Goal: Task Accomplishment & Management: Use online tool/utility

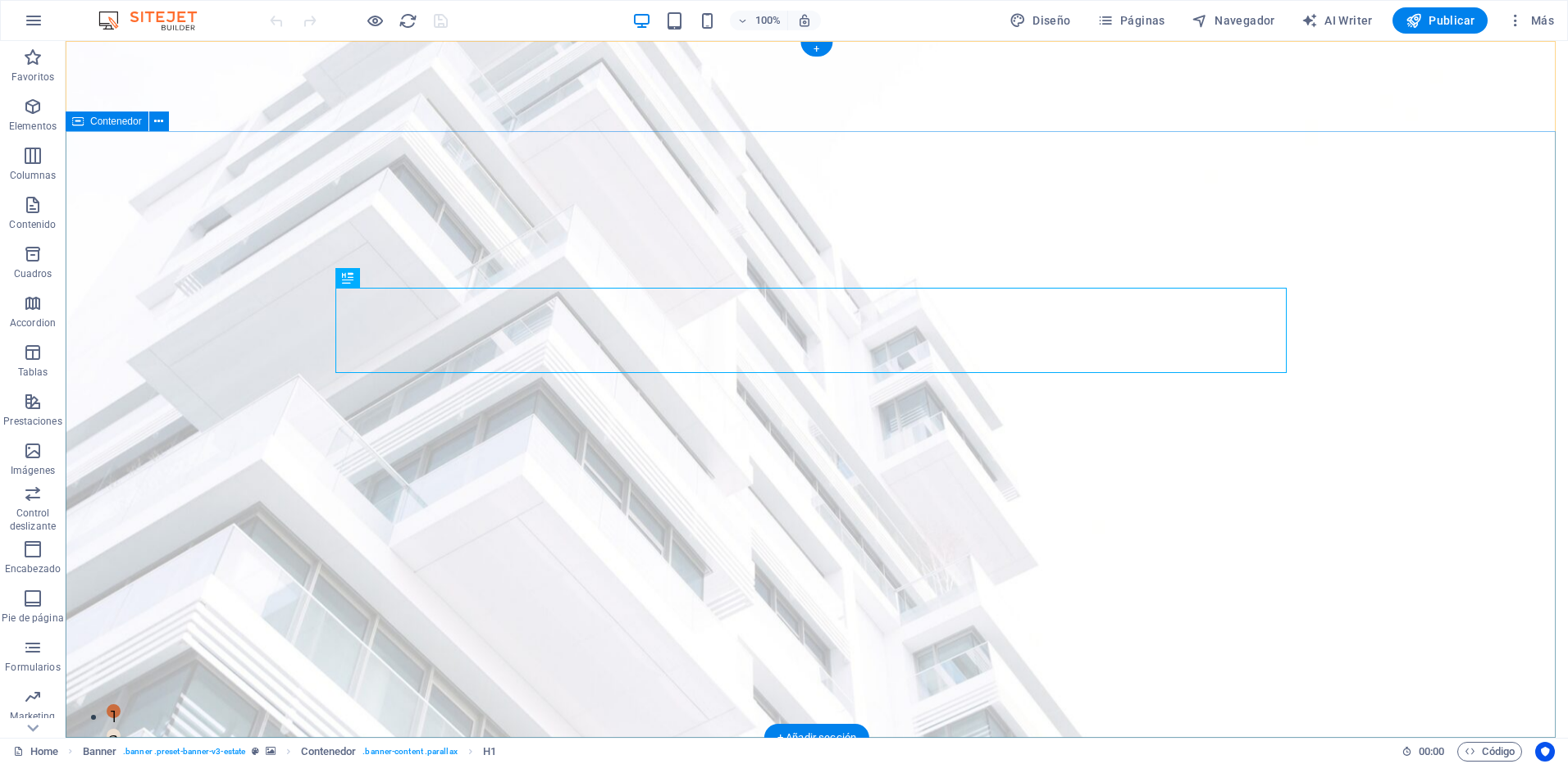
click at [163, 113] on icon at bounding box center [159, 122] width 9 height 18
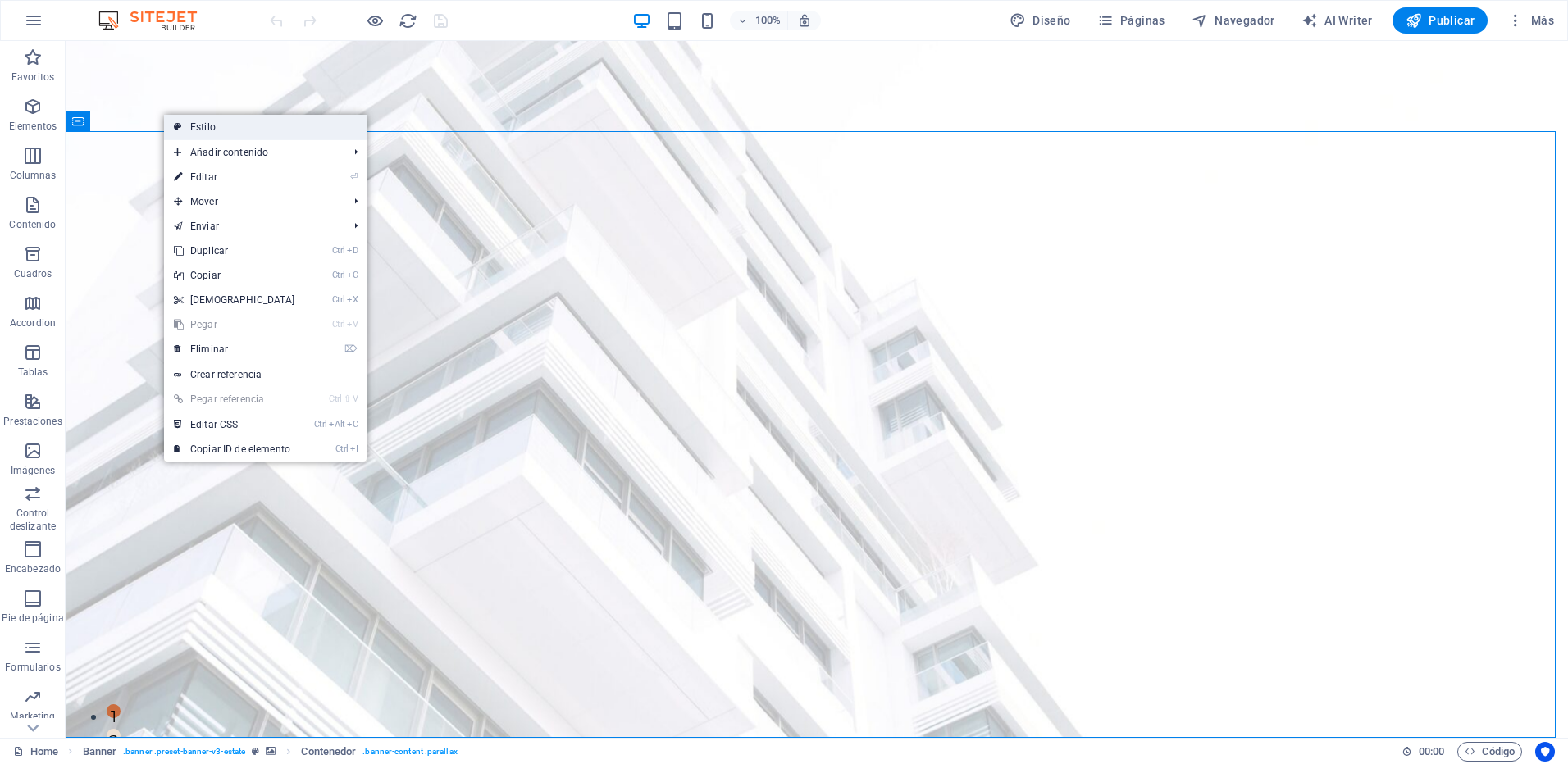
click at [301, 130] on link "Estilo" at bounding box center [266, 127] width 203 height 24
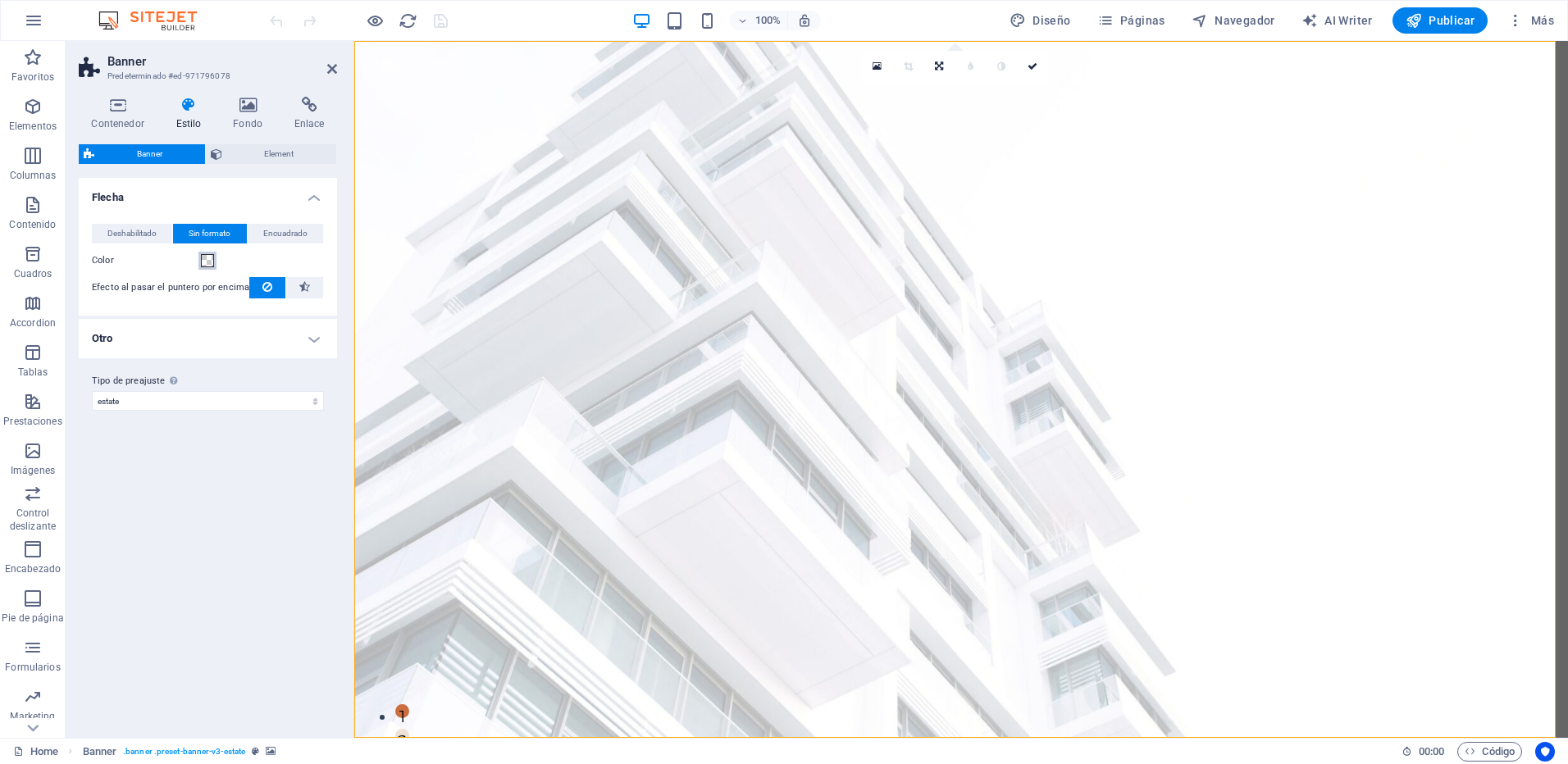
click at [203, 268] on button "Color" at bounding box center [207, 260] width 18 height 18
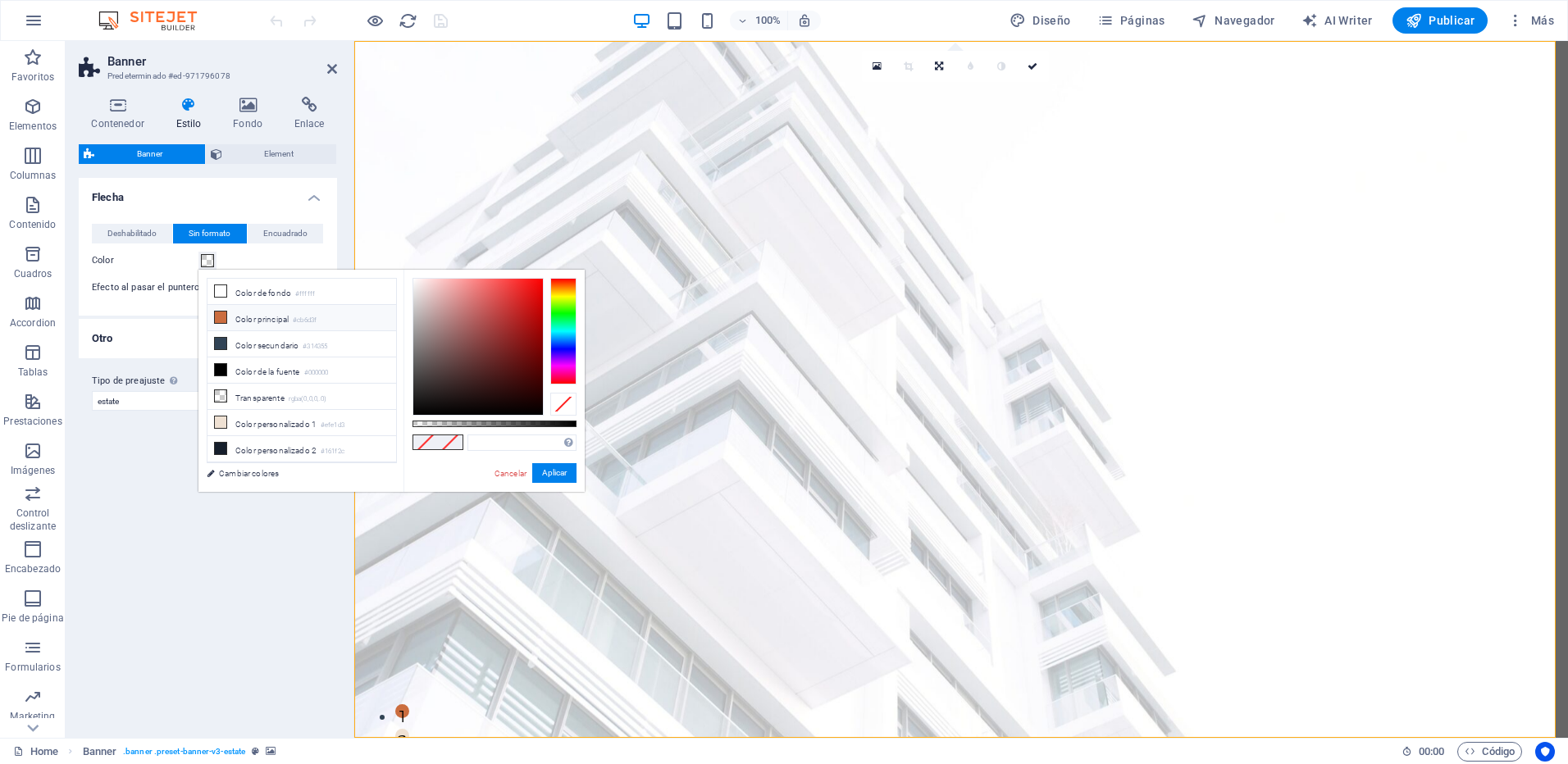
click at [267, 322] on li "Color principal #cb6d3f" at bounding box center [301, 317] width 189 height 26
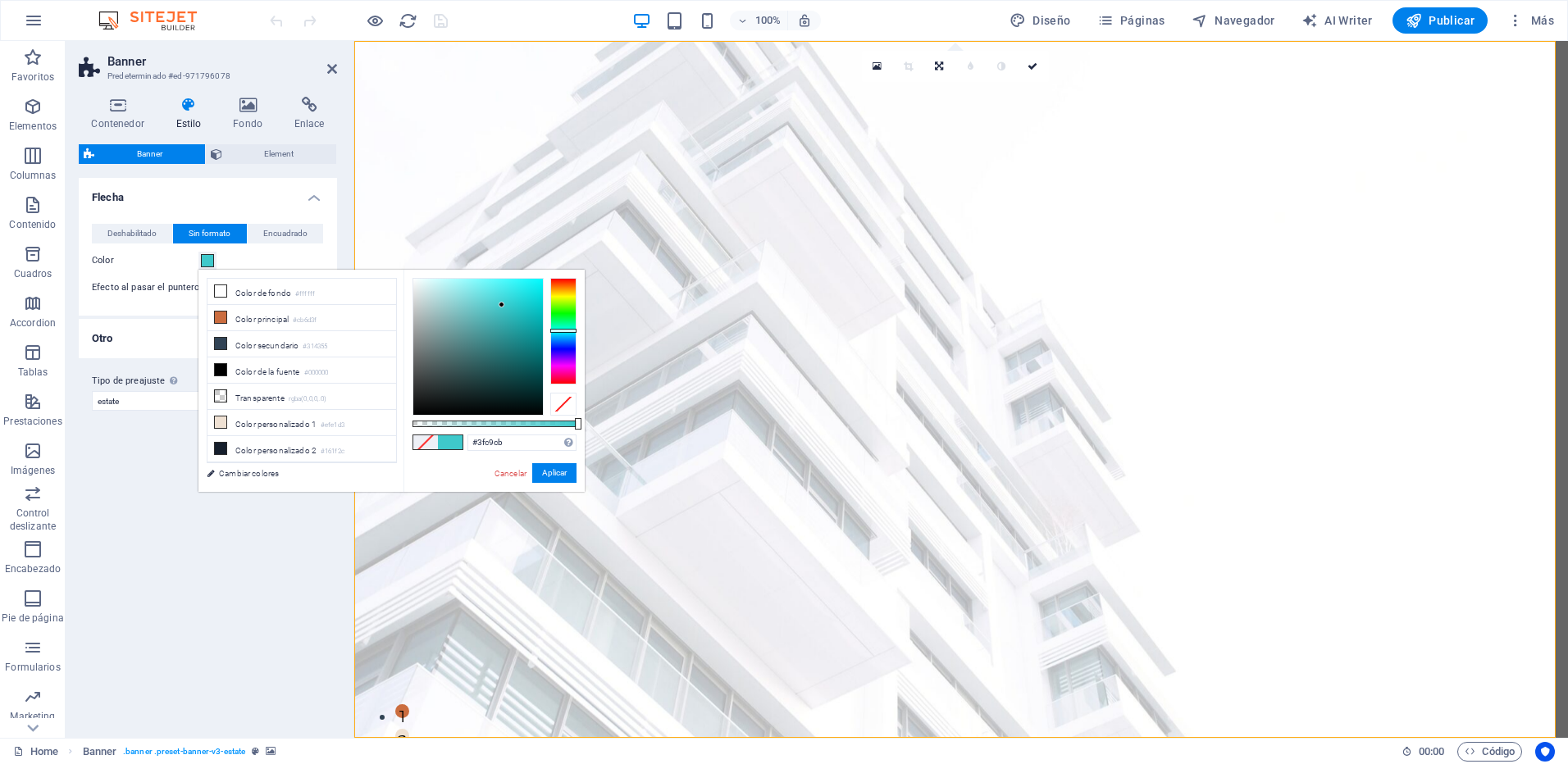
click at [567, 330] on div at bounding box center [563, 330] width 26 height 107
click at [576, 348] on div at bounding box center [563, 330] width 26 height 107
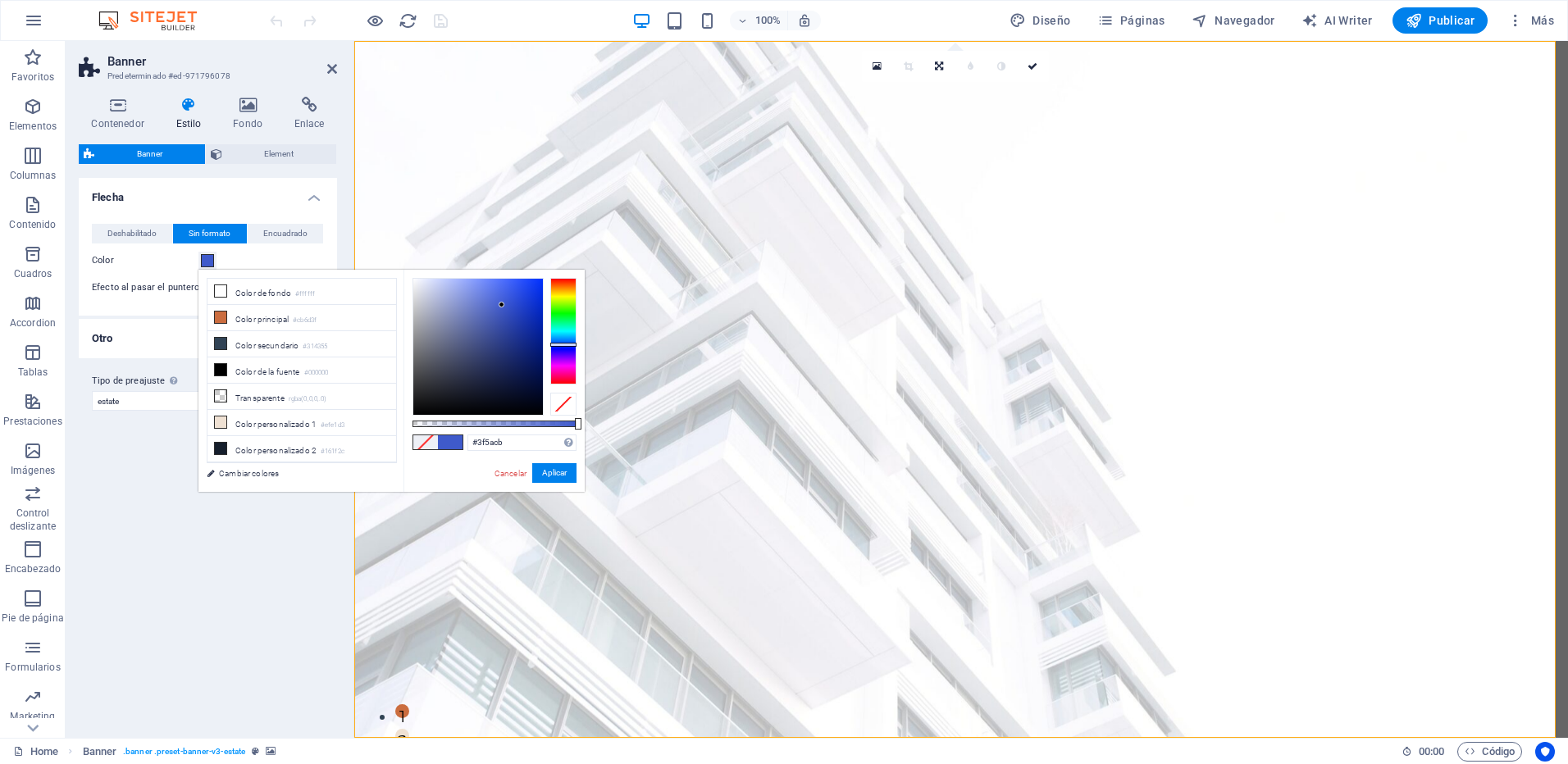
click at [570, 344] on div at bounding box center [563, 330] width 26 height 107
click at [567, 358] on div at bounding box center [563, 330] width 26 height 107
click at [563, 348] on div at bounding box center [563, 330] width 26 height 107
click at [561, 344] on div at bounding box center [563, 330] width 26 height 107
click at [558, 339] on div at bounding box center [563, 330] width 26 height 107
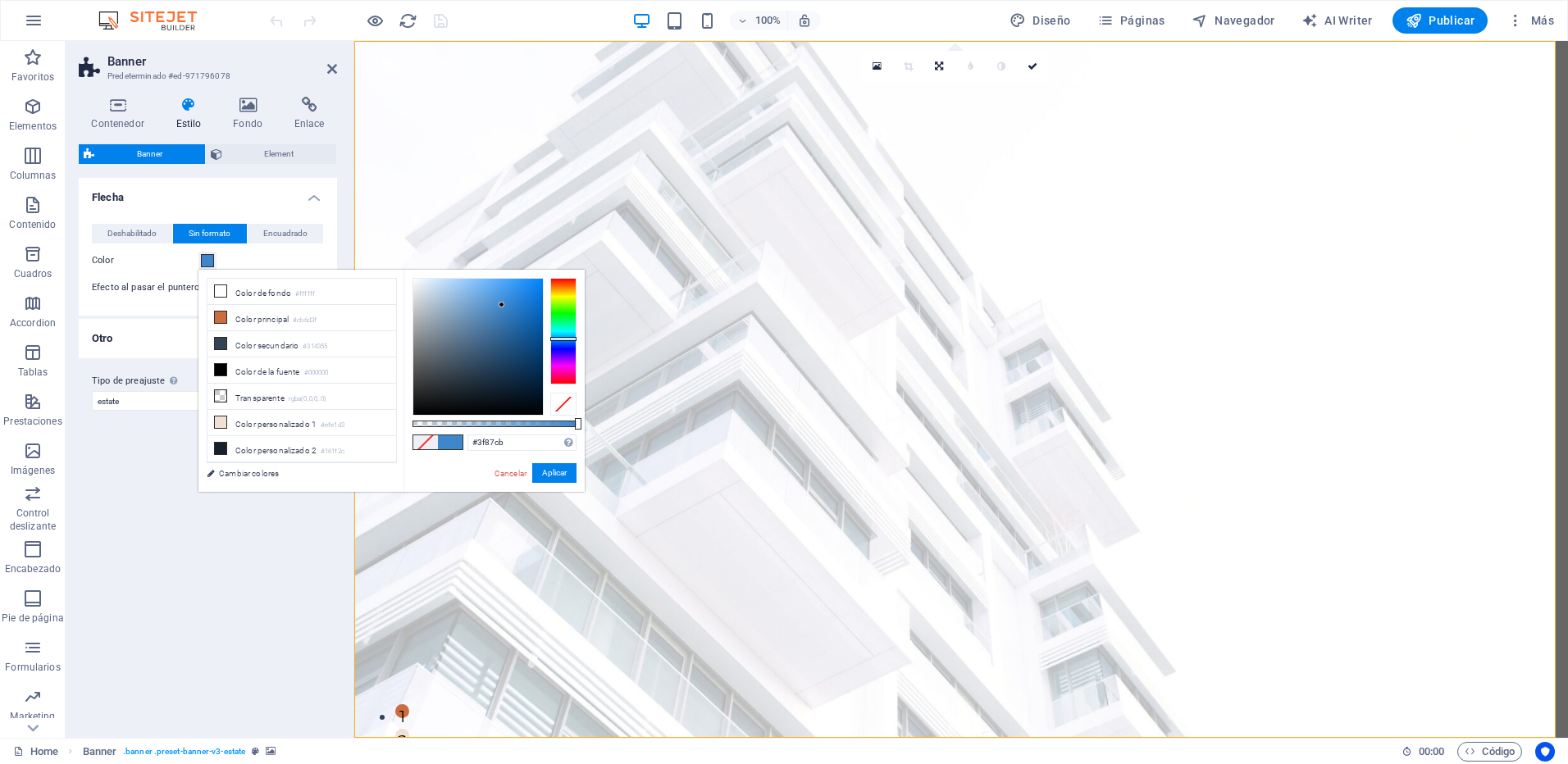
drag, startPoint x: 547, startPoint y: 303, endPoint x: 541, endPoint y: 297, distance: 8.5
click at [541, 297] on div at bounding box center [494, 346] width 164 height 137
click at [540, 296] on div at bounding box center [477, 346] width 129 height 136
type input "#0083ff"
drag, startPoint x: 540, startPoint y: 292, endPoint x: 571, endPoint y: 255, distance: 48.3
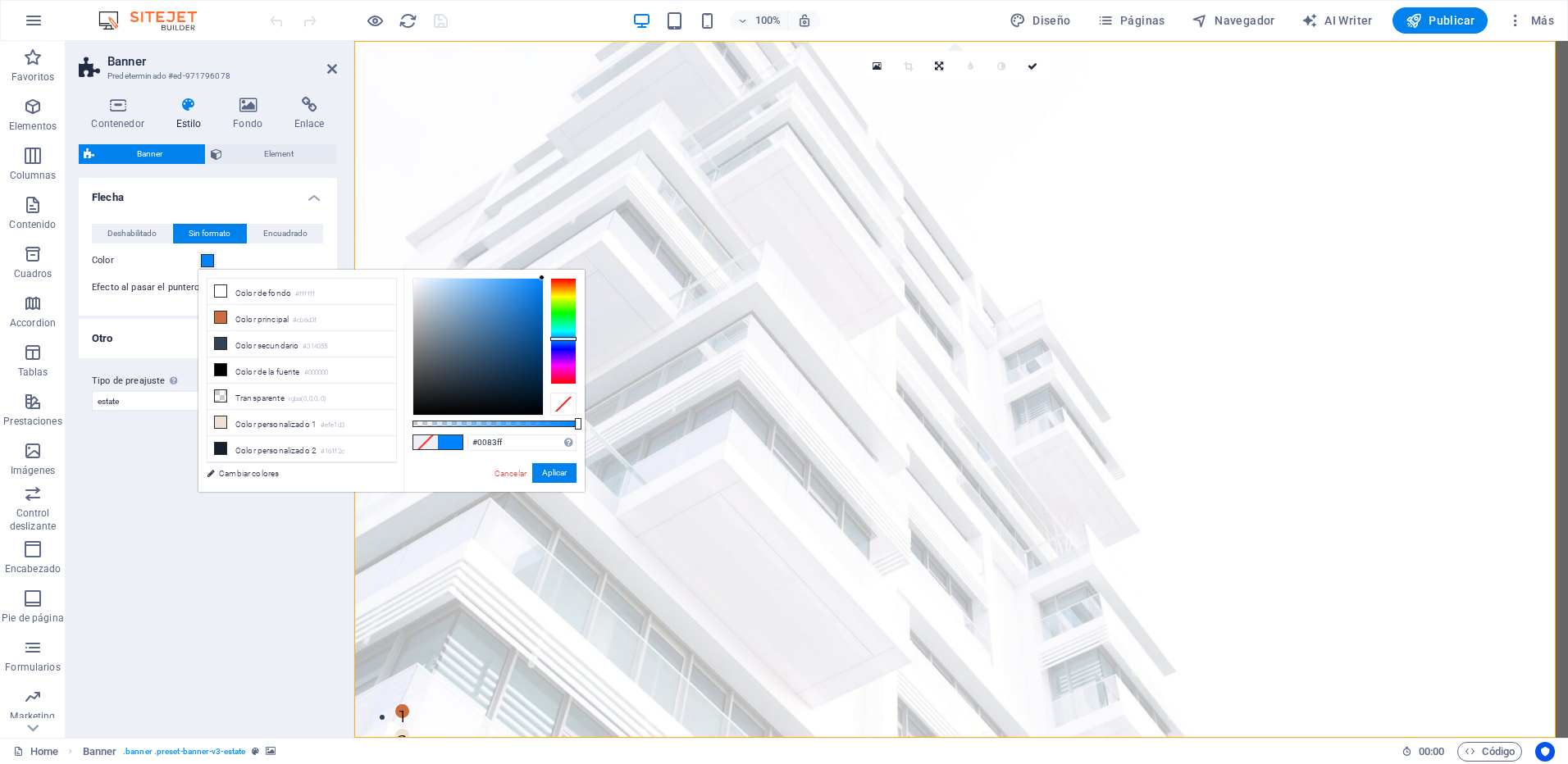
click at [571, 255] on body "[DOMAIN_NAME] Home Favoritos Elementos Columnas Contenido [PERSON_NAME] Accordi…" at bounding box center [784, 382] width 1568 height 764
click at [563, 461] on div "#0083ff Formatos soportados #0852ed rgb(8, 82, 237) rgba(8, 82, 237, 90%) hsv(2…" at bounding box center [493, 499] width 181 height 460
click at [564, 474] on button "Aplicar" at bounding box center [555, 473] width 45 height 19
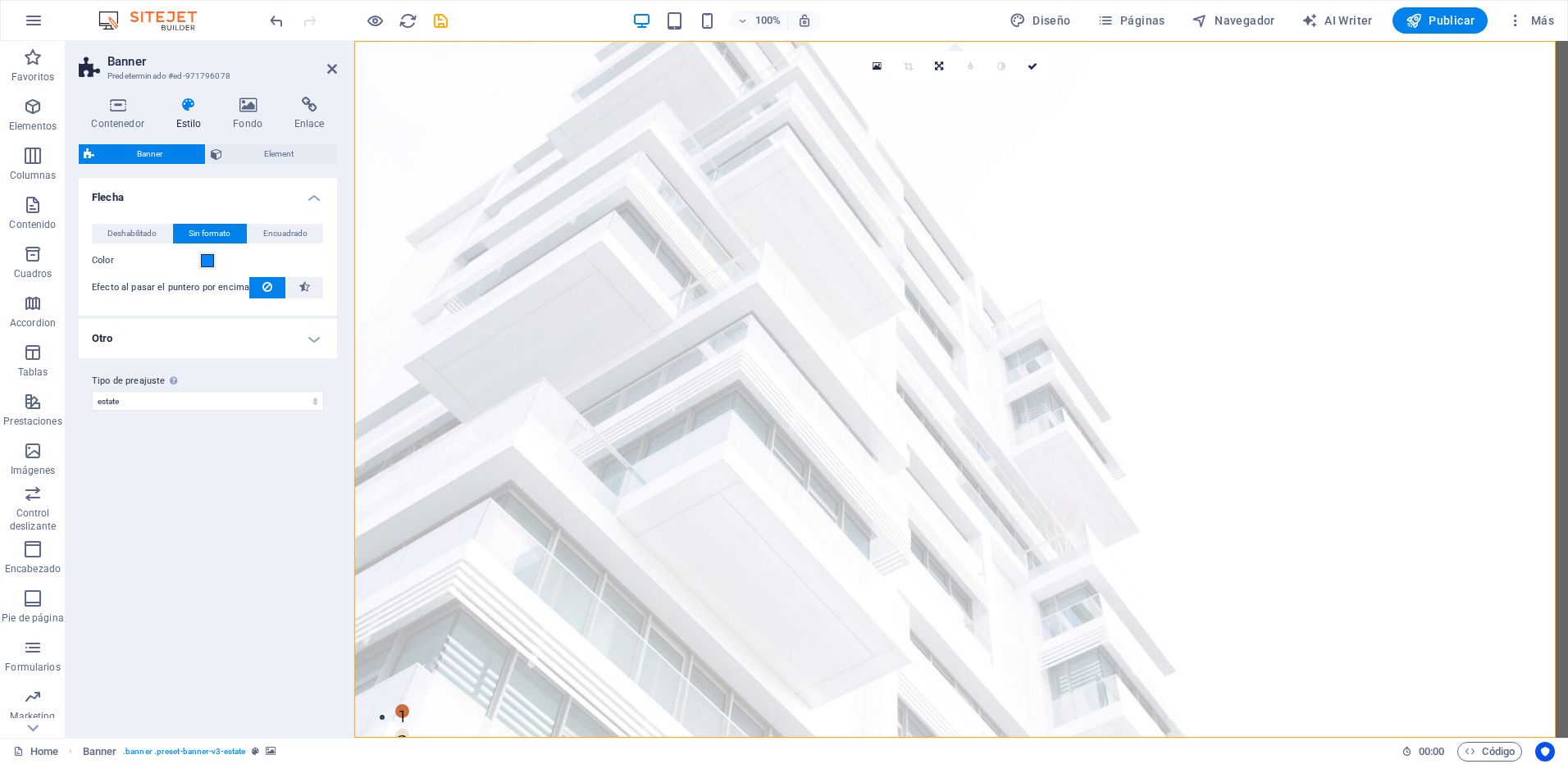
click at [241, 339] on h4 "Otro" at bounding box center [208, 338] width 258 height 39
click at [304, 476] on select "estate Añadir tipo de preajuste" at bounding box center [208, 470] width 232 height 19
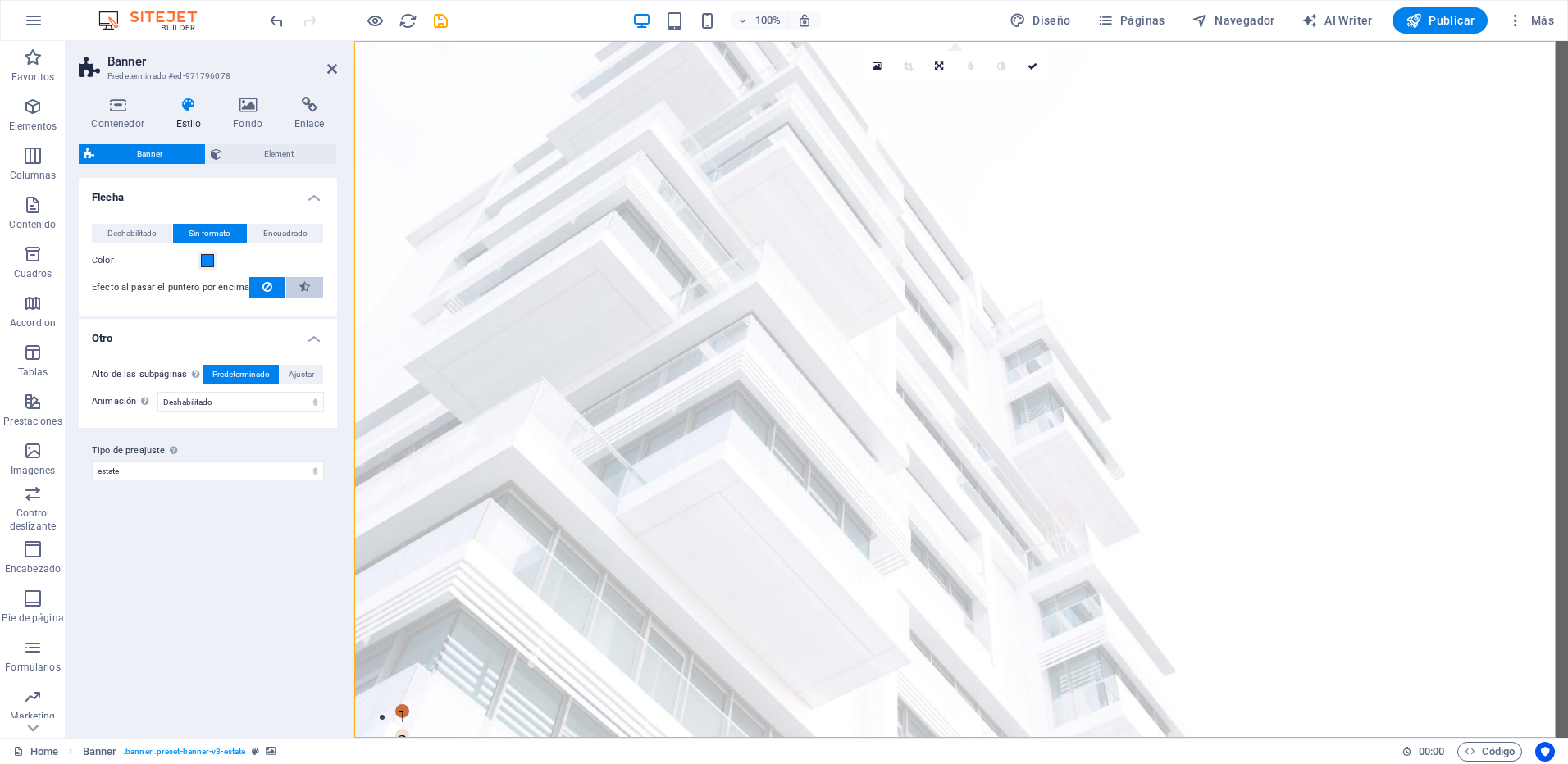
click at [299, 292] on icon at bounding box center [304, 286] width 10 height 19
click at [272, 287] on button at bounding box center [267, 287] width 36 height 21
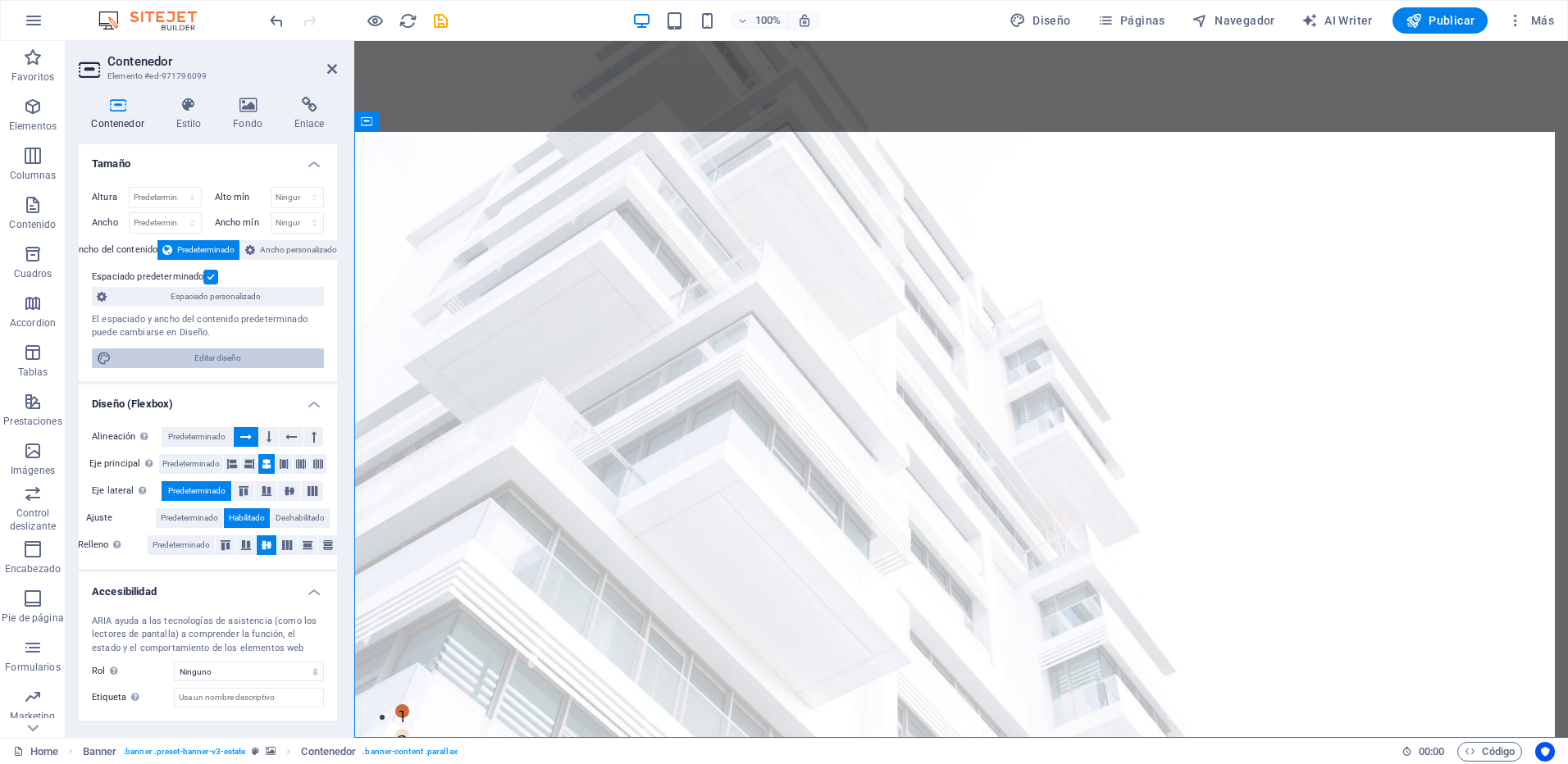
drag, startPoint x: 129, startPoint y: 362, endPoint x: 133, endPoint y: 319, distance: 43.2
click at [129, 362] on span "Editar diseño" at bounding box center [217, 357] width 203 height 19
select select "px"
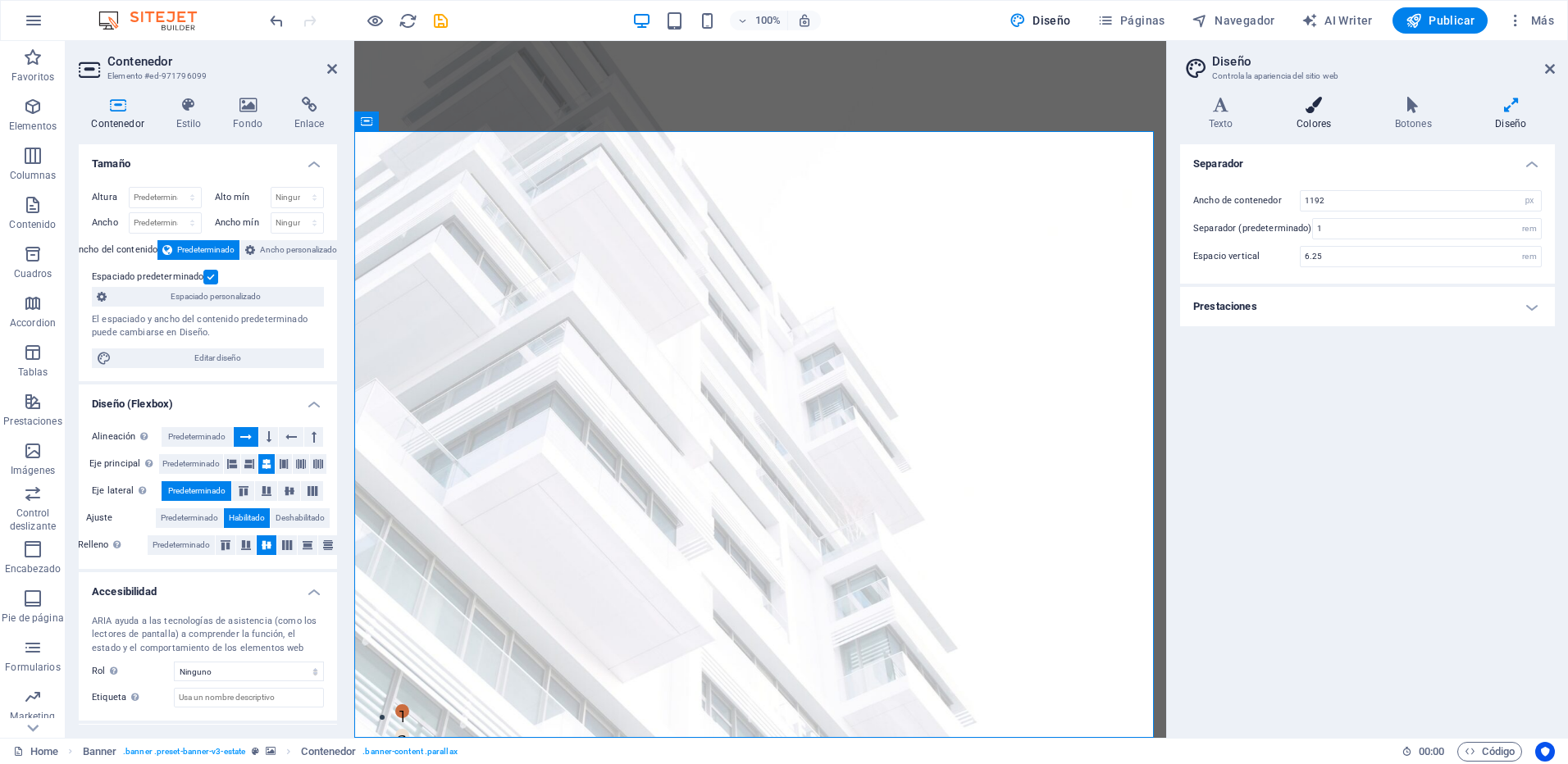
click at [1312, 109] on icon at bounding box center [1313, 105] width 92 height 17
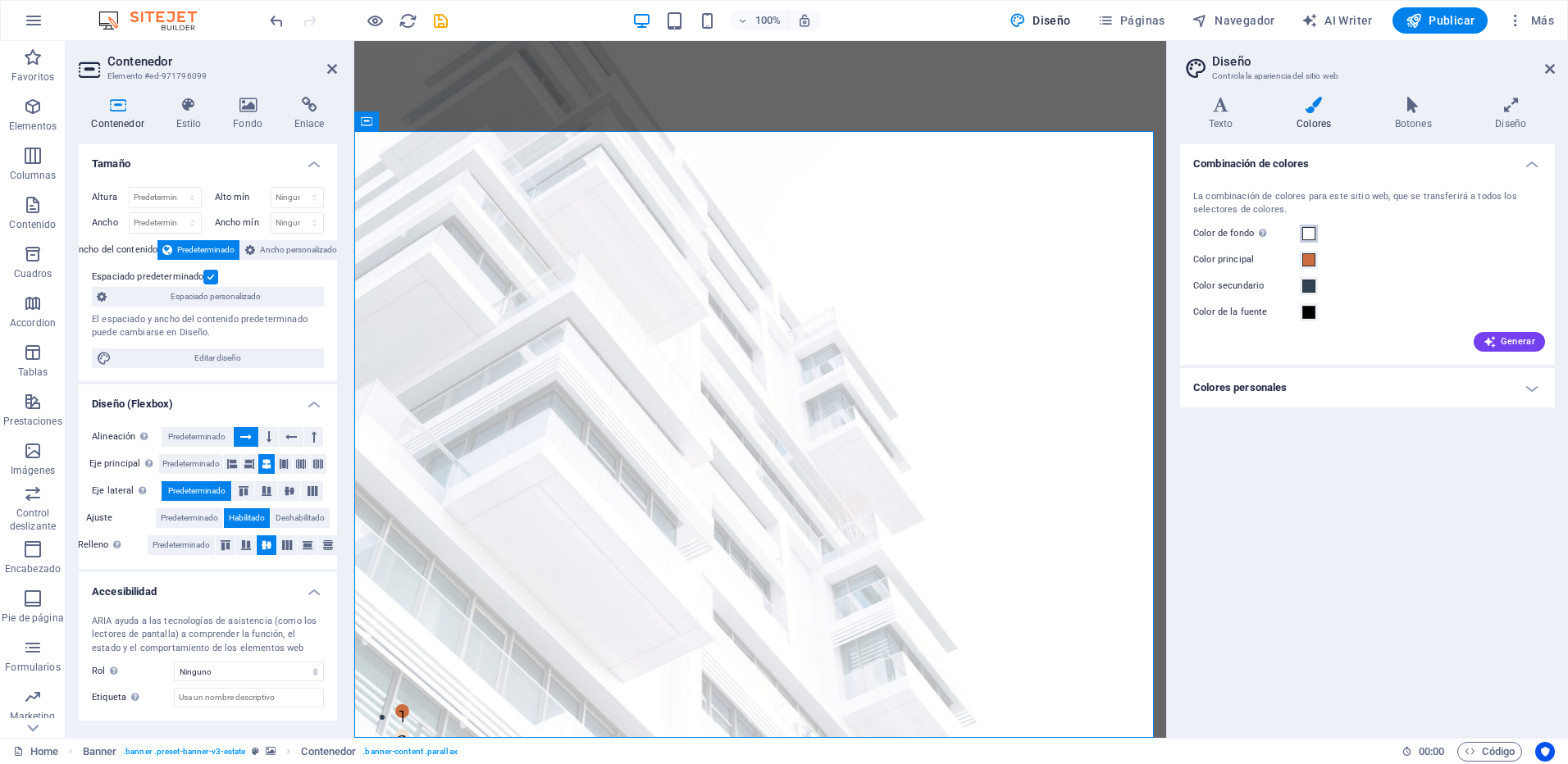
click at [1307, 233] on span at bounding box center [1309, 234] width 13 height 13
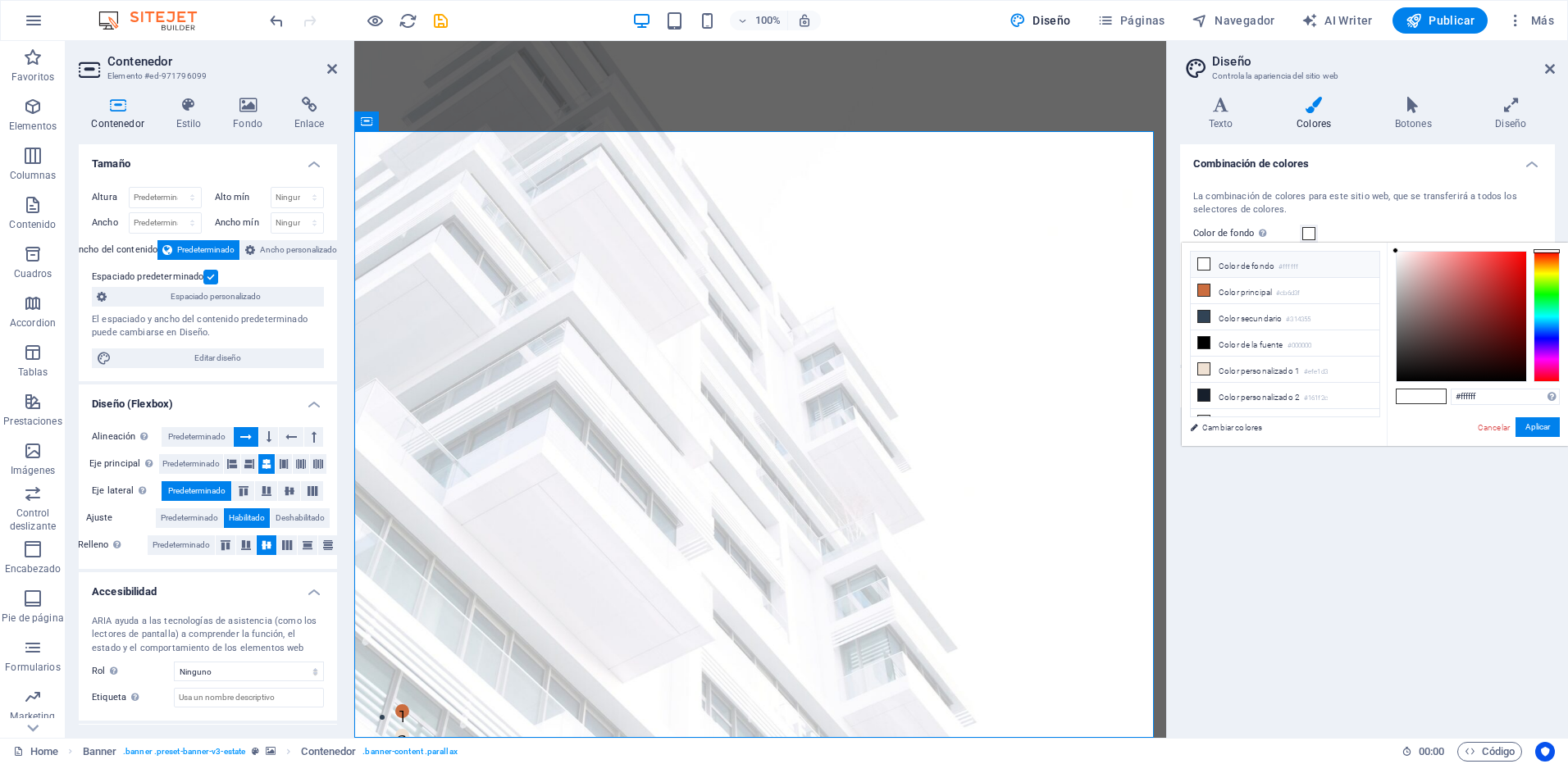
click at [1315, 261] on li "Color de fondo #ffffff" at bounding box center [1285, 265] width 189 height 26
click at [1316, 274] on li "Color de fondo #ffffff" at bounding box center [1285, 265] width 189 height 26
drag, startPoint x: 1438, startPoint y: 302, endPoint x: 1514, endPoint y: 268, distance: 83.3
click at [1514, 268] on div at bounding box center [1460, 316] width 129 height 129
drag, startPoint x: 1512, startPoint y: 269, endPoint x: 1385, endPoint y: 254, distance: 127.9
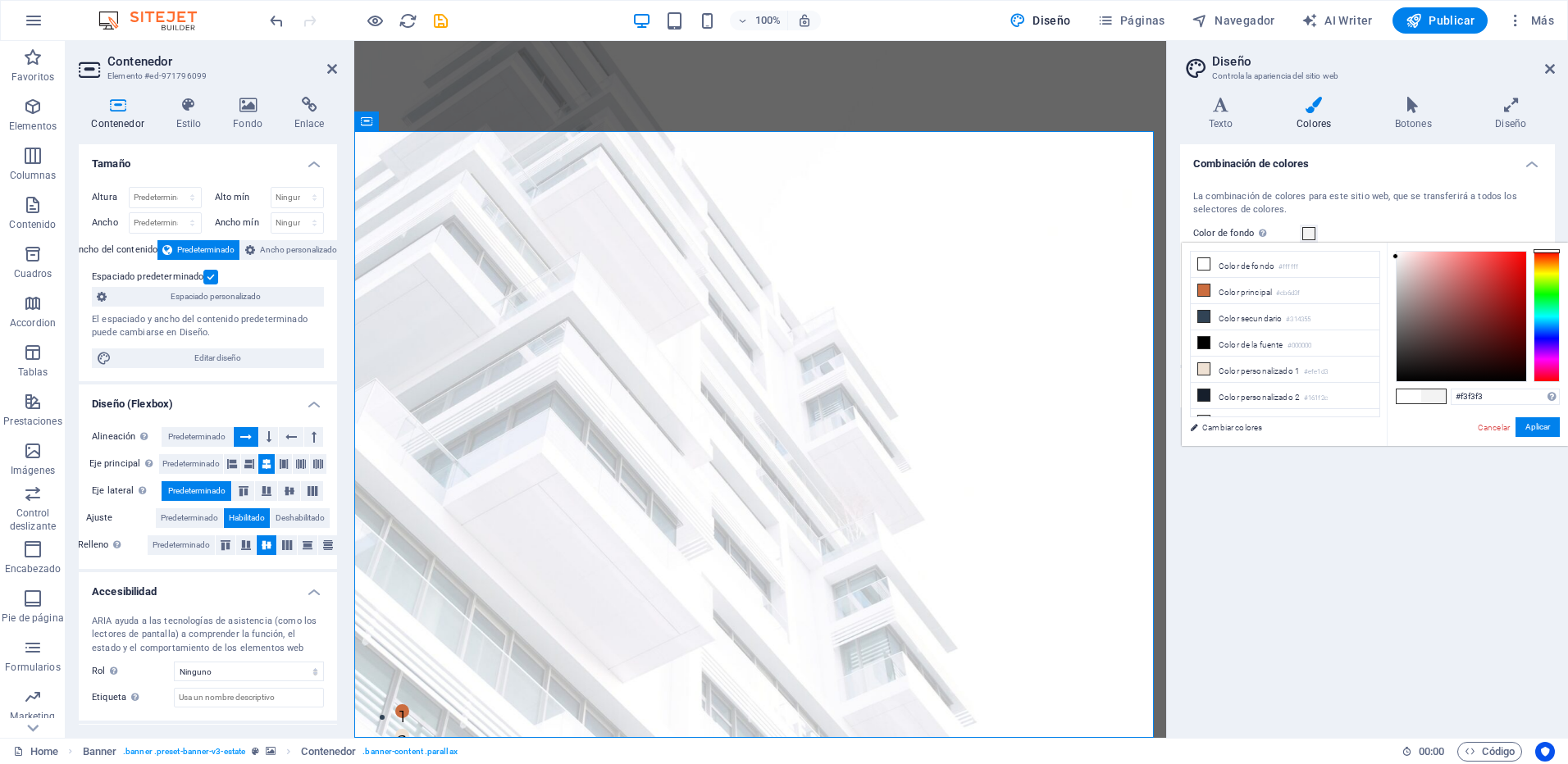
click at [1386, 255] on div "less Color de fondo #ffffff Color principal #cb6d3f Color secundario #314355 Co…" at bounding box center [1375, 343] width 386 height 203
drag, startPoint x: 1488, startPoint y: 391, endPoint x: 1438, endPoint y: 393, distance: 50.0
click at [1438, 393] on div "#f5f5f5 Formatos soportados #0852ed rgb(8, 82, 237) rgba(8, 82, 237, 90%) hsv(2…" at bounding box center [1477, 462] width 181 height 441
drag, startPoint x: 1461, startPoint y: 388, endPoint x: 1567, endPoint y: 420, distance: 110.7
click at [1567, 414] on html "[DOMAIN_NAME] Home Favoritos Elementos Columnas Contenido [PERSON_NAME] Accordi…" at bounding box center [784, 382] width 1568 height 764
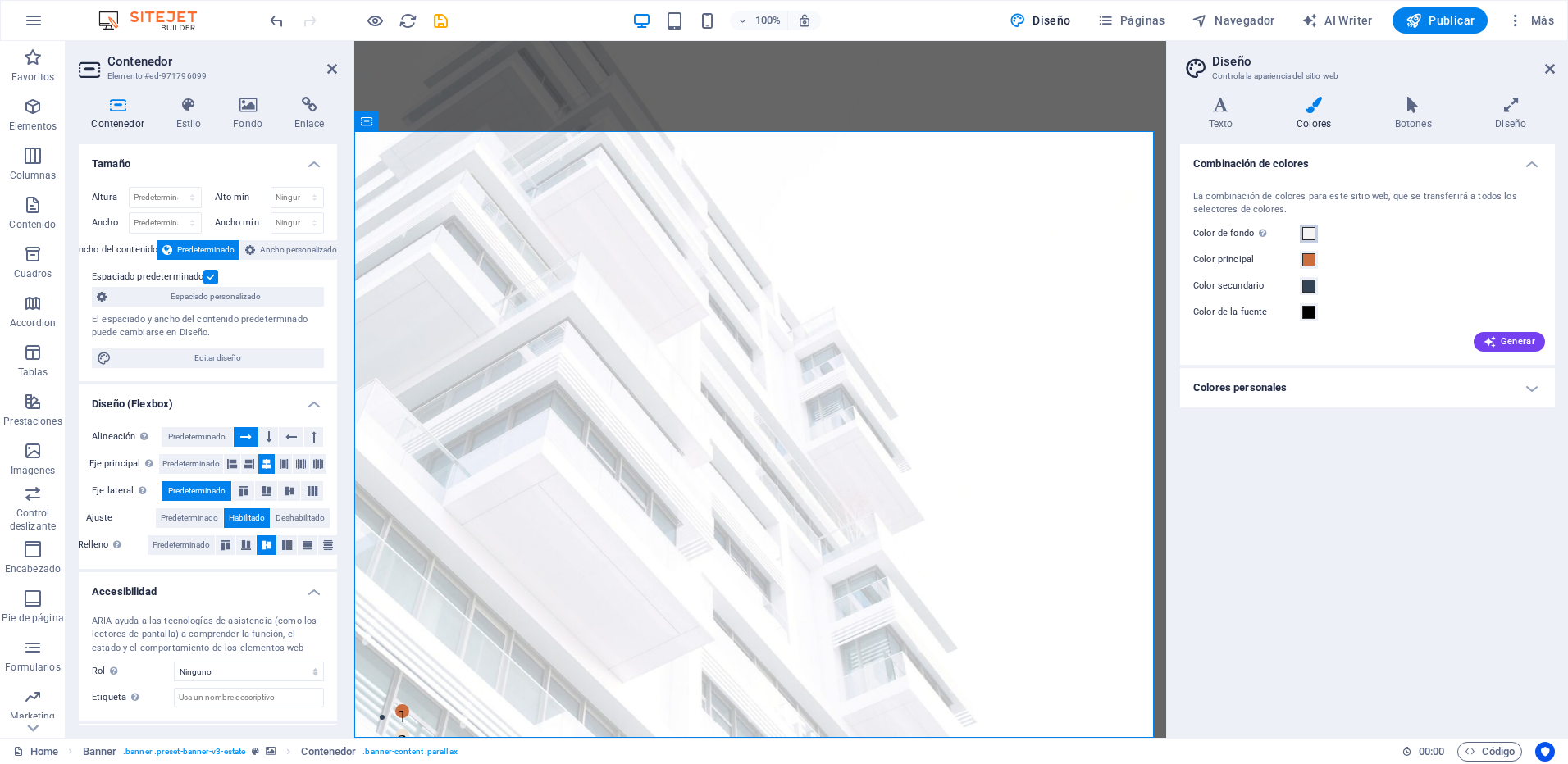
click at [1305, 237] on span at bounding box center [1309, 234] width 13 height 13
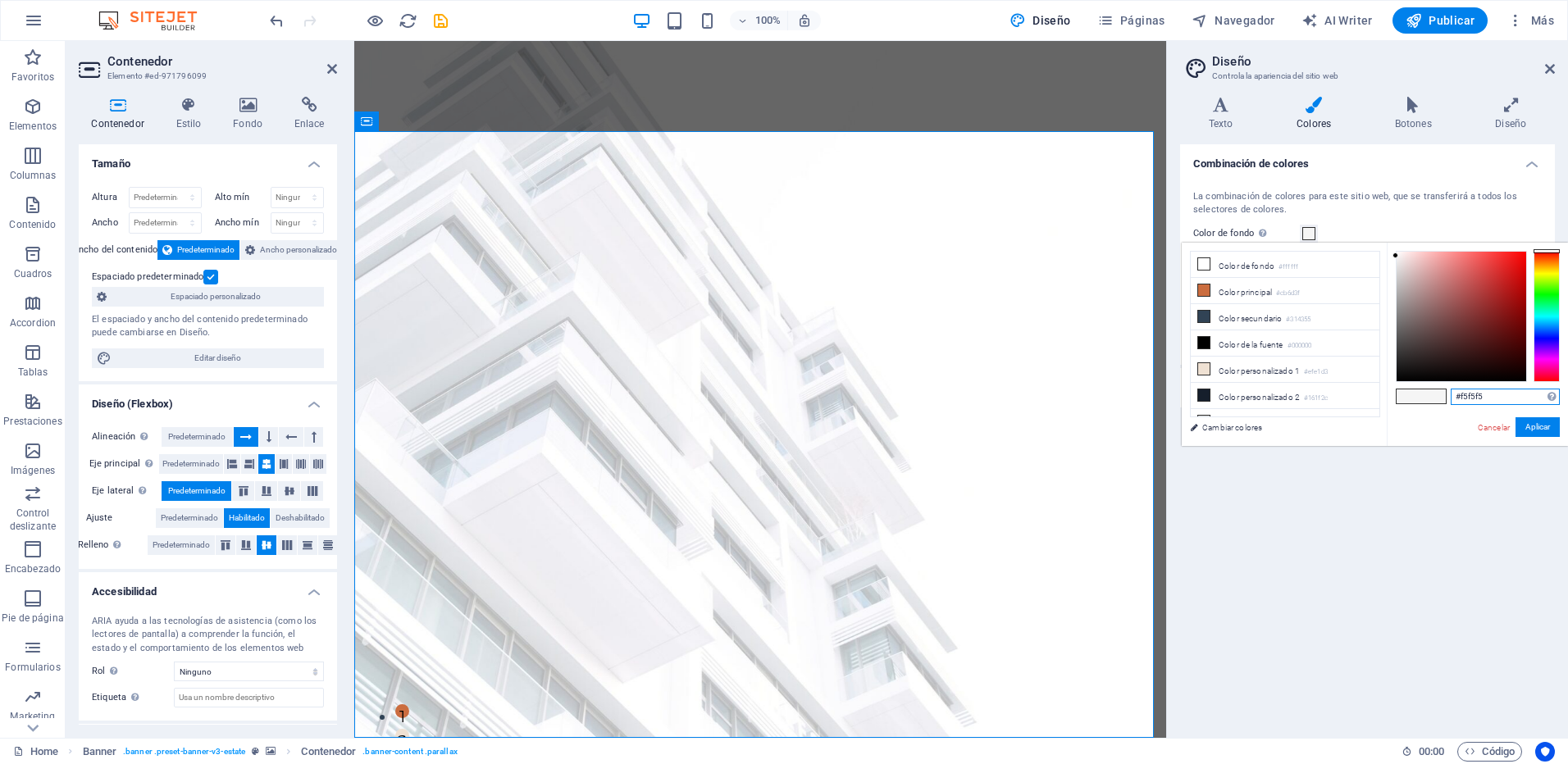
drag, startPoint x: 1463, startPoint y: 394, endPoint x: 1530, endPoint y: 404, distance: 67.7
click at [1529, 403] on input "#f5f5f5" at bounding box center [1505, 396] width 109 height 17
type input "#0083ff"
click at [1436, 408] on div "#0083ff Formatos soportados #0852ed rgb(8, 82, 237) rgba(8, 82, 237, 90%) hsv(2…" at bounding box center [1477, 462] width 181 height 441
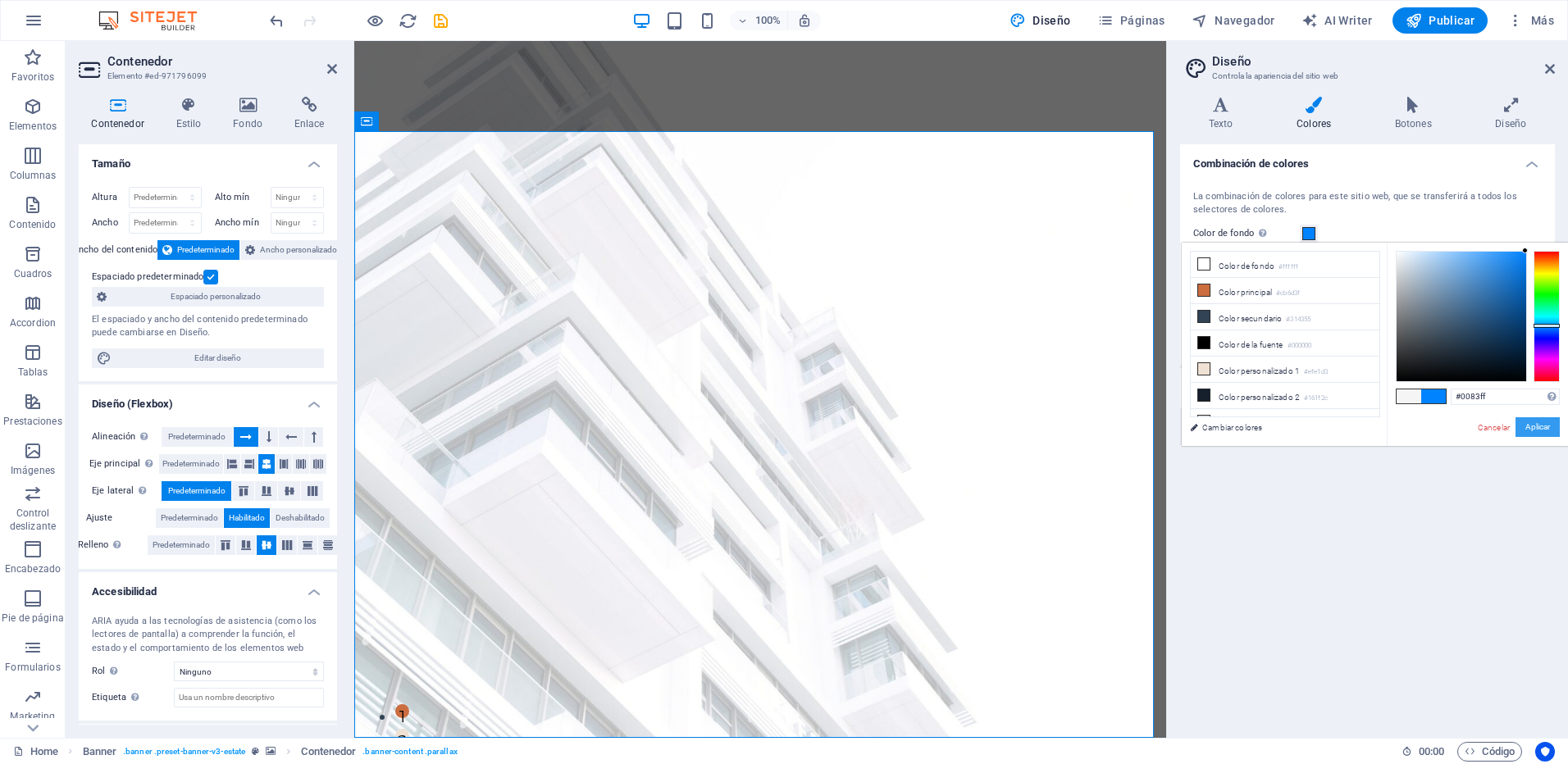
click at [1548, 433] on button "Aplicar" at bounding box center [1537, 426] width 45 height 19
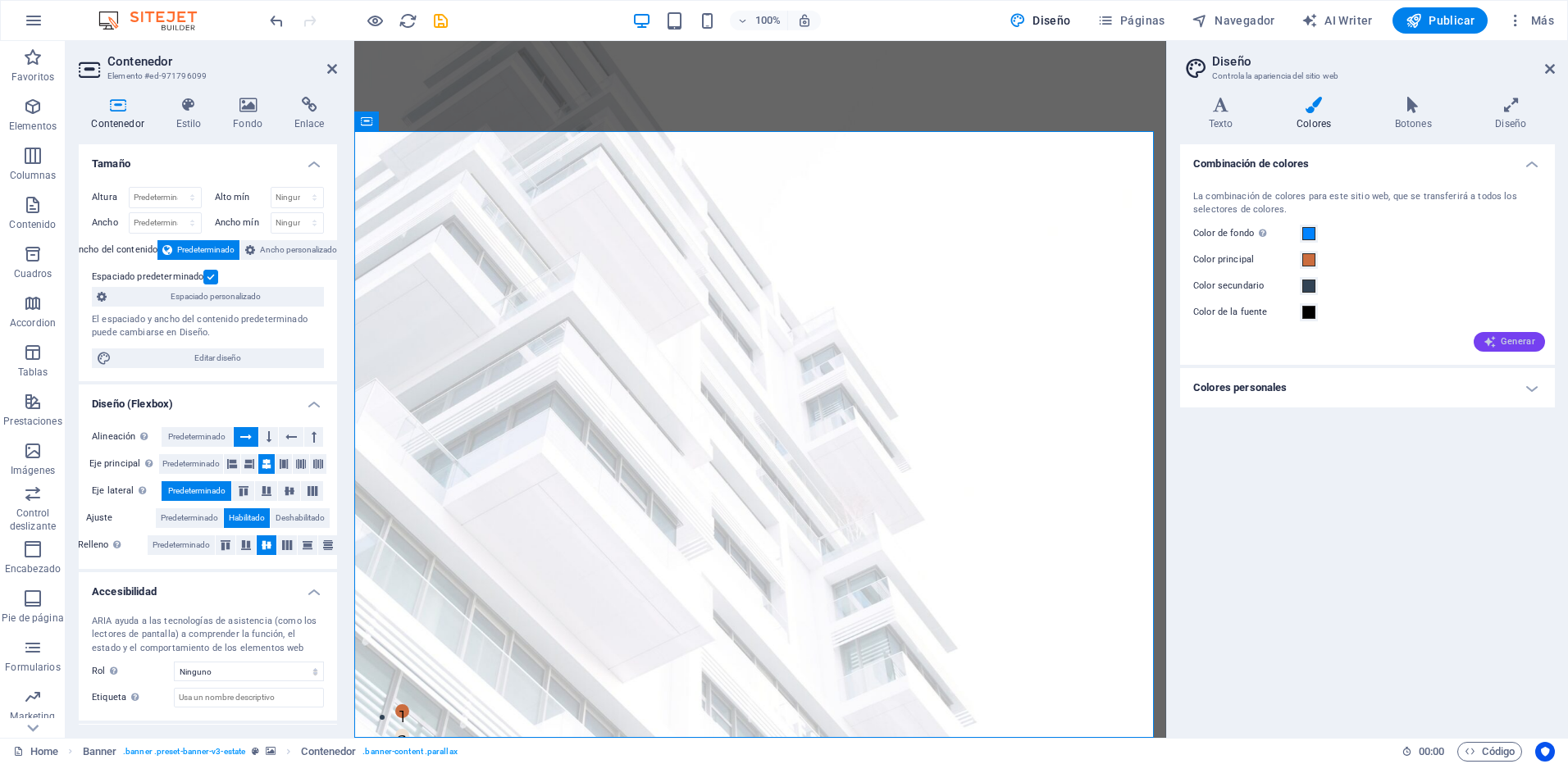
click at [1499, 343] on span "Generar" at bounding box center [1509, 342] width 52 height 13
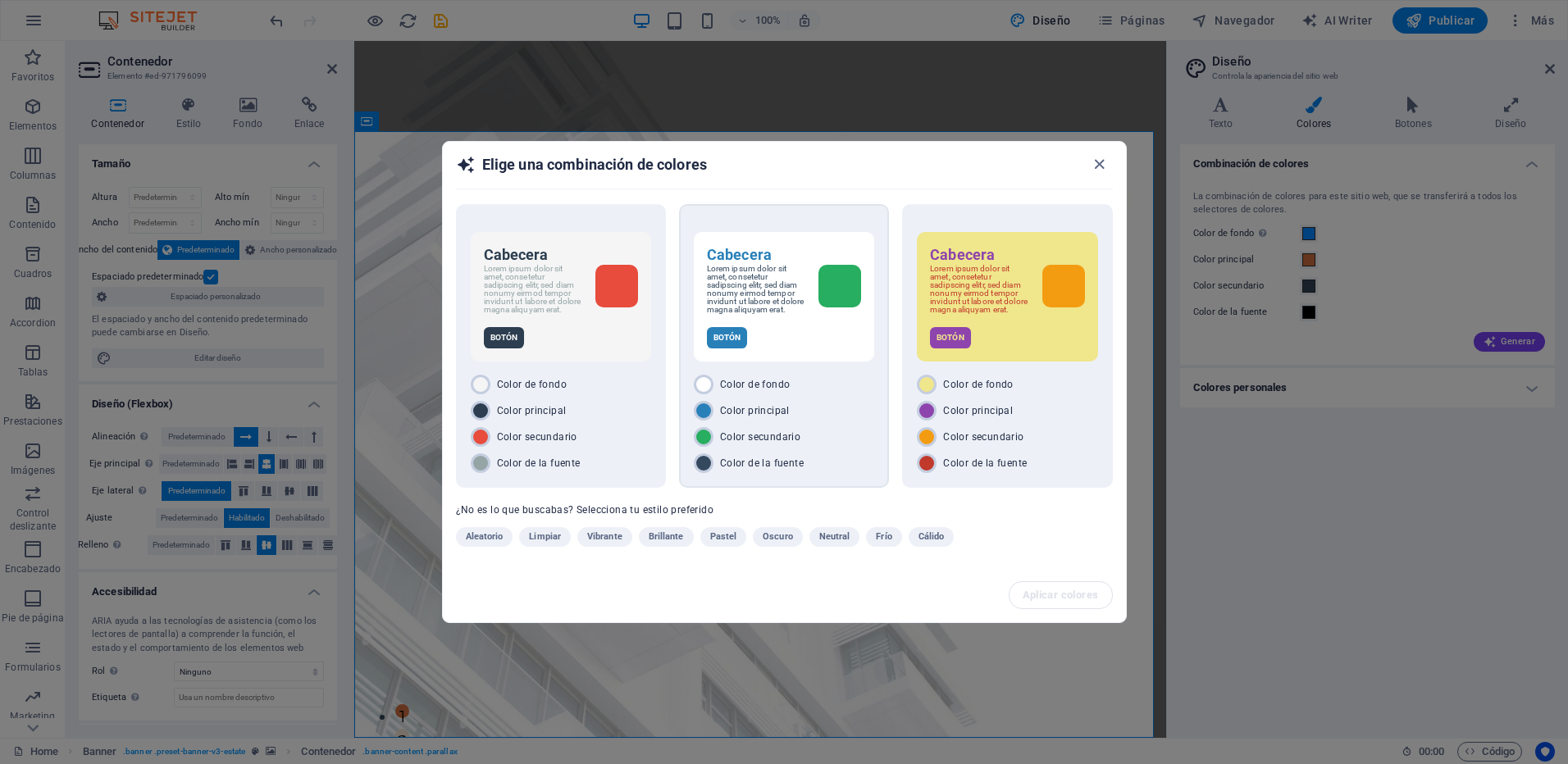
click at [799, 416] on div "Color principal" at bounding box center [784, 410] width 180 height 19
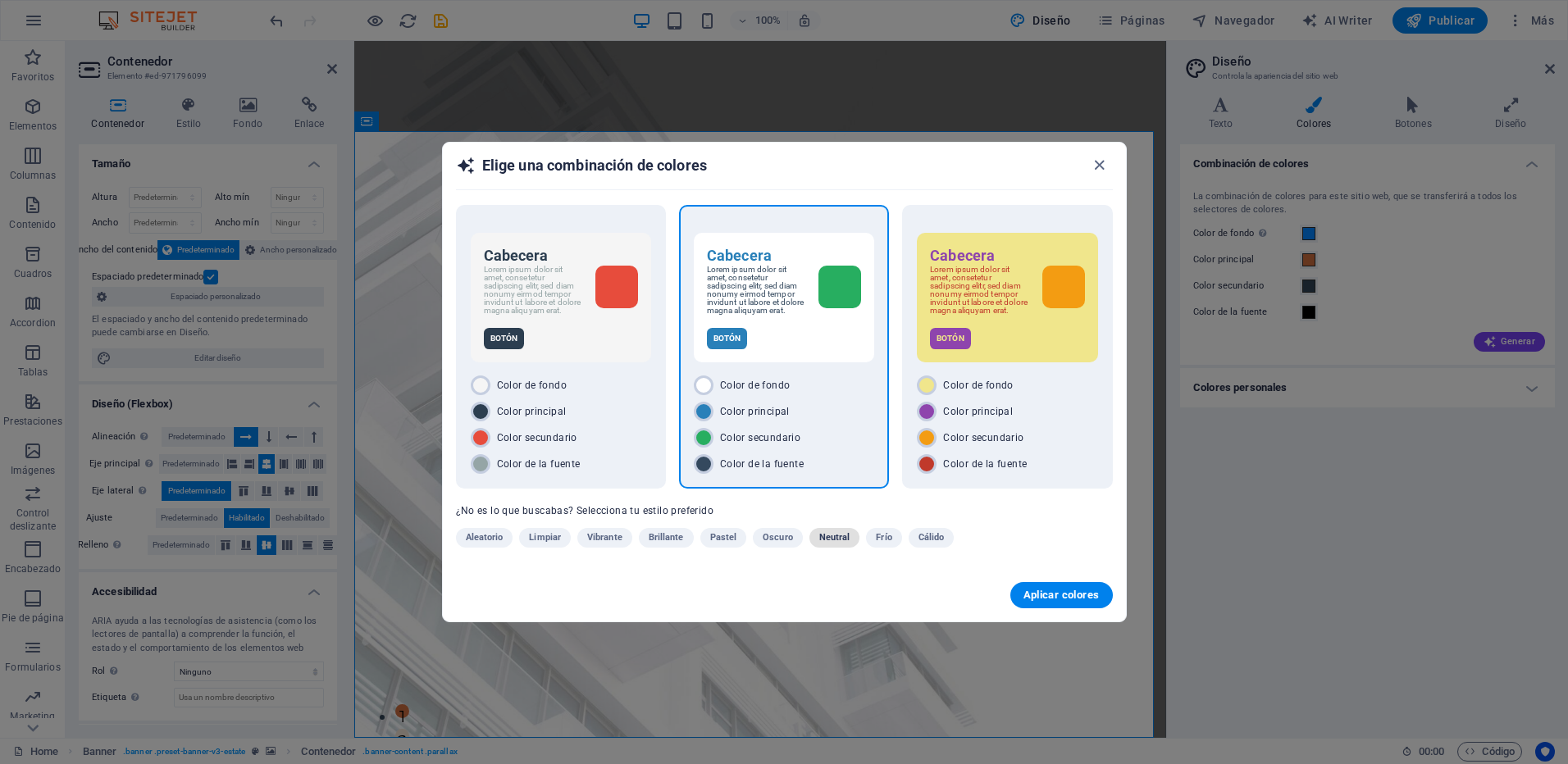
click at [836, 543] on span "Neutral" at bounding box center [835, 537] width 32 height 19
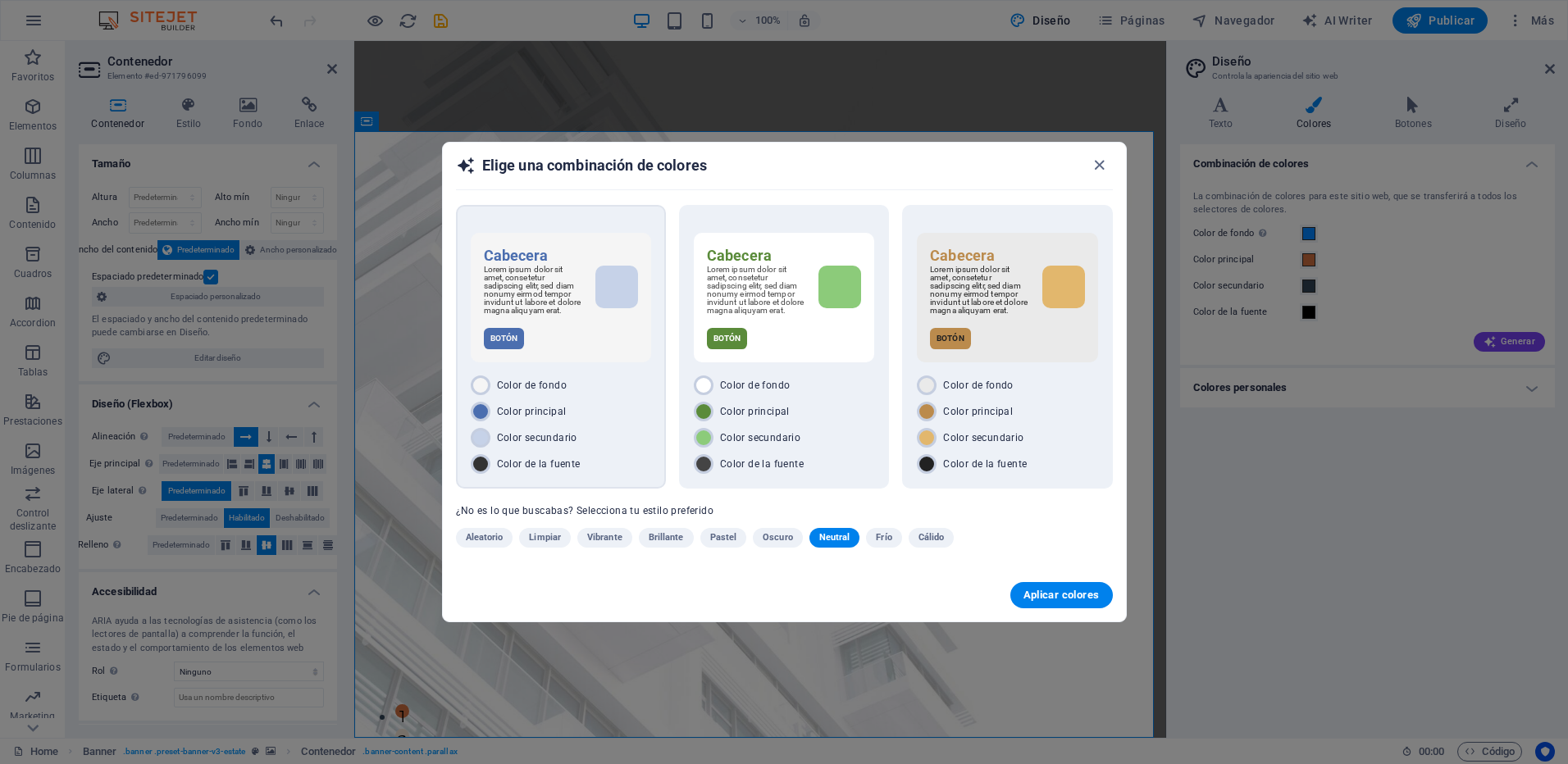
click at [608, 402] on div "Color de fondo Color principal Color secundario Color de la fuente" at bounding box center [561, 424] width 180 height 98
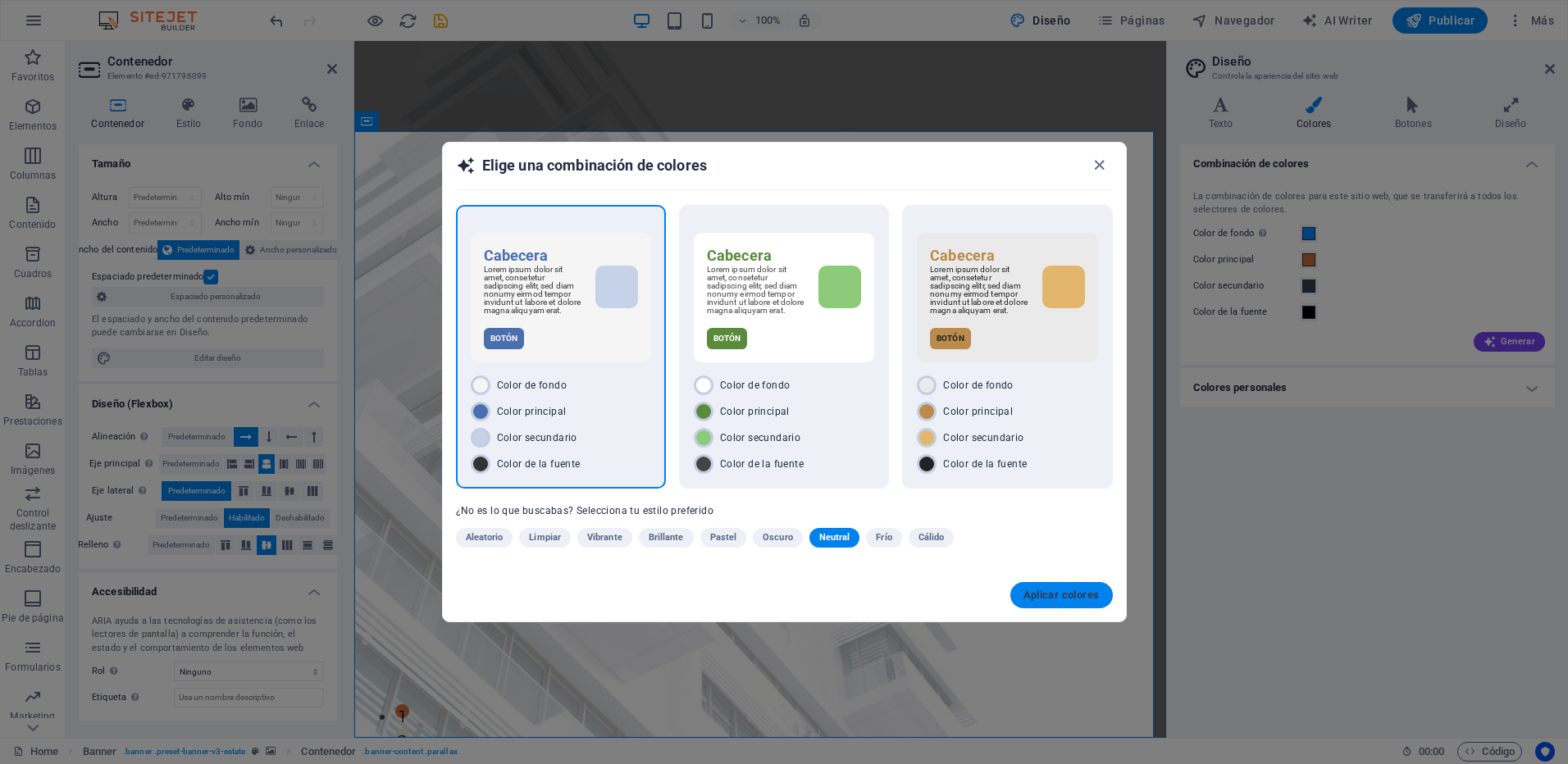
click at [1054, 602] on span "Aplicar colores" at bounding box center [1062, 595] width 76 height 13
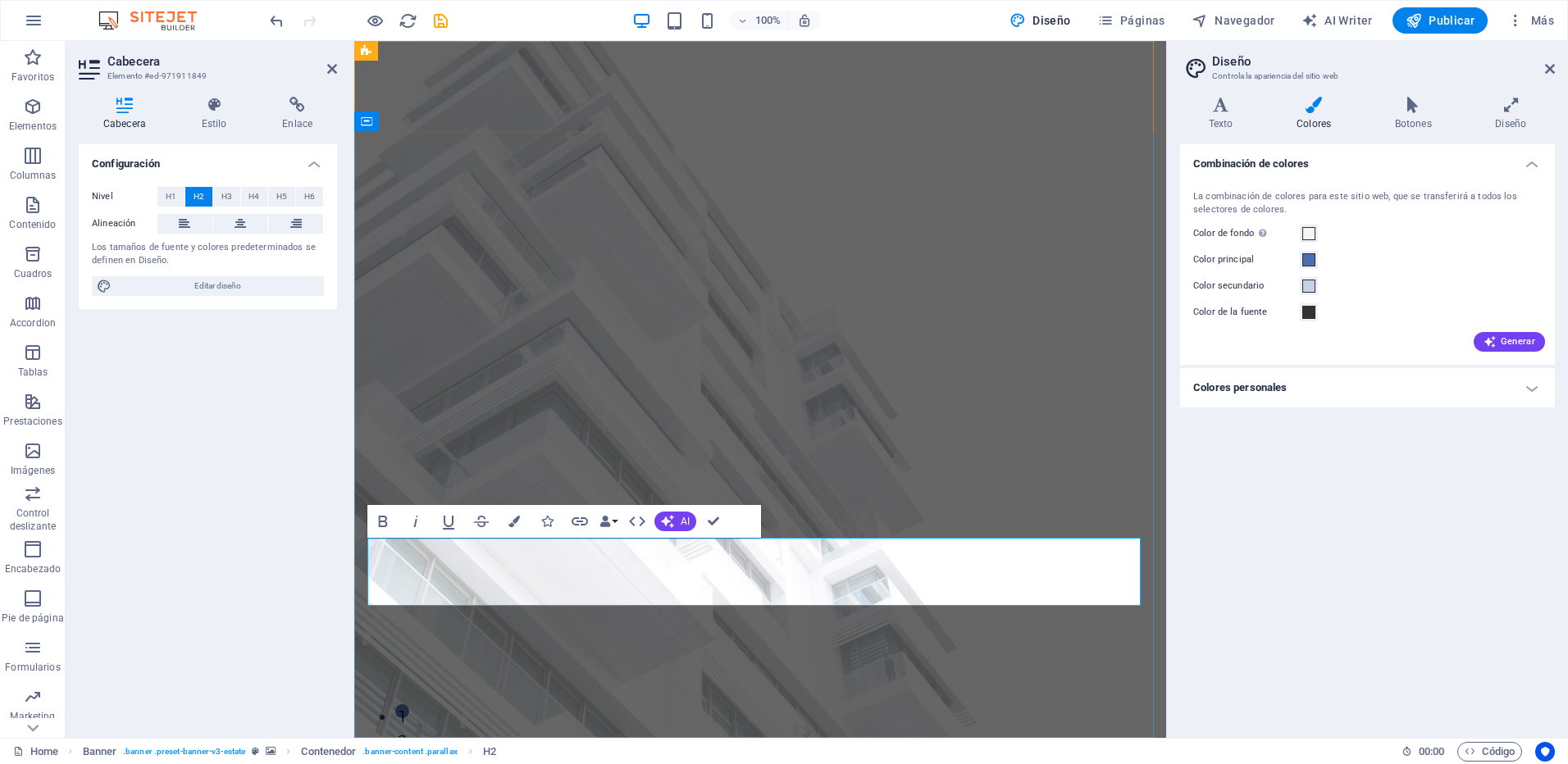
drag, startPoint x: 871, startPoint y: 550, endPoint x: 370, endPoint y: 527, distance: 501.5
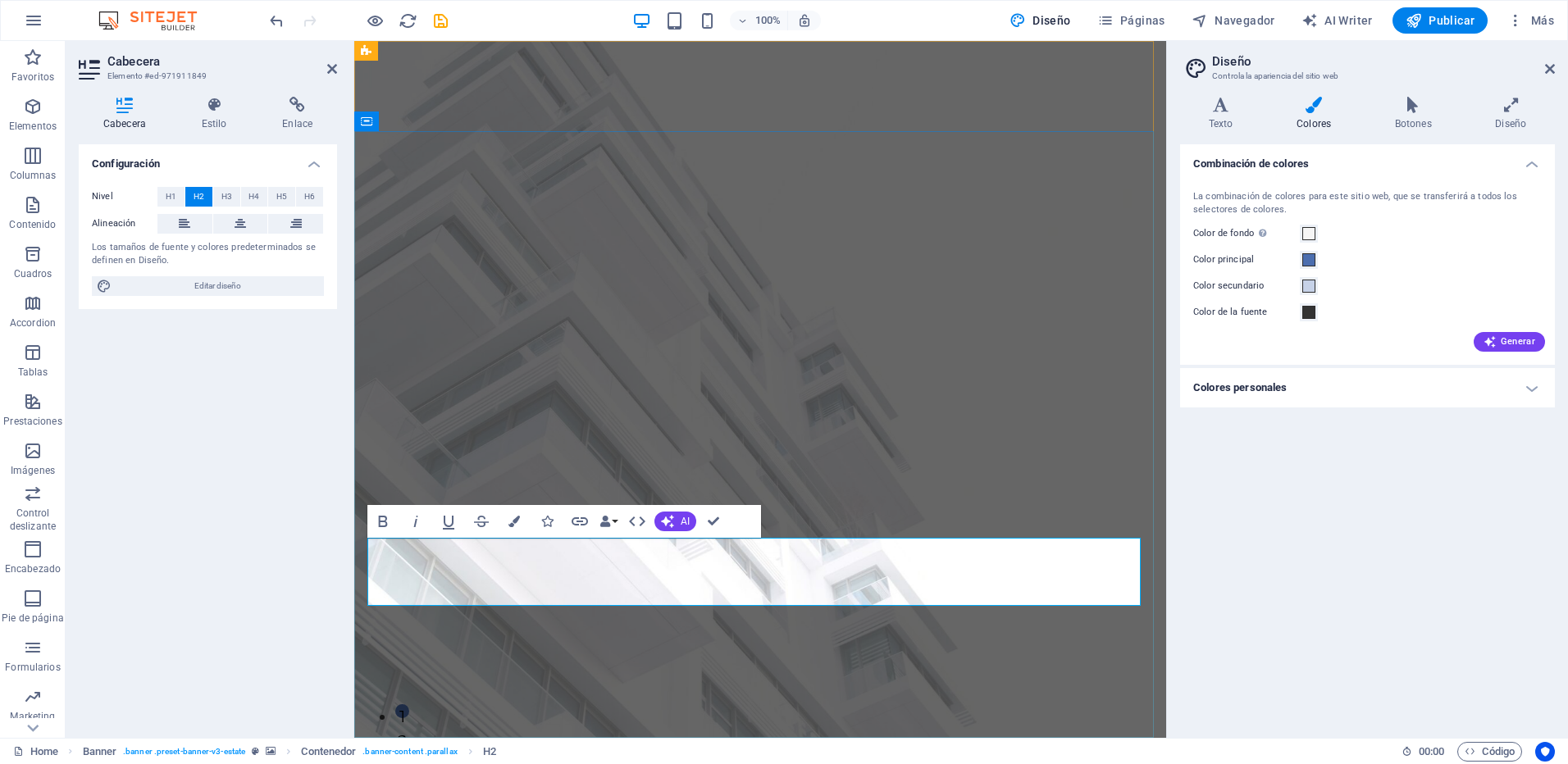
click at [247, 230] on button at bounding box center [241, 223] width 55 height 19
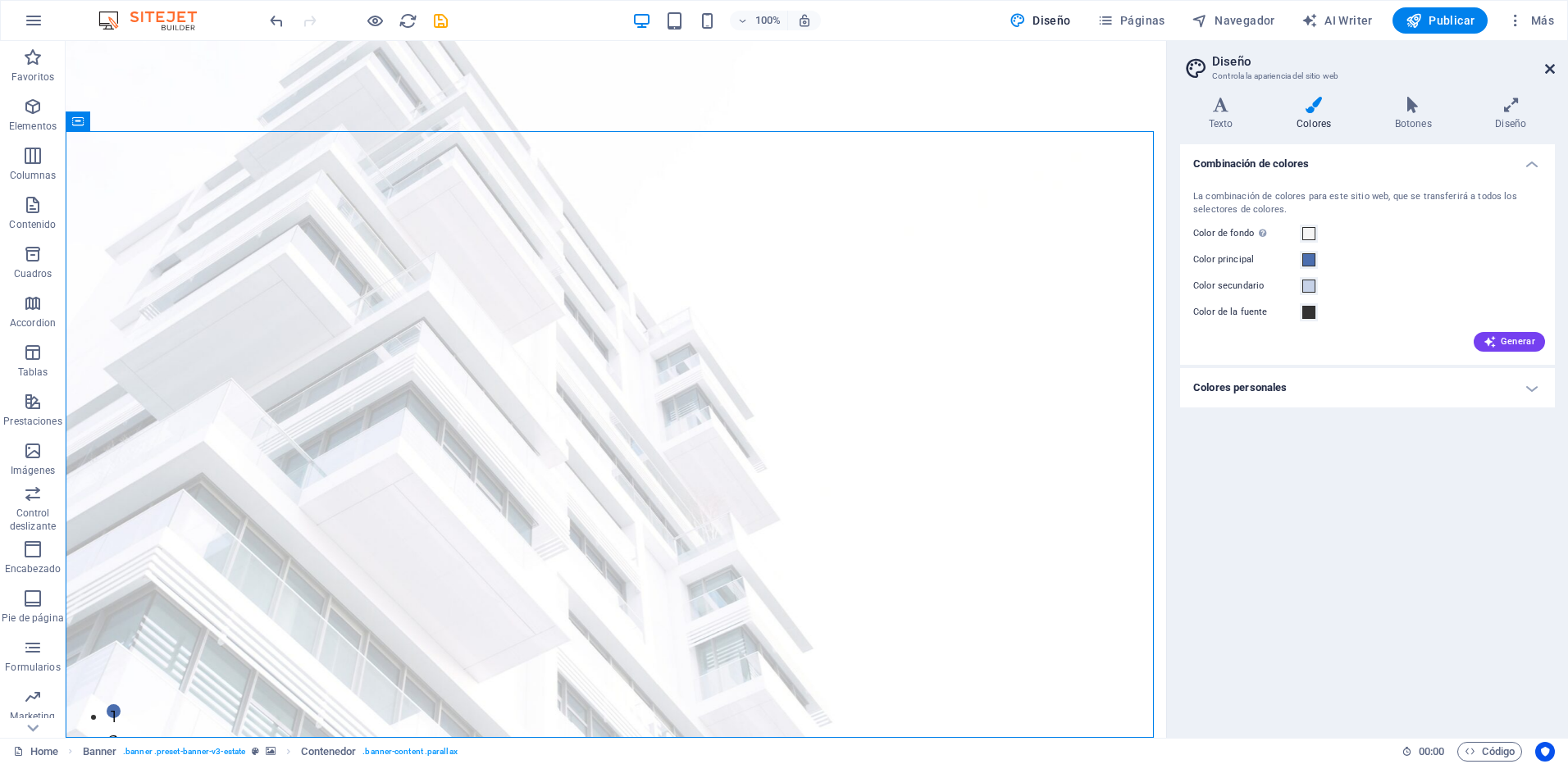
click at [1545, 74] on icon at bounding box center [1549, 69] width 10 height 13
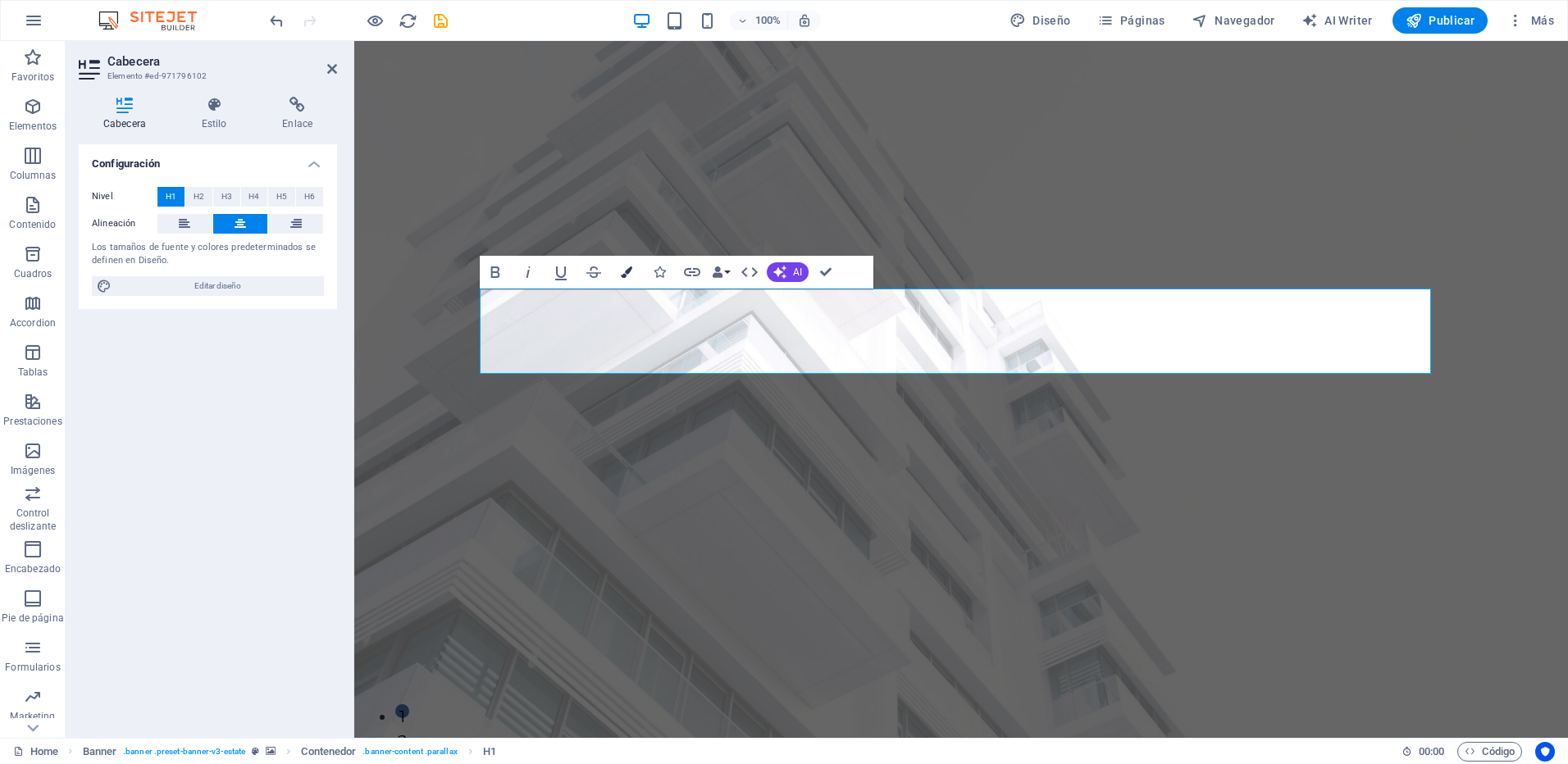
click at [633, 267] on button "Colors" at bounding box center [627, 271] width 32 height 32
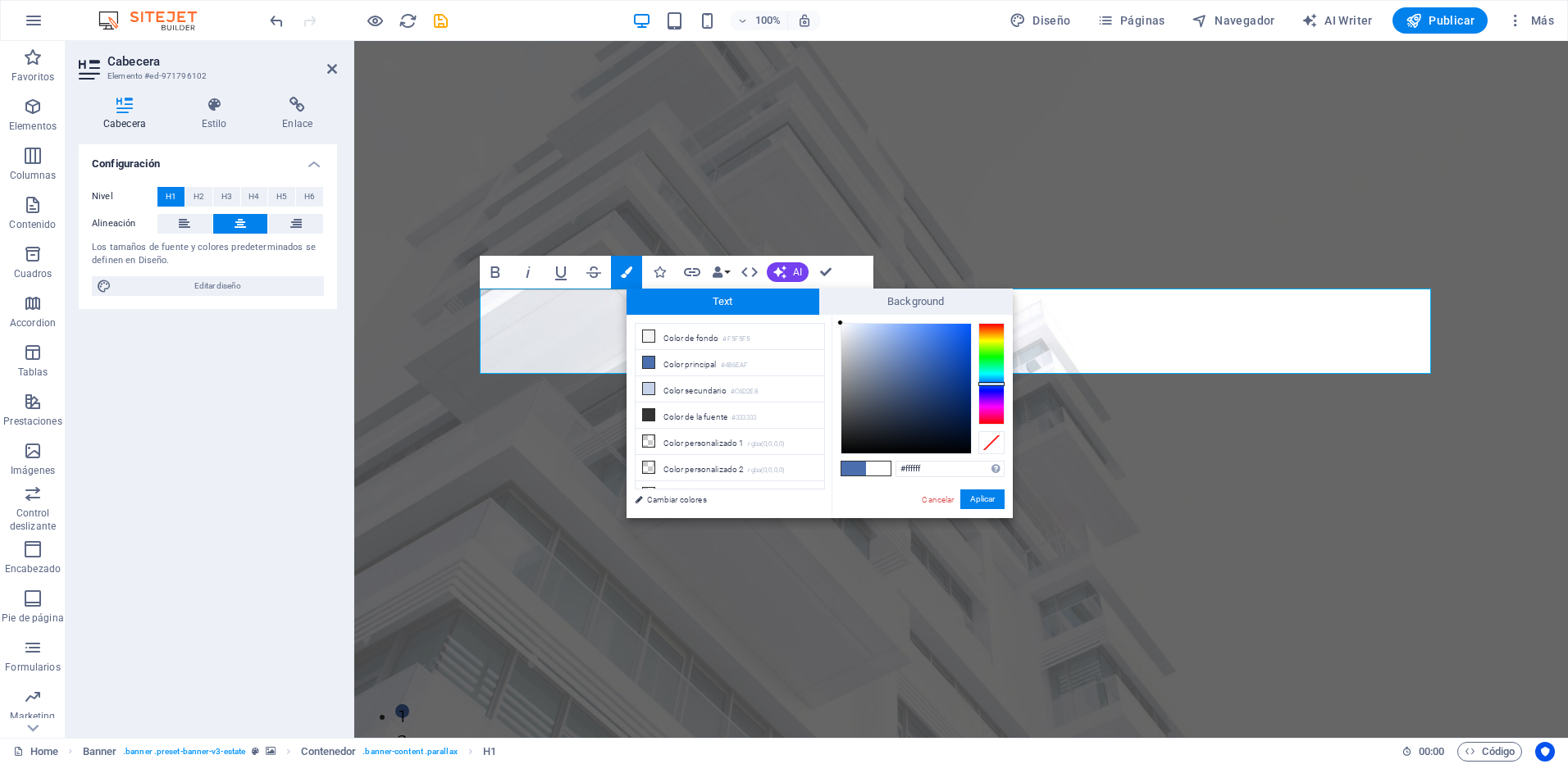
drag, startPoint x: 870, startPoint y: 343, endPoint x: 797, endPoint y: 306, distance: 81.8
click at [797, 306] on div "Text Background less Color de fondo #F5F5F5 Color principal #4B6EAF Color secun…" at bounding box center [819, 403] width 386 height 229
type input "#f4f6f8"
click at [843, 326] on div at bounding box center [842, 326] width 6 height 6
drag, startPoint x: 974, startPoint y: 498, endPoint x: 517, endPoint y: 443, distance: 460.3
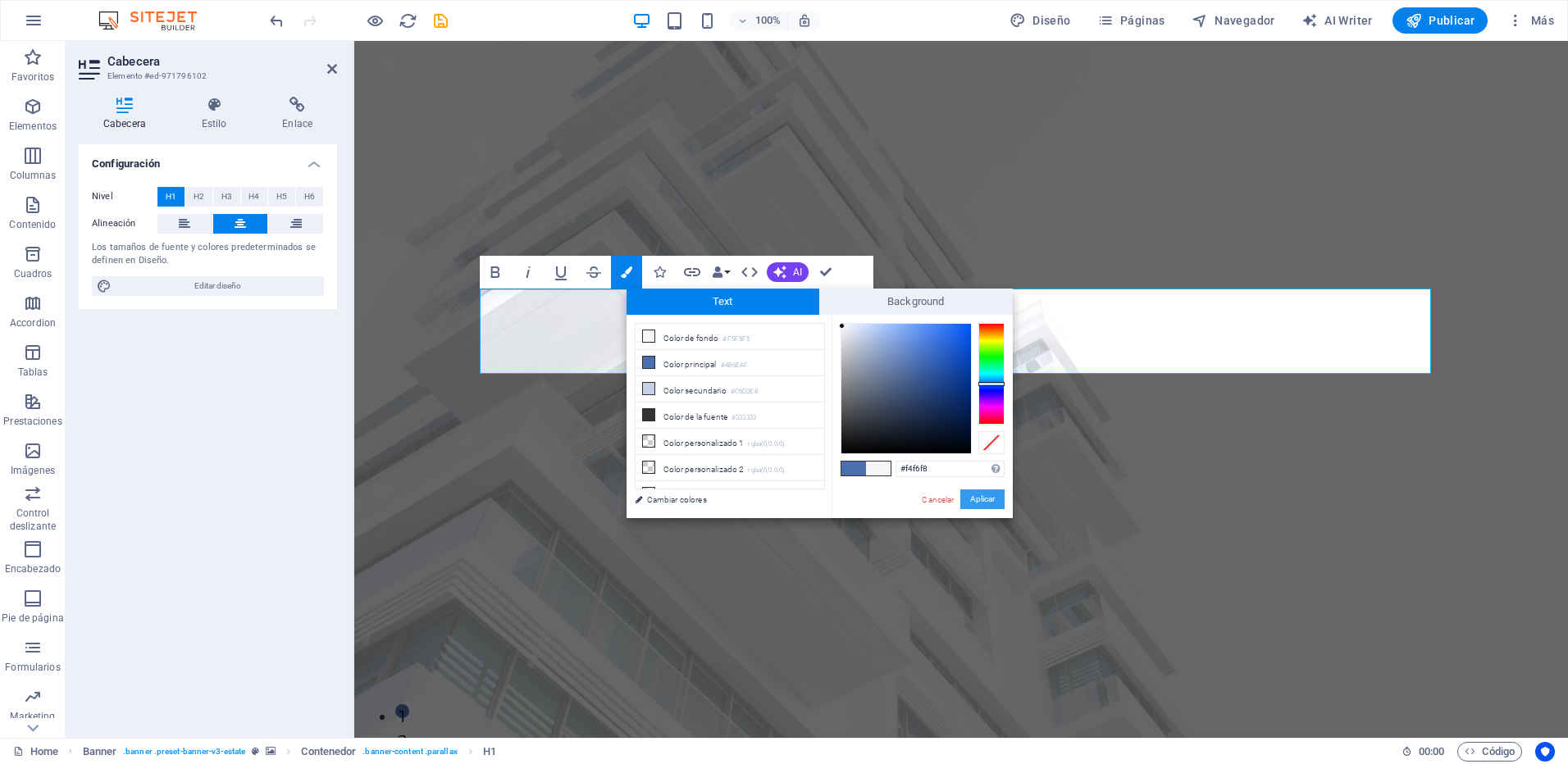
click at [974, 498] on button "Aplicar" at bounding box center [983, 499] width 45 height 19
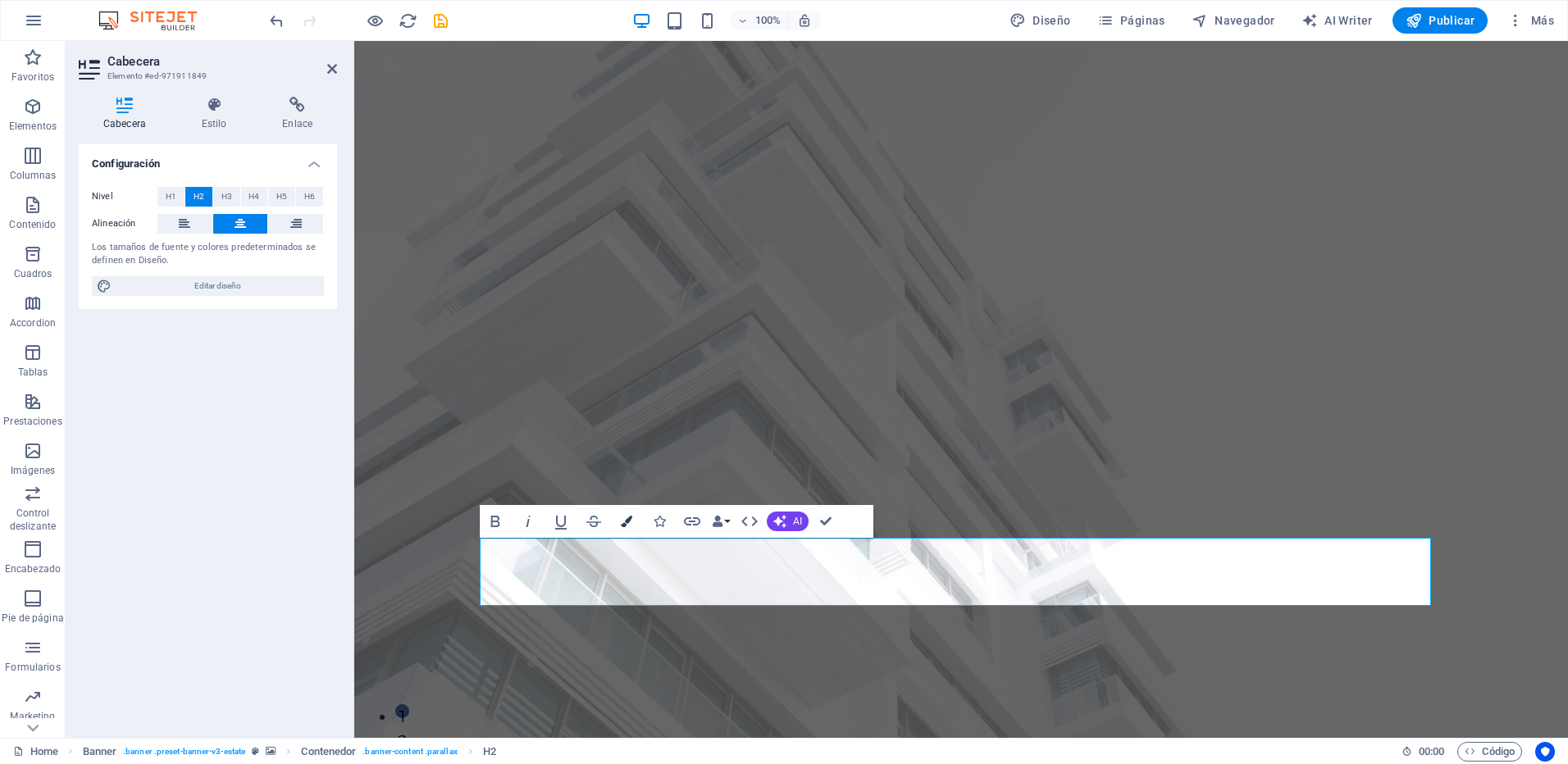
click at [637, 522] on button "Colors" at bounding box center [627, 521] width 32 height 32
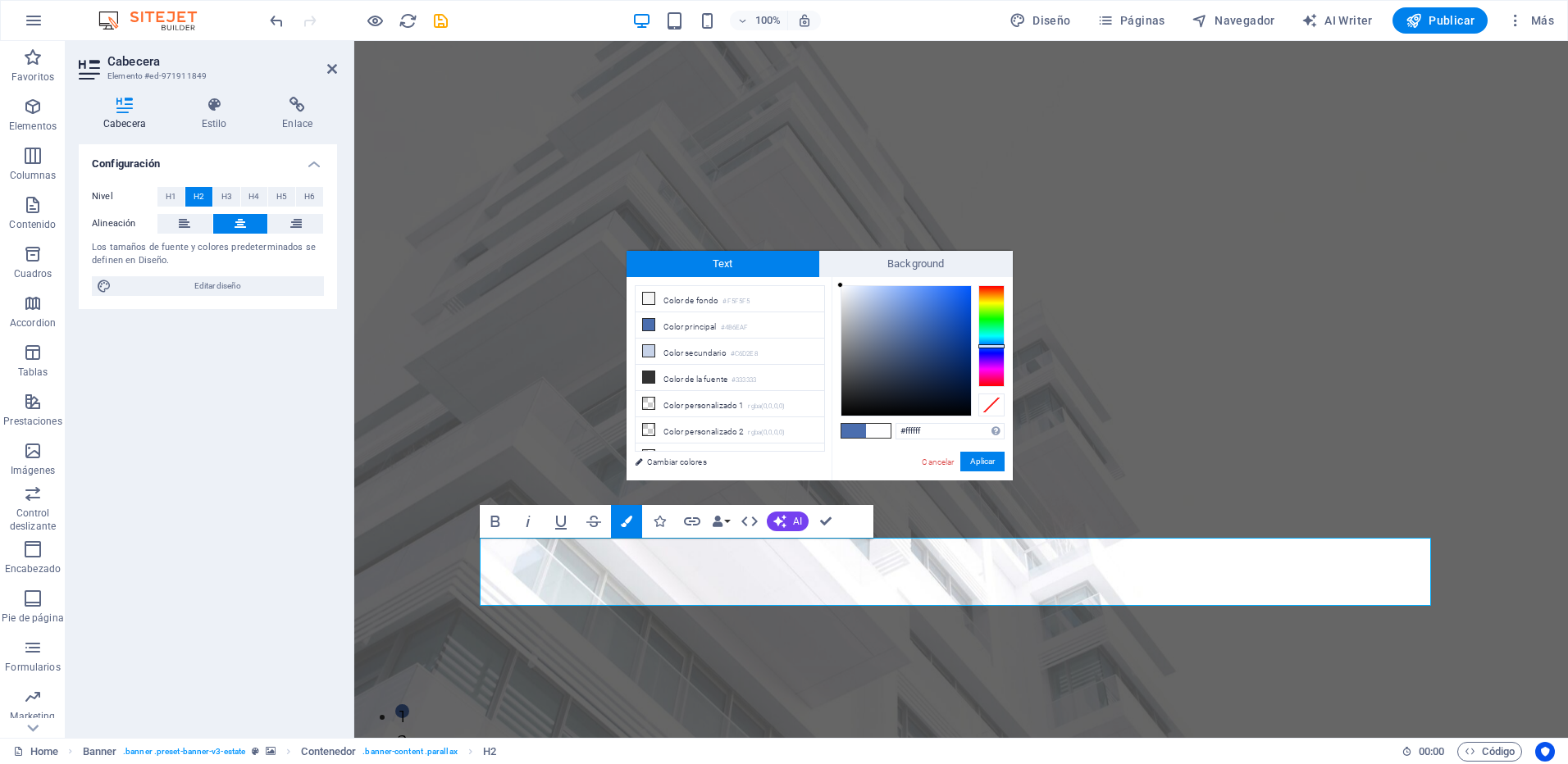
drag, startPoint x: 844, startPoint y: 291, endPoint x: 836, endPoint y: 282, distance: 12.0
click at [836, 282] on div "#ffffff Formatos soportados #0852ed rgb(8, 82, 237) rgba(8, 82, 237, 90%) hsv(2…" at bounding box center [921, 497] width 181 height 441
type input "#fdfdff"
click at [842, 283] on div at bounding box center [841, 285] width 6 height 6
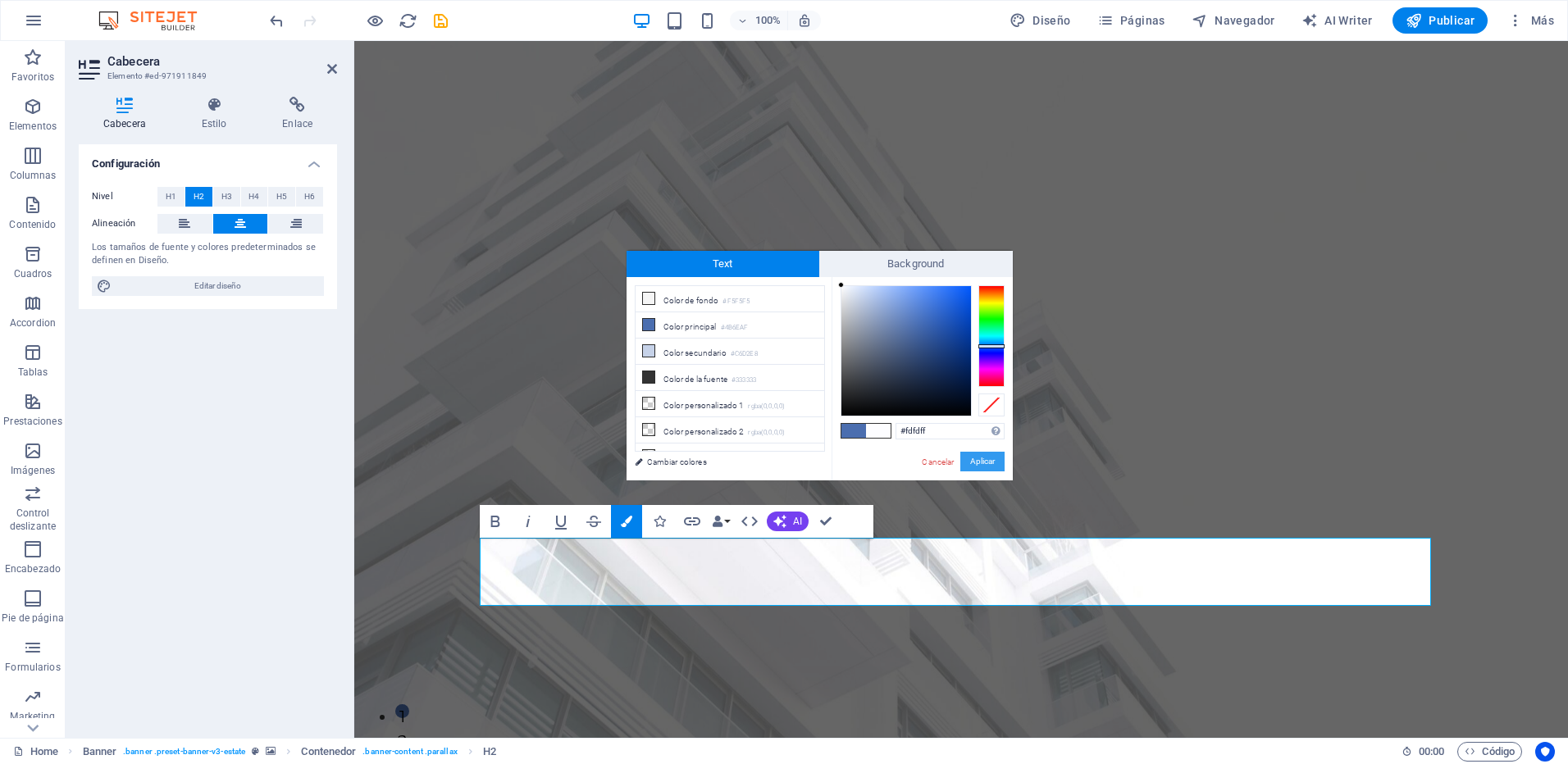
click at [979, 459] on button "Aplicar" at bounding box center [983, 460] width 45 height 19
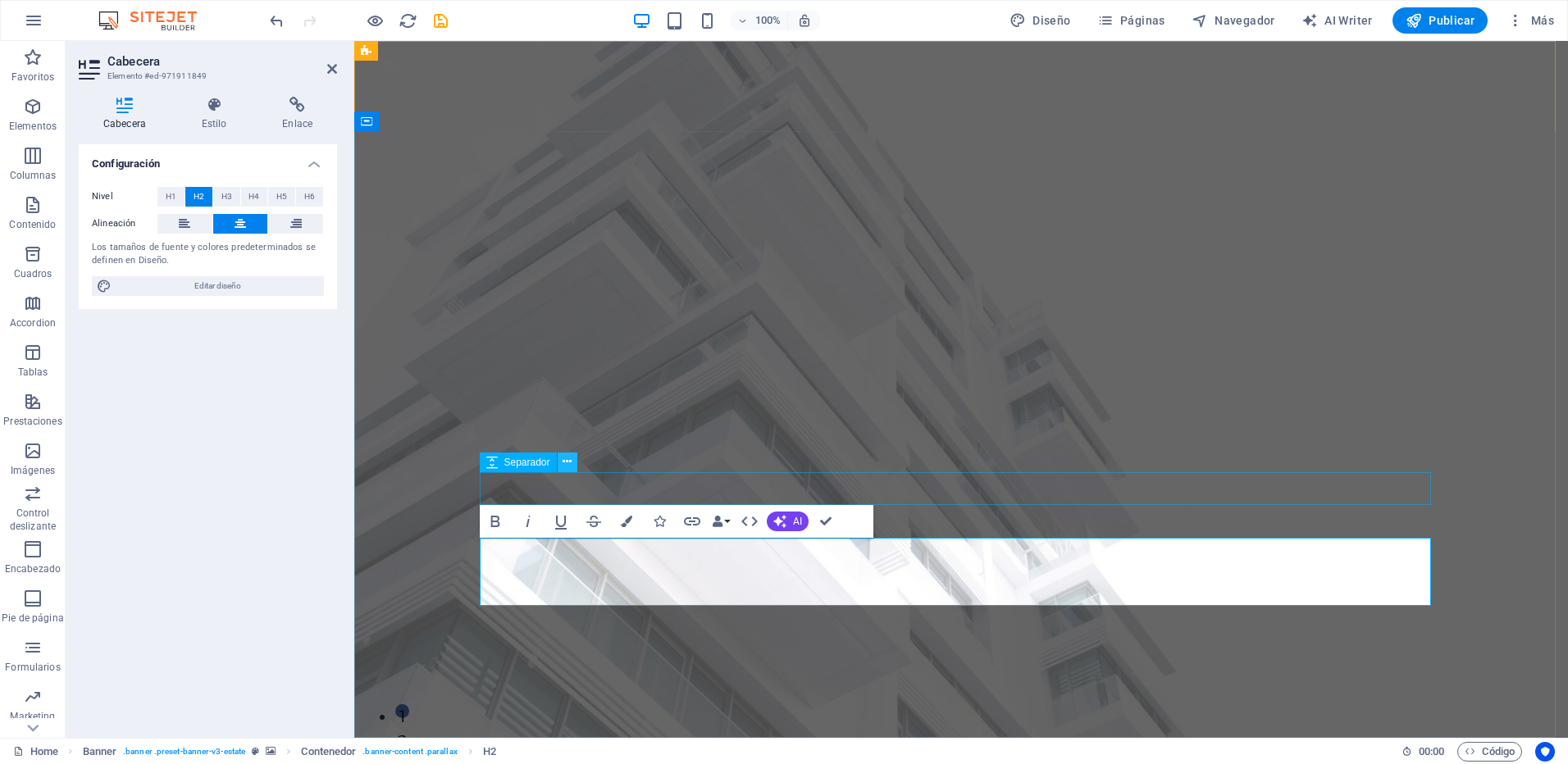
click at [560, 472] on button at bounding box center [567, 461] width 20 height 19
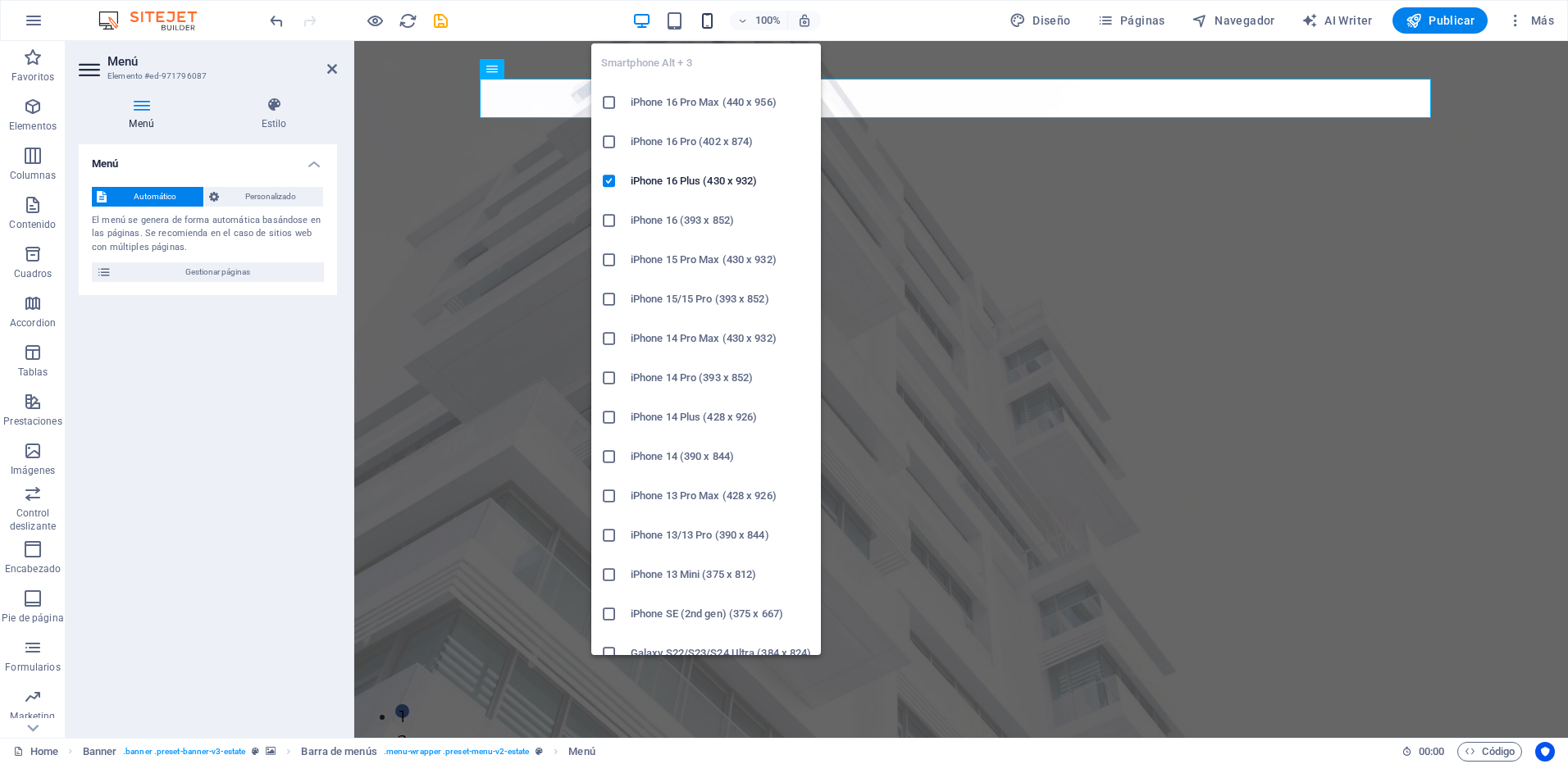
click at [704, 22] on icon "button" at bounding box center [707, 20] width 19 height 19
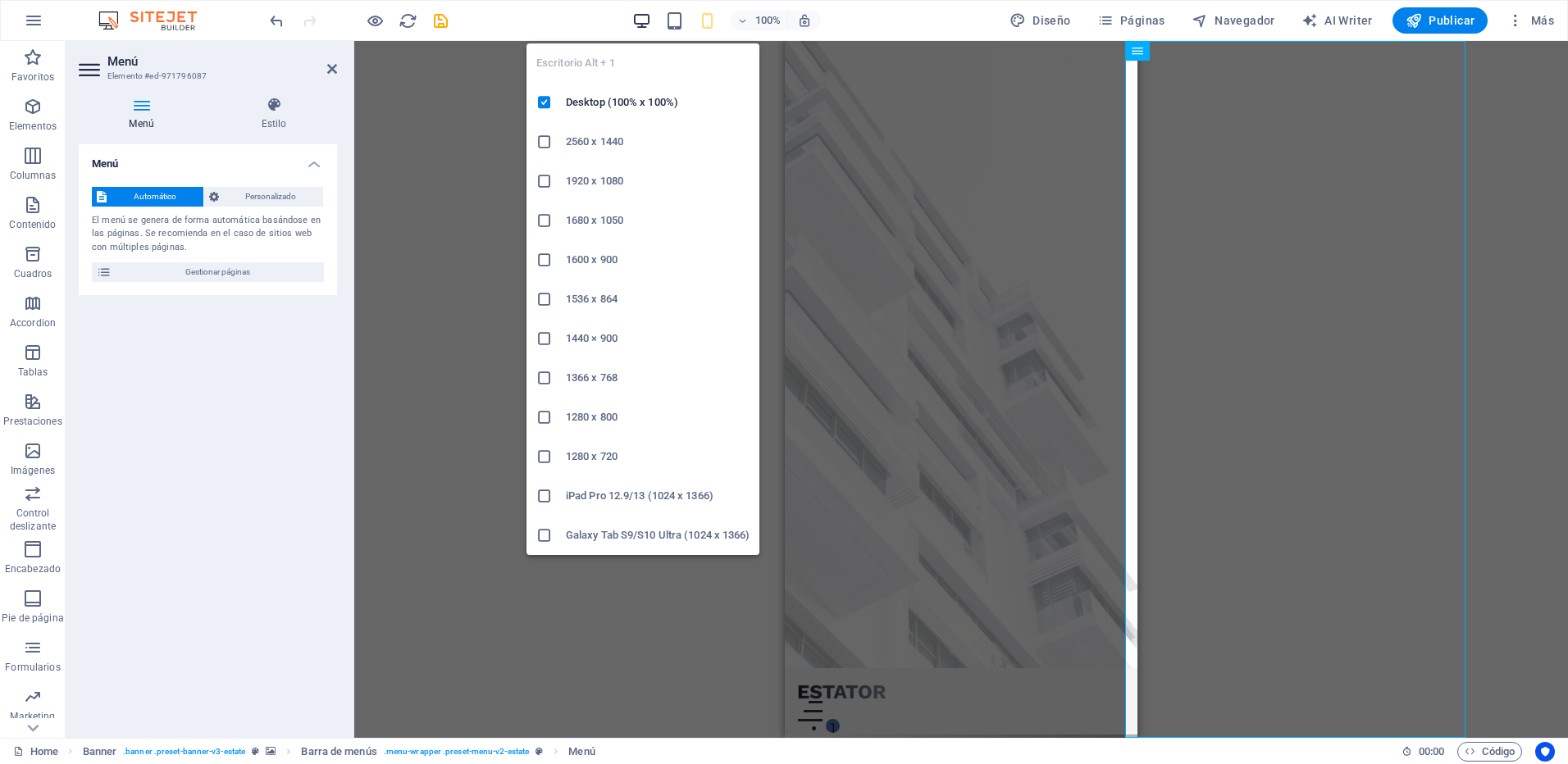
click at [649, 13] on icon "button" at bounding box center [642, 20] width 19 height 19
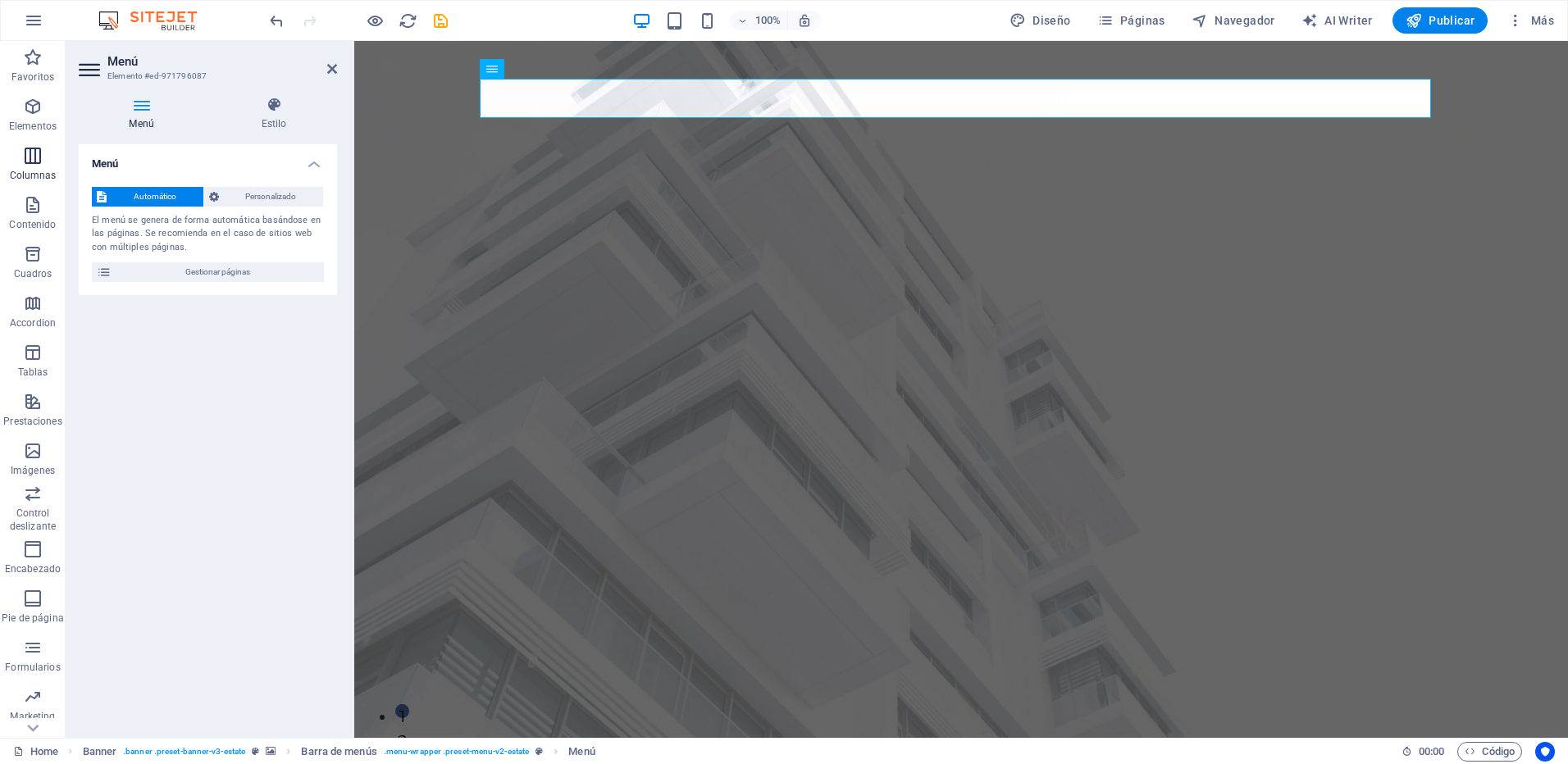
click at [23, 164] on icon "button" at bounding box center [33, 155] width 20 height 19
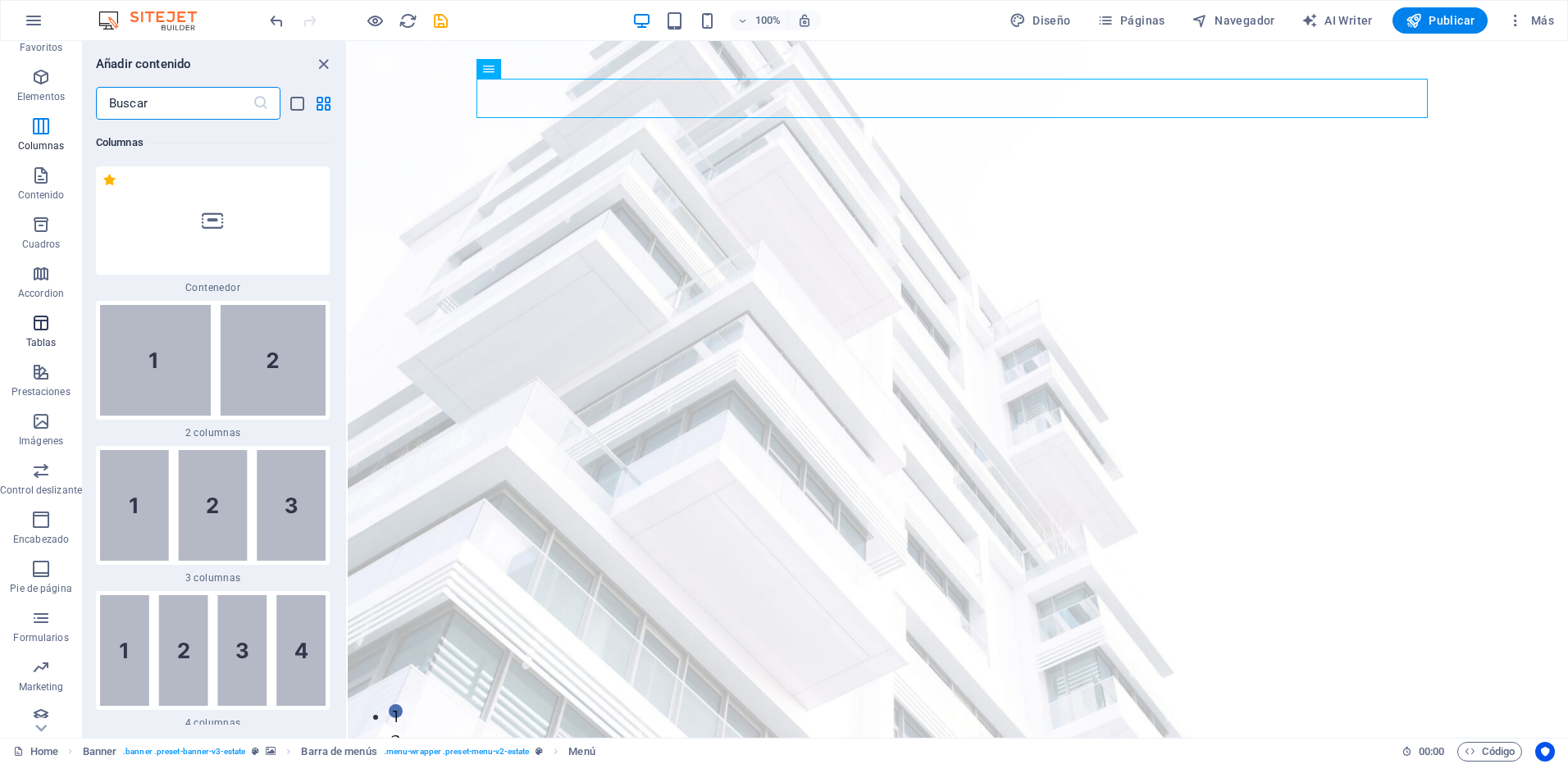
scroll to position [41, 0]
click at [58, 163] on span "Contenido" at bounding box center [41, 174] width 82 height 39
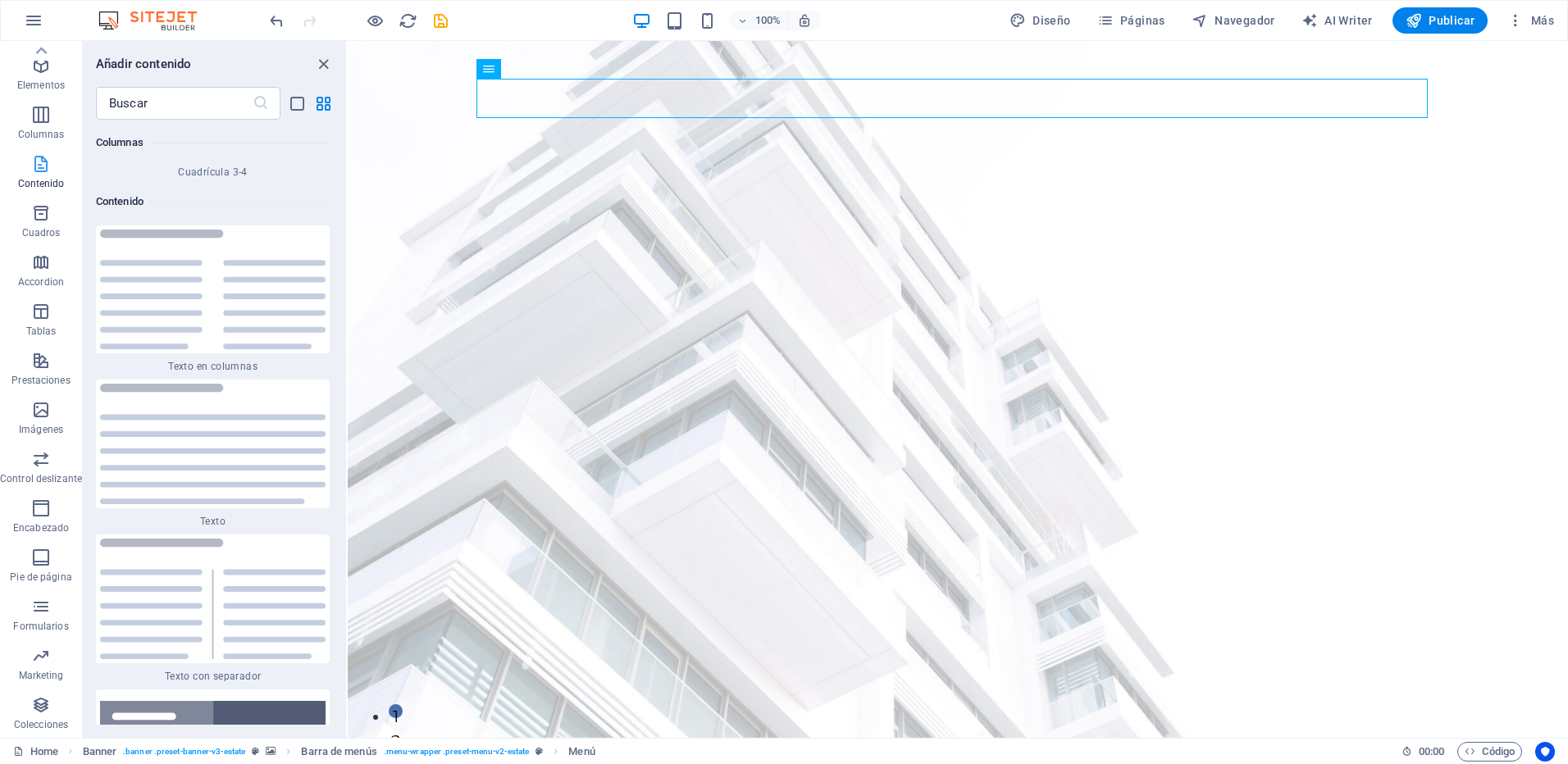
scroll to position [5504, 0]
click at [46, 364] on icon "button" at bounding box center [41, 360] width 20 height 19
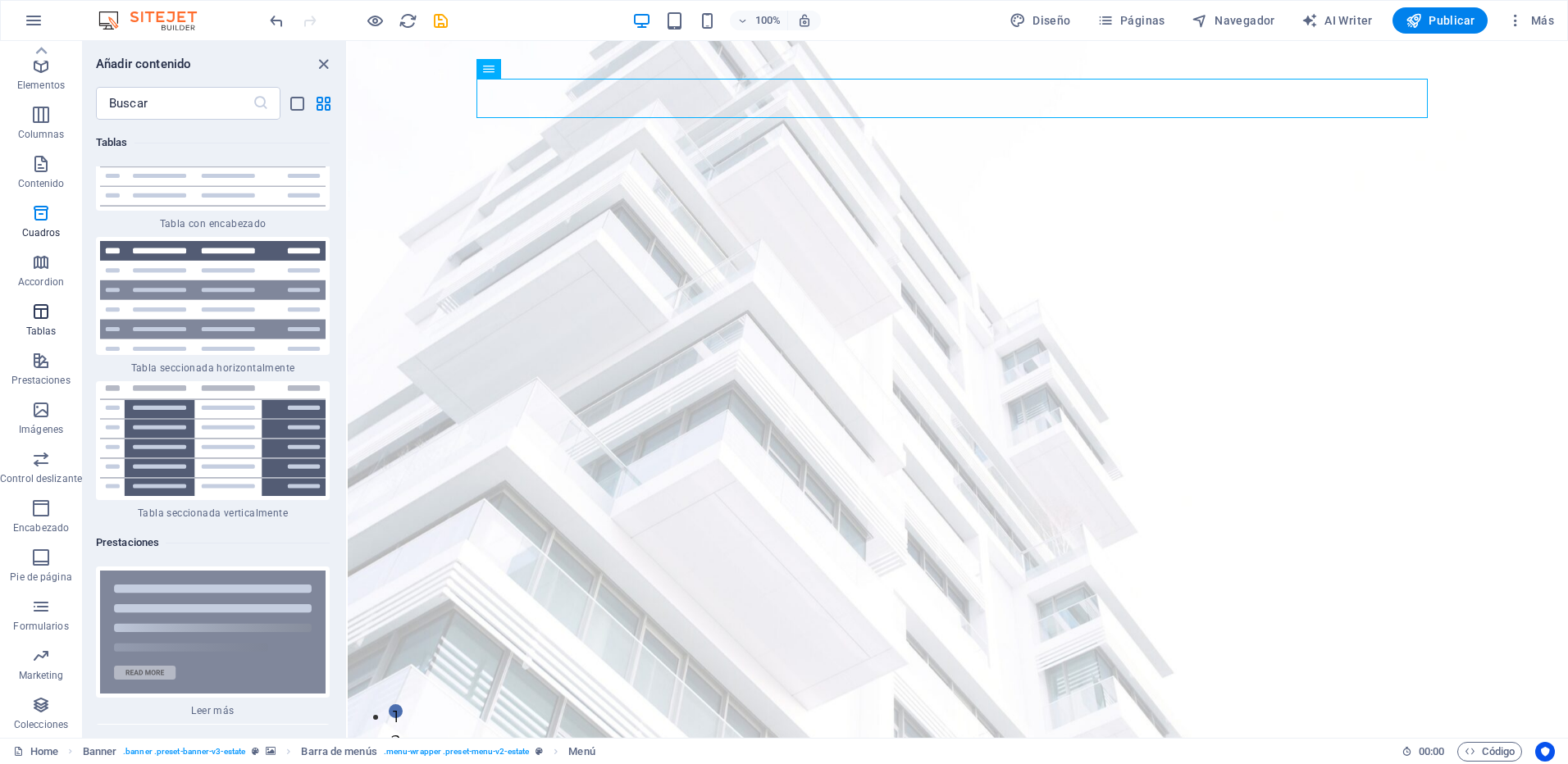
scroll to position [12362, 0]
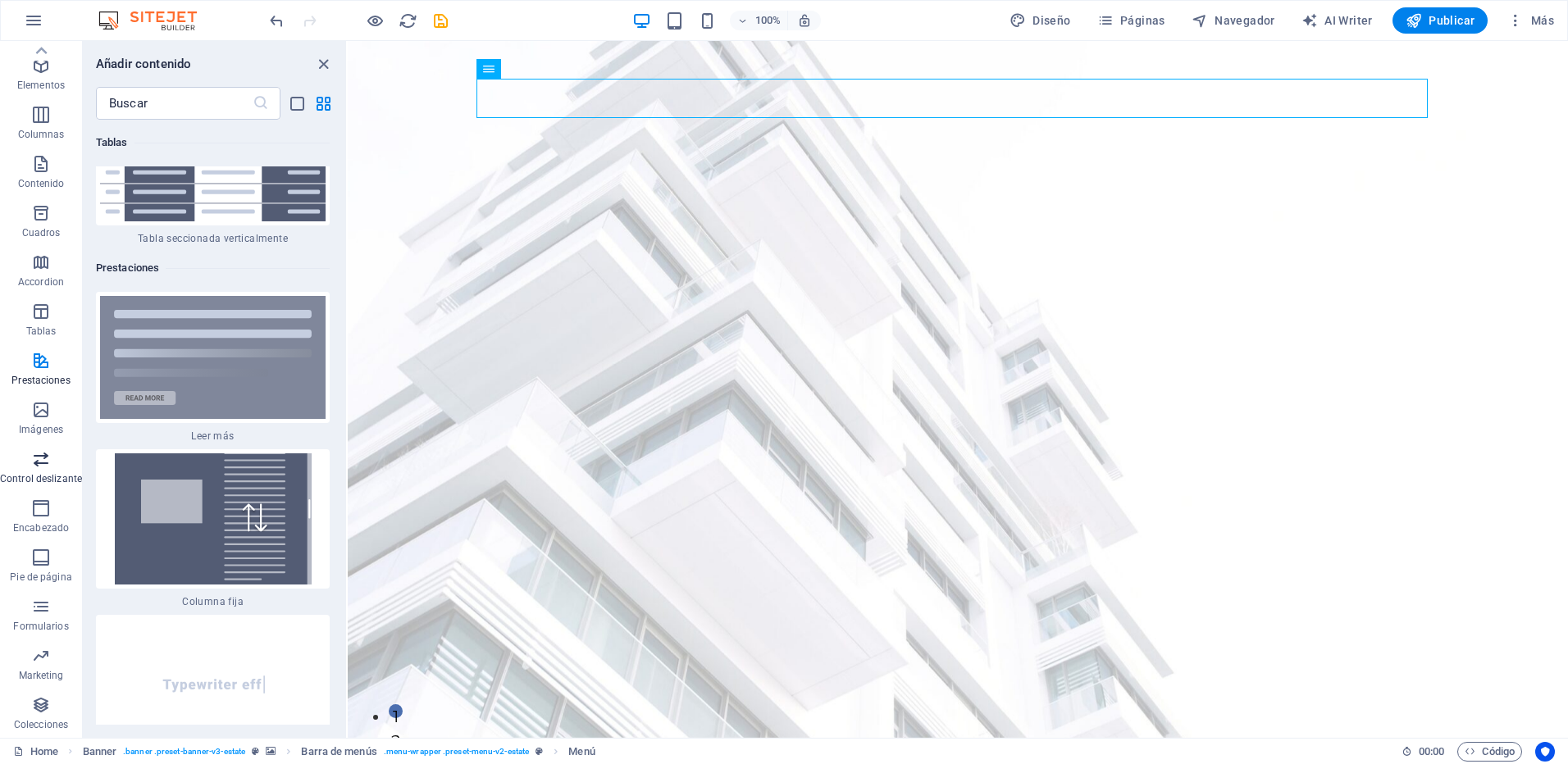
click at [43, 473] on p "Control deslizante" at bounding box center [41, 478] width 82 height 13
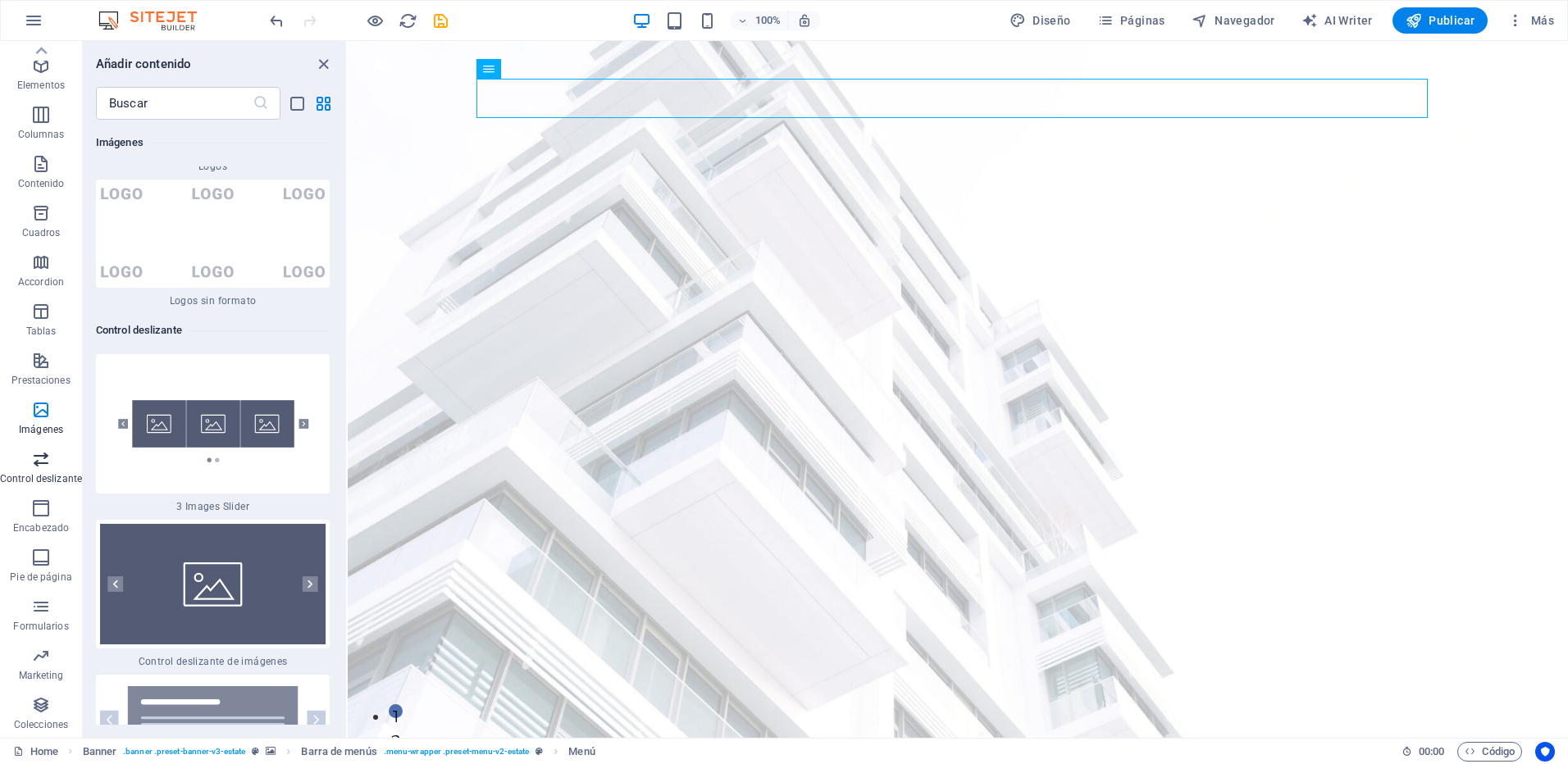
scroll to position [18435, 0]
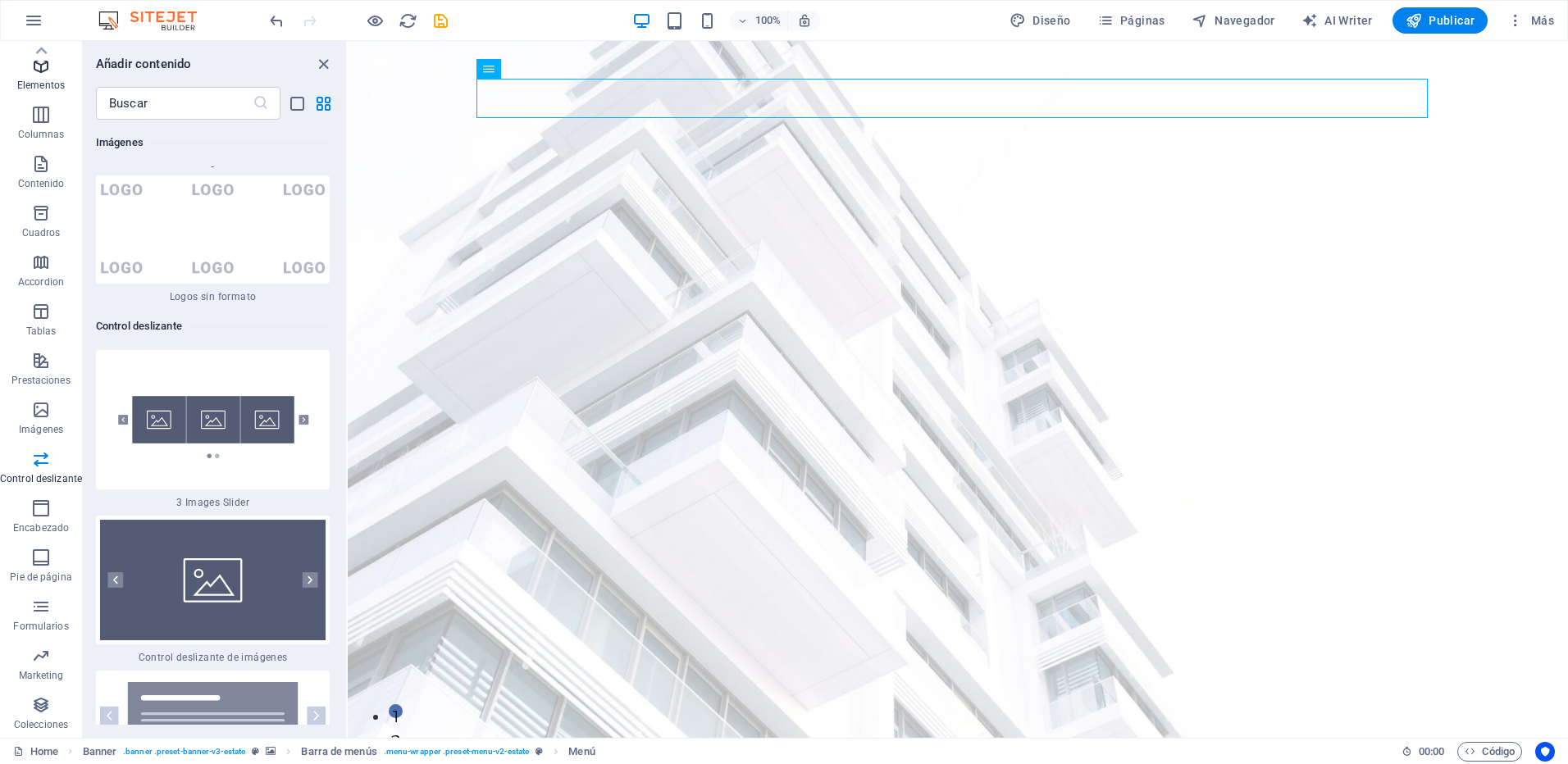
click at [38, 73] on icon "button" at bounding box center [41, 65] width 20 height 19
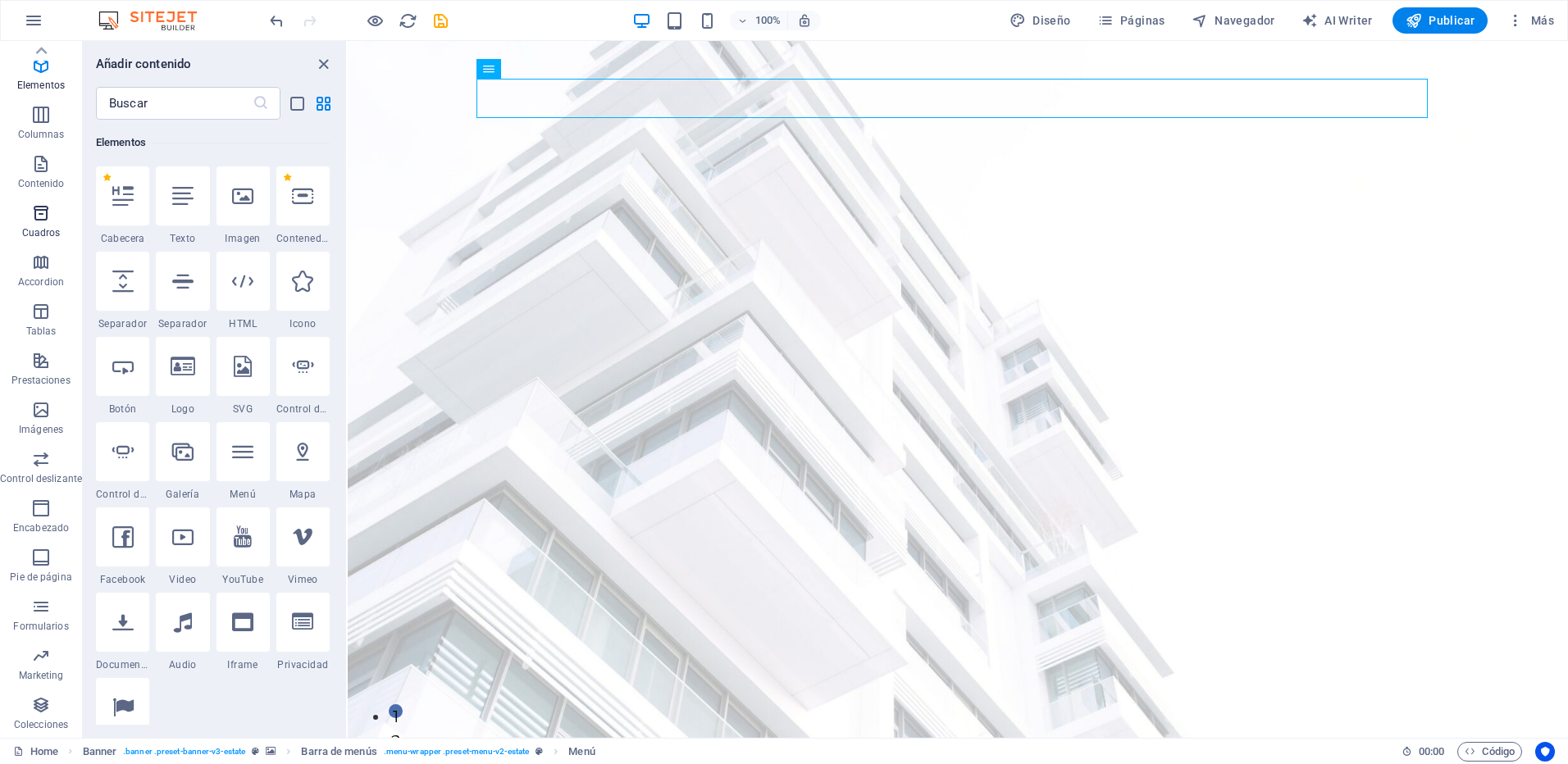
scroll to position [0, 0]
click at [32, 68] on span "Favoritos" at bounding box center [41, 67] width 82 height 39
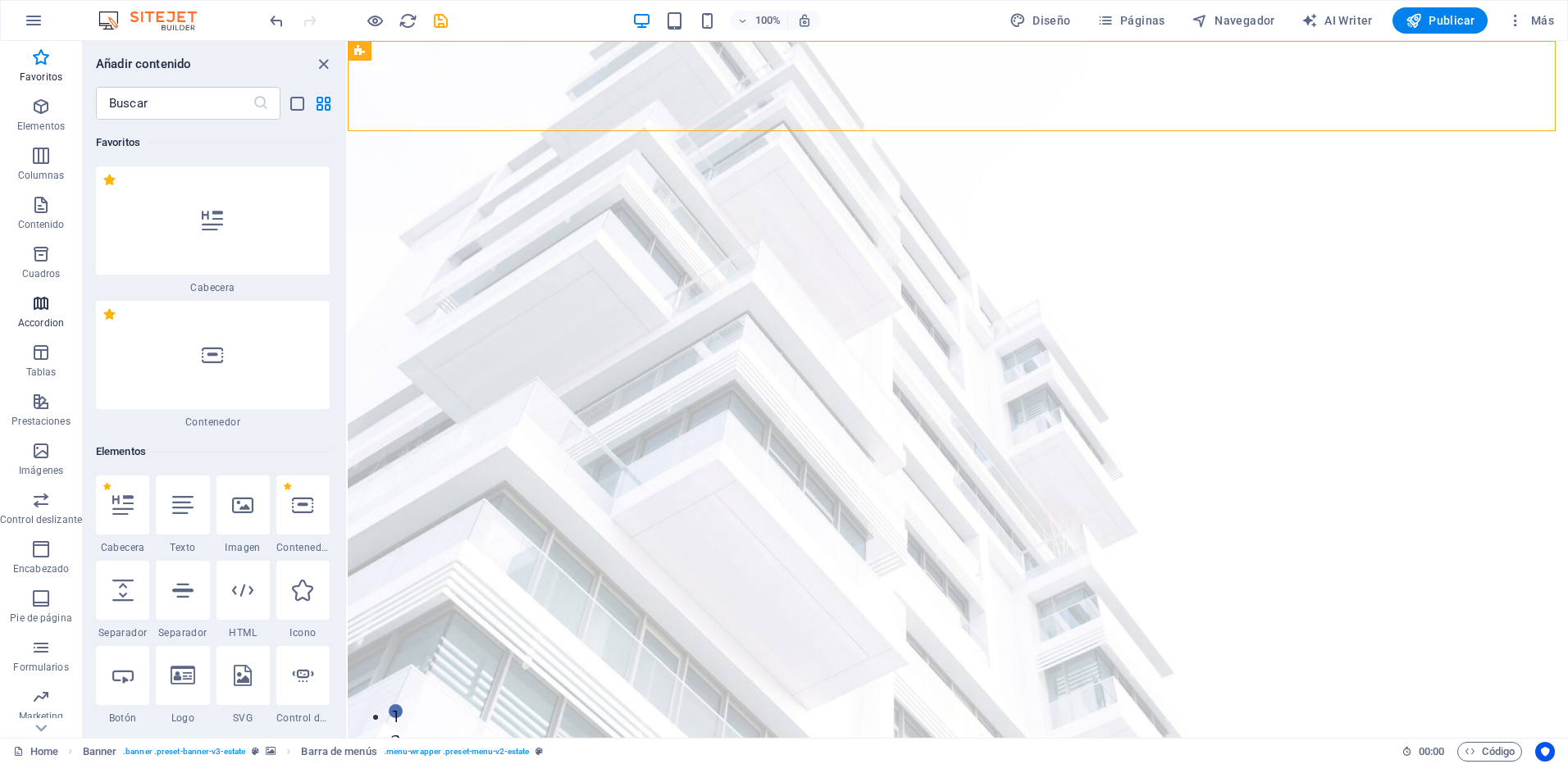
click at [33, 310] on icon "button" at bounding box center [41, 303] width 20 height 19
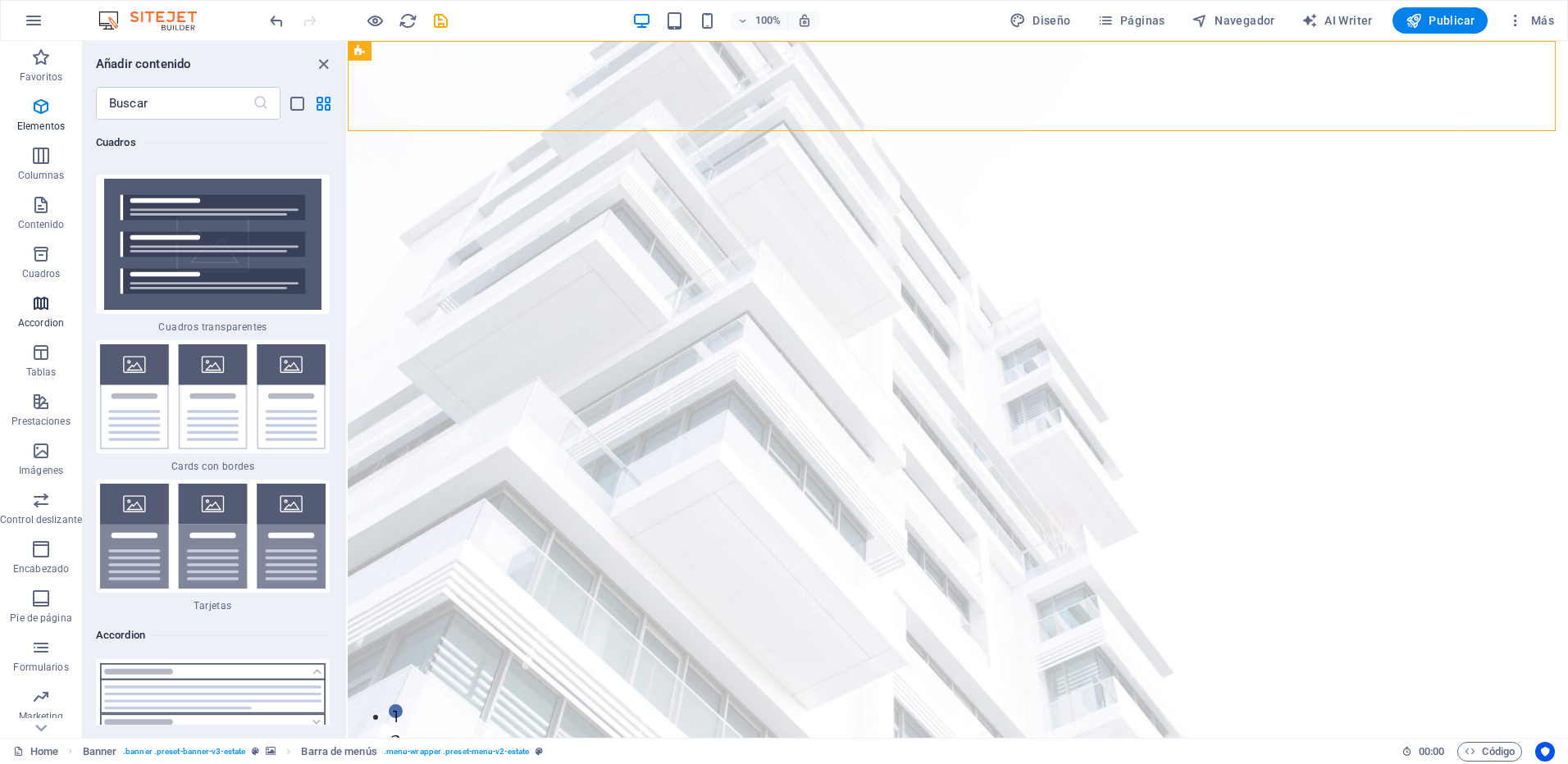
scroll to position [10097, 0]
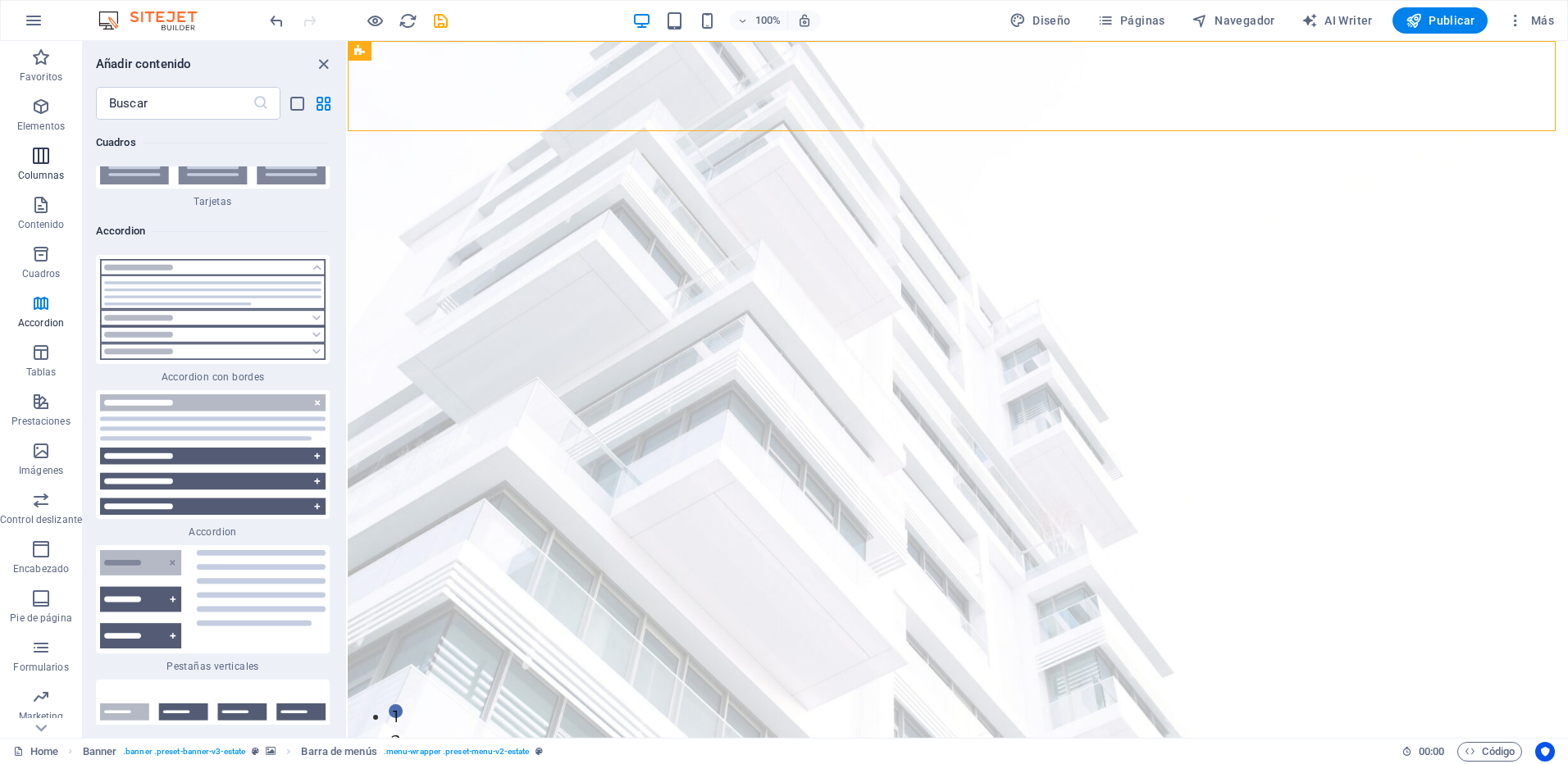
click at [28, 167] on span "Columnas" at bounding box center [41, 165] width 82 height 39
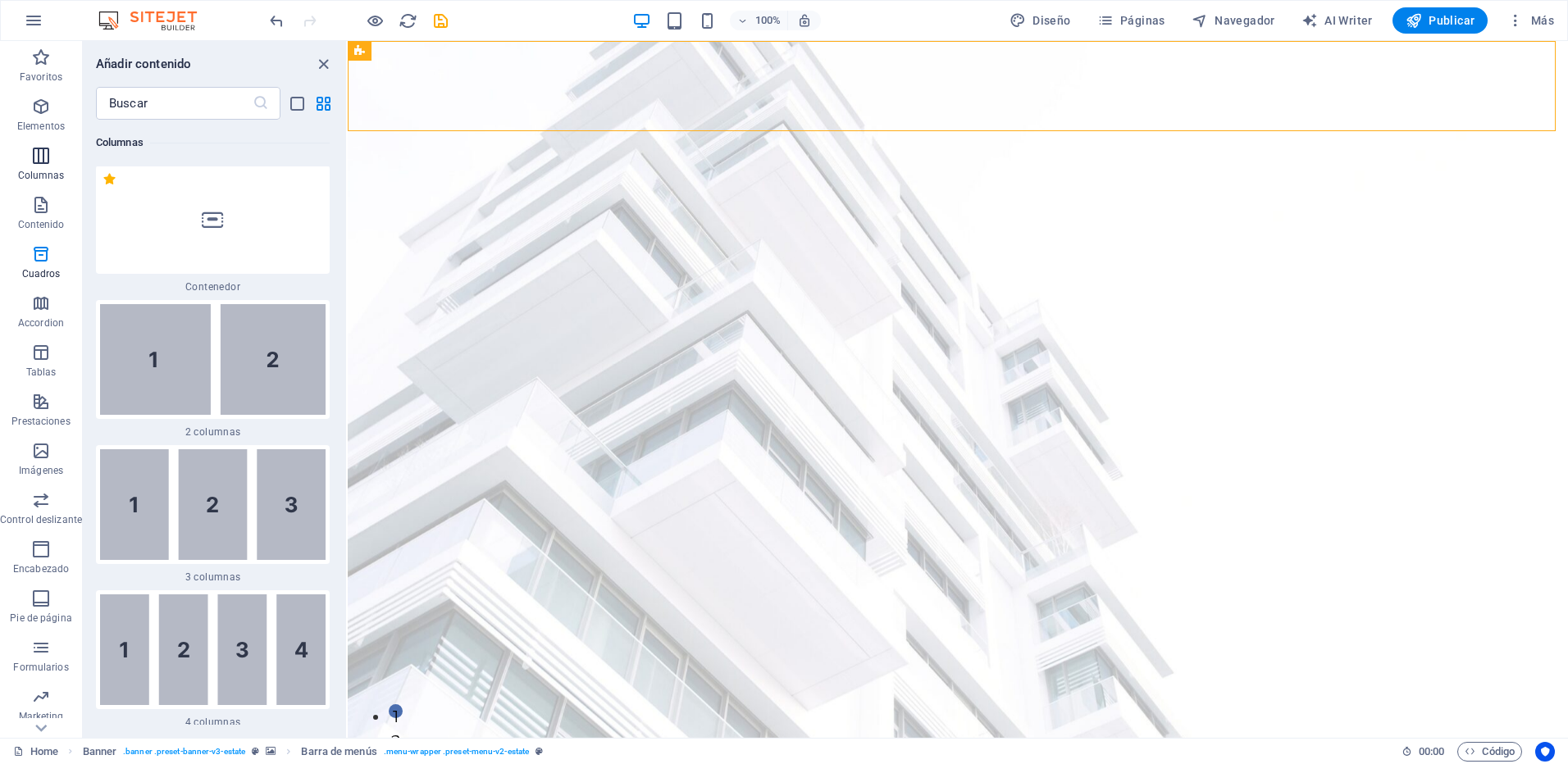
scroll to position [946, 0]
click at [320, 60] on icon "close panel" at bounding box center [323, 64] width 19 height 19
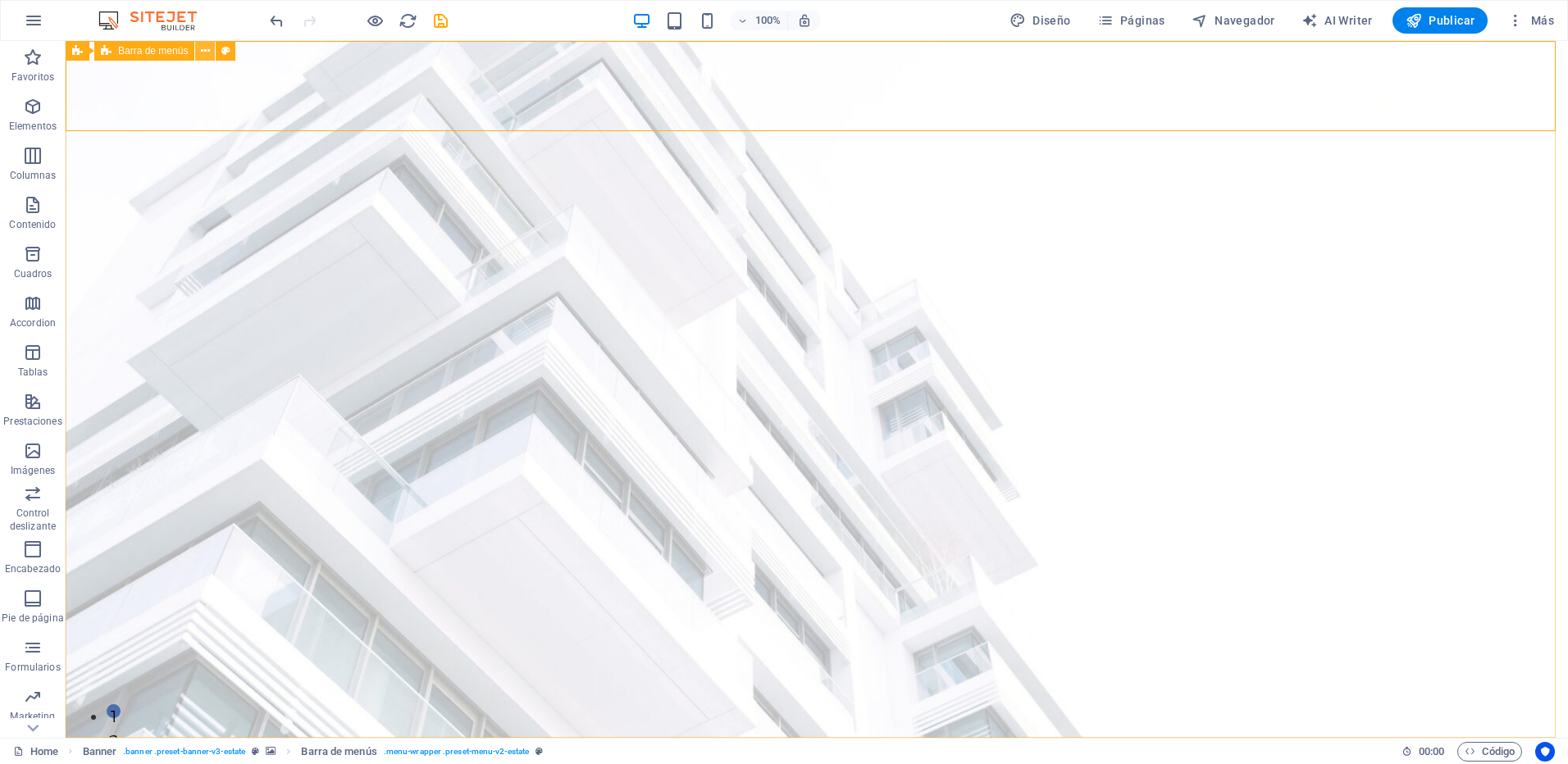
click at [197, 54] on button at bounding box center [204, 50] width 20 height 19
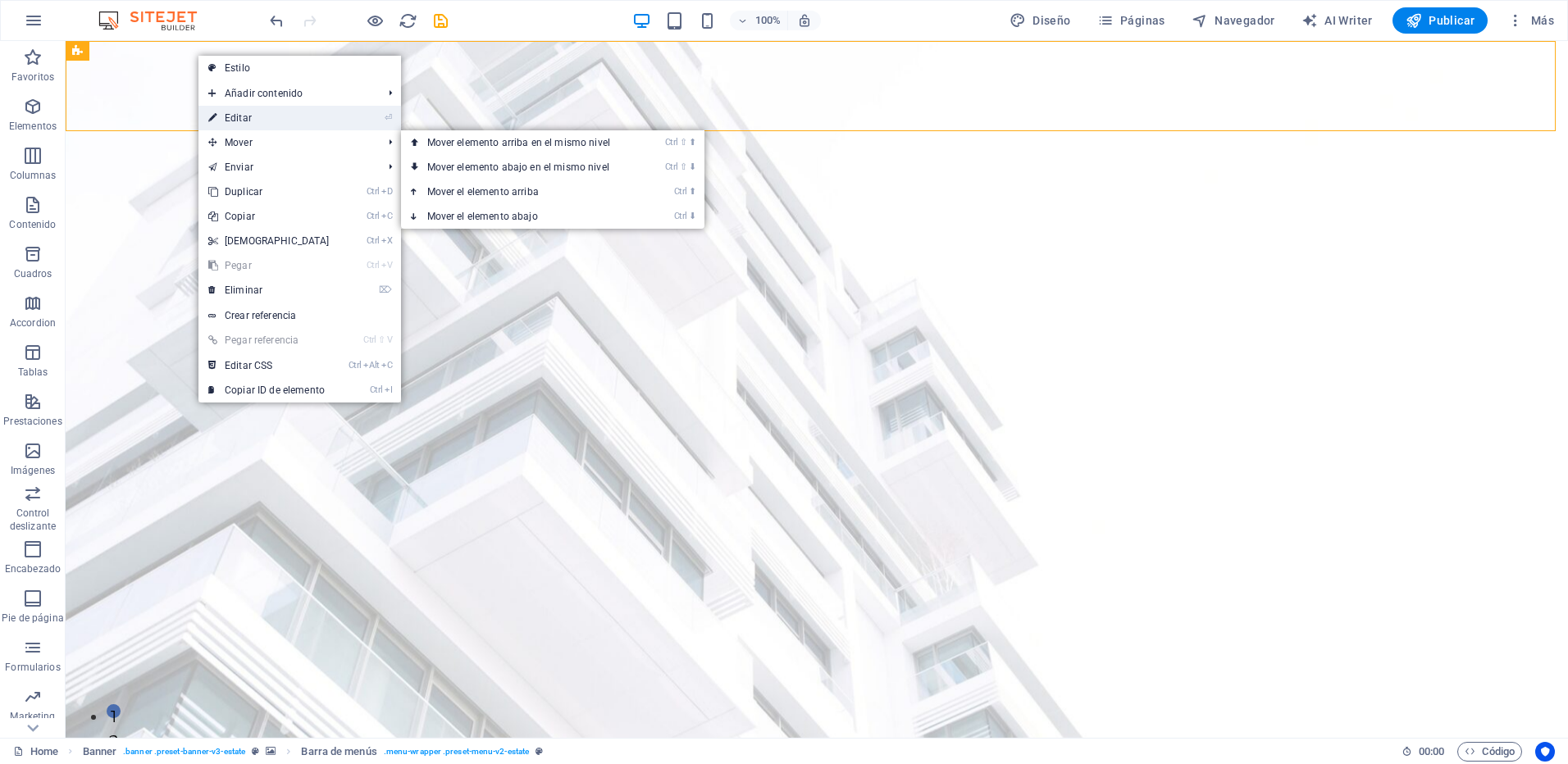
drag, startPoint x: 264, startPoint y: 116, endPoint x: 1, endPoint y: 72, distance: 266.7
click at [264, 116] on link "⏎ Editar" at bounding box center [269, 118] width 141 height 24
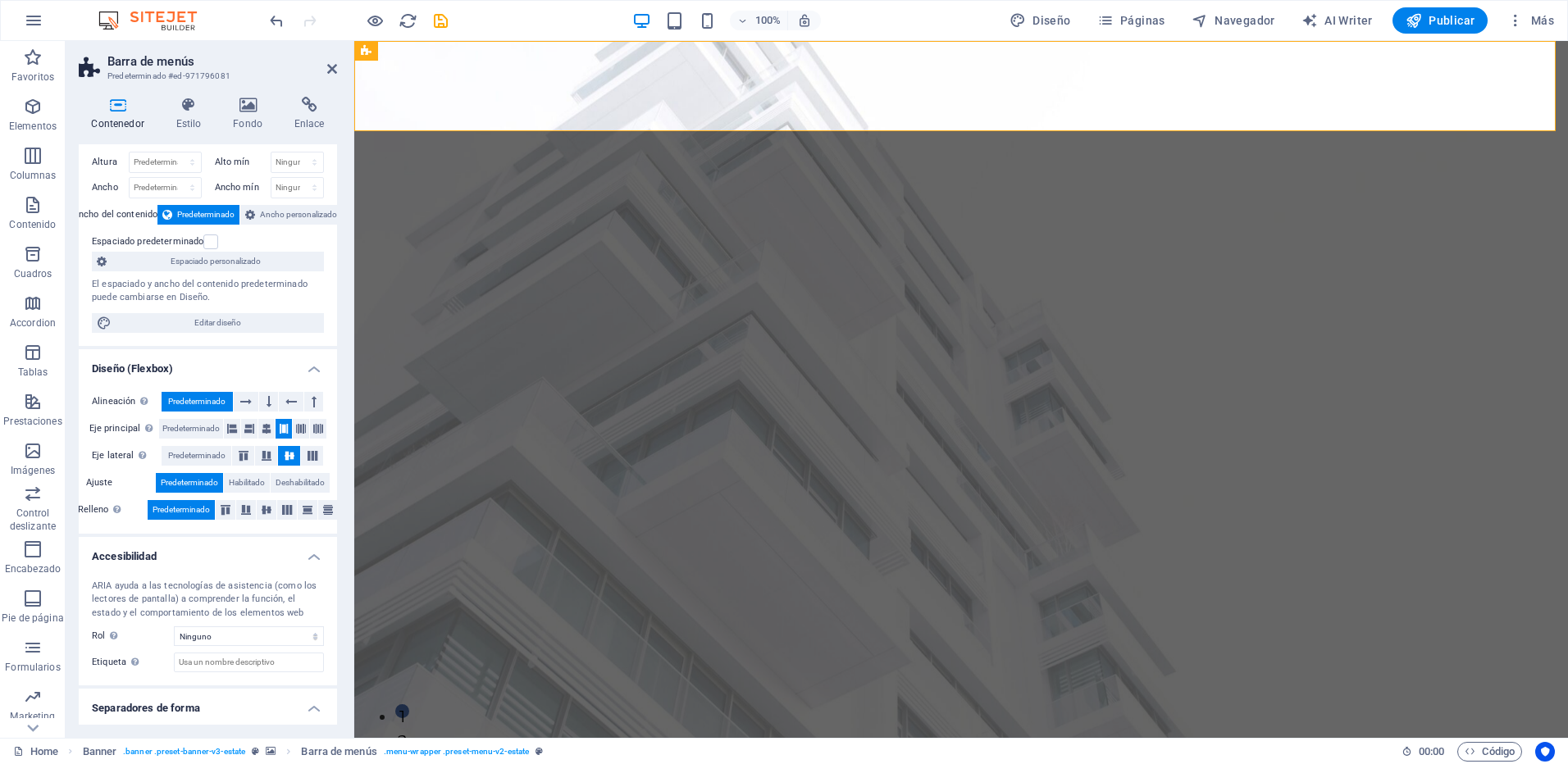
scroll to position [0, 0]
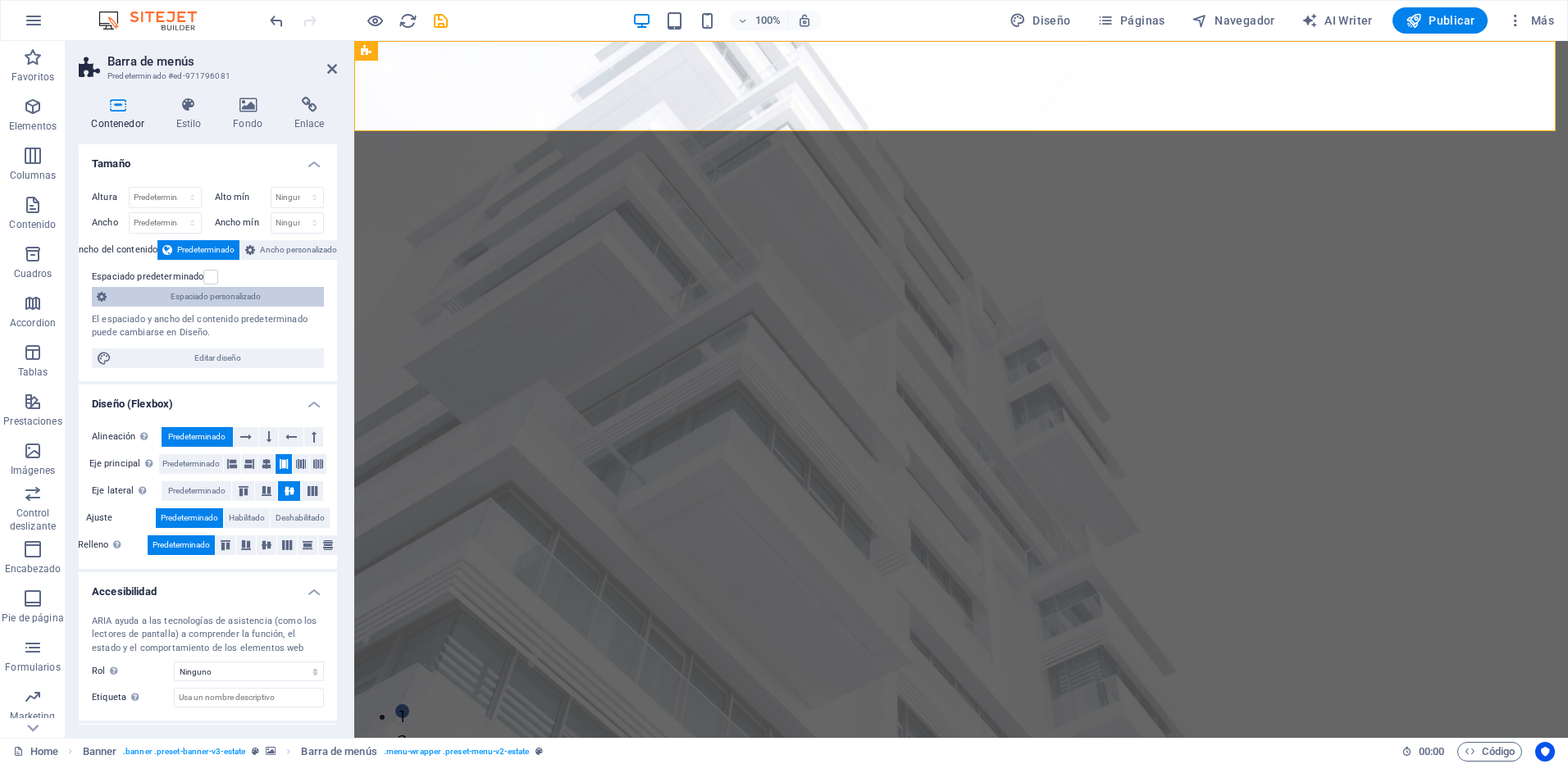
click at [199, 293] on span "Espaciado personalizado" at bounding box center [215, 296] width 207 height 19
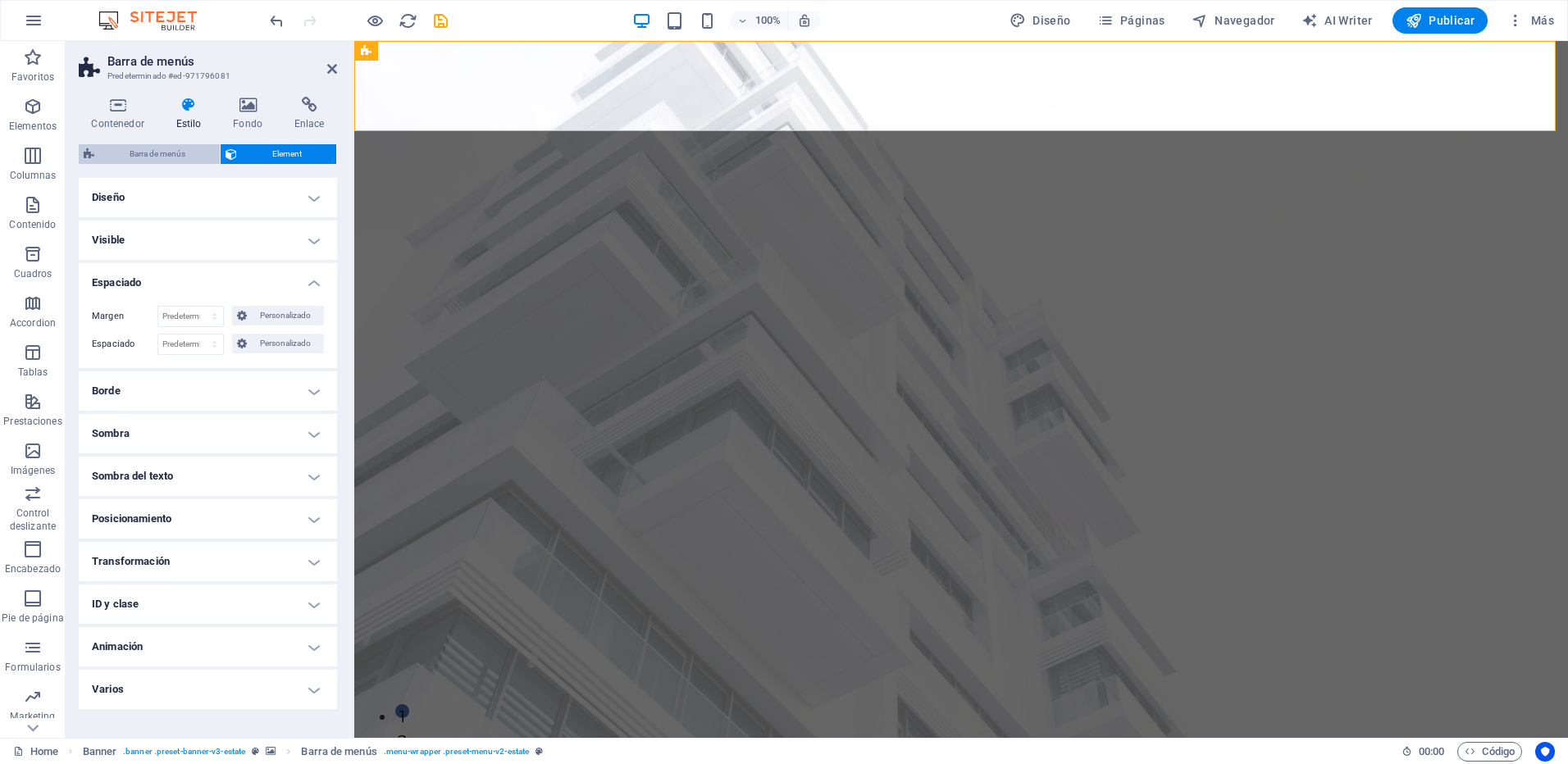
click at [164, 147] on span "Barra de menús" at bounding box center [157, 153] width 115 height 19
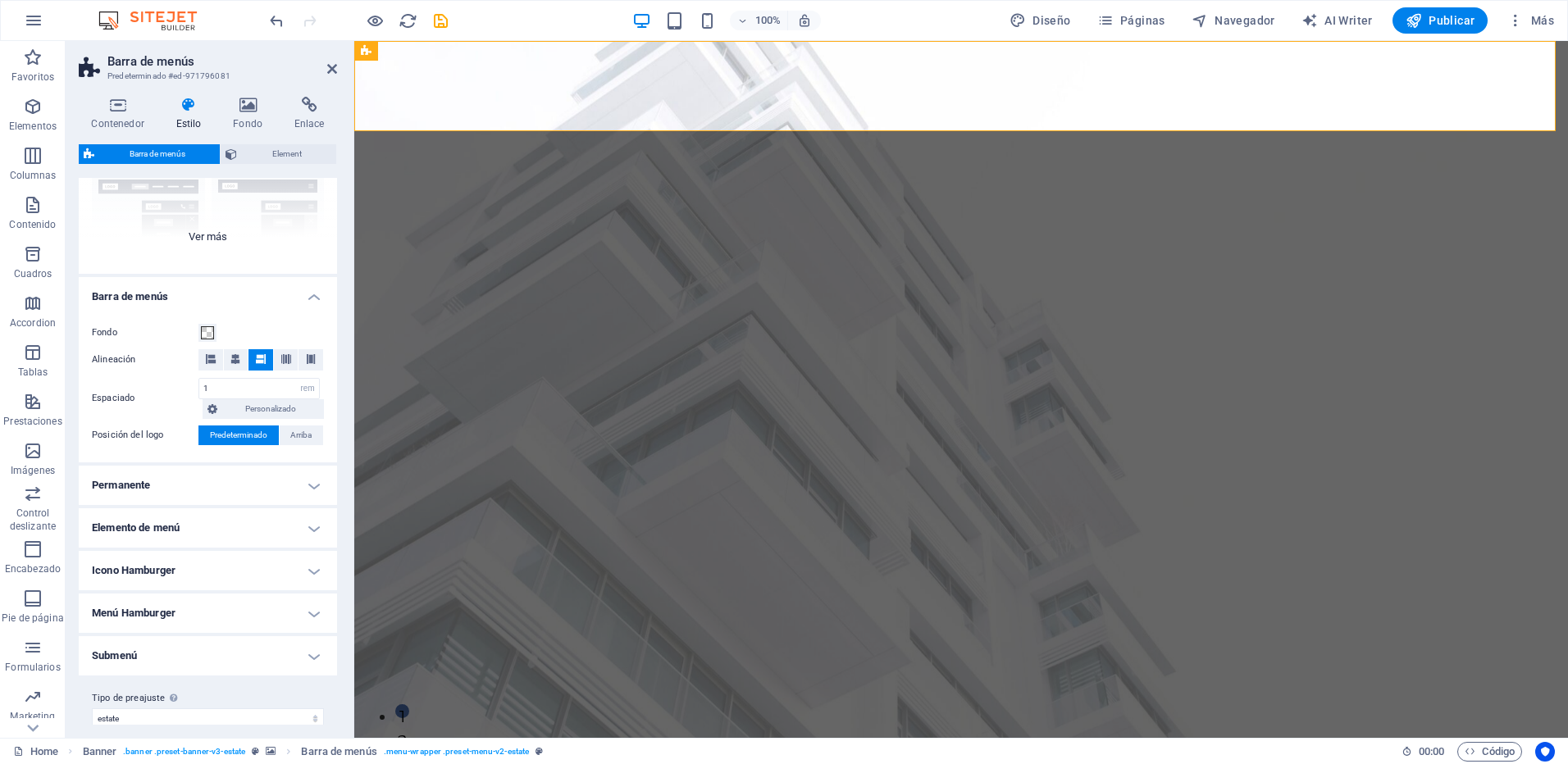
scroll to position [196, 0]
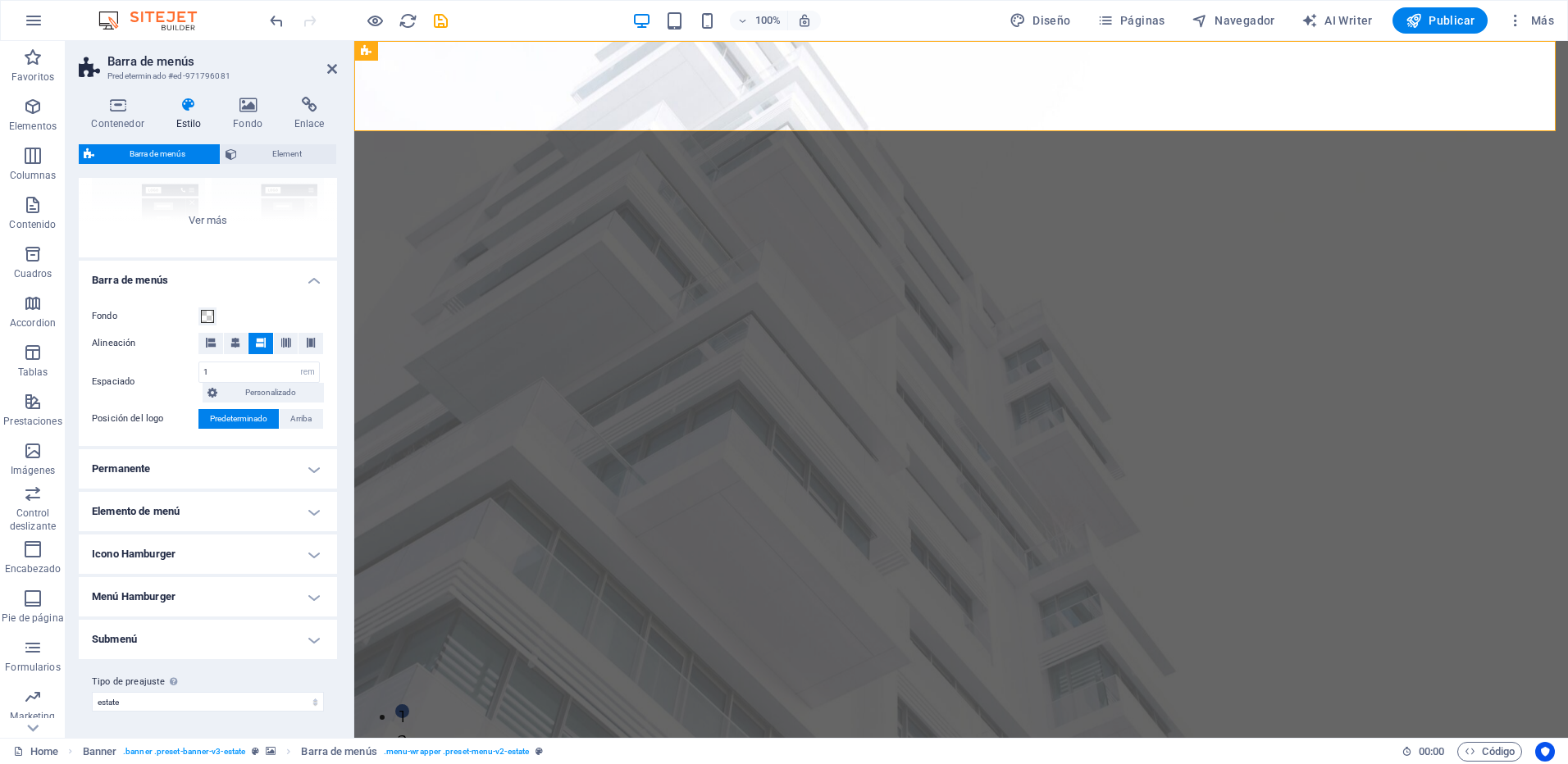
click at [264, 450] on h4 "Permanente" at bounding box center [208, 469] width 258 height 39
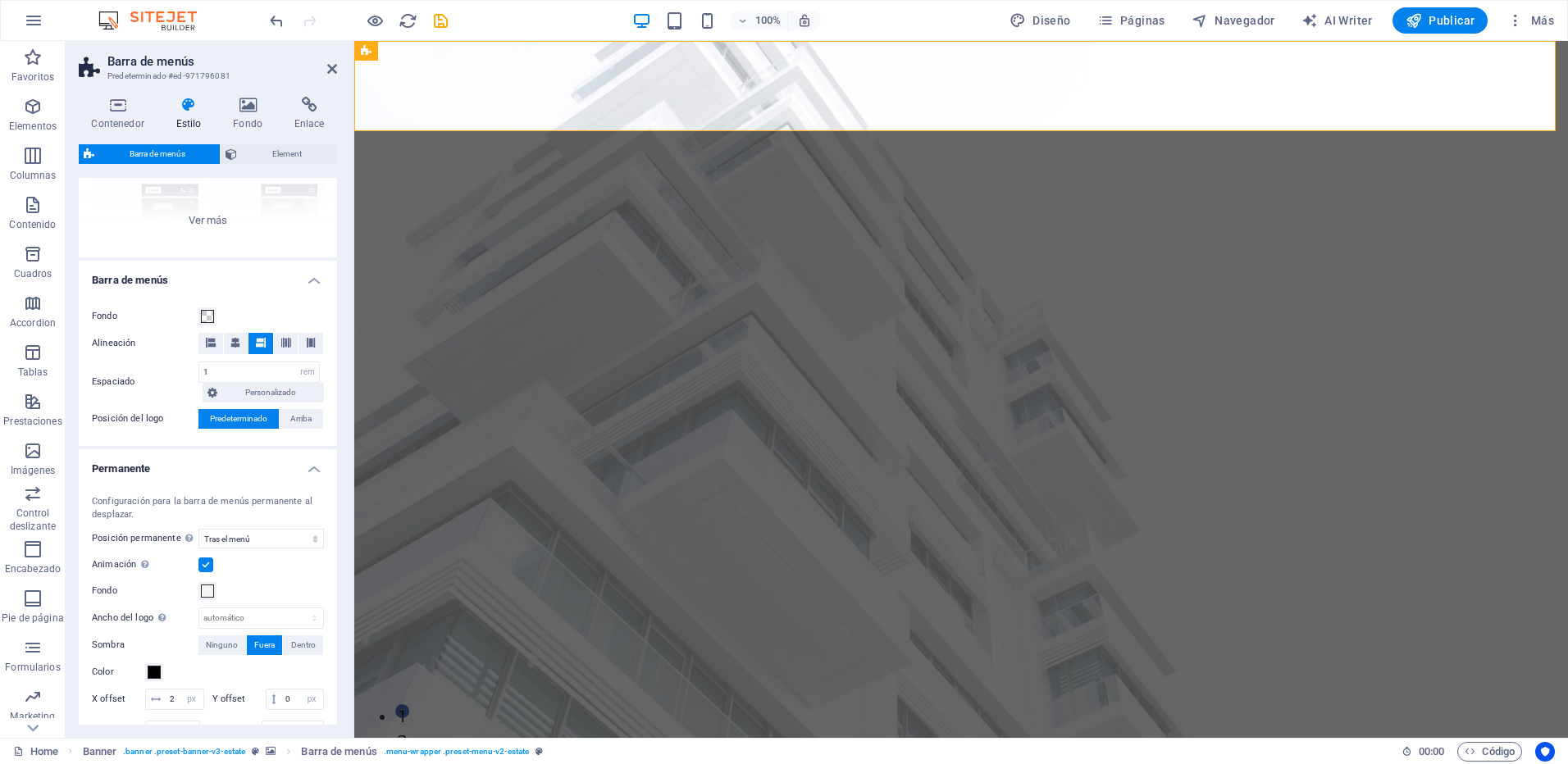
click at [269, 464] on h4 "Permanente" at bounding box center [208, 464] width 258 height 30
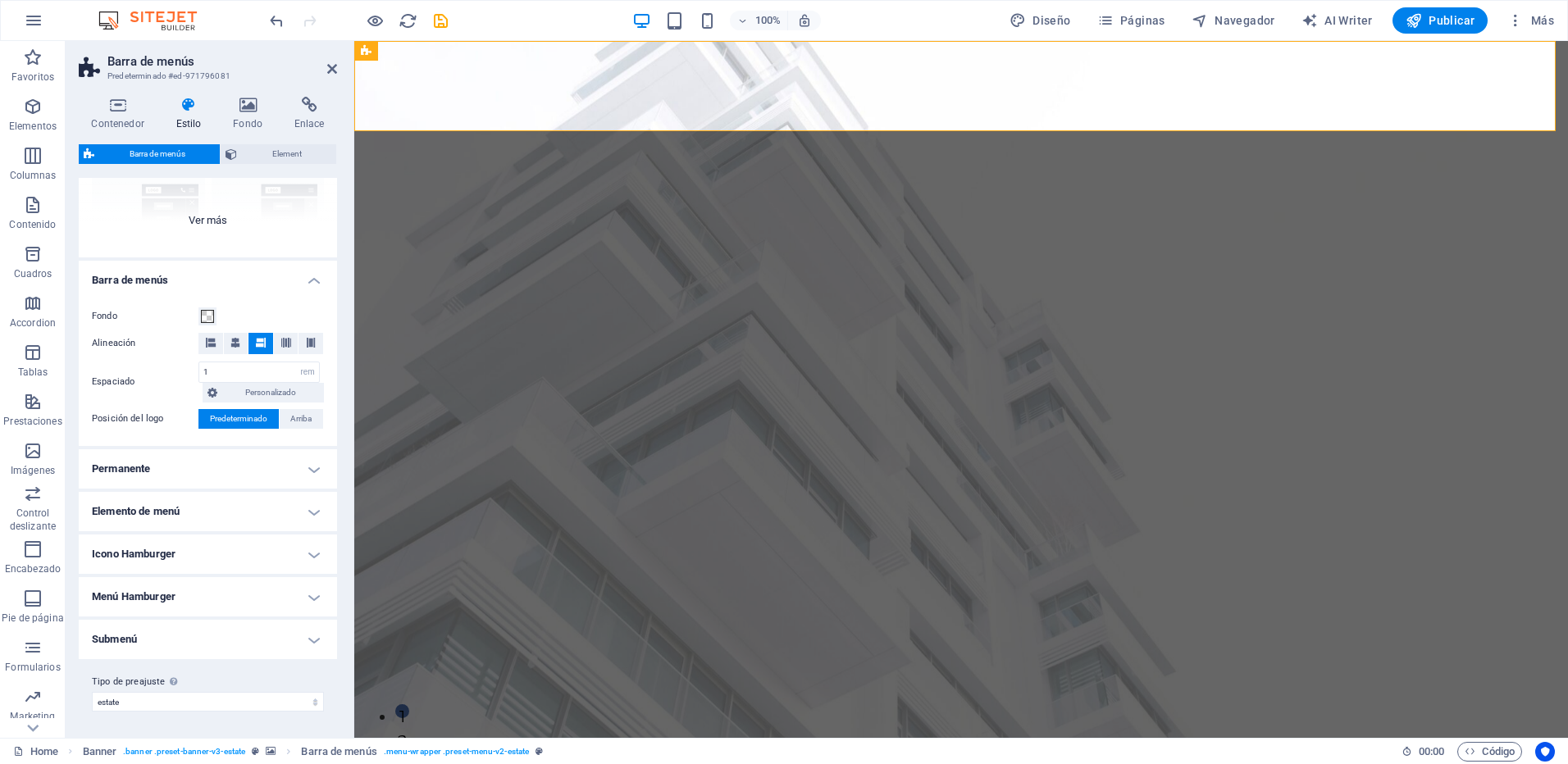
click at [167, 187] on div "Borde Centrado Predeterminado Fijo Loki Desencadenador Ancho XXL" at bounding box center [208, 134] width 258 height 246
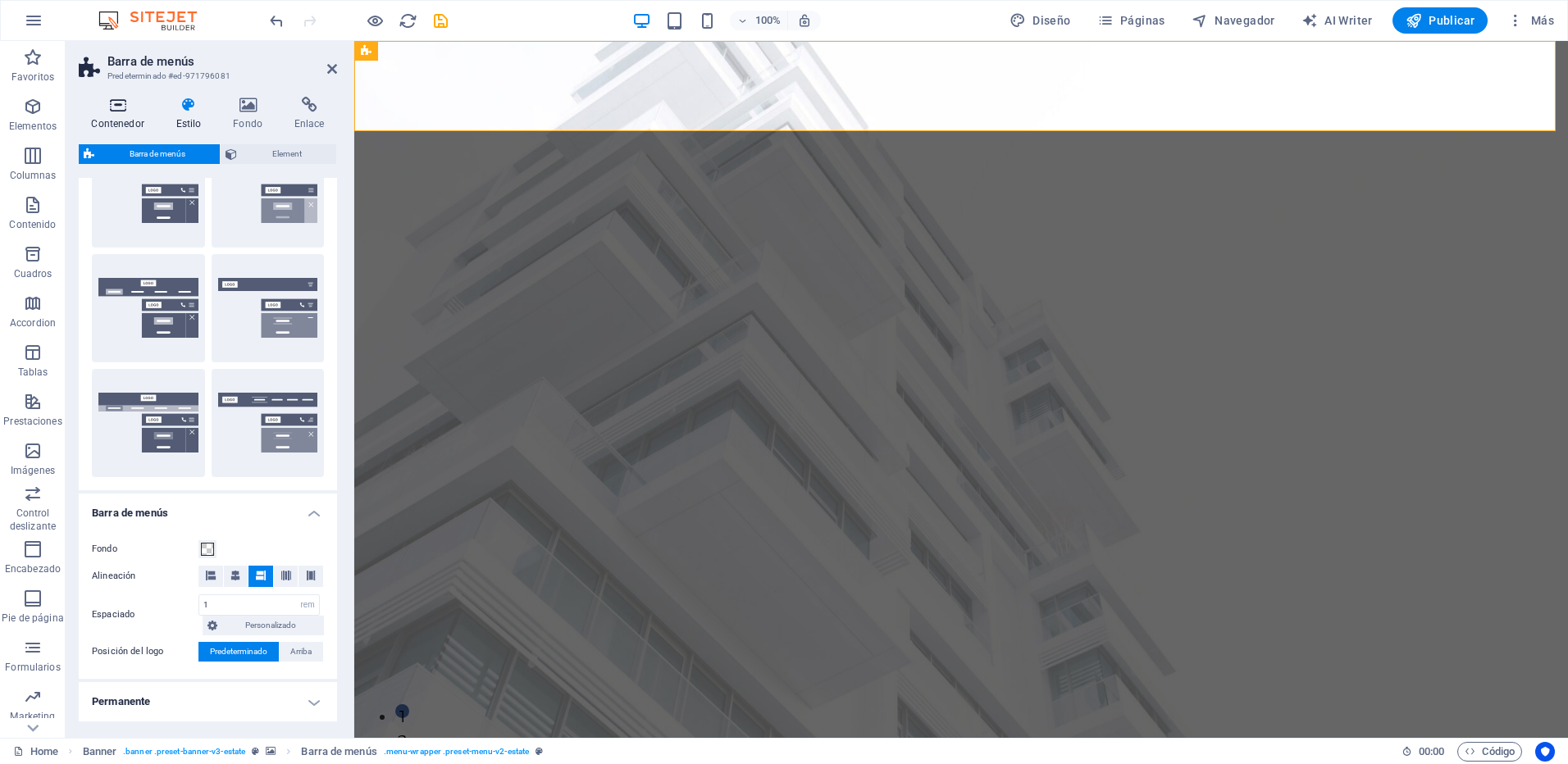
click at [103, 103] on icon at bounding box center [118, 105] width 78 height 17
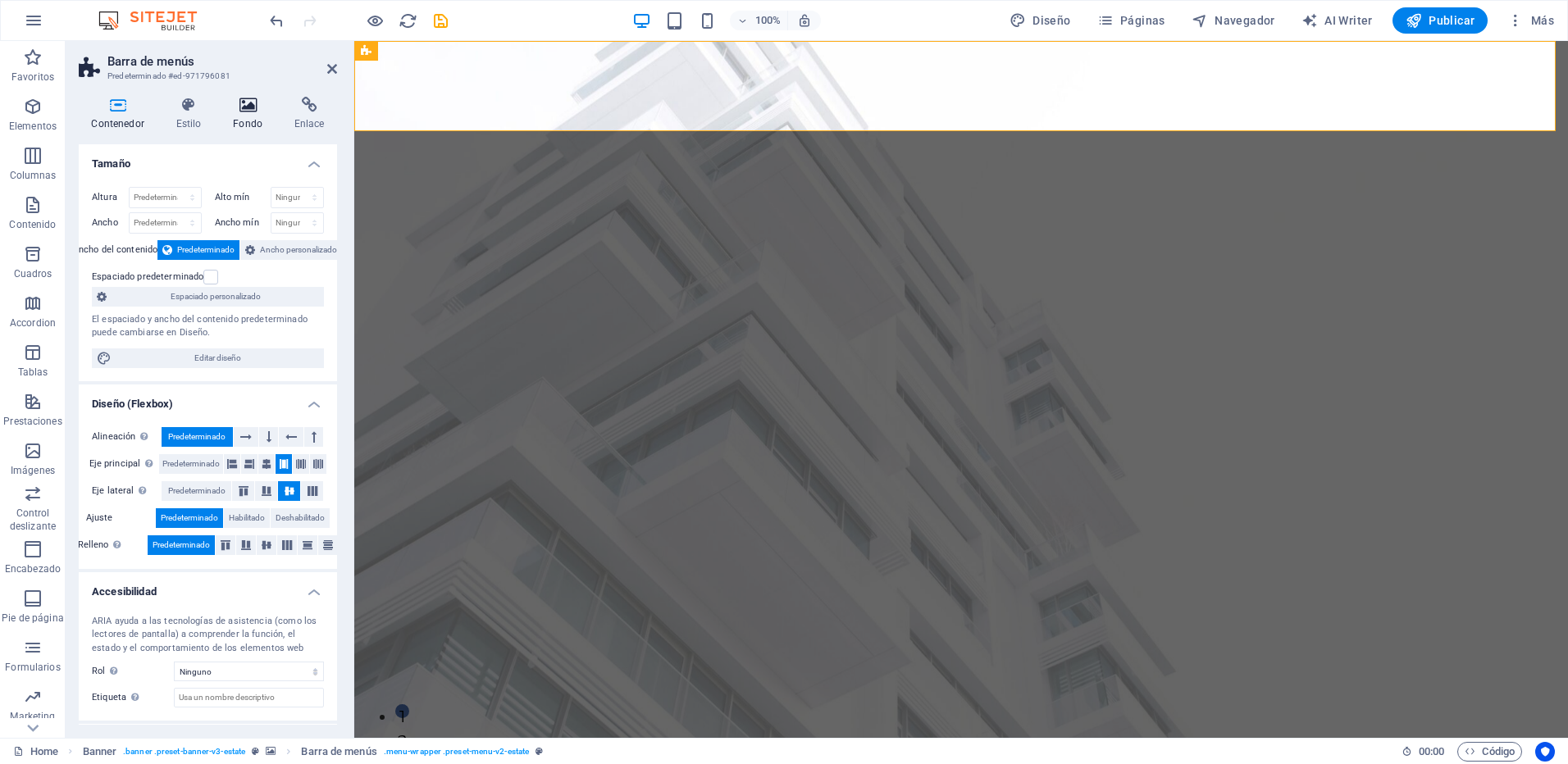
click at [237, 100] on icon at bounding box center [247, 105] width 55 height 17
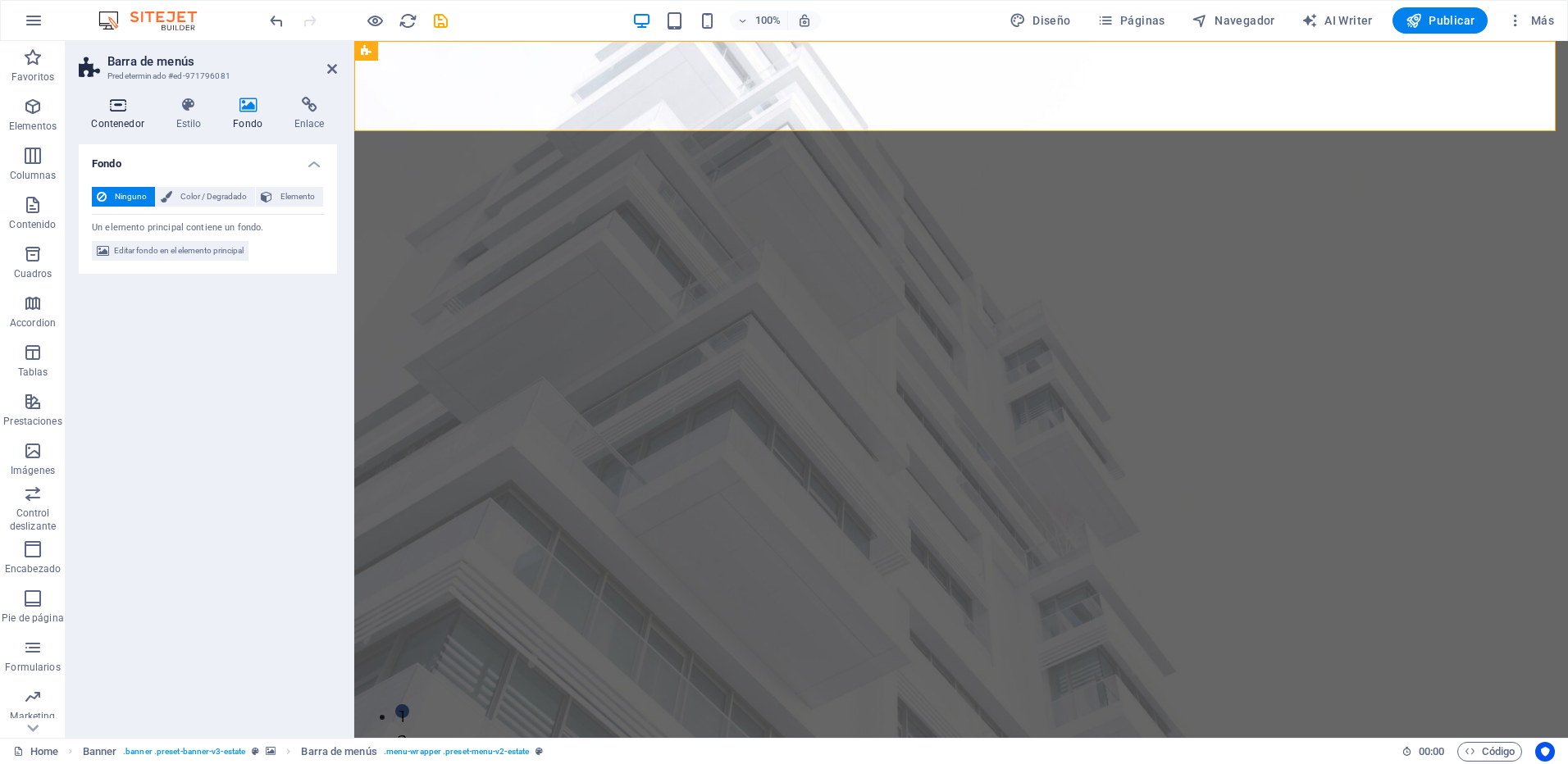
click at [104, 99] on icon at bounding box center [118, 105] width 78 height 17
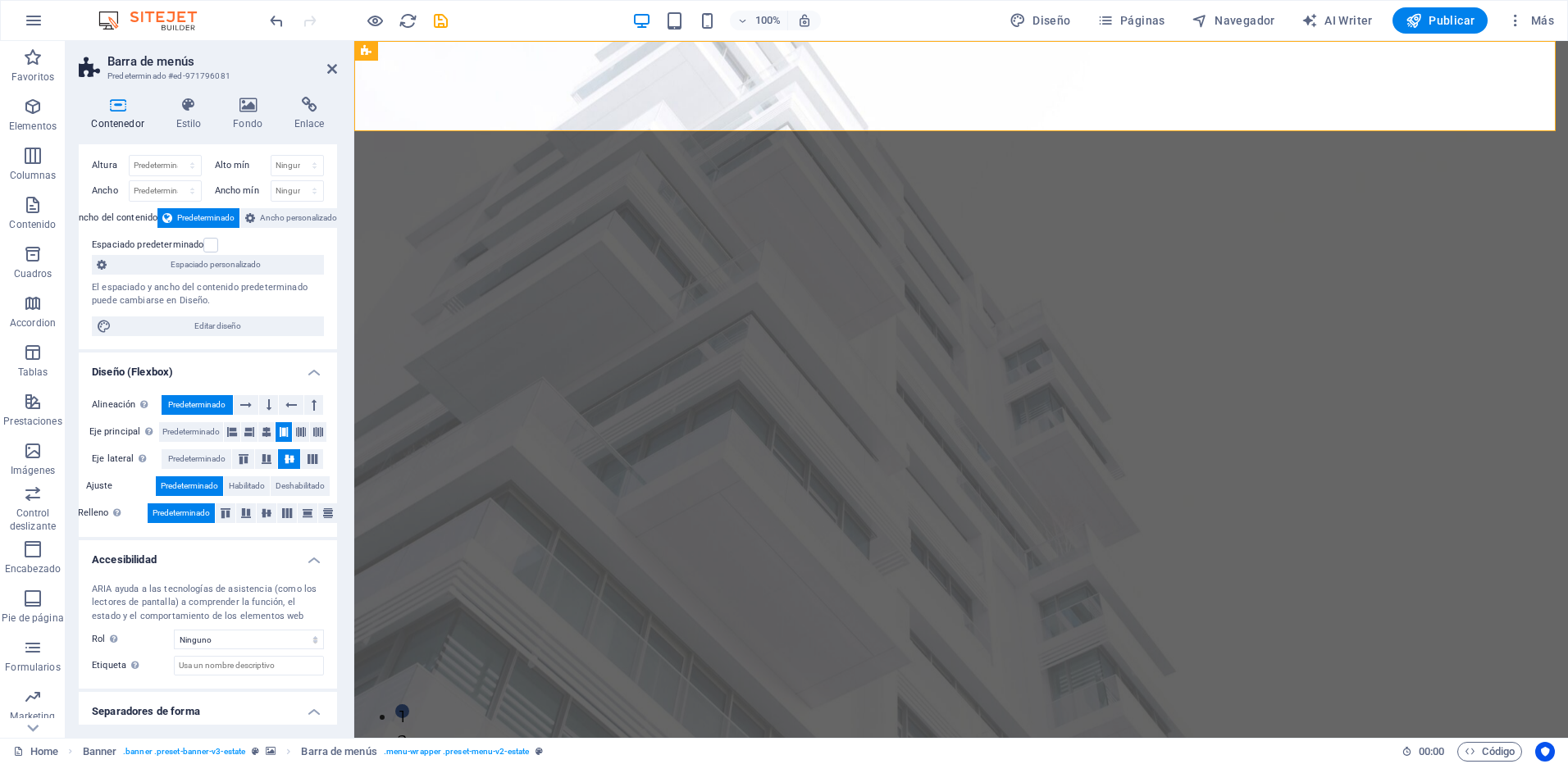
scroll to position [0, 0]
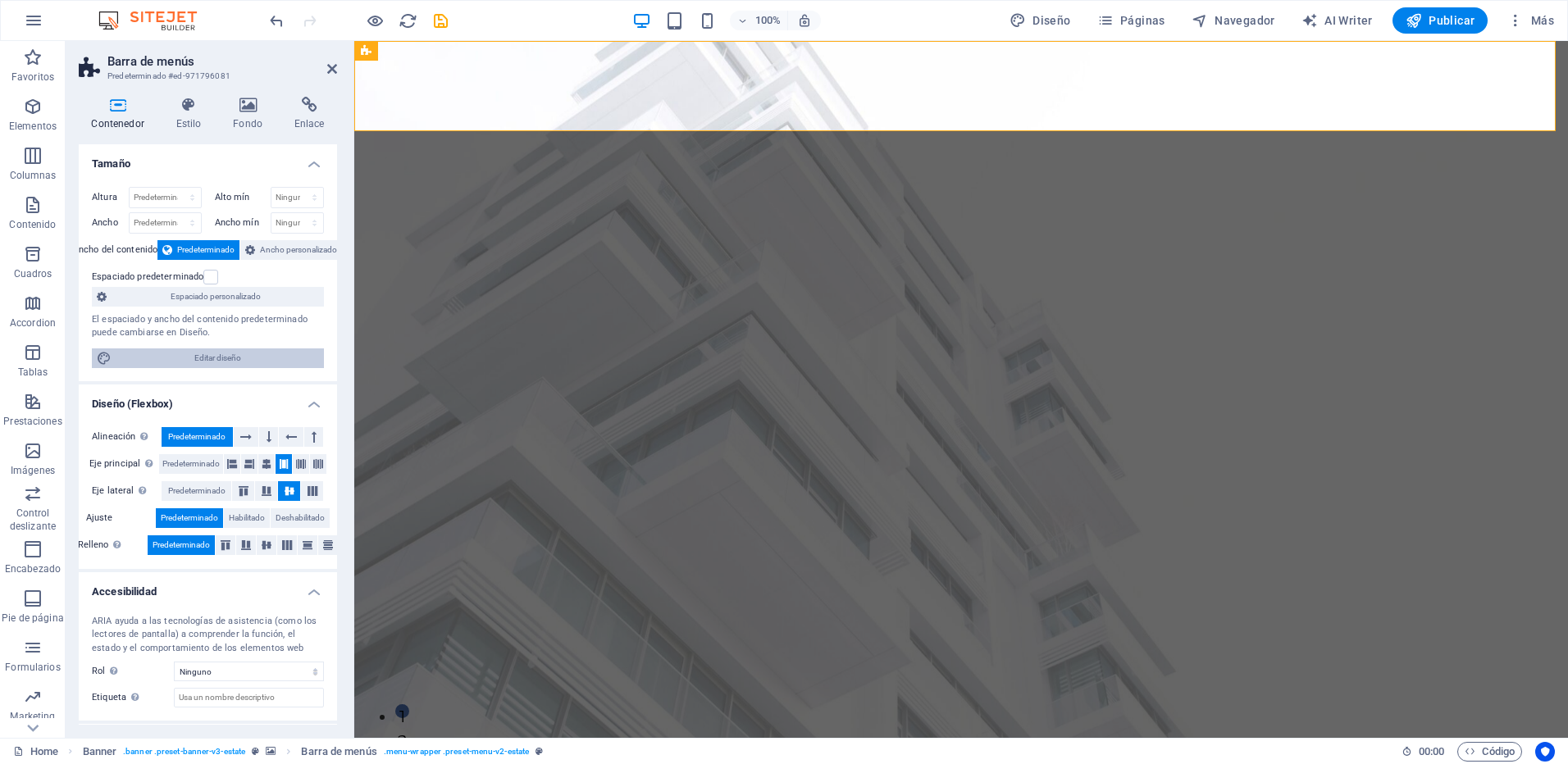
click at [166, 356] on span "Editar diseño" at bounding box center [217, 357] width 203 height 19
select select "px"
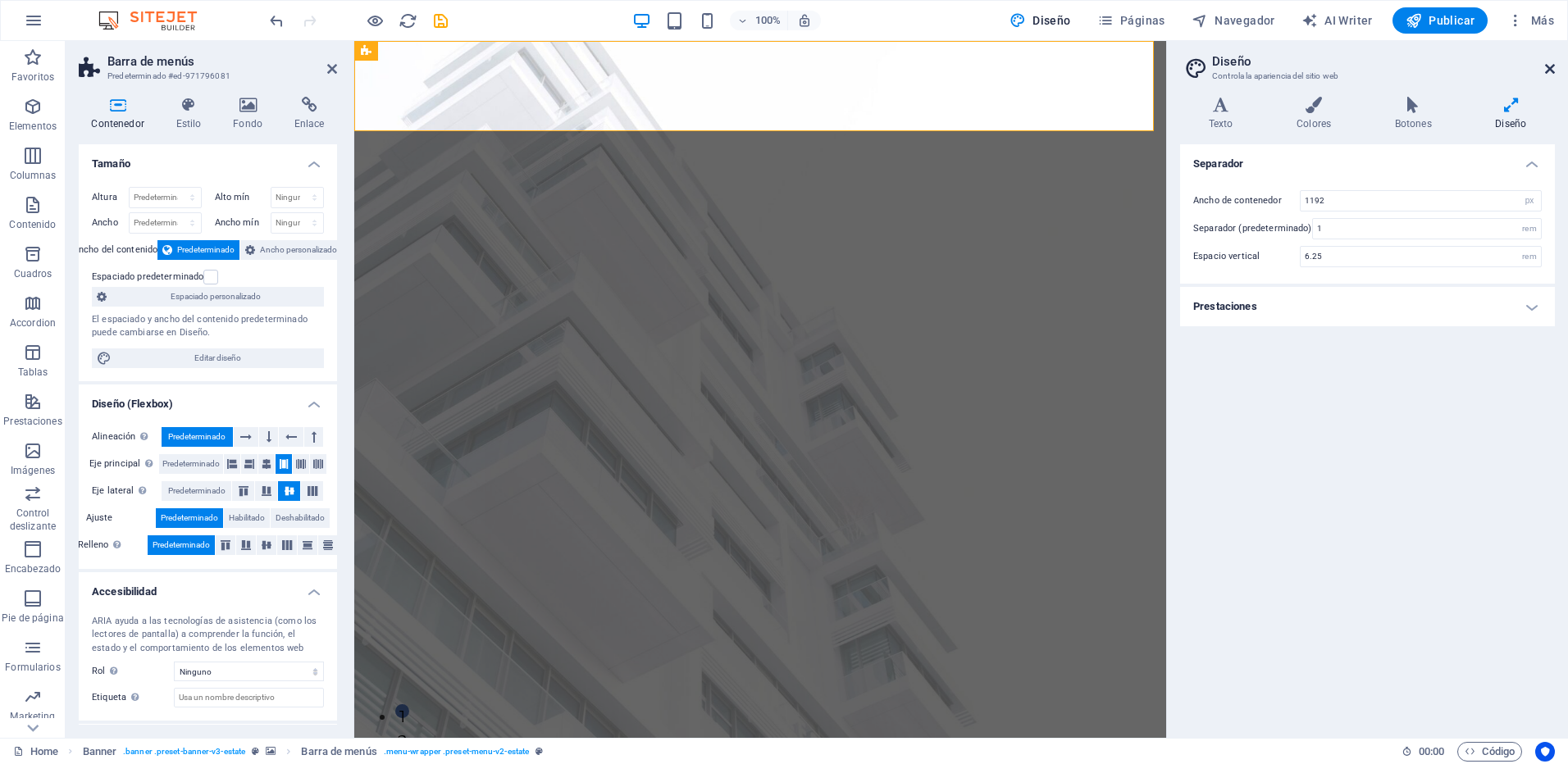
click at [1547, 66] on icon at bounding box center [1549, 69] width 10 height 13
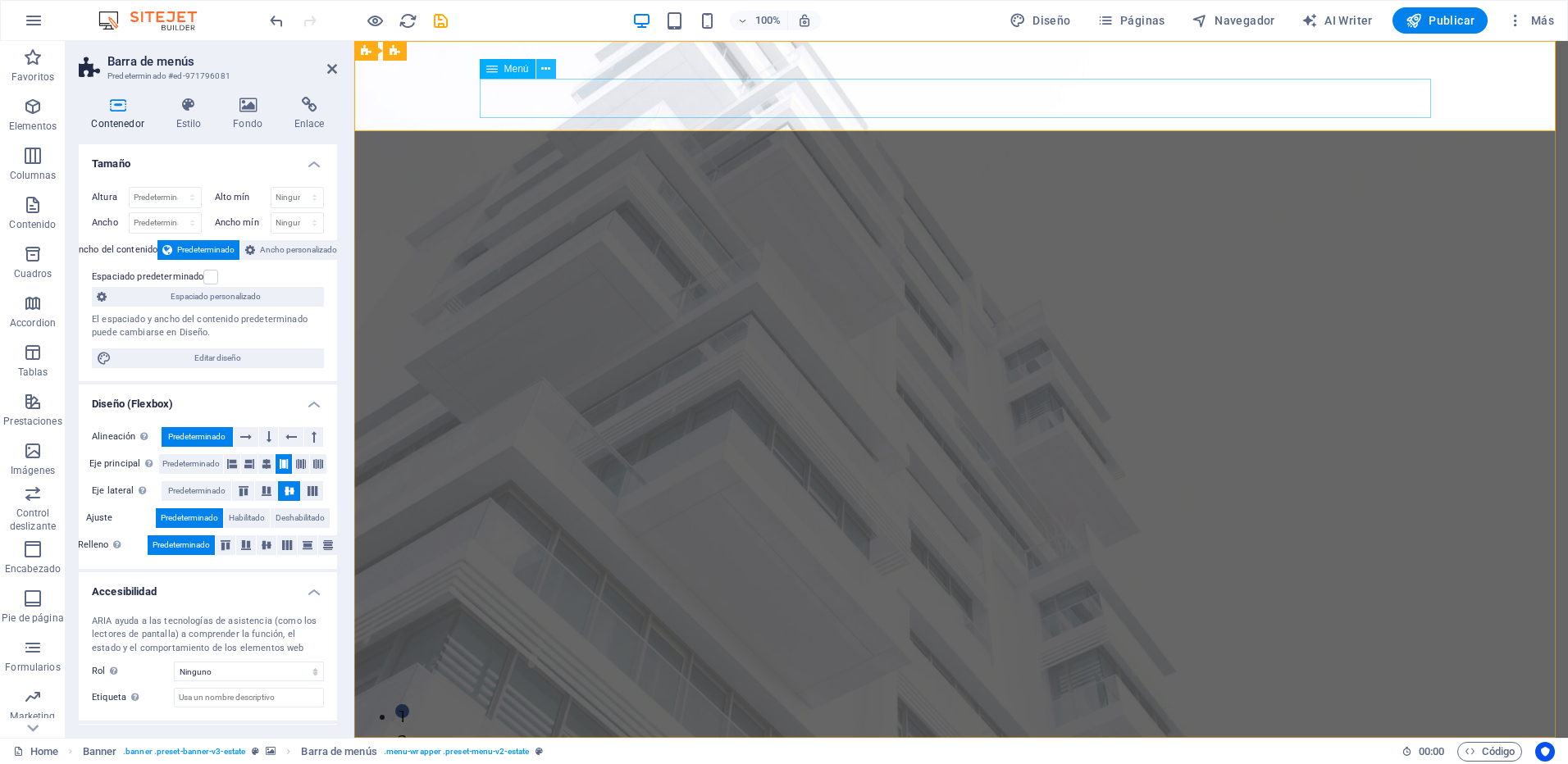
click at [542, 68] on icon at bounding box center [546, 69] width 9 height 18
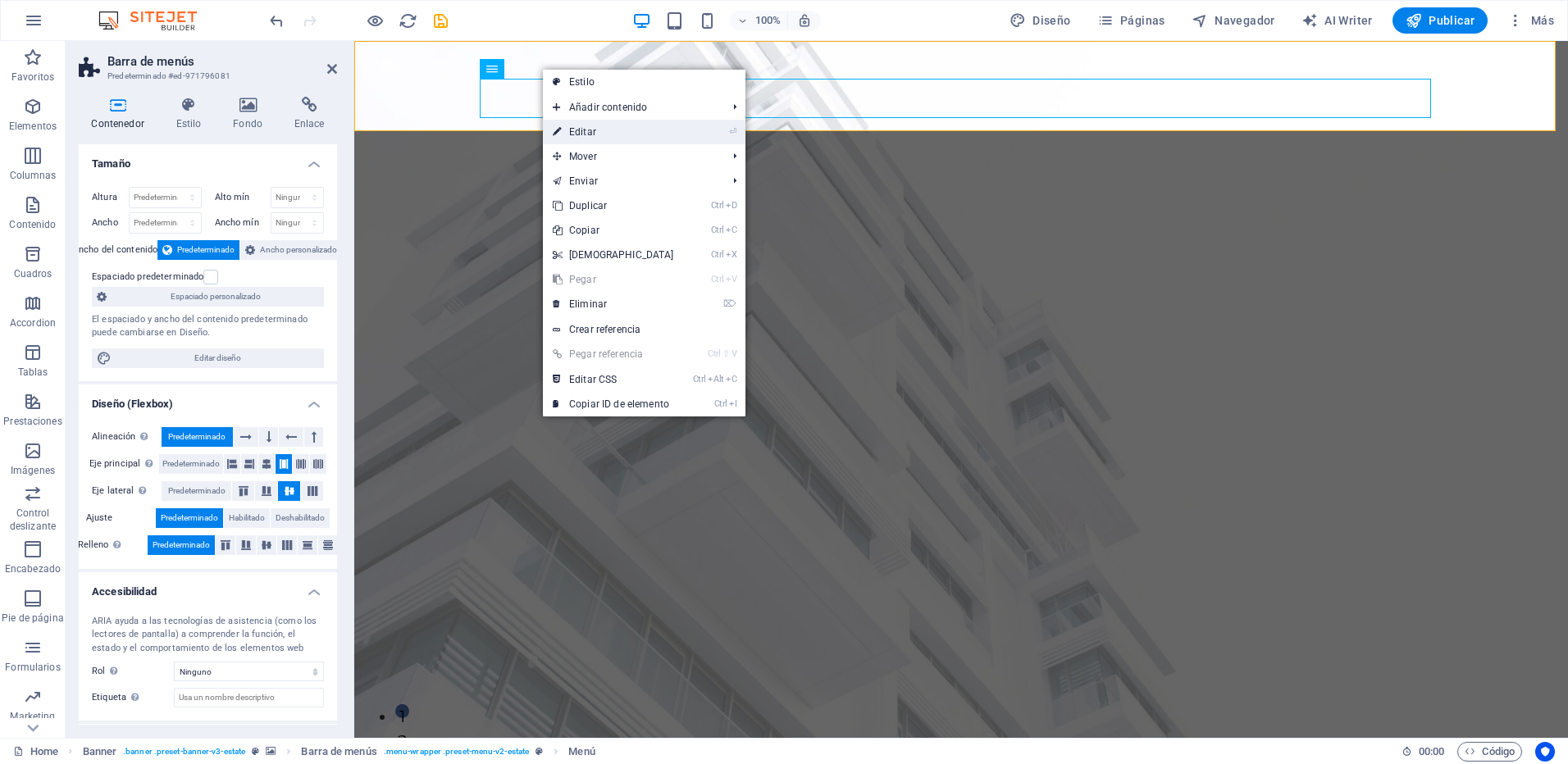
click at [623, 132] on link "⏎ Editar" at bounding box center [613, 132] width 141 height 24
select select
select select "1"
select select
select select "2"
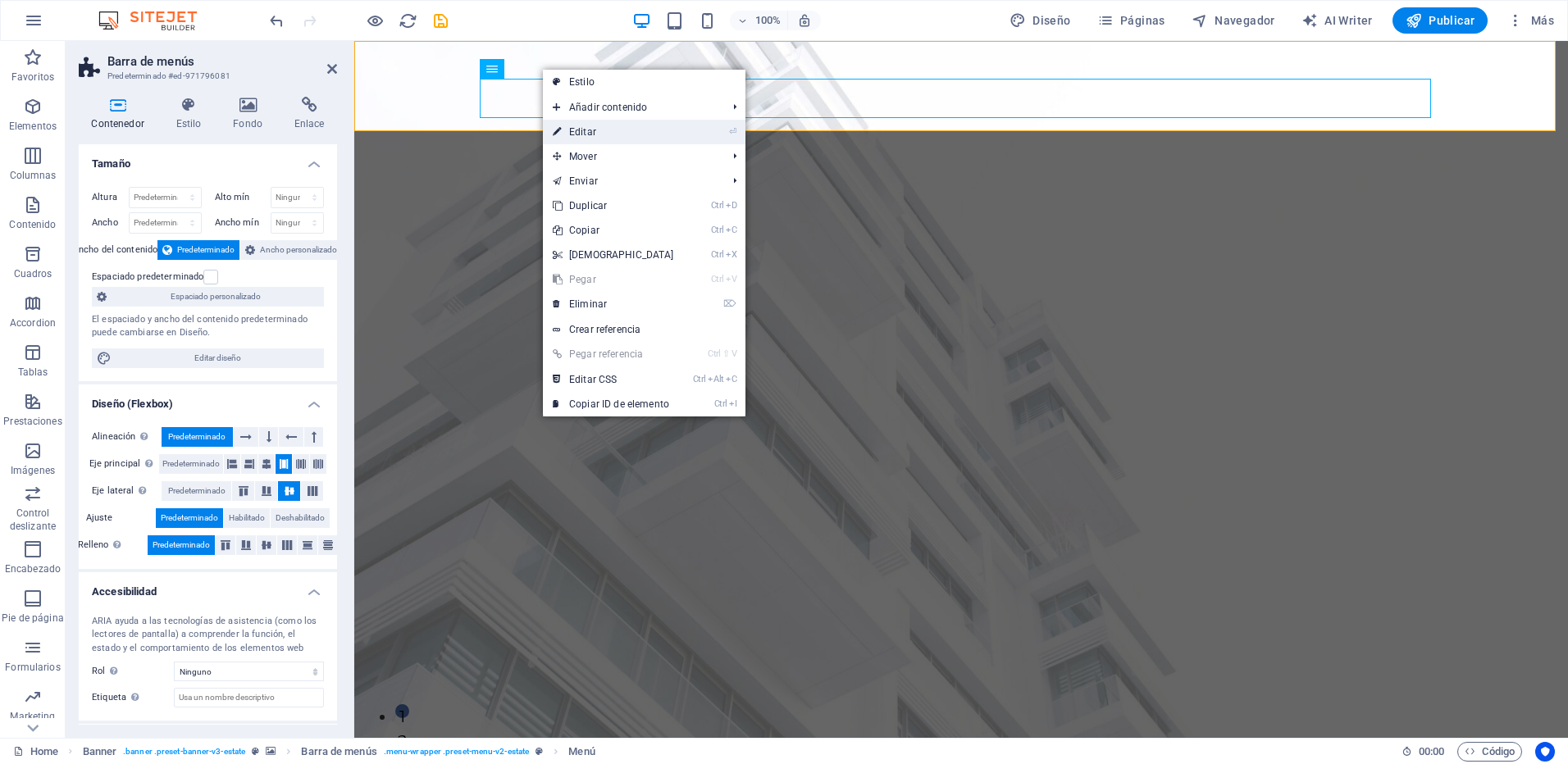
select select
select select "3"
select select
select select "4"
select select
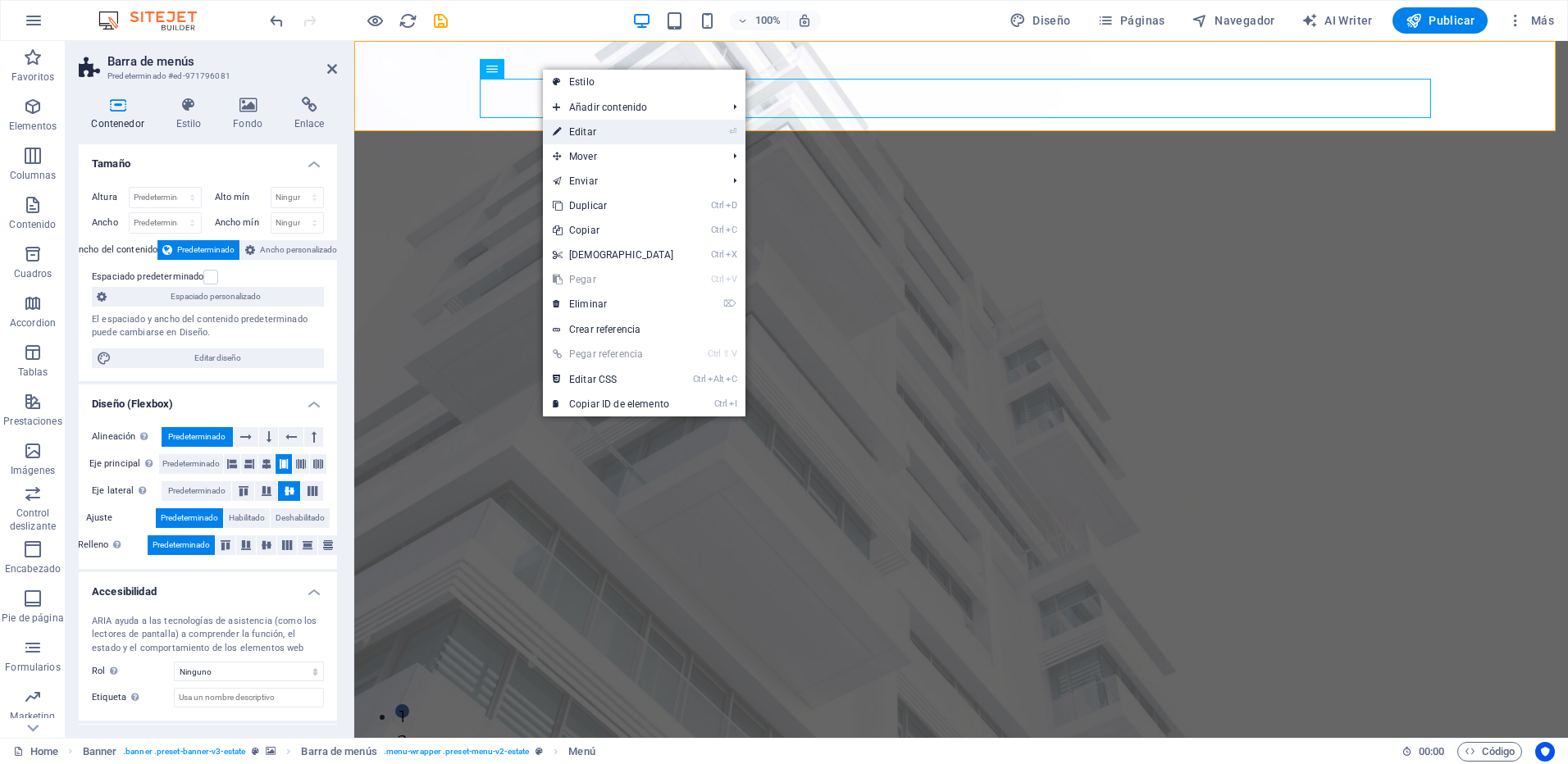
select select "5"
select select
select select "6"
select select
select select "7"
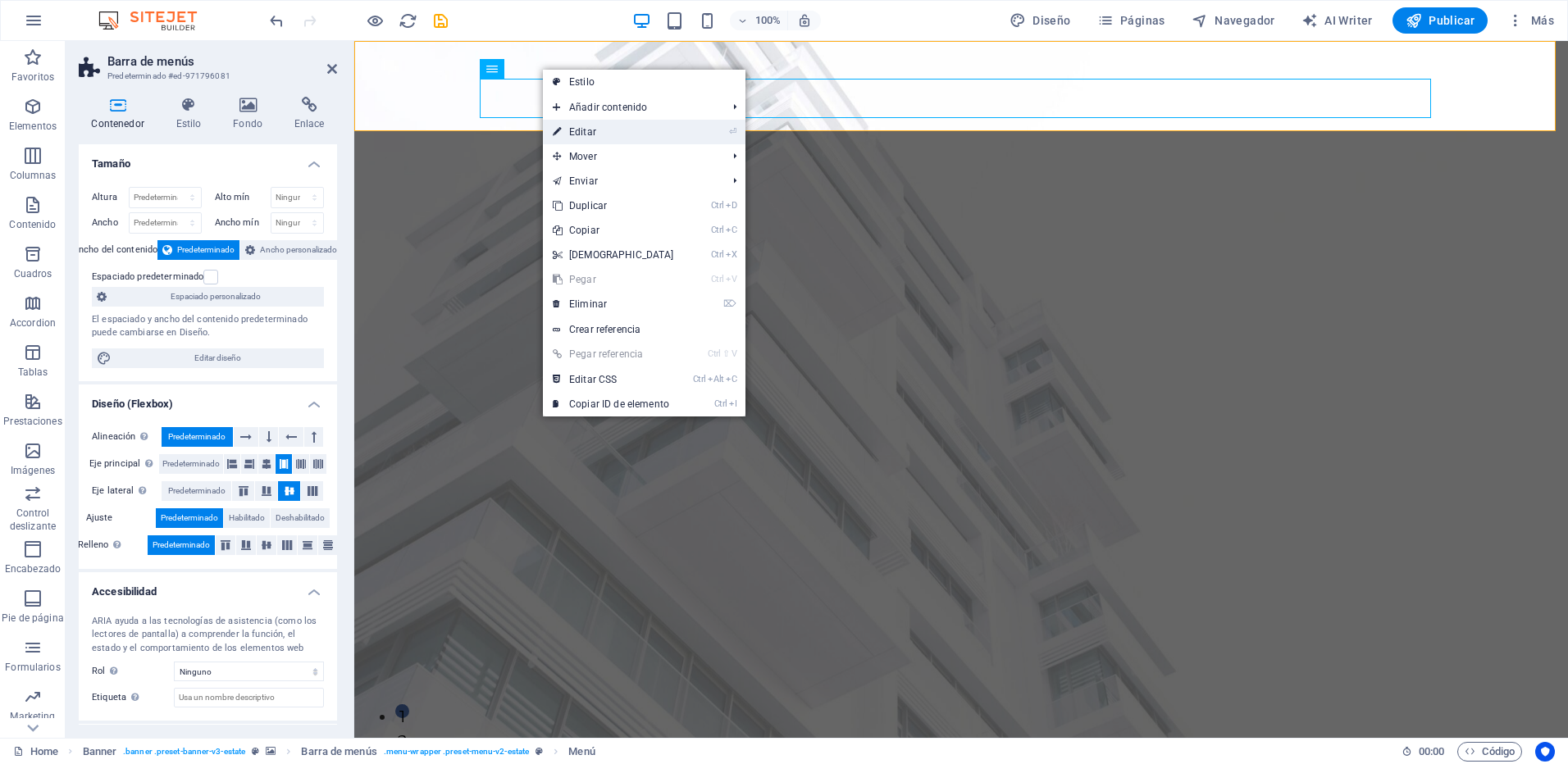
select select
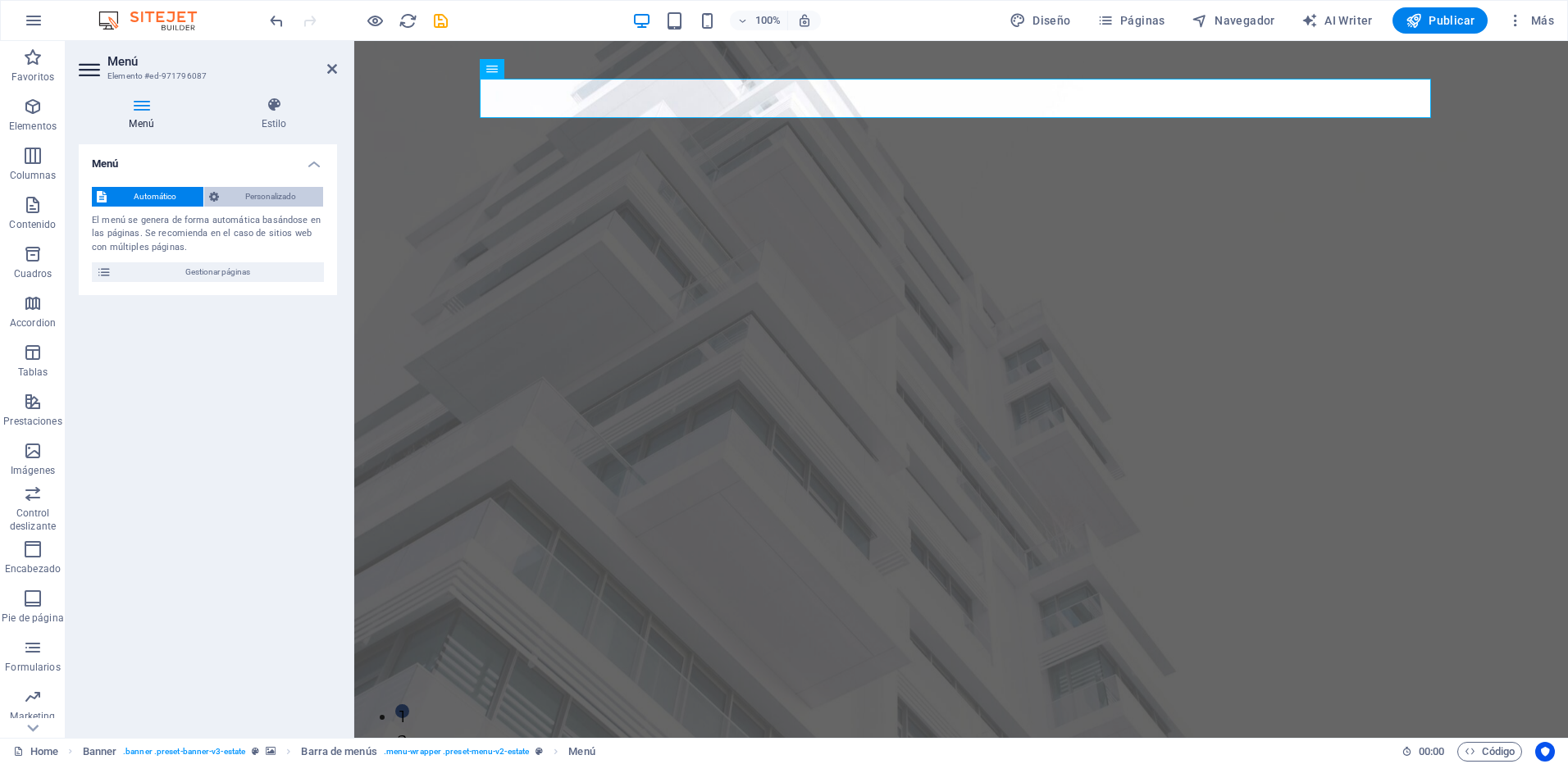
click at [216, 206] on icon at bounding box center [214, 196] width 10 height 19
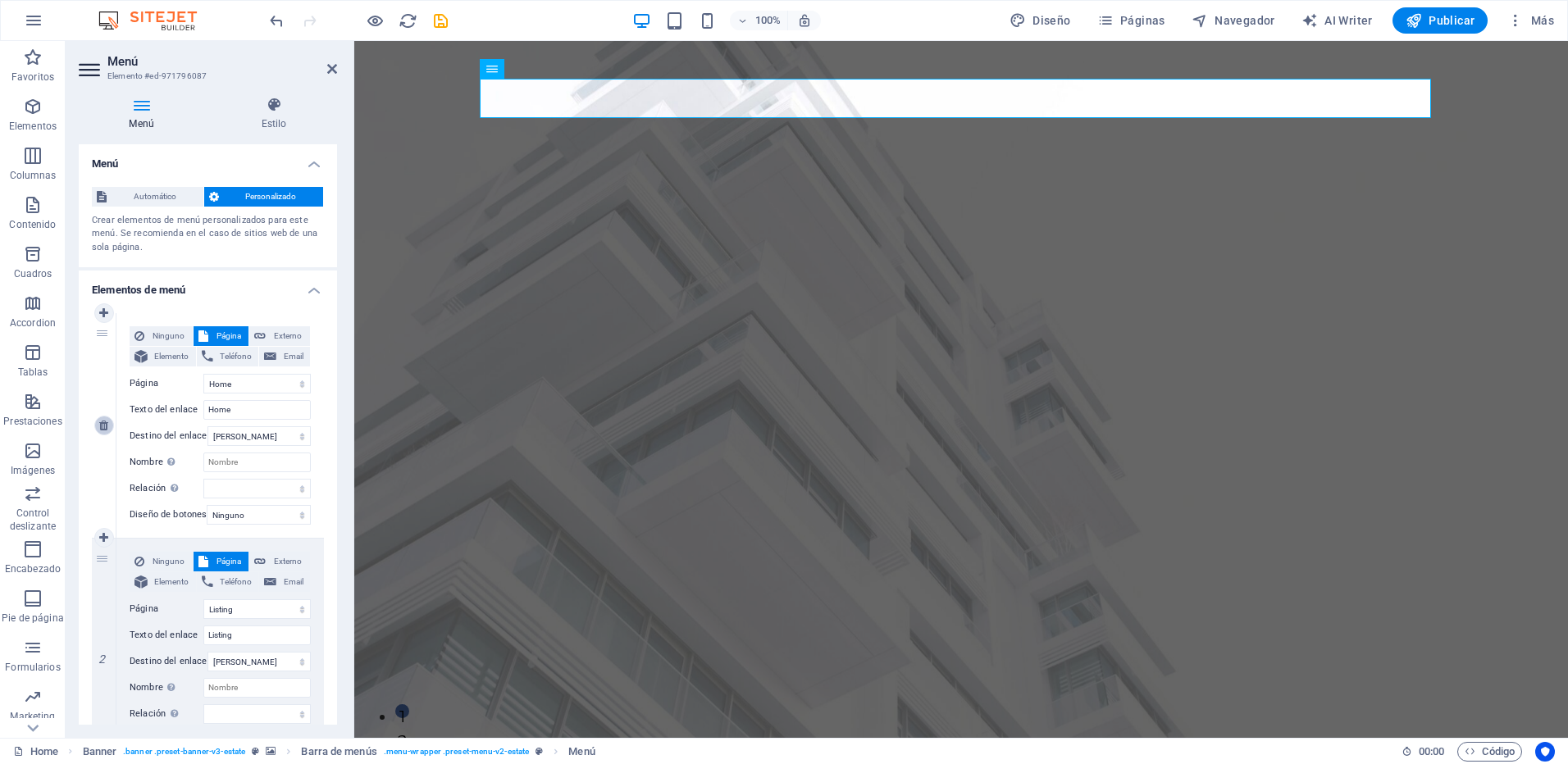
click at [99, 421] on icon at bounding box center [104, 425] width 9 height 11
select select "1"
type input "Listing"
select select
select select "2"
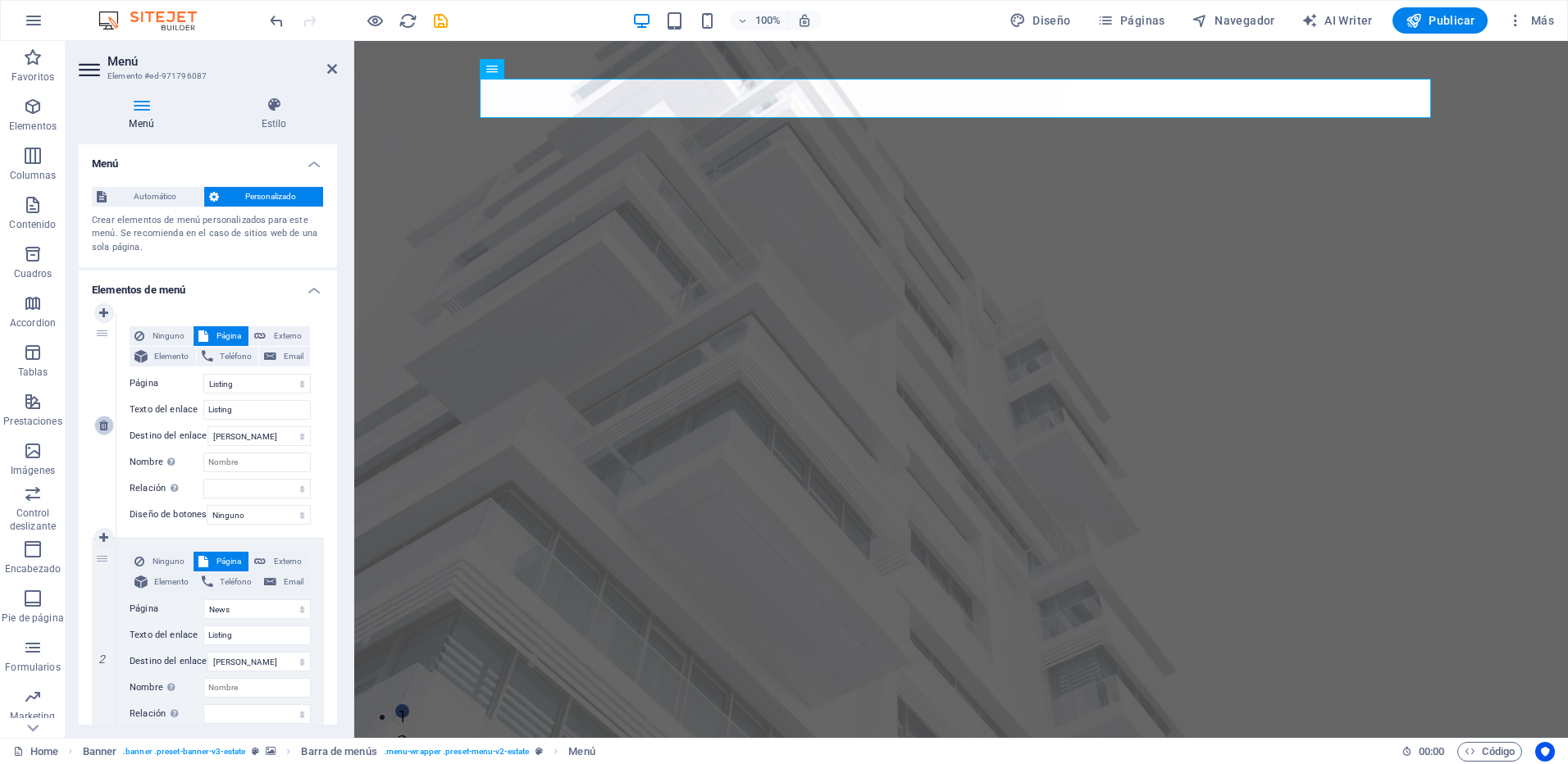
type input "News"
select select
select select "3"
type input "Our Team"
select select
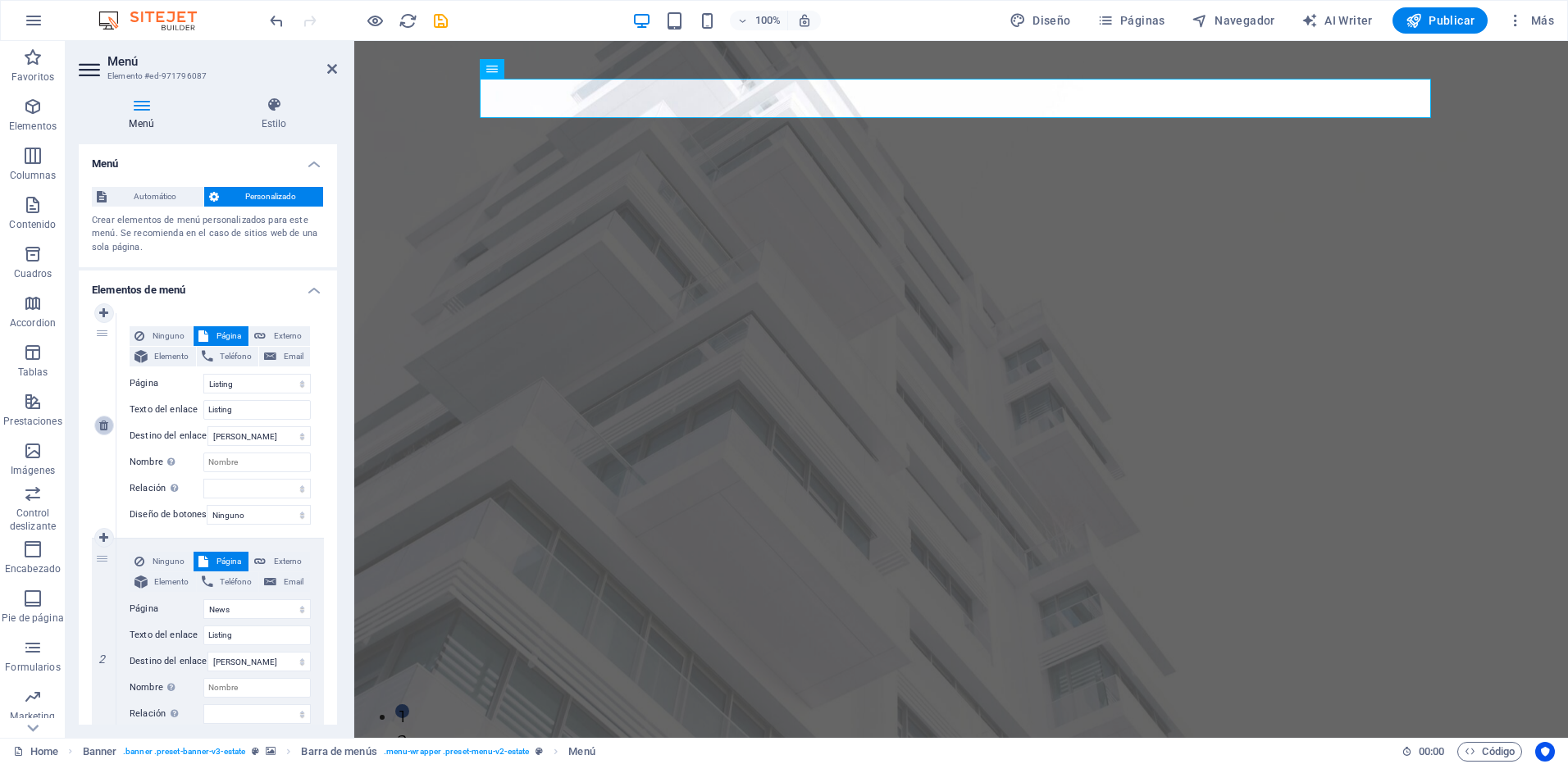
select select "4"
type input "Contact"
select select
select select "5"
type input "Legal Notice"
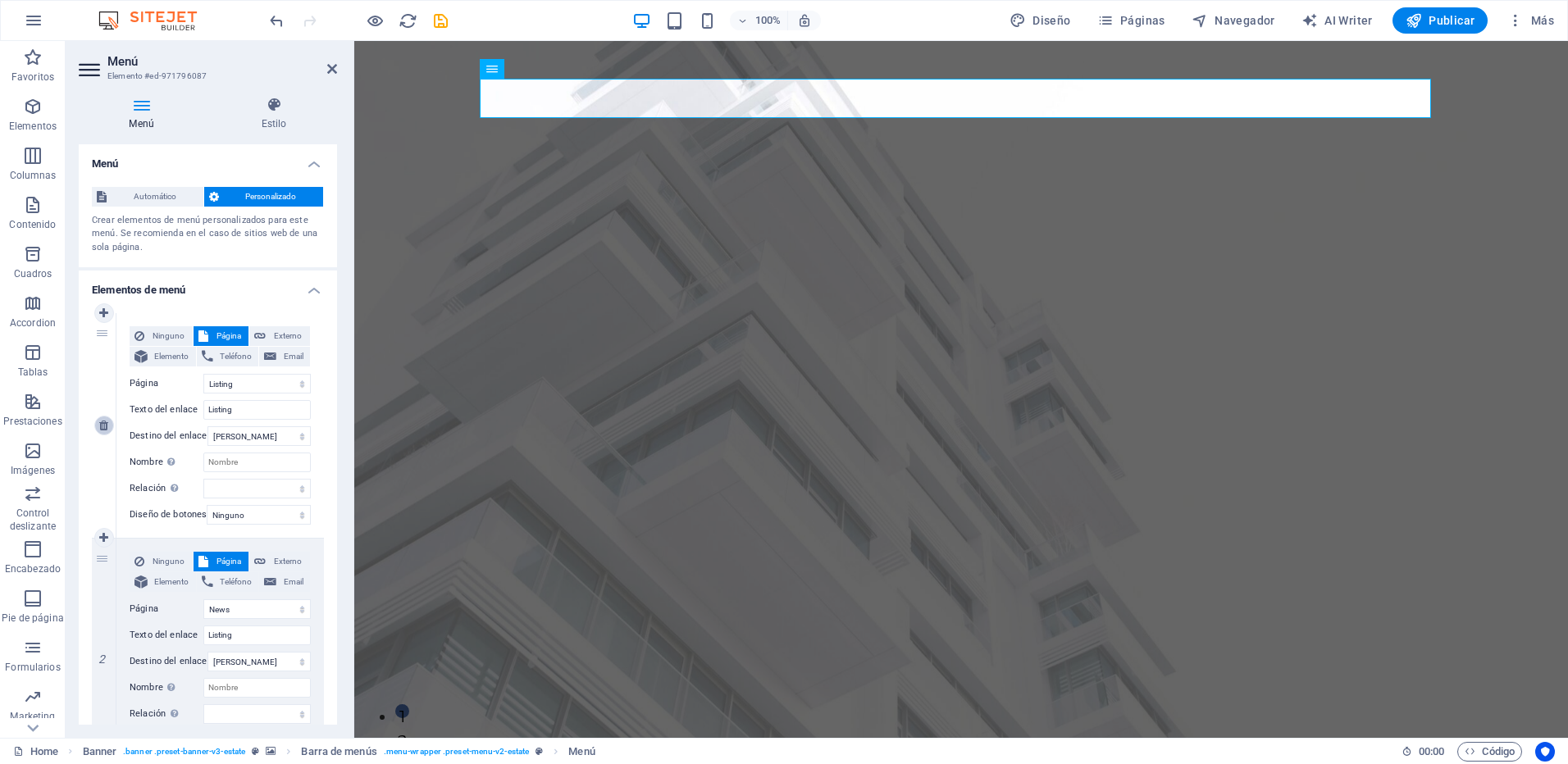
select select
select select "6"
type input "Privacy"
select select
select select "7"
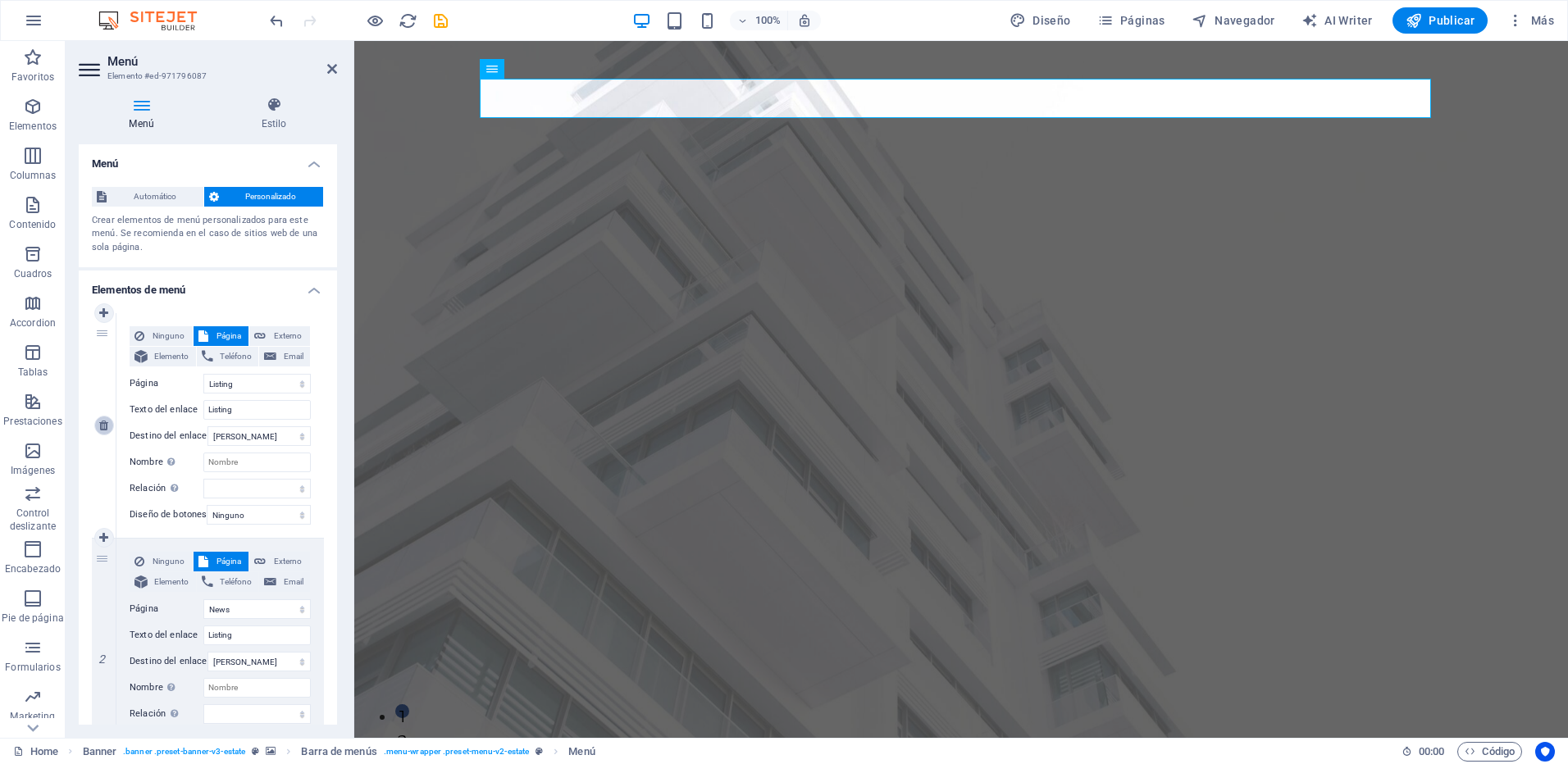
type input "Nueva página"
select select
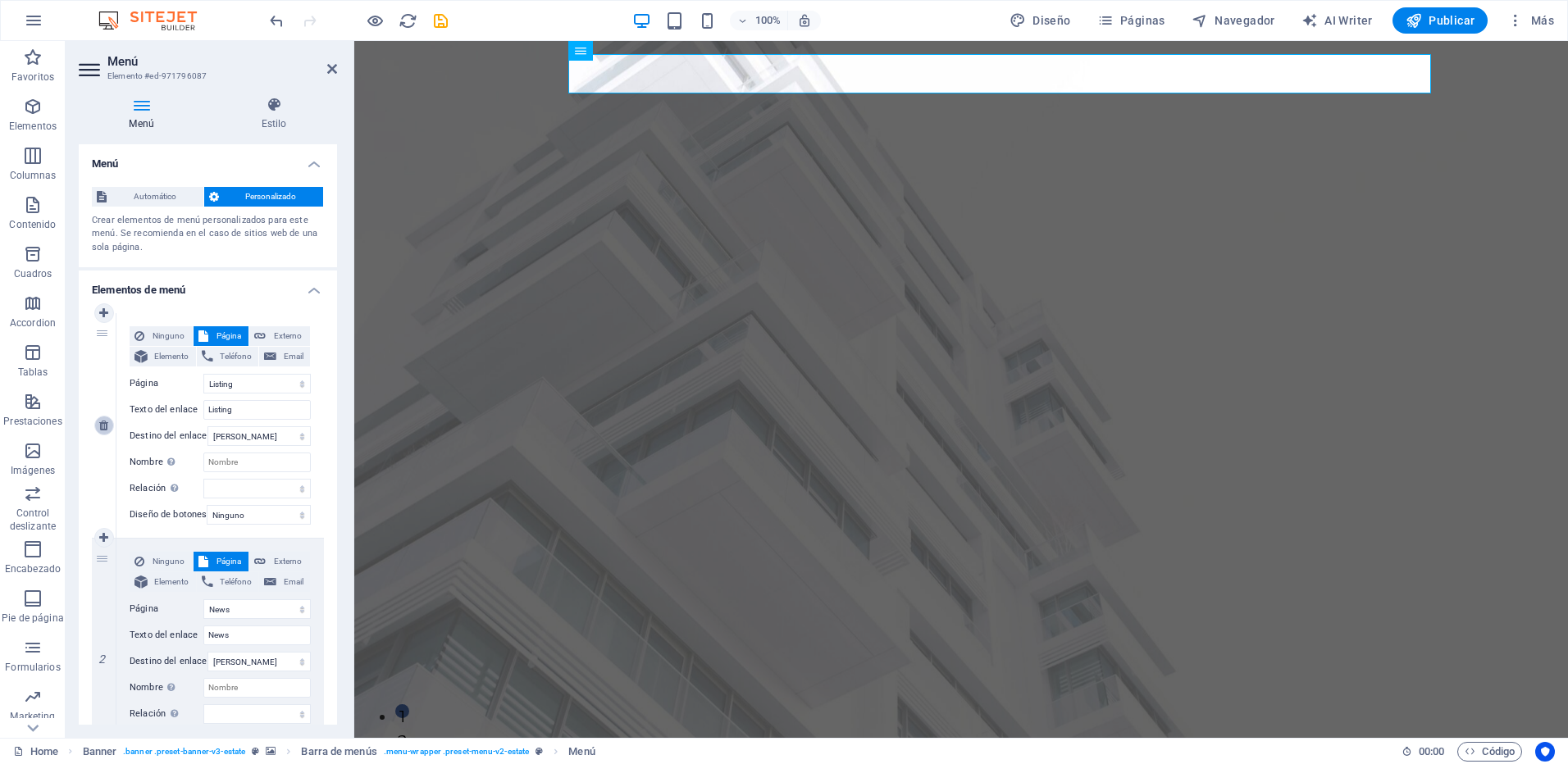
select select "0"
type input "Home"
select select
select select "1"
type input "Listing"
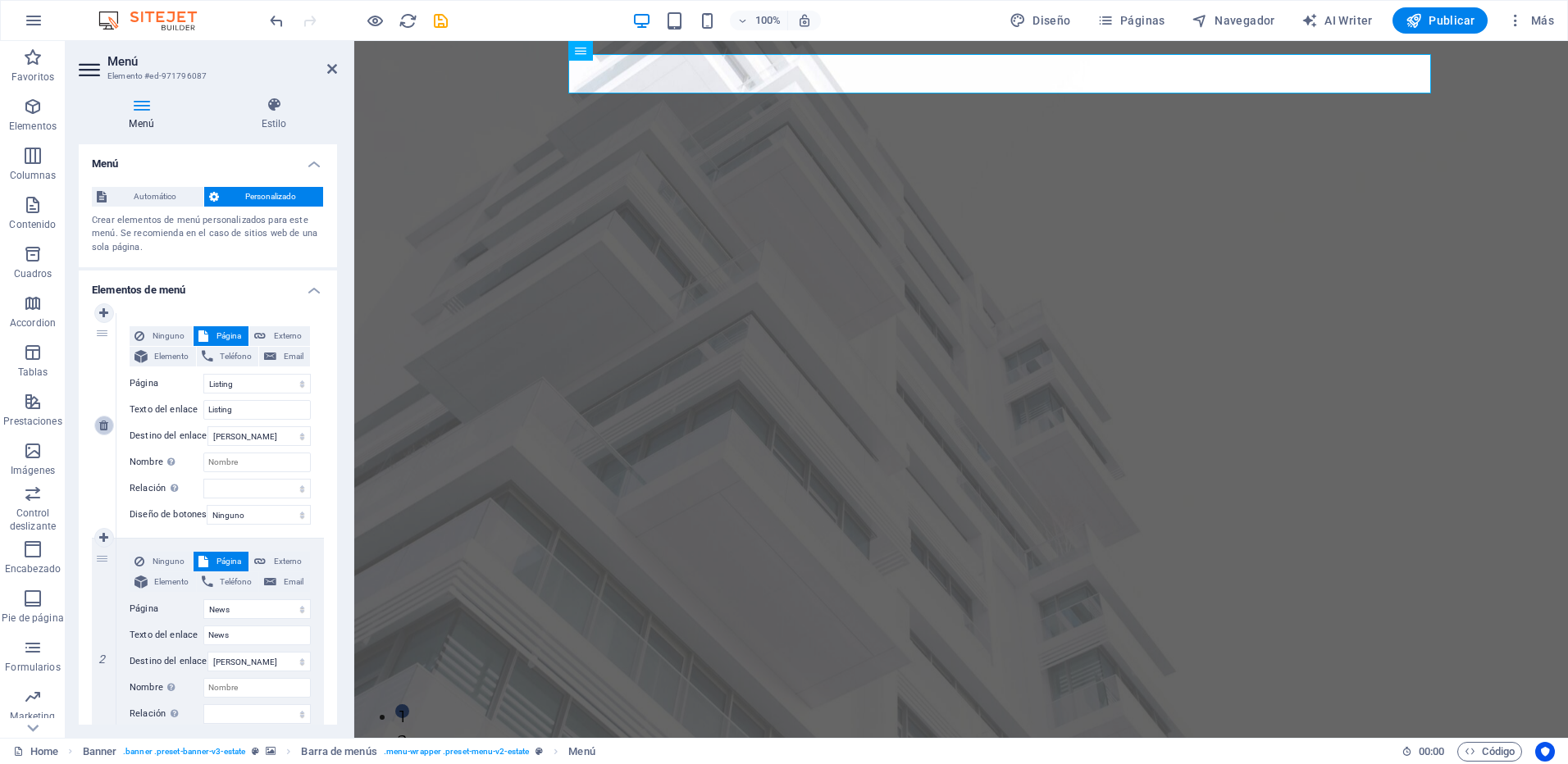
select select
select select "2"
type input "News"
select select
select select "3"
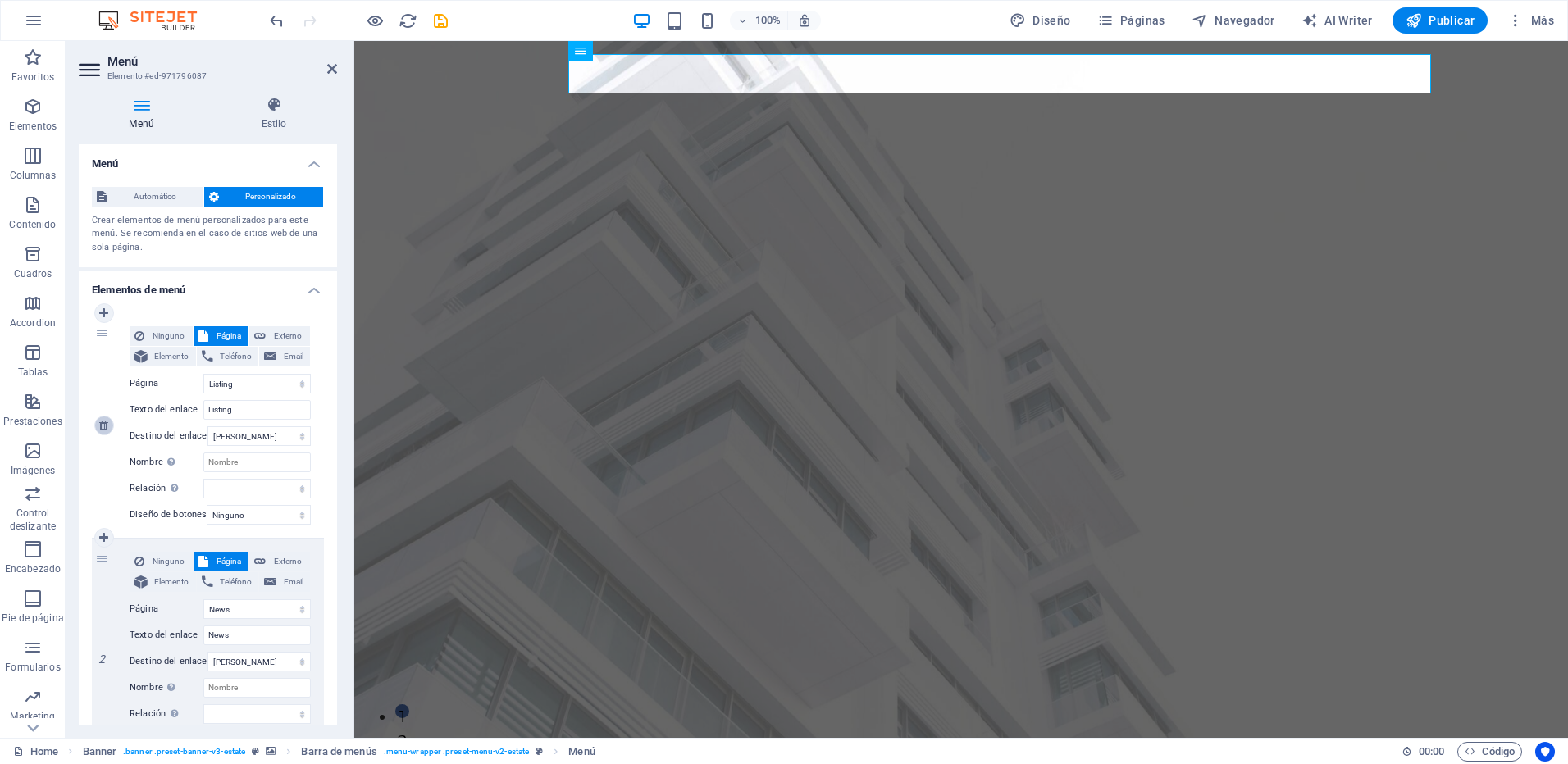
type input "Our Team"
select select
select select "4"
type input "Contact"
select select
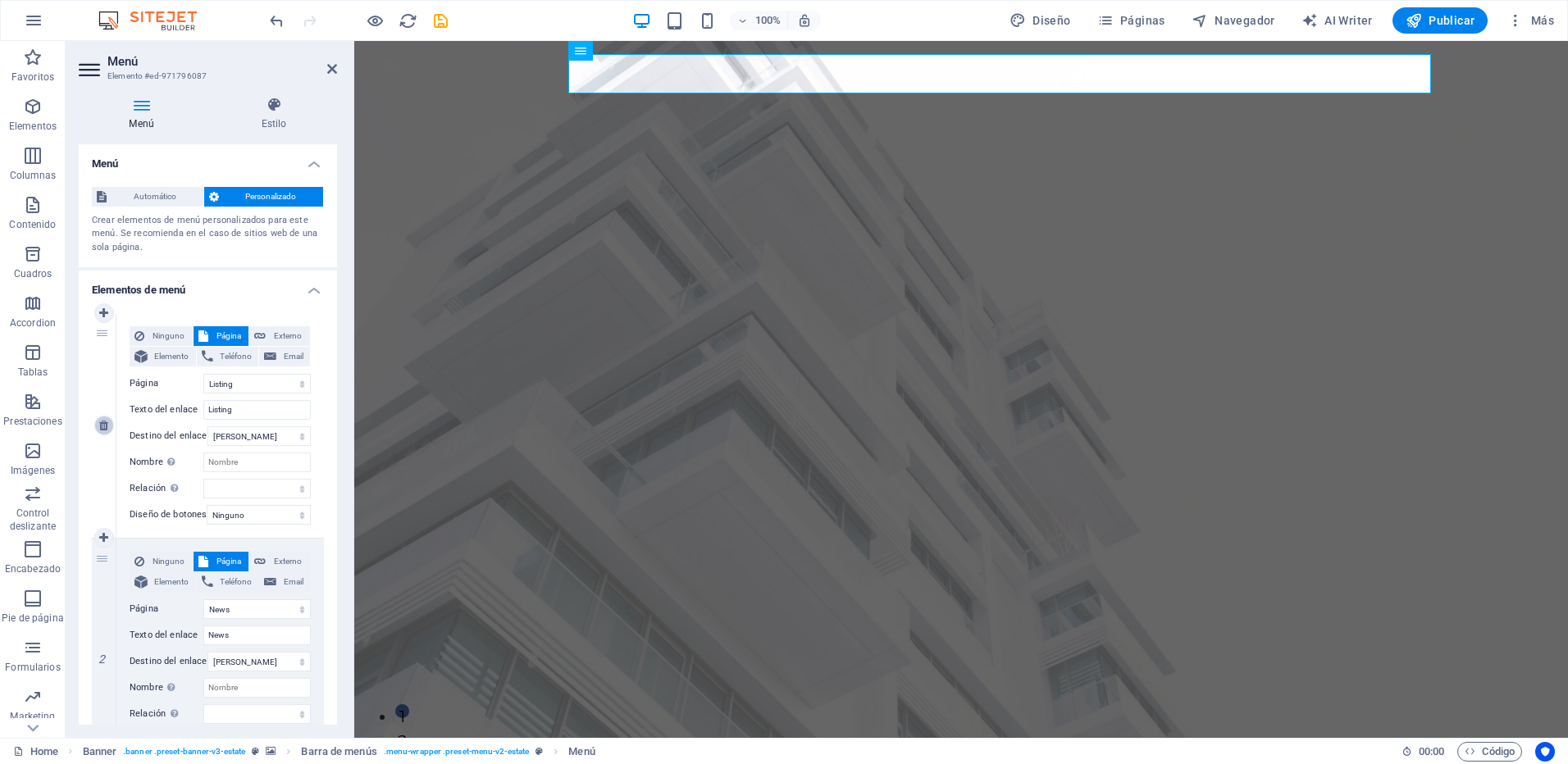
select select "5"
type input "Legal Notice"
select select
select select "6"
type input "Privacy"
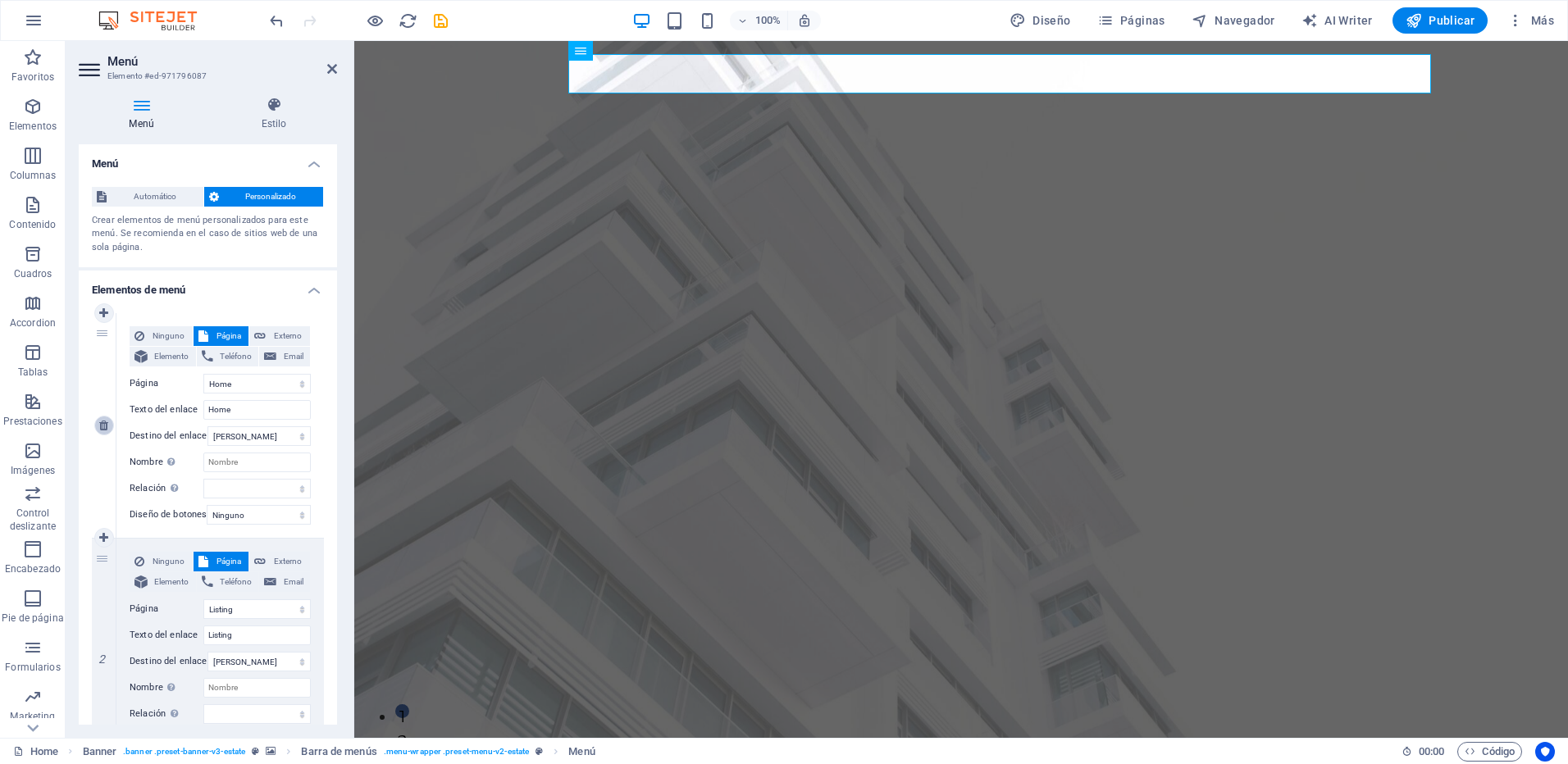
select select
select select "7"
select select
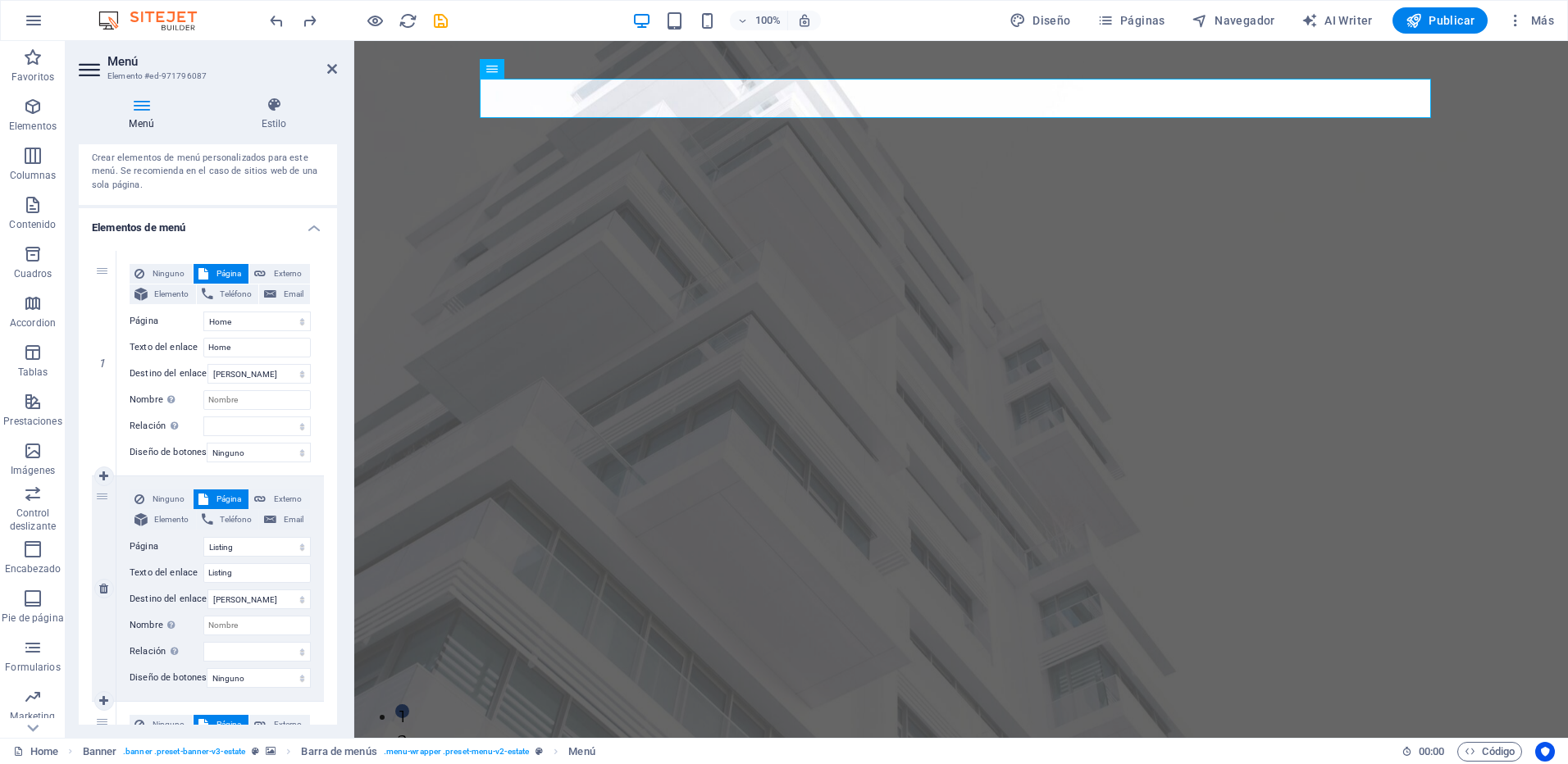
scroll to position [164, 0]
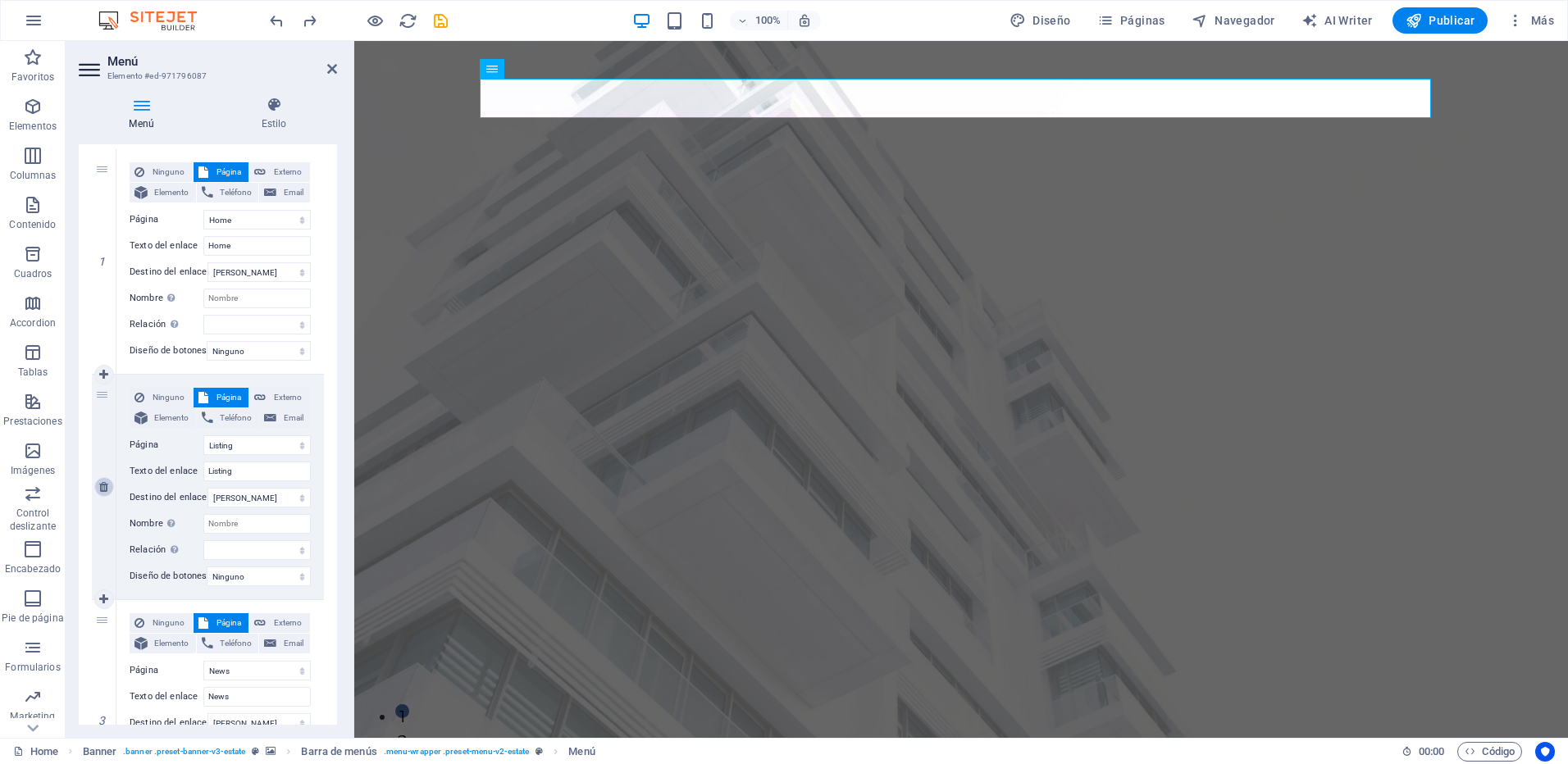
click at [106, 486] on icon at bounding box center [104, 486] width 9 height 11
select select
select select "2"
type input "News"
select select
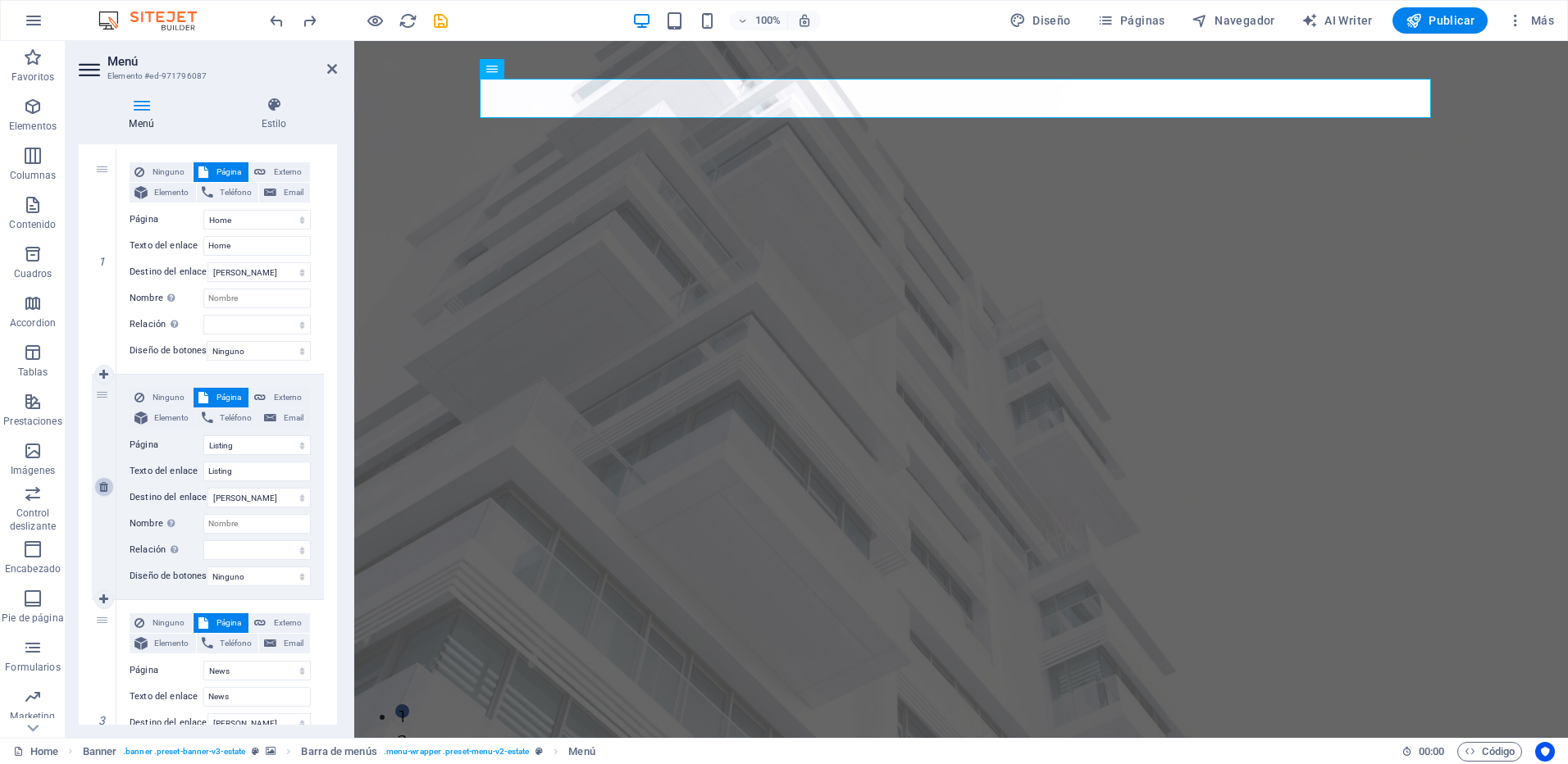
select select "3"
type input "Our Team"
select select
select select "4"
type input "Contact"
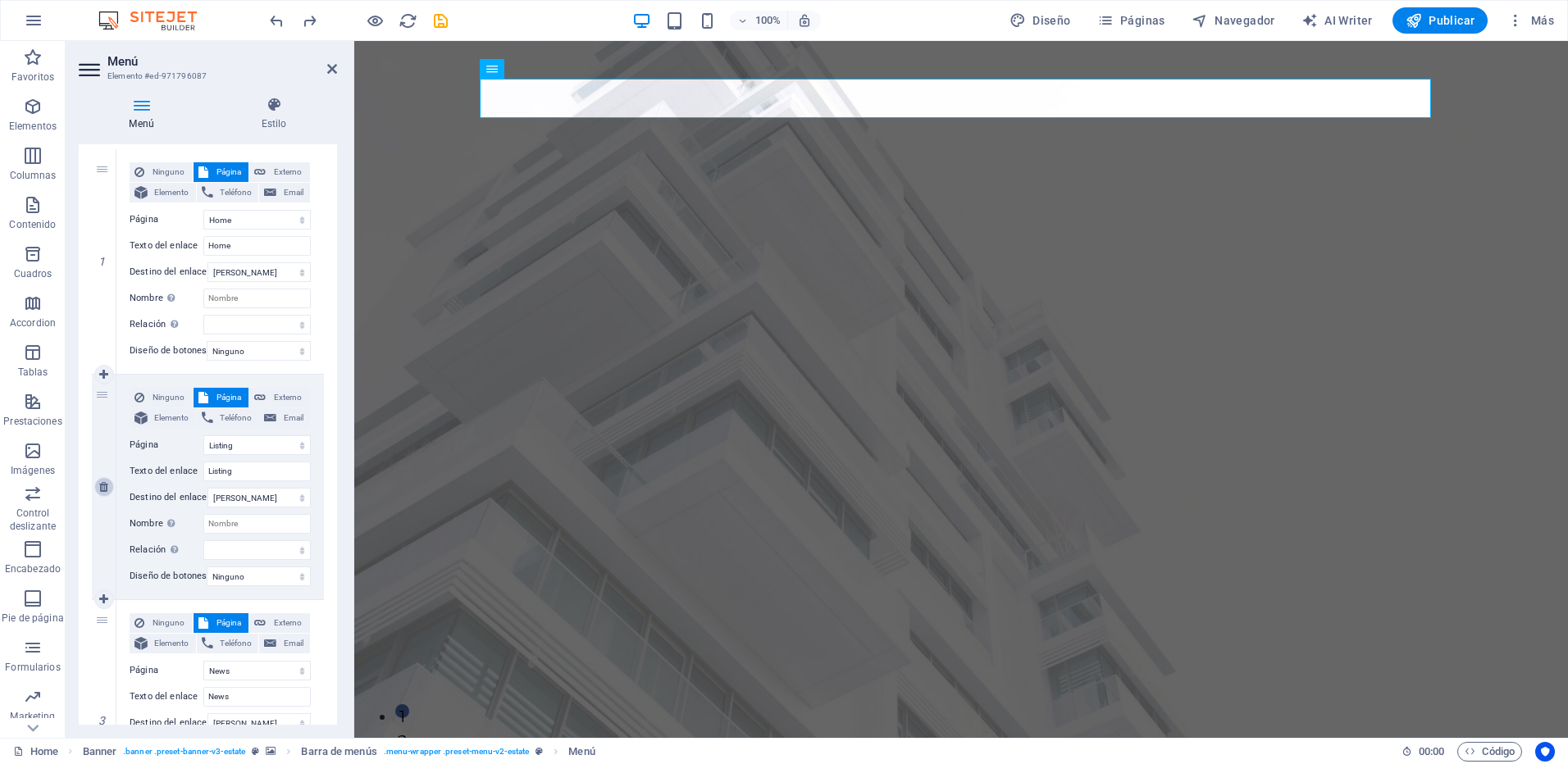
select select
select select "5"
type input "Legal Notice"
select select
select select "6"
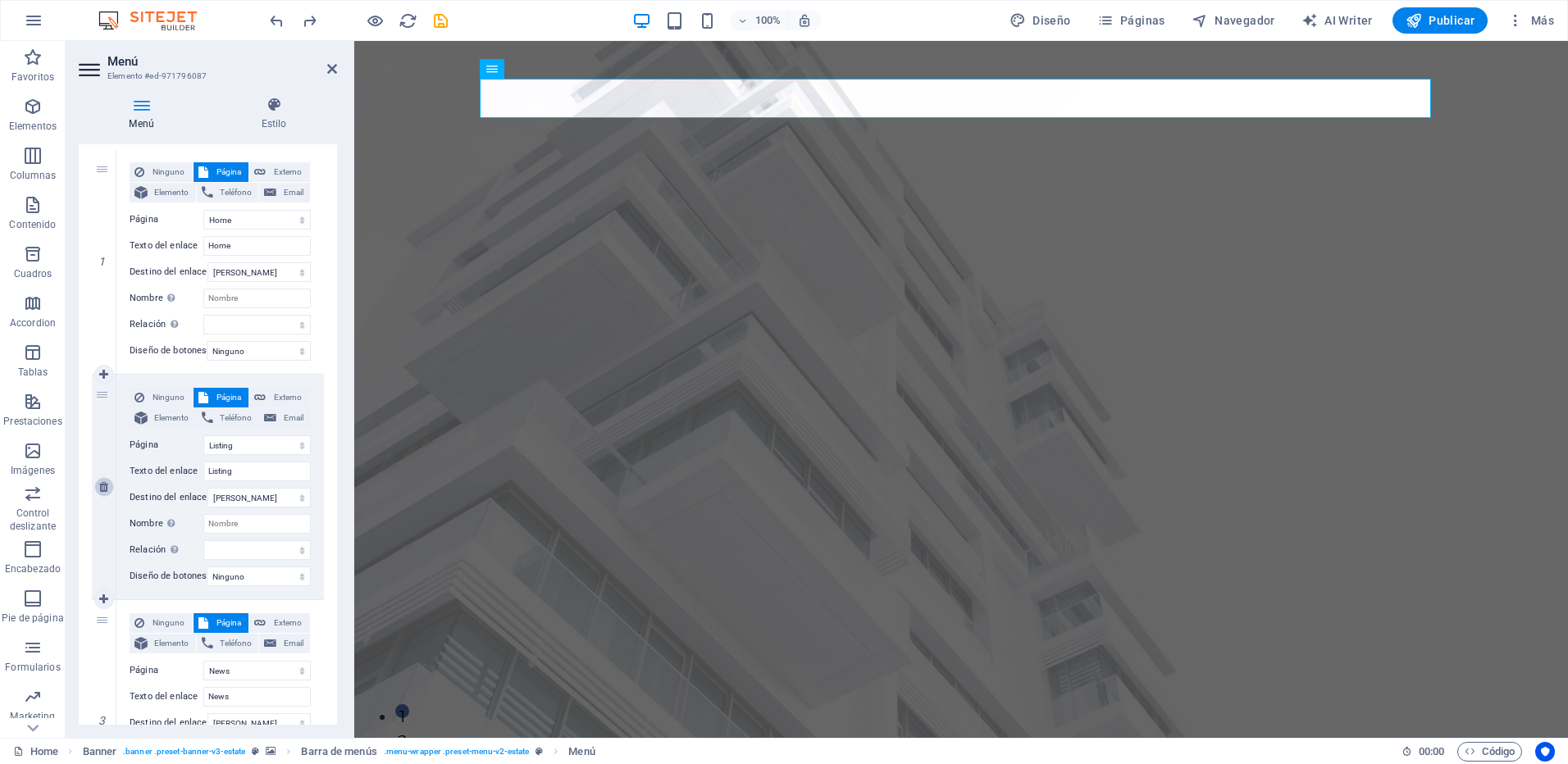
type input "Privacy"
select select
select select "7"
type input "Nueva página"
select select
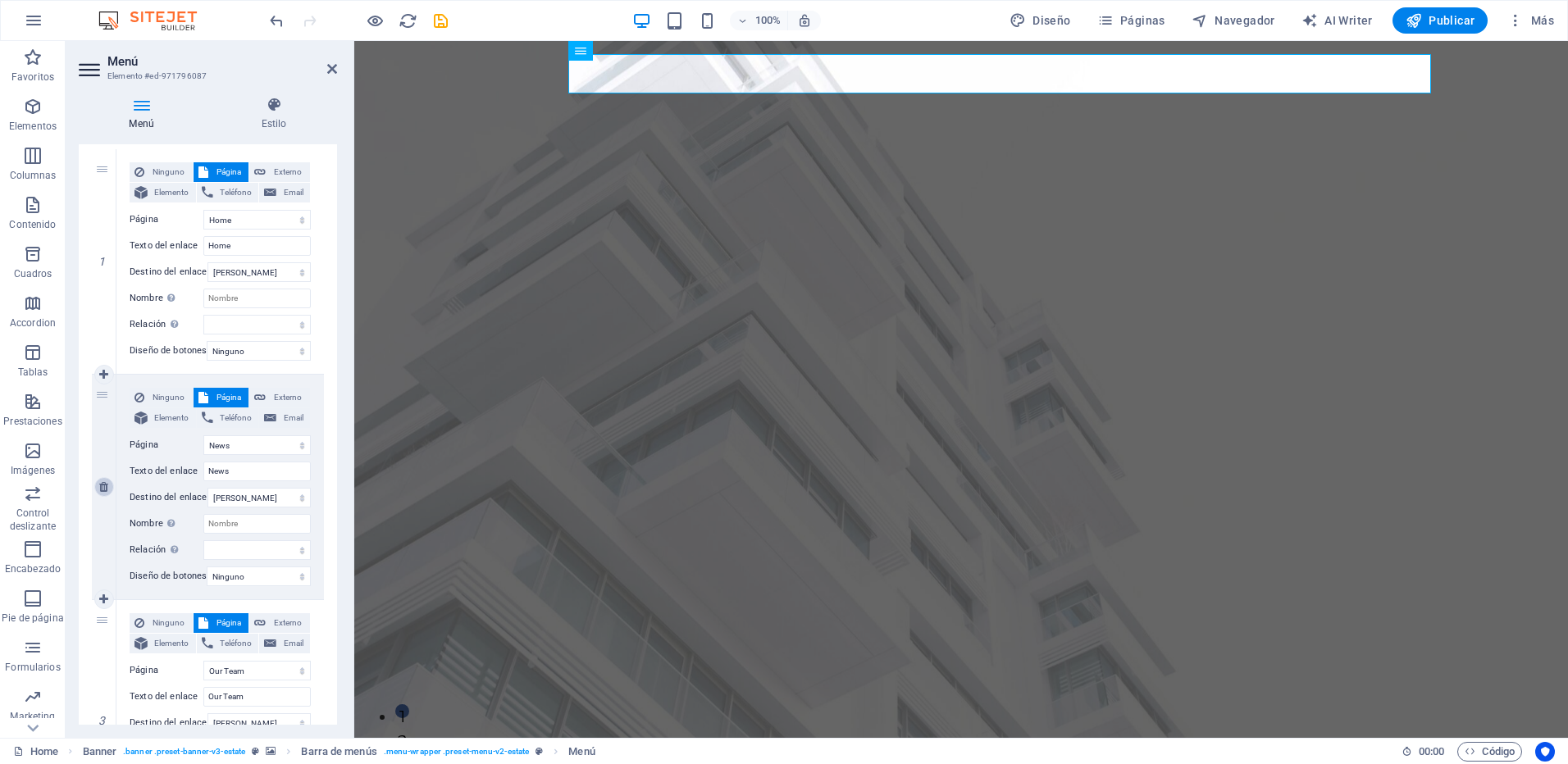
click at [106, 486] on icon at bounding box center [104, 486] width 9 height 11
select select
select select "3"
type input "Our Team"
select select
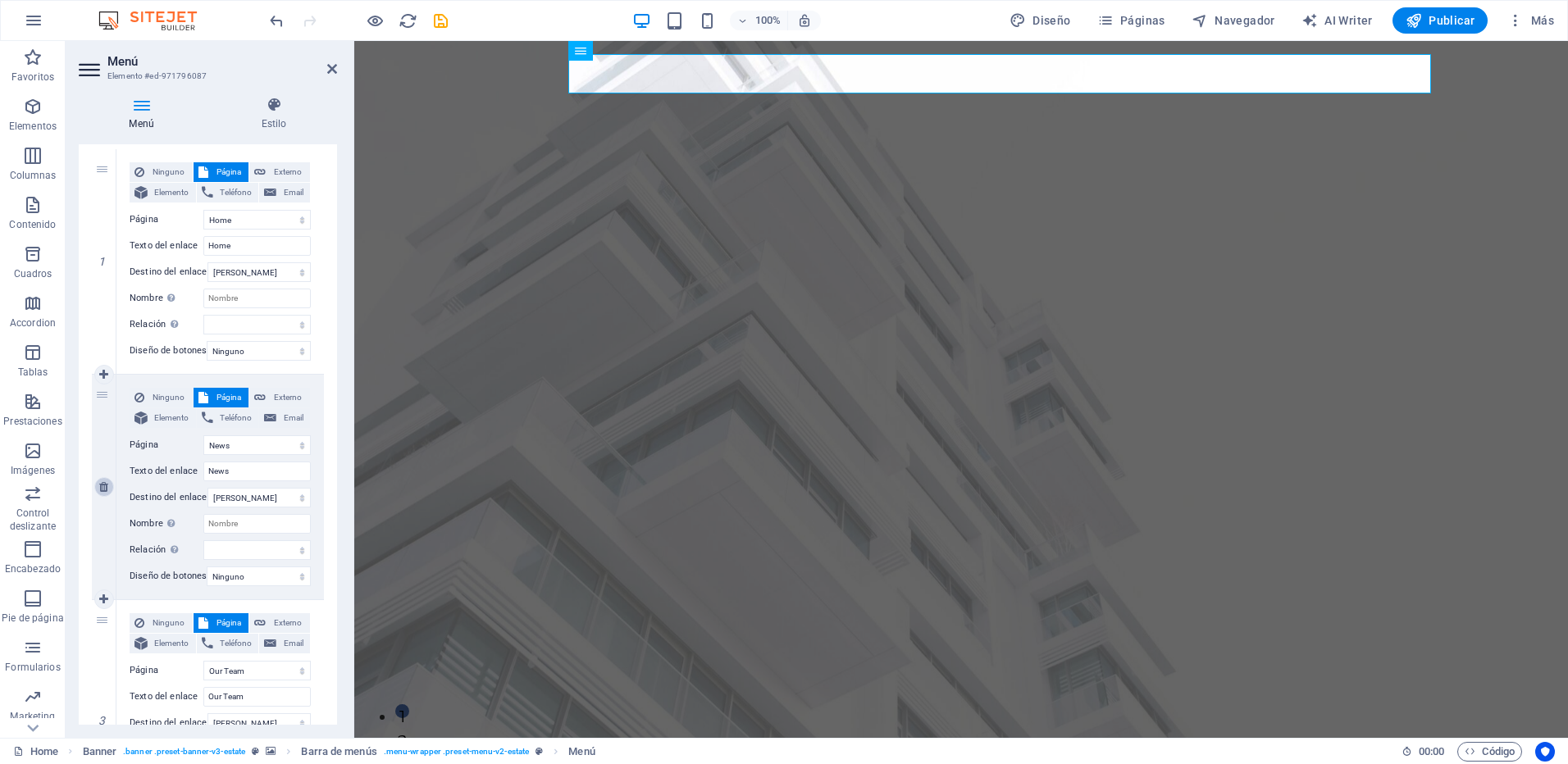
select select "4"
type input "Contact"
select select
select select "5"
type input "Legal Notice"
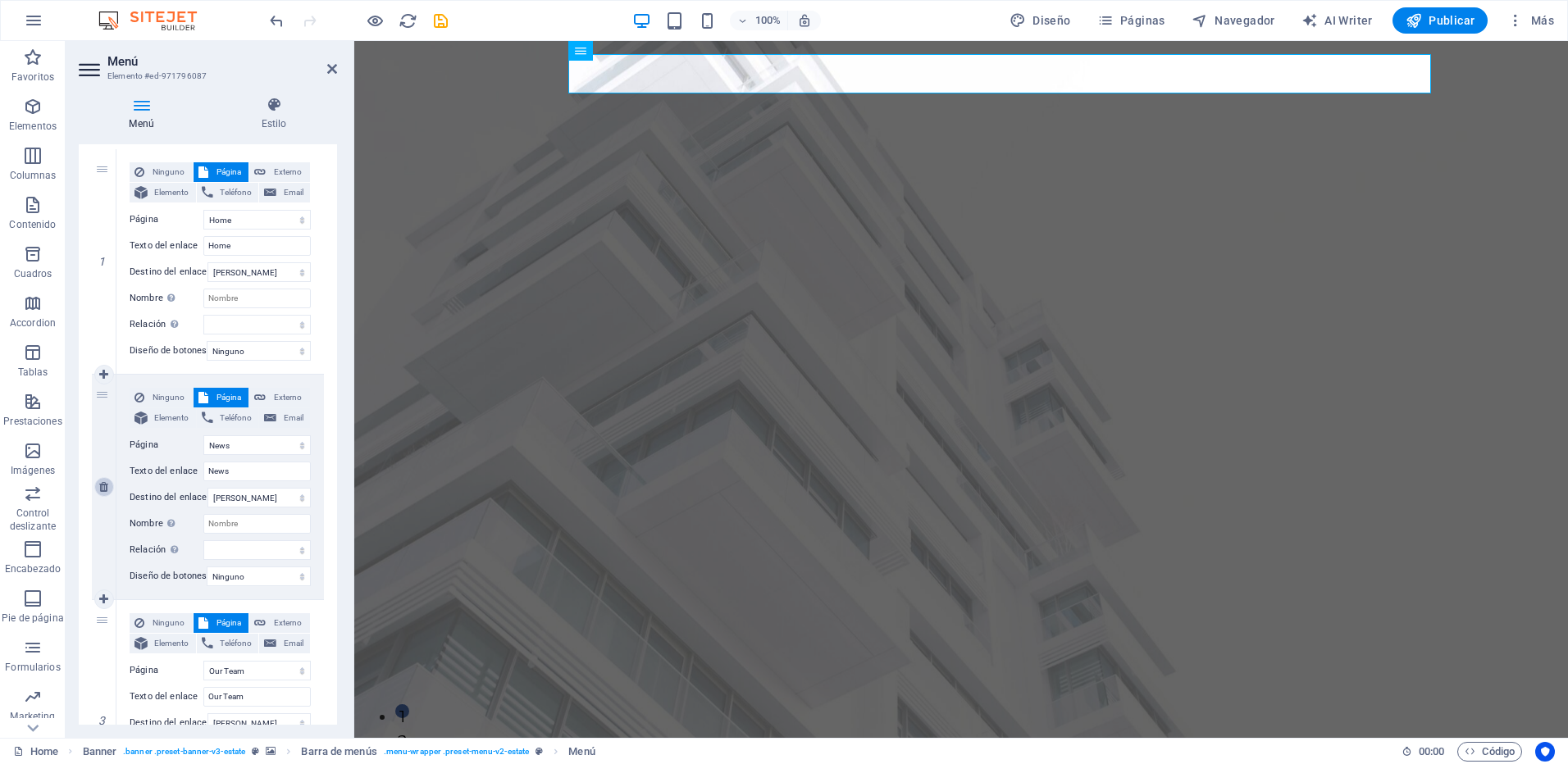
select select
select select "6"
type input "Privacy"
select select
select select "7"
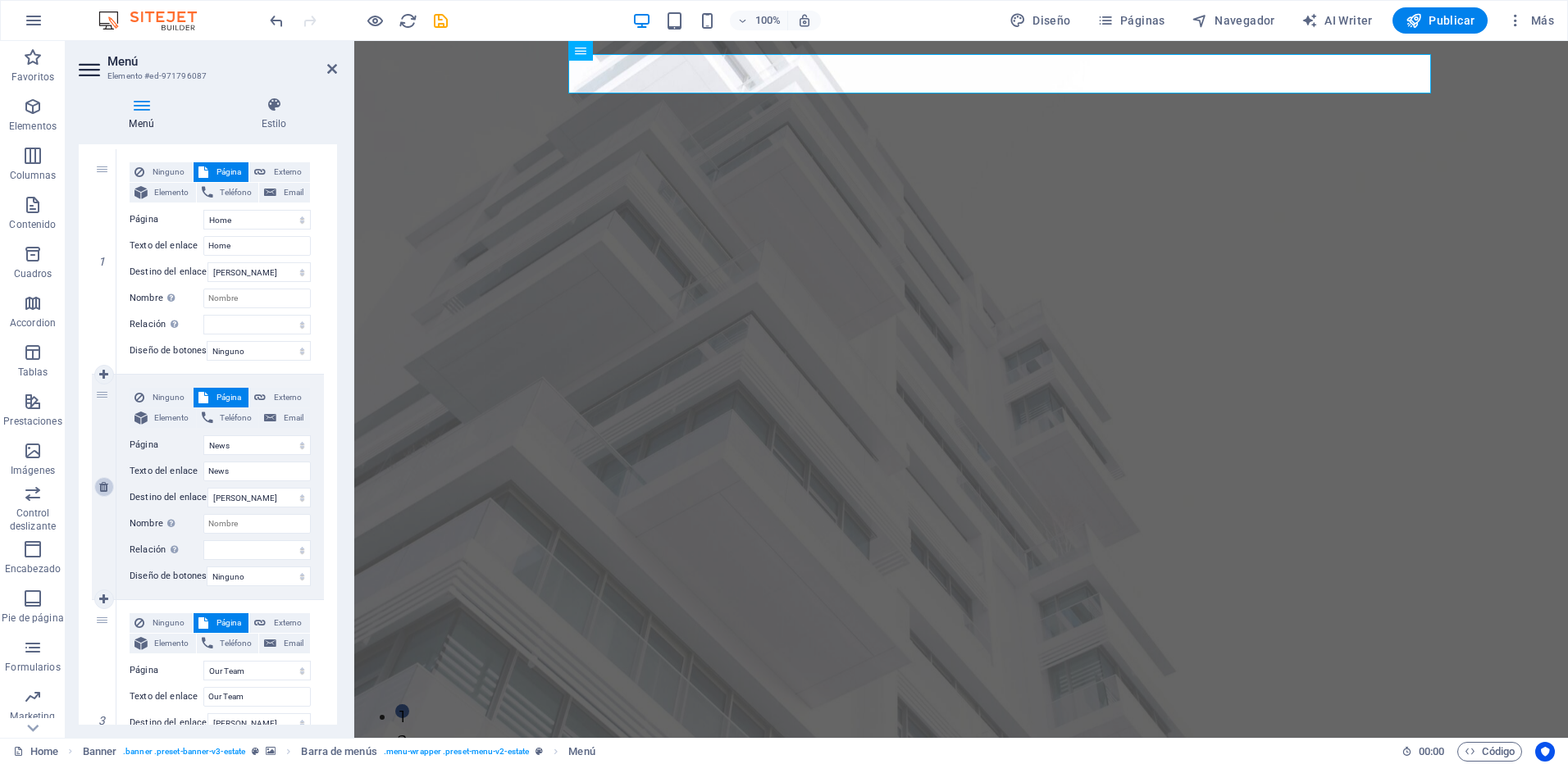
type input "Nueva página"
select select
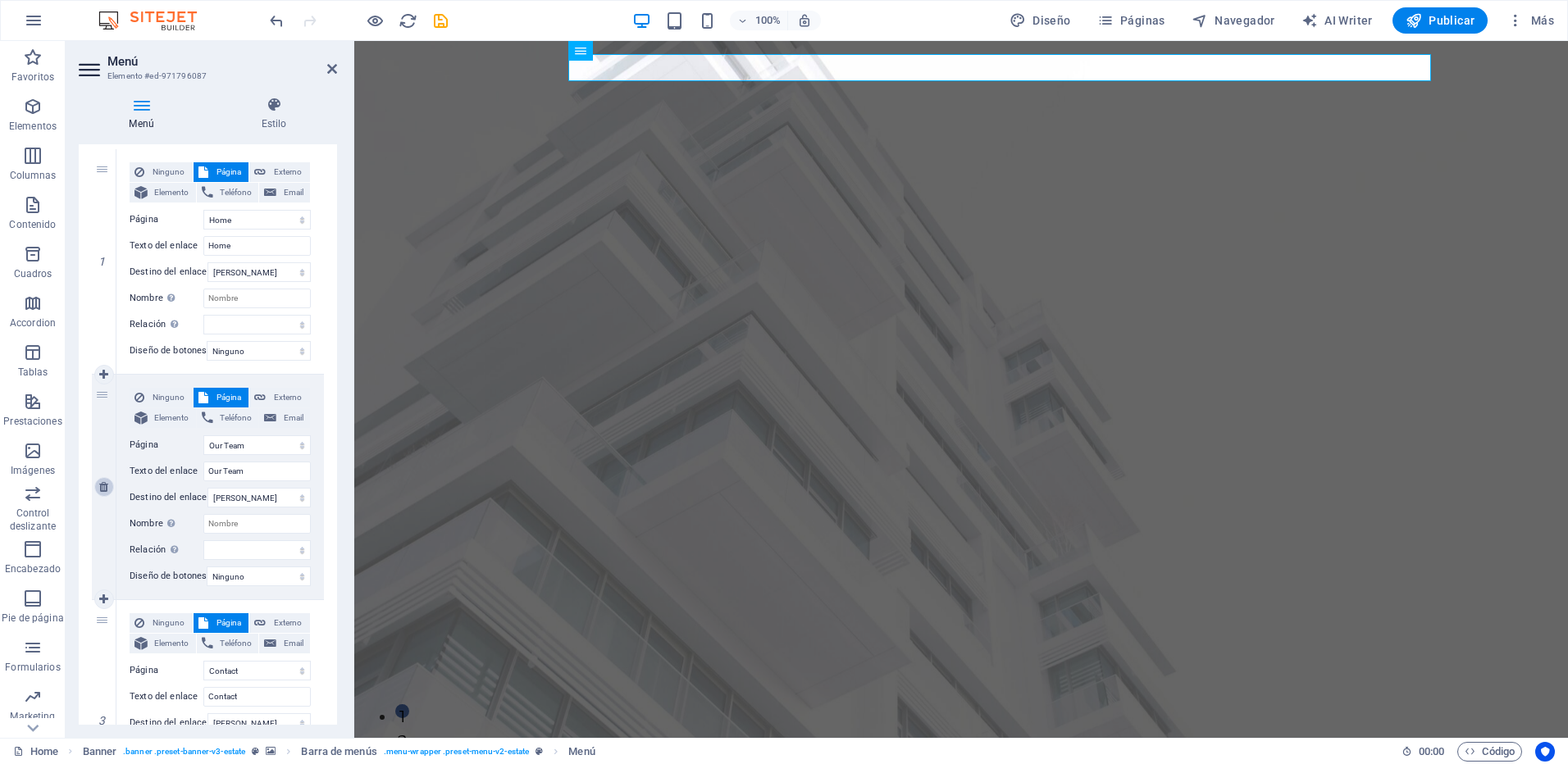
click at [106, 486] on icon at bounding box center [104, 486] width 9 height 11
select select
select select "4"
type input "Contact"
select select
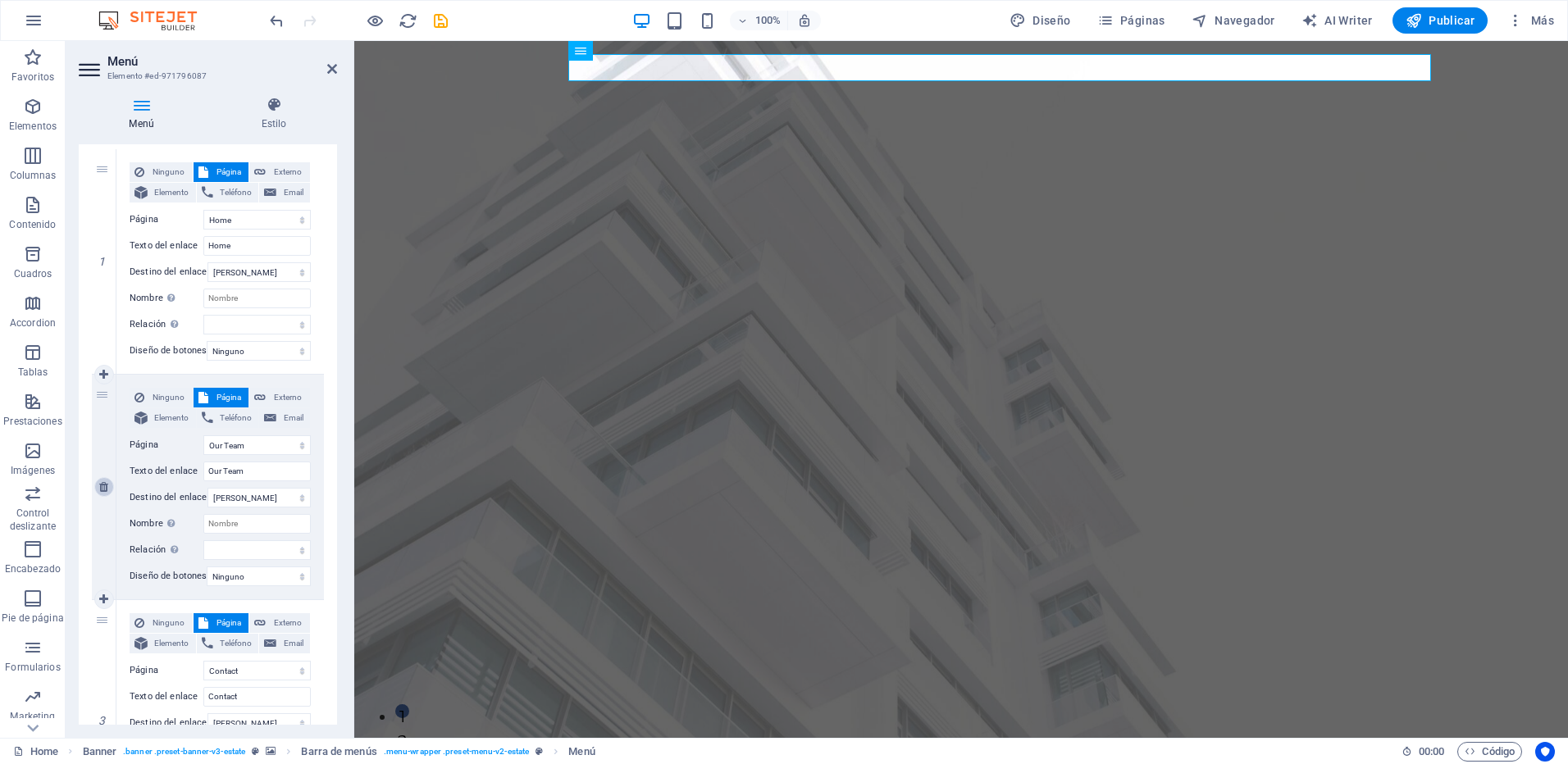
select select "5"
type input "Legal Notice"
select select
select select "6"
type input "Privacy"
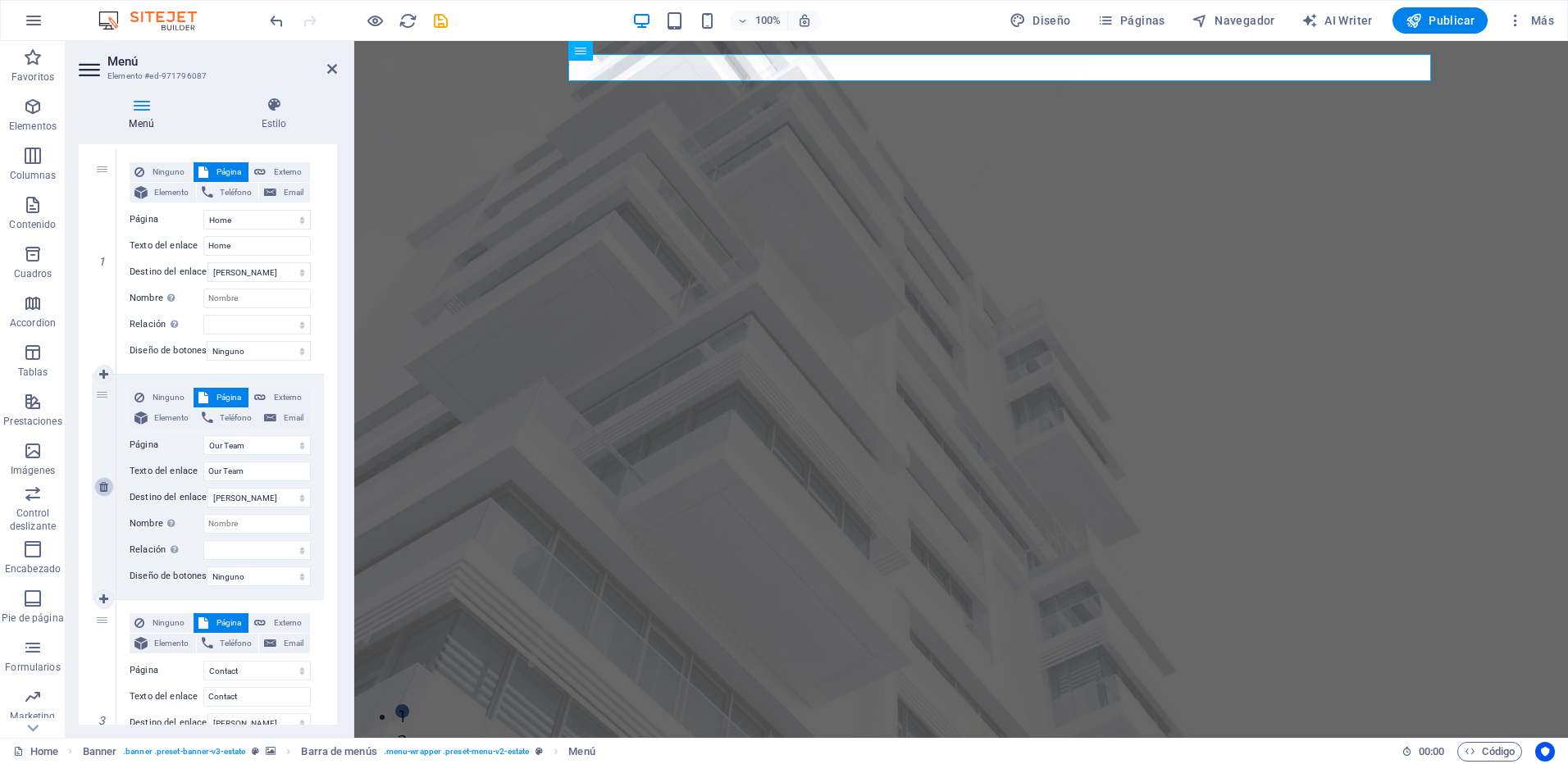
select select
select select "7"
type input "Nueva página"
select select
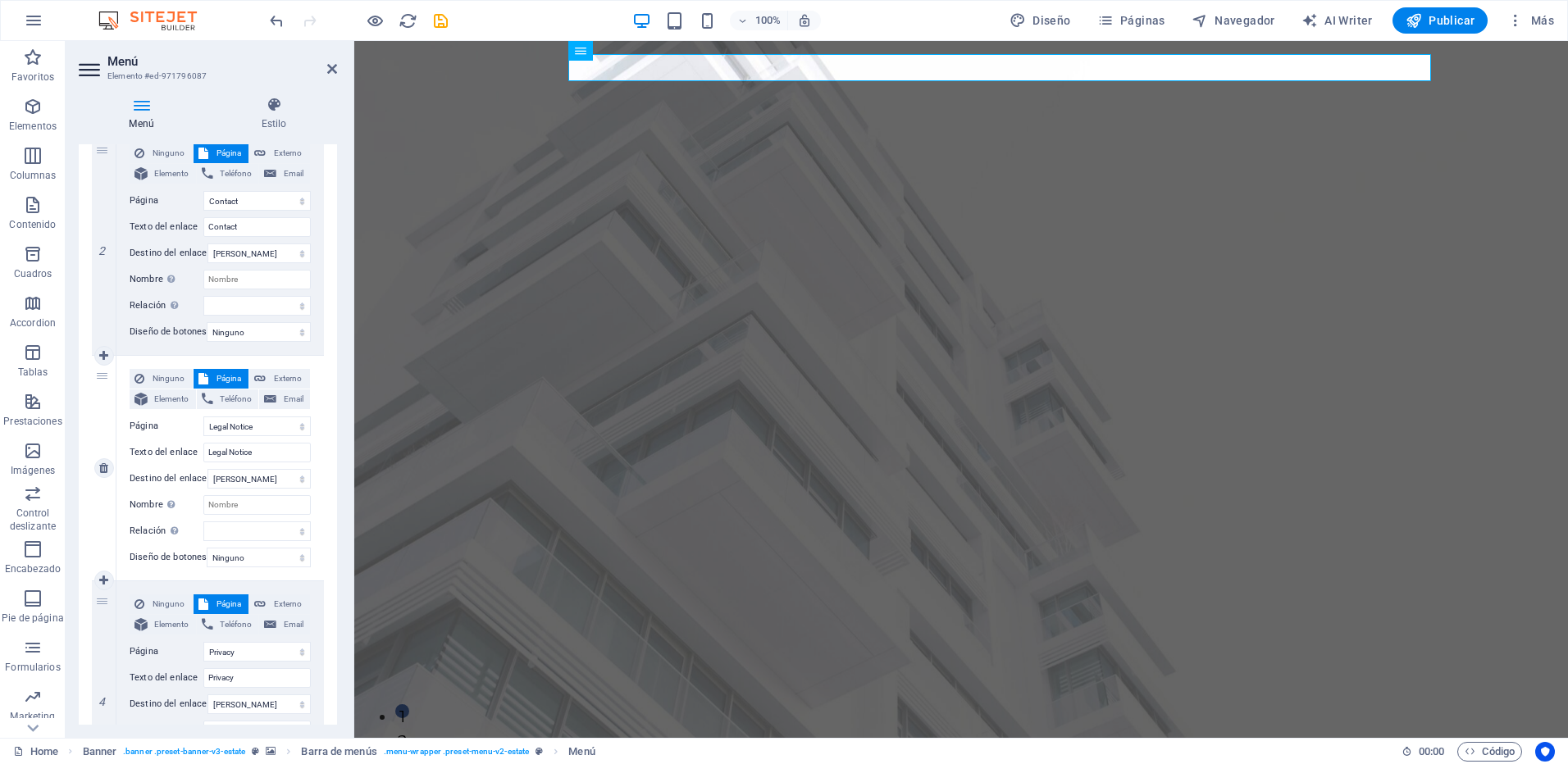
scroll to position [409, 0]
click at [104, 471] on icon at bounding box center [104, 466] width 9 height 11
select select
select select "6"
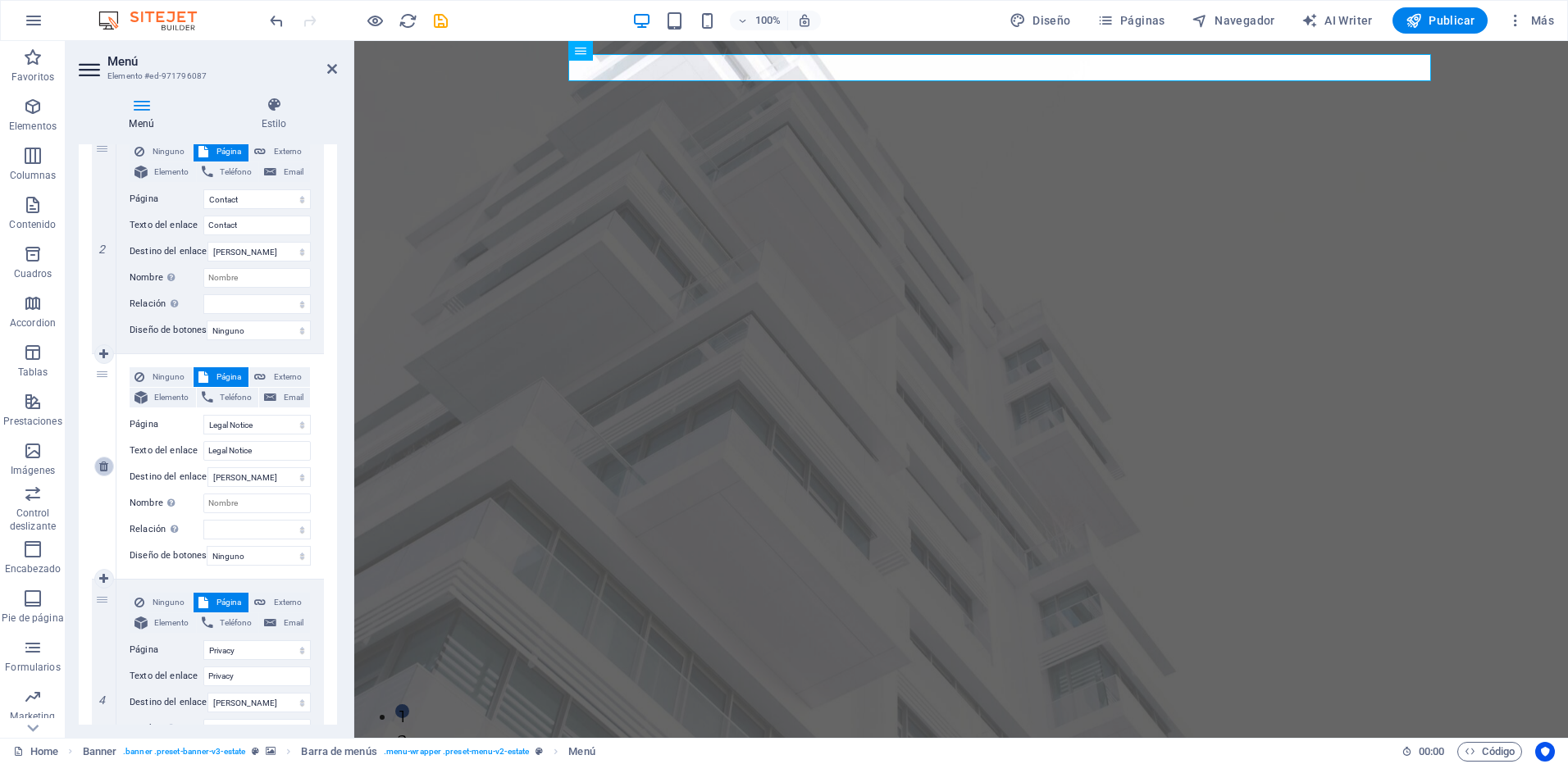
type input "Privacy"
select select
select select "7"
type input "Nueva página"
select select
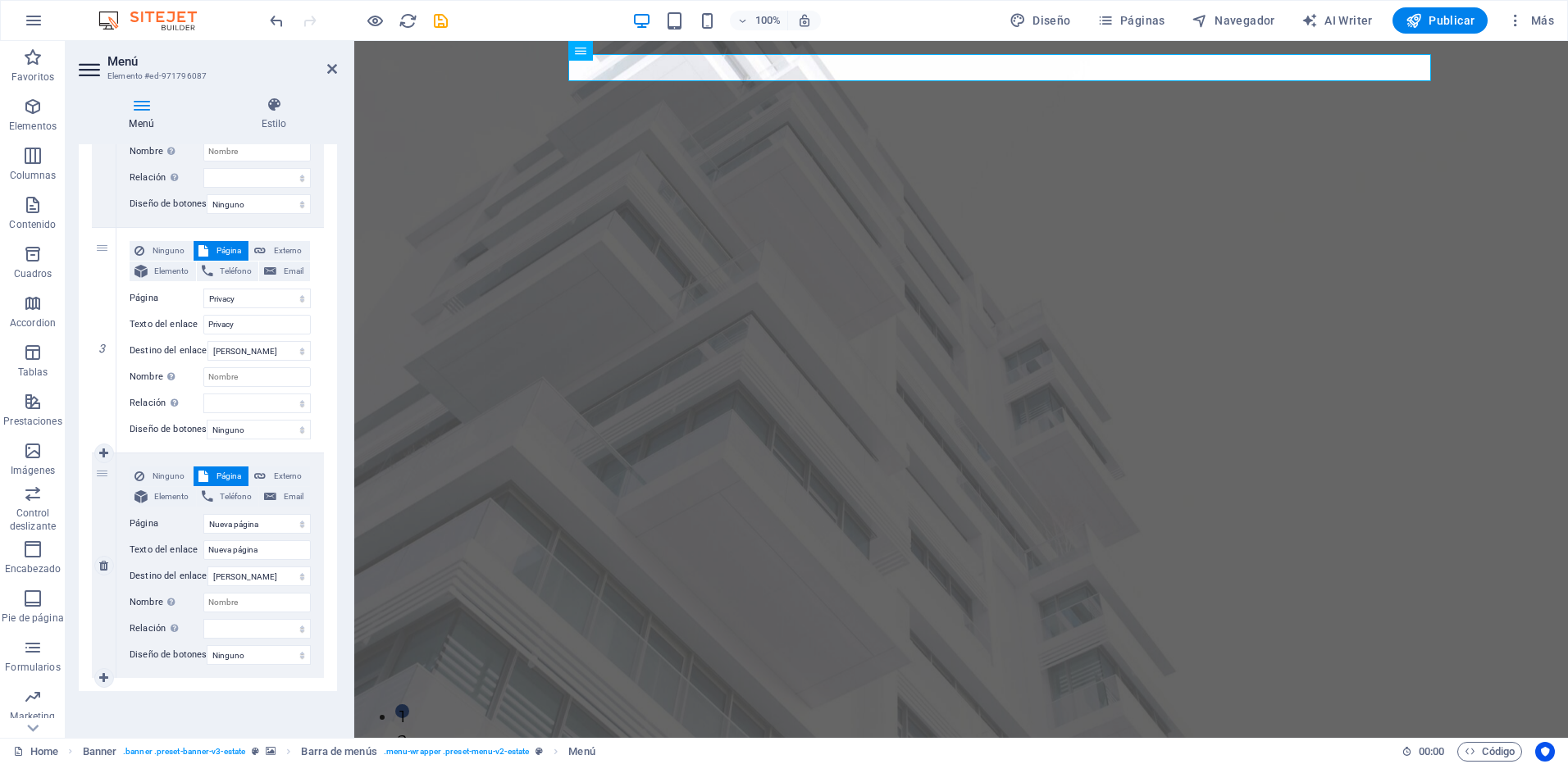
scroll to position [546, 0]
click at [100, 334] on icon at bounding box center [104, 340] width 9 height 11
select select
select select "7"
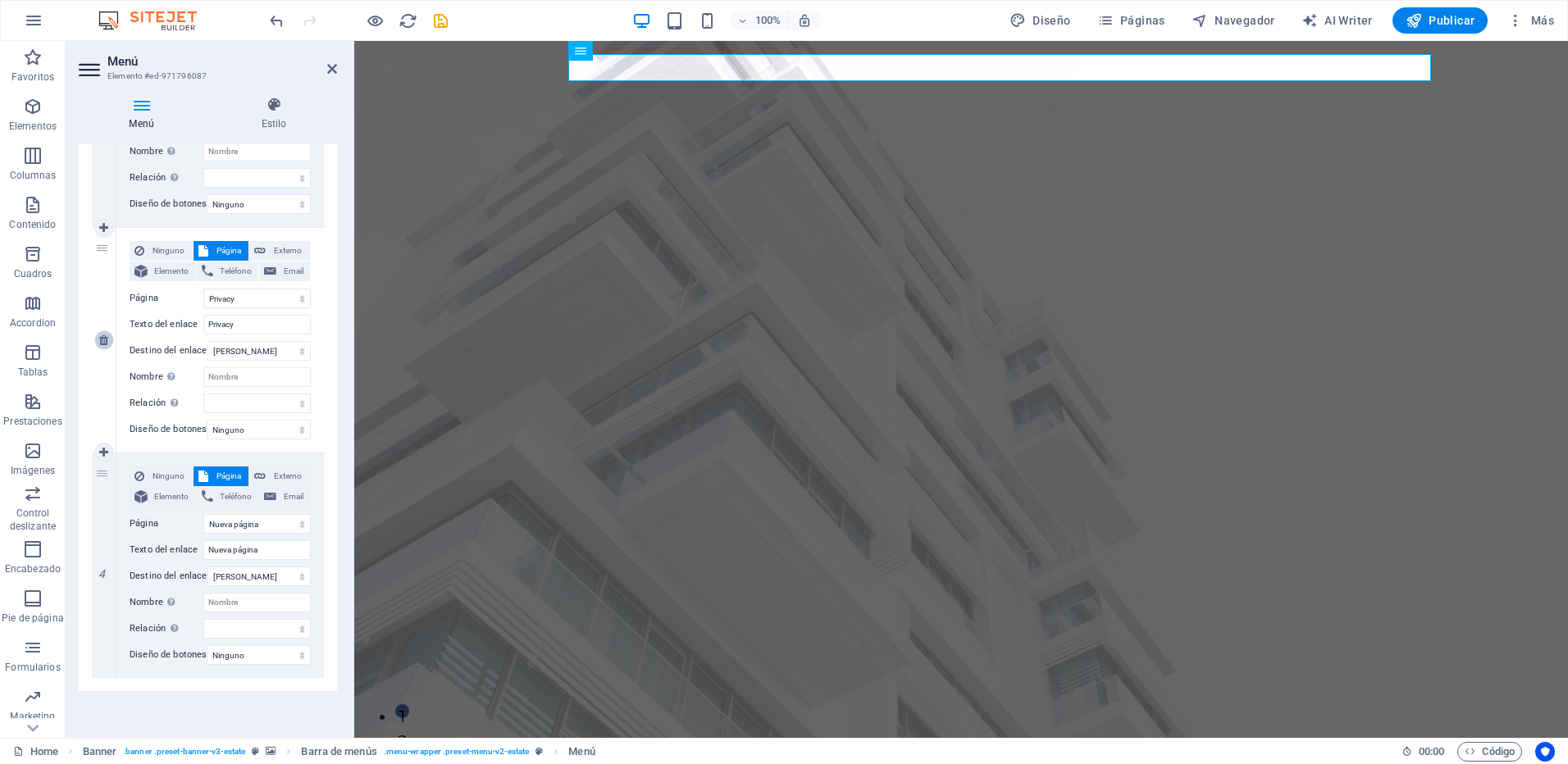
type input "Nueva página"
select select
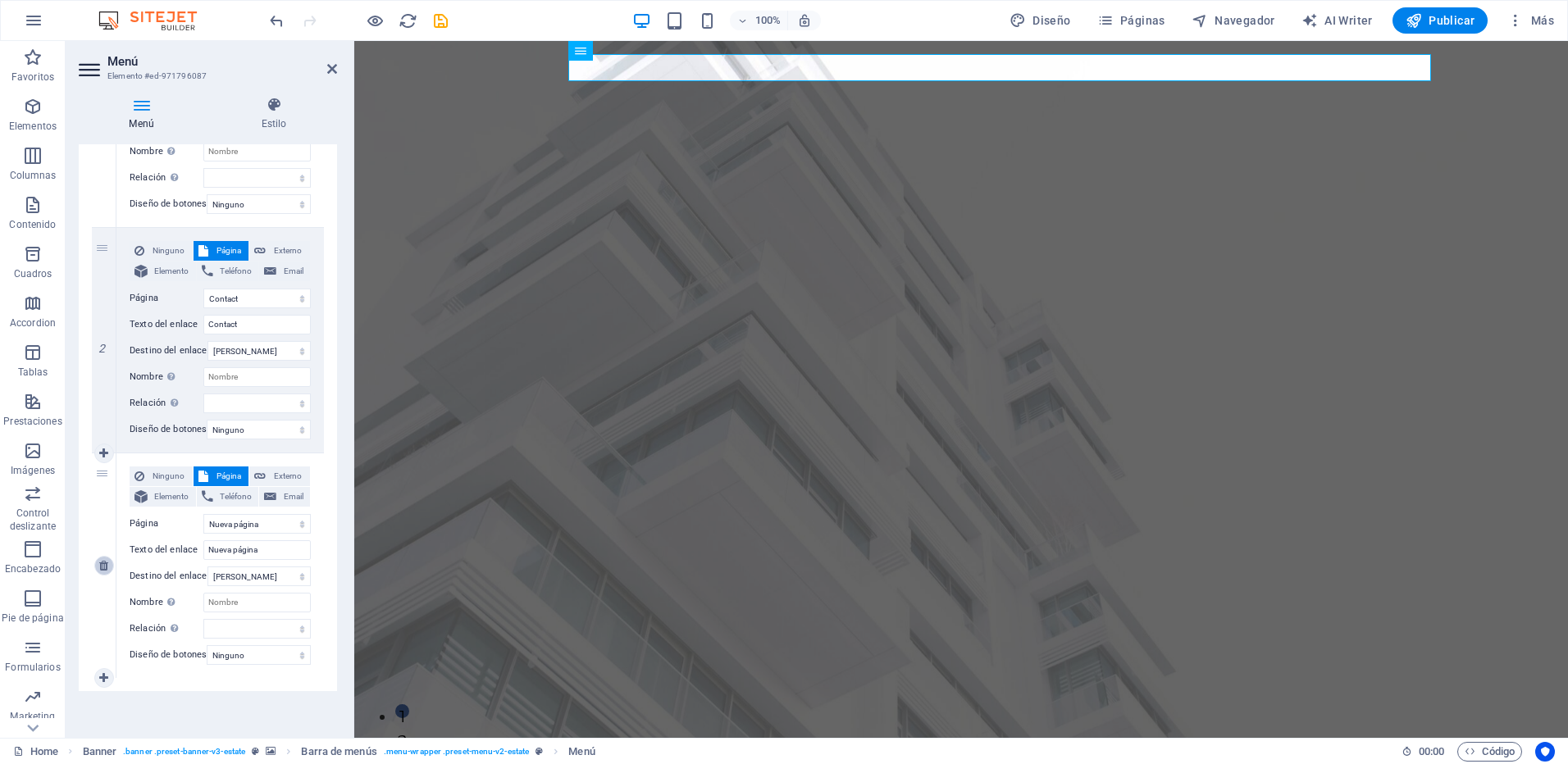
click at [105, 560] on icon at bounding box center [104, 565] width 9 height 11
select select
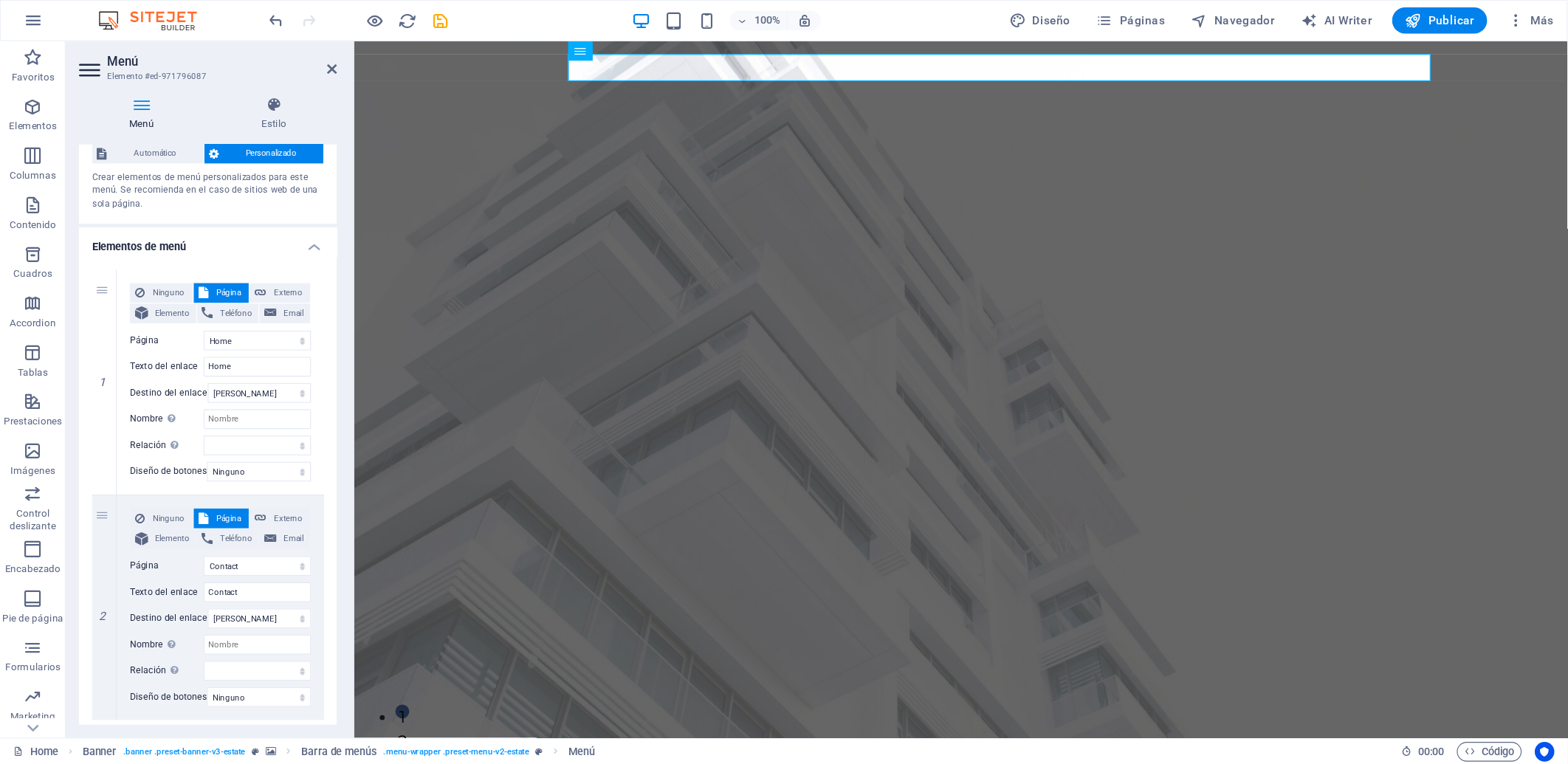
scroll to position [0, 0]
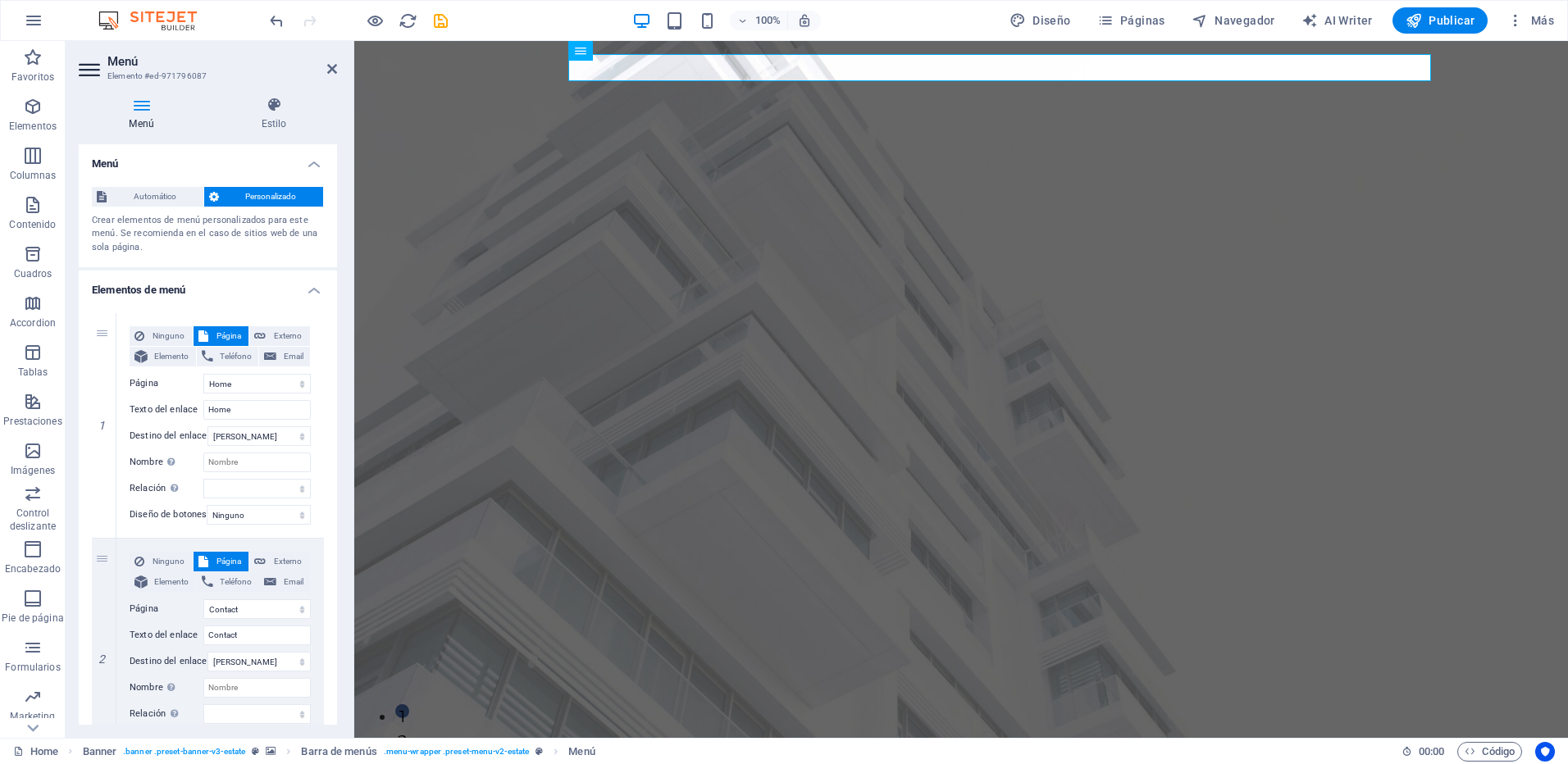
select select
select select "7"
select select
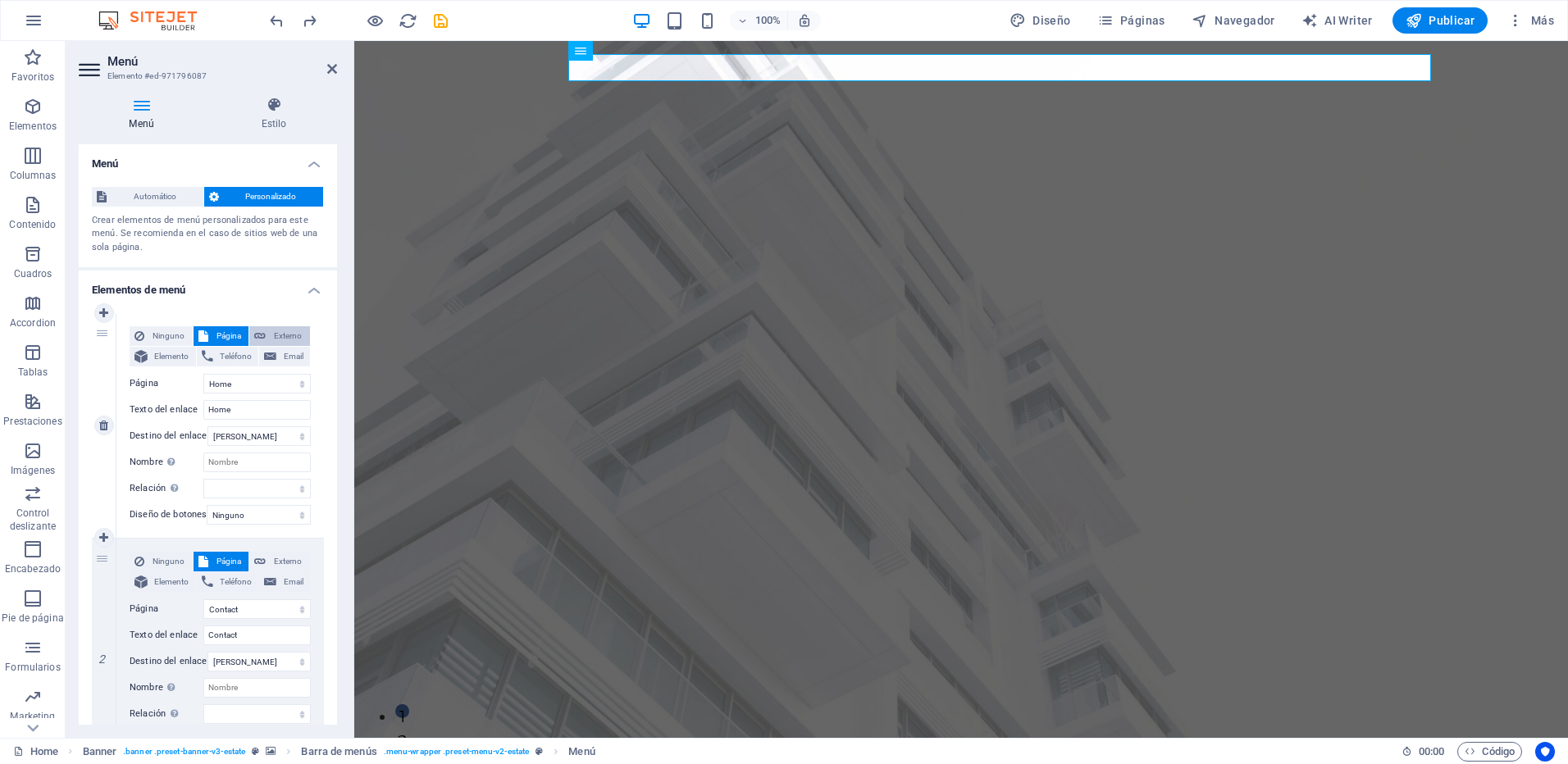
select select
select select "6"
type input "Privacy"
select select
select select "7"
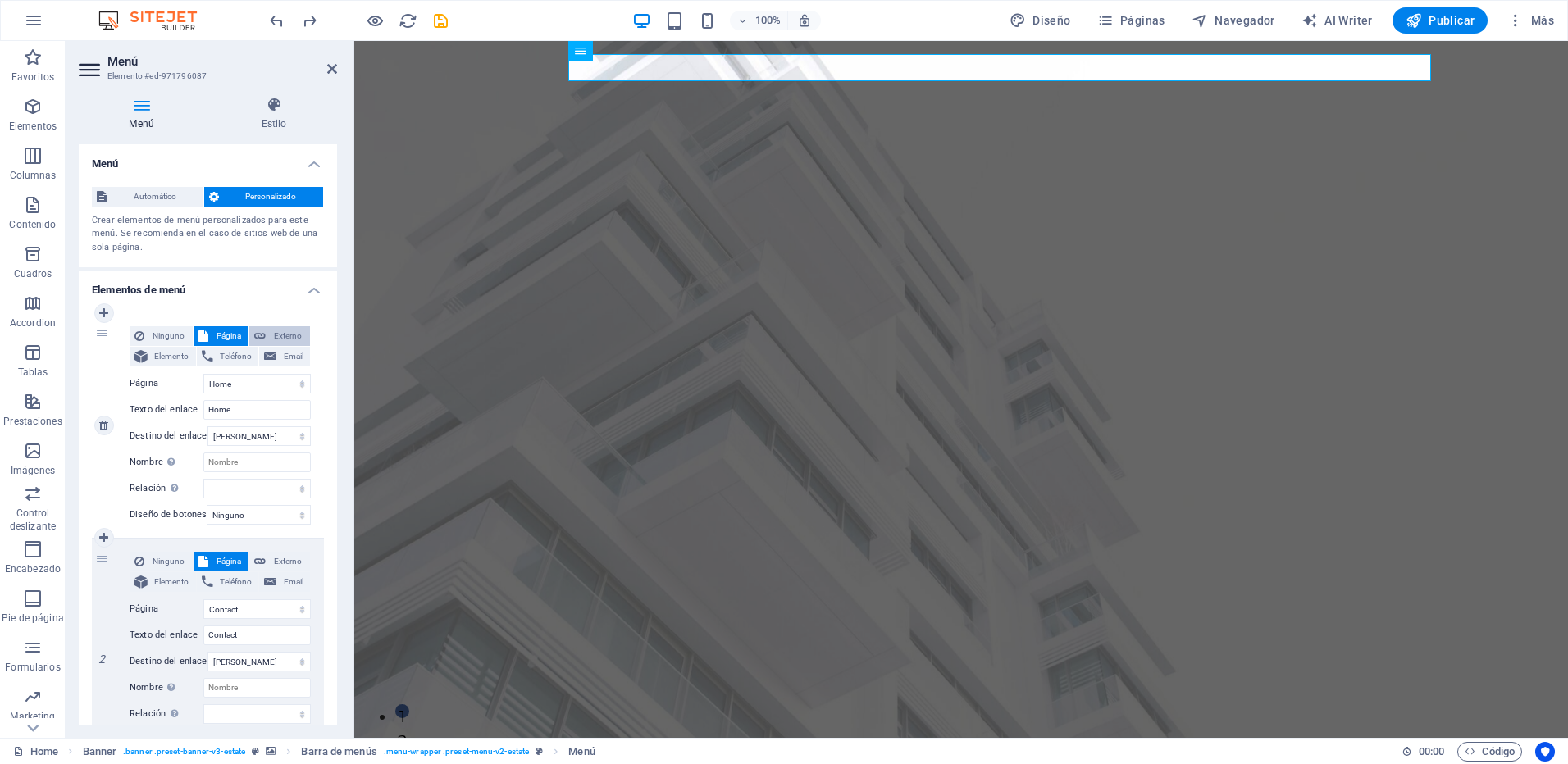
select select
select select "5"
type input "Legal Notice"
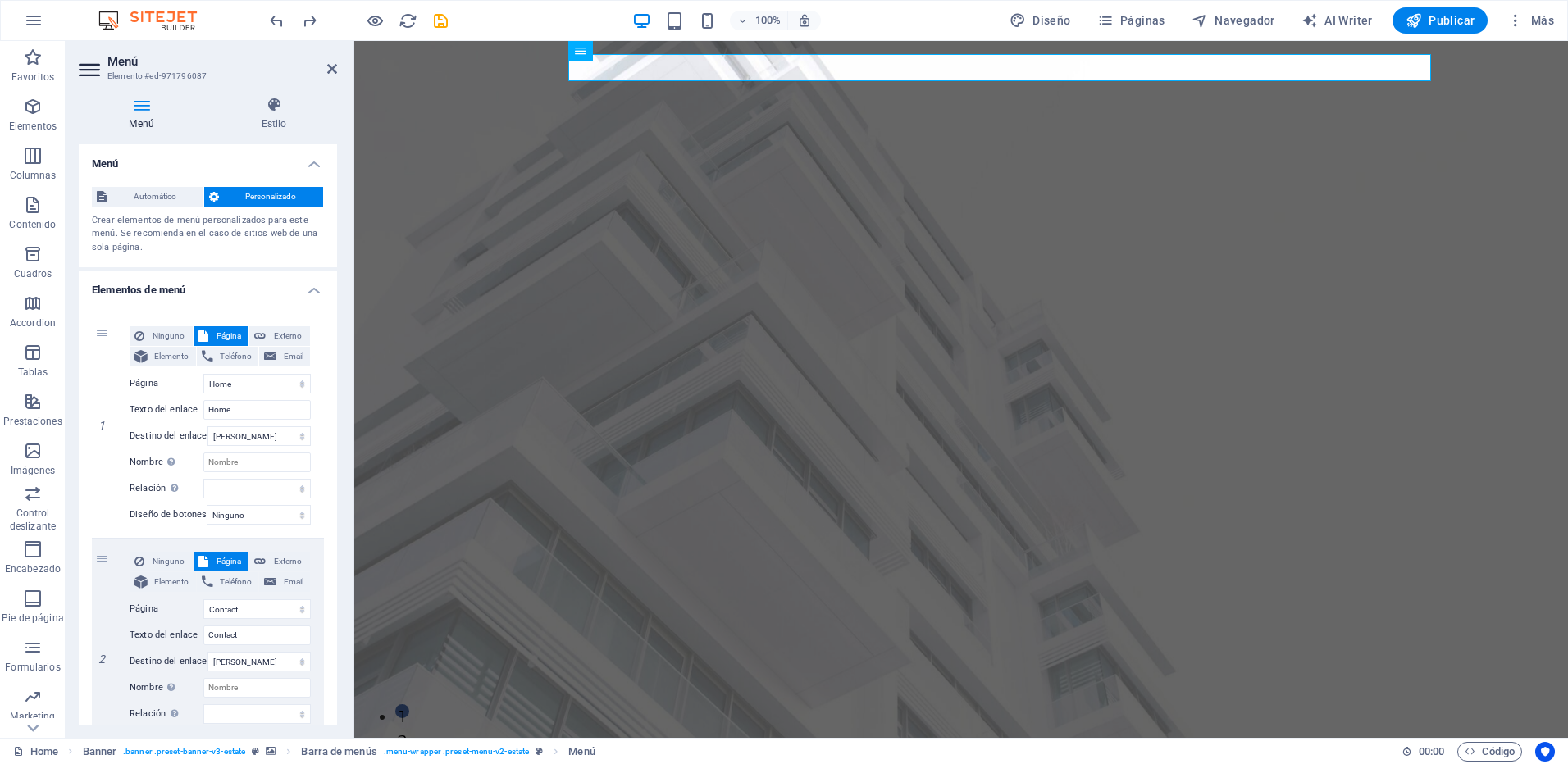
select select
select select "6"
type input "Privacy"
select select
select select "7"
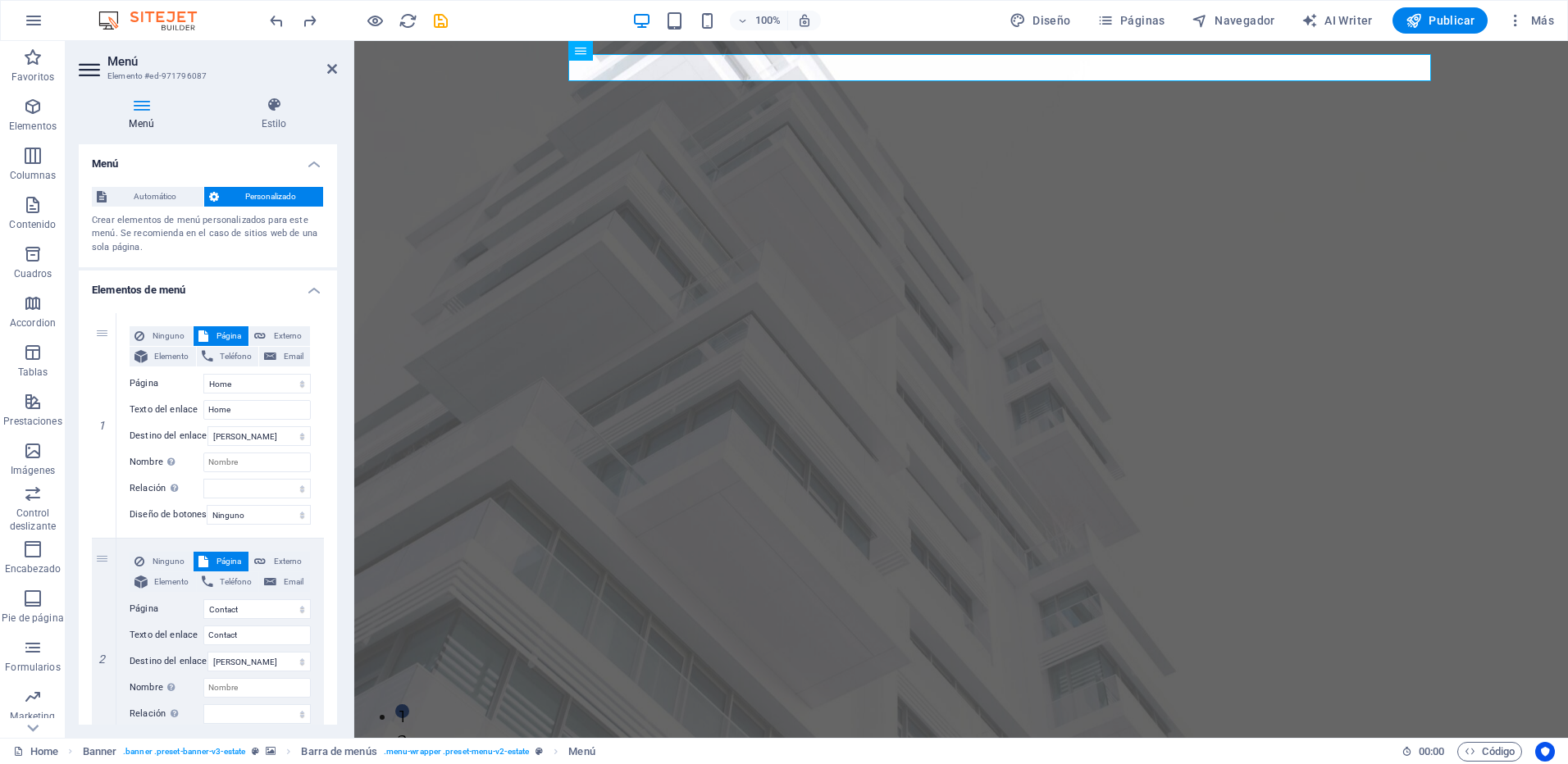
select select
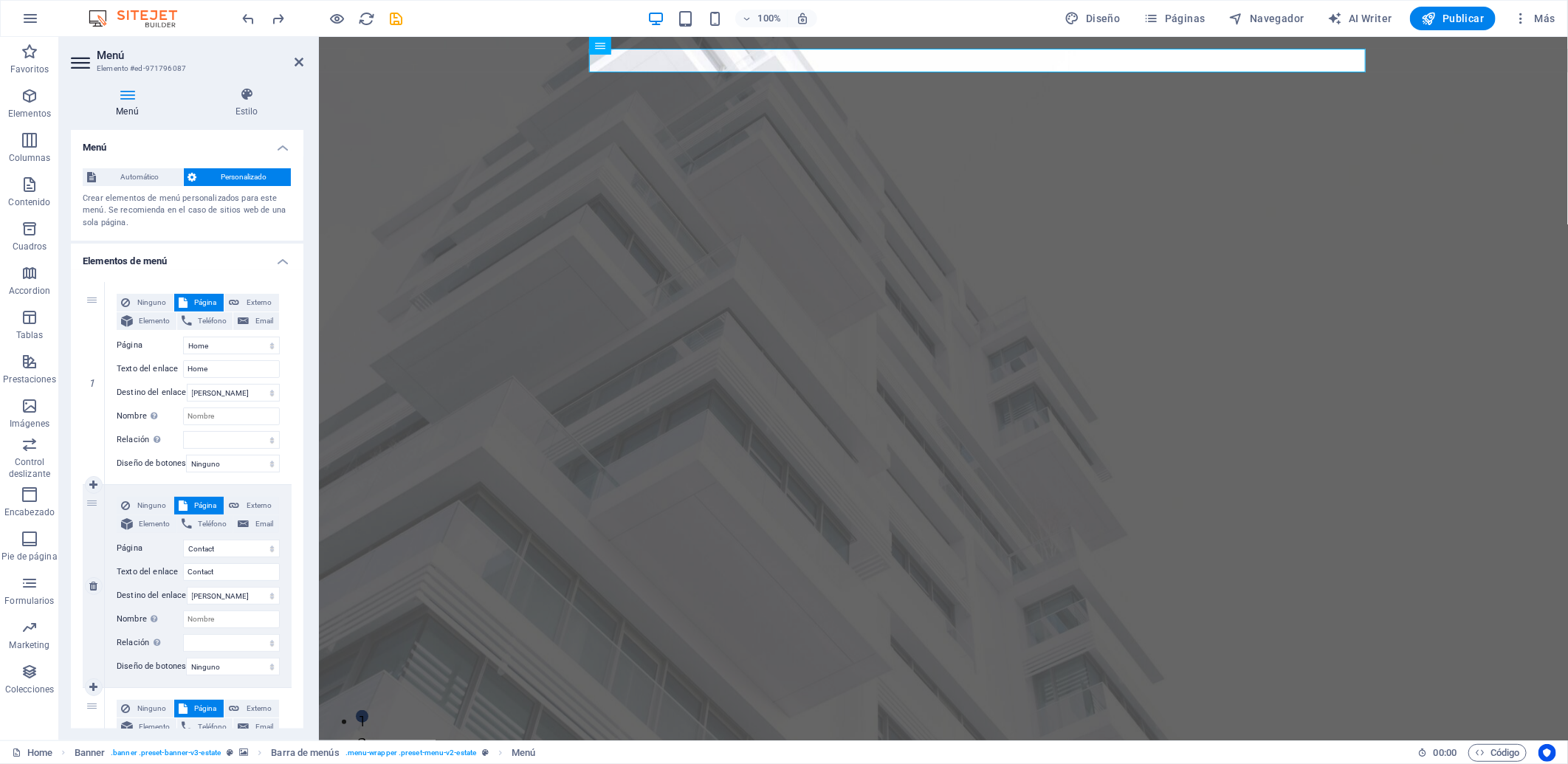
scroll to position [410, 0]
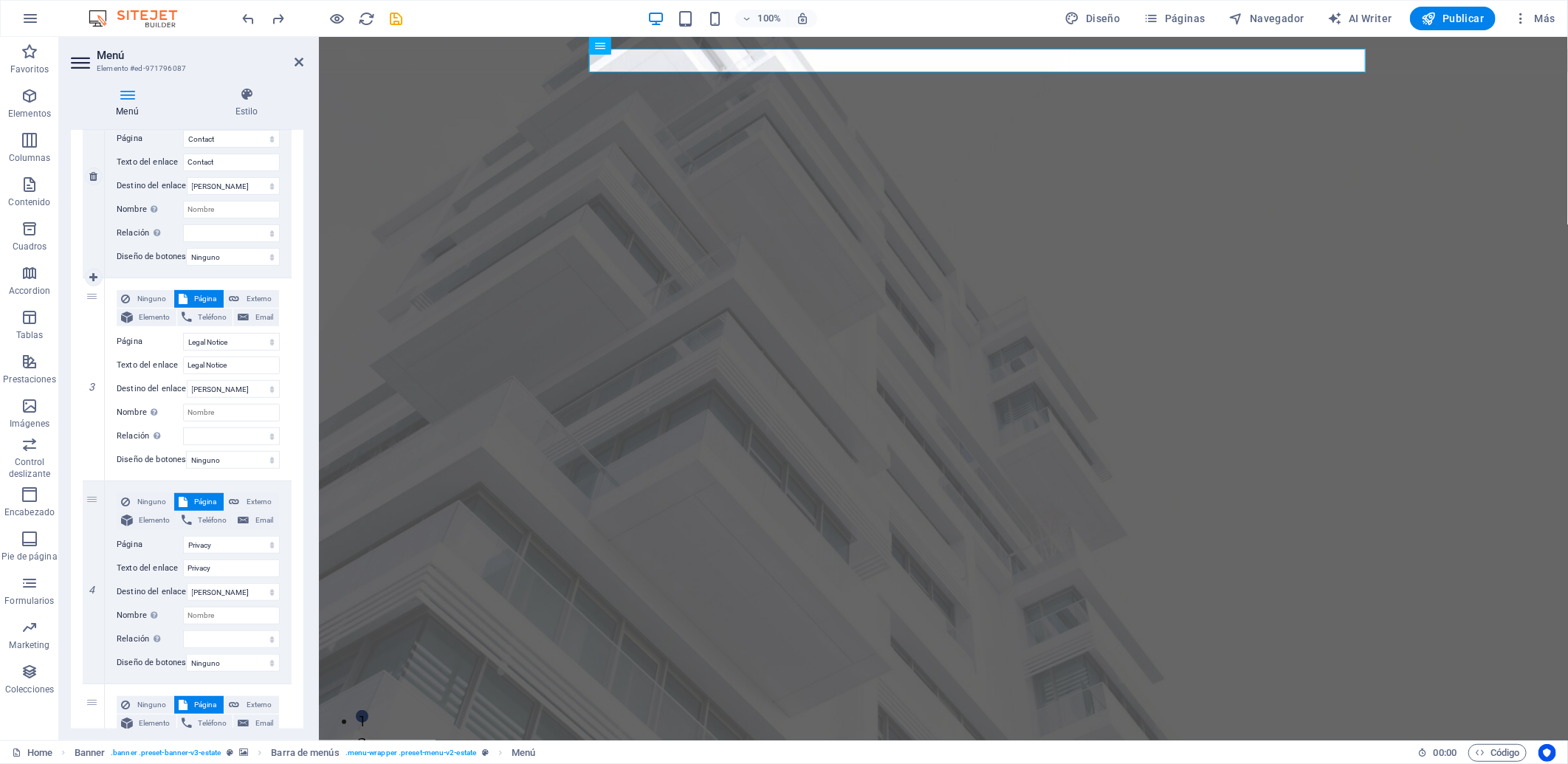
select select
select select "3"
type input "Our Team"
select select
select select "4"
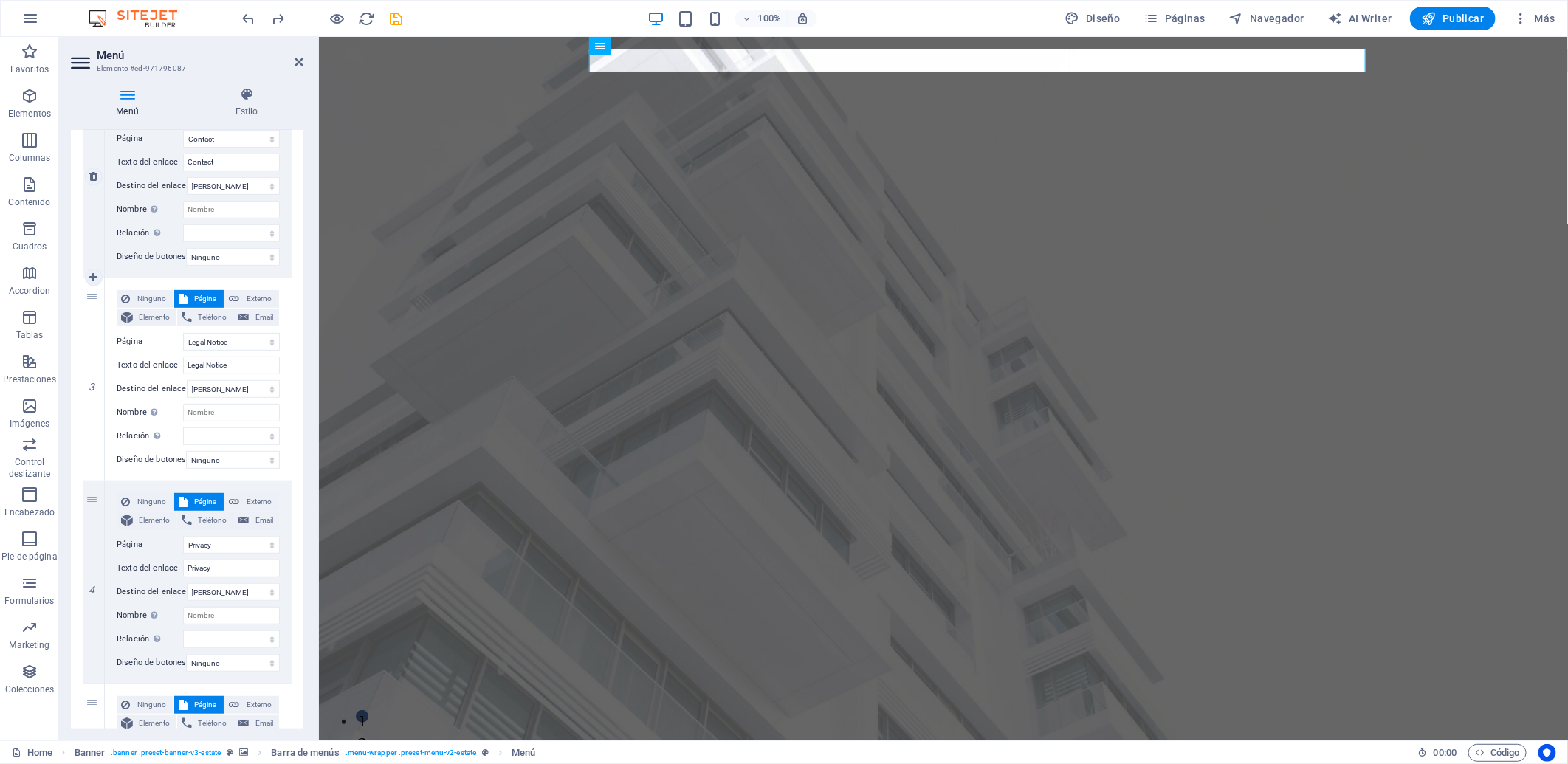
type input "Contact"
select select
select select "5"
type input "Legal Notice"
select select
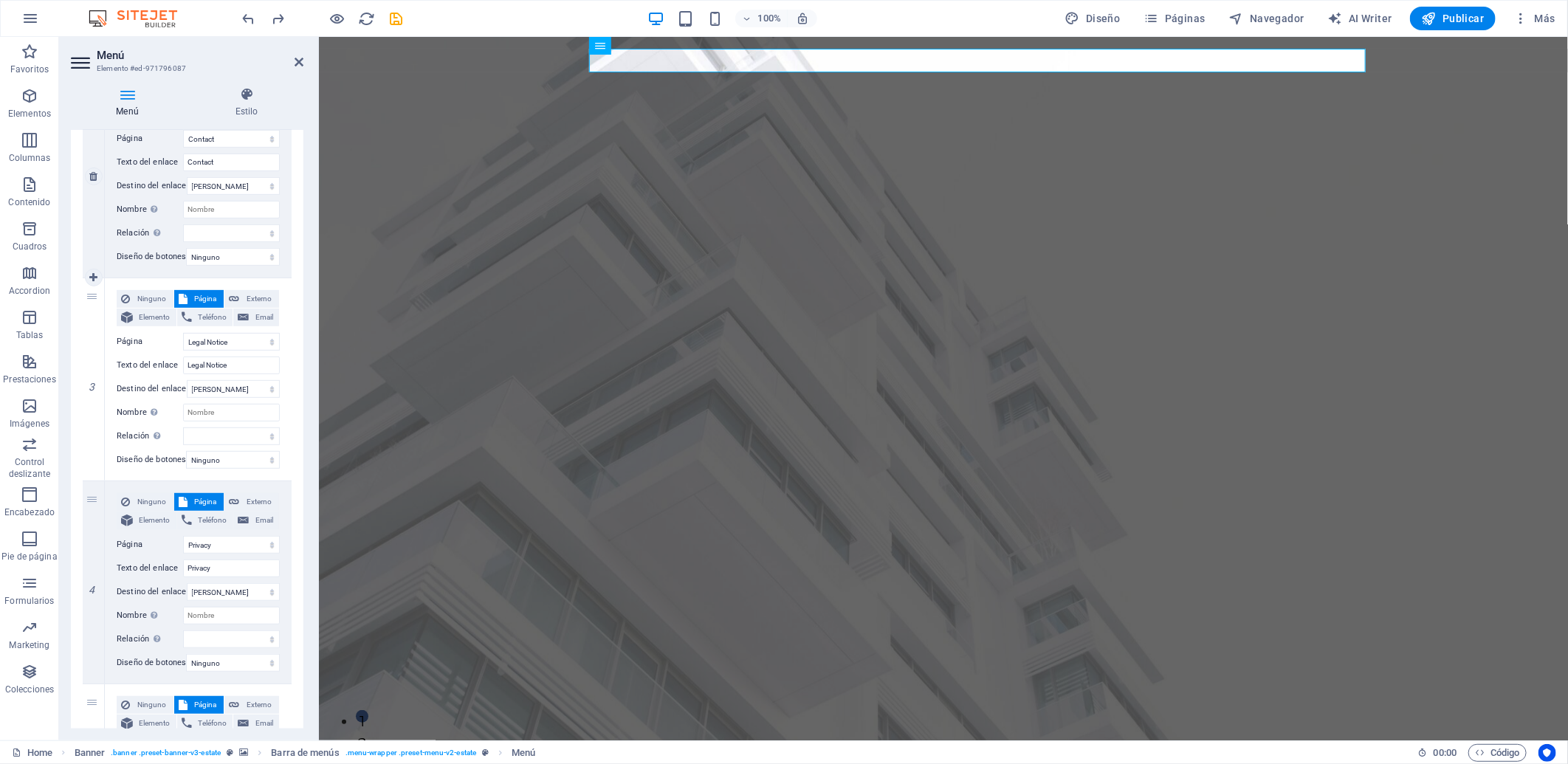
select select "6"
type input "Privacy"
select select
select select "7"
select select
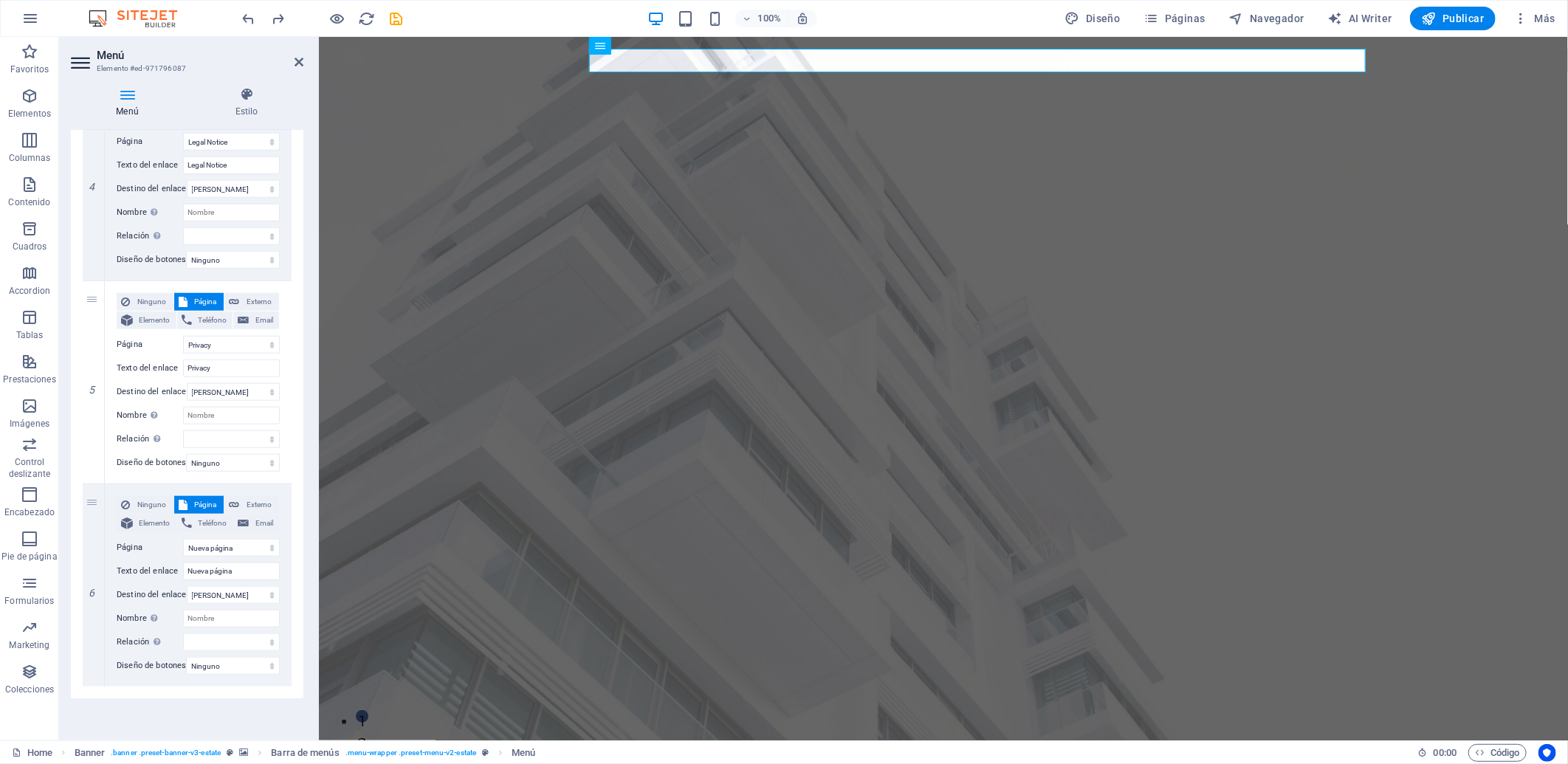
scroll to position [821, 0]
click at [92, 580] on icon at bounding box center [94, 585] width 8 height 10
select select
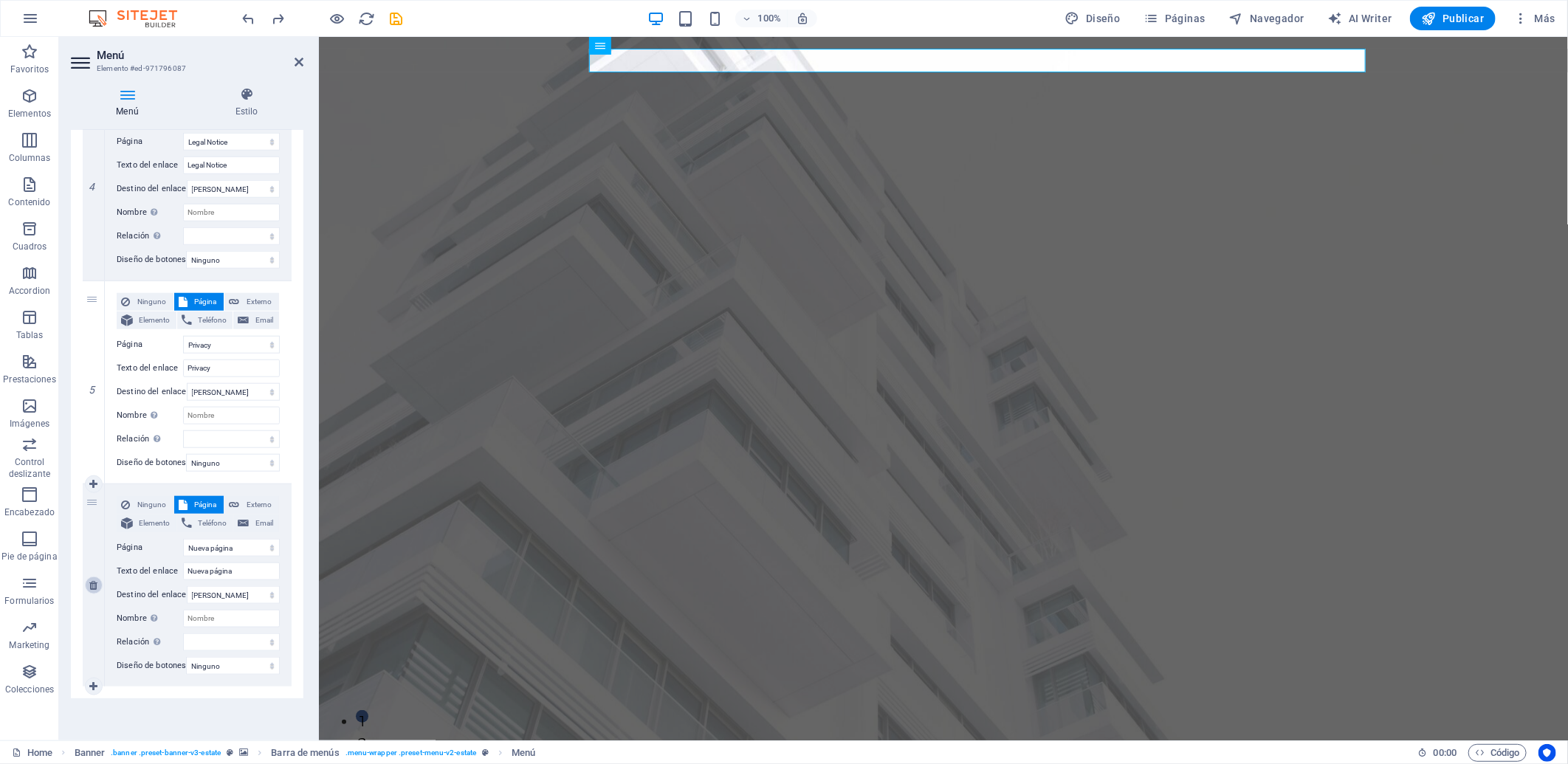
select select
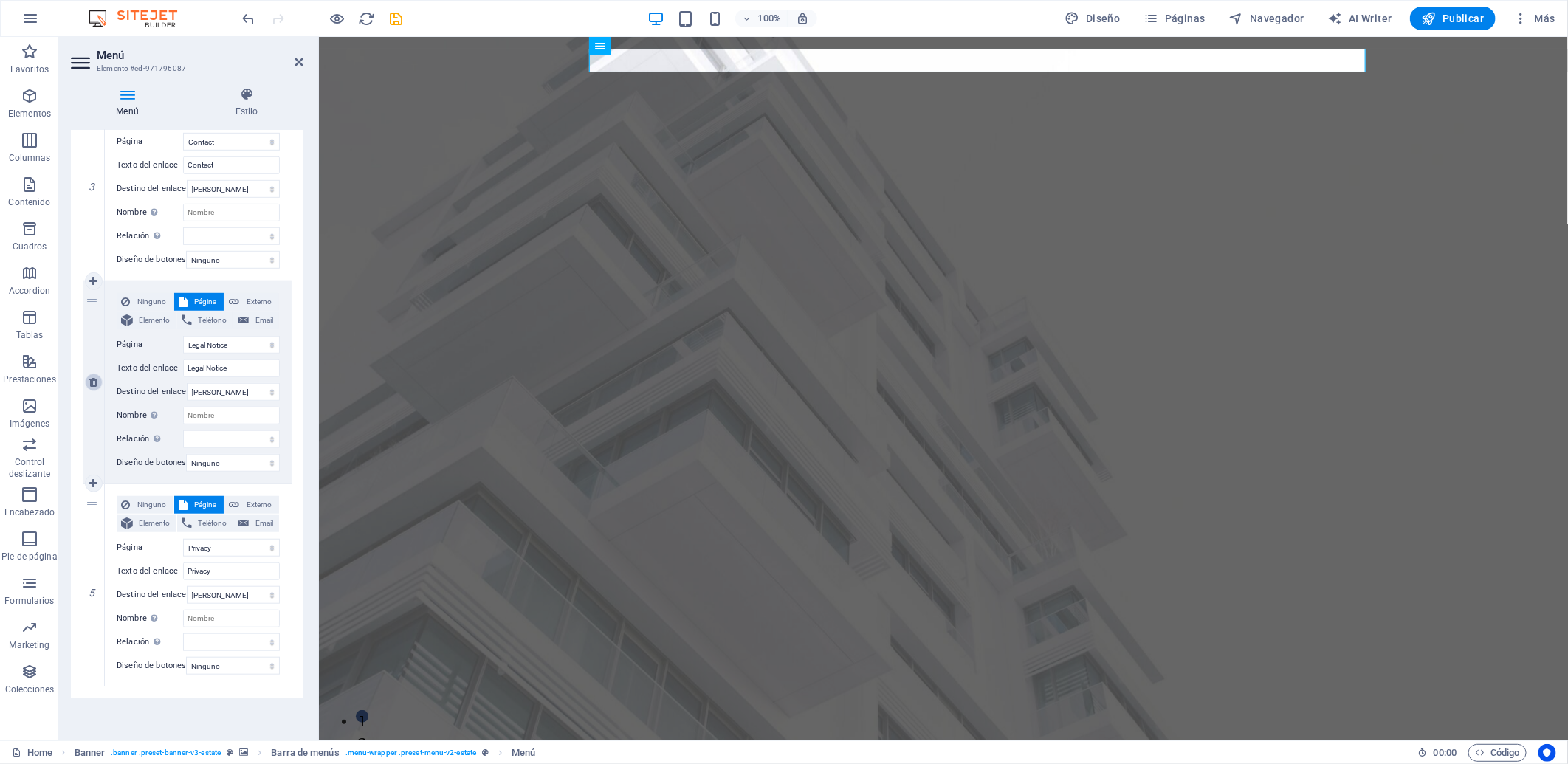
click at [91, 377] on icon at bounding box center [94, 382] width 8 height 10
select select
select select "6"
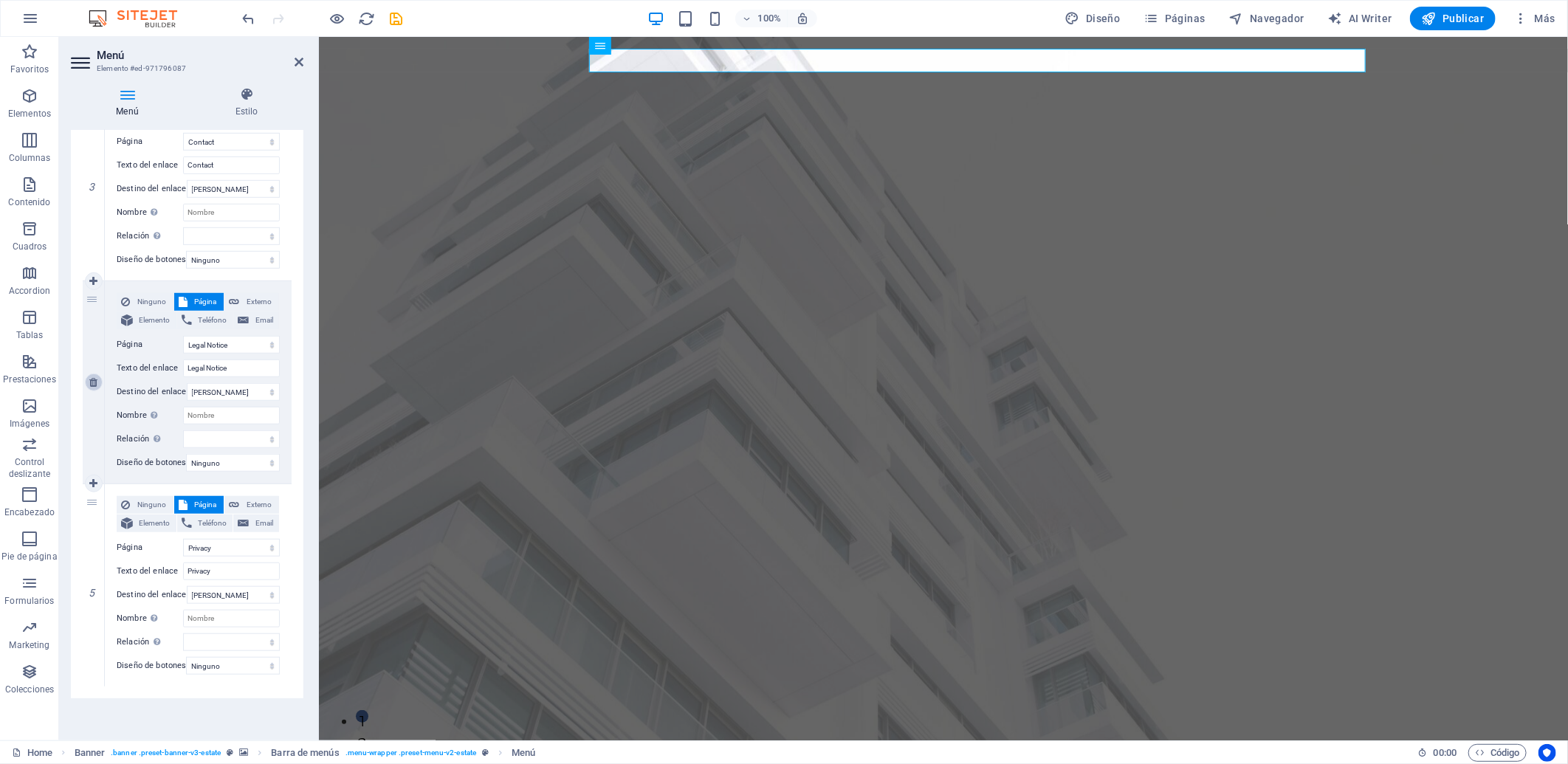
type input "Privacy"
select select
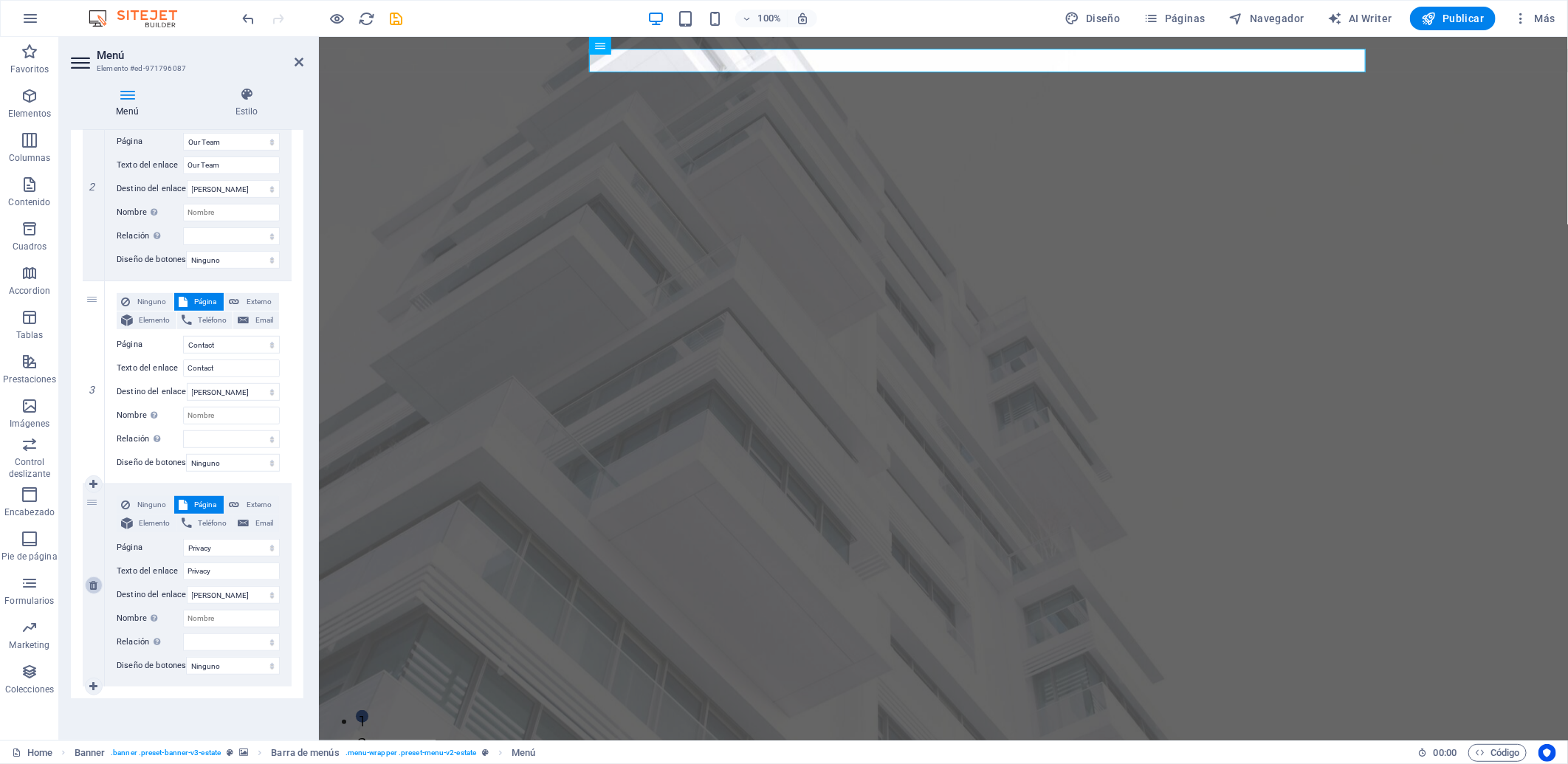
click at [89, 580] on icon at bounding box center [94, 585] width 8 height 10
select select
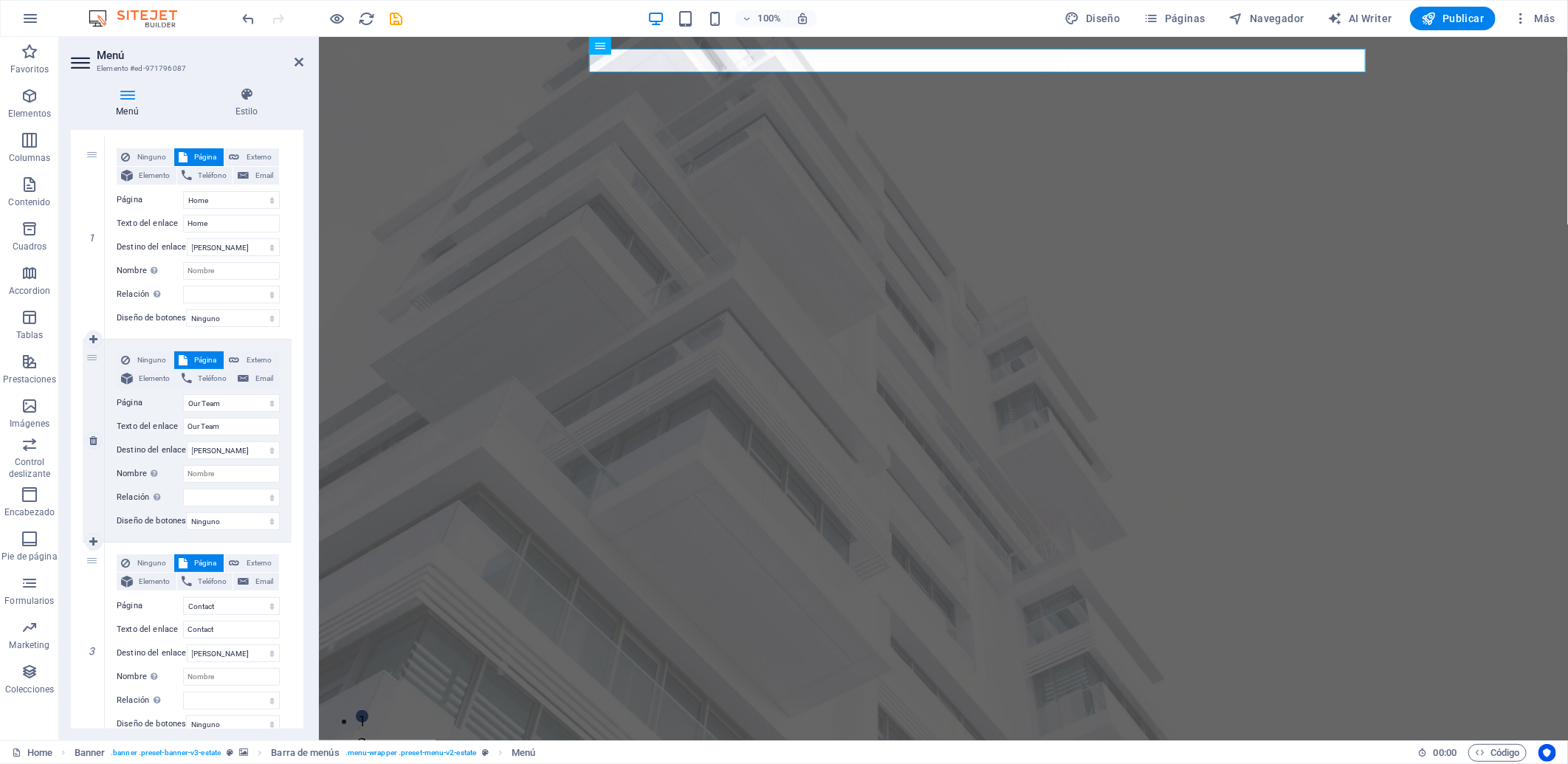
scroll to position [48, 0]
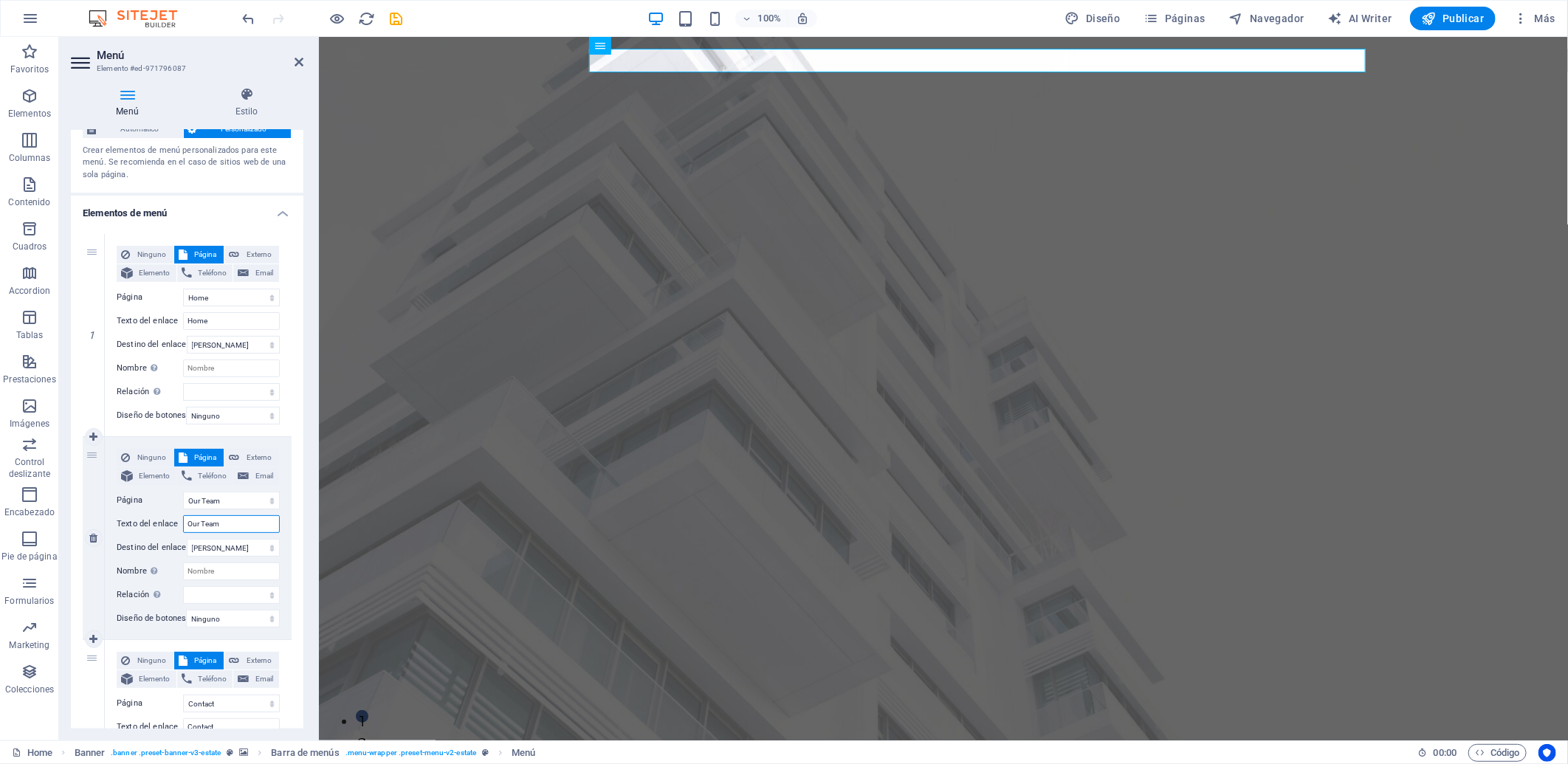
drag, startPoint x: 217, startPoint y: 525, endPoint x: 155, endPoint y: 512, distance: 63.3
click at [156, 515] on div "Texto del enlace Our Team" at bounding box center [197, 523] width 163 height 18
type input "Acerca de nosotros"
select select
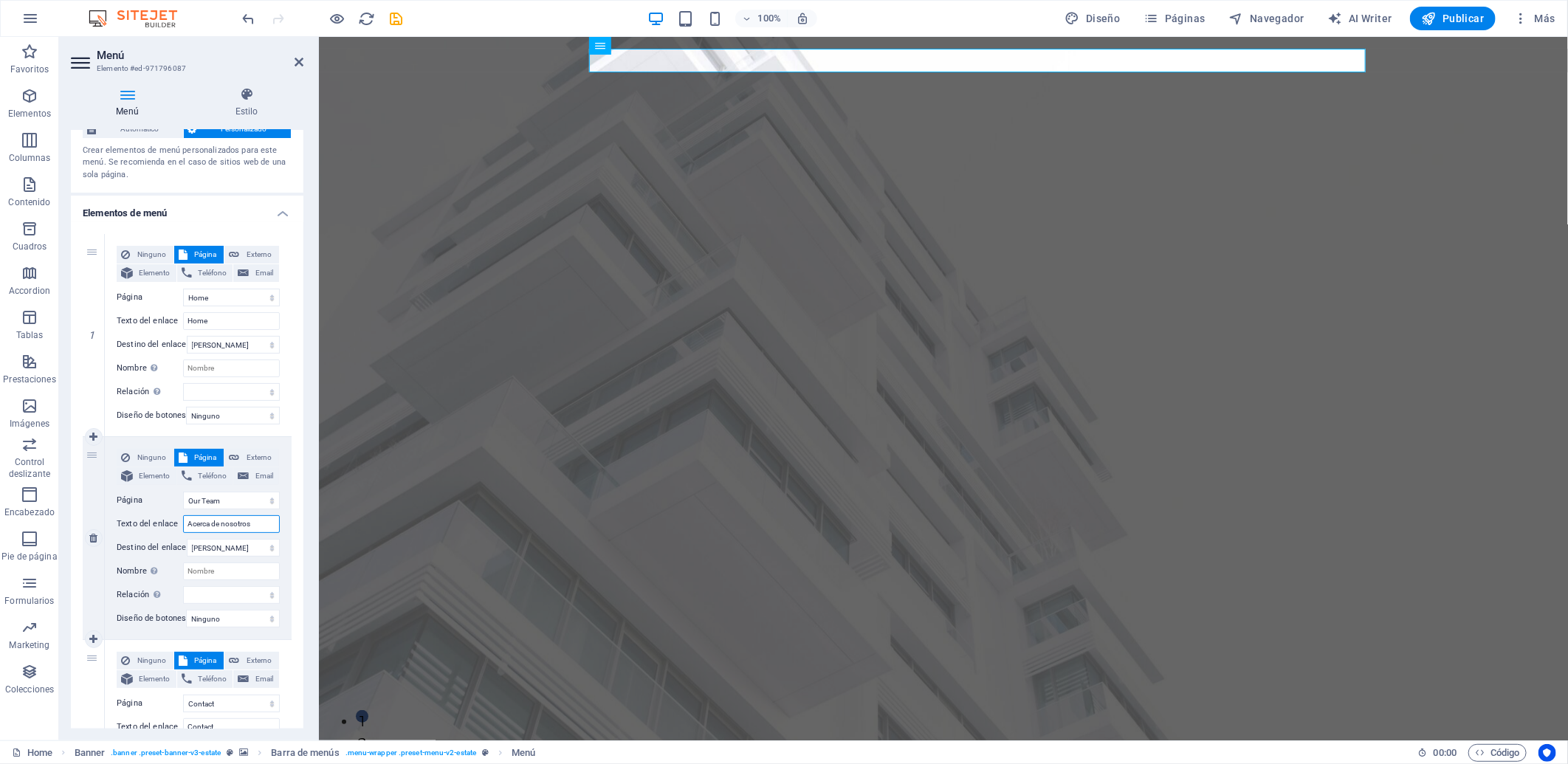
select select
type input "Acerca de nosotros"
drag, startPoint x: 220, startPoint y: 316, endPoint x: 68, endPoint y: 313, distance: 152.0
click at [89, 313] on div "1 Ninguno Página Externo Elemento Teléfono Email Página Home Listing News Our T…" at bounding box center [187, 335] width 209 height 203
type input "INICIO"
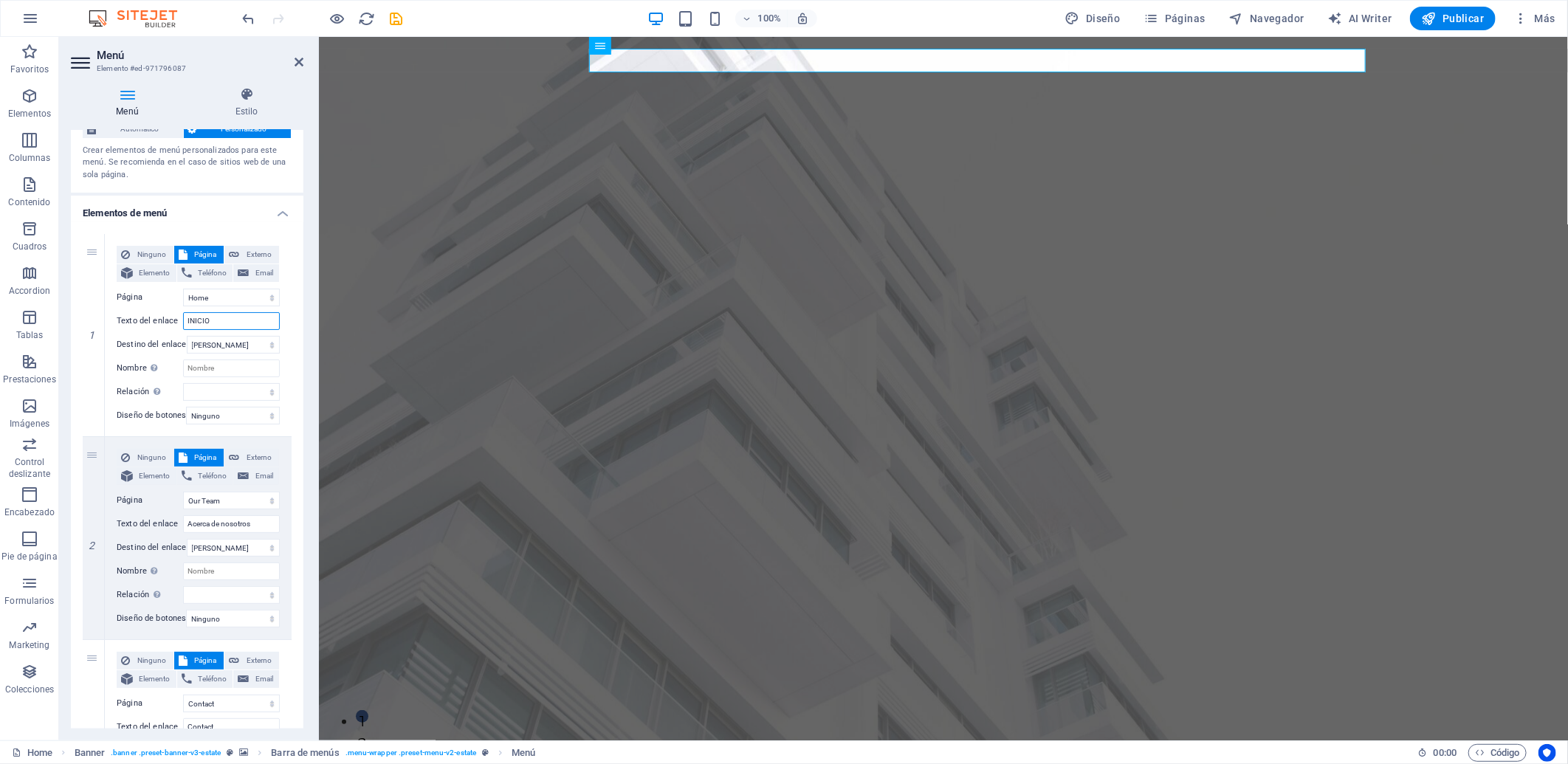
select select
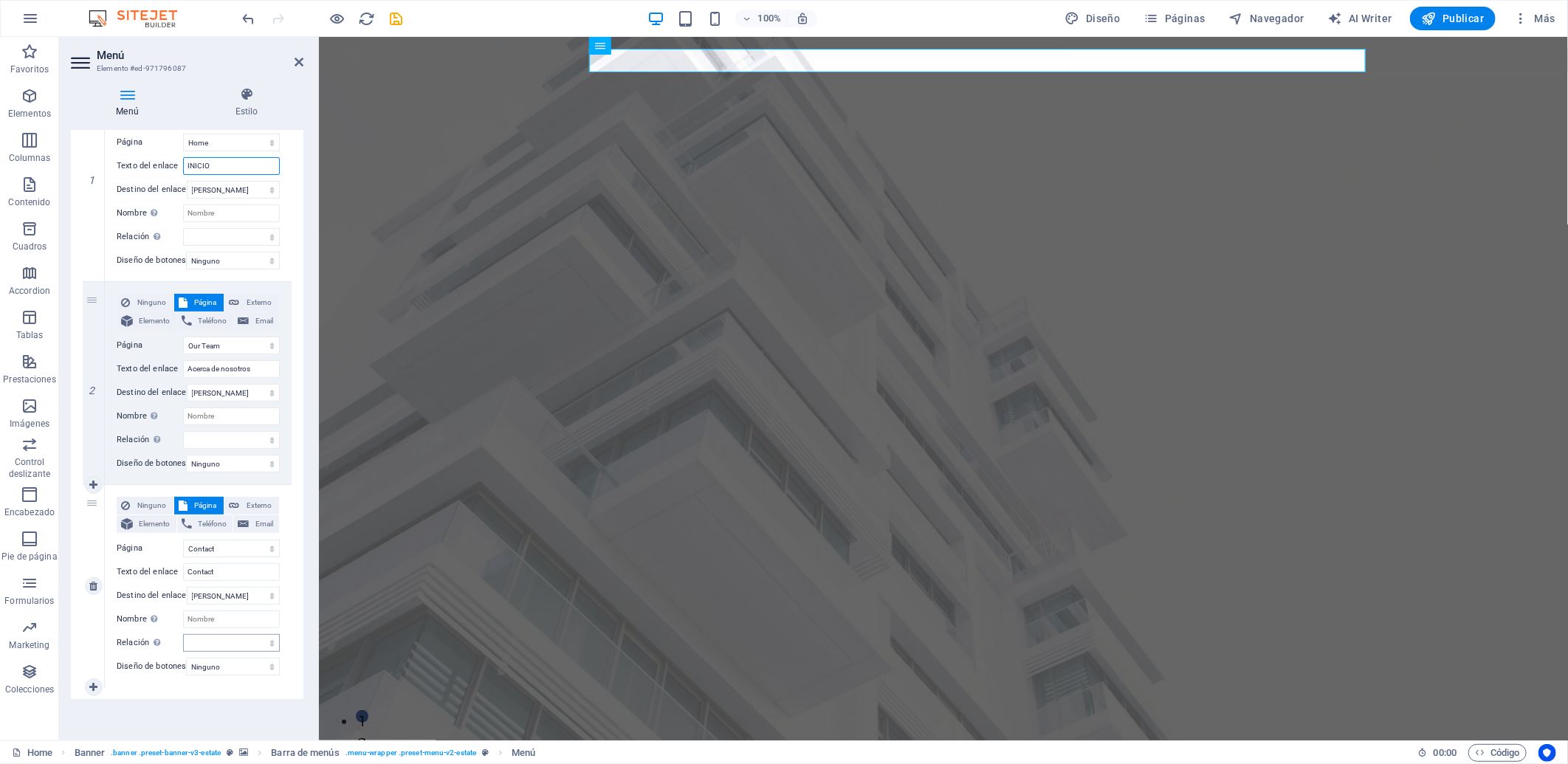
scroll to position [211, 0]
type input "INICIO"
click at [235, 563] on input "Contact" at bounding box center [232, 571] width 97 height 18
type input "Contacto"
select select
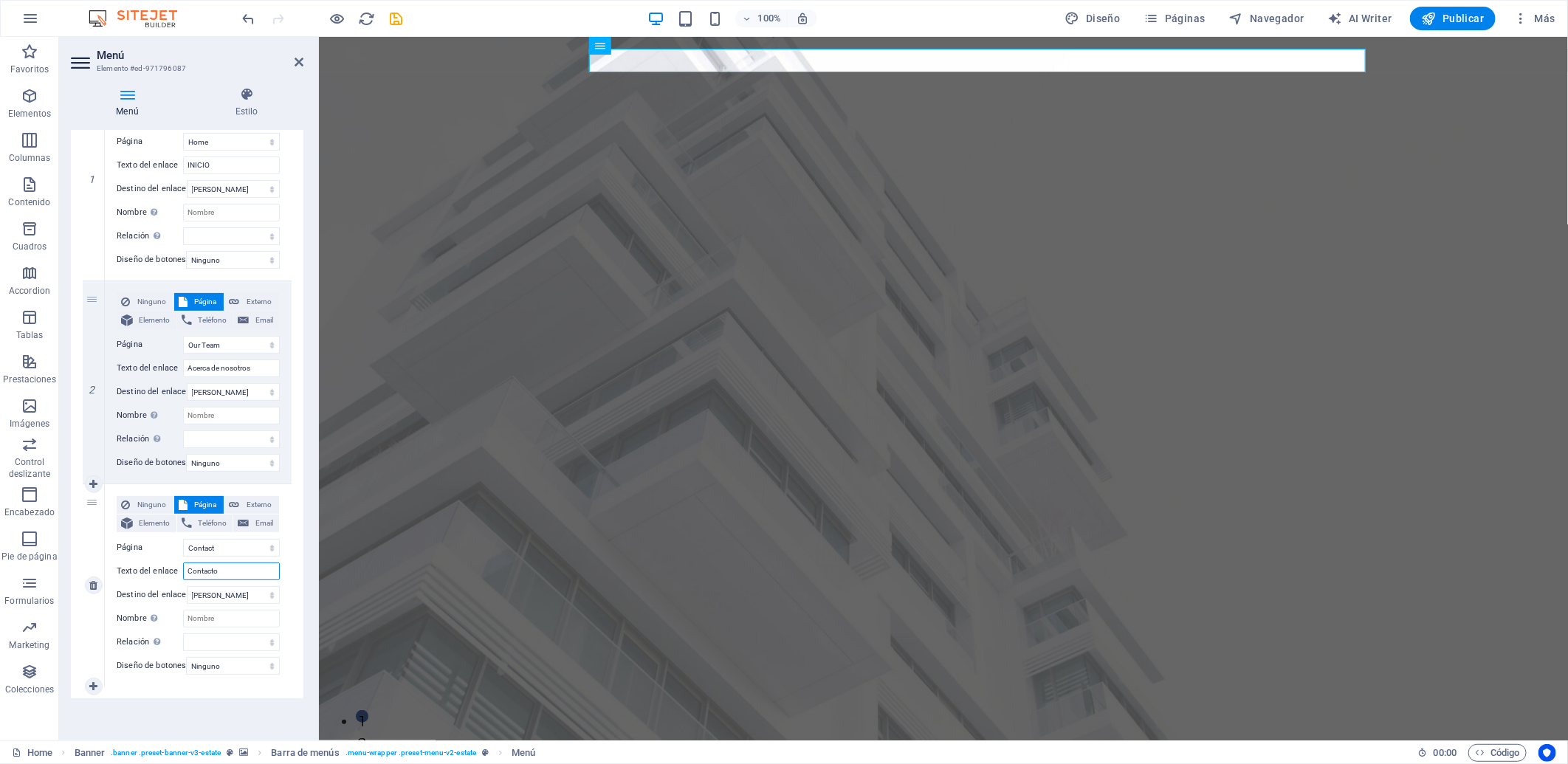
select select
type input "Contacto"
click at [230, 586] on select "Nueva pestaña Misma pestaña Superposición" at bounding box center [232, 594] width 93 height 18
click at [296, 559] on div "1 Ninguno Página Externo Elemento Teléfono Email Página Home Listing News Our T…" at bounding box center [187, 382] width 232 height 632
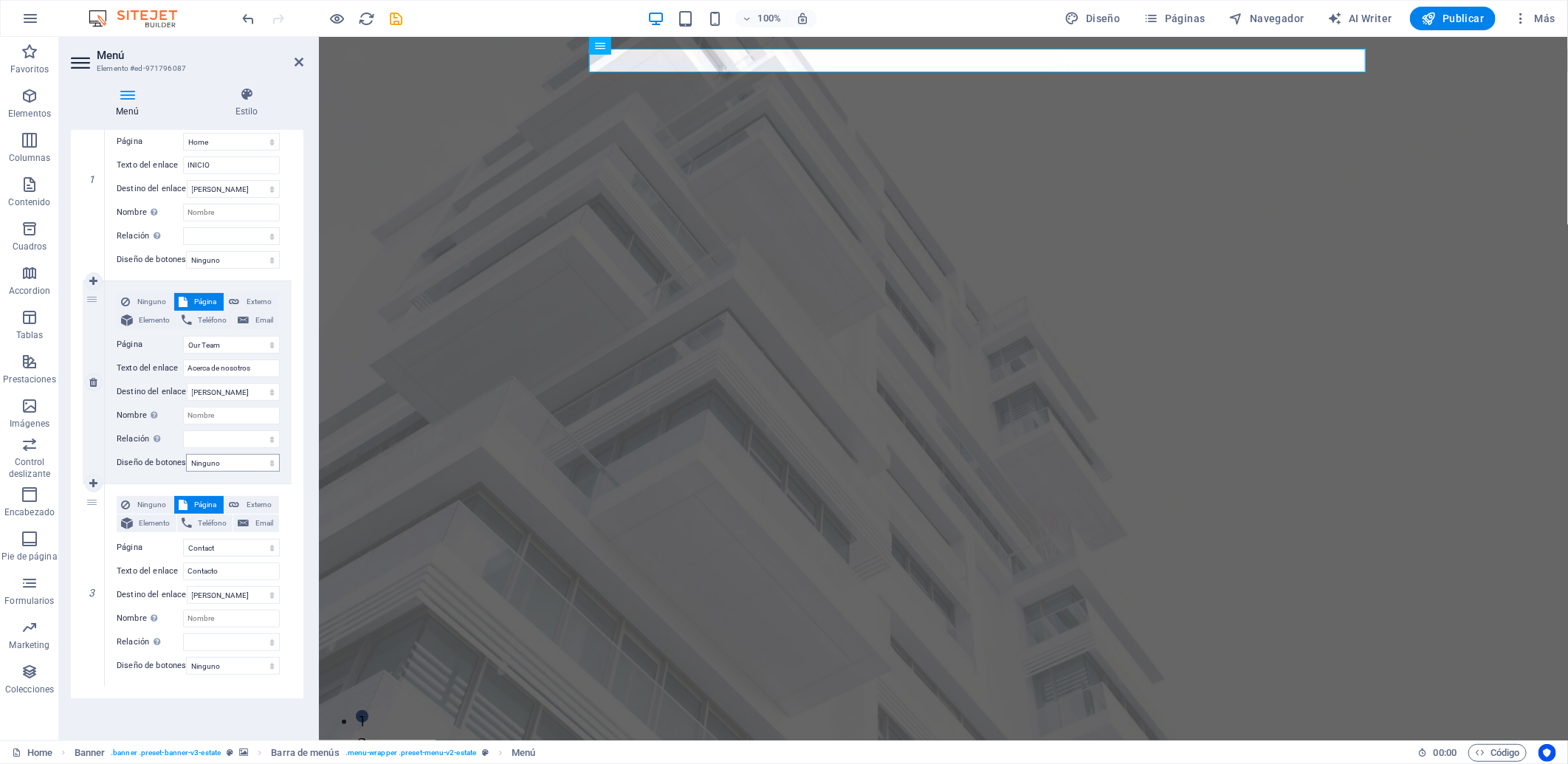
scroll to position [0, 0]
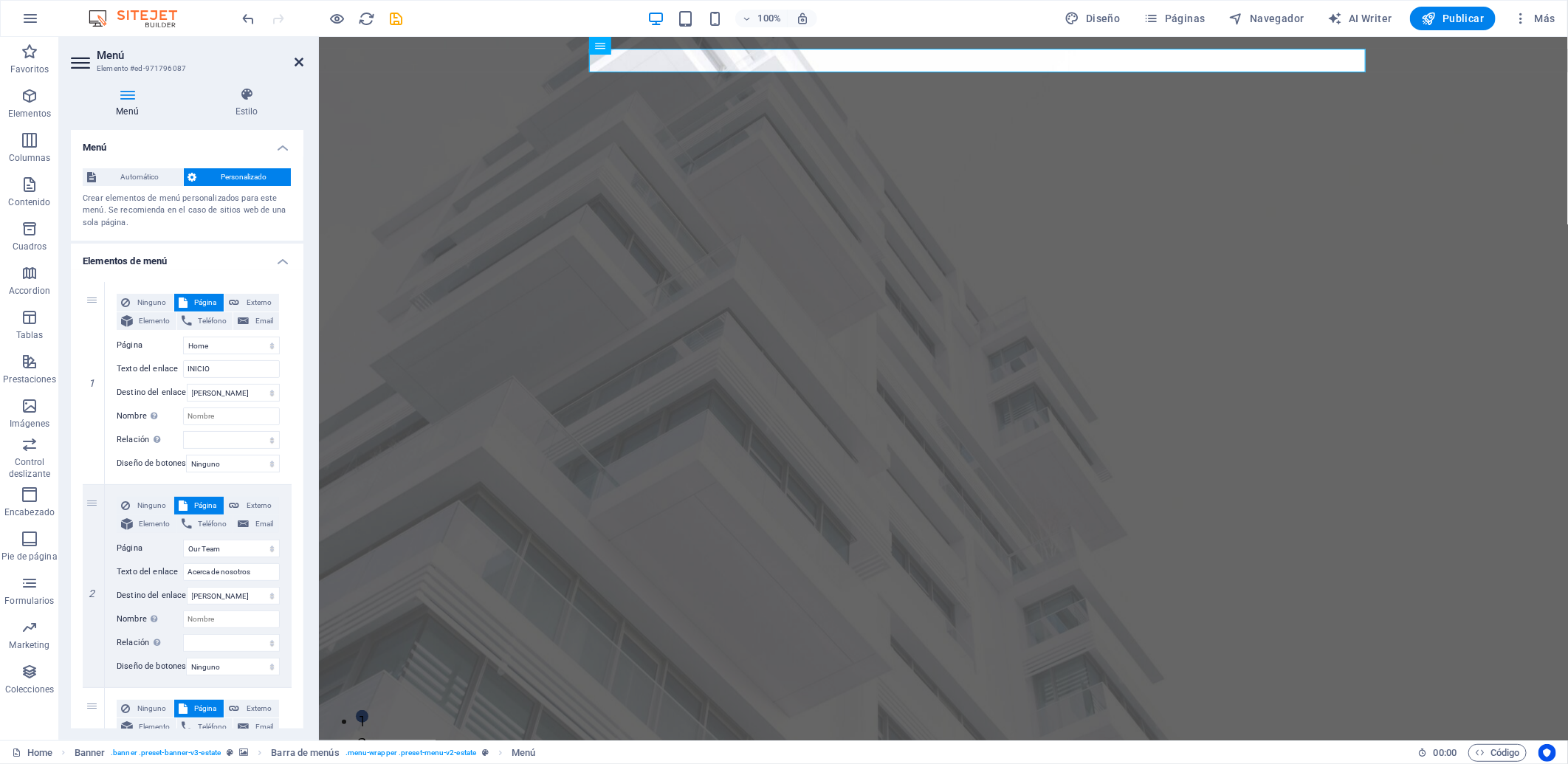
click at [300, 59] on icon at bounding box center [299, 62] width 9 height 12
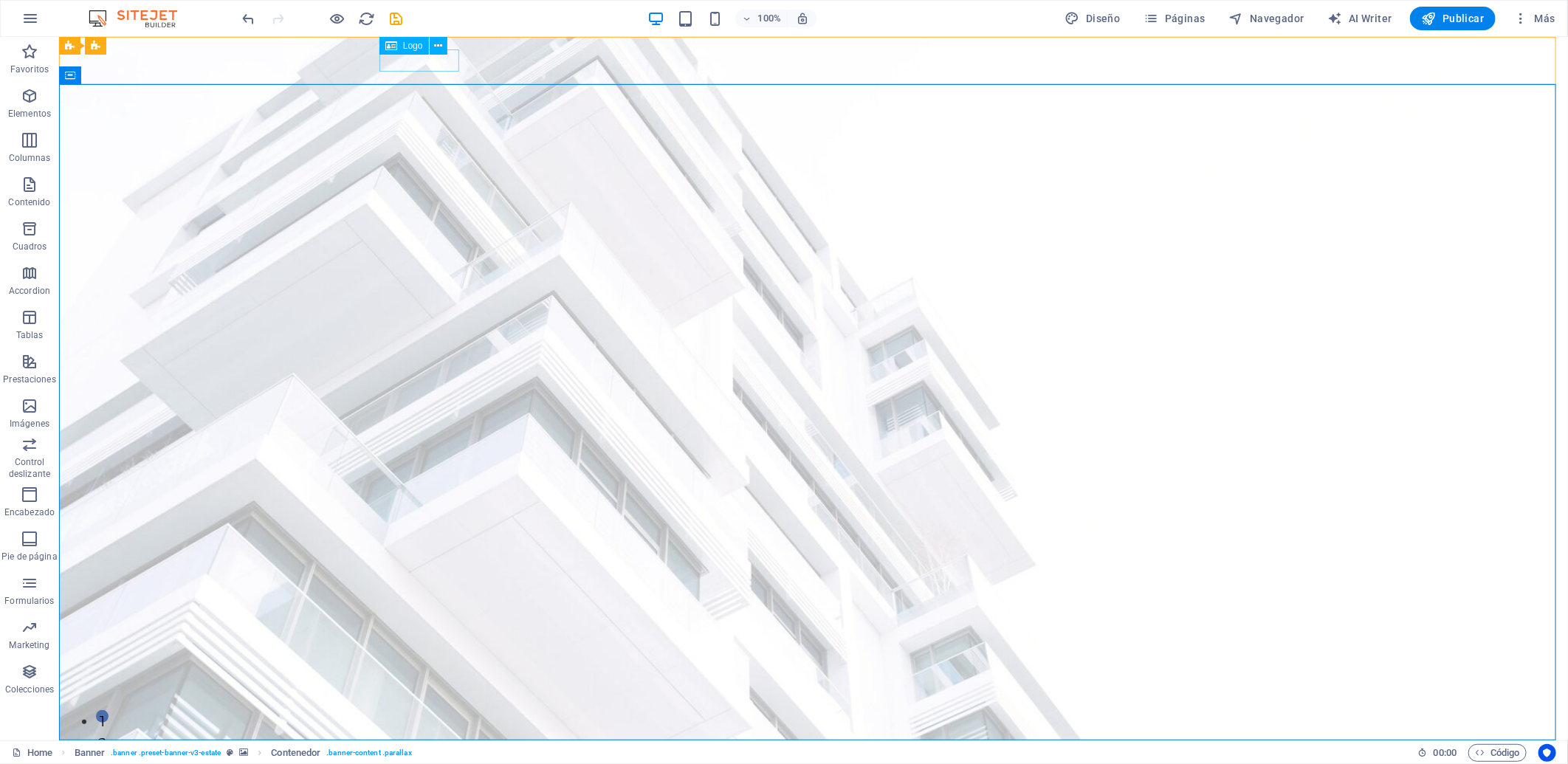
click at [400, 54] on div "Logo" at bounding box center [418, 46] width 78 height 18
click at [431, 49] on button at bounding box center [438, 45] width 18 height 18
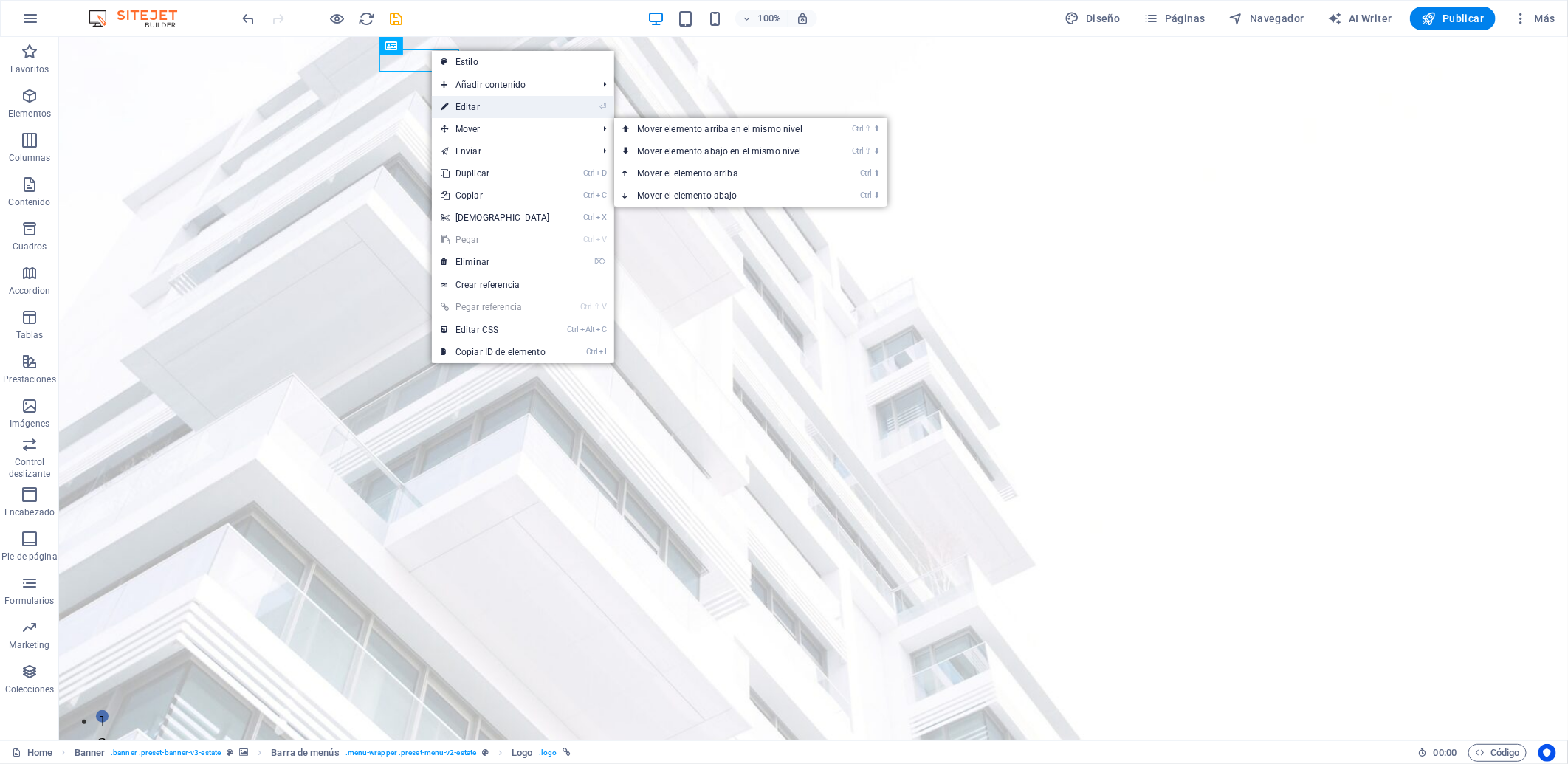
click at [462, 110] on link "⏎ Editar" at bounding box center [495, 107] width 127 height 22
select select "px"
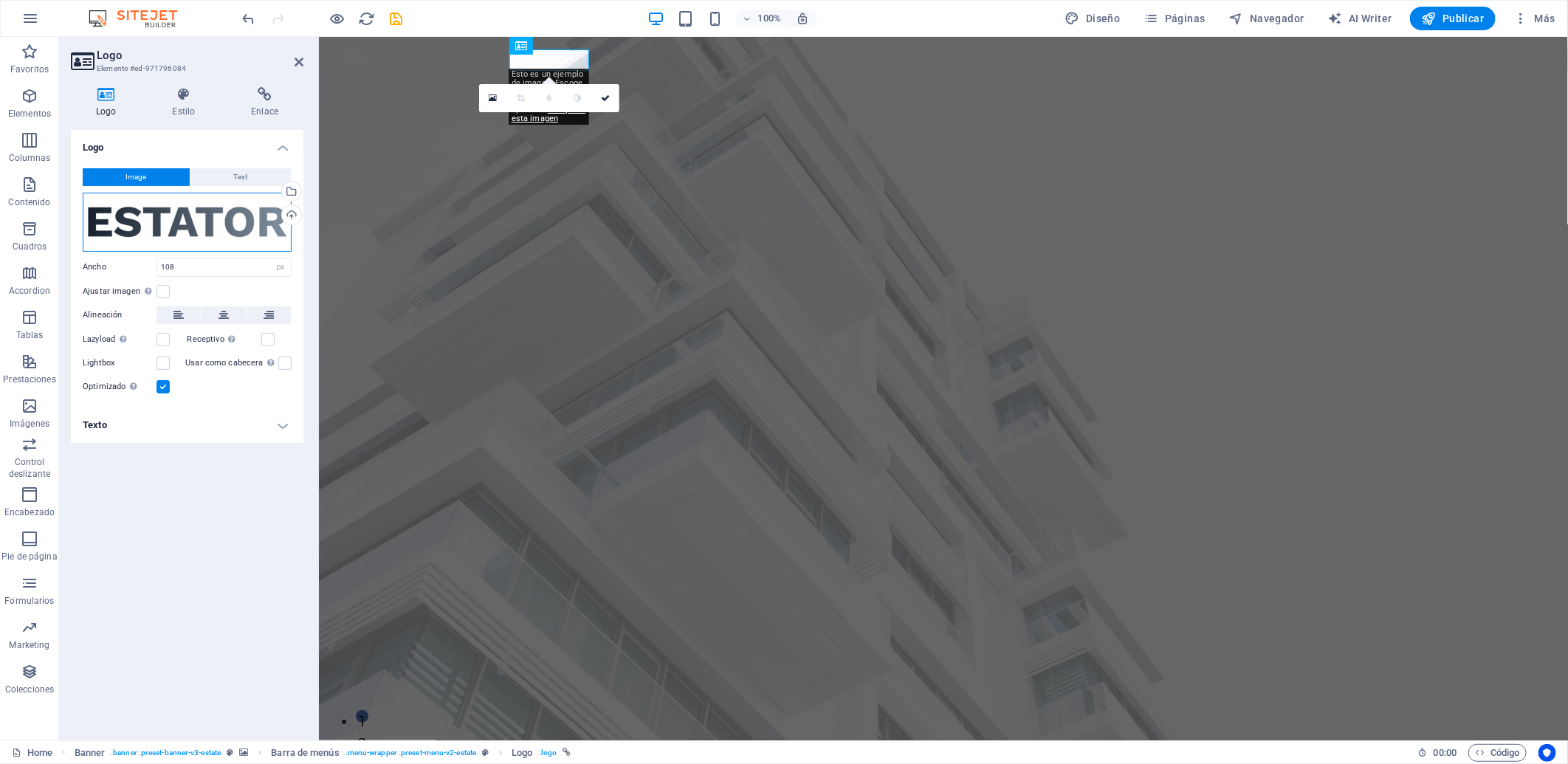
click at [142, 218] on div "Arrastra archivos aquí, haz clic para escoger archivos o selecciona archivos de…" at bounding box center [187, 222] width 209 height 59
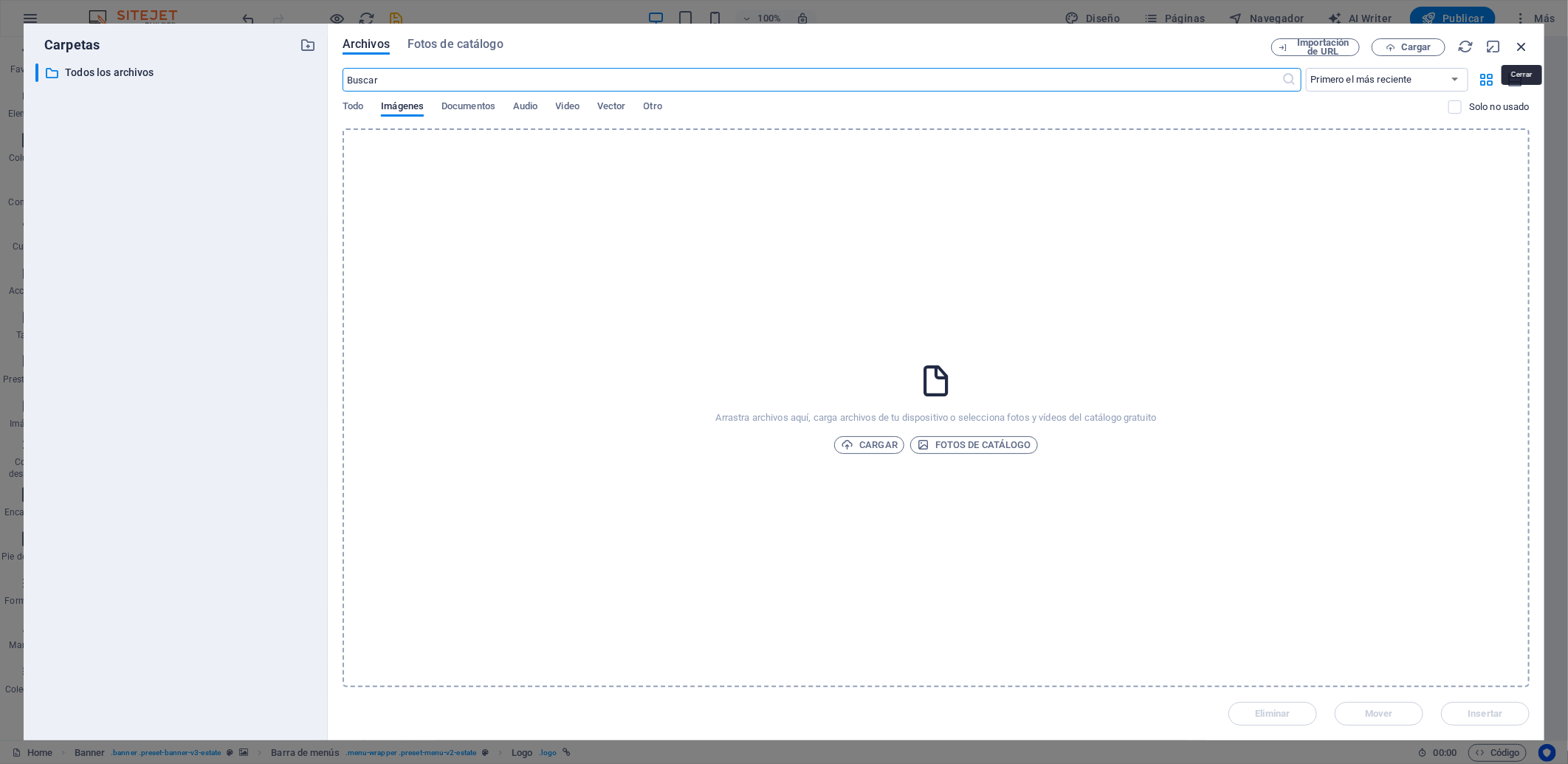
click at [1411, 39] on icon "button" at bounding box center [1521, 46] width 16 height 16
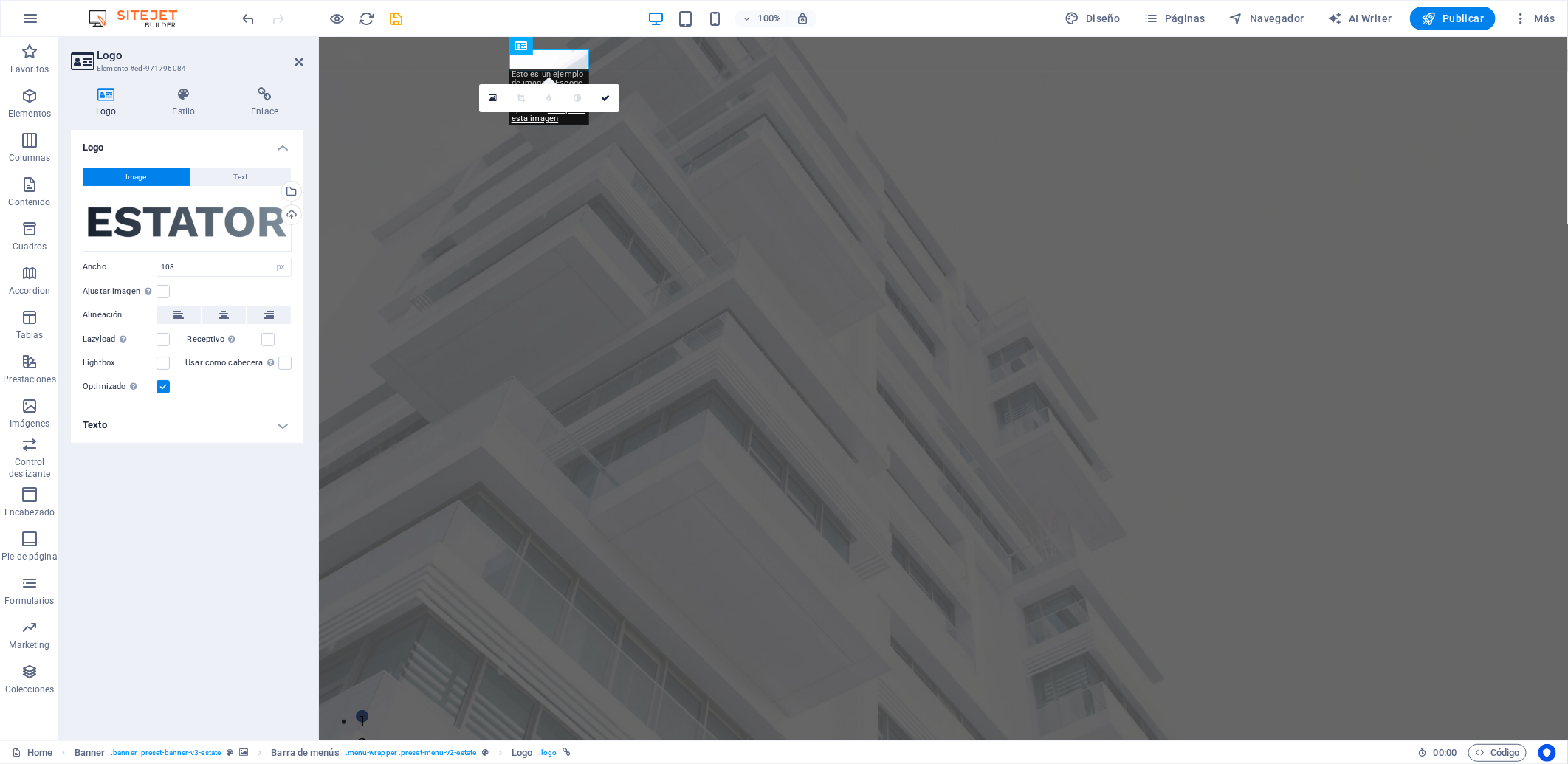
click at [222, 166] on div "Image Text Arrastra archivos aquí, haz clic para escoger archivos o selecciona …" at bounding box center [187, 282] width 232 height 251
click at [227, 170] on button "Text" at bounding box center [241, 176] width 100 height 18
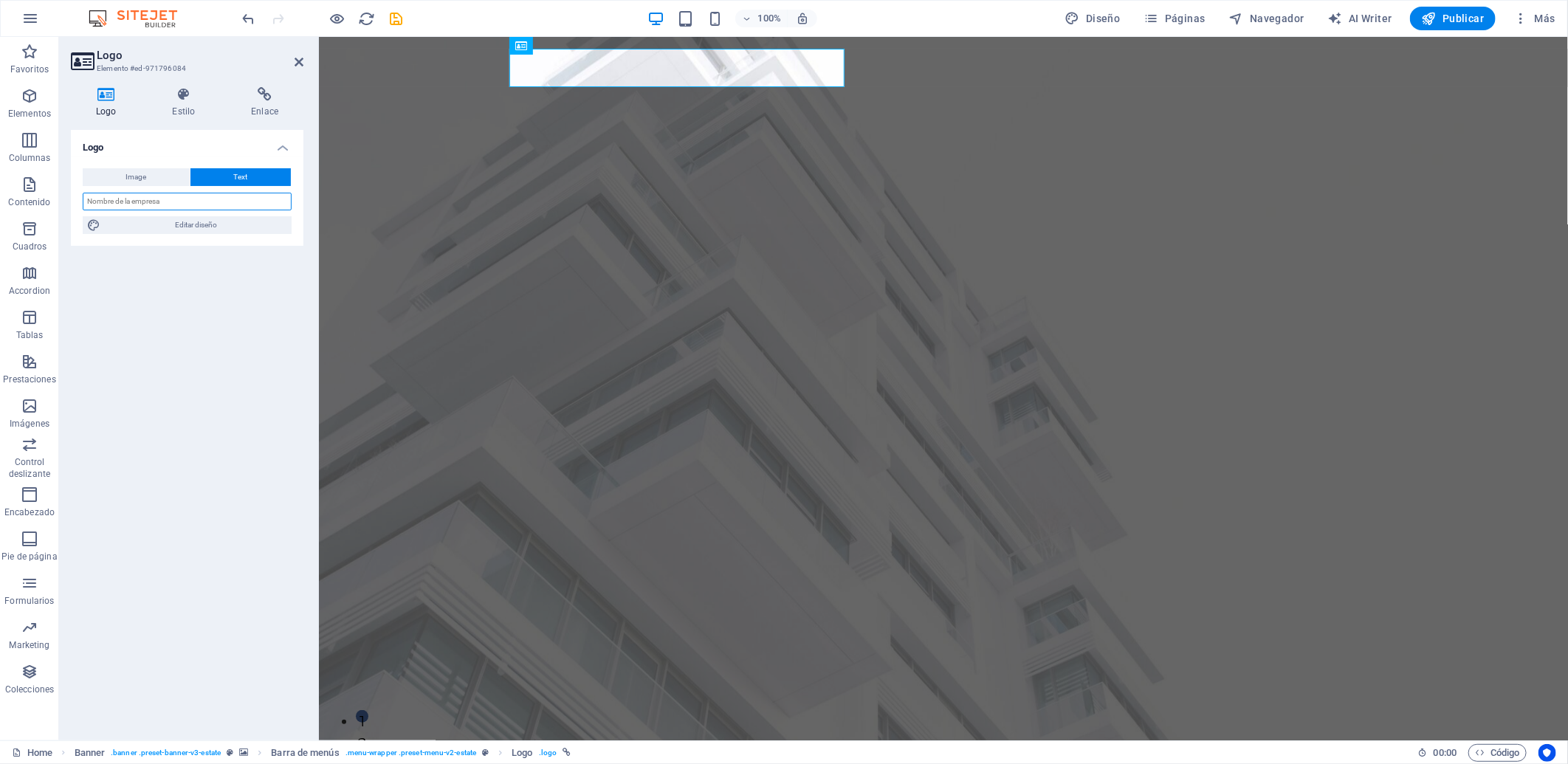
click at [212, 210] on input "text" at bounding box center [187, 201] width 209 height 18
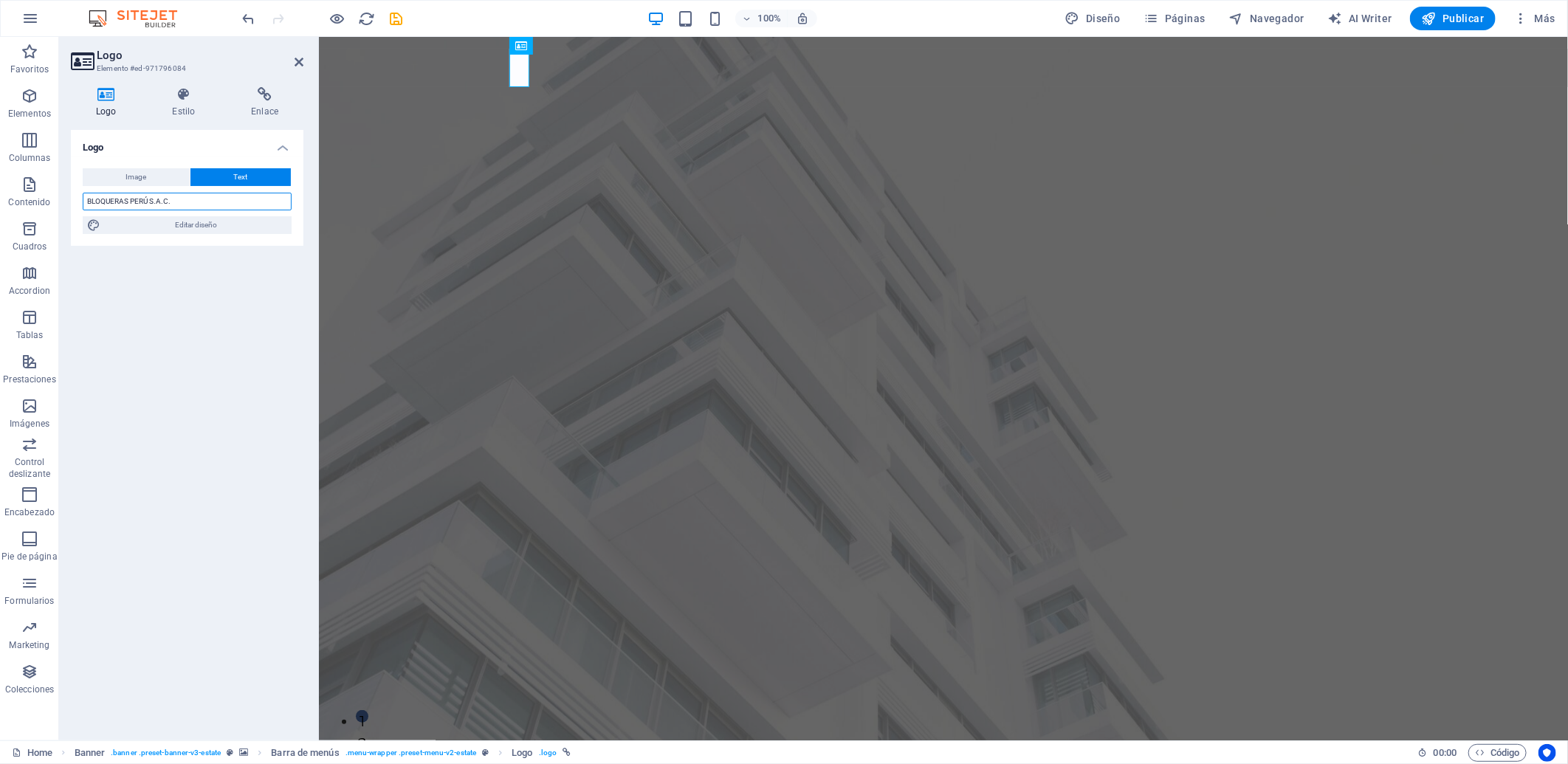
type input "BLOQUERAS PERÚ S.A.C."
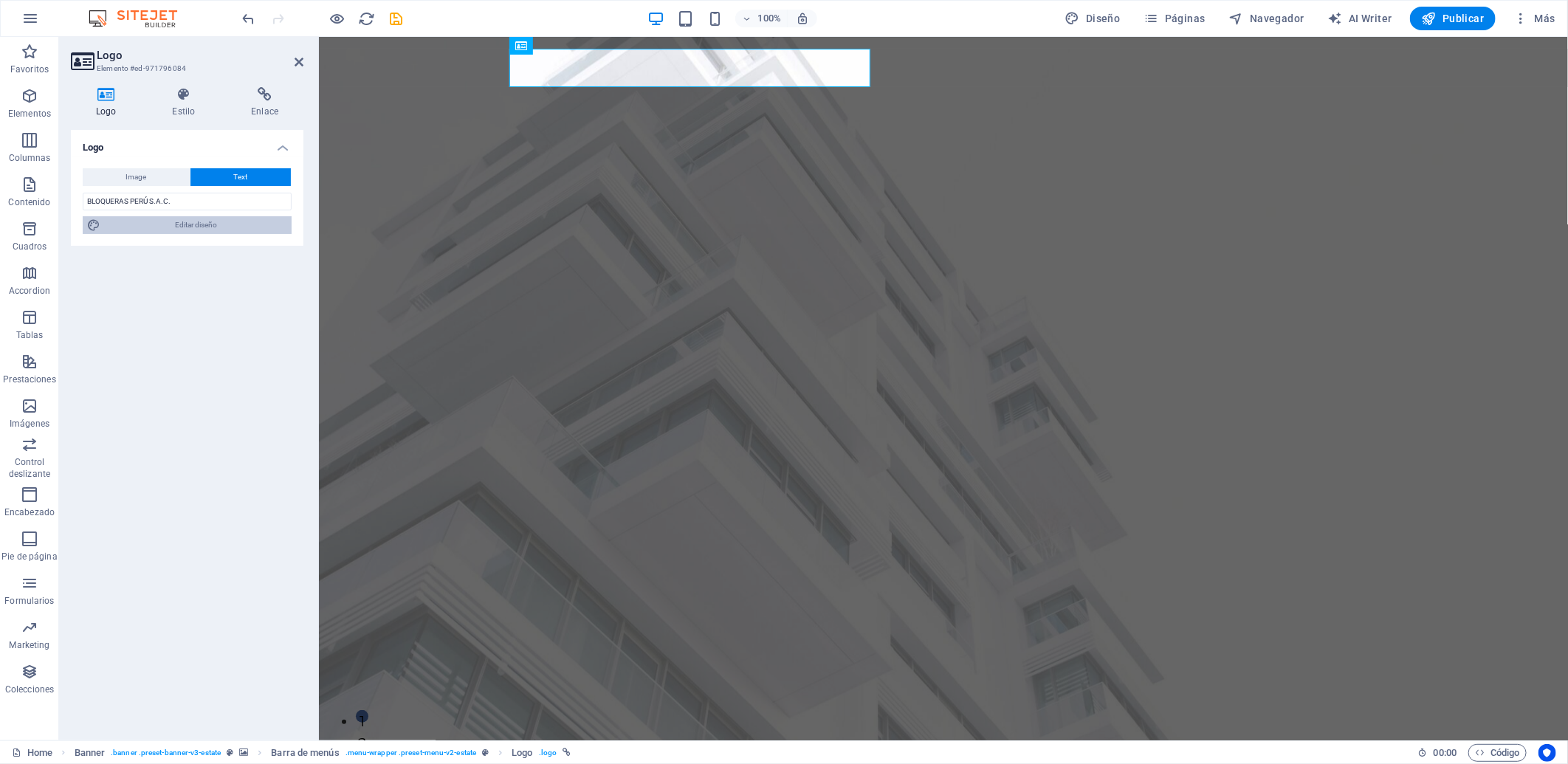
click at [179, 224] on span "Editar diseño" at bounding box center [196, 225] width 182 height 18
select select "px"
select select "500"
select select "px"
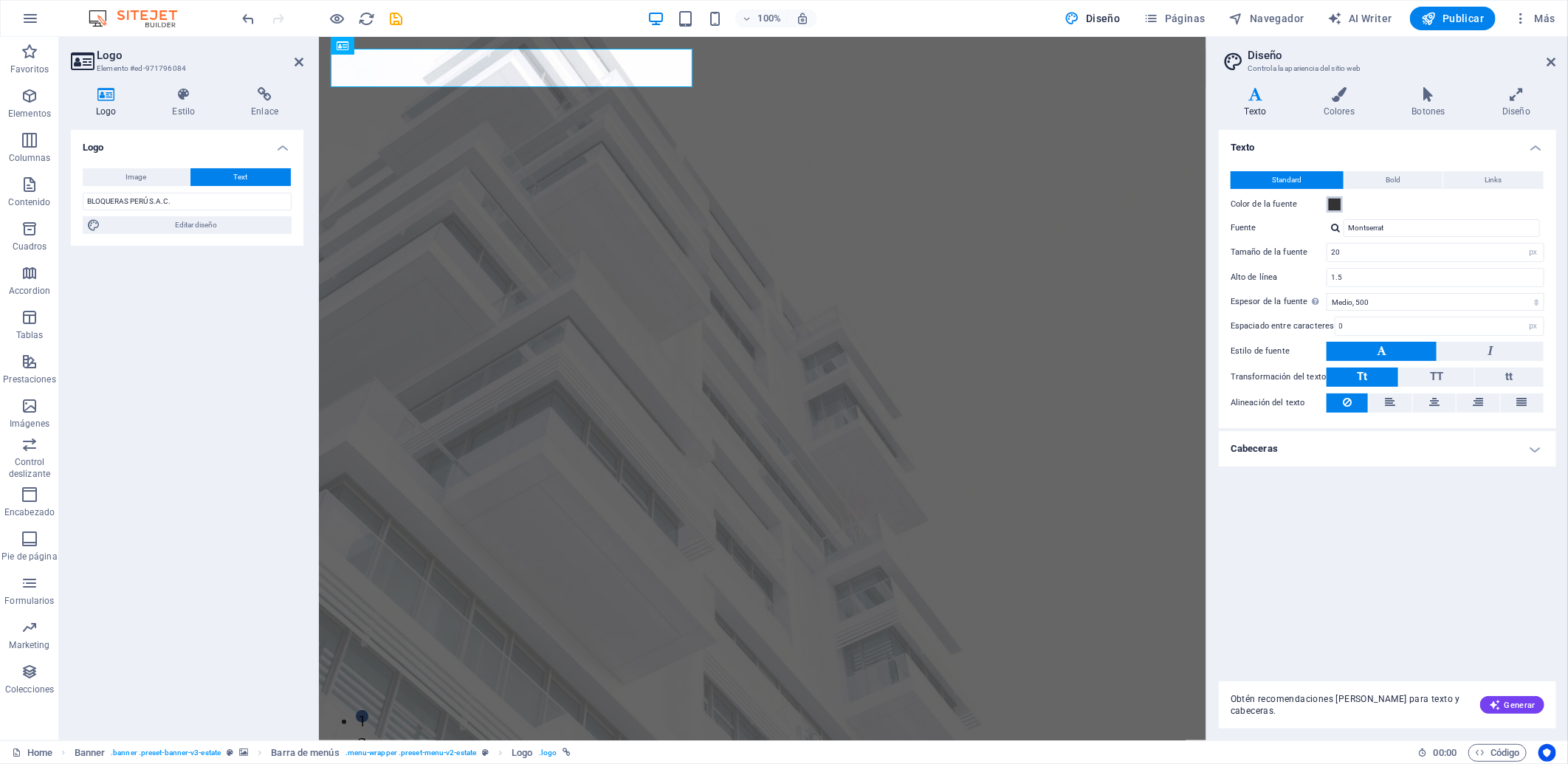
click at [1336, 205] on span at bounding box center [1335, 204] width 12 height 12
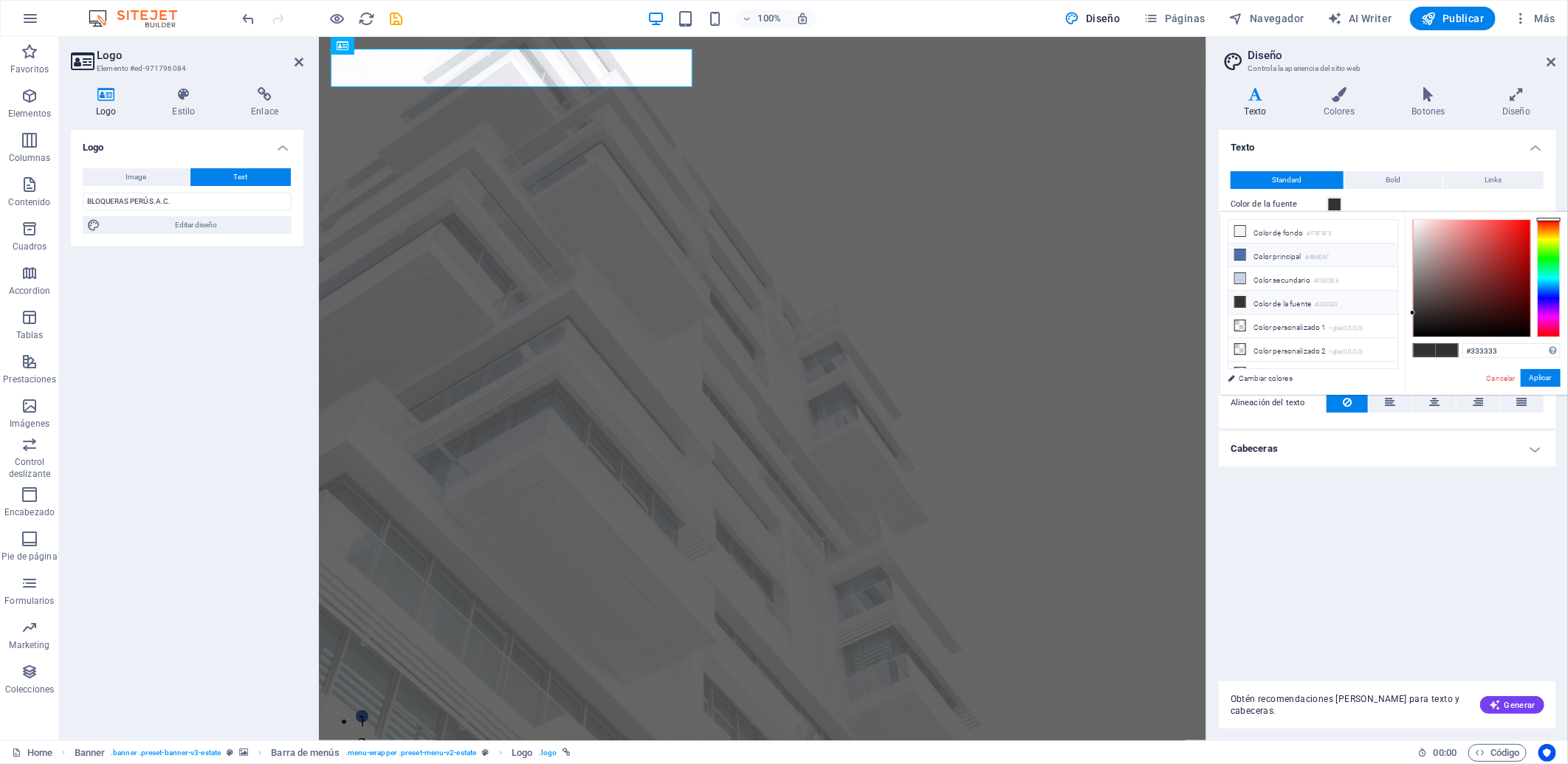
click at [1312, 247] on li "Color principal #4B6EAF" at bounding box center [1313, 255] width 170 height 23
drag, startPoint x: 1508, startPoint y: 247, endPoint x: 1526, endPoint y: 232, distance: 23.4
click at [1411, 232] on div at bounding box center [1471, 278] width 116 height 116
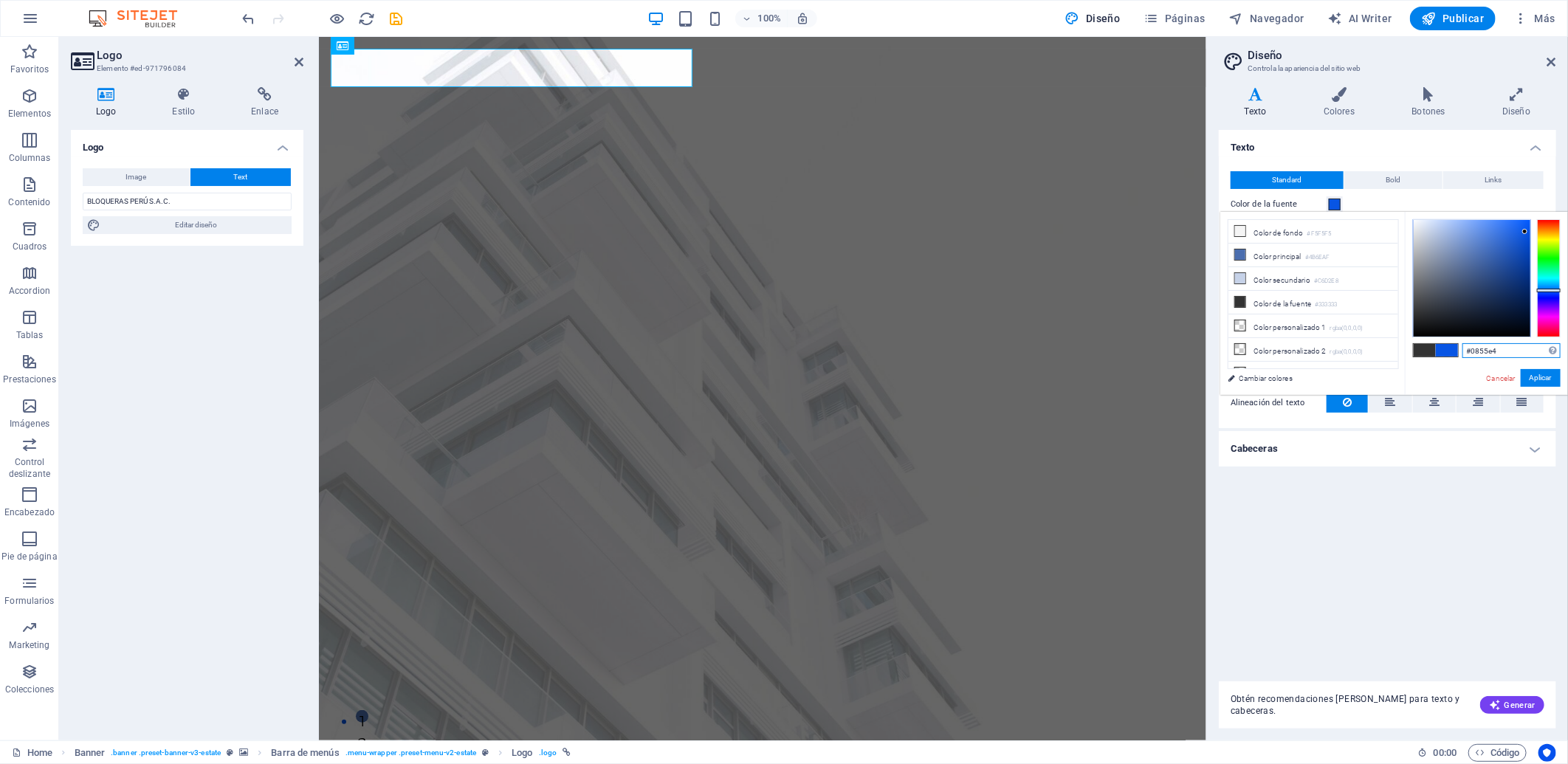
click at [1411, 345] on input "#0855e4" at bounding box center [1511, 350] width 98 height 15
drag, startPoint x: 1476, startPoint y: 353, endPoint x: 1567, endPoint y: 379, distance: 94.6
click at [1411, 362] on html "[DOMAIN_NAME] Home Favoritos Elementos Columnas Contenido [PERSON_NAME] Accordi…" at bounding box center [784, 382] width 1568 height 764
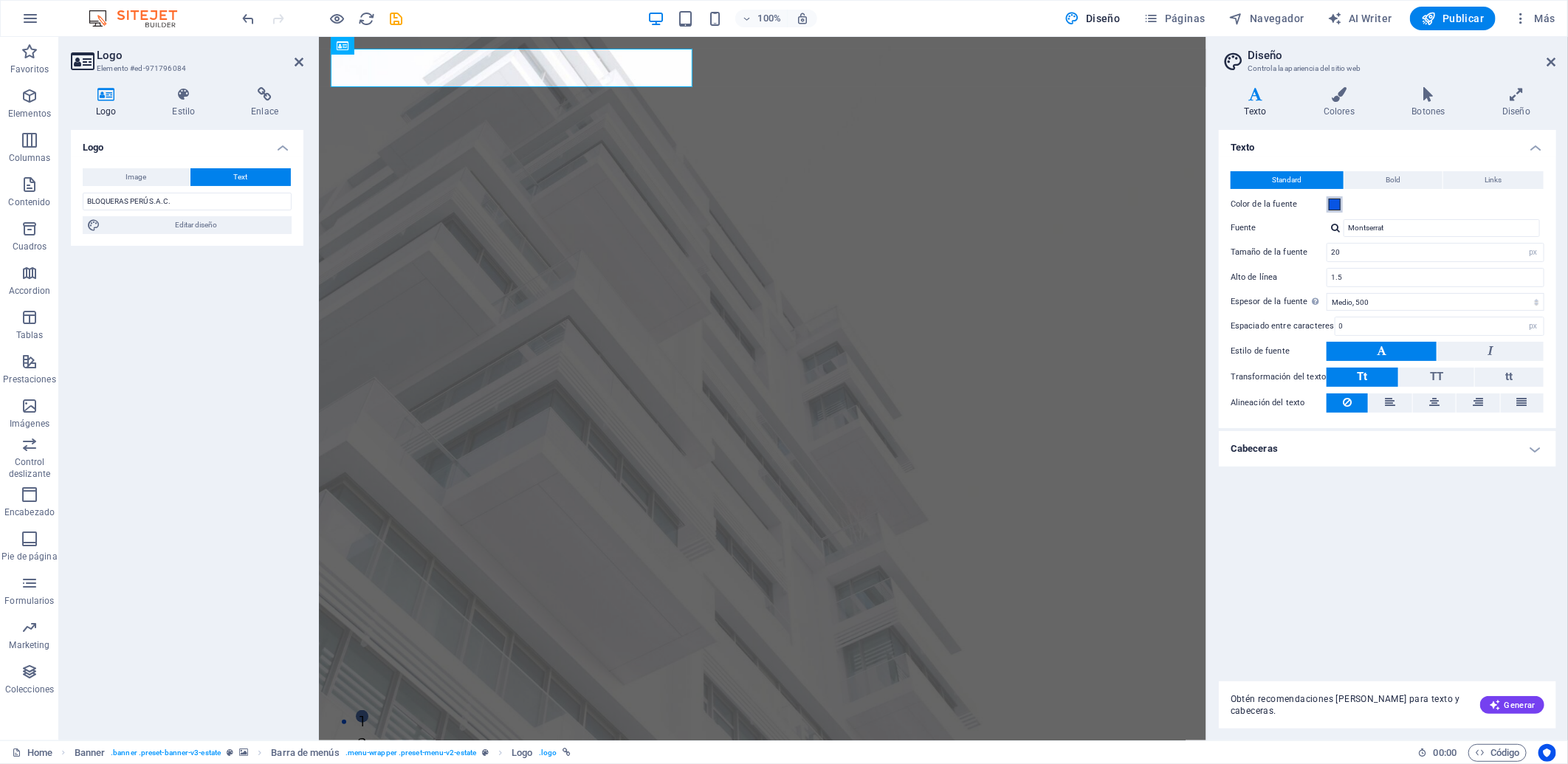
click at [1339, 201] on span at bounding box center [1335, 204] width 12 height 12
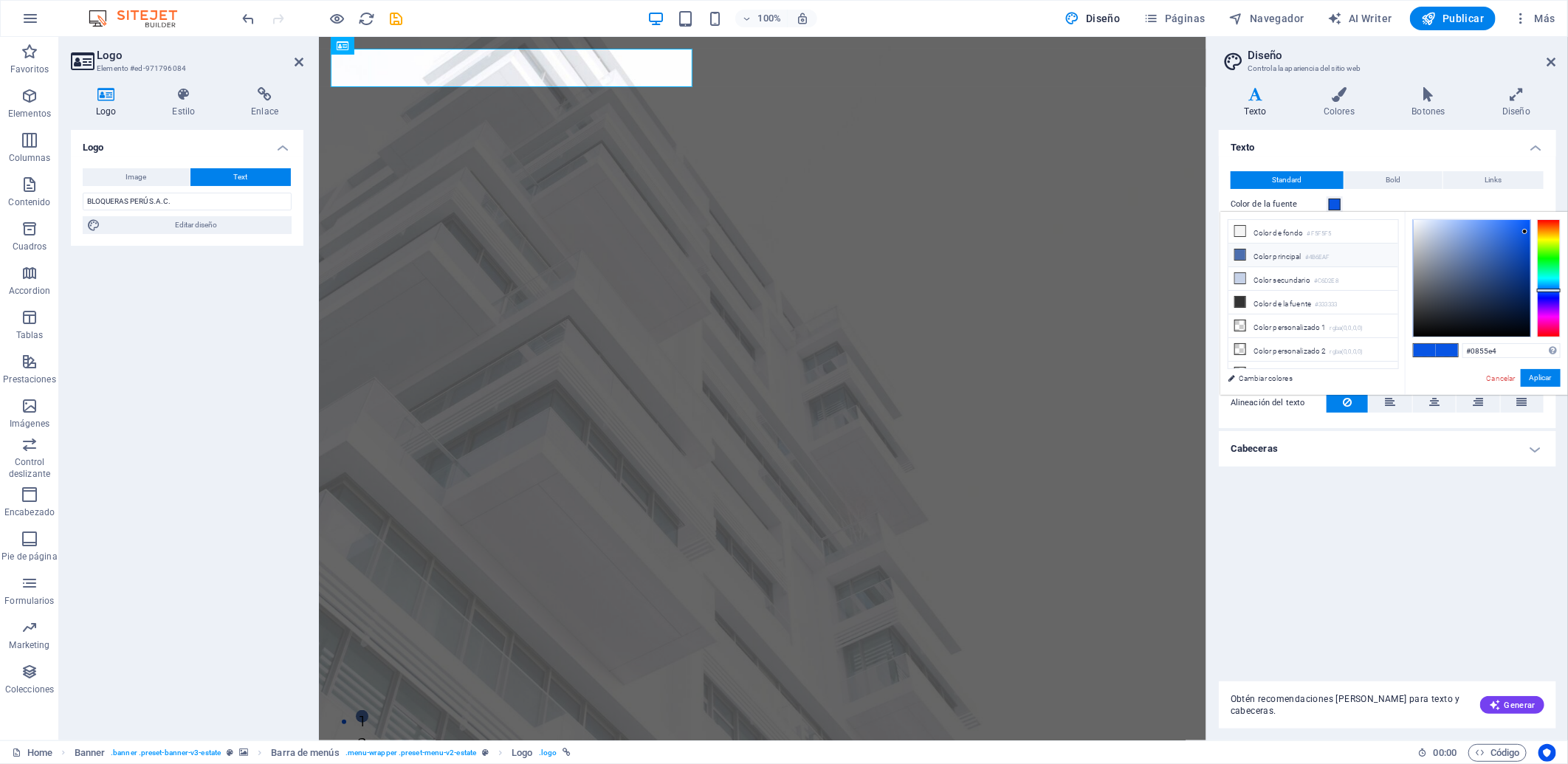
click at [1344, 254] on li "Color principal #4B6EAF" at bounding box center [1313, 255] width 170 height 23
click at [1411, 355] on input "#4b6eaf" at bounding box center [1511, 350] width 98 height 15
drag, startPoint x: 1469, startPoint y: 349, endPoint x: 1567, endPoint y: 380, distance: 102.8
click at [1411, 377] on html "[DOMAIN_NAME] Home Favoritos Elementos Columnas Contenido [PERSON_NAME] Accordi…" at bounding box center [784, 382] width 1568 height 764
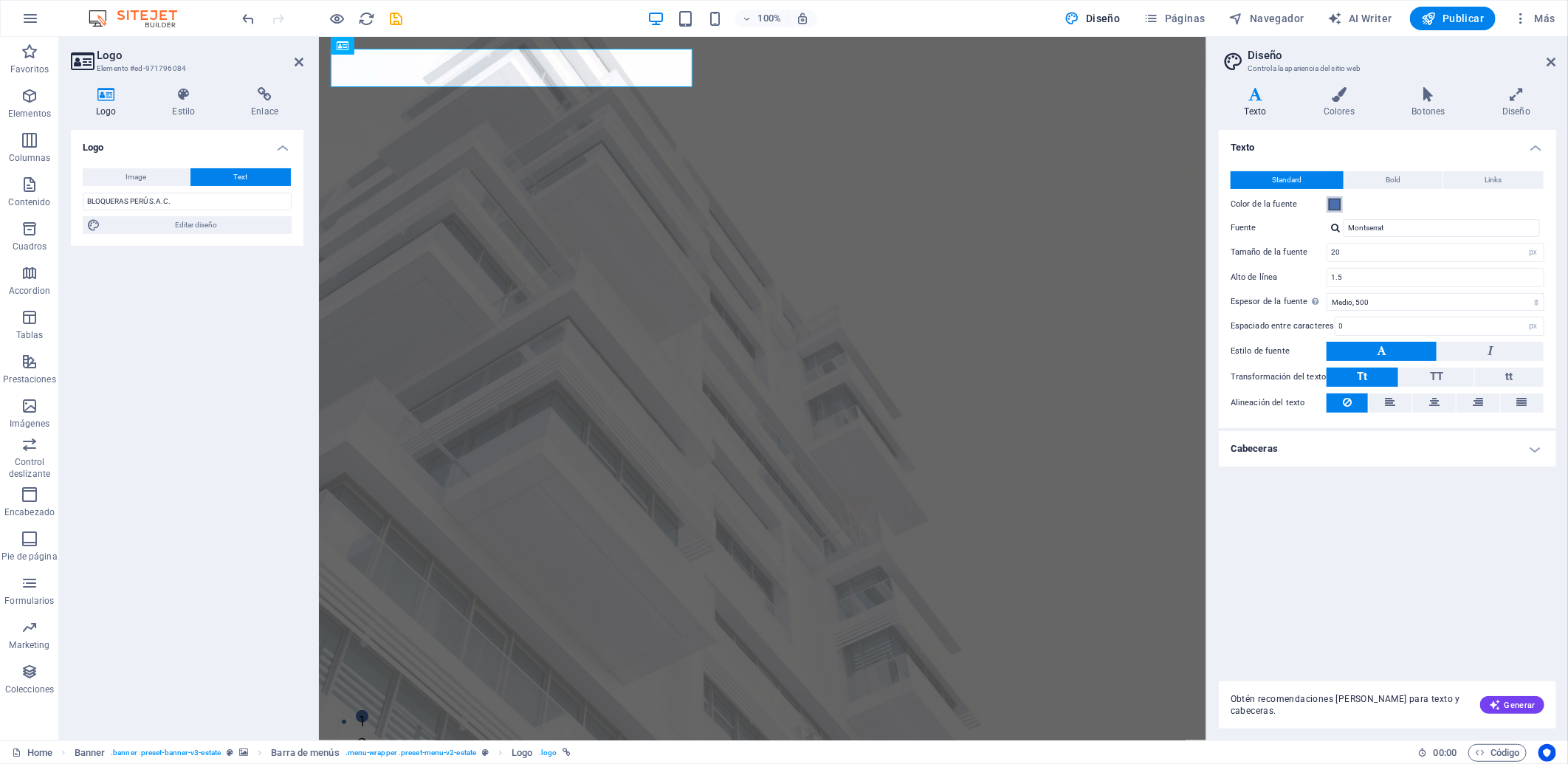
click at [1332, 207] on span at bounding box center [1335, 204] width 12 height 12
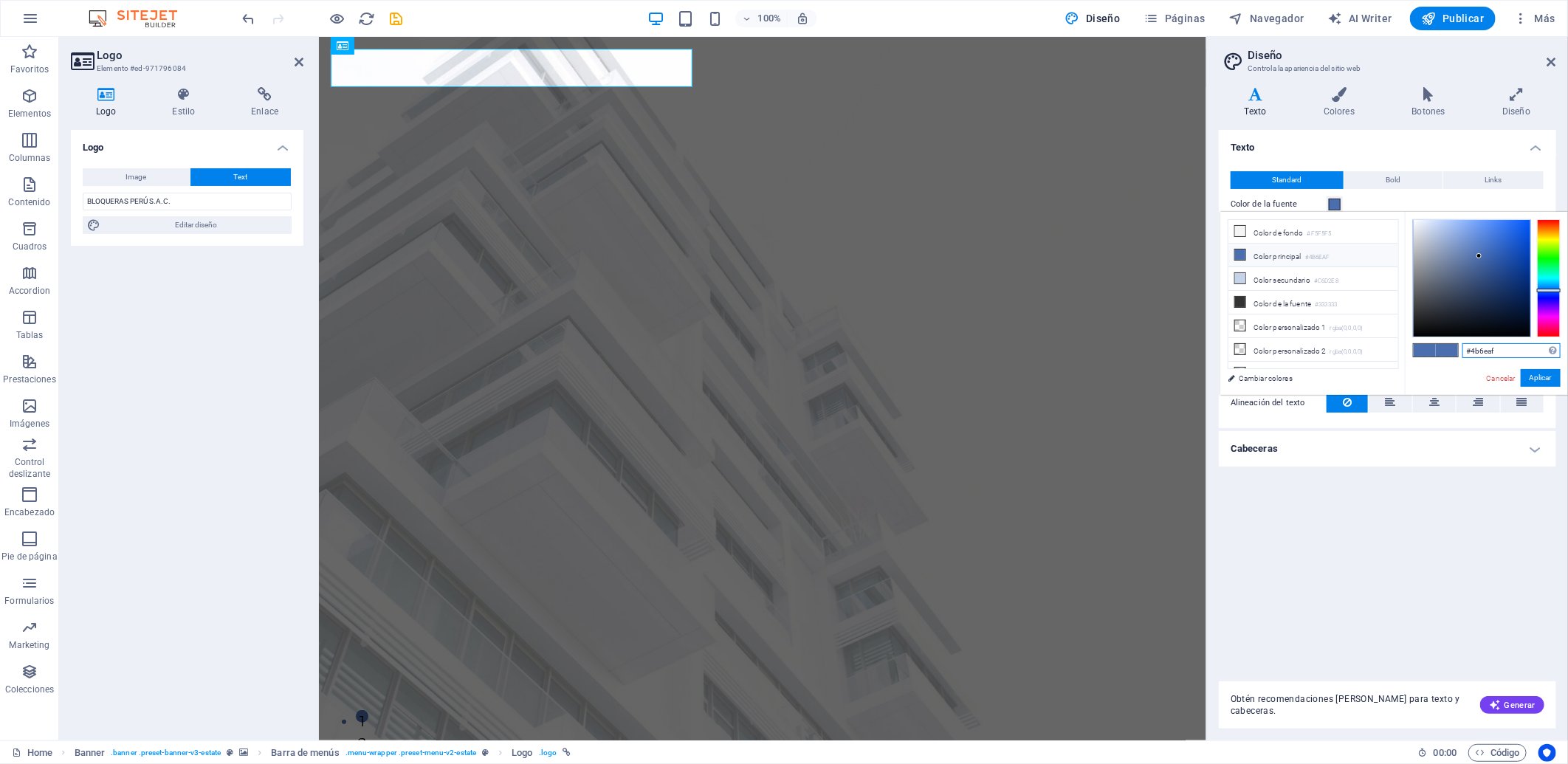
click at [1411, 347] on input "#4b6eaf" at bounding box center [1511, 350] width 98 height 15
drag, startPoint x: 1474, startPoint y: 348, endPoint x: 1539, endPoint y: 355, distance: 65.4
click at [1411, 355] on input "#4b6eaf" at bounding box center [1511, 350] width 98 height 15
type input "#0083ff"
click at [1411, 374] on button "Aplicar" at bounding box center [1540, 377] width 40 height 18
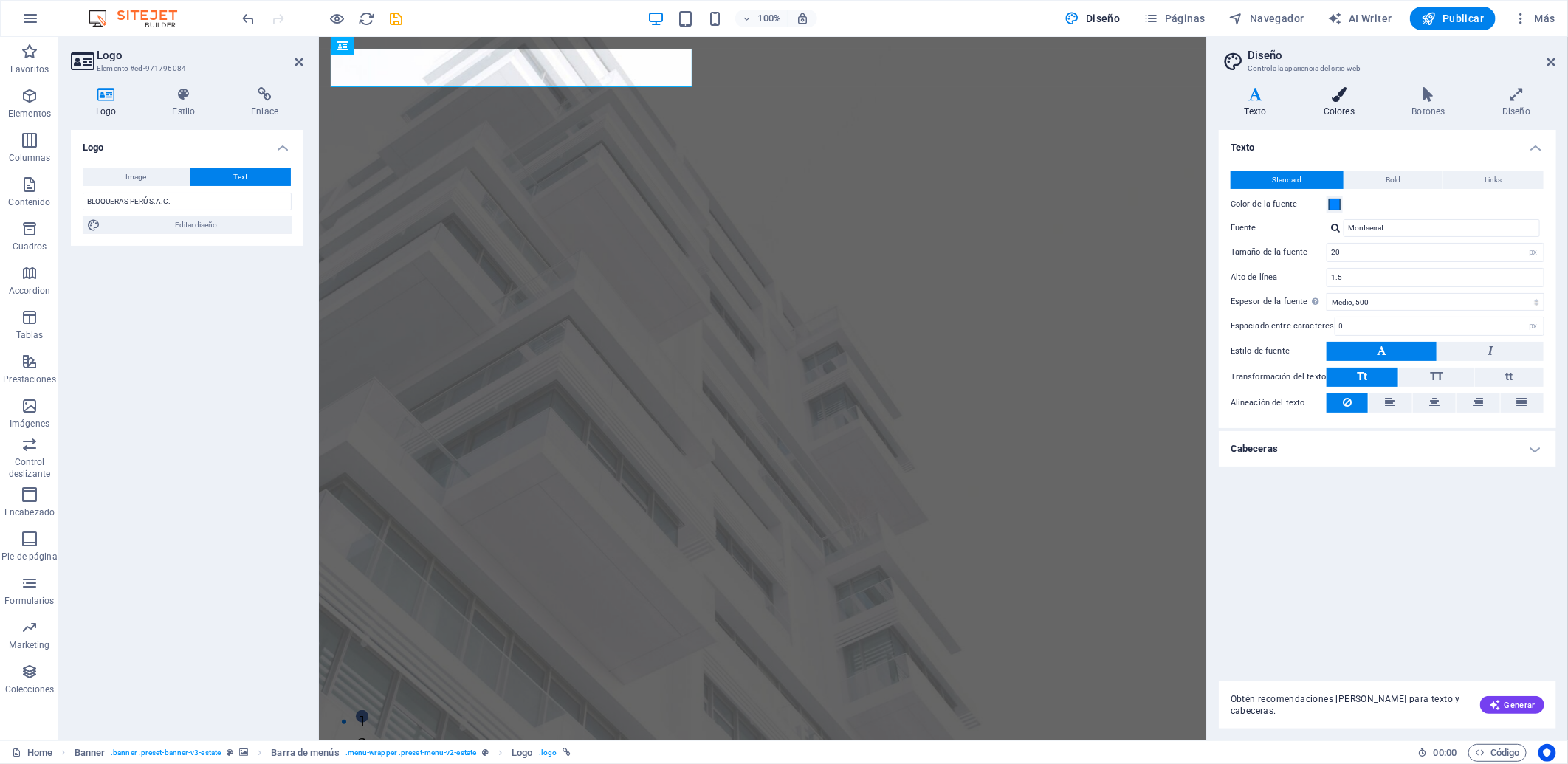
click at [1339, 98] on icon at bounding box center [1339, 94] width 83 height 15
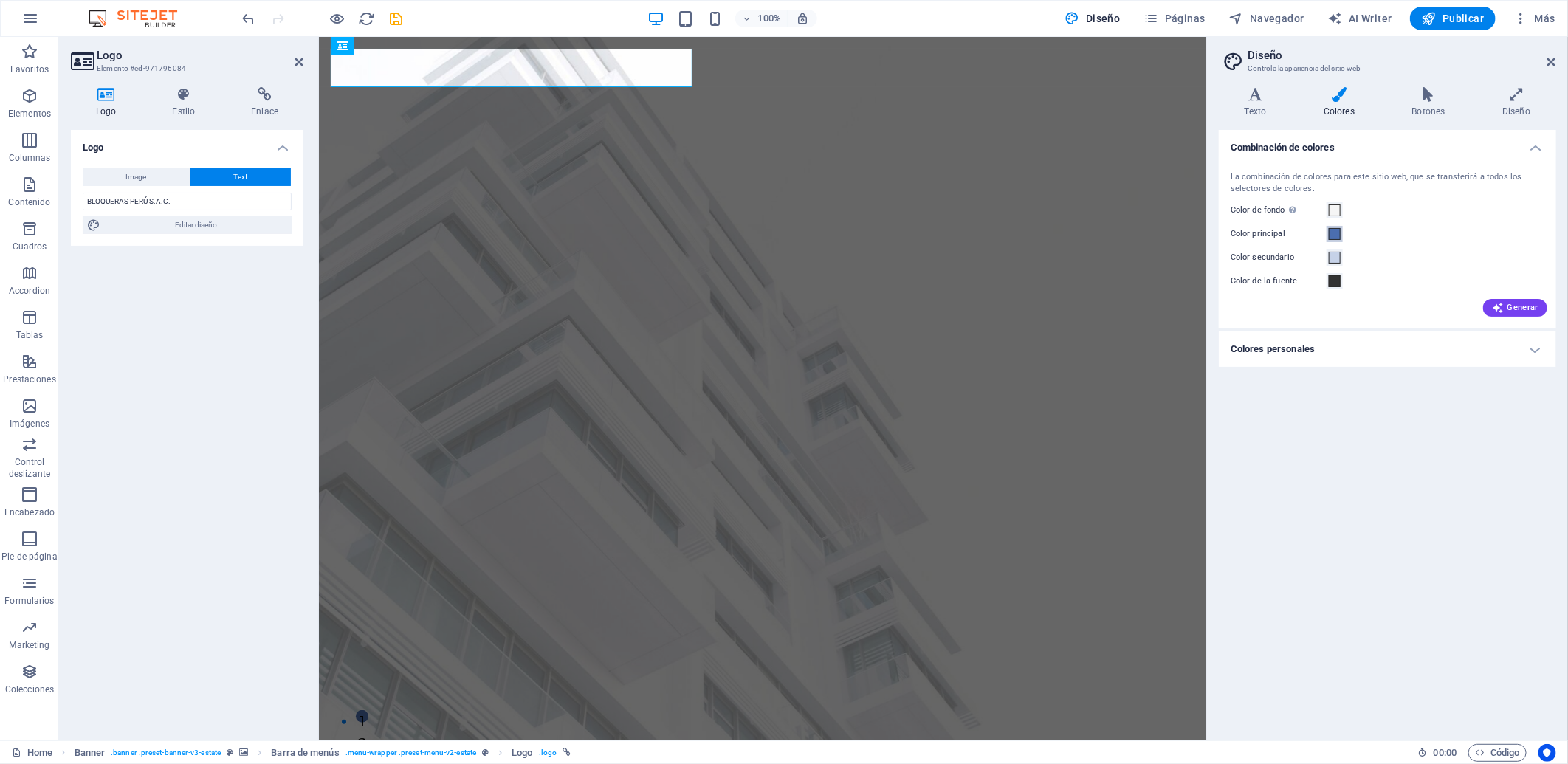
click at [1331, 232] on span at bounding box center [1335, 234] width 12 height 12
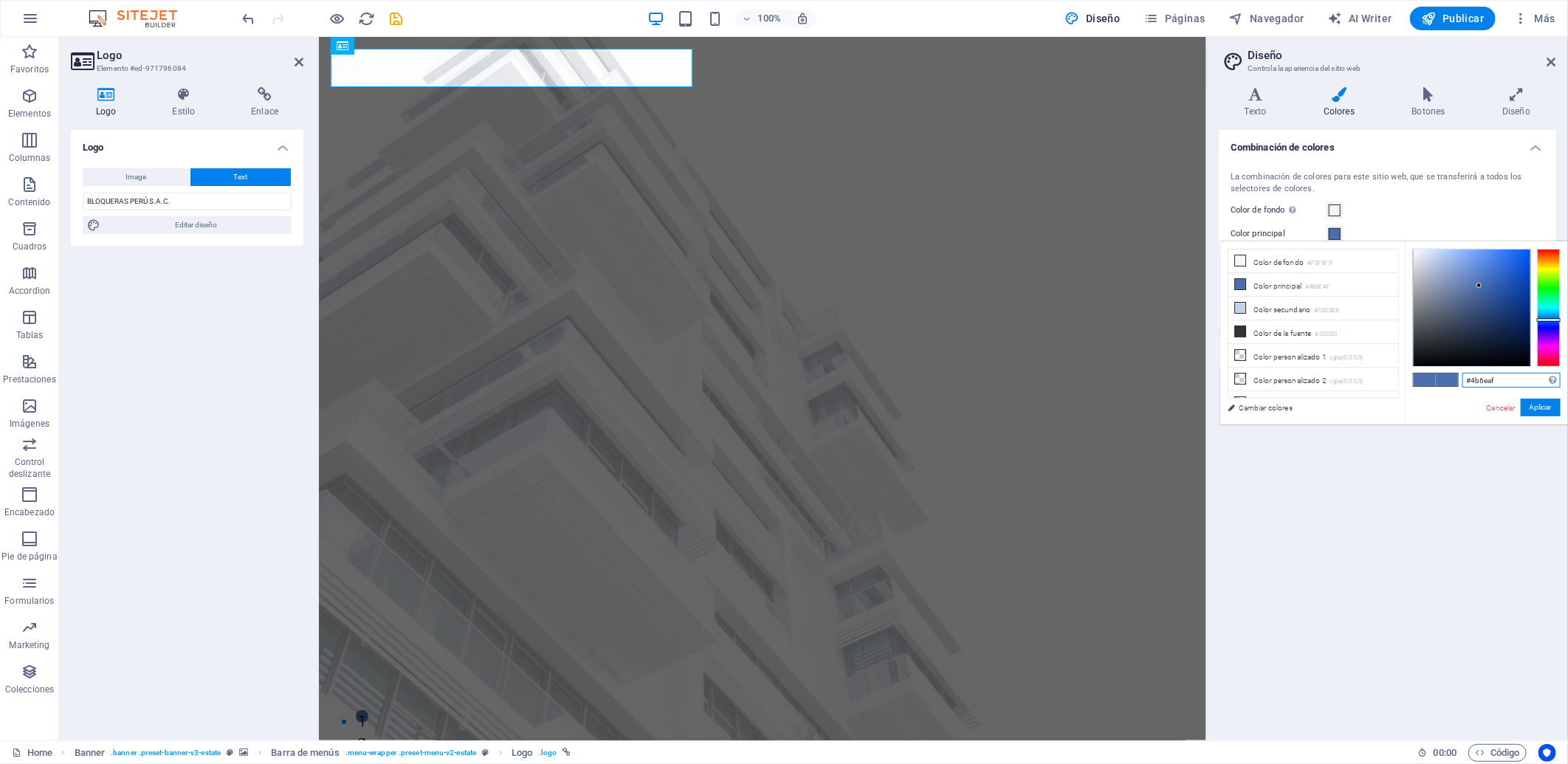
drag, startPoint x: 1471, startPoint y: 379, endPoint x: 1517, endPoint y: 387, distance: 46.7
click at [1411, 387] on input "#4b6eaf" at bounding box center [1511, 380] width 98 height 15
click at [1411, 402] on button "Aplicar" at bounding box center [1540, 407] width 40 height 18
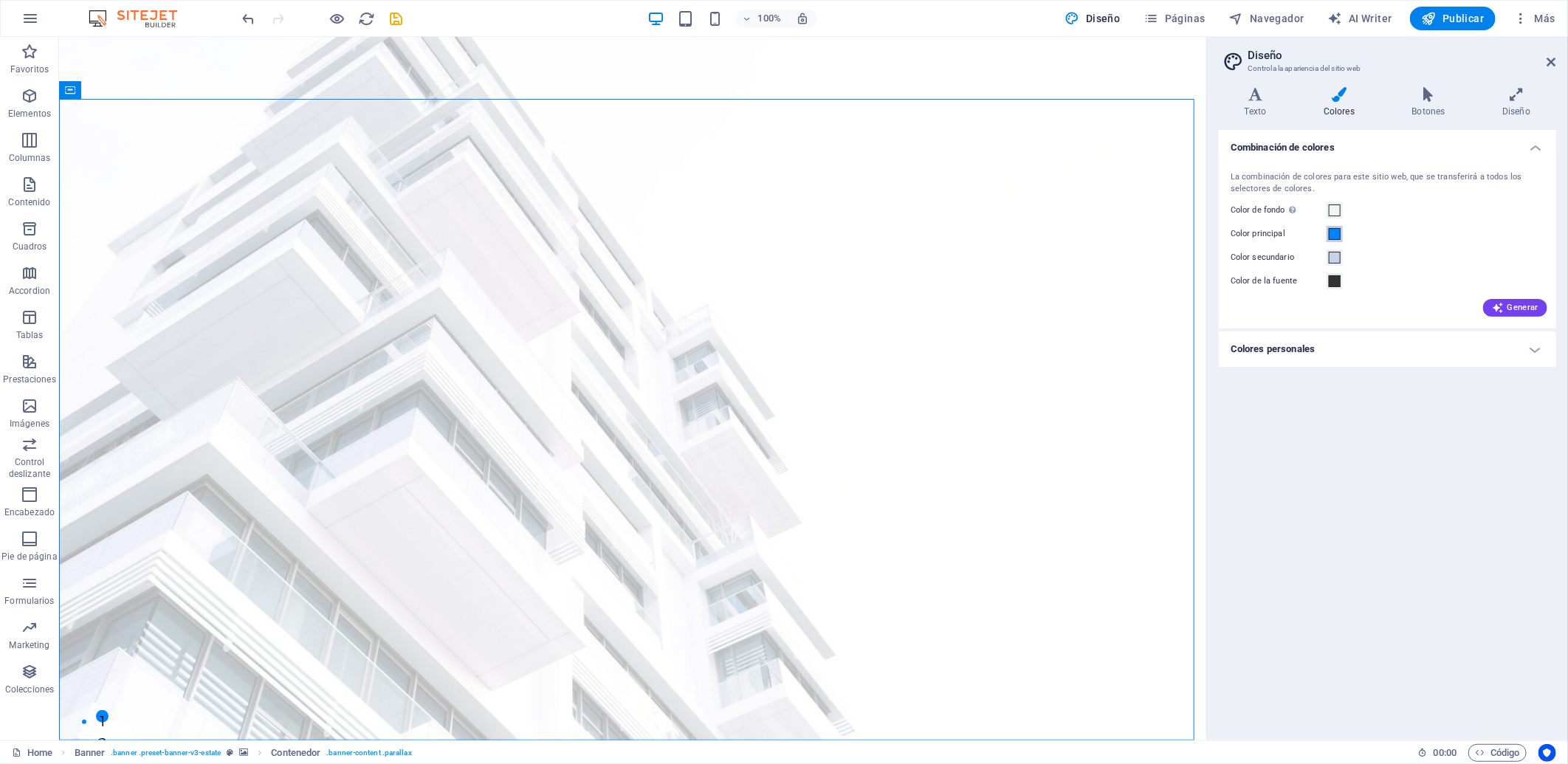
click at [1337, 230] on span at bounding box center [1335, 234] width 12 height 12
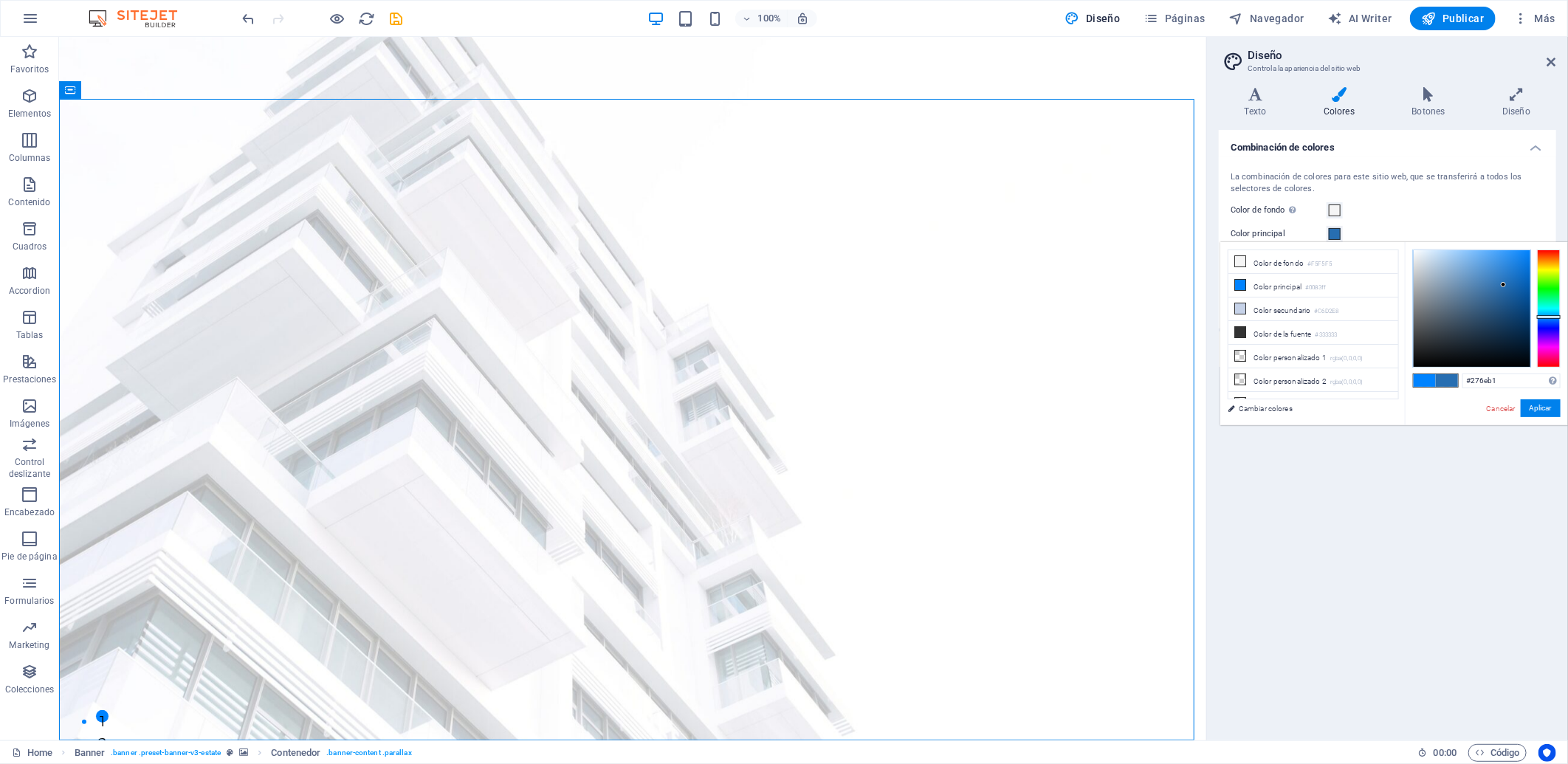
click at [1411, 285] on div at bounding box center [1471, 308] width 116 height 116
click at [1411, 288] on div at bounding box center [1471, 308] width 116 height 116
drag, startPoint x: 1515, startPoint y: 376, endPoint x: 1421, endPoint y: 367, distance: 94.4
click at [1411, 367] on div "#0459aa Formatos soportados #0852ed rgb(8, 82, 237) rgba(8, 82, 237, 90%) hsv(2…" at bounding box center [1486, 441] width 163 height 397
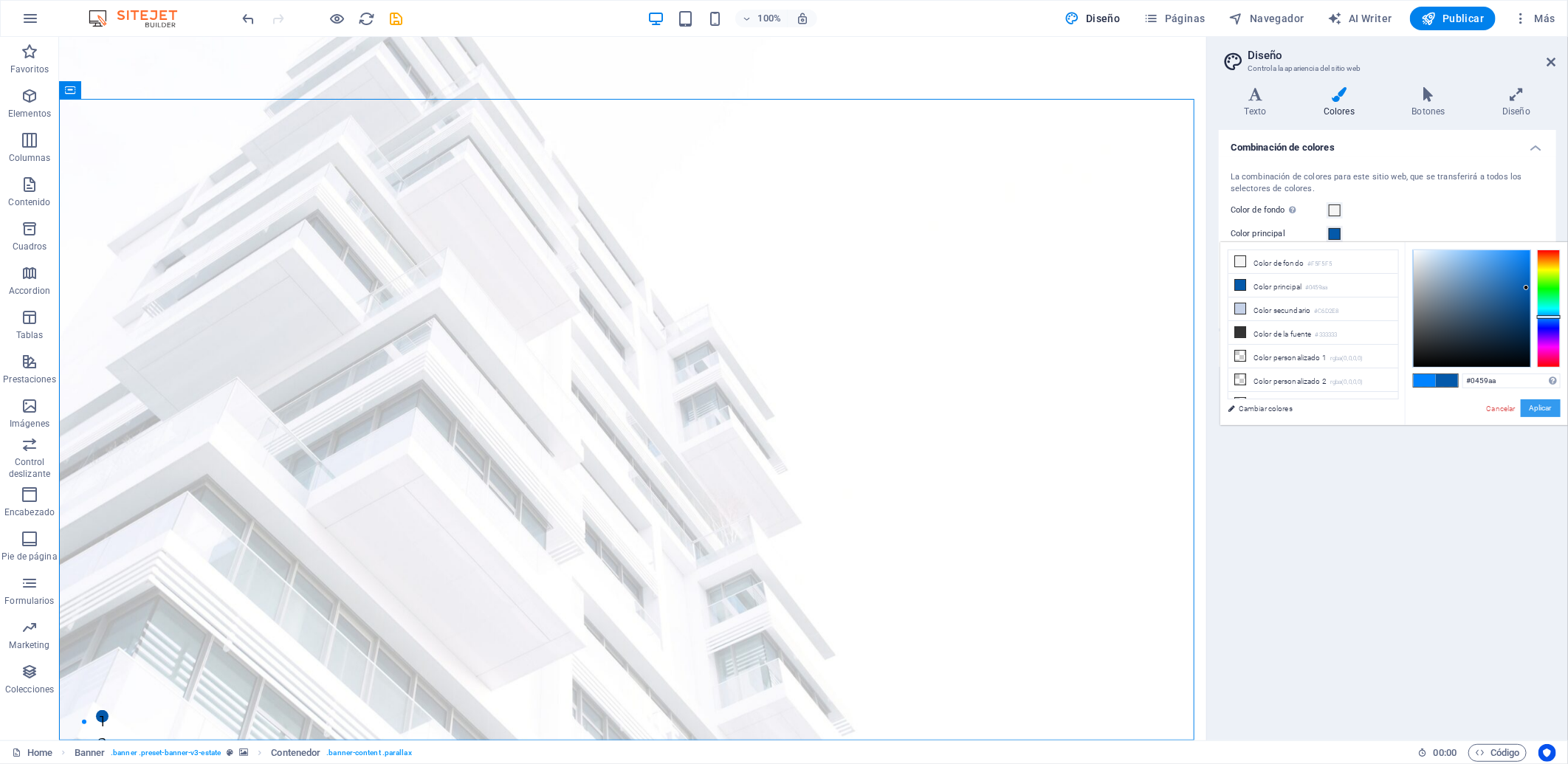
click at [1411, 410] on button "Aplicar" at bounding box center [1540, 408] width 40 height 18
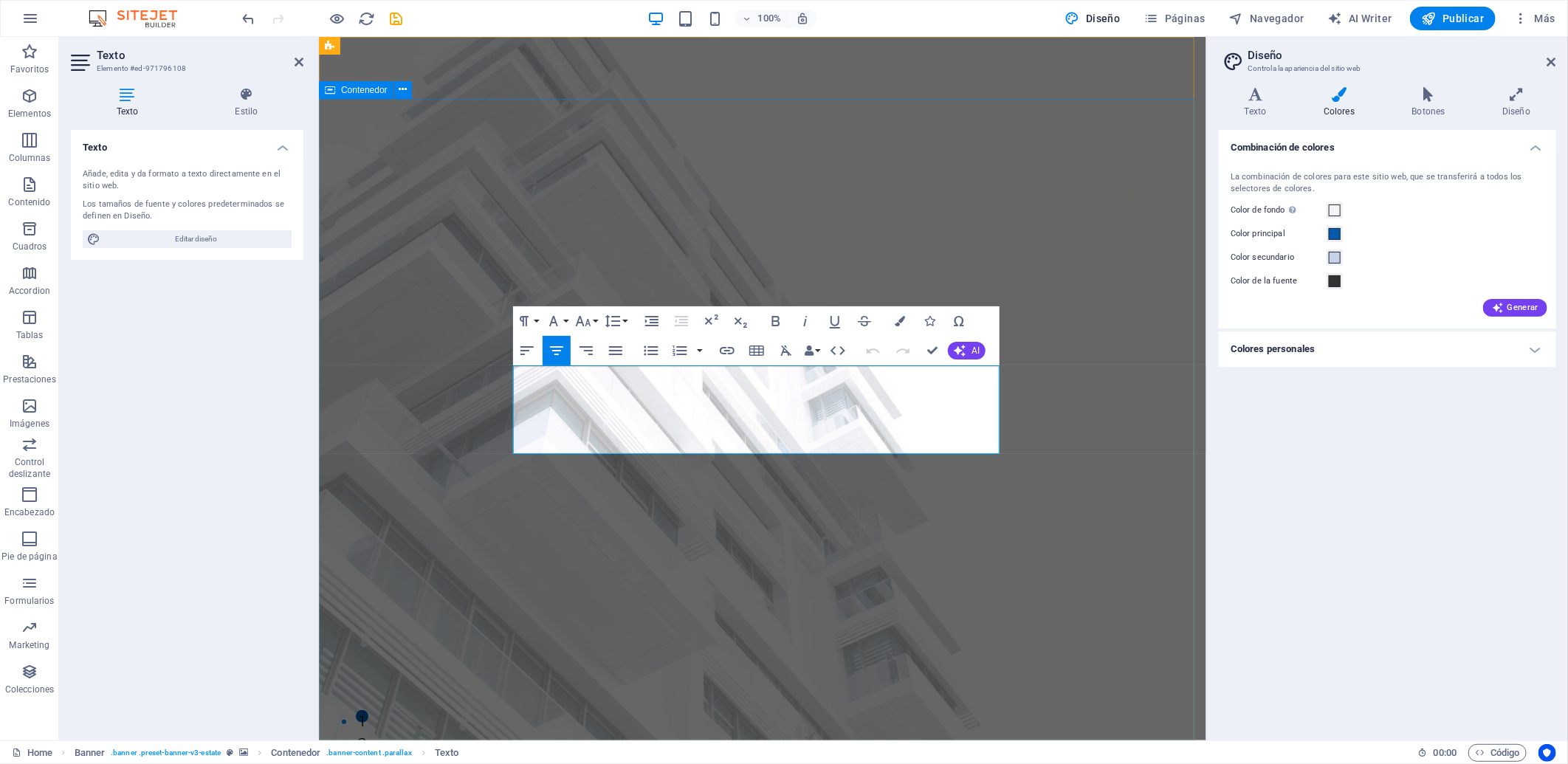
drag, startPoint x: 842, startPoint y: 437, endPoint x: 611, endPoint y: 359, distance: 243.8
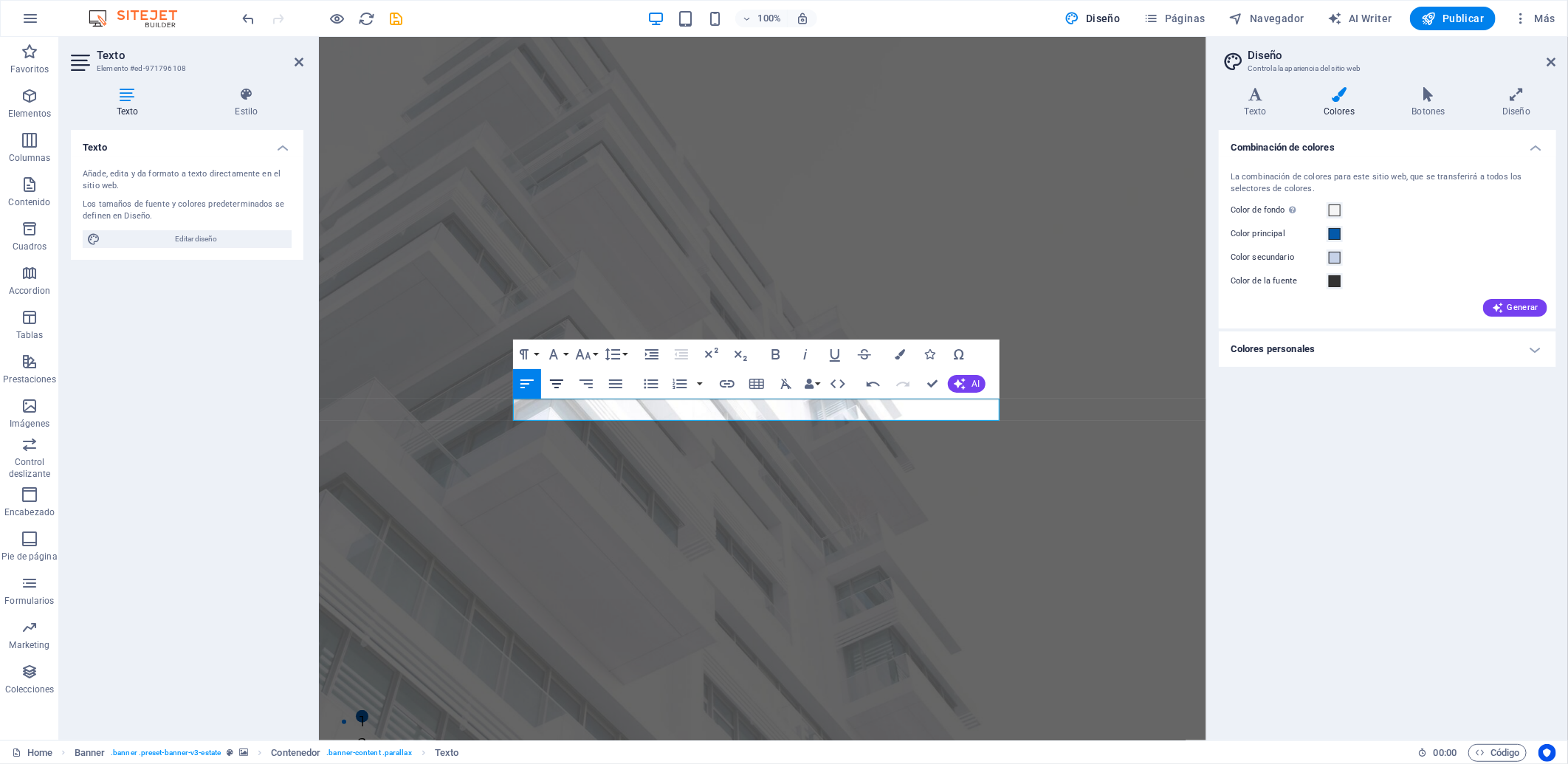
click at [564, 378] on icon "button" at bounding box center [556, 383] width 18 height 18
drag, startPoint x: 871, startPoint y: 403, endPoint x: 657, endPoint y: 428, distance: 215.5
click at [1331, 232] on span at bounding box center [1335, 234] width 12 height 12
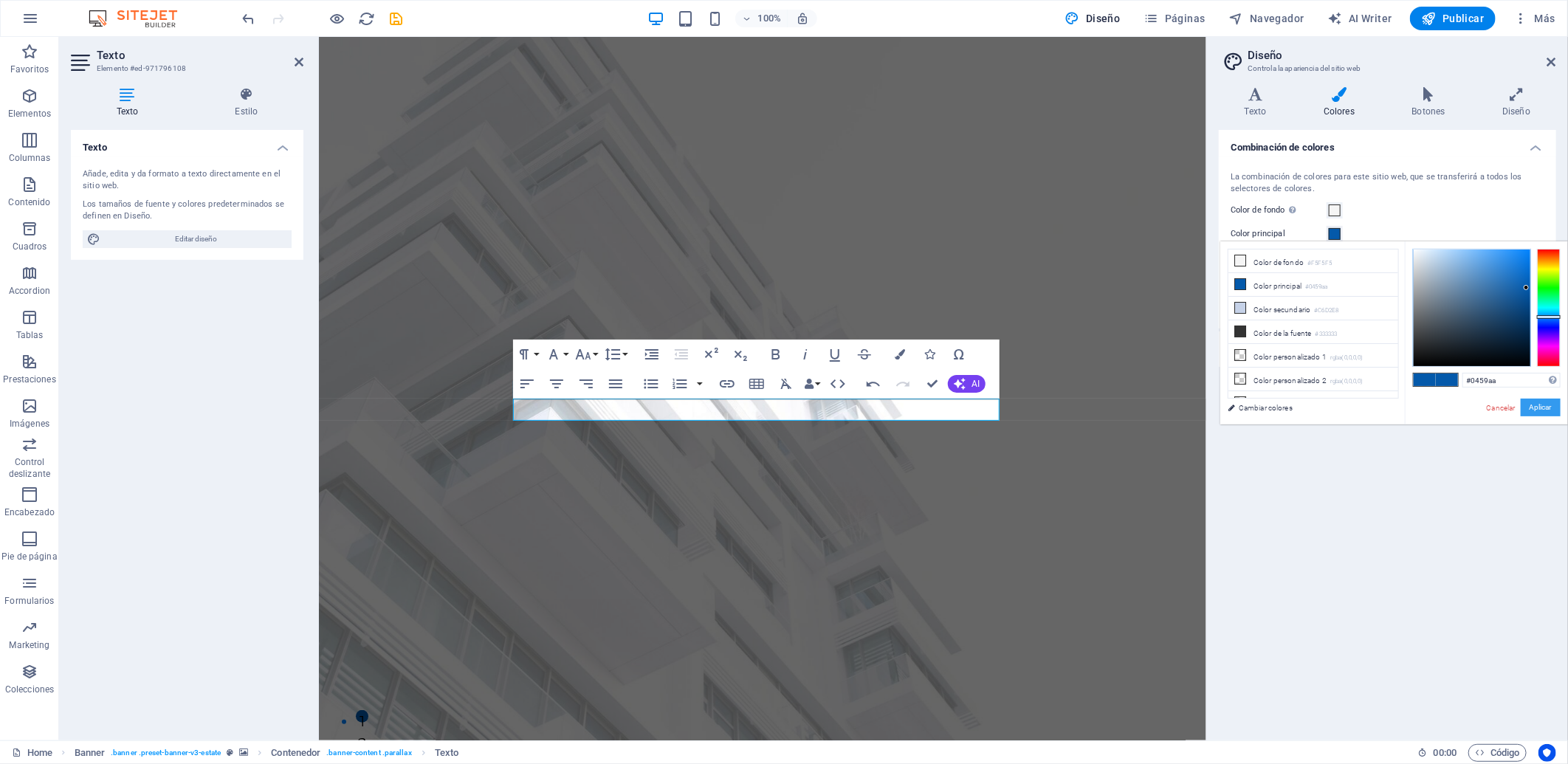
click at [1411, 407] on button "Aplicar" at bounding box center [1540, 407] width 40 height 18
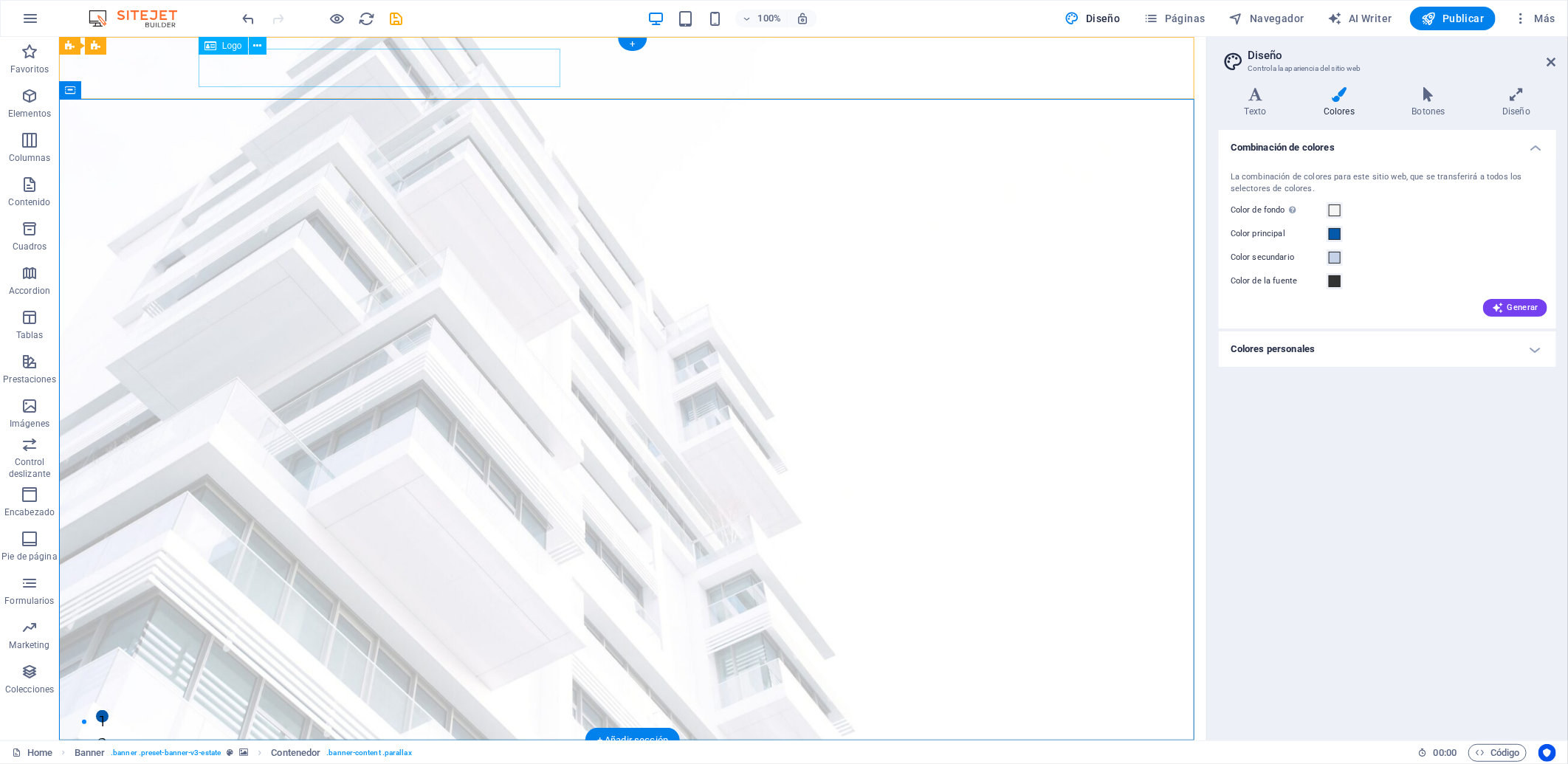
click at [432, 687] on div "BLOQUERAS PERÚ S.A.C." at bounding box center [632, 771] width 856 height 38
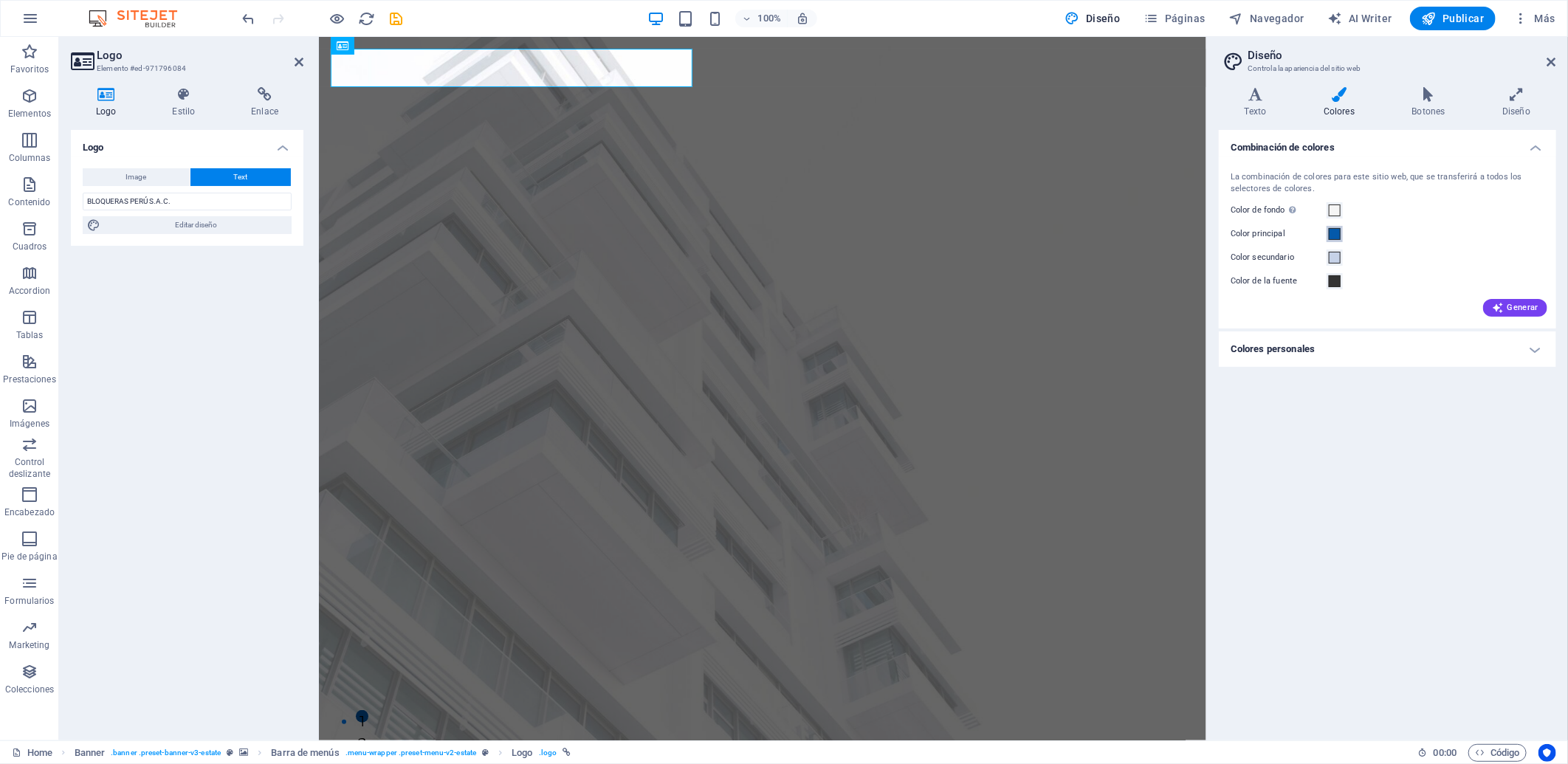
click at [1338, 226] on button "Color principal" at bounding box center [1334, 233] width 16 height 16
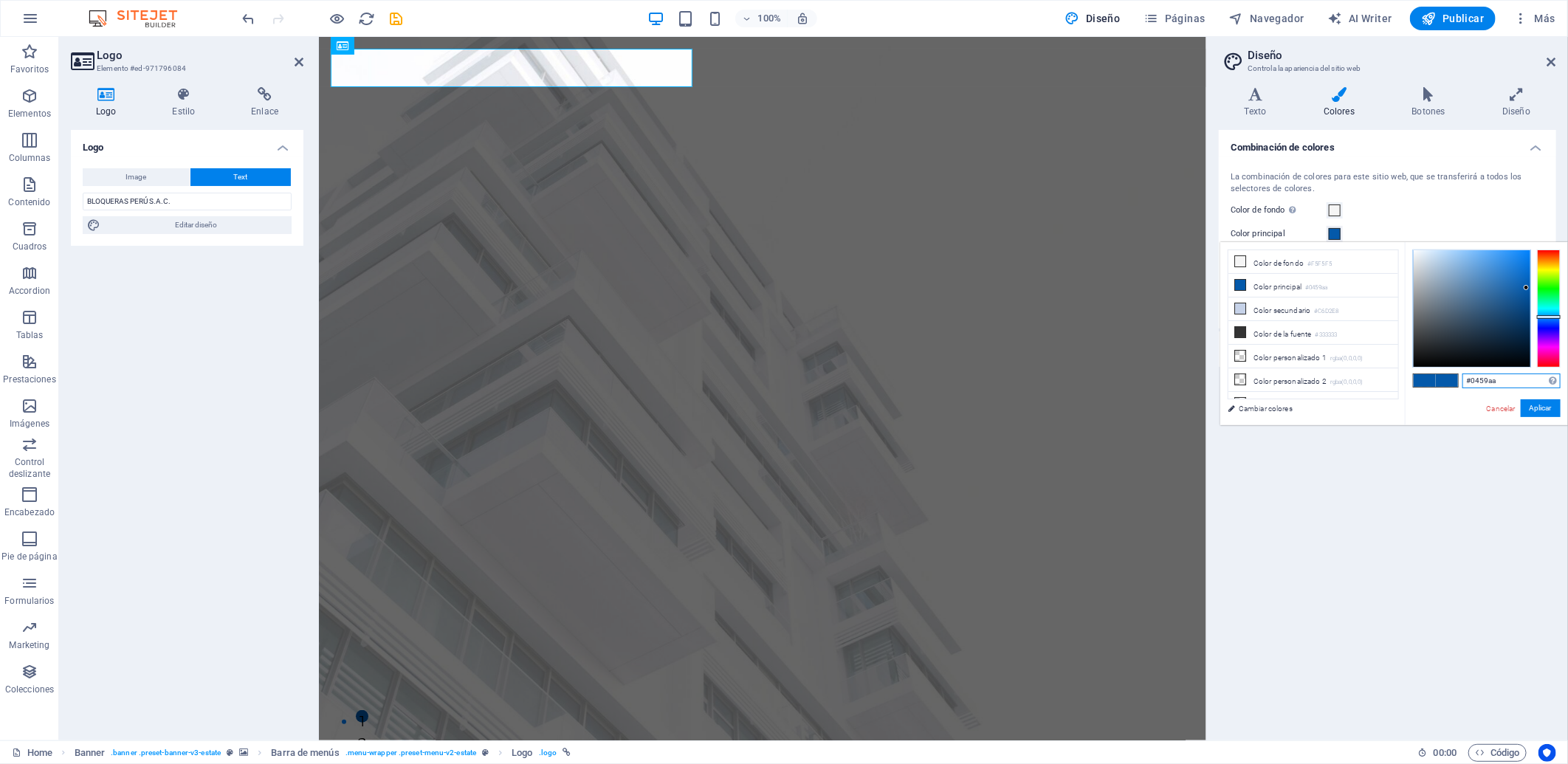
drag, startPoint x: 1522, startPoint y: 378, endPoint x: 1454, endPoint y: 364, distance: 69.4
click at [1411, 366] on div "#0459aa Formatos soportados #0852ed rgb(8, 82, 237) rgba(8, 82, 237, 90%) hsv(2…" at bounding box center [1486, 441] width 163 height 397
click at [1411, 400] on button "Aplicar" at bounding box center [1540, 408] width 40 height 18
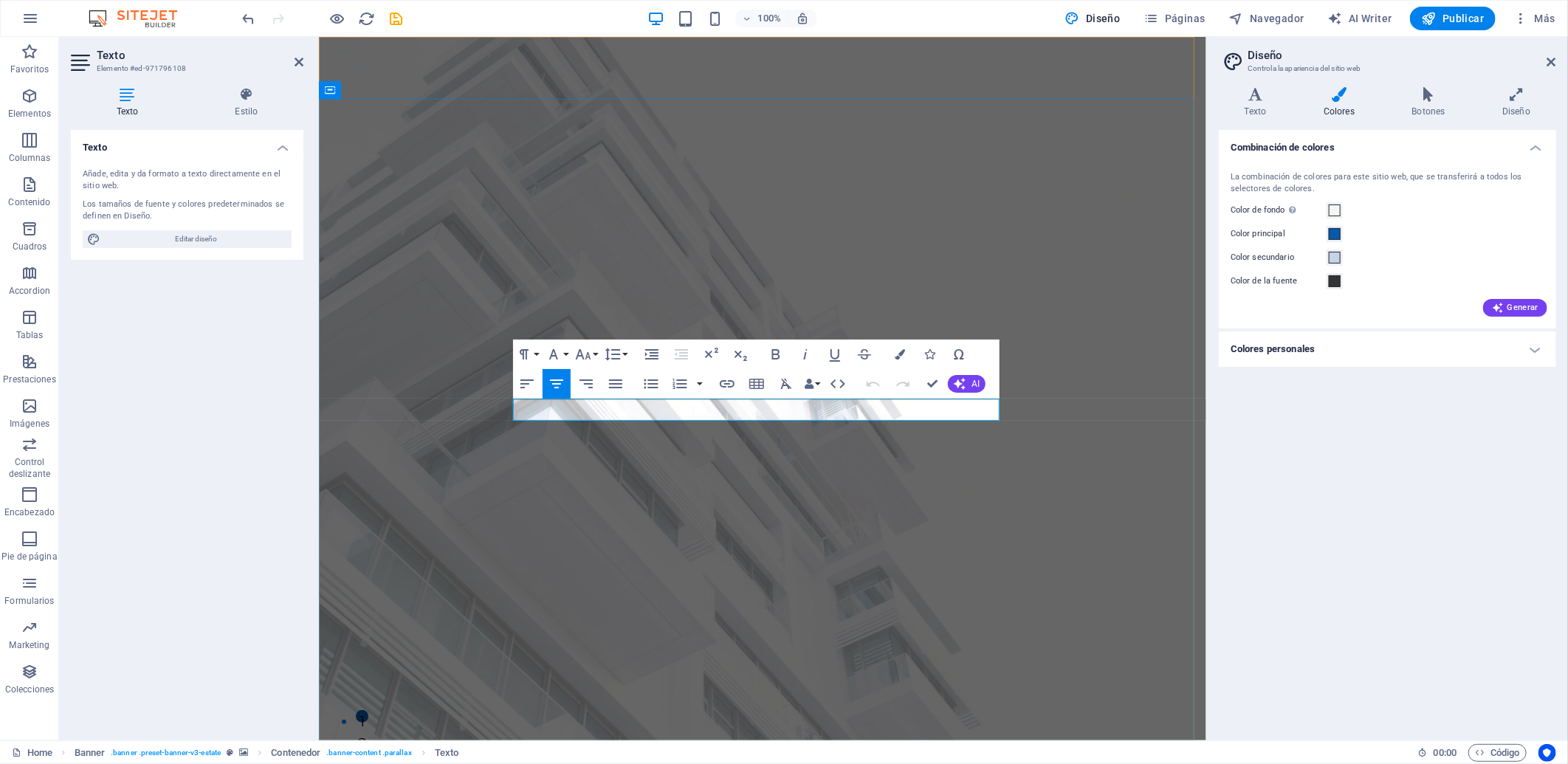
drag, startPoint x: 875, startPoint y: 413, endPoint x: 548, endPoint y: 415, distance: 327.0
click at [901, 353] on icon "button" at bounding box center [900, 354] width 10 height 10
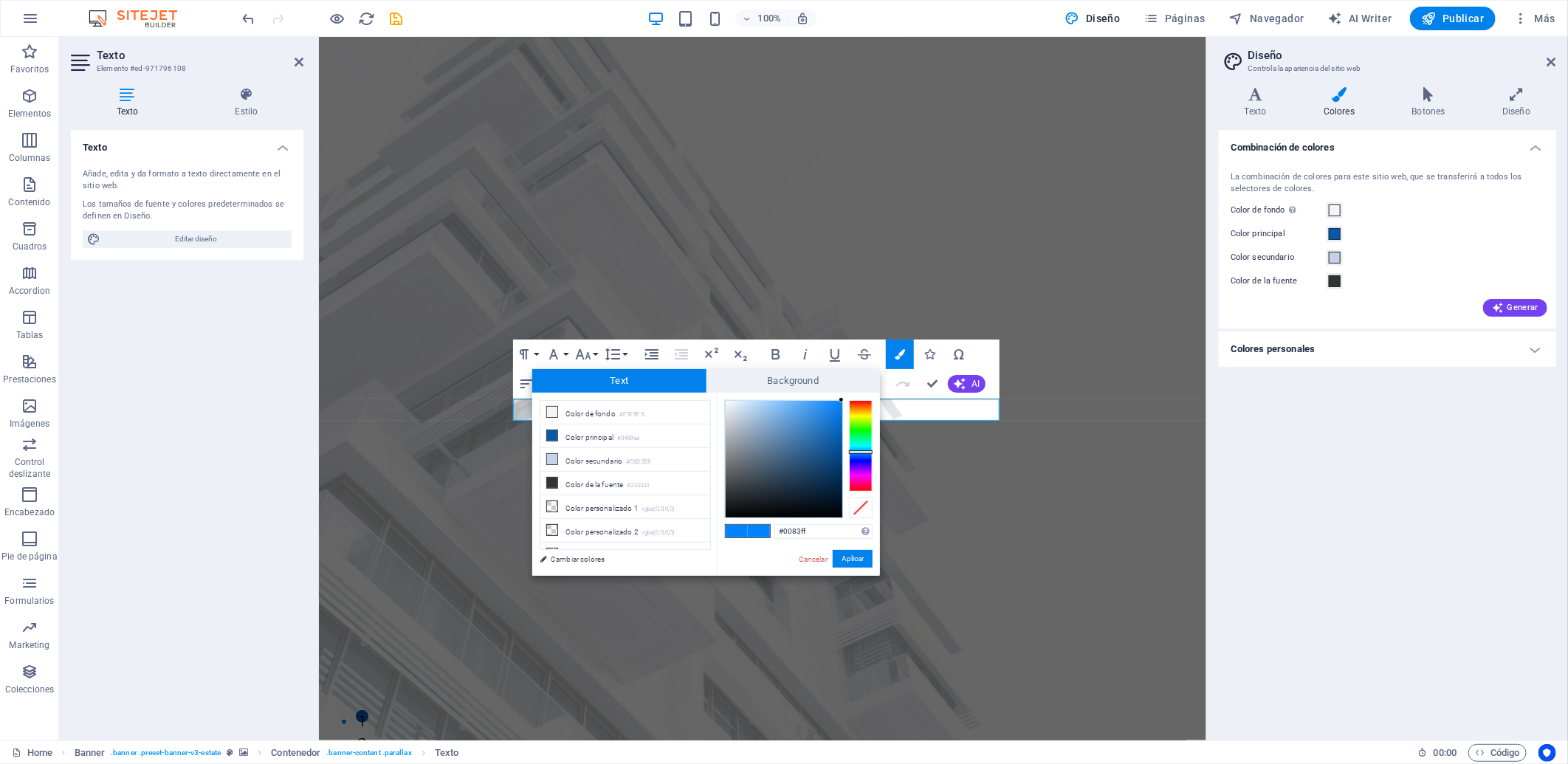
drag, startPoint x: 814, startPoint y: 530, endPoint x: 753, endPoint y: 527, distance: 61.1
click at [753, 527] on div "#0083ff Formatos soportados #0852ed rgb(8, 82, 237) rgba(8, 82, 237, 90%) hsv(2…" at bounding box center [798, 591] width 163 height 397
click at [849, 559] on button "Aplicar" at bounding box center [853, 558] width 40 height 18
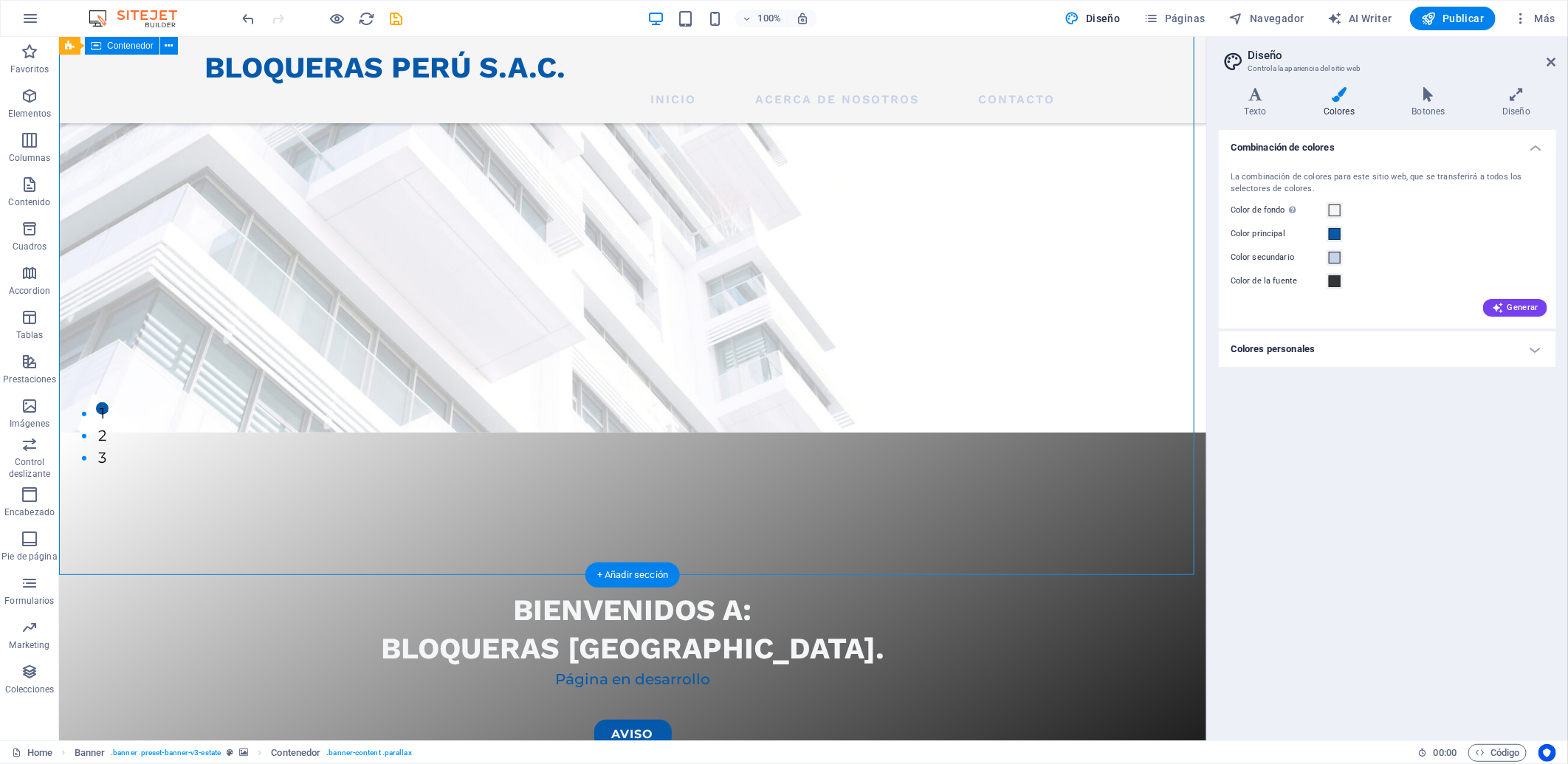
scroll to position [410, 0]
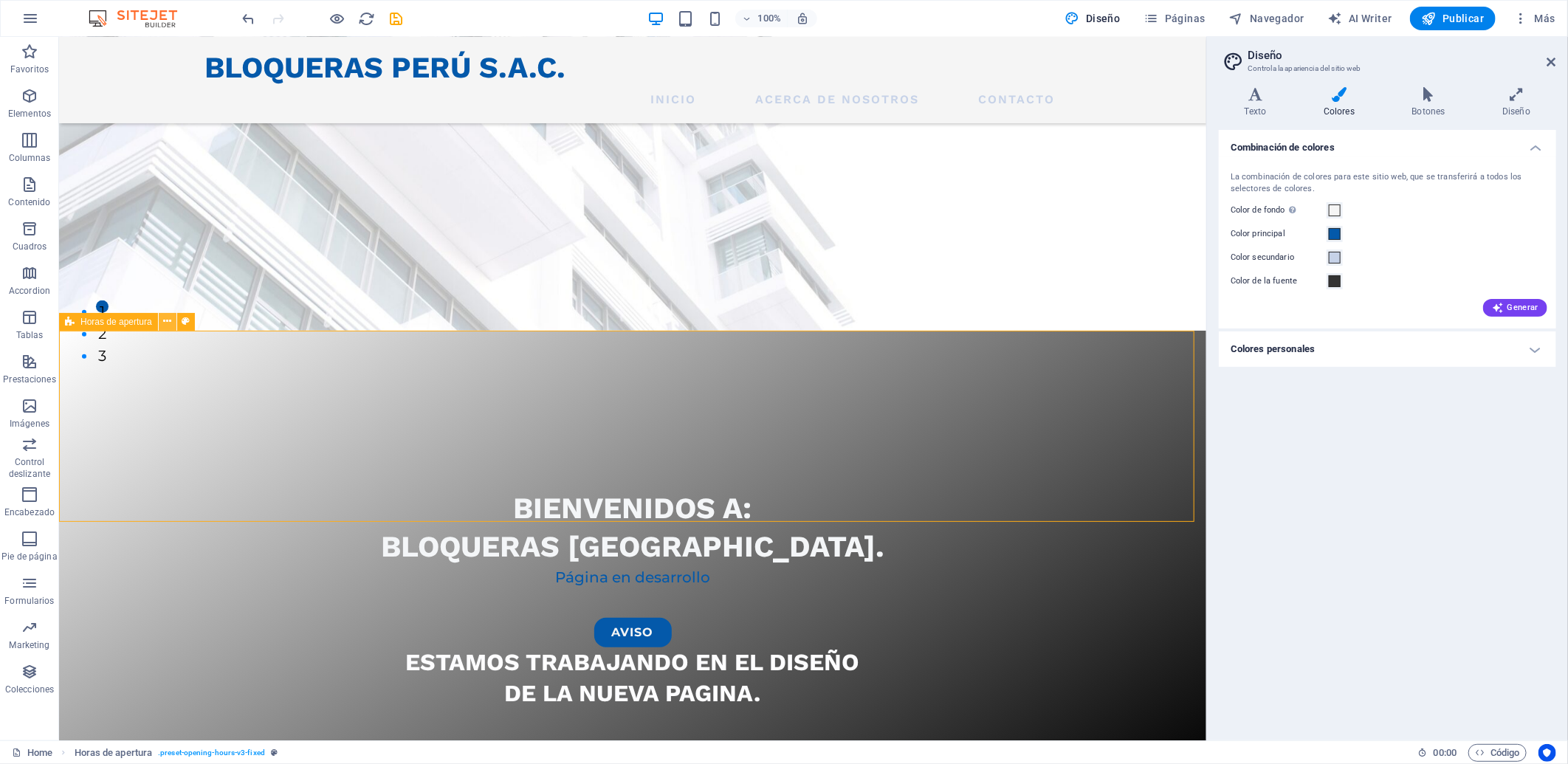
click at [166, 314] on icon at bounding box center [167, 321] width 8 height 16
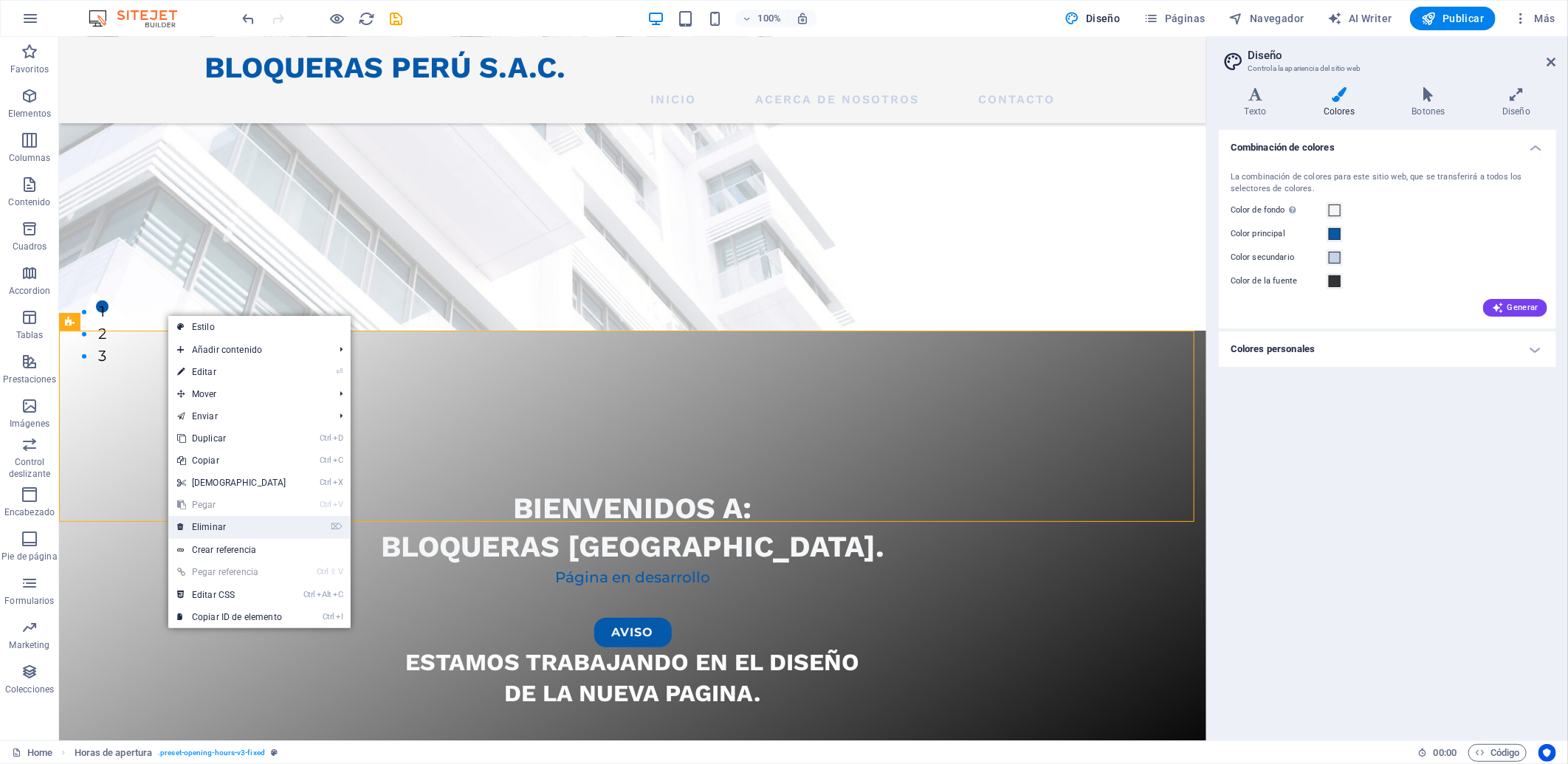
click at [246, 534] on link "⌦ Eliminar" at bounding box center [232, 527] width 127 height 22
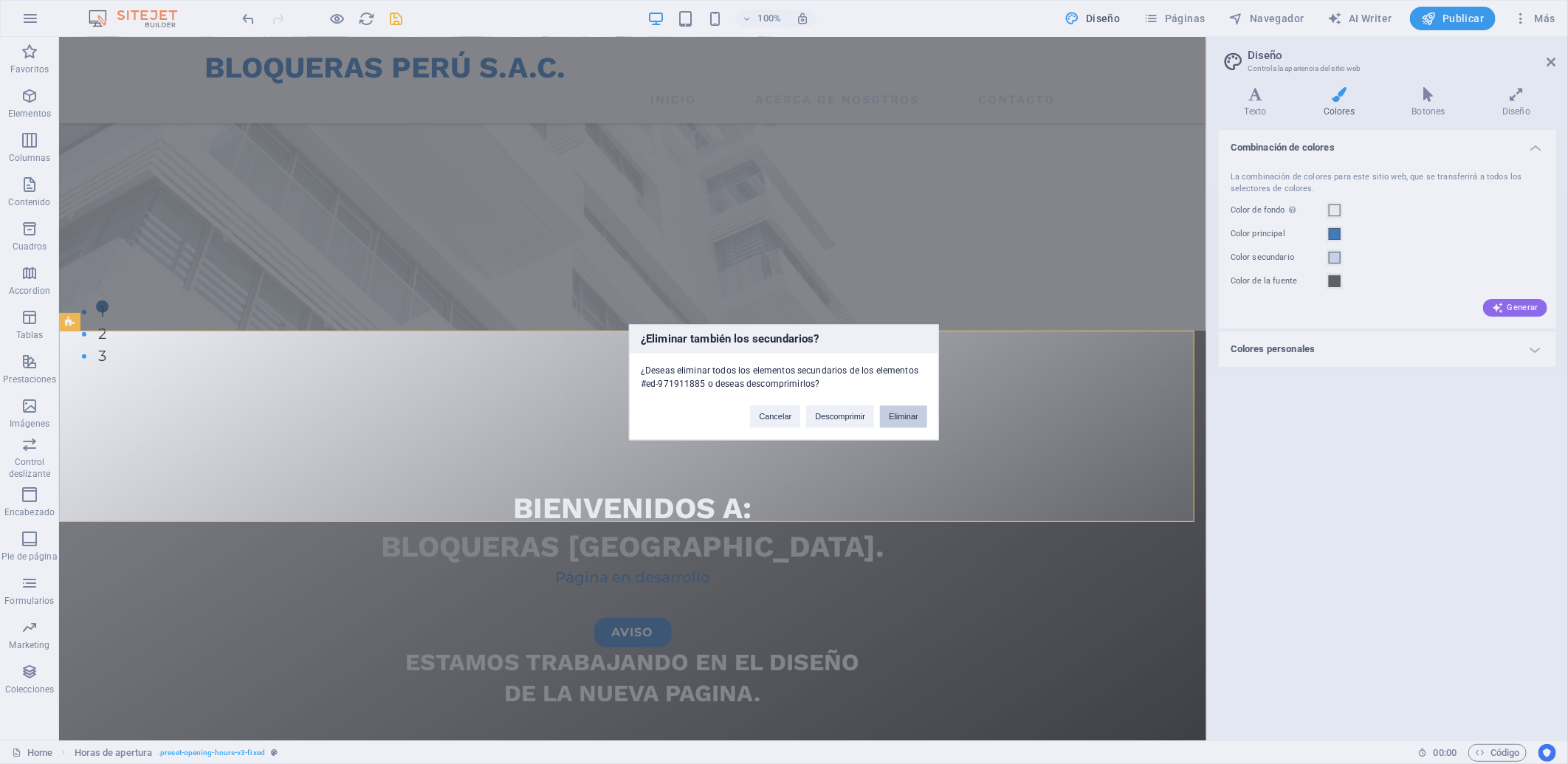
click at [886, 416] on button "Eliminar" at bounding box center [903, 416] width 47 height 22
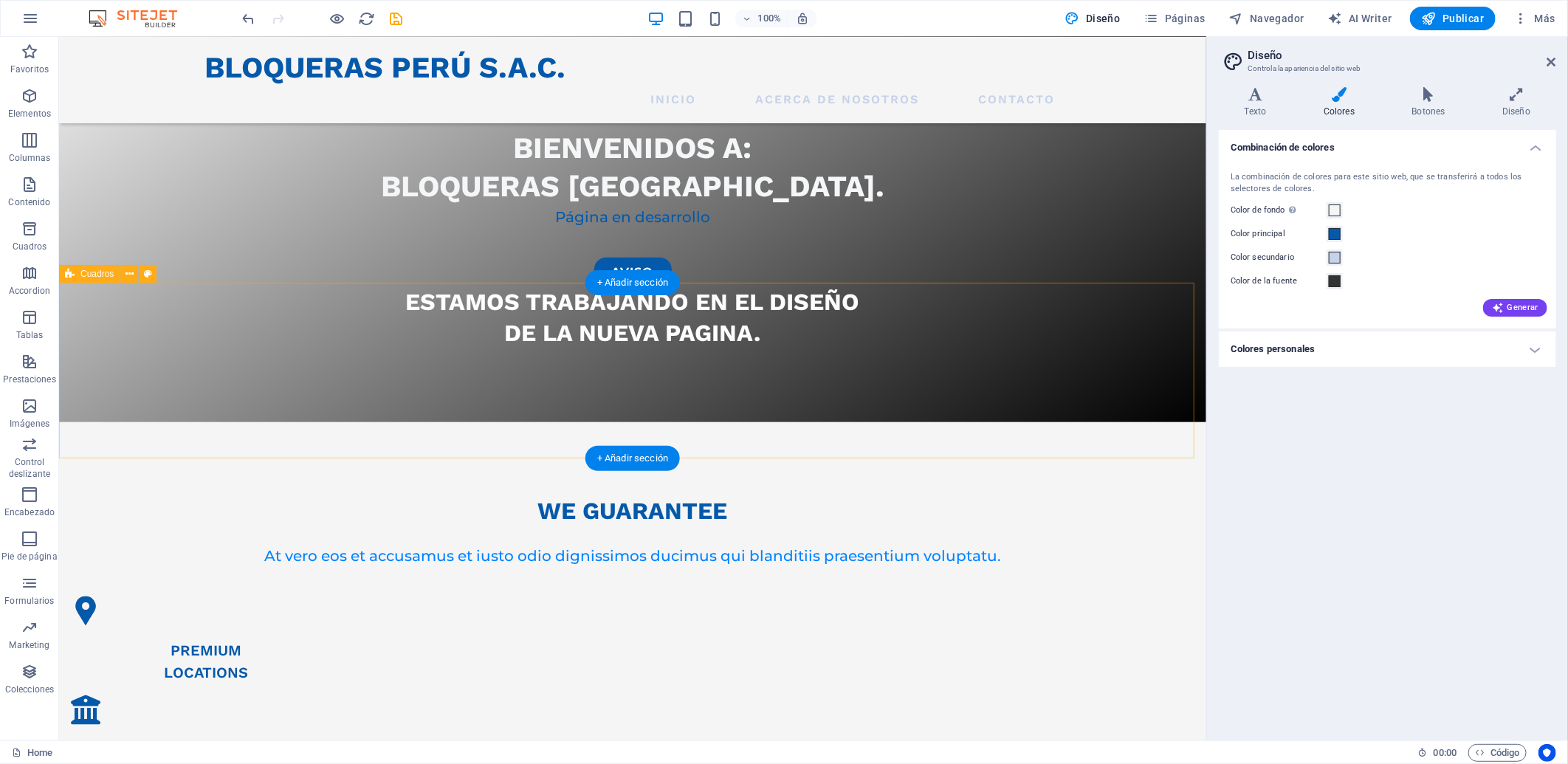
scroll to position [984, 0]
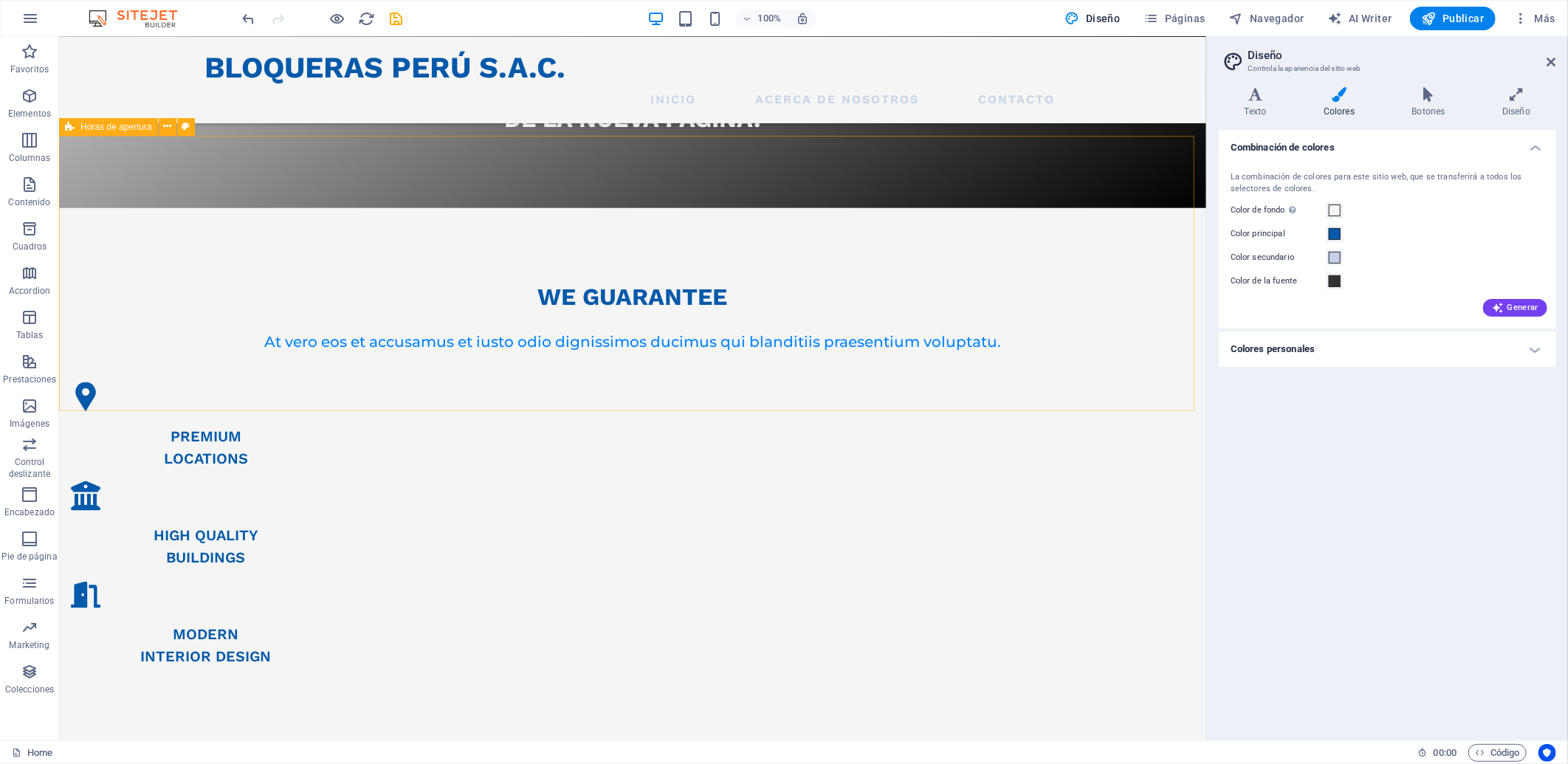
click at [157, 127] on div "Horas de apertura" at bounding box center [109, 126] width 99 height 18
click at [163, 127] on icon at bounding box center [167, 126] width 8 height 16
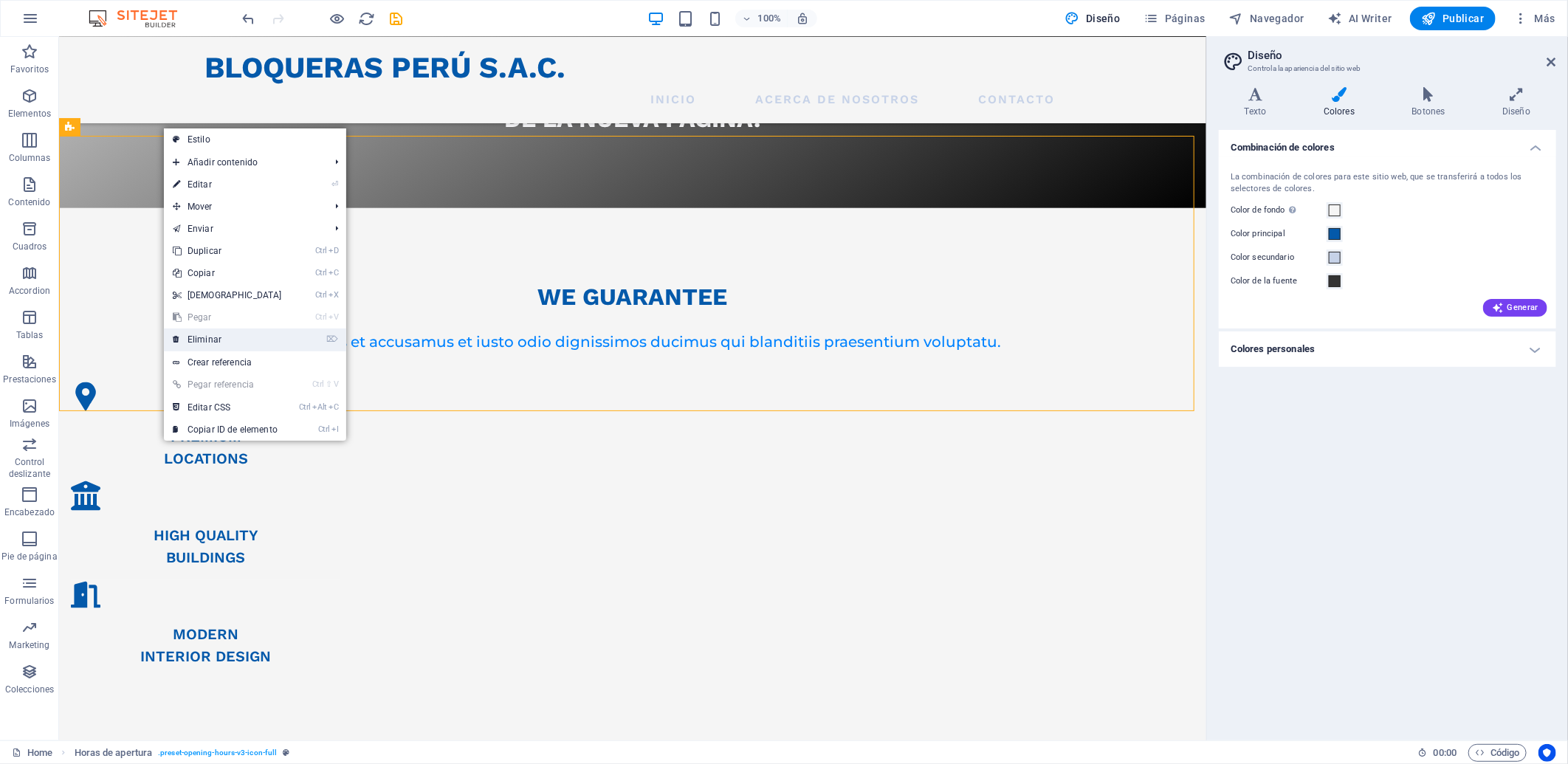
click at [227, 344] on link "⌦ Eliminar" at bounding box center [227, 339] width 127 height 22
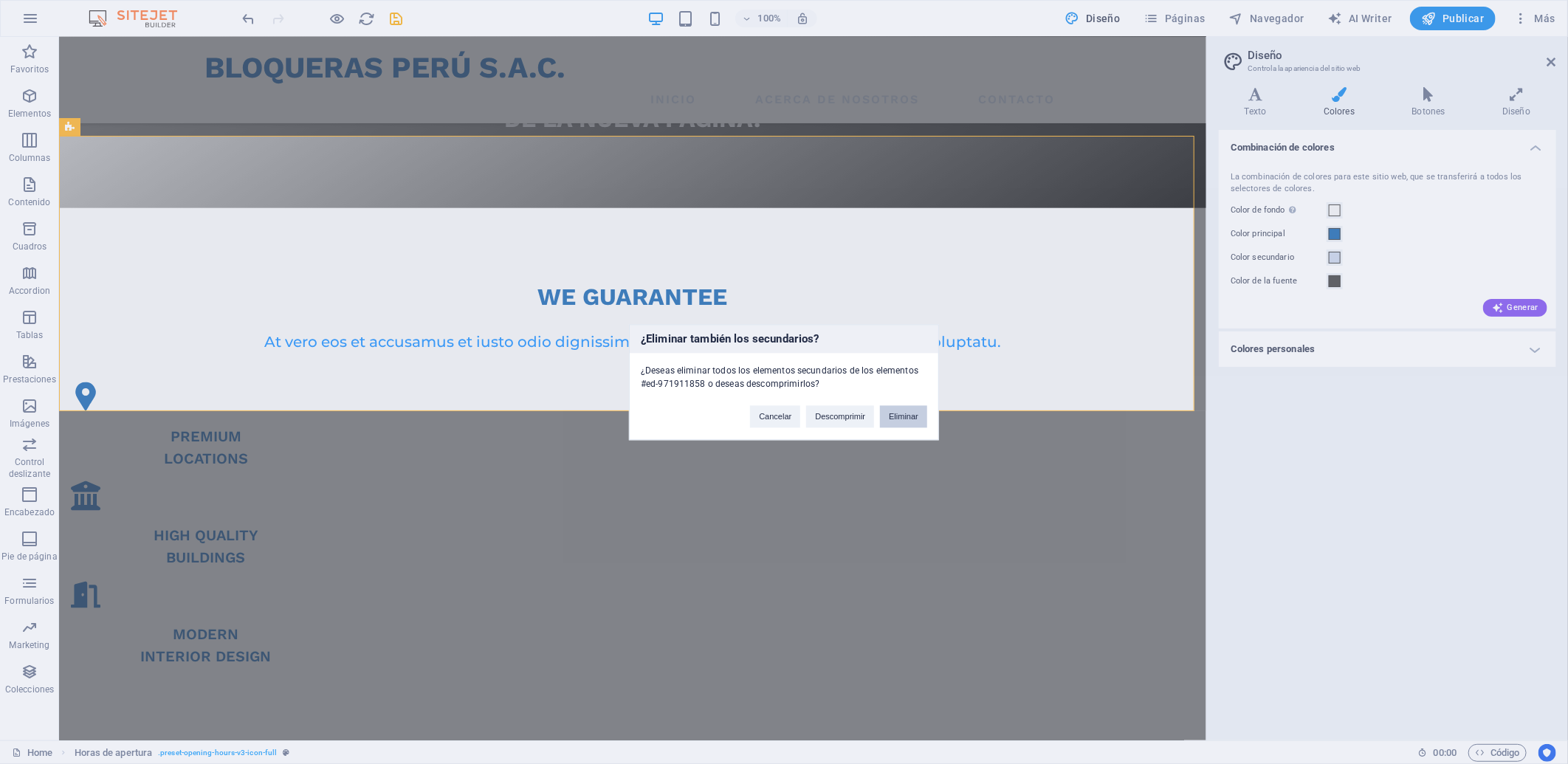
click at [910, 418] on button "Eliminar" at bounding box center [903, 416] width 47 height 22
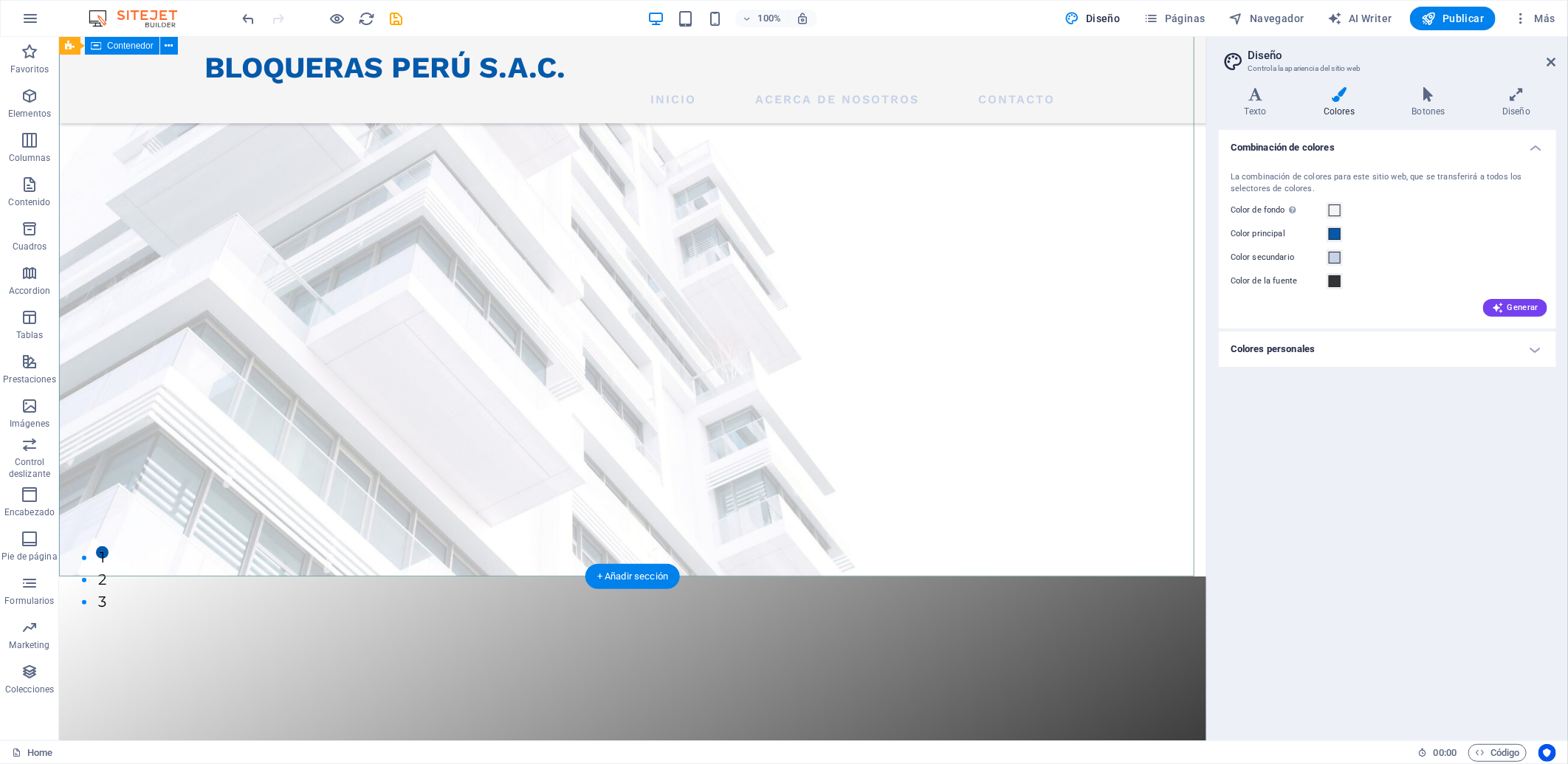
scroll to position [0, 0]
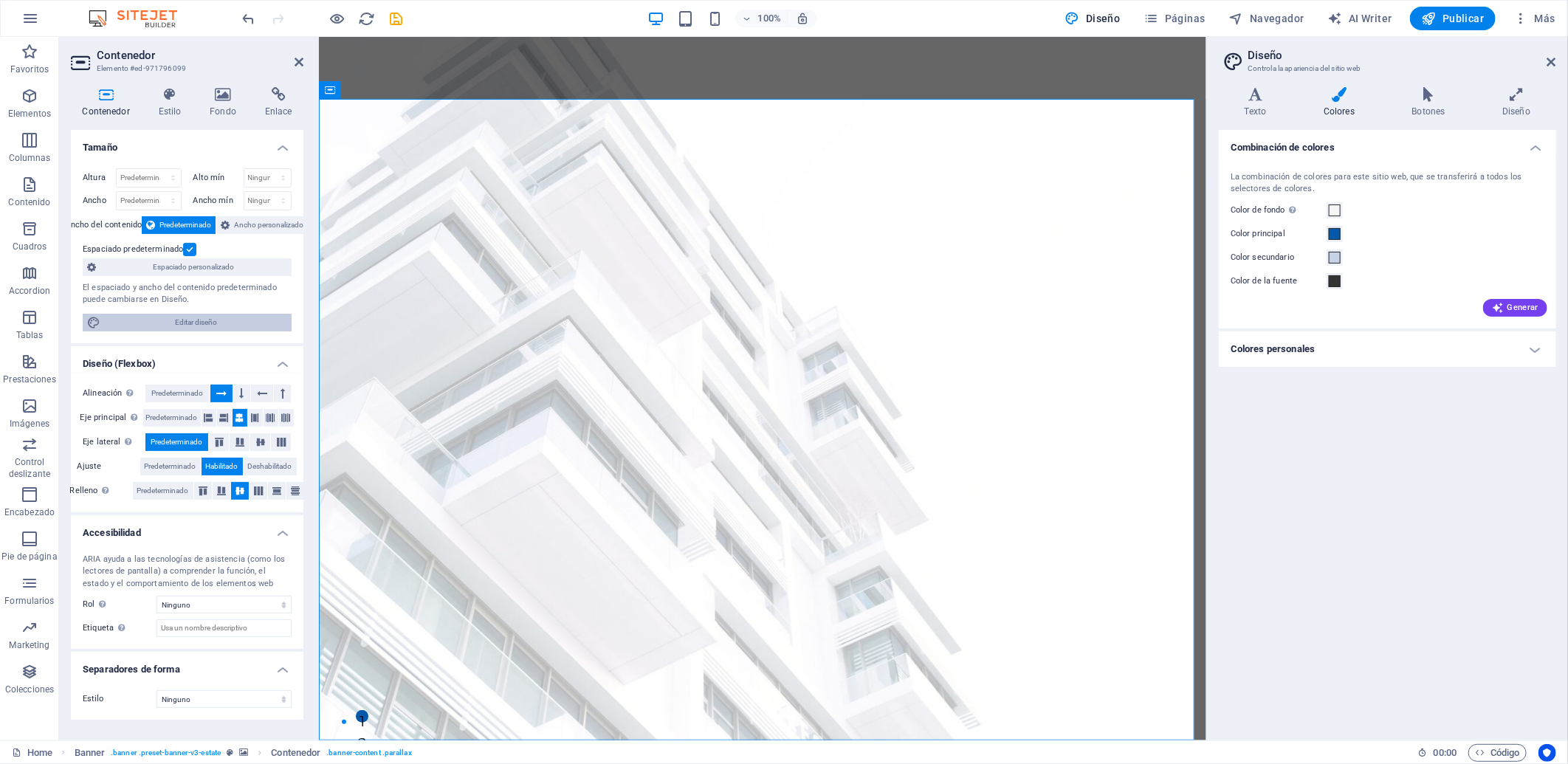
click at [146, 327] on span "Editar diseño" at bounding box center [196, 322] width 182 height 18
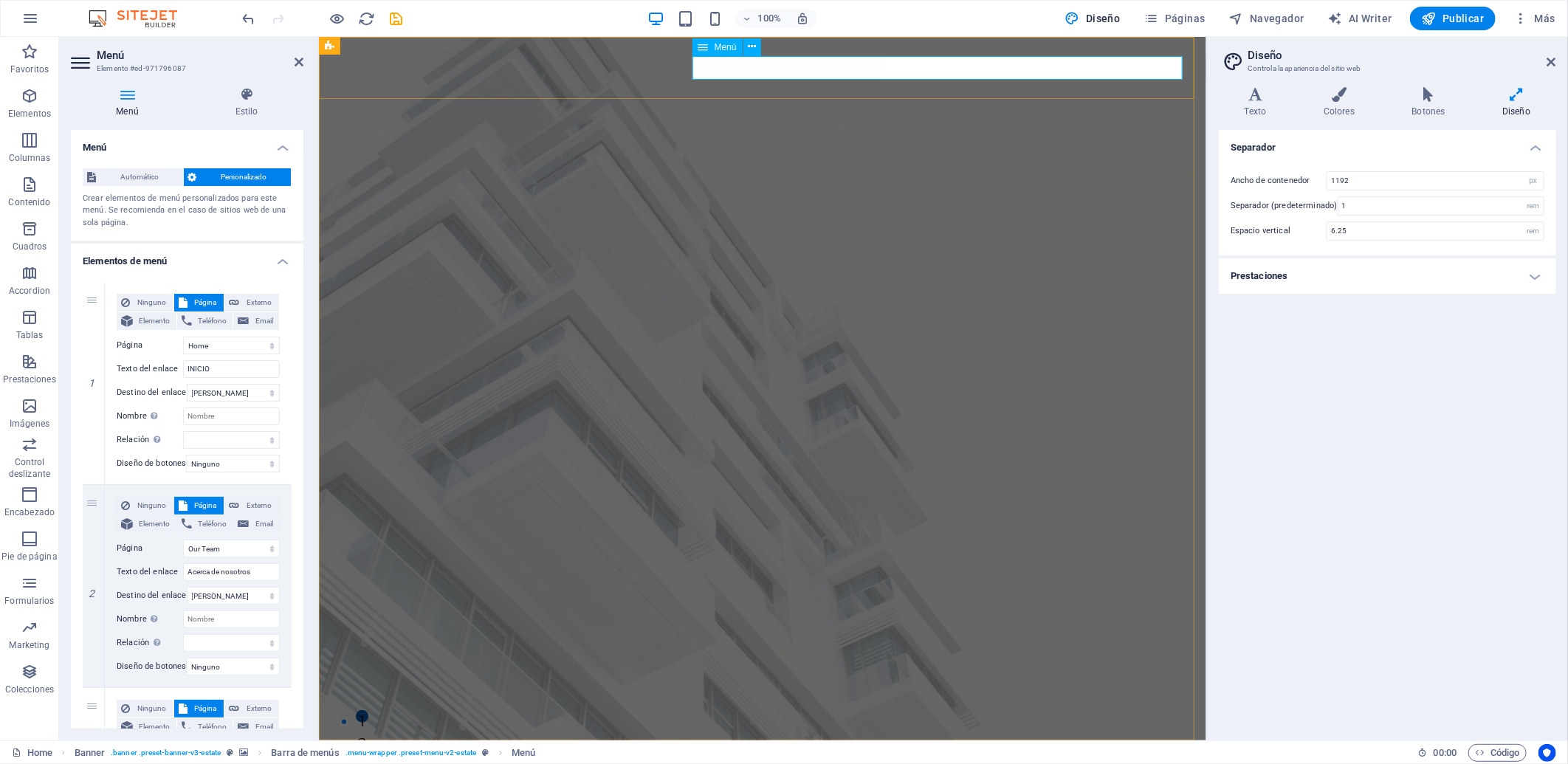
click at [212, 183] on span "Personalizado" at bounding box center [244, 176] width 85 height 18
click at [248, 462] on select "Ninguno Predeterminado Principal Secundario" at bounding box center [232, 463] width 94 height 18
click at [227, 98] on icon at bounding box center [247, 94] width 114 height 15
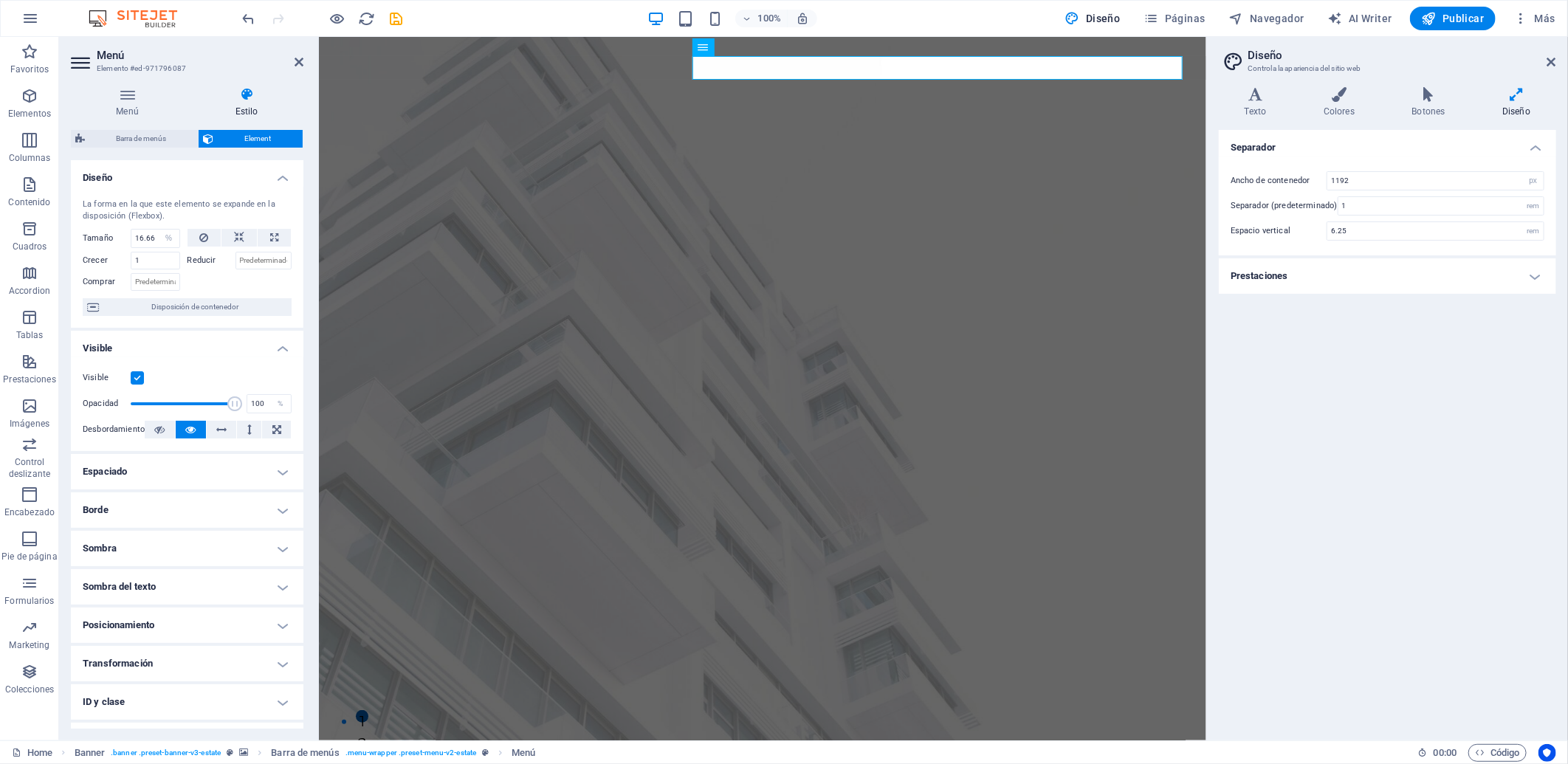
scroll to position [67, 0]
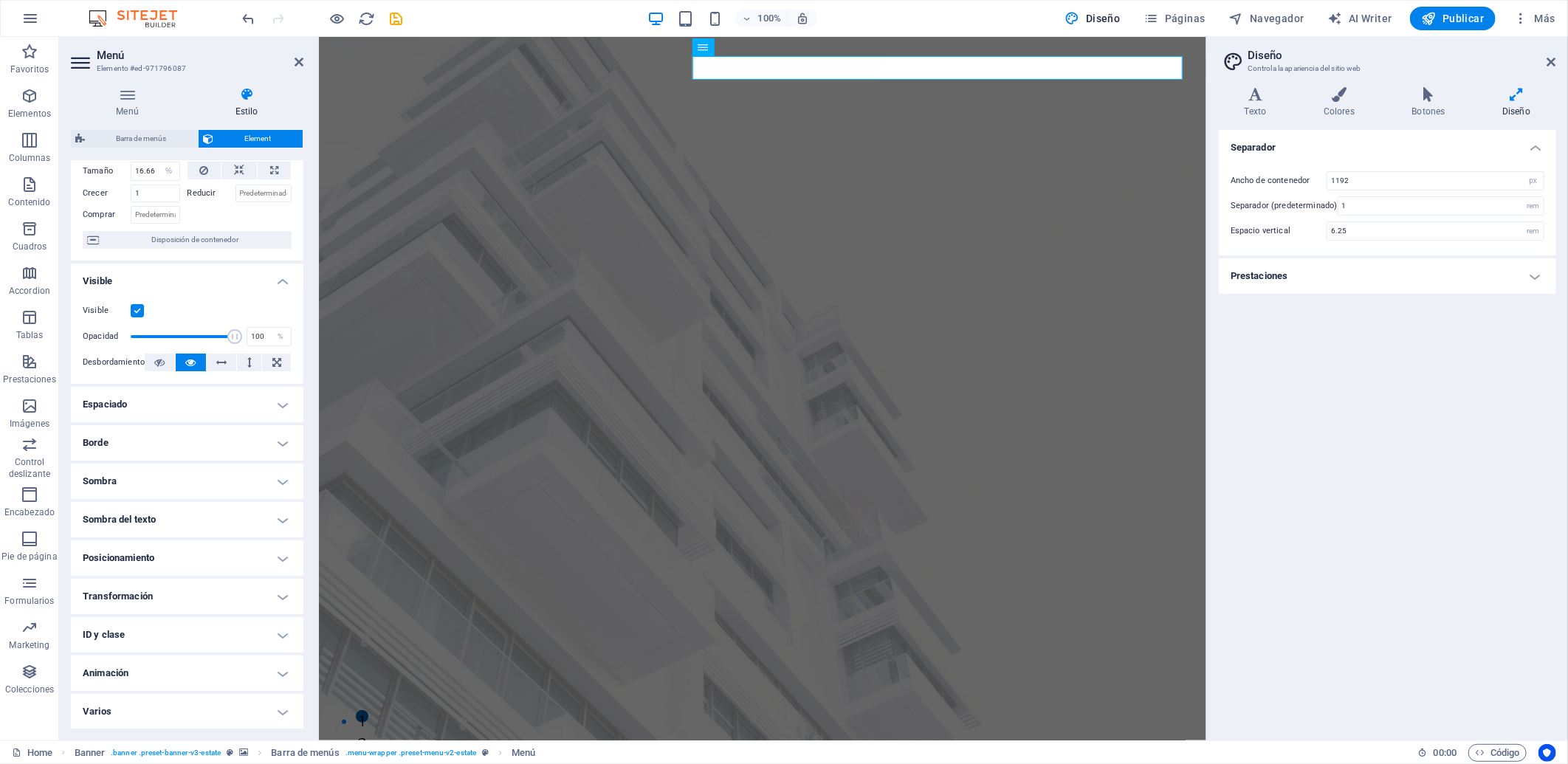
click at [168, 521] on h4 "Sombra del texto" at bounding box center [187, 519] width 232 height 35
click at [257, 547] on span "Fuera" at bounding box center [264, 548] width 18 height 18
click at [261, 443] on h4 "Borde" at bounding box center [187, 442] width 232 height 35
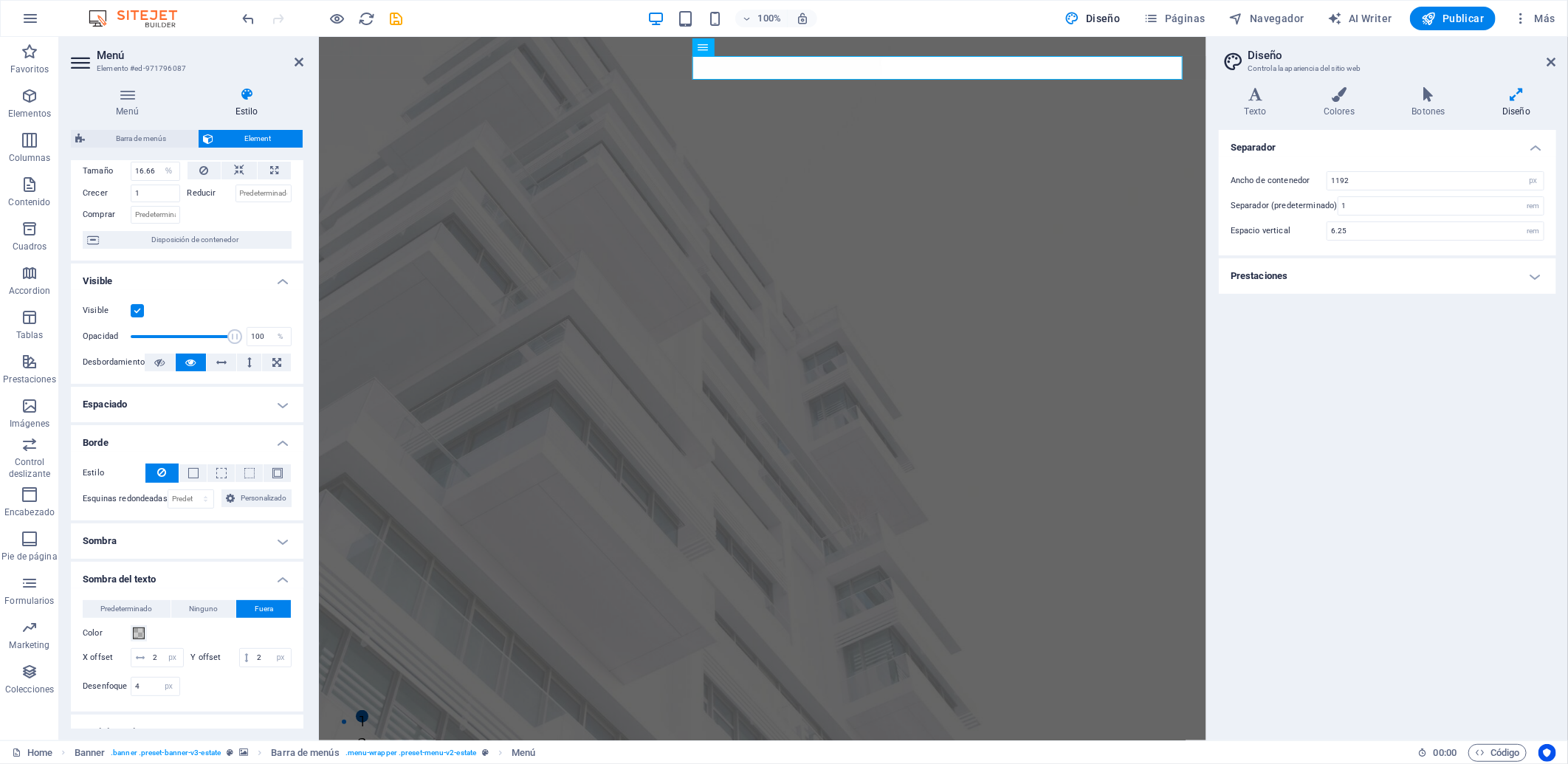
click at [261, 443] on h4 "Borde" at bounding box center [187, 438] width 232 height 27
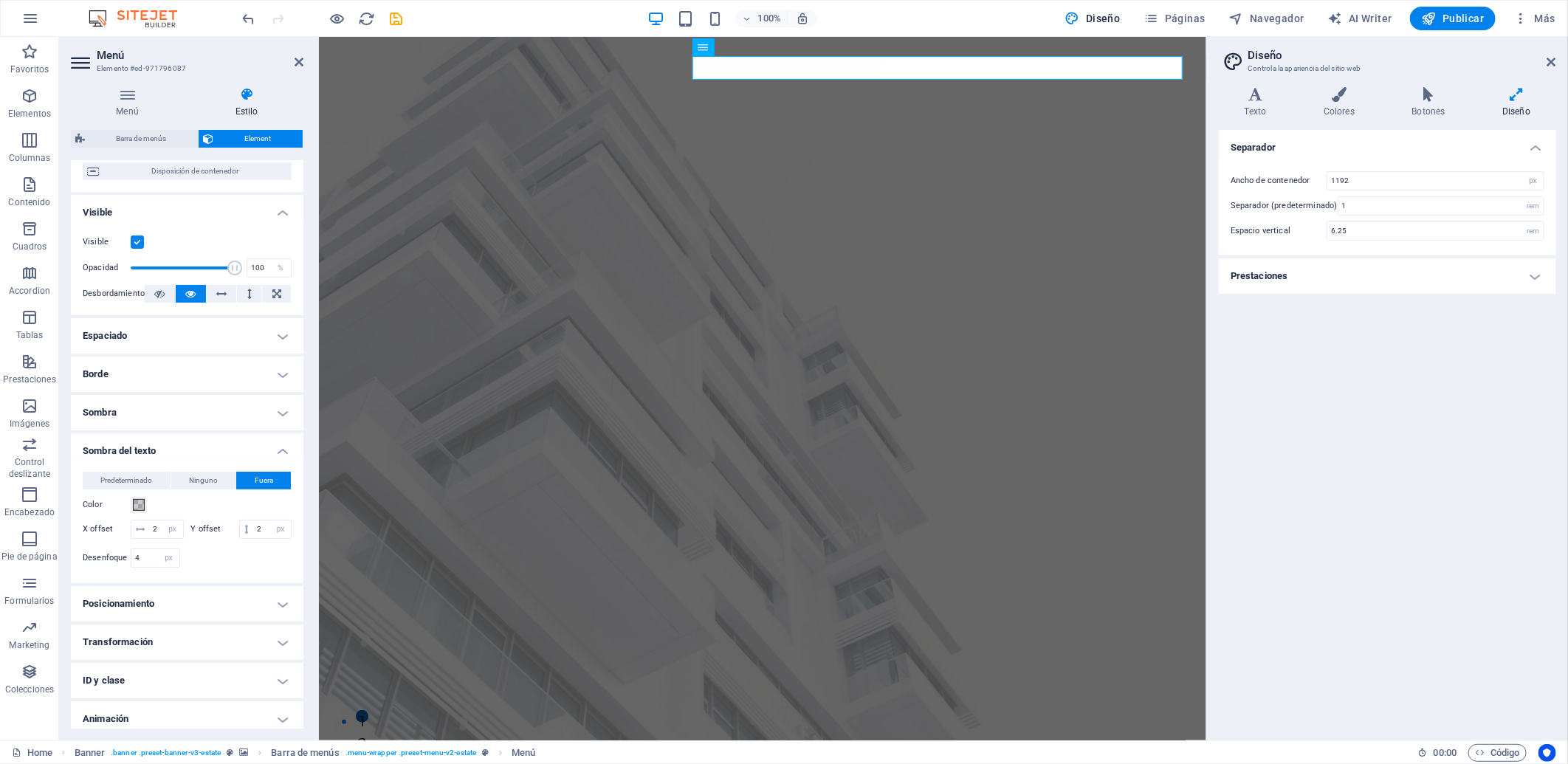
scroll to position [201, 0]
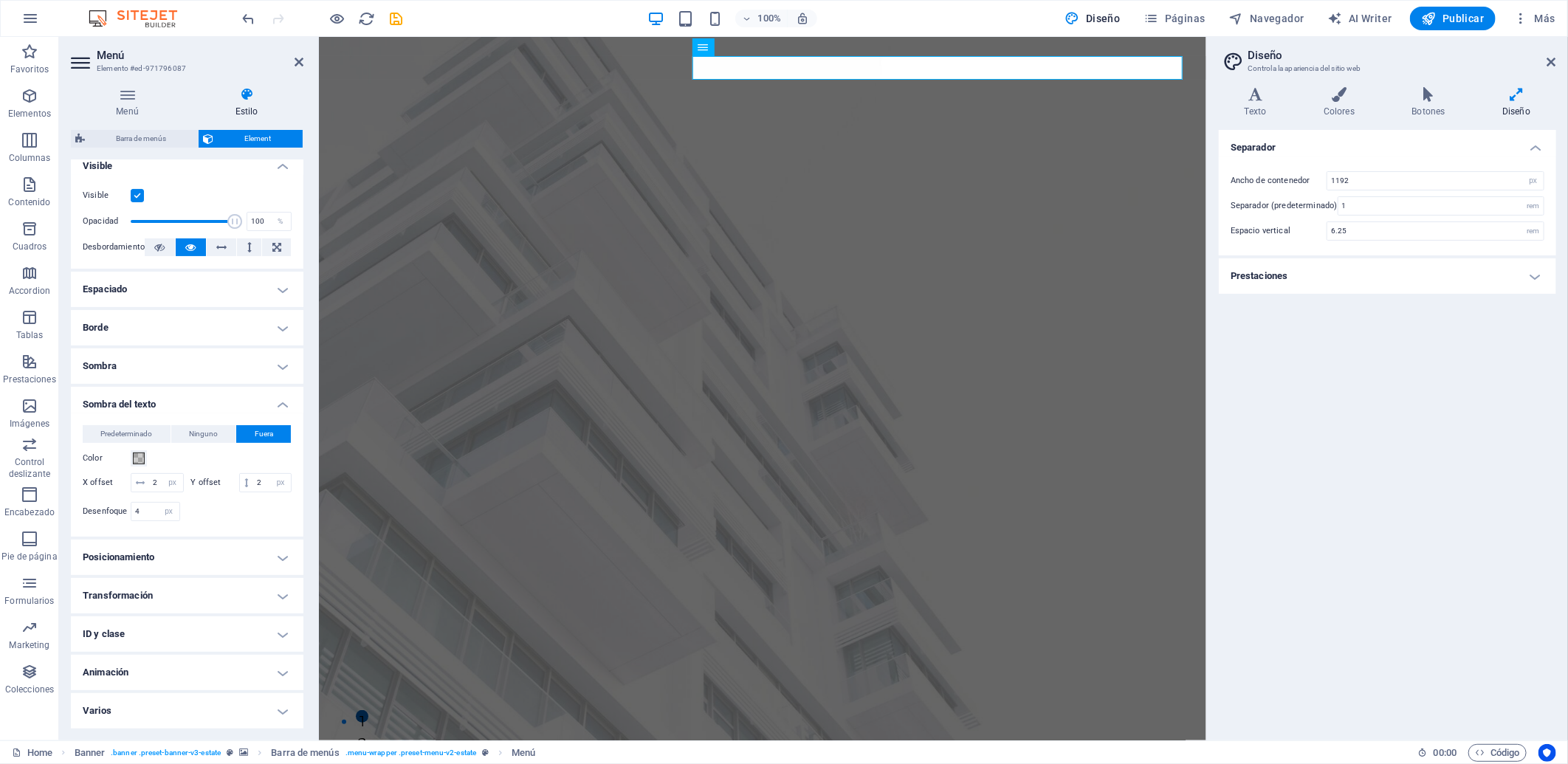
click at [237, 687] on h4 "Varios" at bounding box center [187, 711] width 232 height 35
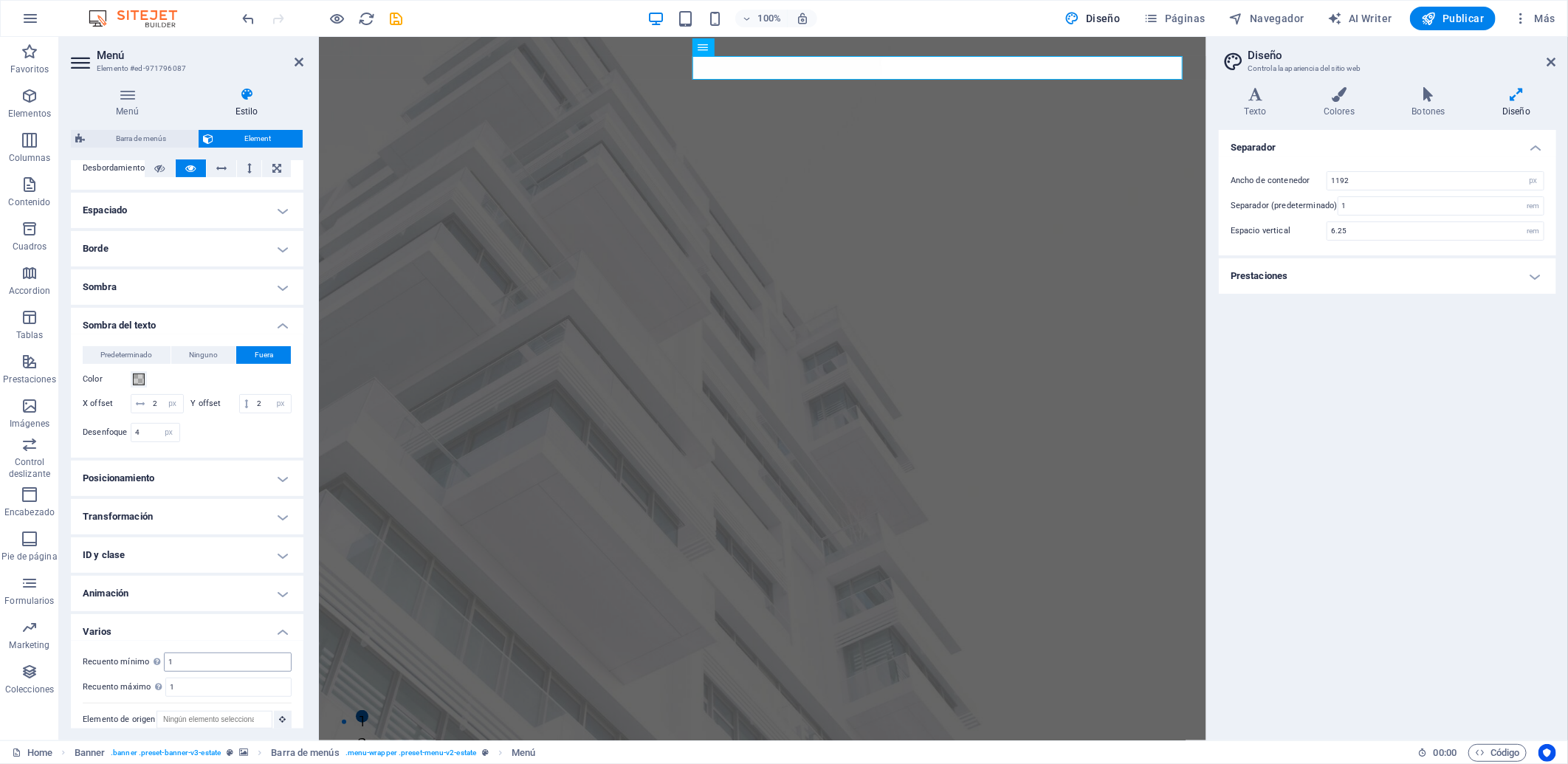
scroll to position [293, 0]
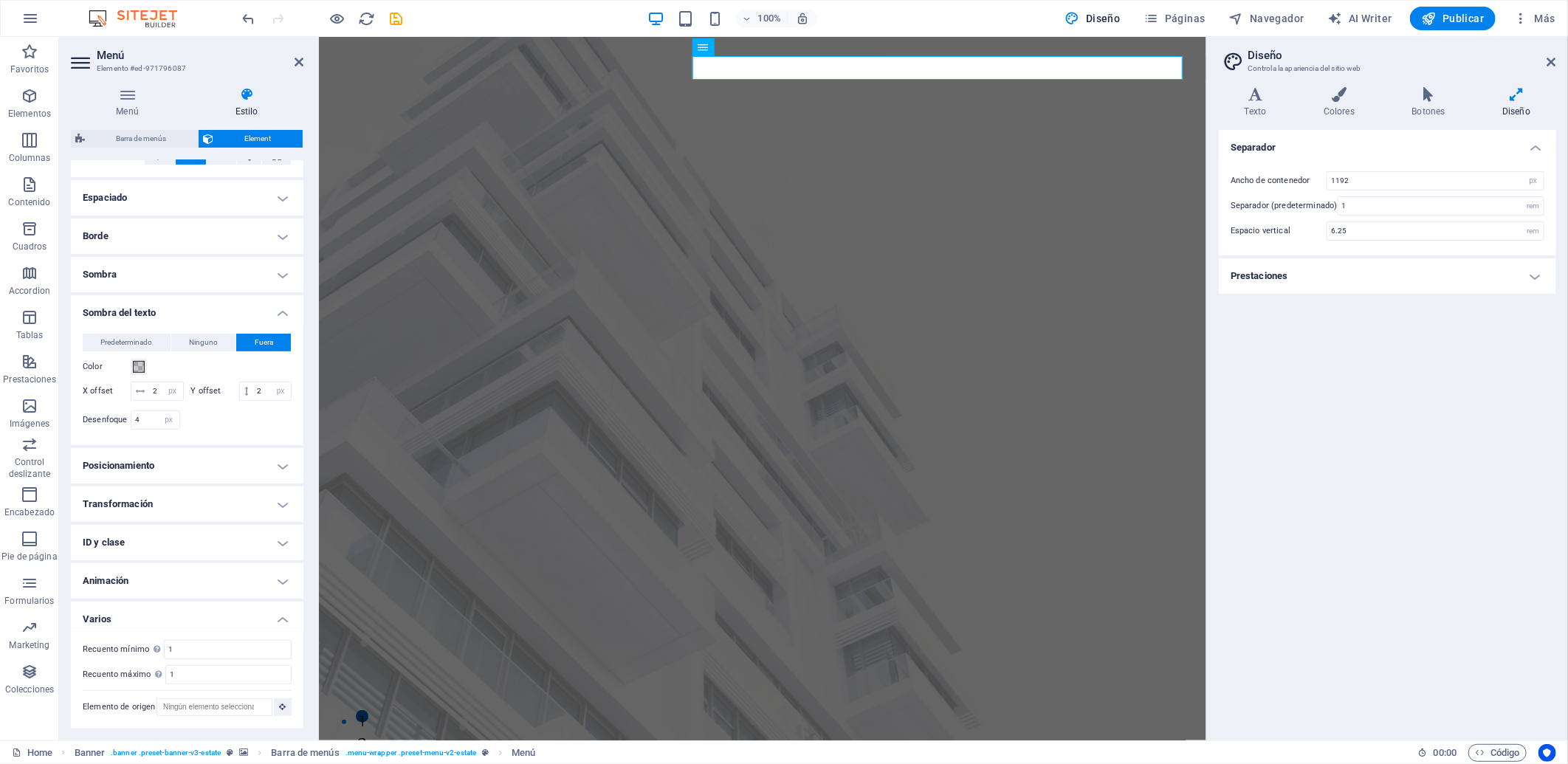
click at [246, 527] on h4 "ID y clase" at bounding box center [187, 542] width 232 height 35
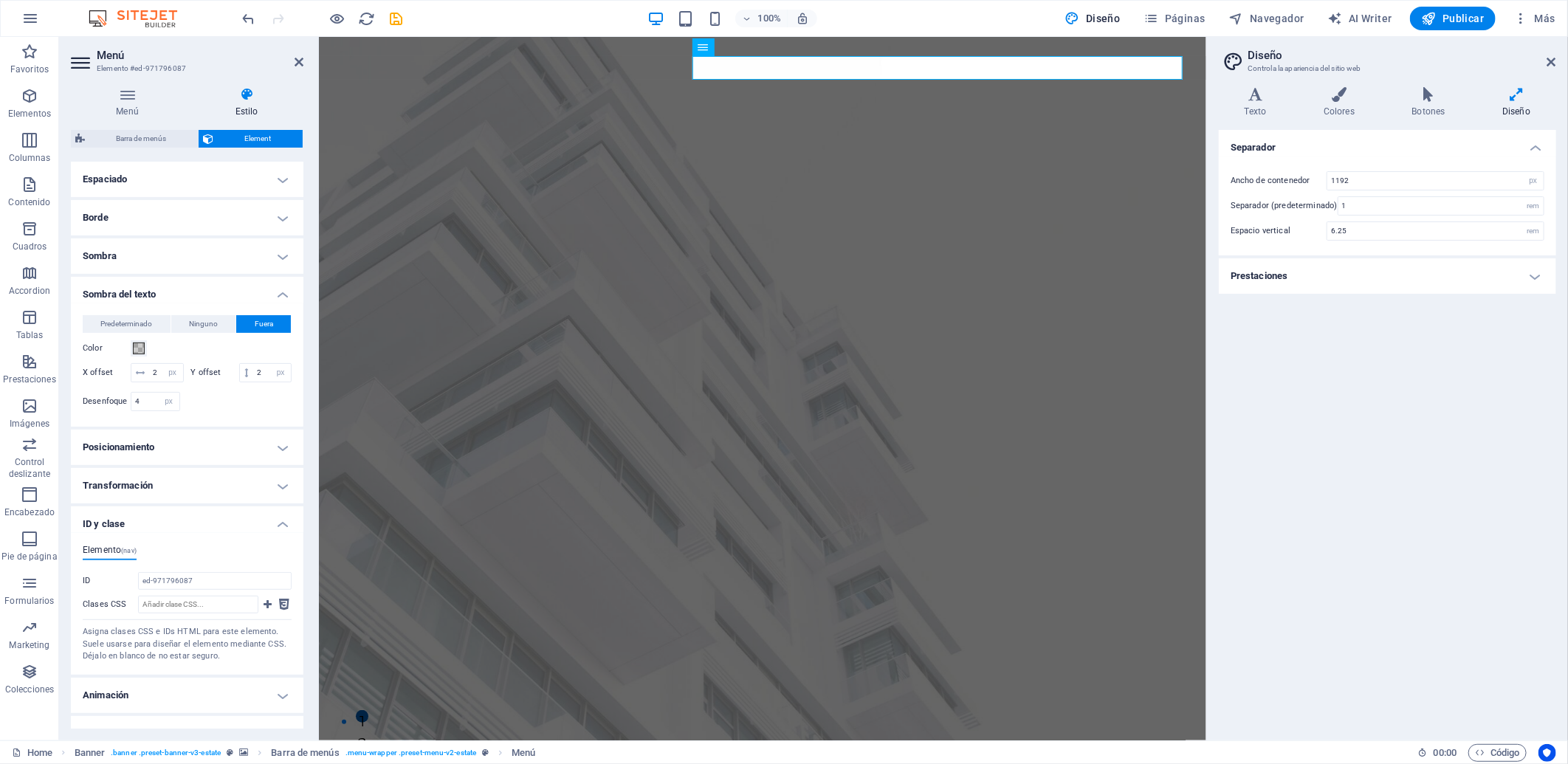
click at [244, 502] on h4 "Transformación" at bounding box center [187, 486] width 232 height 35
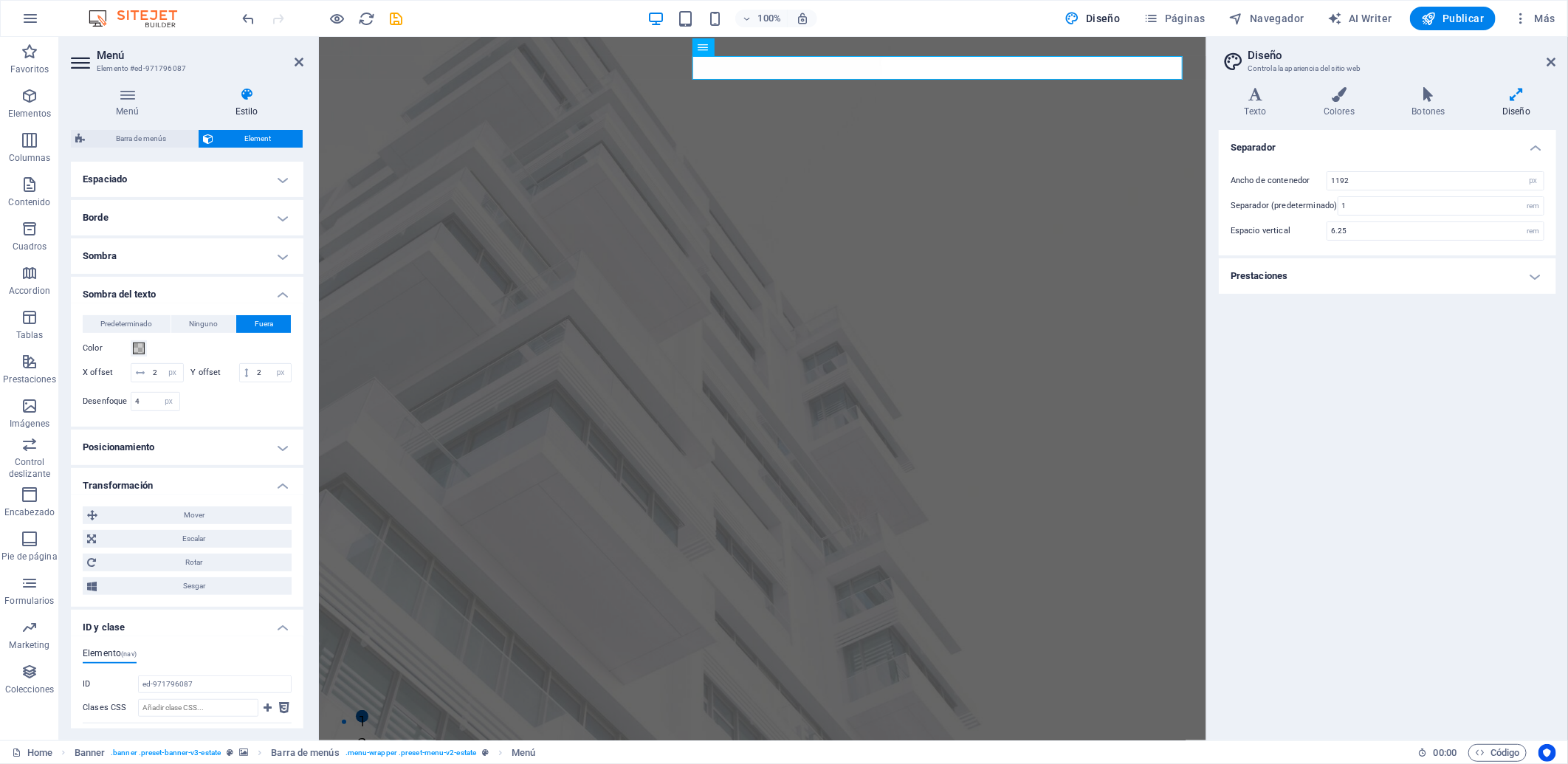
click at [241, 465] on h4 "Posicionamiento" at bounding box center [187, 447] width 232 height 35
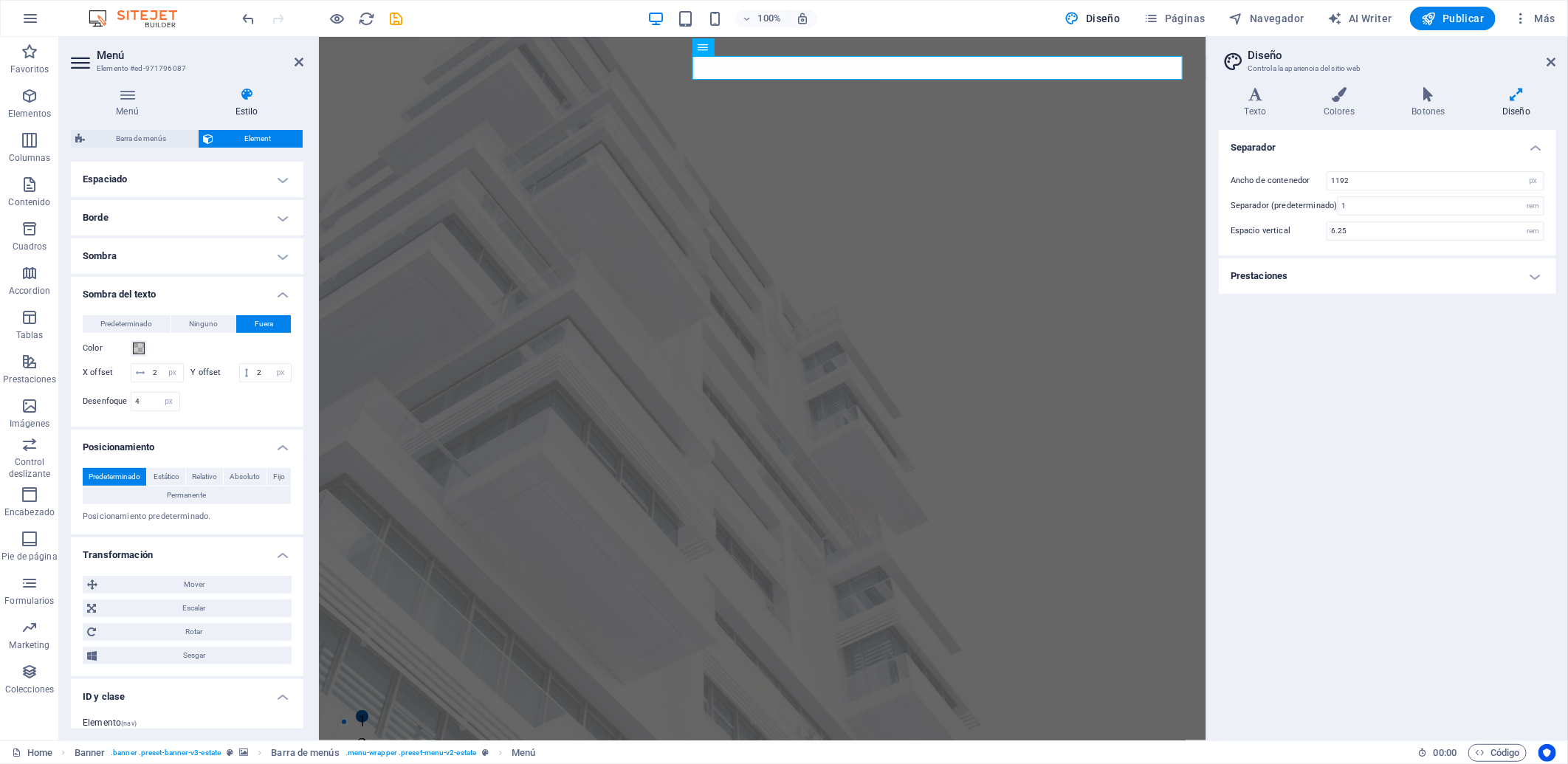
click at [241, 475] on div "Predeterminado Estático Relativo Absoluto Fijo Permanente Índice Z Define el or…" at bounding box center [187, 496] width 232 height 79
click at [258, 456] on h4 "Posicionamiento" at bounding box center [187, 443] width 232 height 27
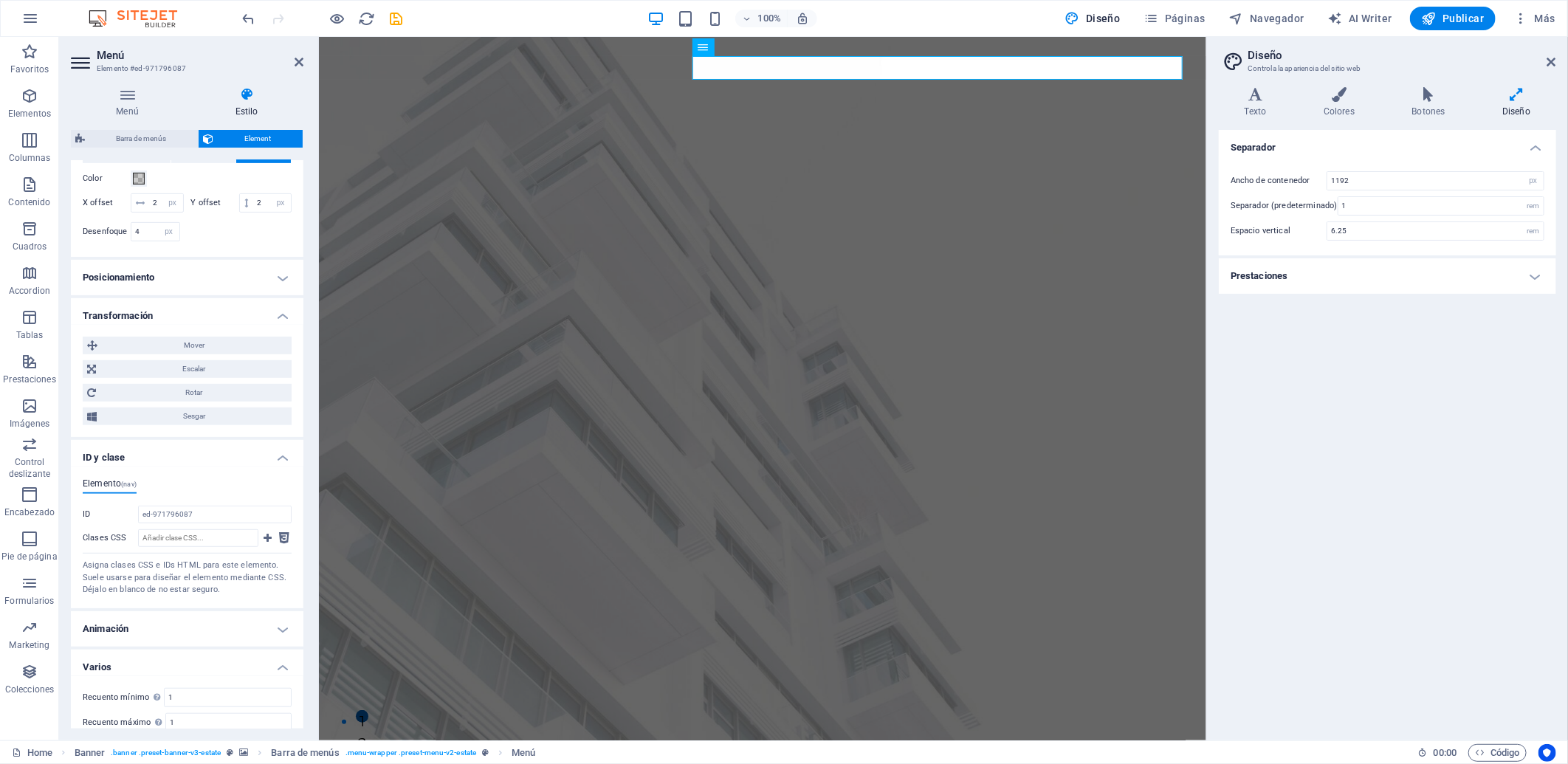
scroll to position [527, 0]
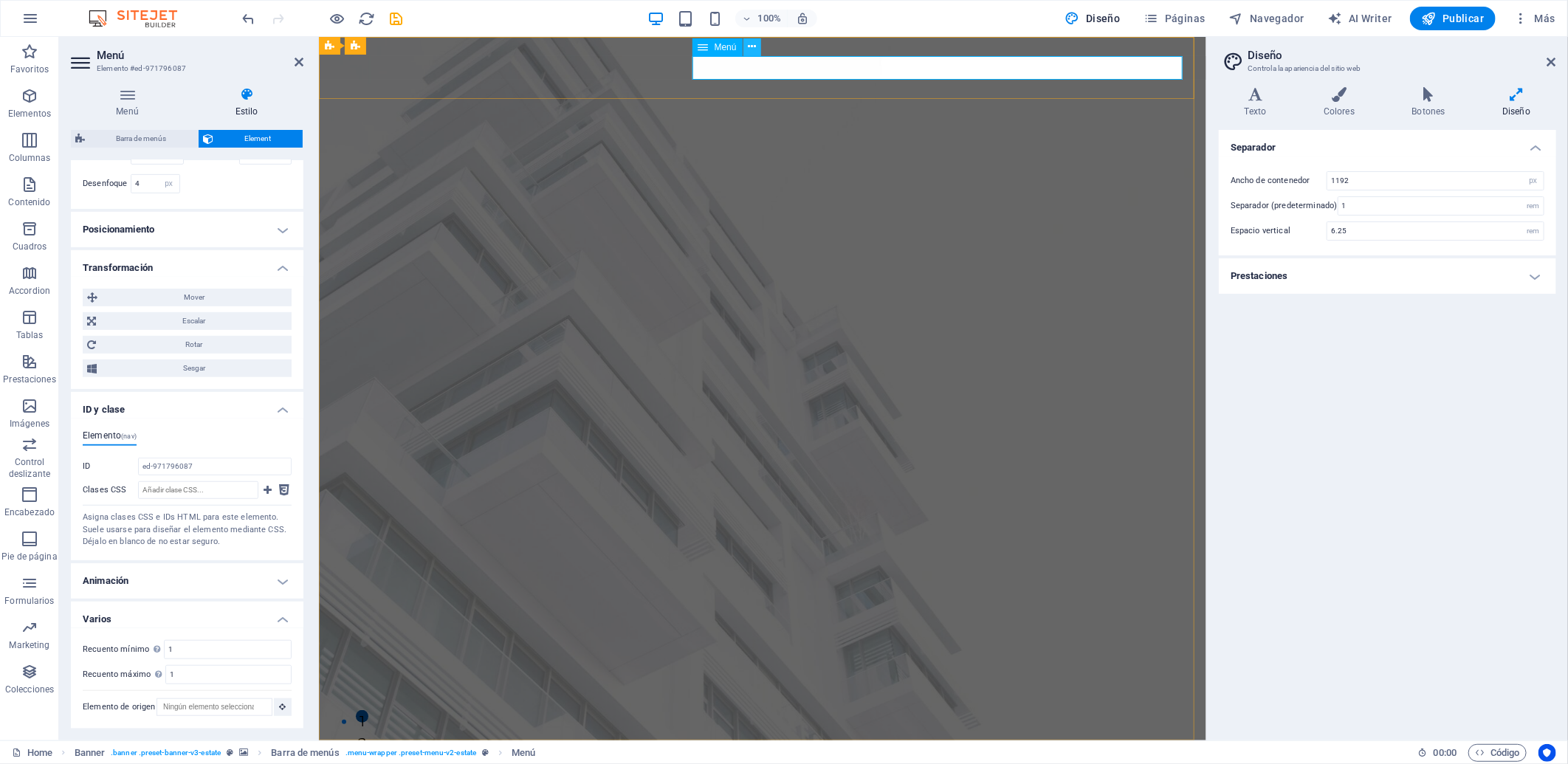
click at [746, 47] on button at bounding box center [752, 47] width 18 height 18
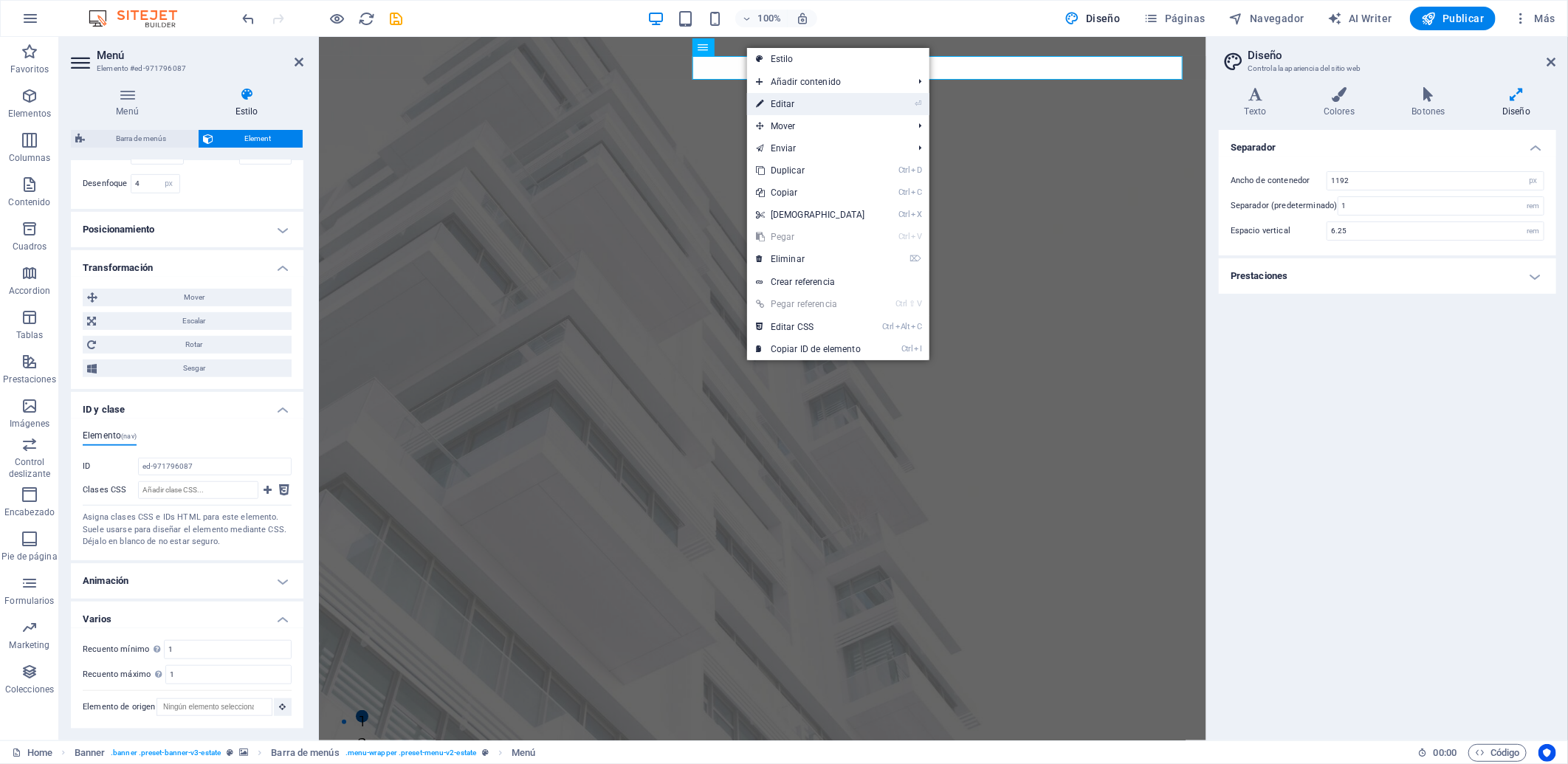
click at [815, 107] on link "⏎ Editar" at bounding box center [810, 104] width 127 height 22
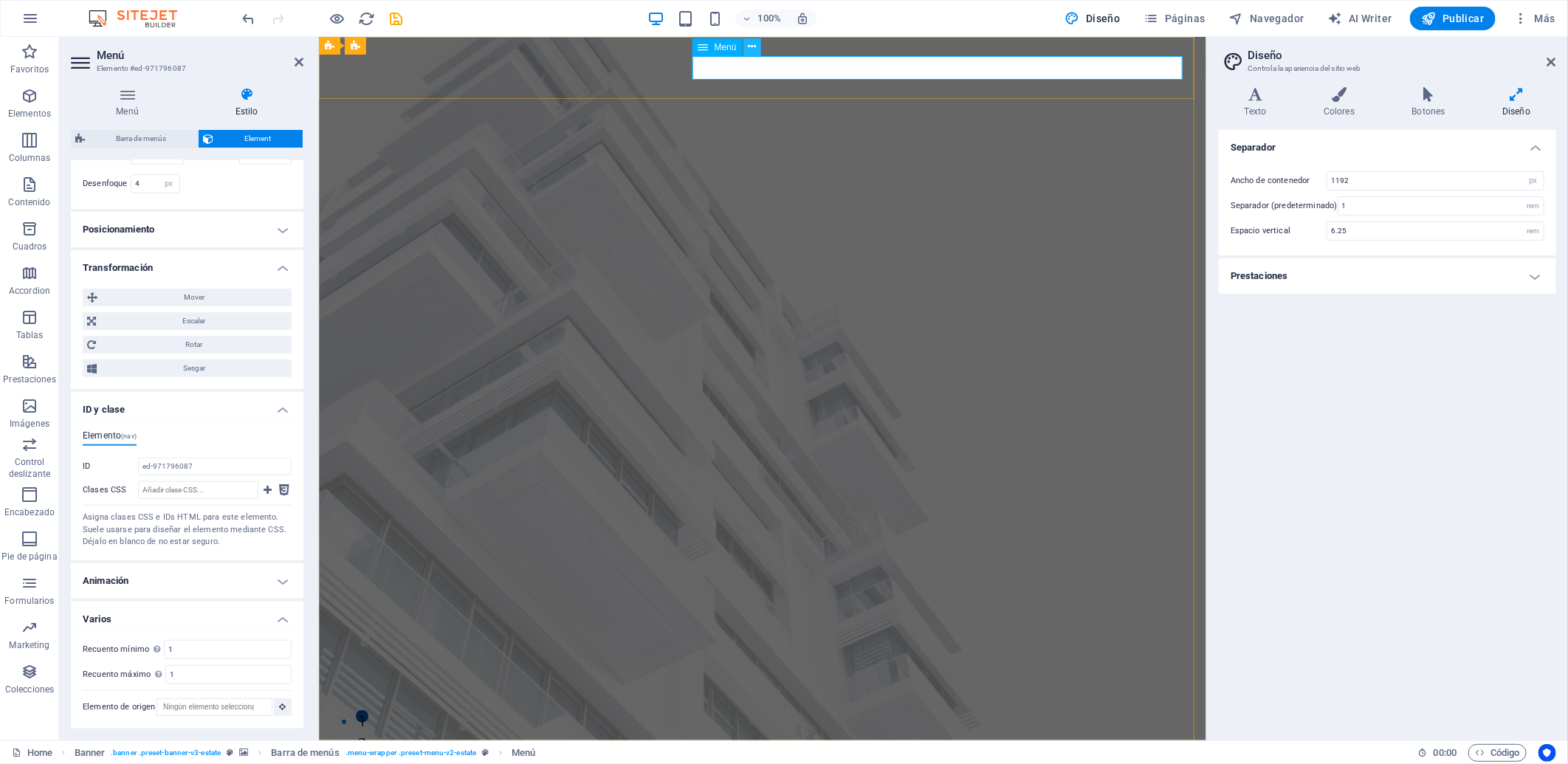
click at [754, 53] on icon at bounding box center [752, 47] width 8 height 16
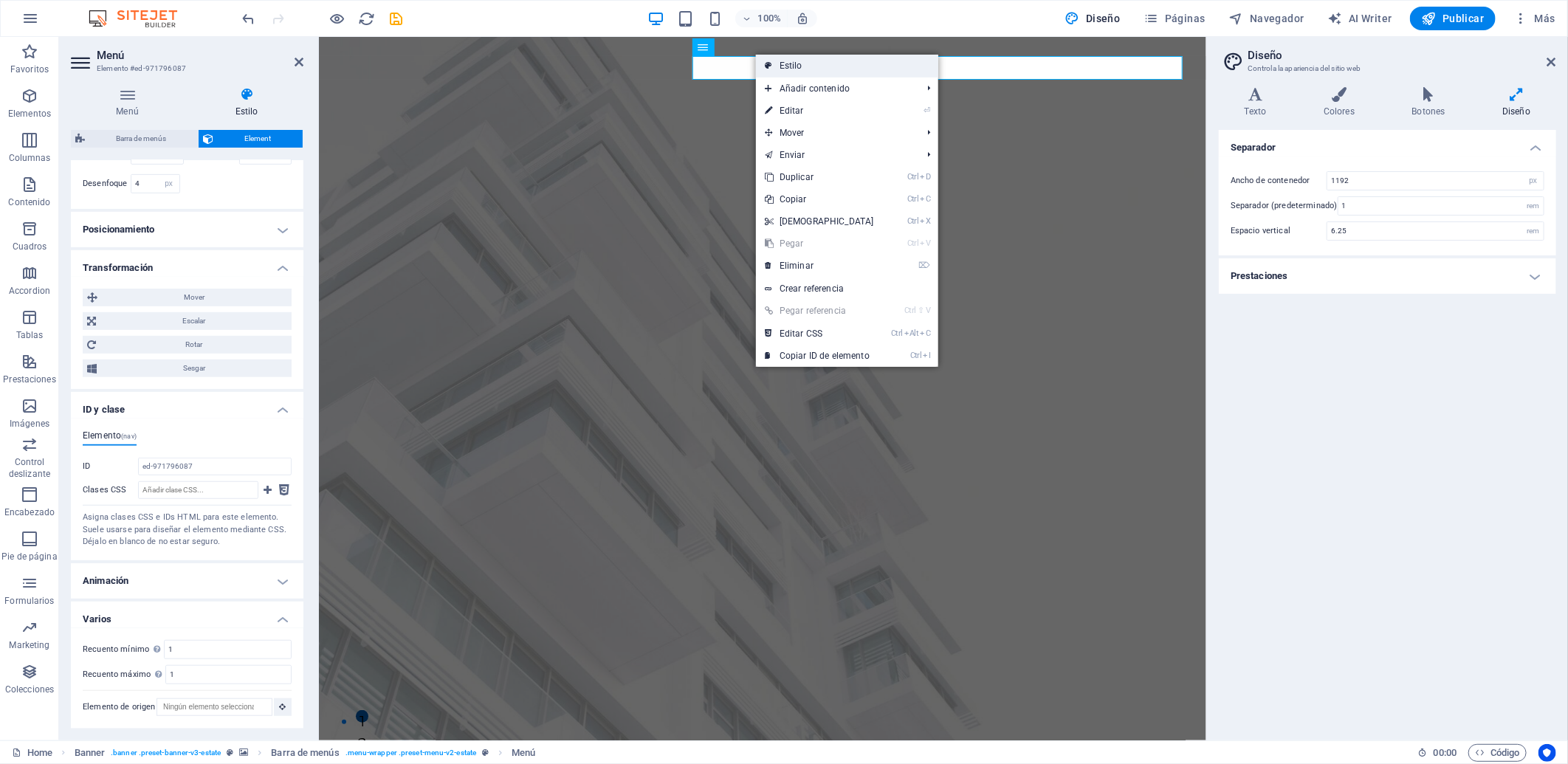
click at [764, 68] on link "Estilo" at bounding box center [847, 65] width 182 height 22
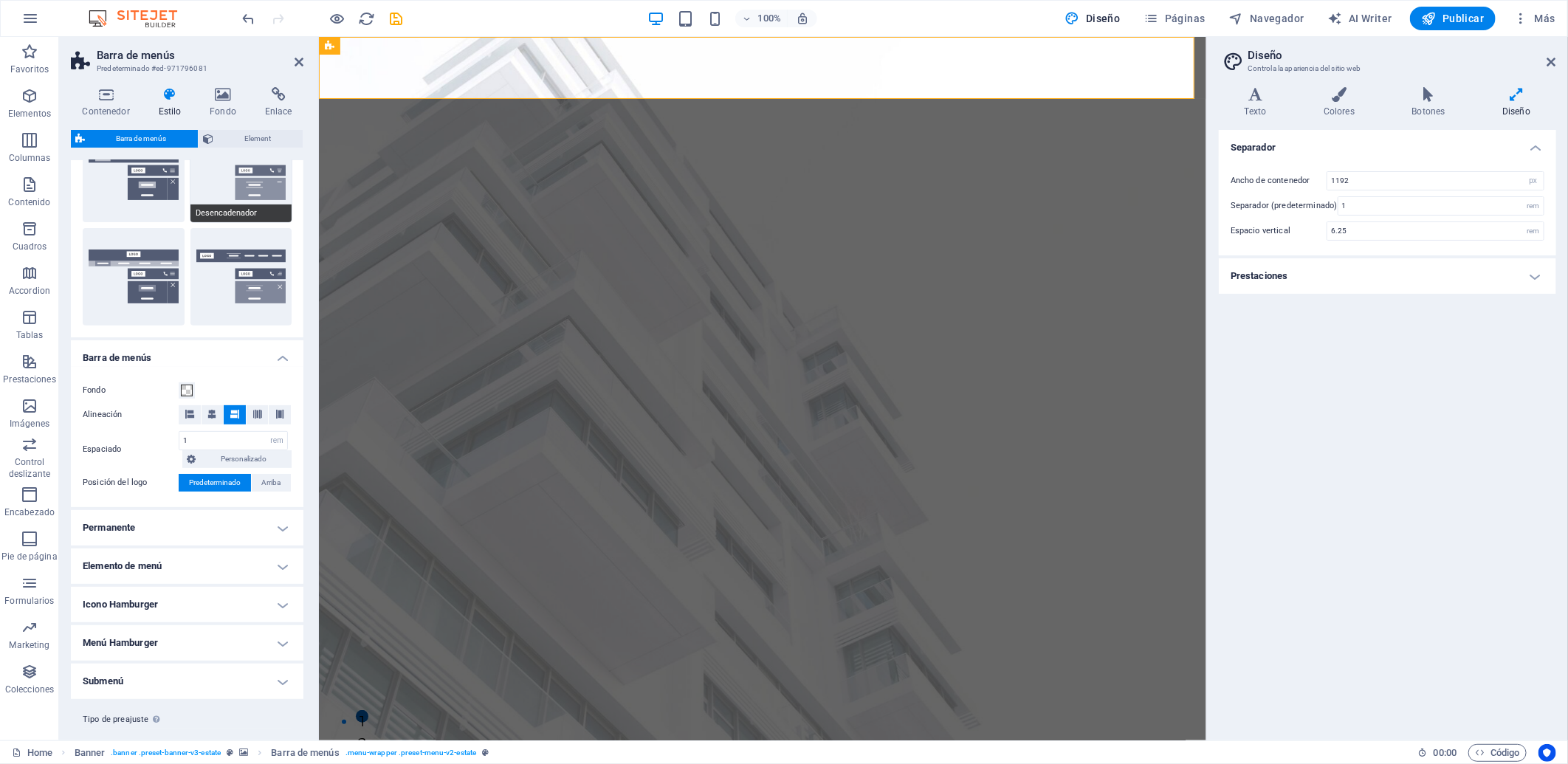
scroll to position [308, 0]
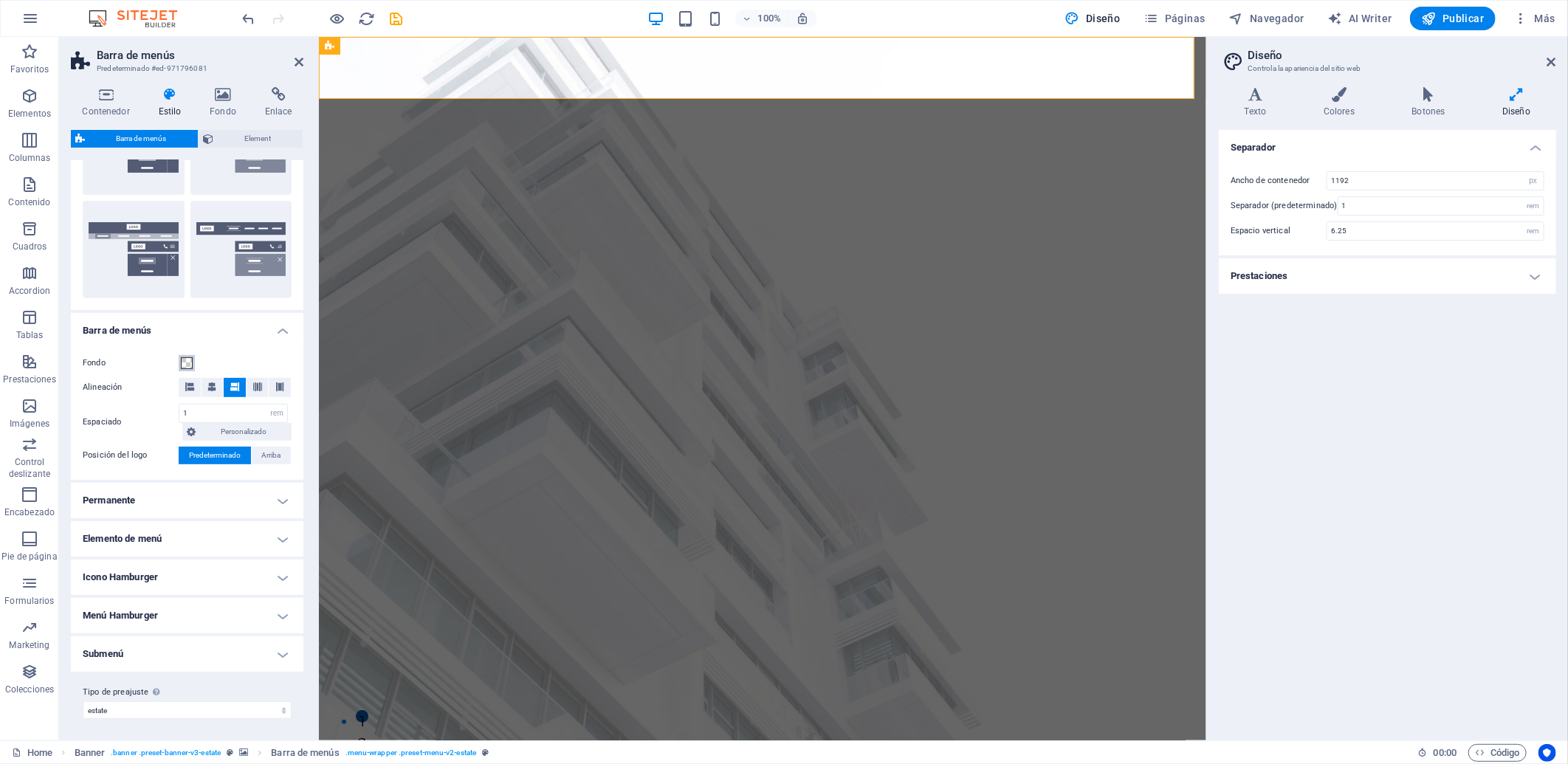
click at [189, 355] on button "Fondo" at bounding box center [186, 363] width 16 height 16
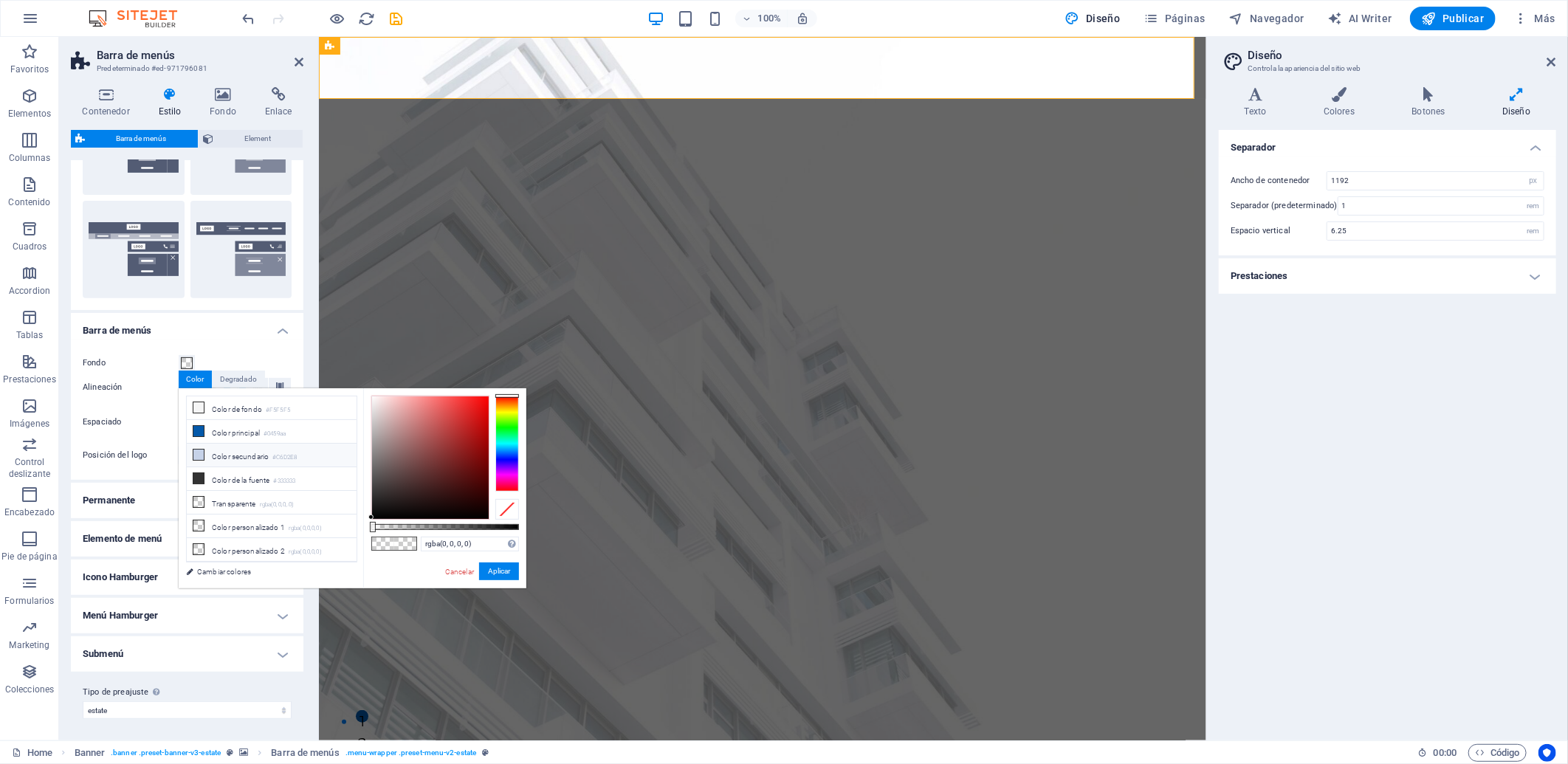
click at [220, 444] on li "Color secundario #C6D2E8" at bounding box center [271, 456] width 170 height 23
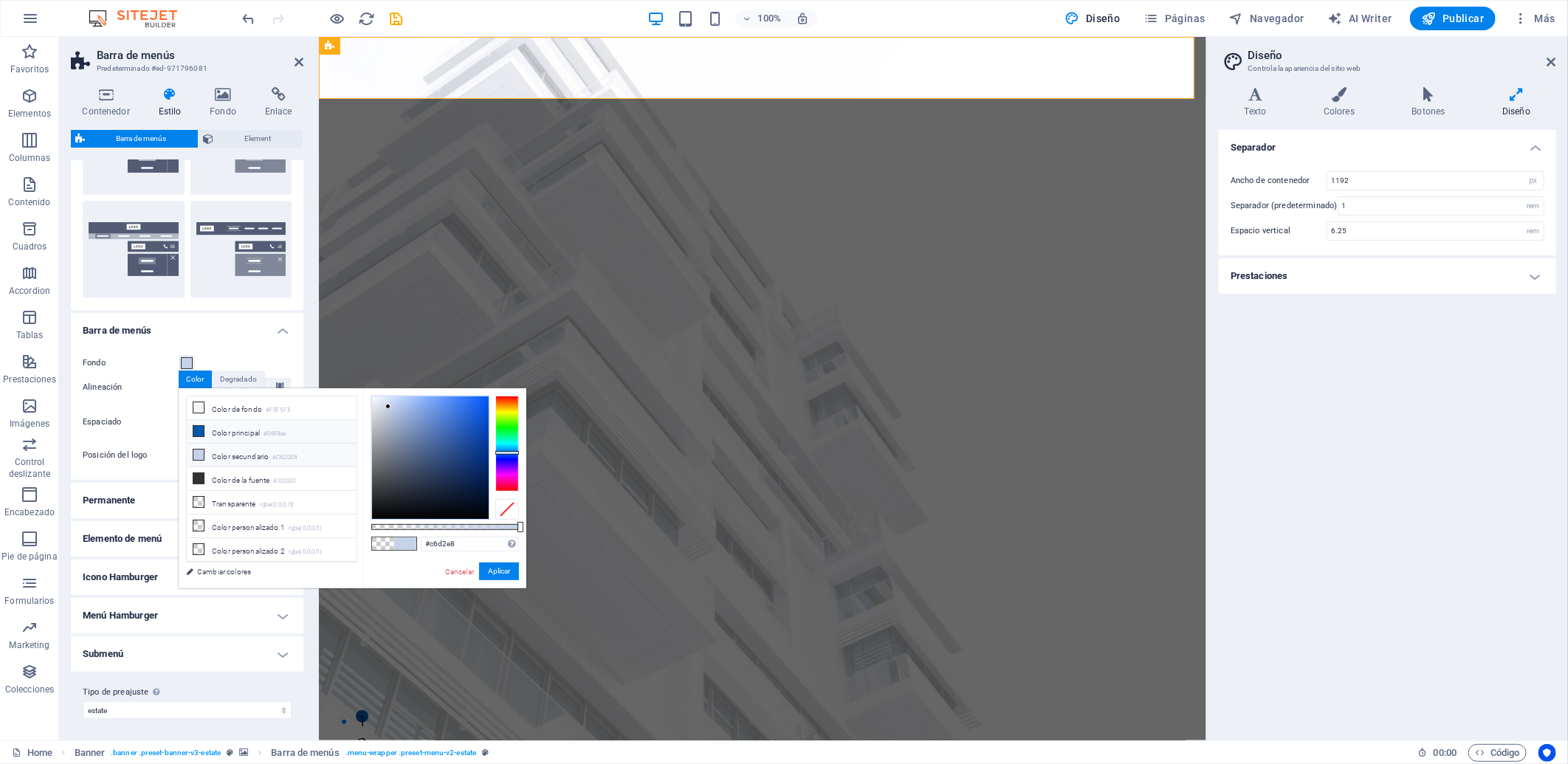
click at [230, 431] on li "Color principal #0459aa" at bounding box center [271, 431] width 170 height 23
drag, startPoint x: 459, startPoint y: 537, endPoint x: 324, endPoint y: 544, distance: 135.2
click at [324, 544] on div "less Color de fondo #F5F5F5 Color principal #0459aa Color secundario #C6D2E8 Co…" at bounding box center [353, 487] width 348 height 200
click at [511, 566] on button "Aplicar" at bounding box center [499, 571] width 40 height 18
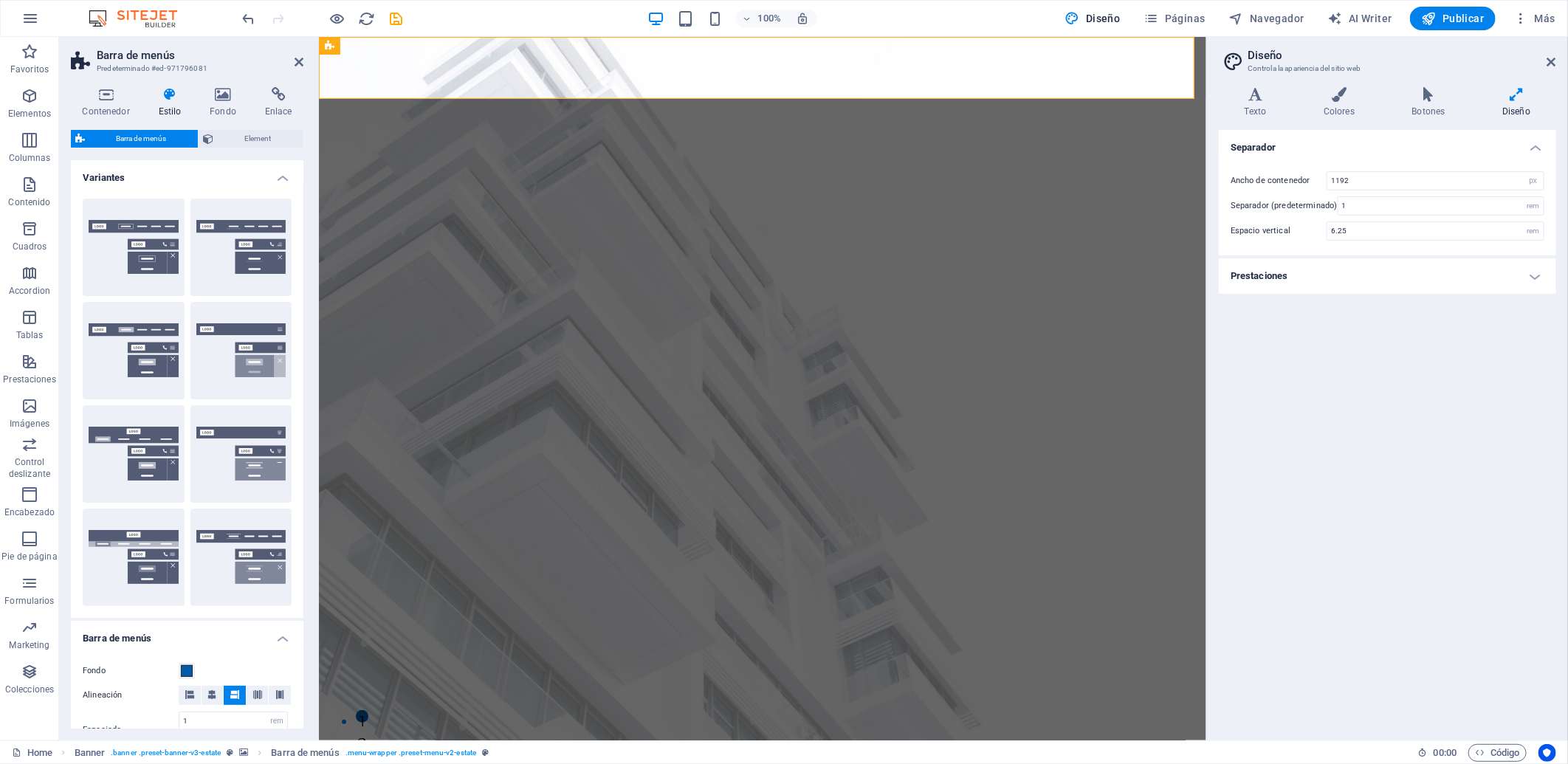
scroll to position [82, 0]
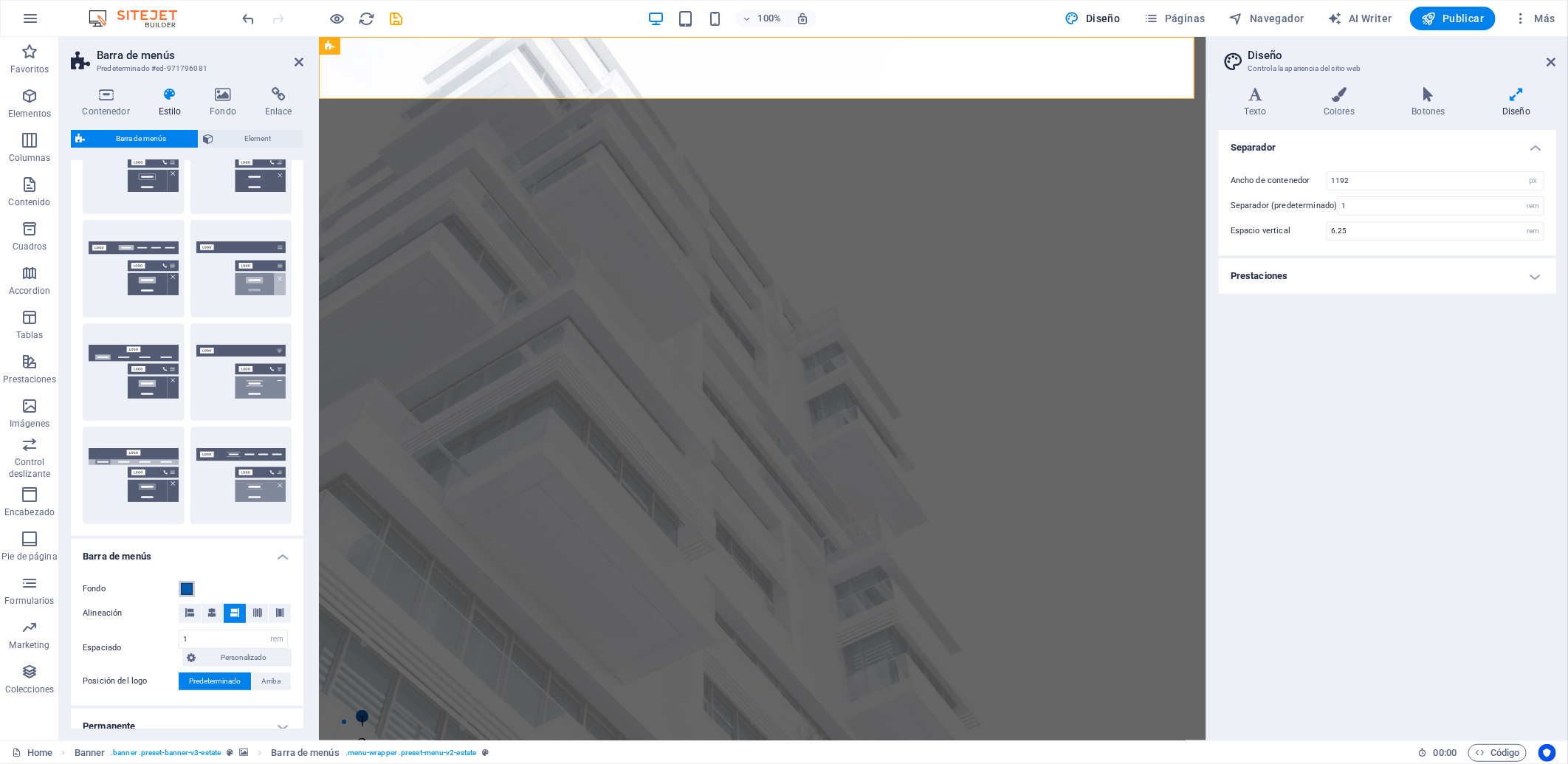
click at [181, 583] on span at bounding box center [186, 588] width 12 height 12
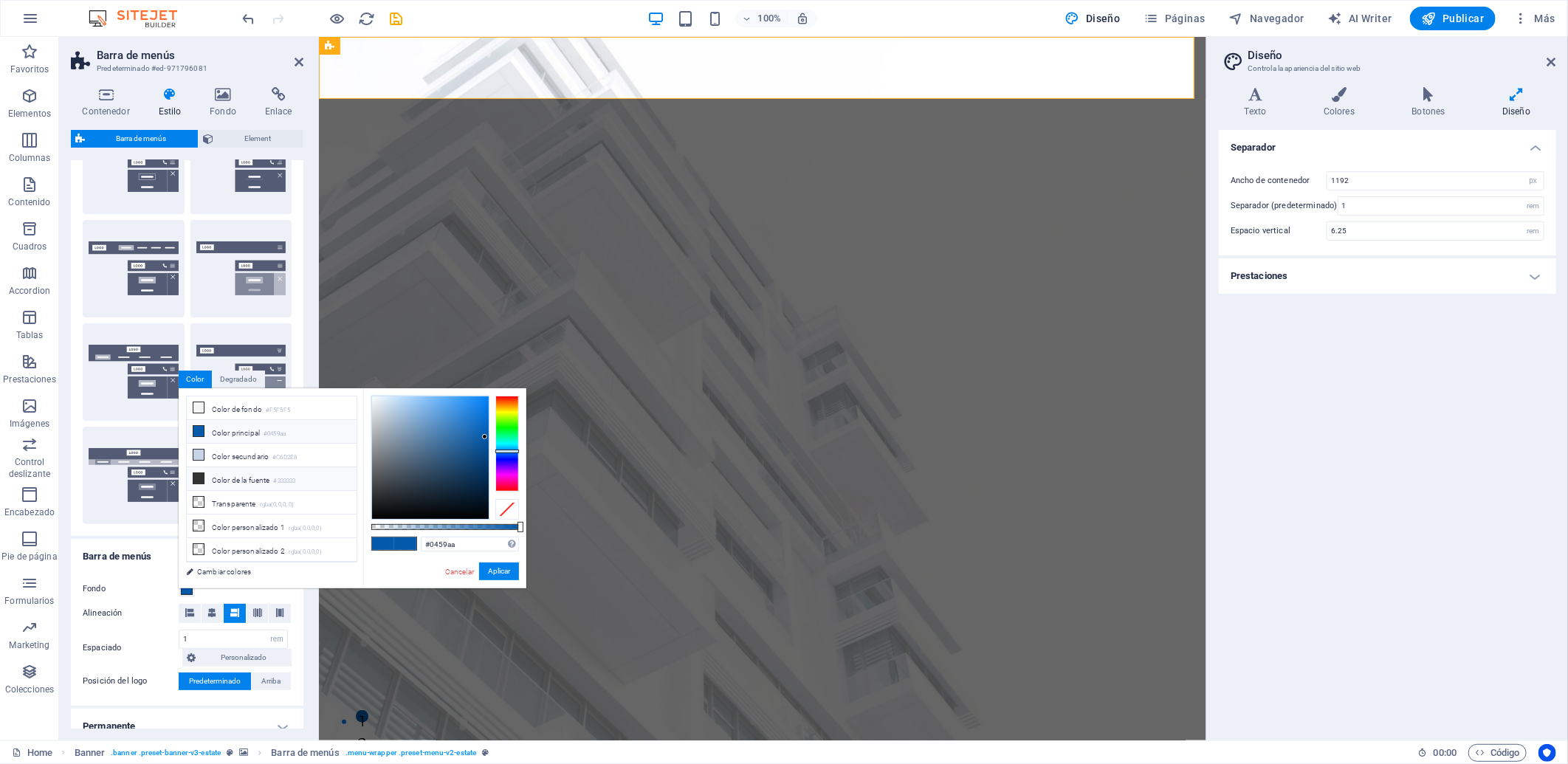
click at [249, 481] on li "Color de la fuente #333333" at bounding box center [271, 479] width 170 height 23
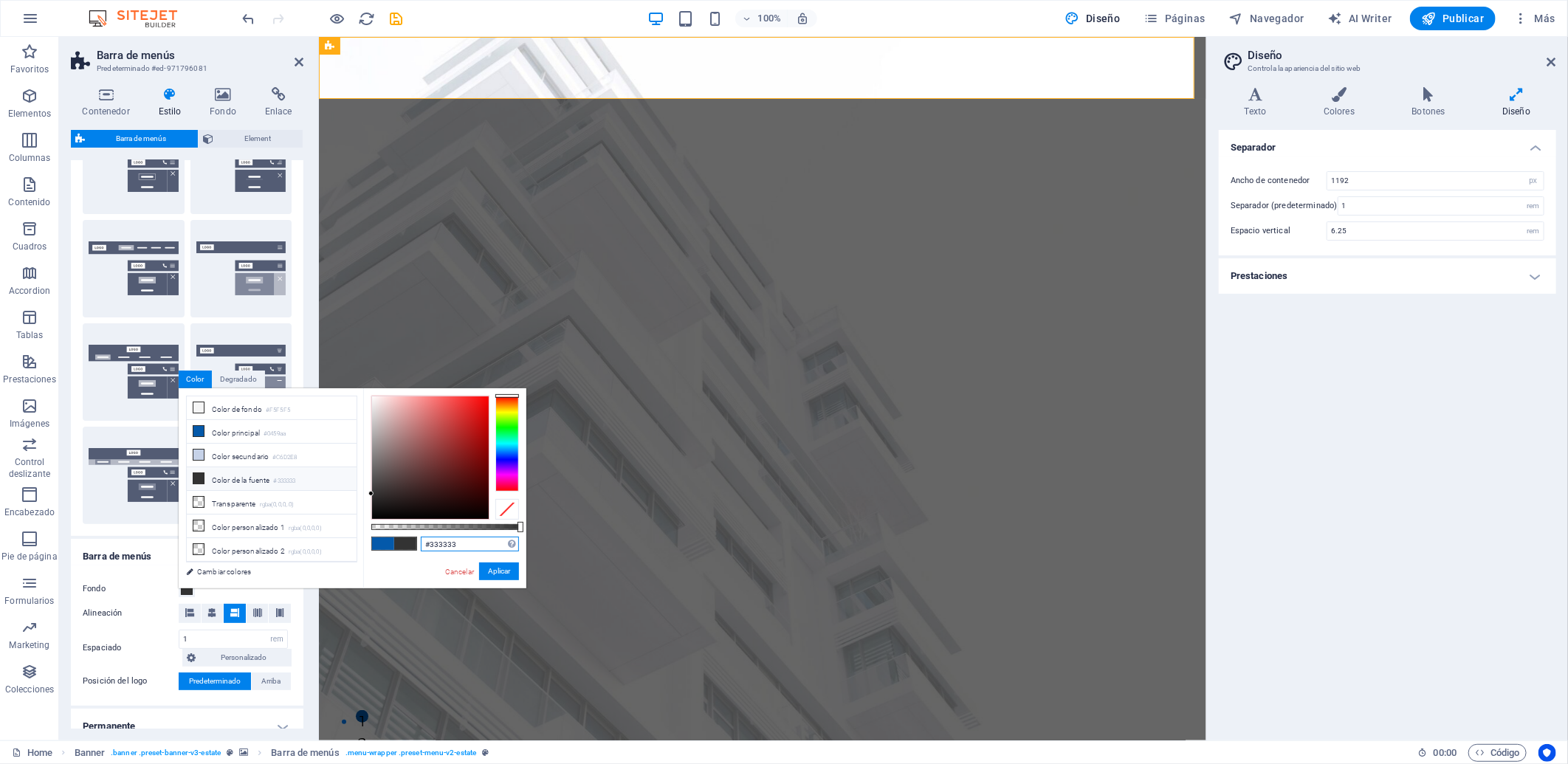
drag, startPoint x: 461, startPoint y: 549, endPoint x: 365, endPoint y: 530, distance: 97.9
click at [365, 530] on div "#333333 Formatos soportados #0852ed rgb(8, 82, 237) rgba(8, 82, 237, 90%) hsv(2…" at bounding box center [444, 594] width 163 height 414
paste input "0459aa"
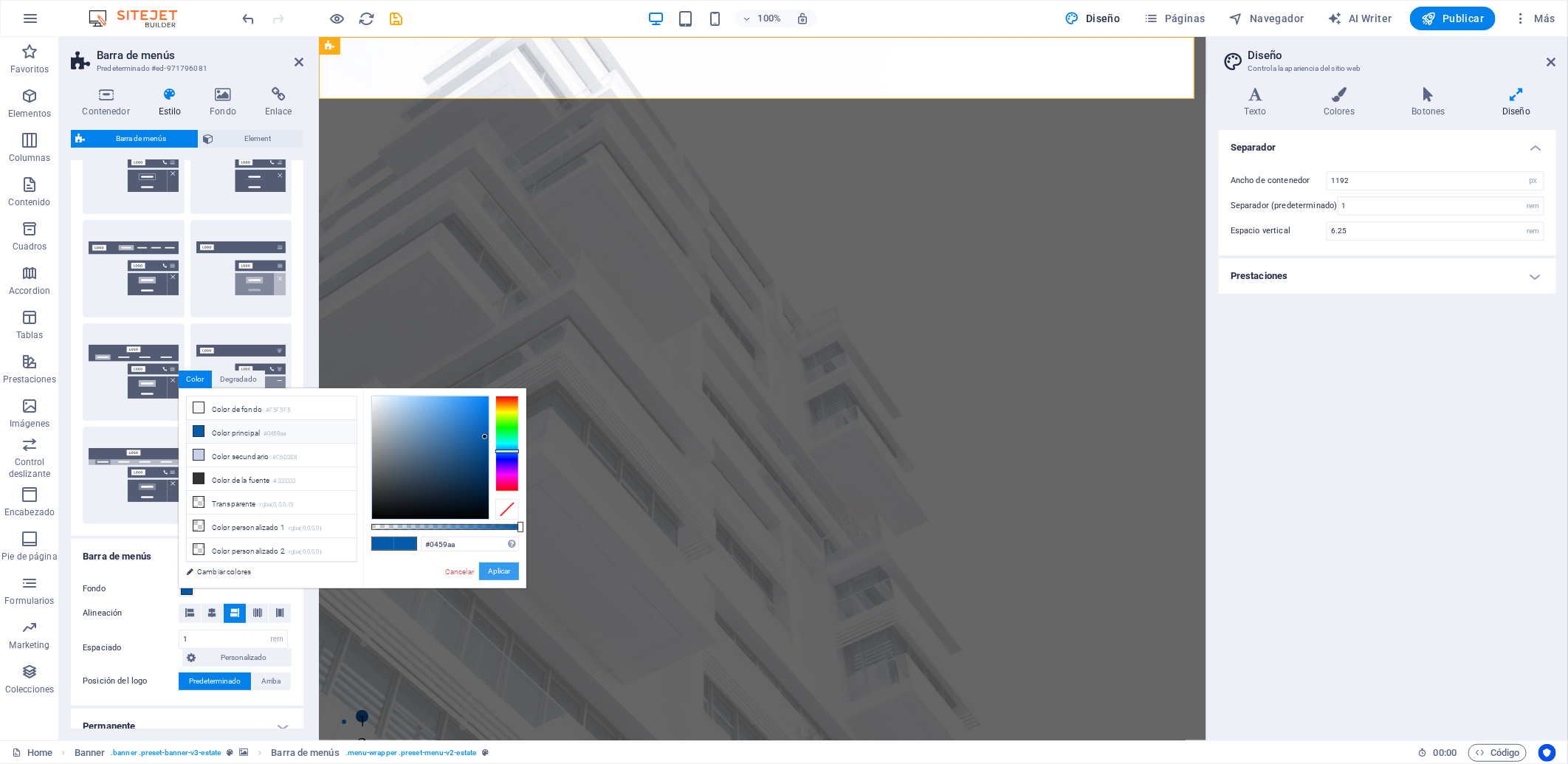
click at [490, 577] on button "Aplicar" at bounding box center [499, 571] width 40 height 18
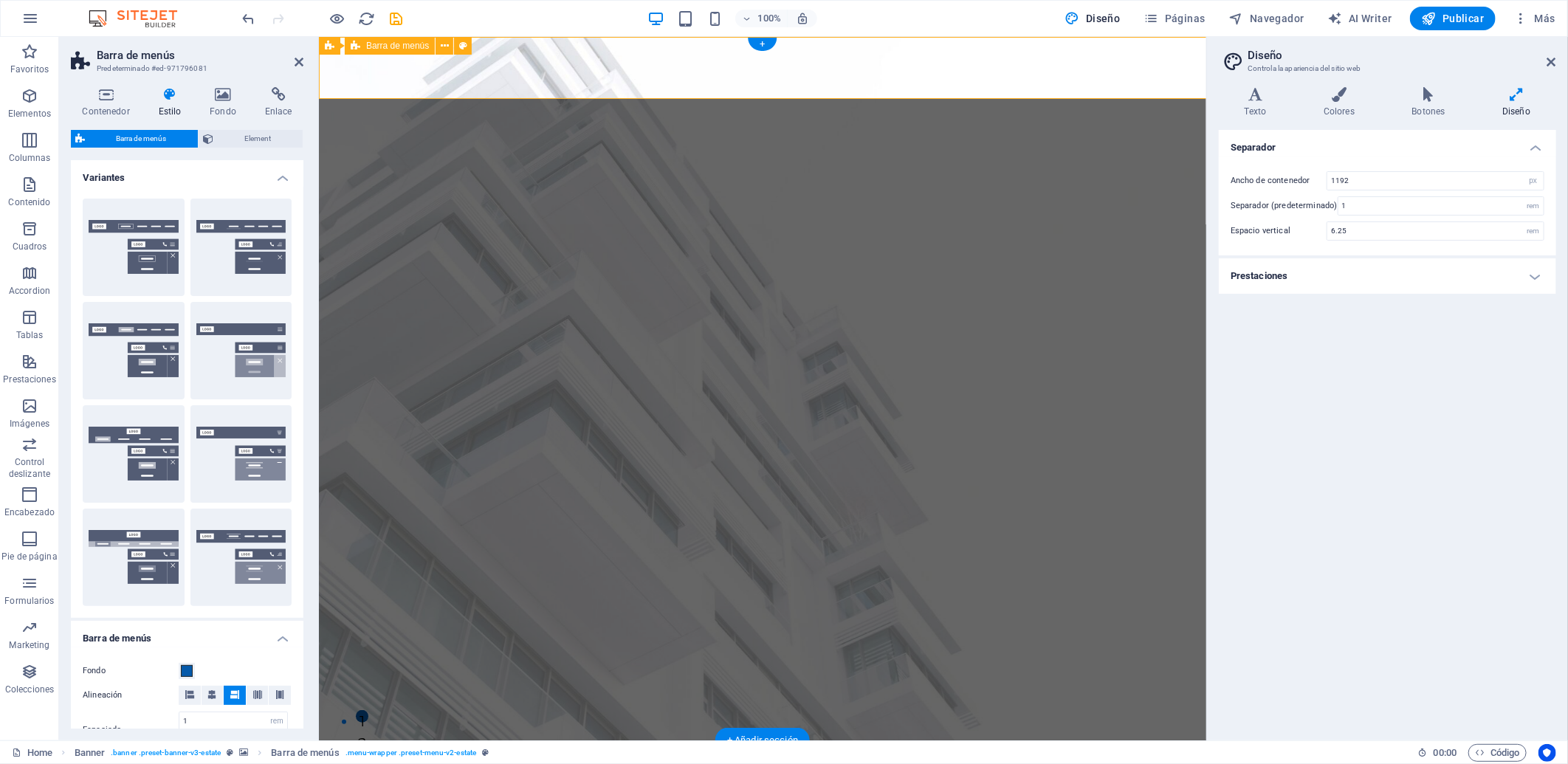
click at [233, 107] on h4 "Fondo" at bounding box center [226, 102] width 55 height 31
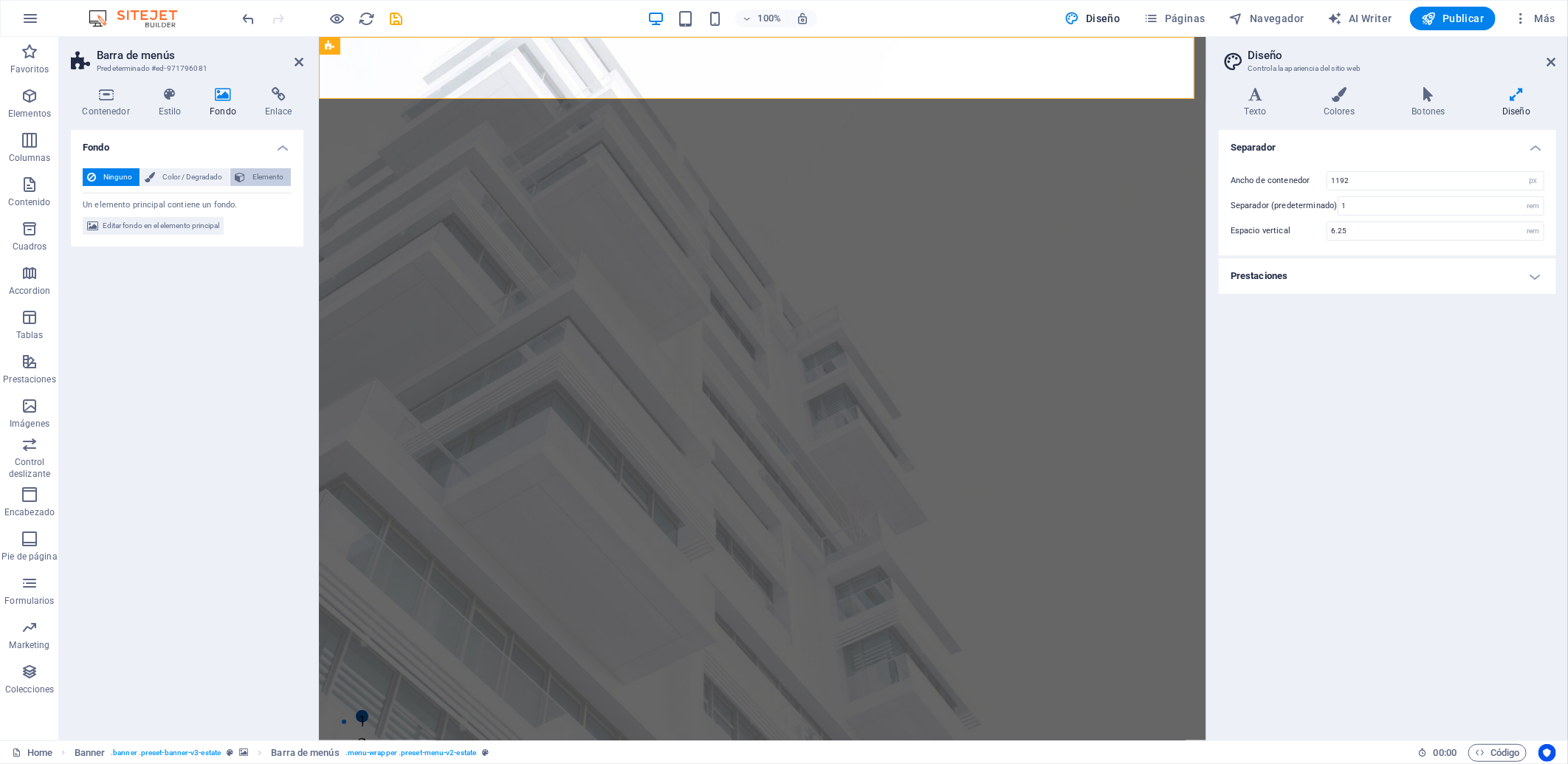
click at [235, 176] on icon at bounding box center [240, 176] width 10 height 18
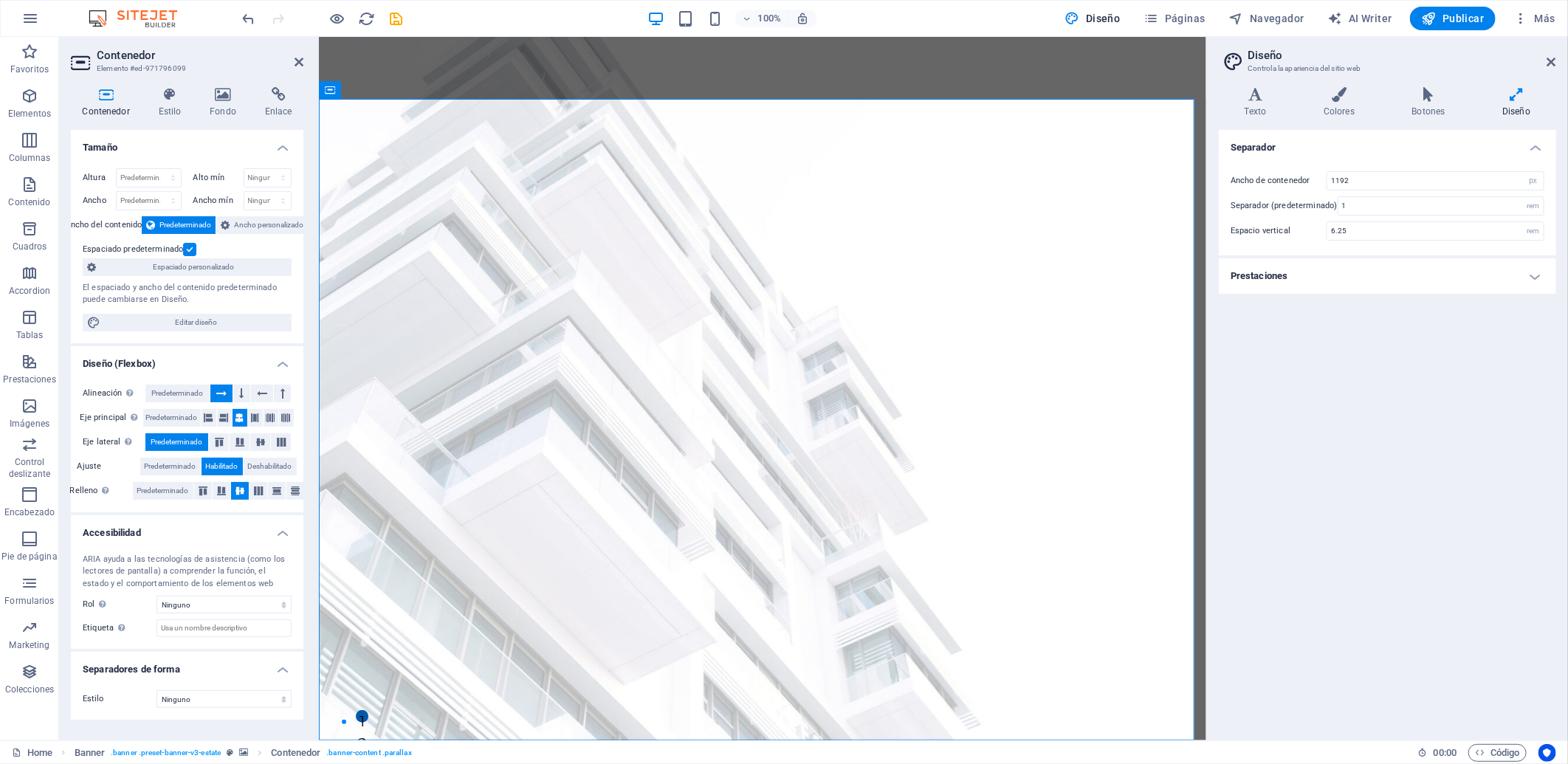
click at [719, 687] on figure at bounding box center [761, 770] width 887 height 62
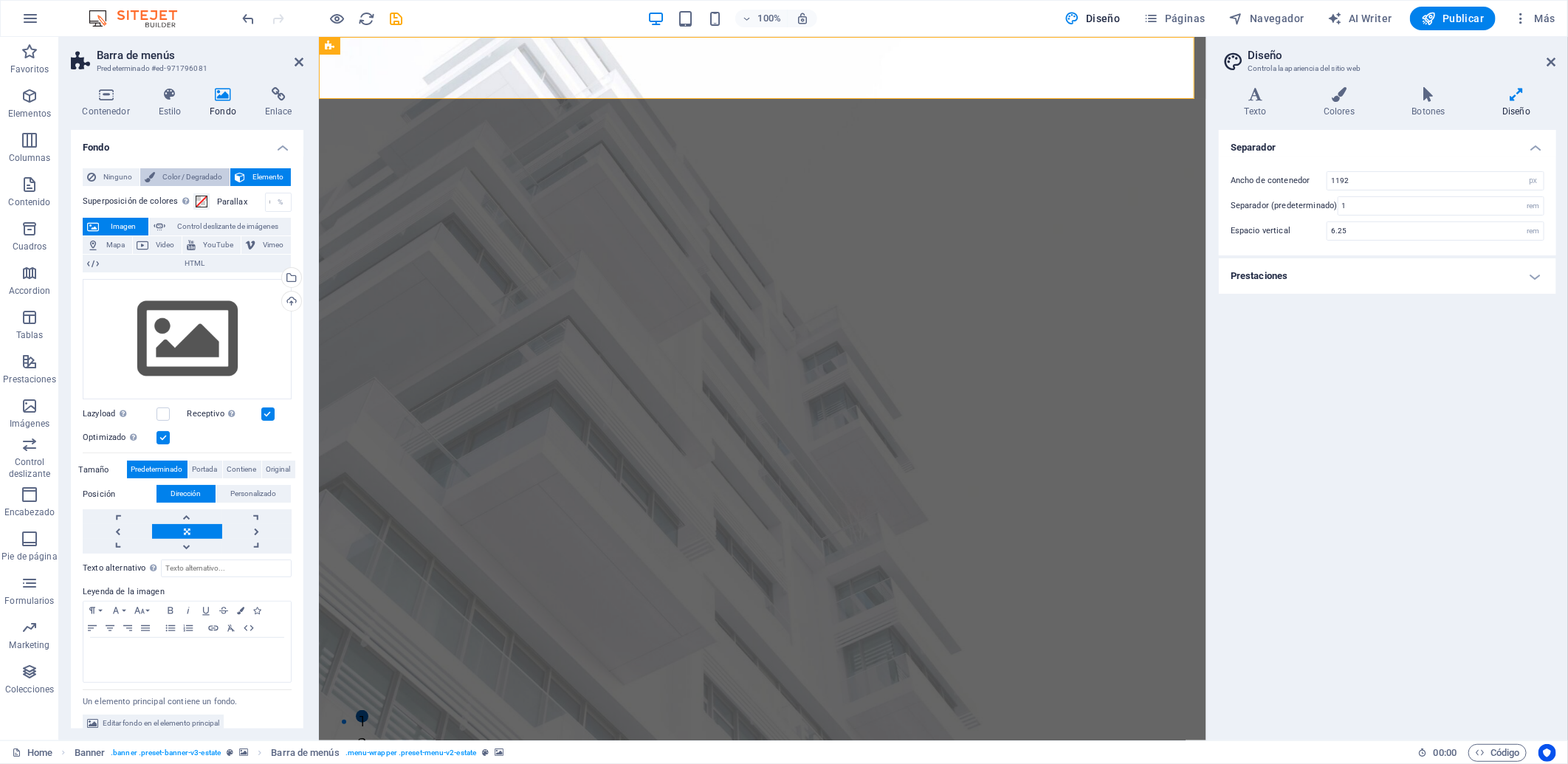
click at [155, 173] on button "Color / Degradado" at bounding box center [185, 176] width 89 height 18
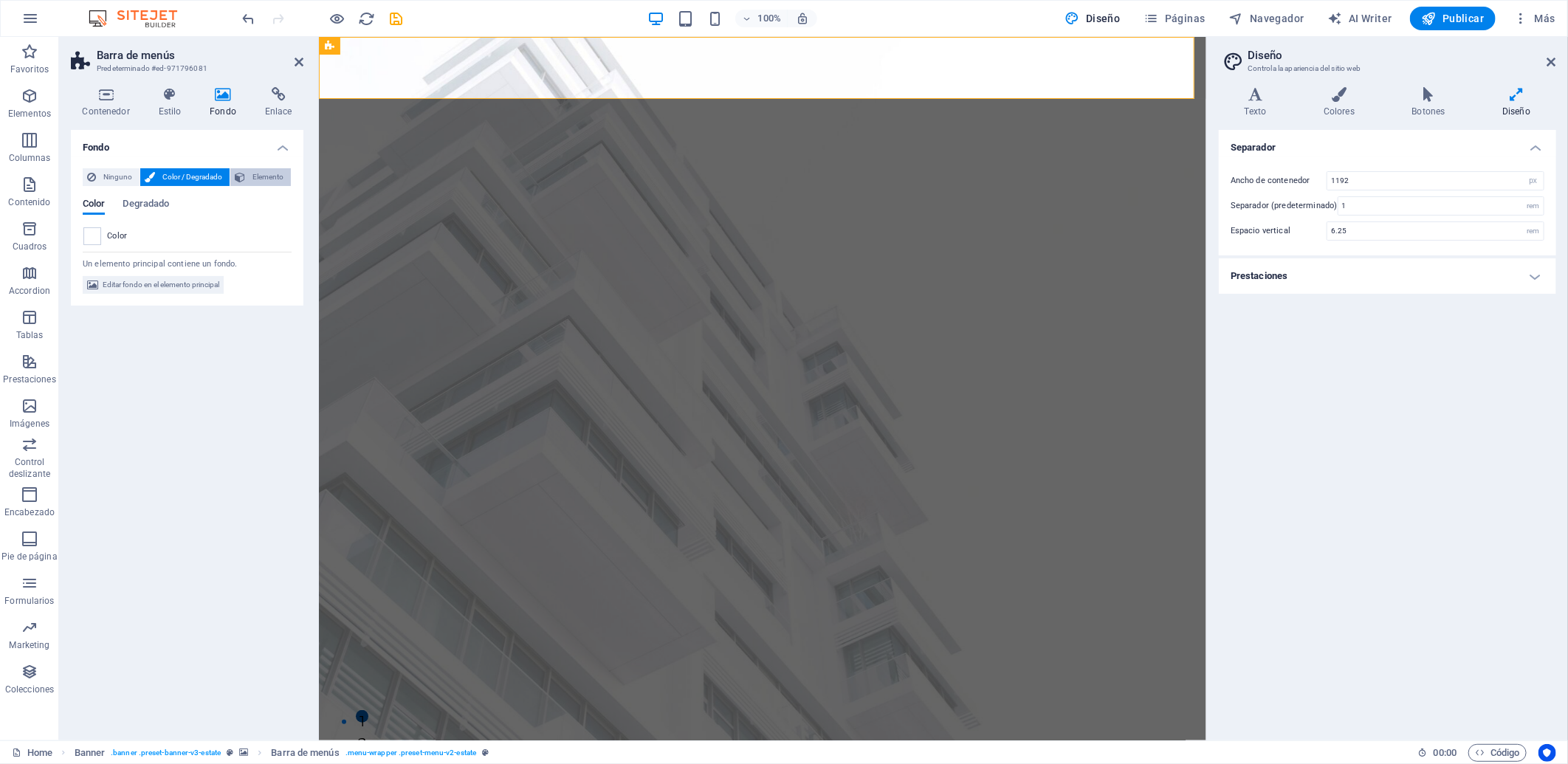
click at [248, 180] on button "Elemento" at bounding box center [260, 176] width 60 height 18
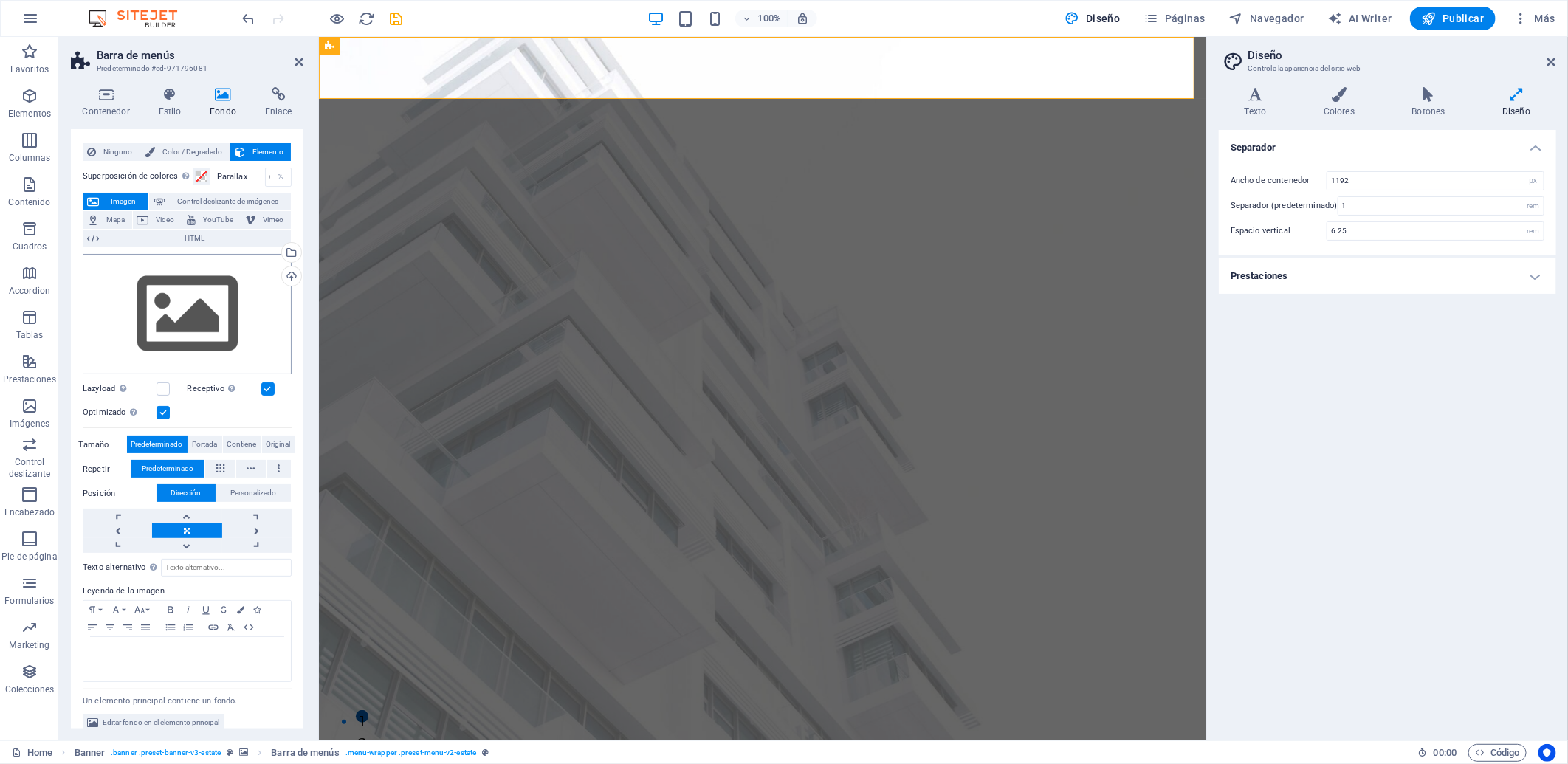
scroll to position [38, 0]
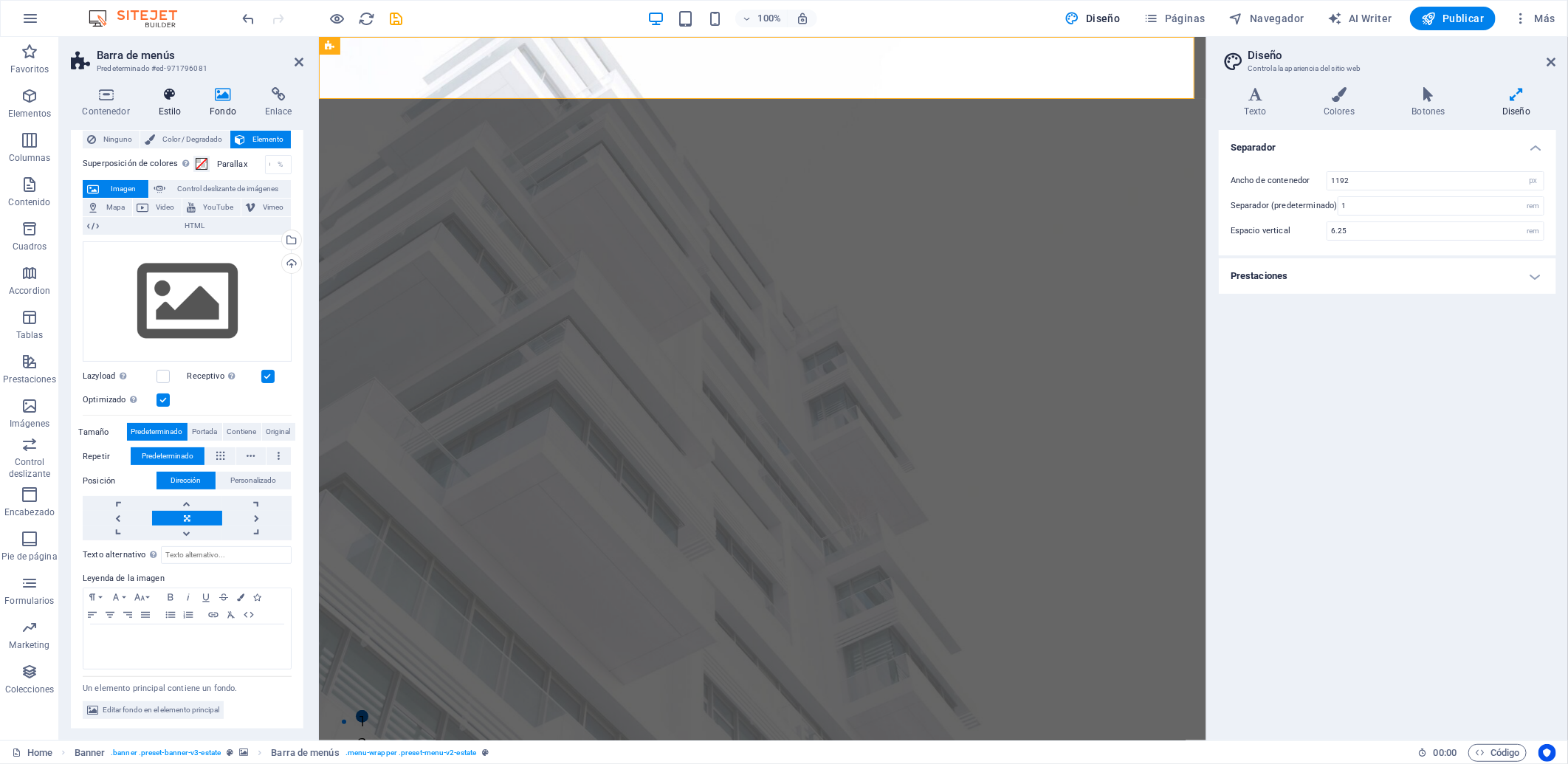
click at [166, 104] on h4 "Estilo" at bounding box center [173, 102] width 52 height 31
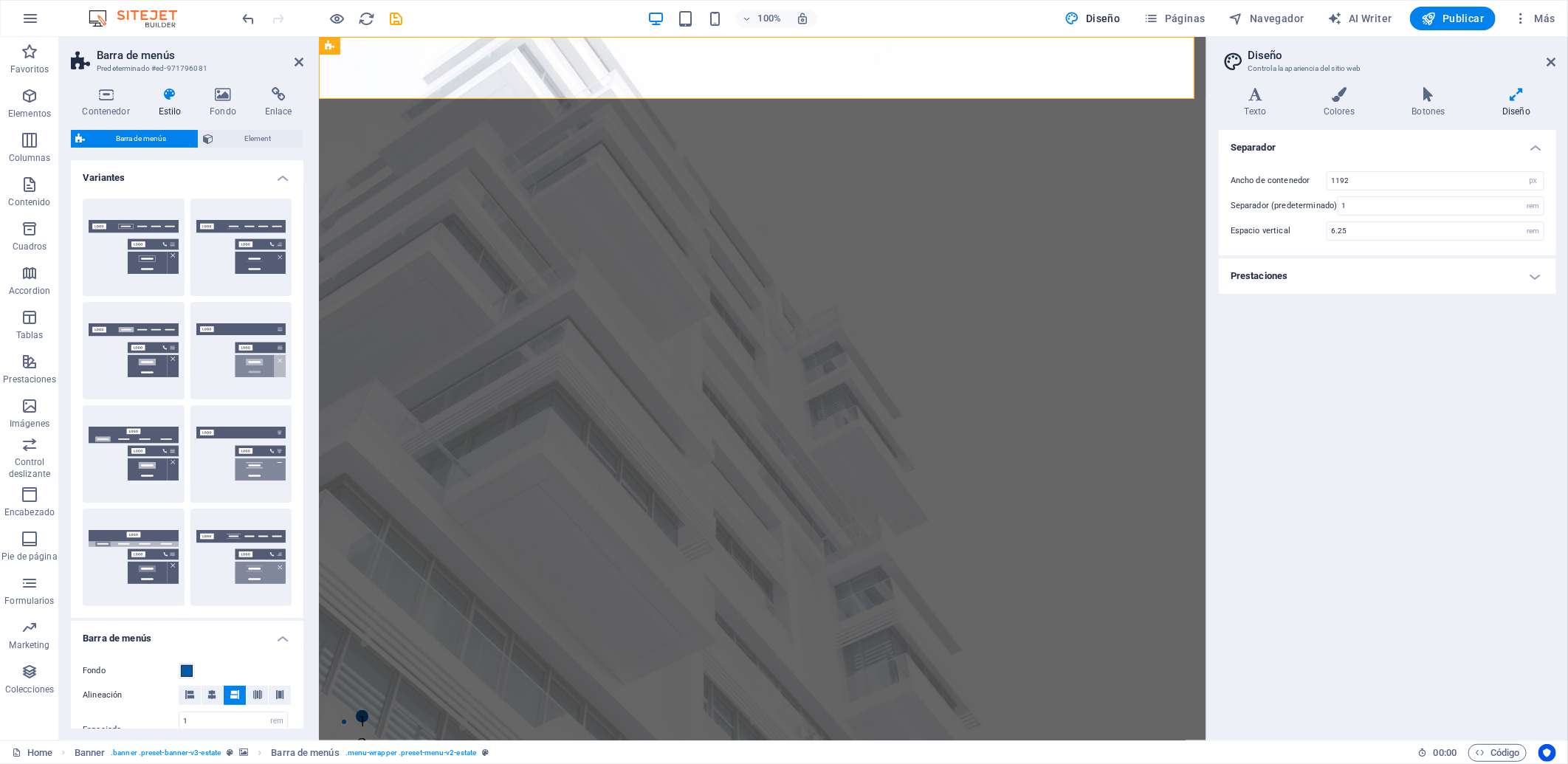
scroll to position [308, 0]
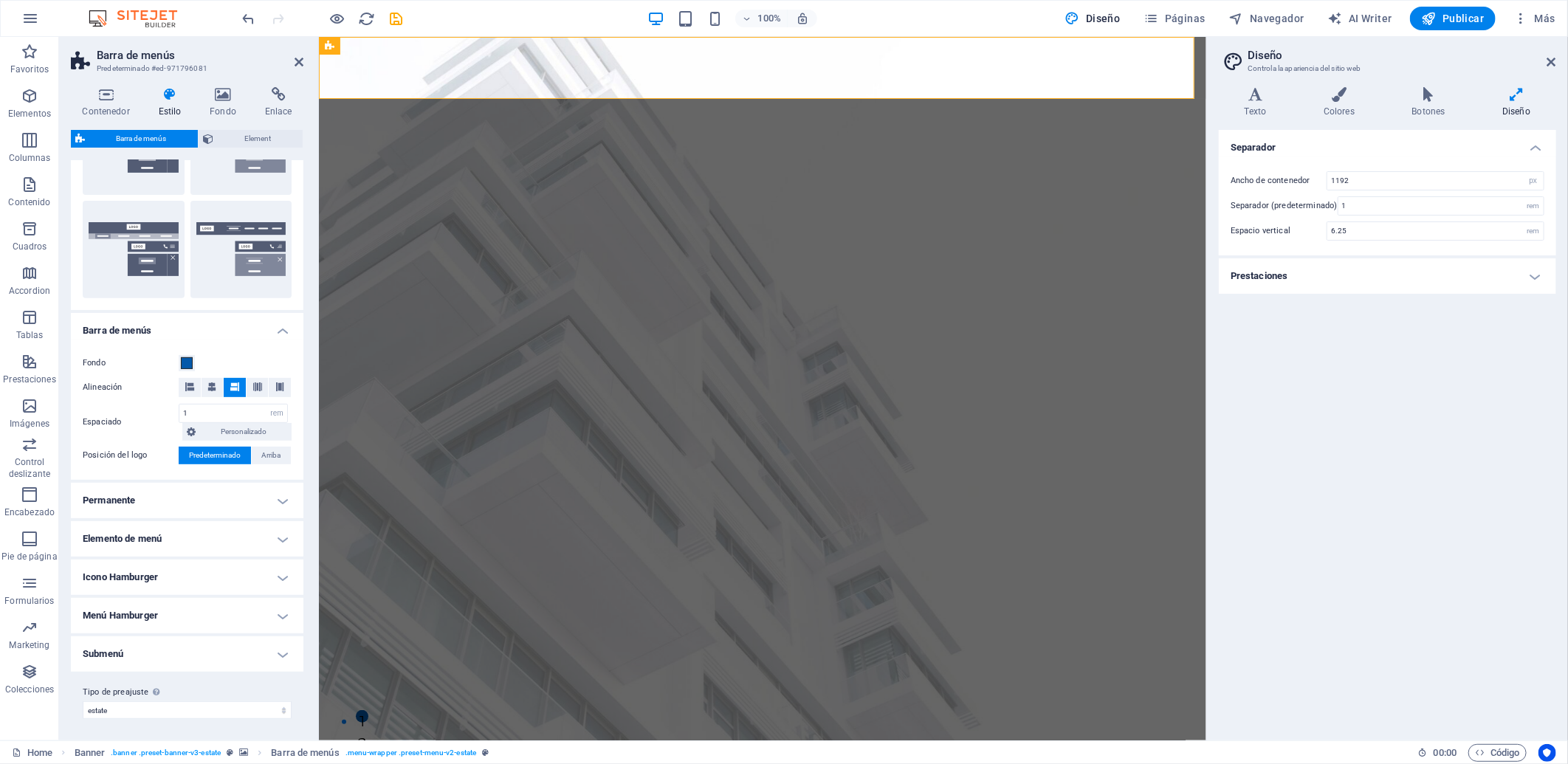
click at [186, 354] on div "Fondo" at bounding box center [187, 363] width 209 height 18
drag, startPoint x: 186, startPoint y: 351, endPoint x: 190, endPoint y: 359, distance: 8.9
click at [187, 352] on div "Fondo Alineación Espaciado 1 px rem % vh vw Personalizado Personalizado 1 px re…" at bounding box center [186, 410] width 238 height 140
click at [190, 359] on span at bounding box center [186, 363] width 12 height 12
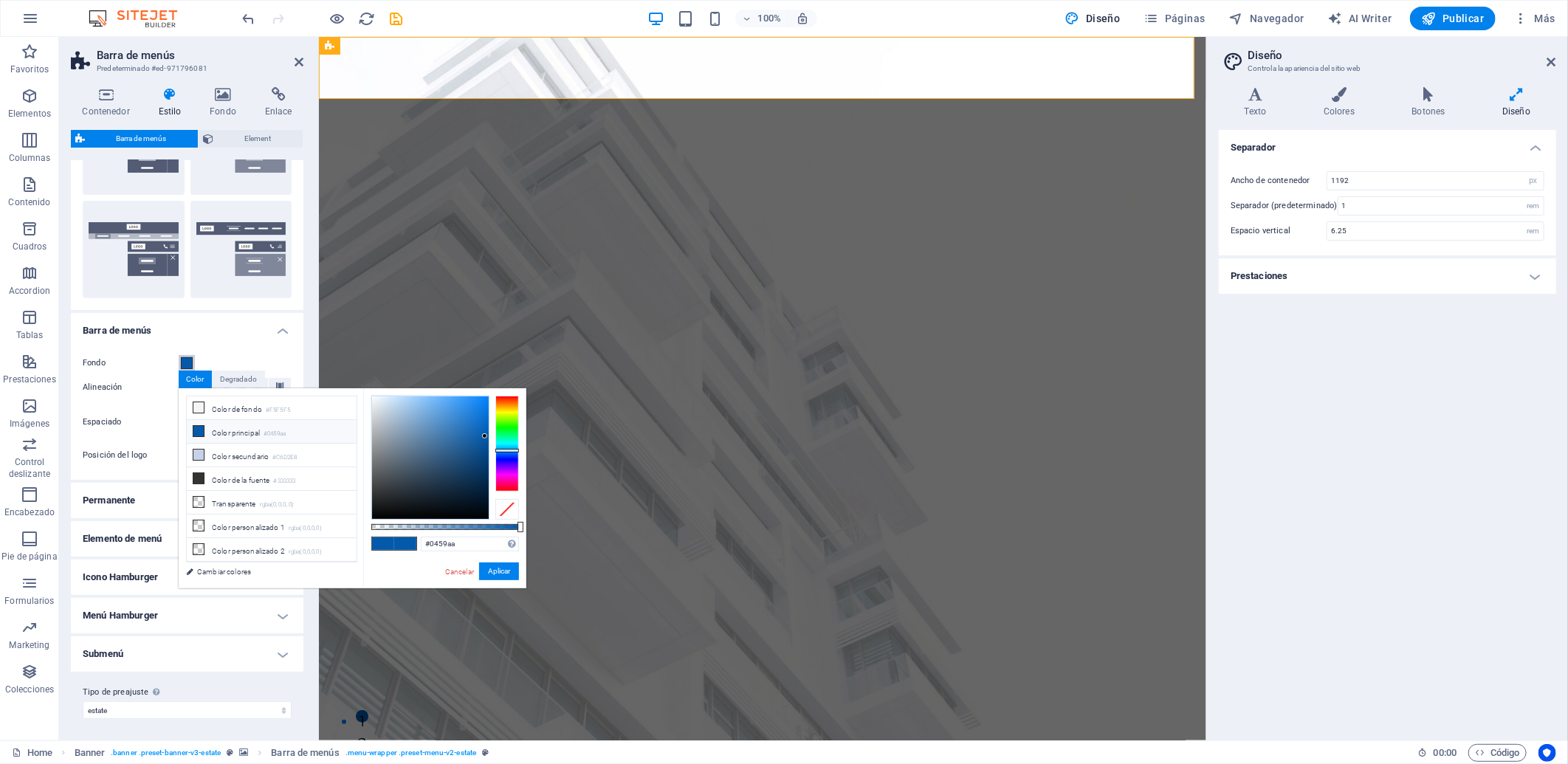
click at [190, 359] on span at bounding box center [186, 363] width 12 height 12
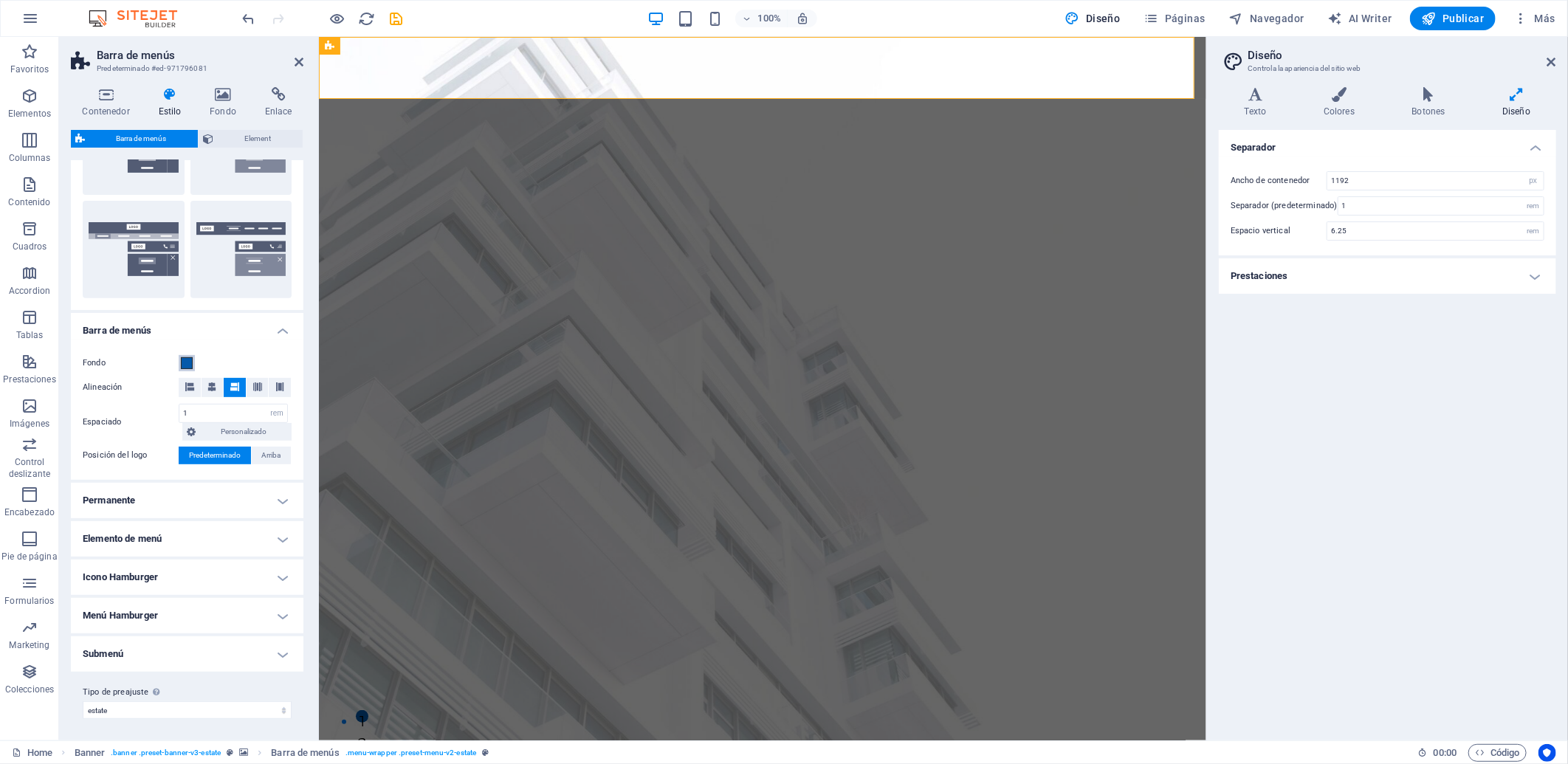
click at [189, 358] on span at bounding box center [186, 363] width 12 height 12
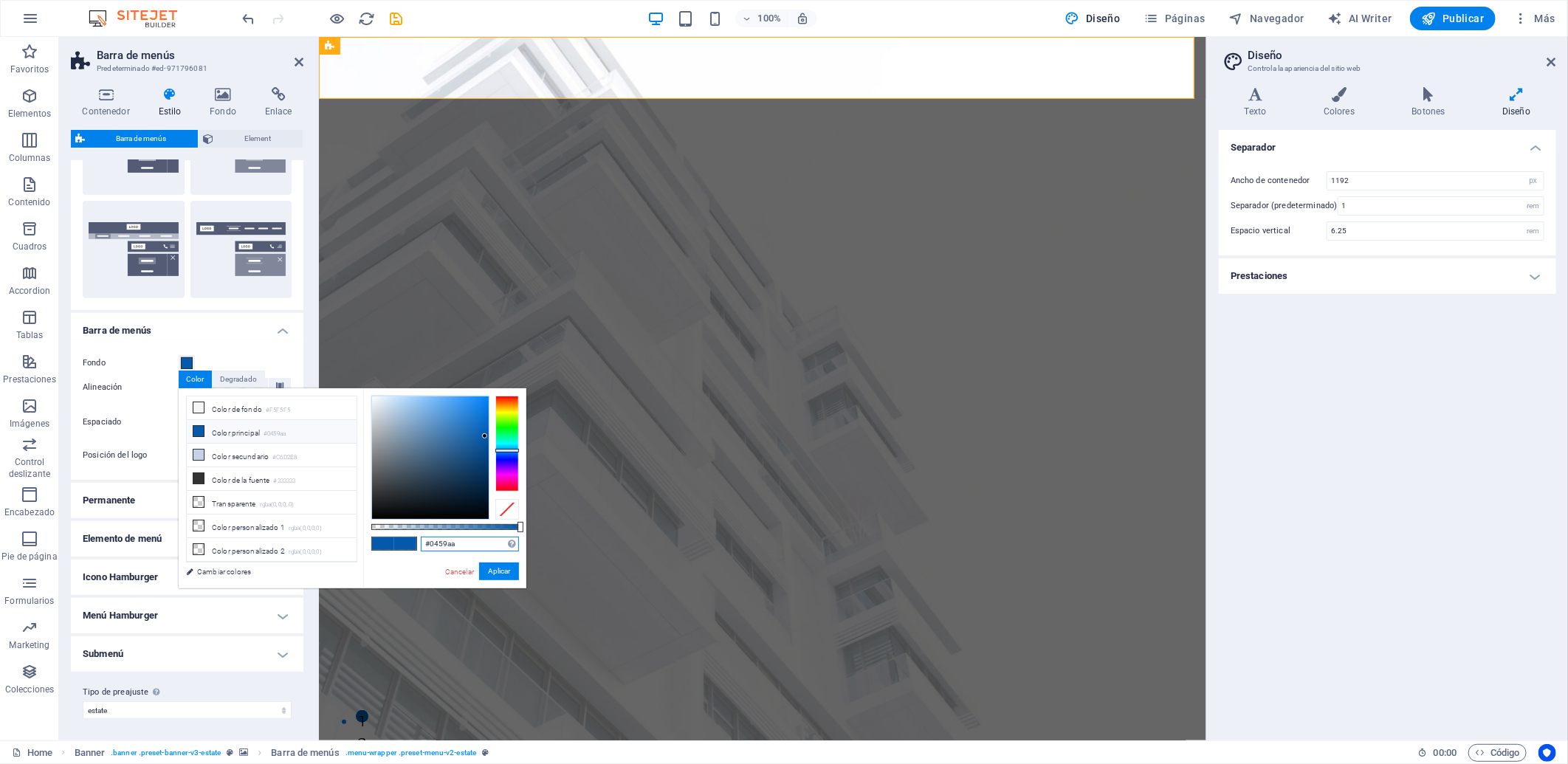
click at [462, 538] on input "#0459aa" at bounding box center [469, 544] width 98 height 15
click at [220, 99] on icon at bounding box center [222, 94] width 49 height 15
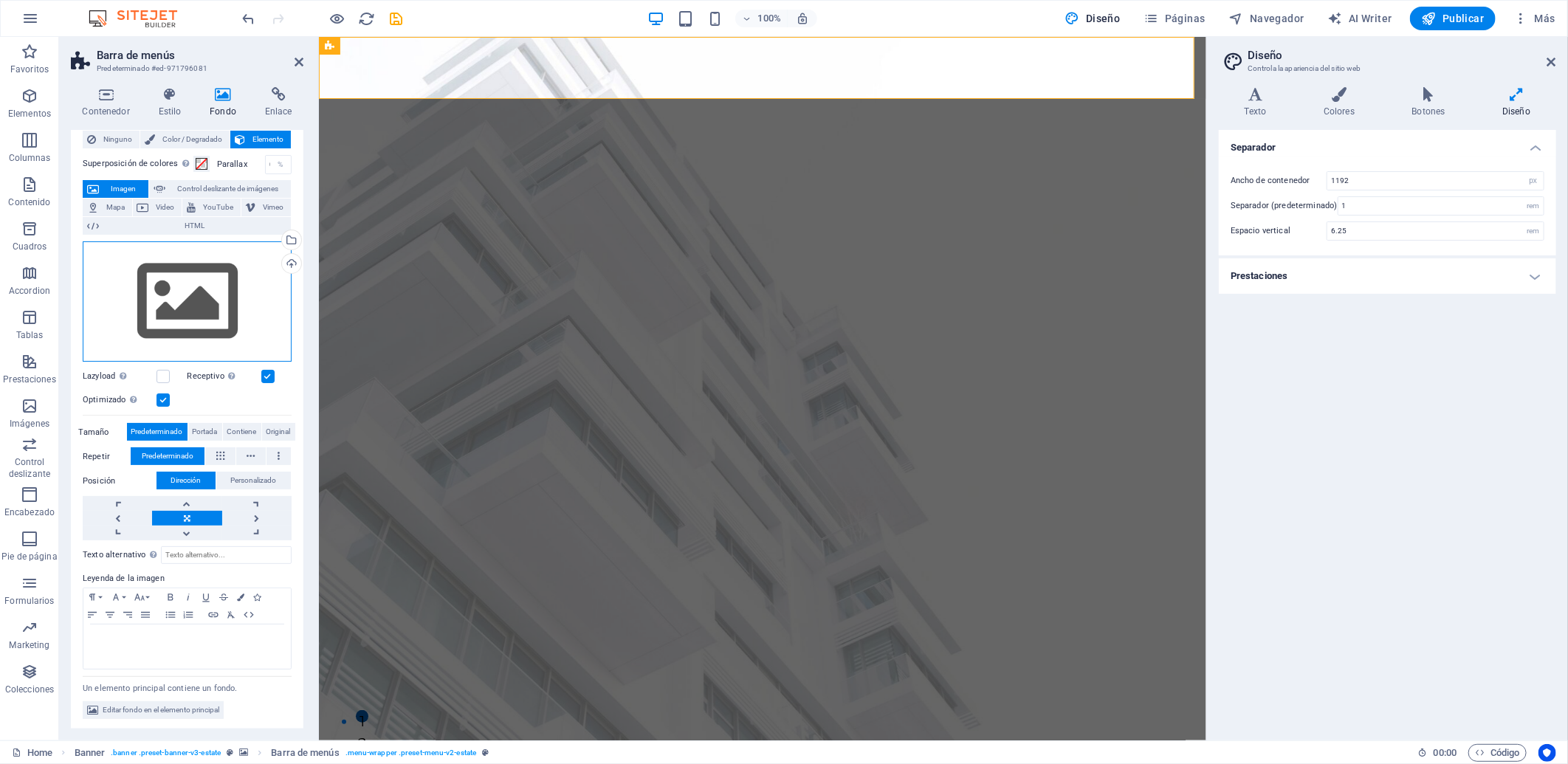
click at [138, 276] on div "Arrastra archivos aquí, haz clic para escoger archivos o selecciona archivos de…" at bounding box center [187, 302] width 209 height 121
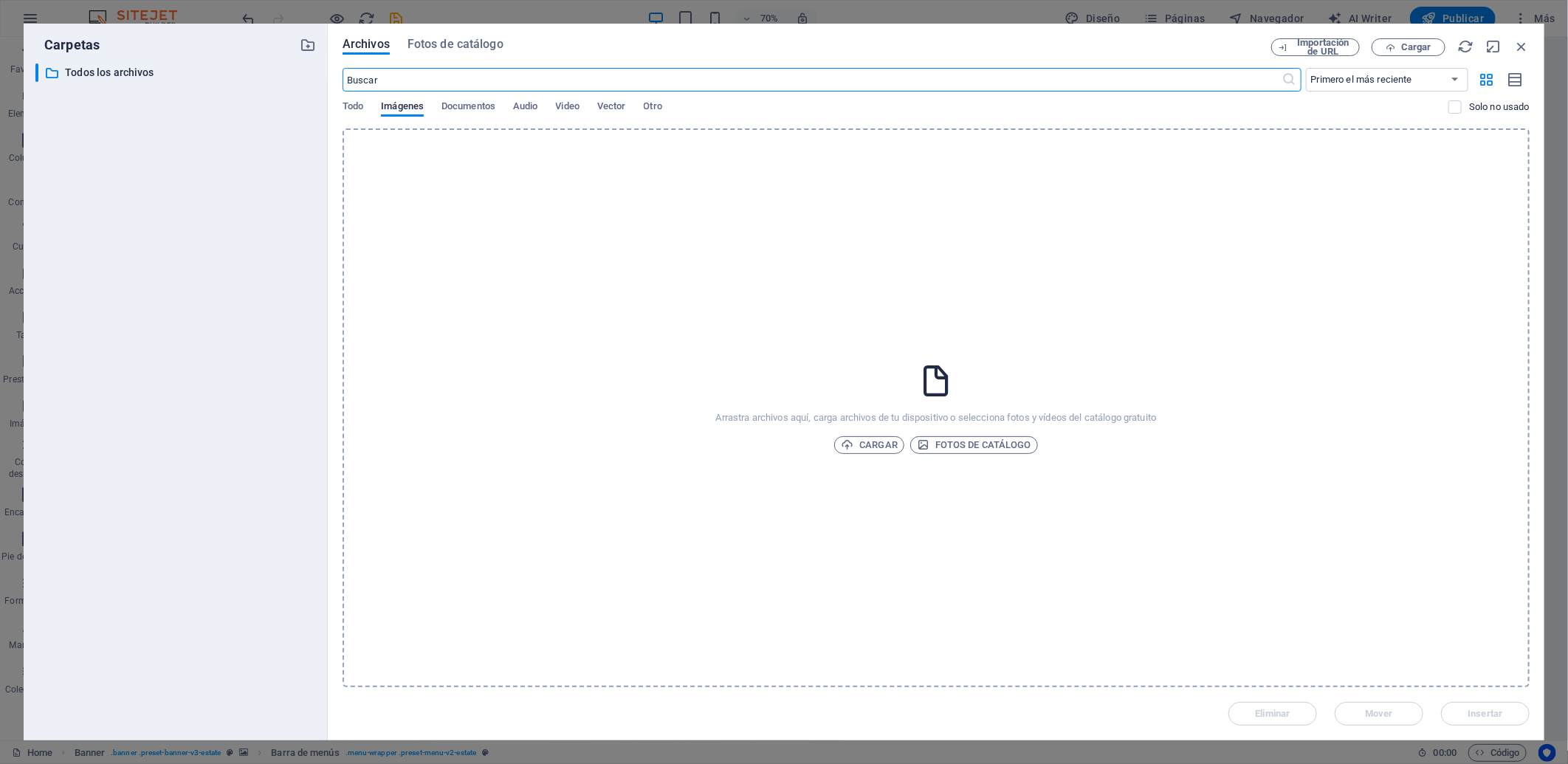
scroll to position [13, 0]
click at [821, 320] on div "Arrastra archivos aquí, carga archivos de tu dispositivo o selecciona fotos y v…" at bounding box center [936, 408] width 1187 height 558
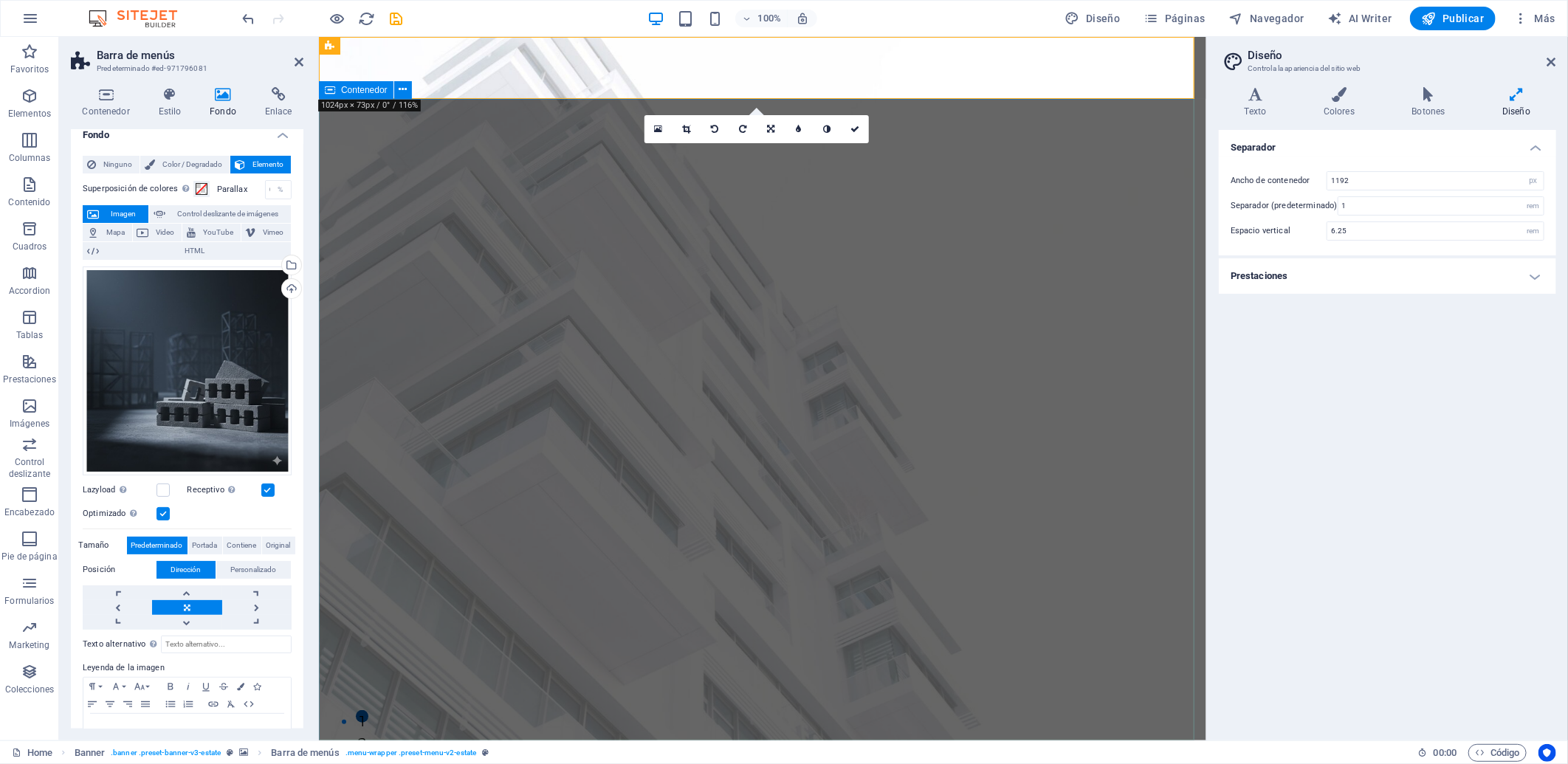
scroll to position [38, 0]
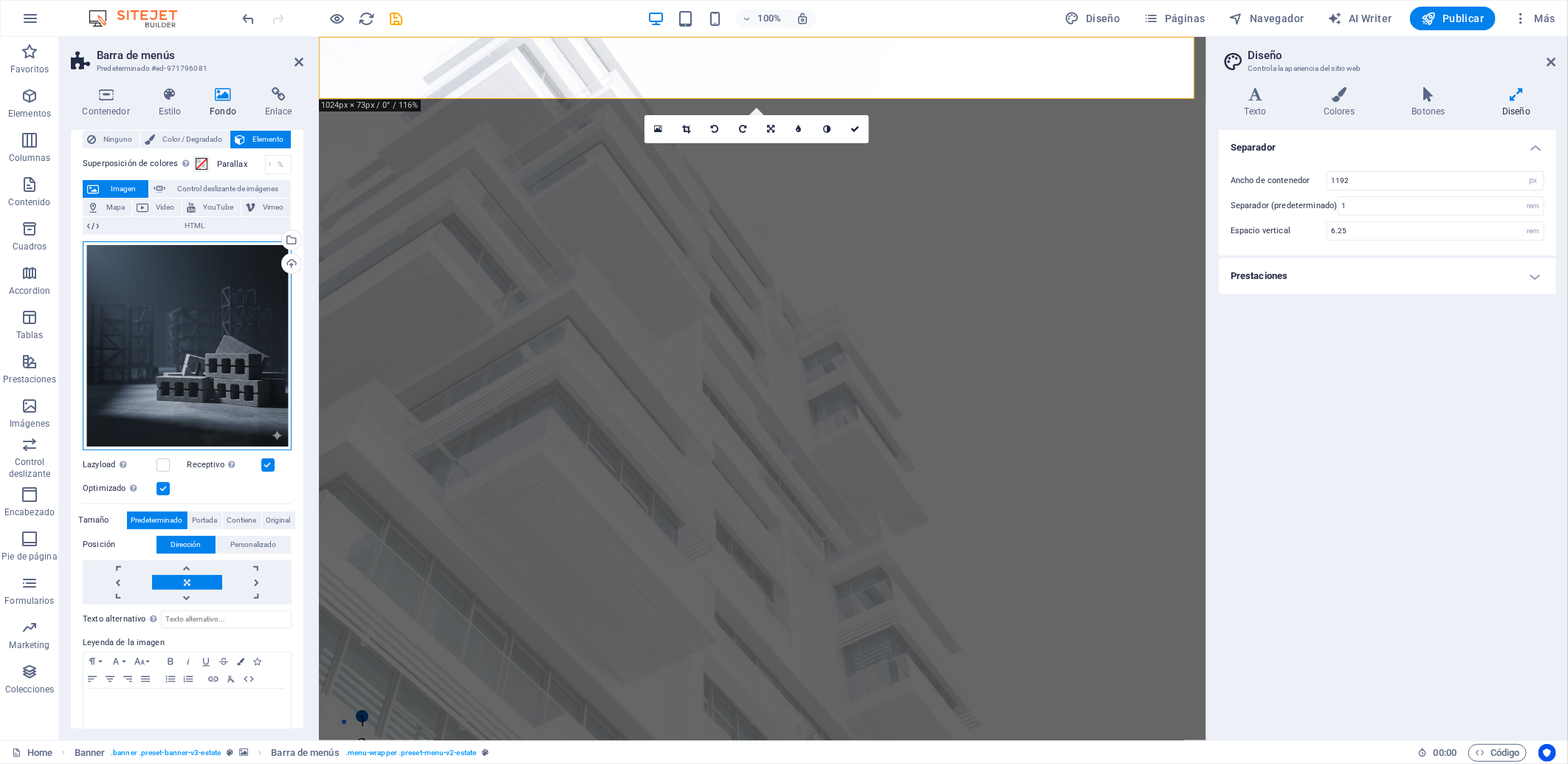
drag, startPoint x: 183, startPoint y: 386, endPoint x: 181, endPoint y: 374, distance: 12.2
click at [181, 374] on div "Arrastra archivos aquí, haz clic para escoger archivos o selecciona archivos de…" at bounding box center [187, 346] width 209 height 209
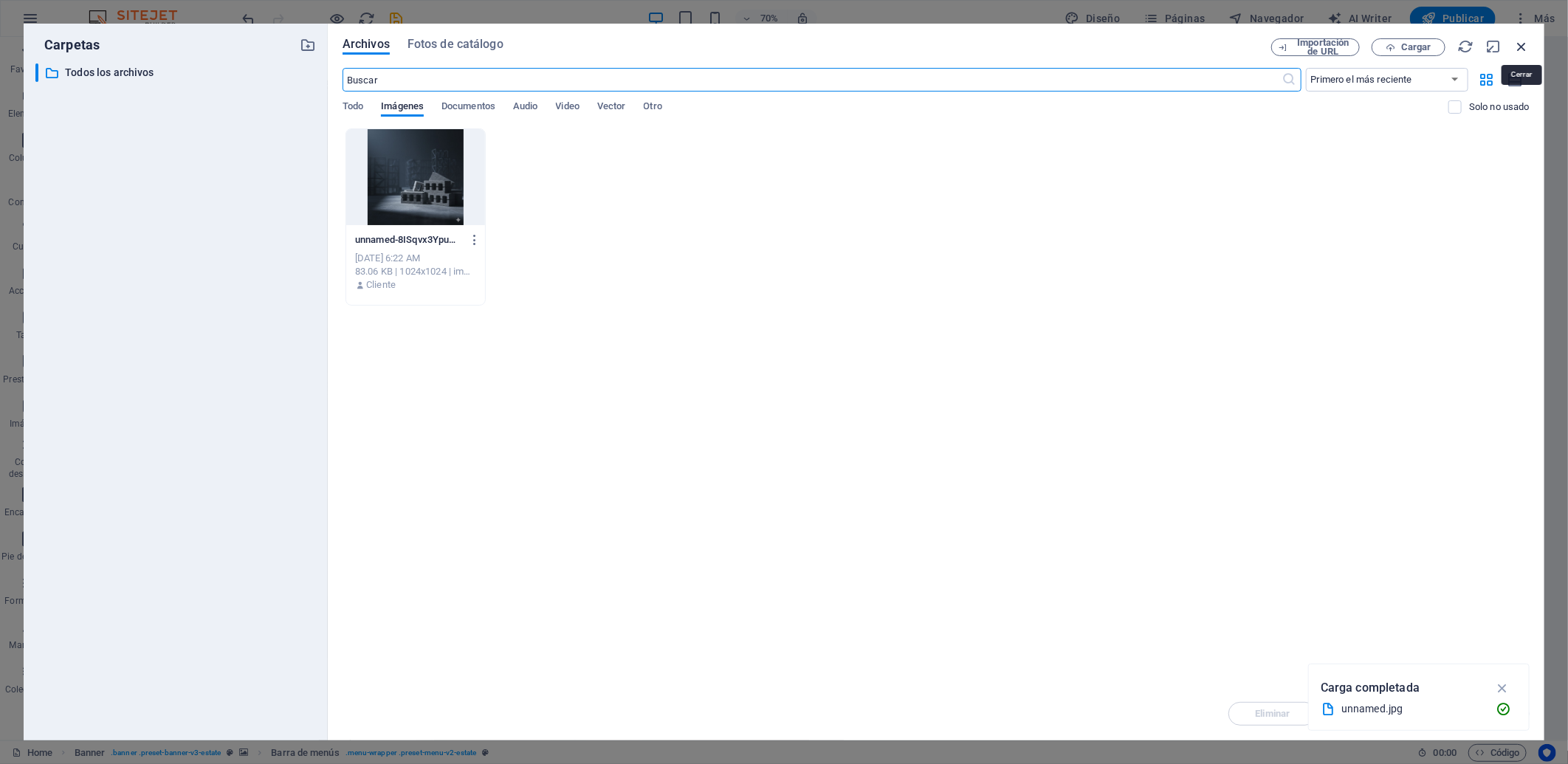
click at [1411, 43] on icon "button" at bounding box center [1521, 46] width 16 height 16
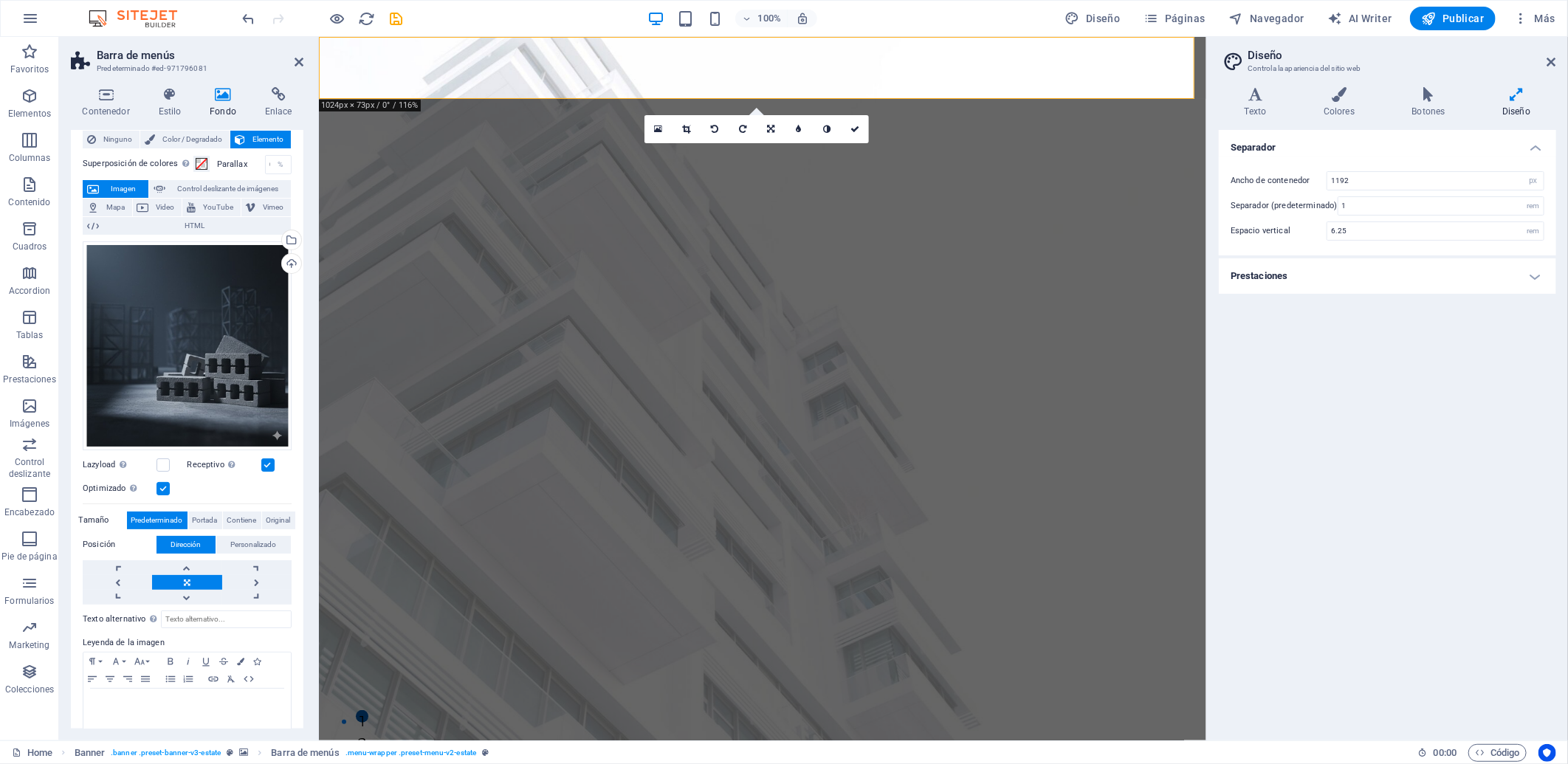
click at [733, 687] on figure at bounding box center [761, 770] width 887 height 62
click at [1385, 232] on input "6.25" at bounding box center [1435, 231] width 217 height 18
drag, startPoint x: 1385, startPoint y: 232, endPoint x: 1290, endPoint y: 230, distance: 95.0
click at [1290, 230] on div "Espacio vertical 6.25 rem" at bounding box center [1387, 231] width 314 height 19
click at [1407, 365] on div "Separador [PERSON_NAME] de contenedor 1192 rem px Separador (predeterminado) 1 …" at bounding box center [1387, 429] width 337 height 598
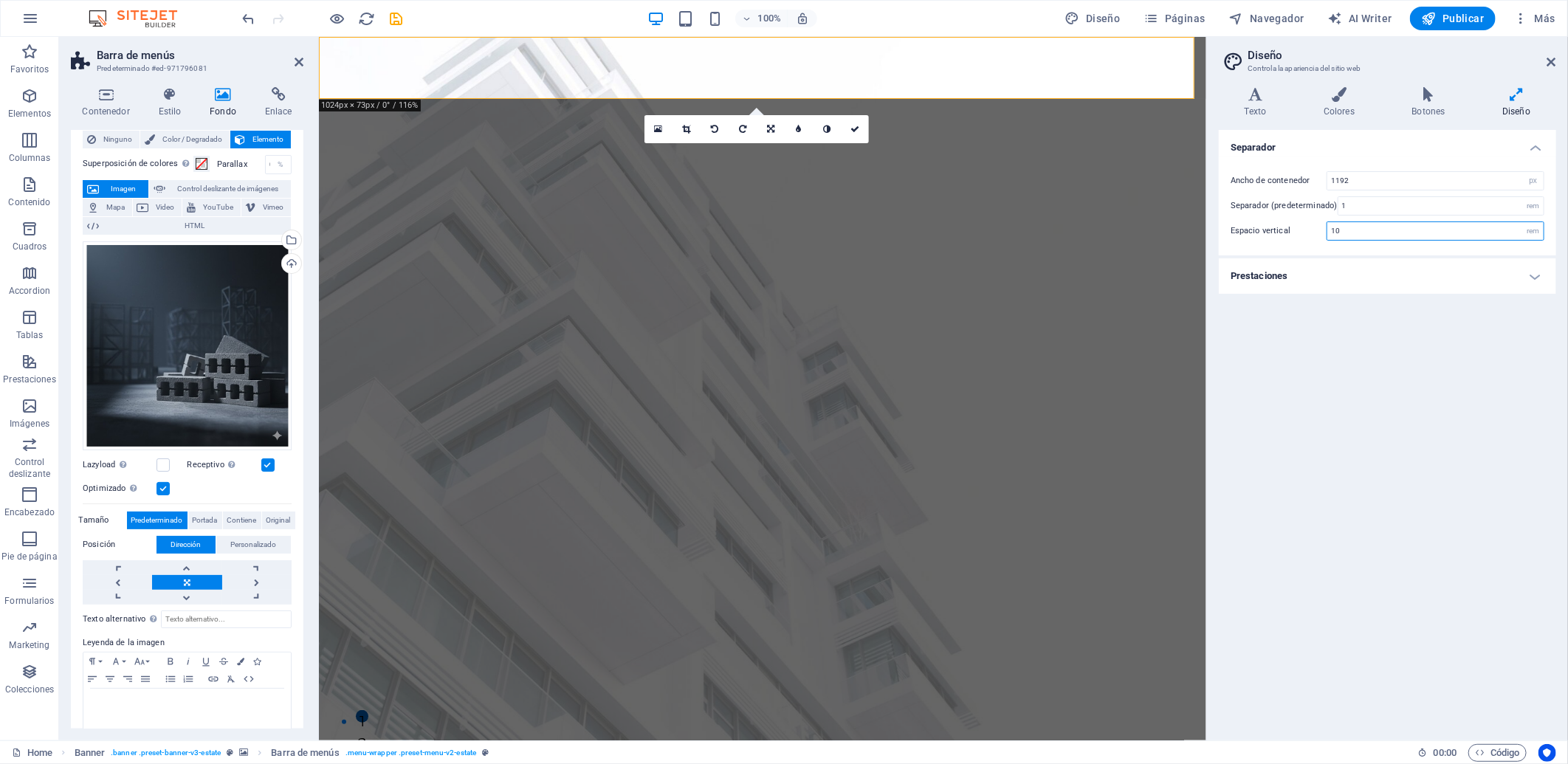
drag, startPoint x: 1362, startPoint y: 234, endPoint x: 1272, endPoint y: 220, distance: 91.1
click at [1272, 222] on div "Espacio vertical 10 rem" at bounding box center [1387, 231] width 314 height 19
click at [1325, 348] on div "Separador Ancho de contenedor 1192 rem px Separador (predeterminado) 1 rem Espa…" at bounding box center [1387, 429] width 337 height 598
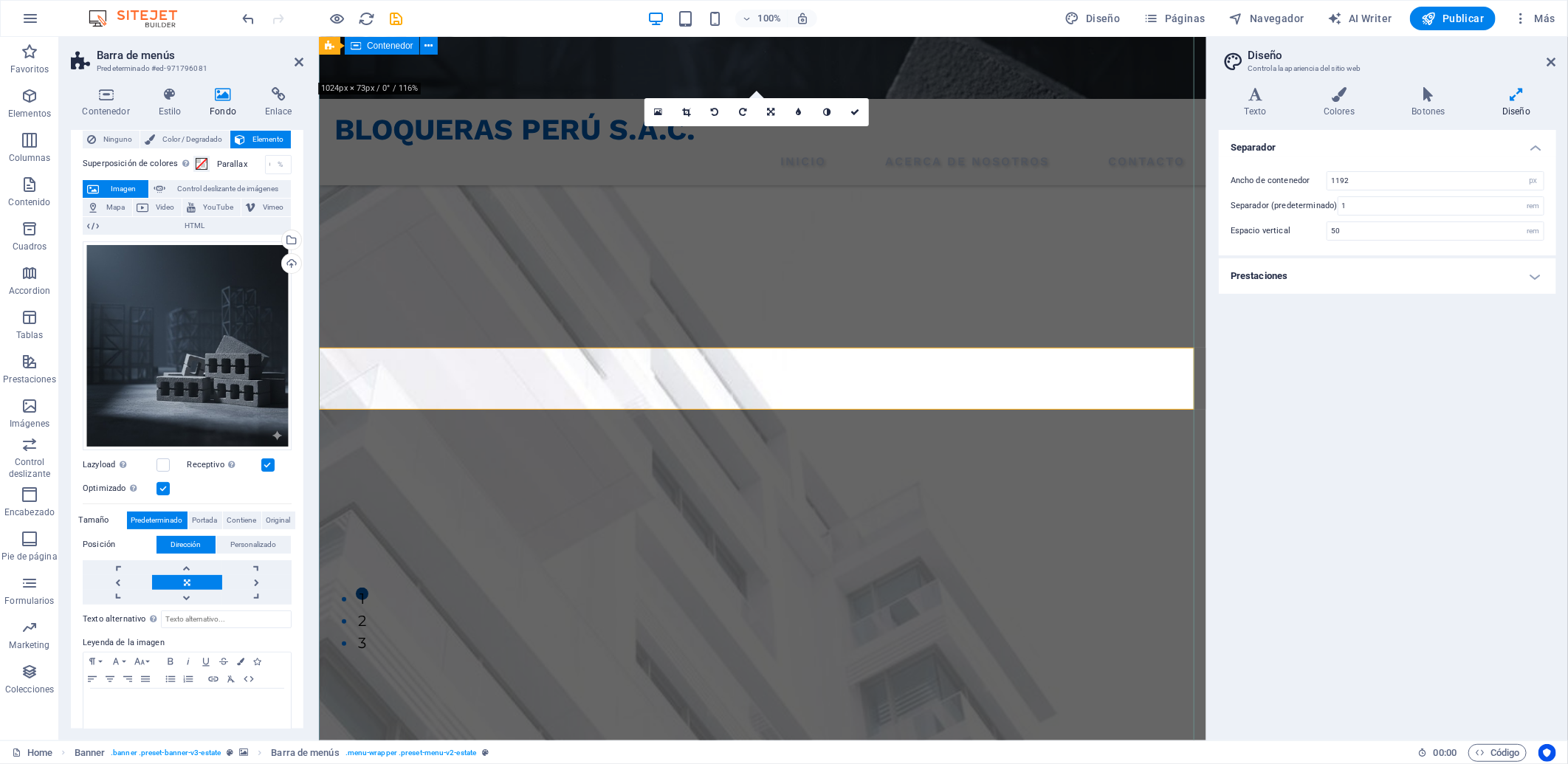
scroll to position [0, 0]
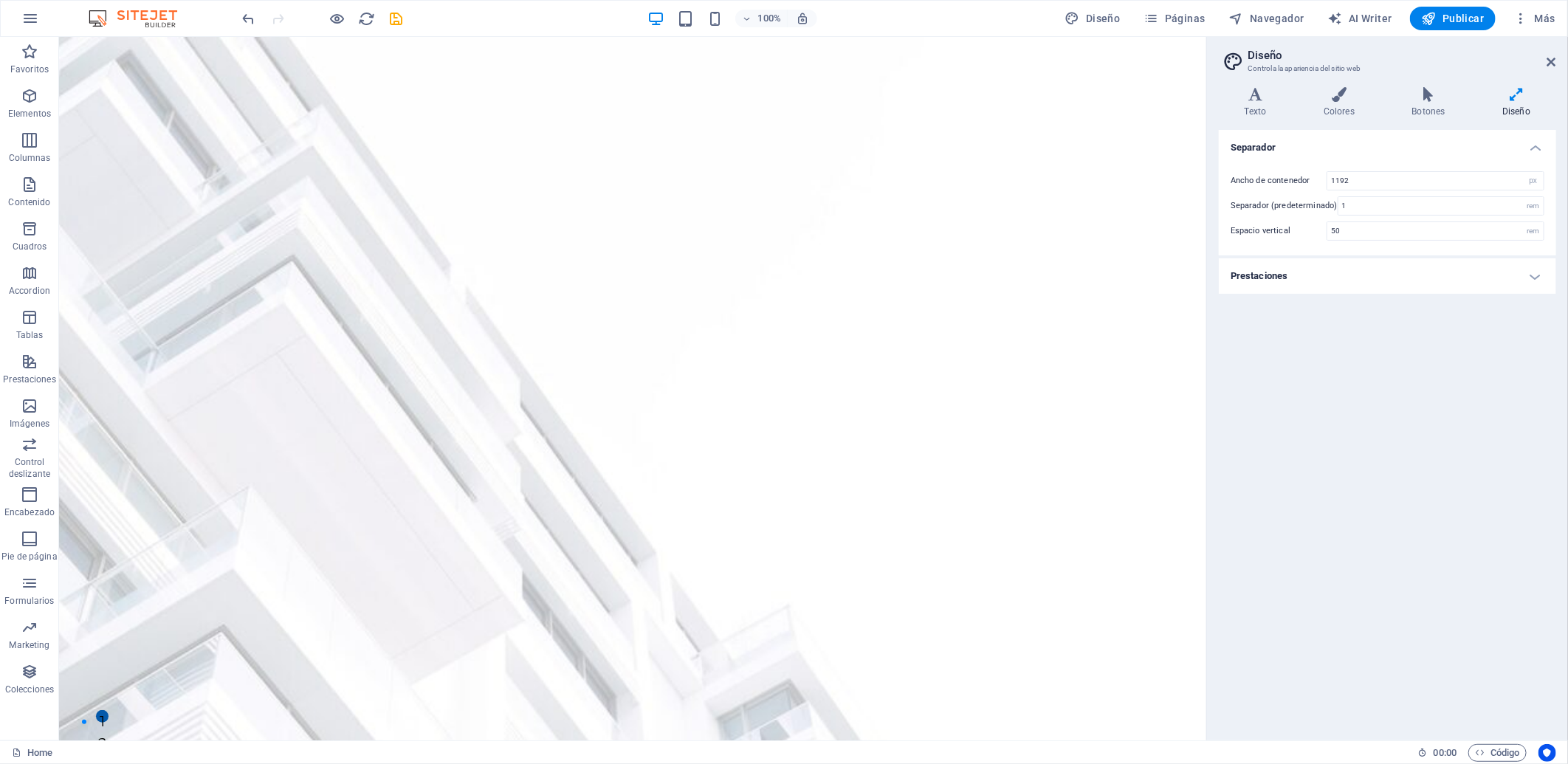
click at [1398, 247] on div "Ancho de contenedor 1192 rem px Separador (predeterminado) 1 rem Espacio vertic…" at bounding box center [1387, 206] width 343 height 99
click at [1400, 267] on h4 "Prestaciones" at bounding box center [1387, 276] width 337 height 35
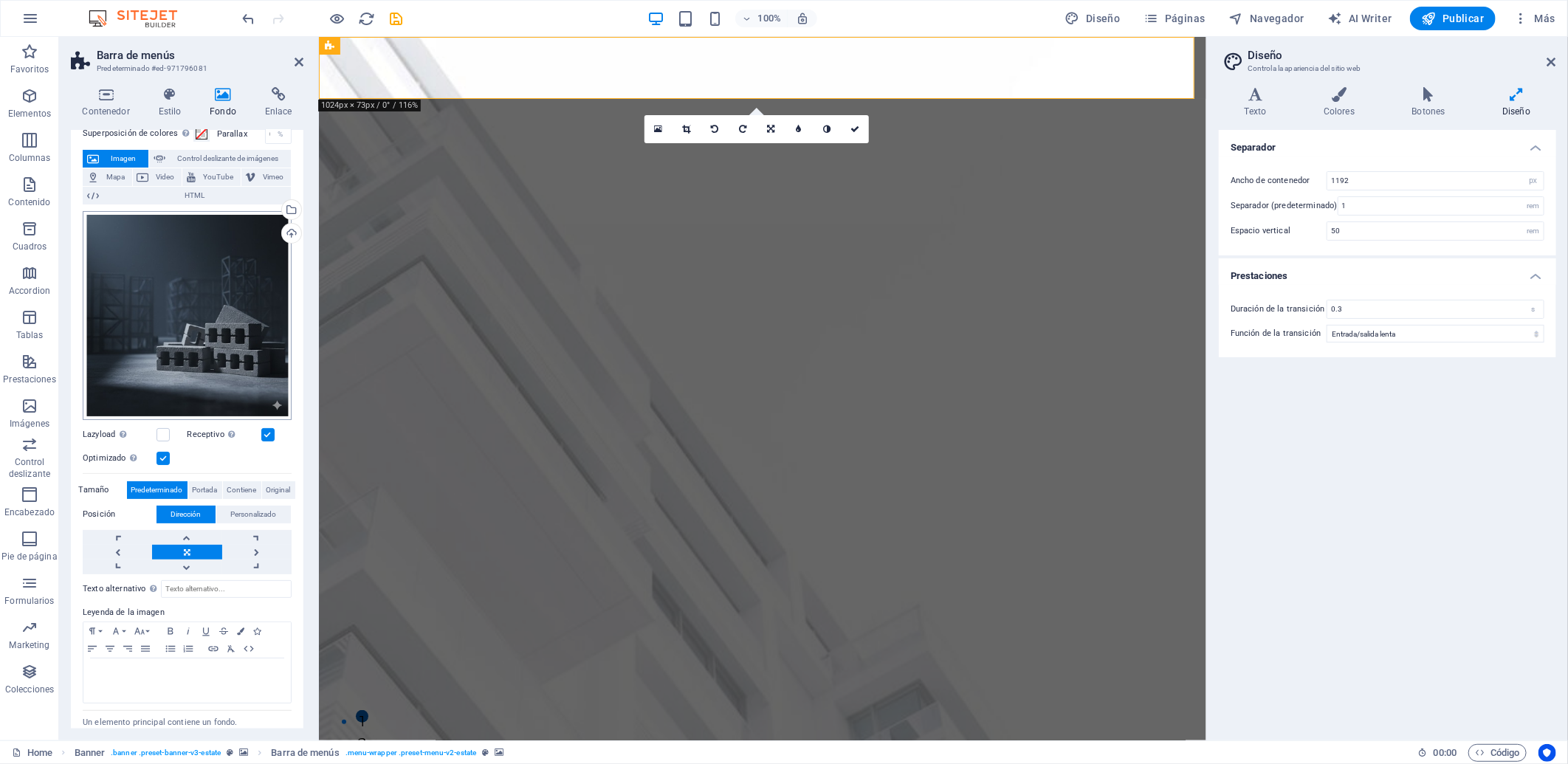
scroll to position [82, 0]
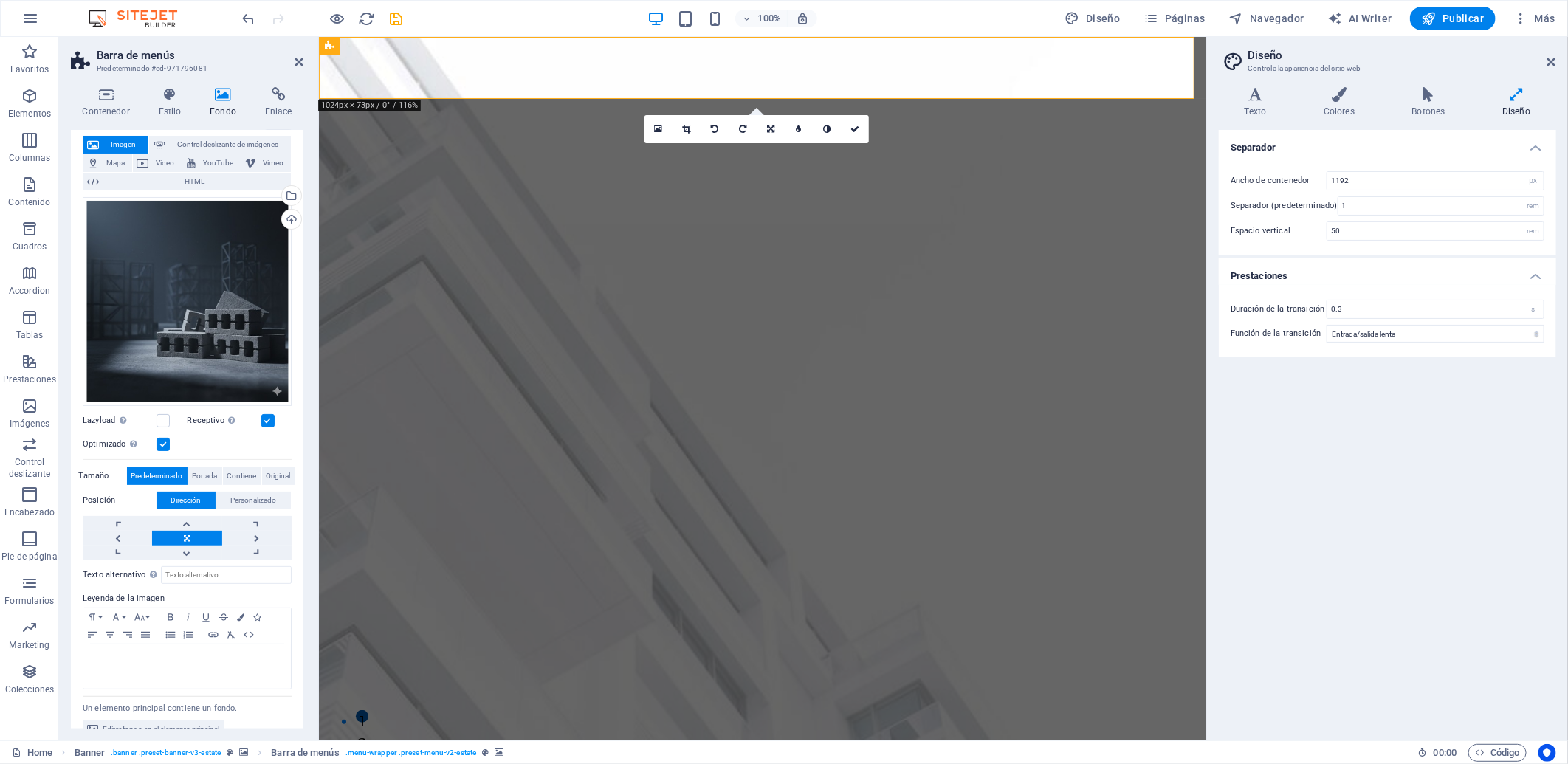
click at [179, 536] on link at bounding box center [186, 538] width 69 height 15
click at [249, 534] on link at bounding box center [257, 538] width 69 height 15
click at [199, 540] on link at bounding box center [186, 538] width 69 height 15
click at [177, 521] on link at bounding box center [186, 523] width 69 height 15
click at [178, 552] on link at bounding box center [186, 553] width 69 height 15
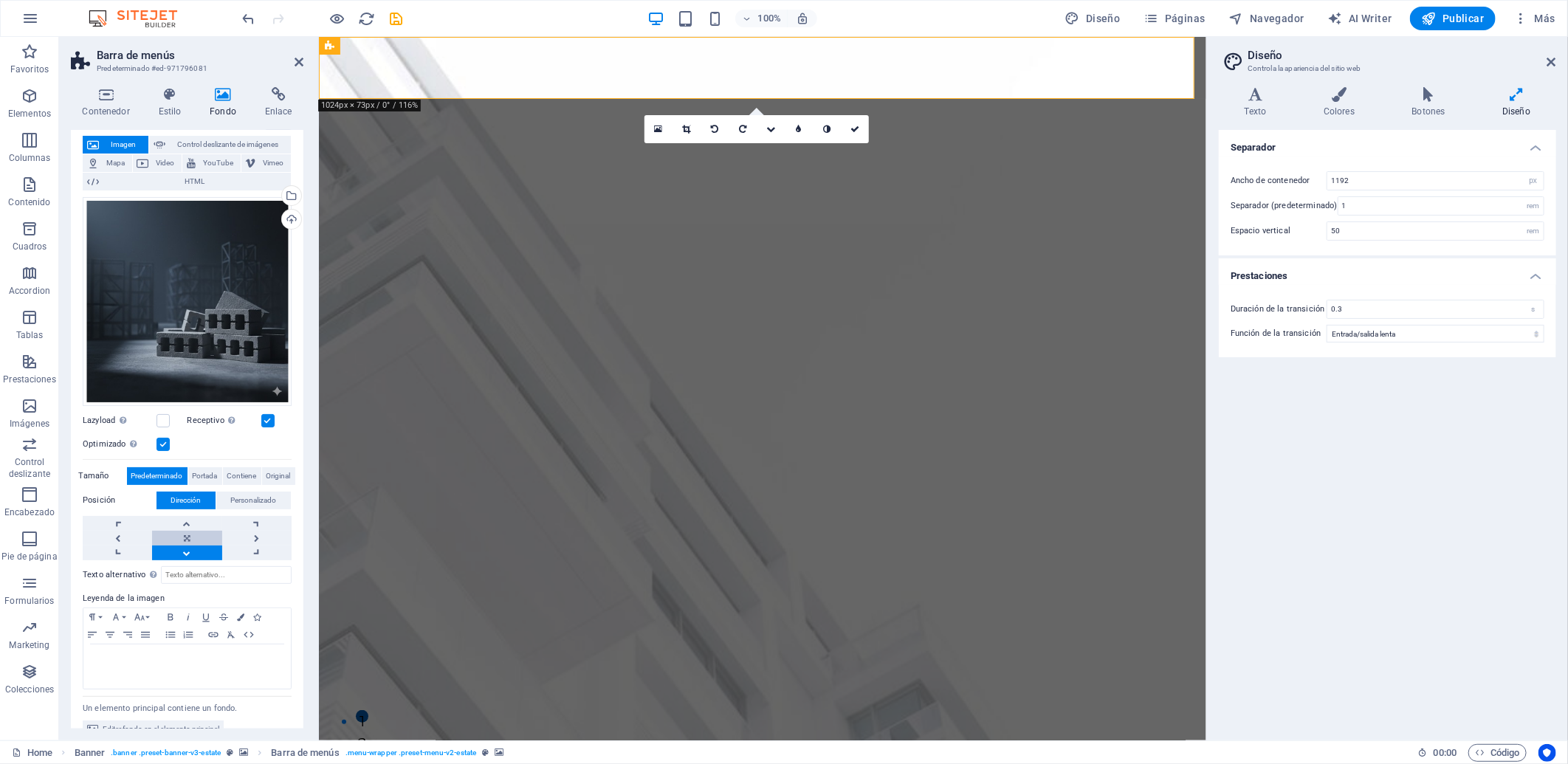
click at [182, 532] on link at bounding box center [186, 538] width 69 height 15
click at [179, 537] on link at bounding box center [186, 538] width 69 height 15
click at [234, 497] on span "Personalizado" at bounding box center [253, 500] width 46 height 18
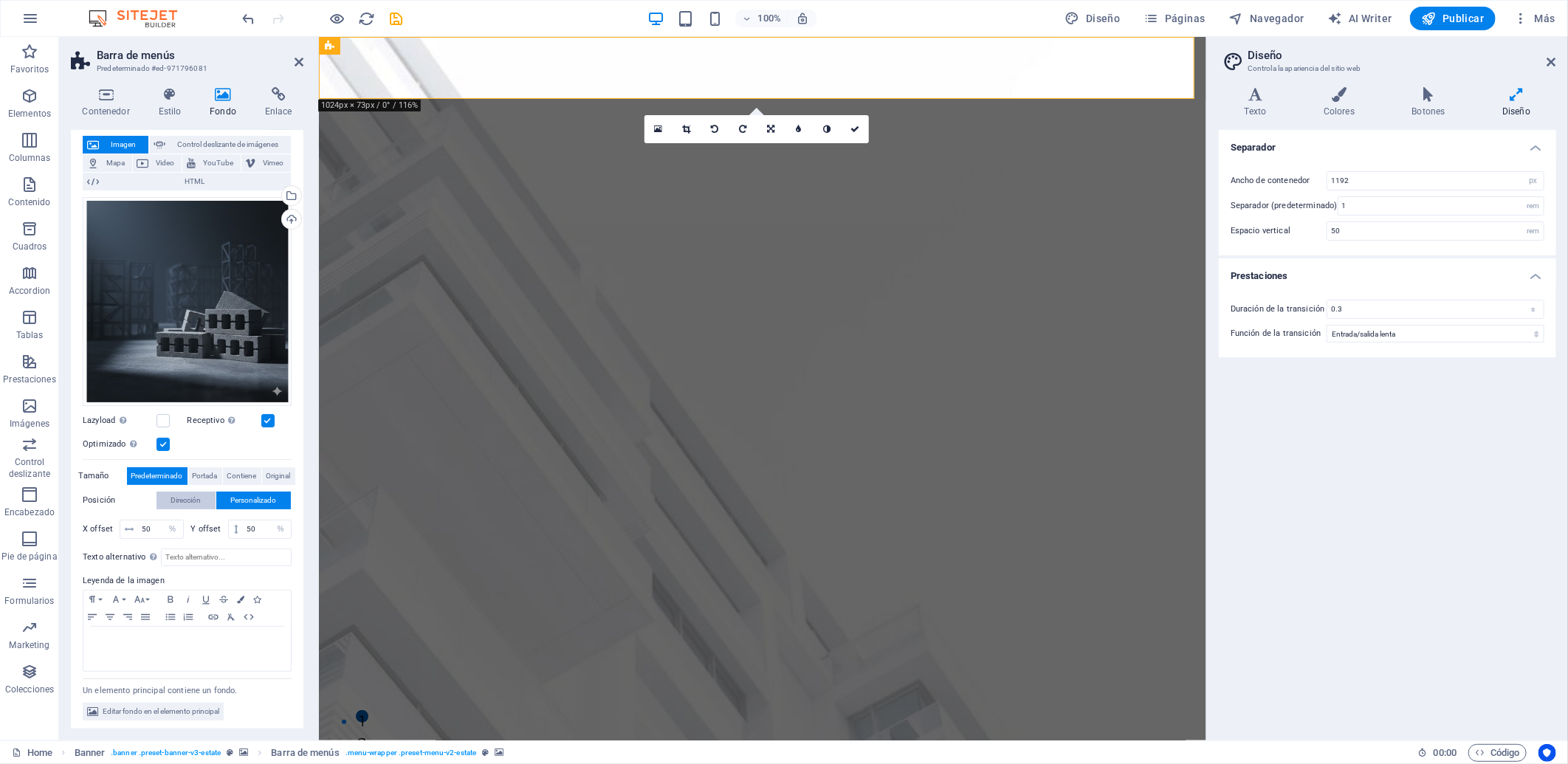
click at [187, 497] on span "Dirección" at bounding box center [186, 500] width 30 height 18
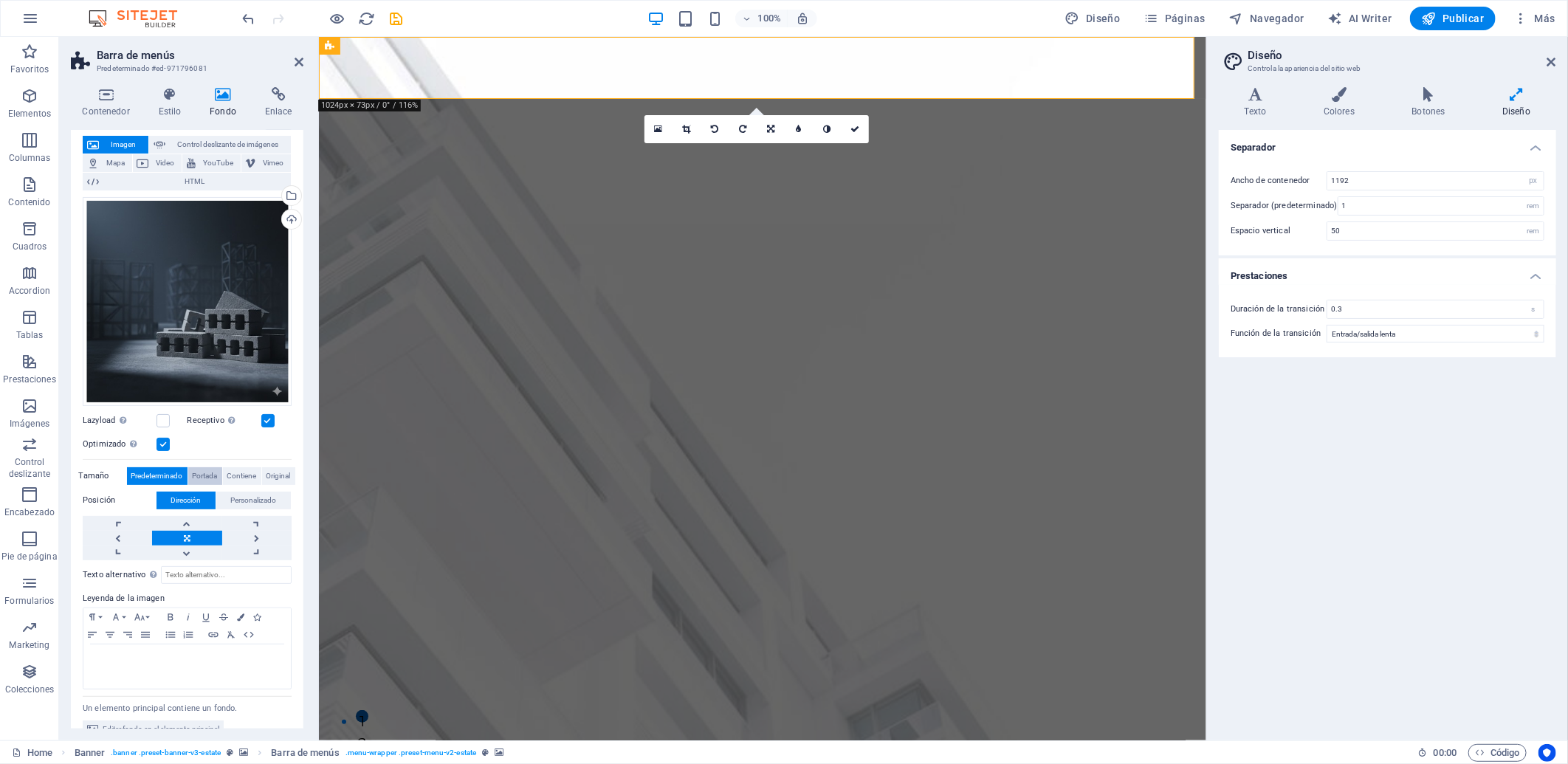
click at [197, 476] on span "Portada" at bounding box center [205, 476] width 25 height 18
click at [227, 471] on span "Contiene" at bounding box center [242, 476] width 29 height 18
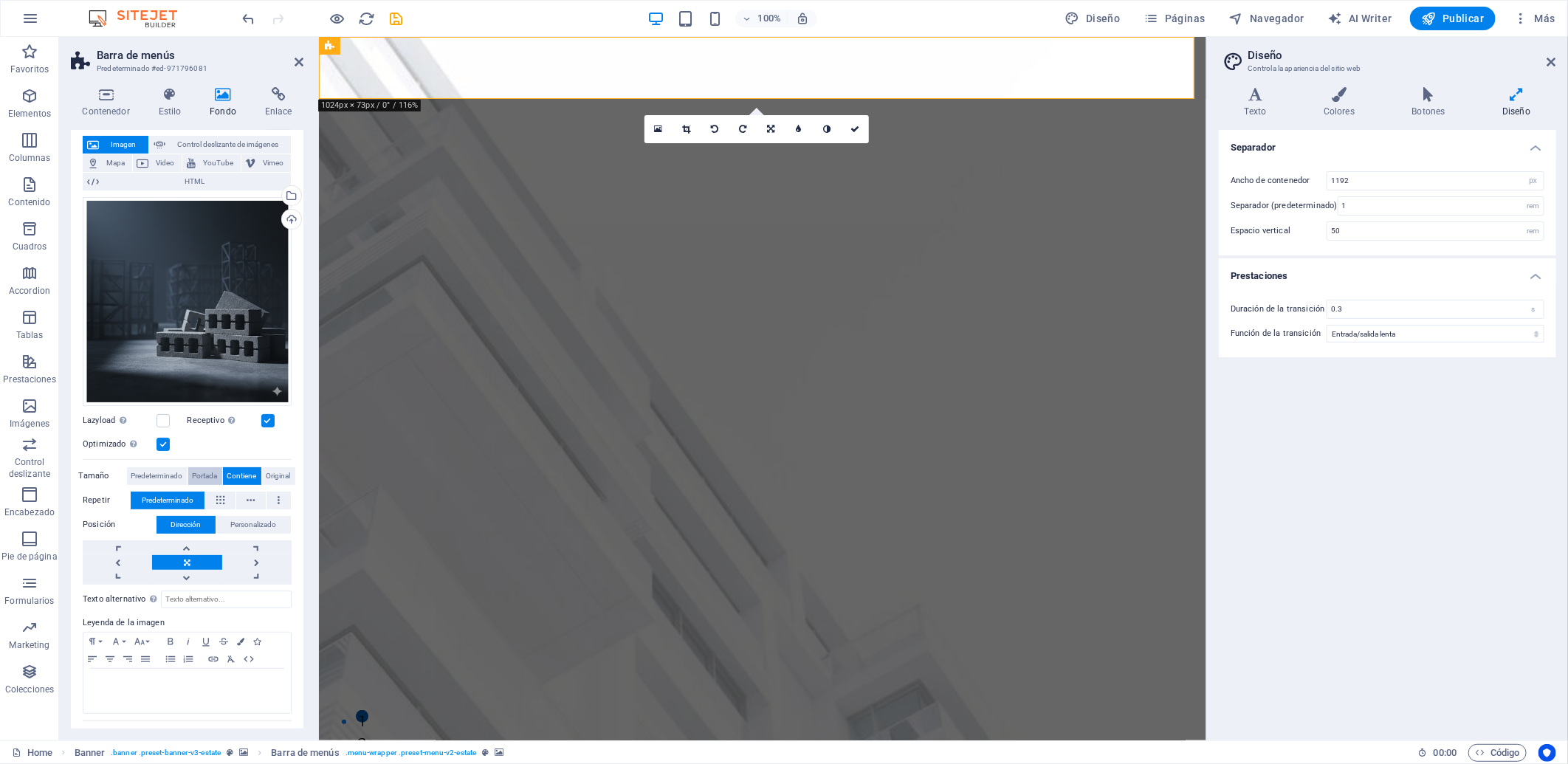
click at [194, 469] on span "Portada" at bounding box center [205, 476] width 25 height 18
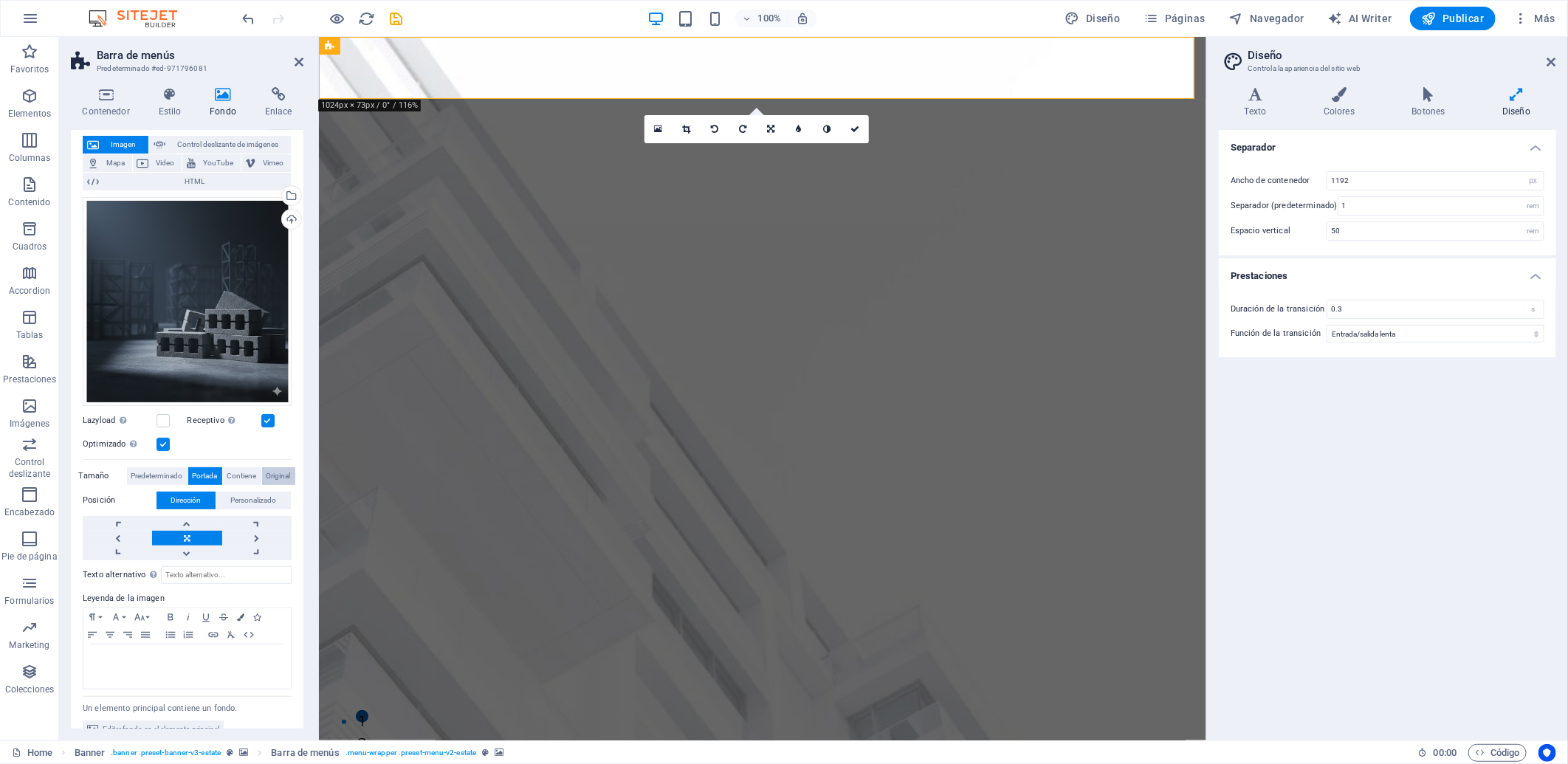
click at [268, 469] on span "Original" at bounding box center [278, 476] width 24 height 18
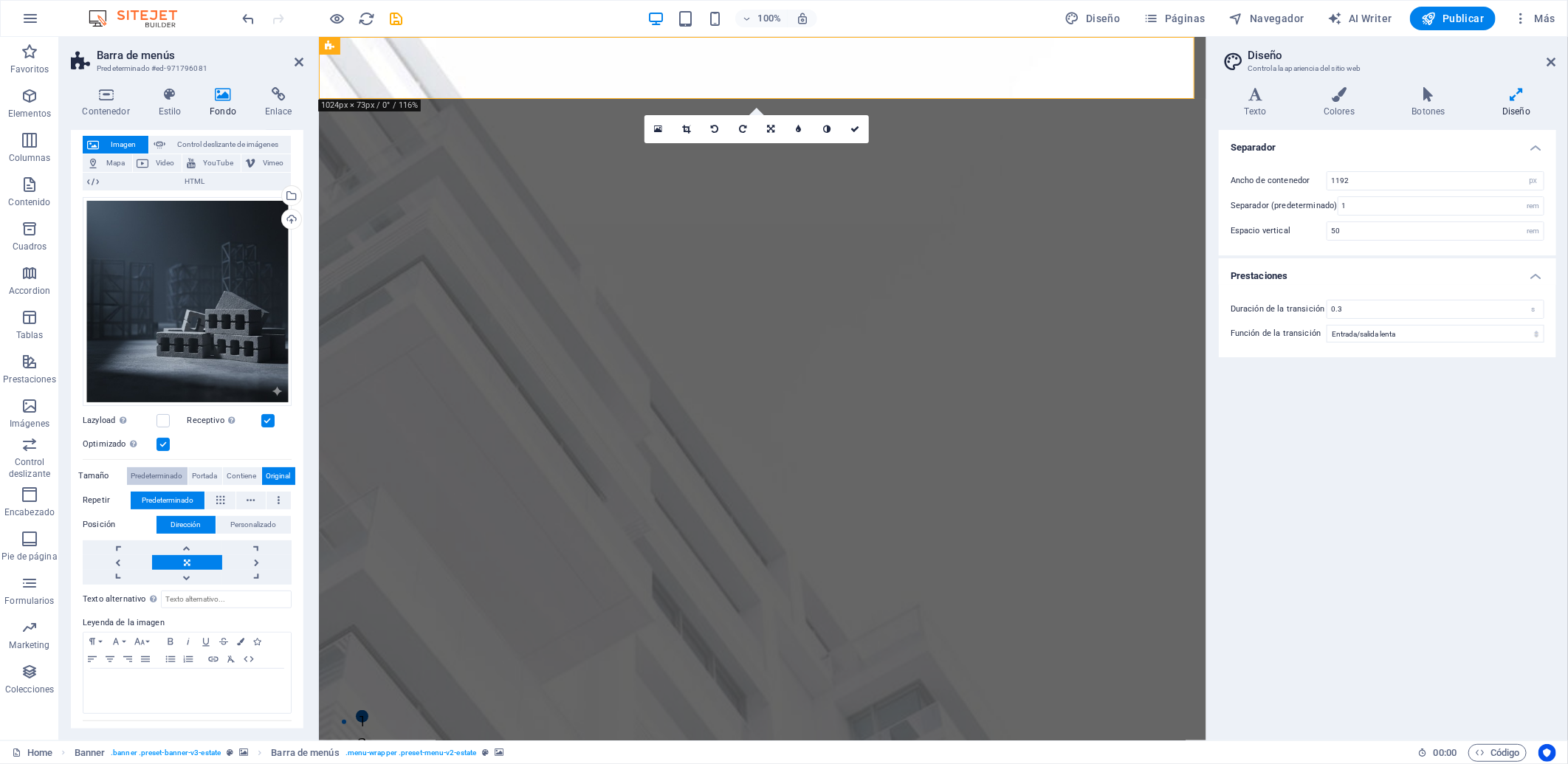
click at [158, 474] on span "Predeterminado" at bounding box center [157, 476] width 52 height 18
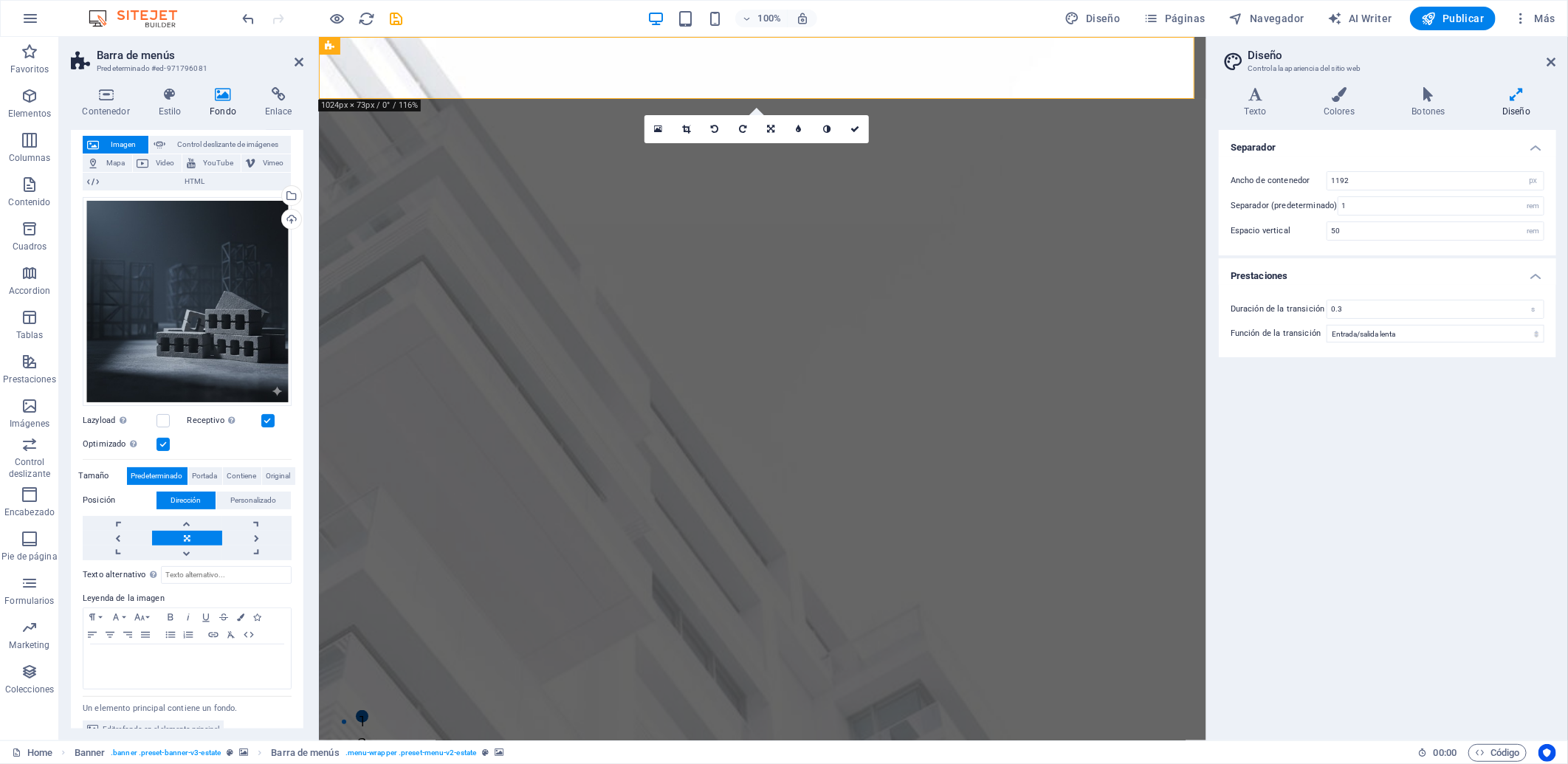
click at [161, 437] on label at bounding box center [163, 444] width 13 height 13
click at [0, 0] on input "Optimizado Las imágenes se comprimen para así mejorar la velocidad de las págin…" at bounding box center [0, 0] width 0 height 0
click at [161, 437] on label at bounding box center [163, 444] width 13 height 13
click at [0, 0] on input "Optimizado Las imágenes se comprimen para así mejorar la velocidad de las págin…" at bounding box center [0, 0] width 0 height 0
click at [264, 414] on label at bounding box center [268, 420] width 13 height 13
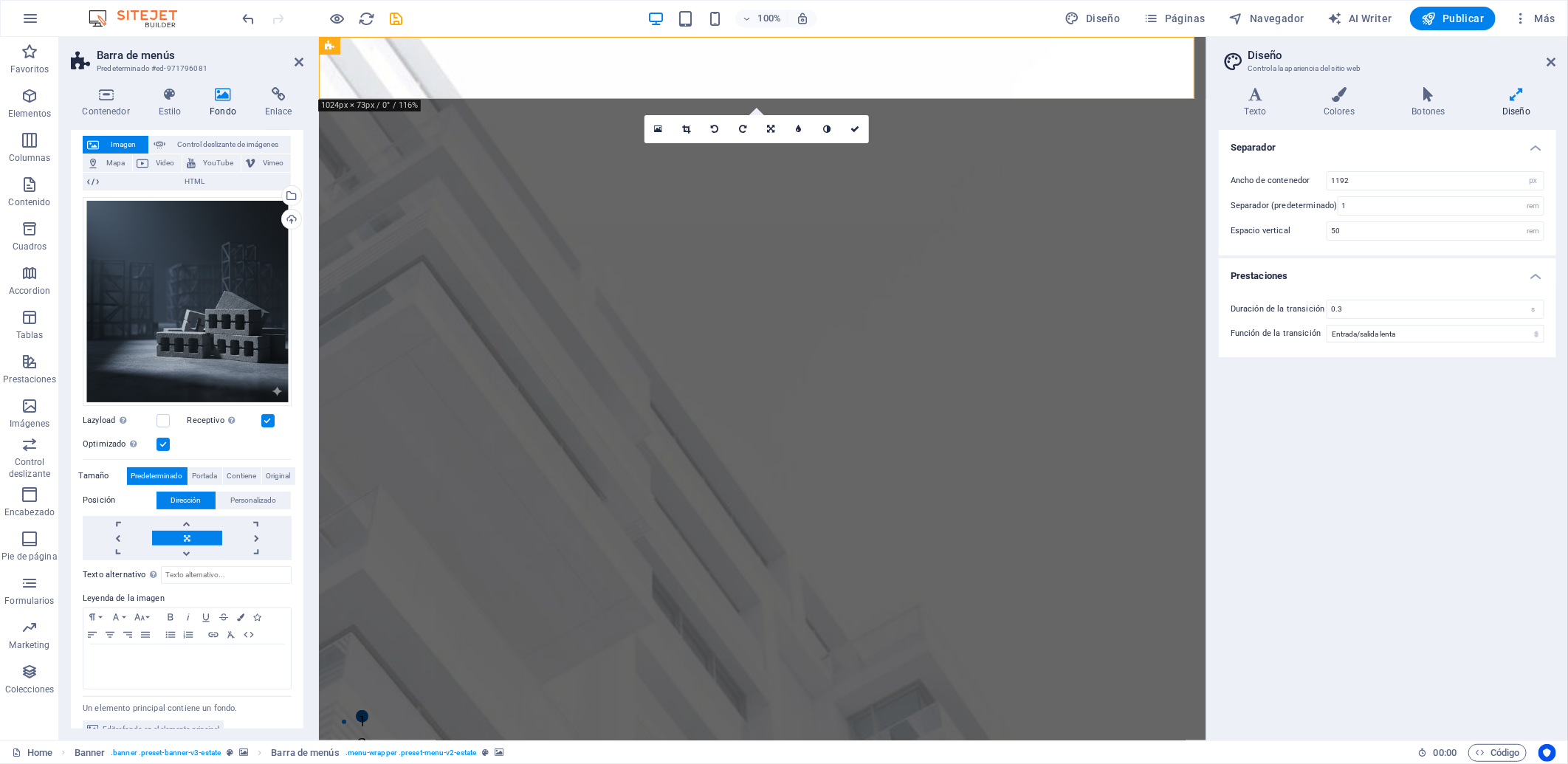
click at [0, 0] on input "Receptivo Automáticamente cargar tamaños optimizados de smartphone e imagen ret…" at bounding box center [0, 0] width 0 height 0
click at [264, 414] on label at bounding box center [268, 420] width 13 height 13
click at [0, 0] on input "Receptivo Automáticamente cargar tamaños optimizados de smartphone e imagen ret…" at bounding box center [0, 0] width 0 height 0
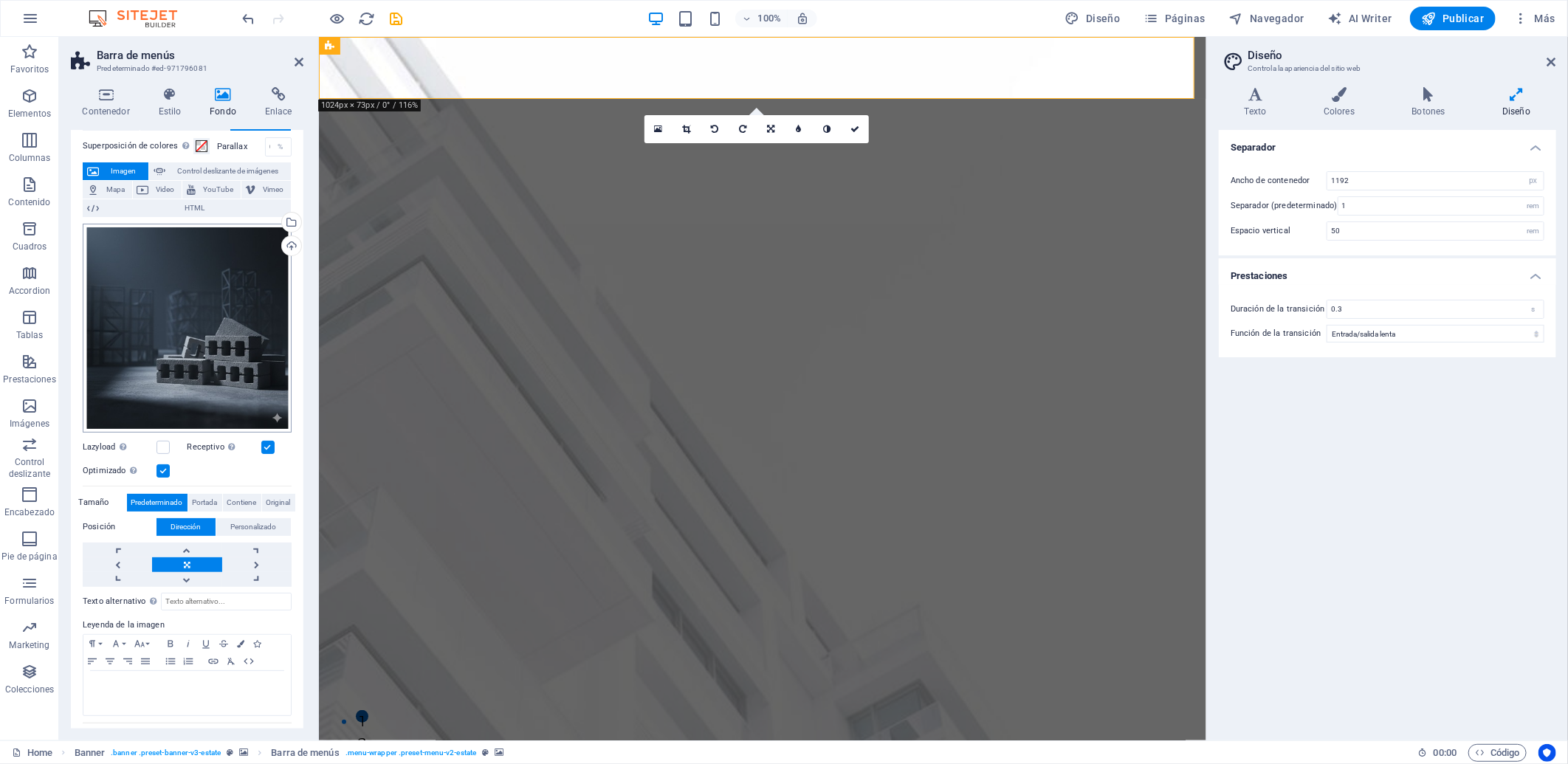
scroll to position [99, 0]
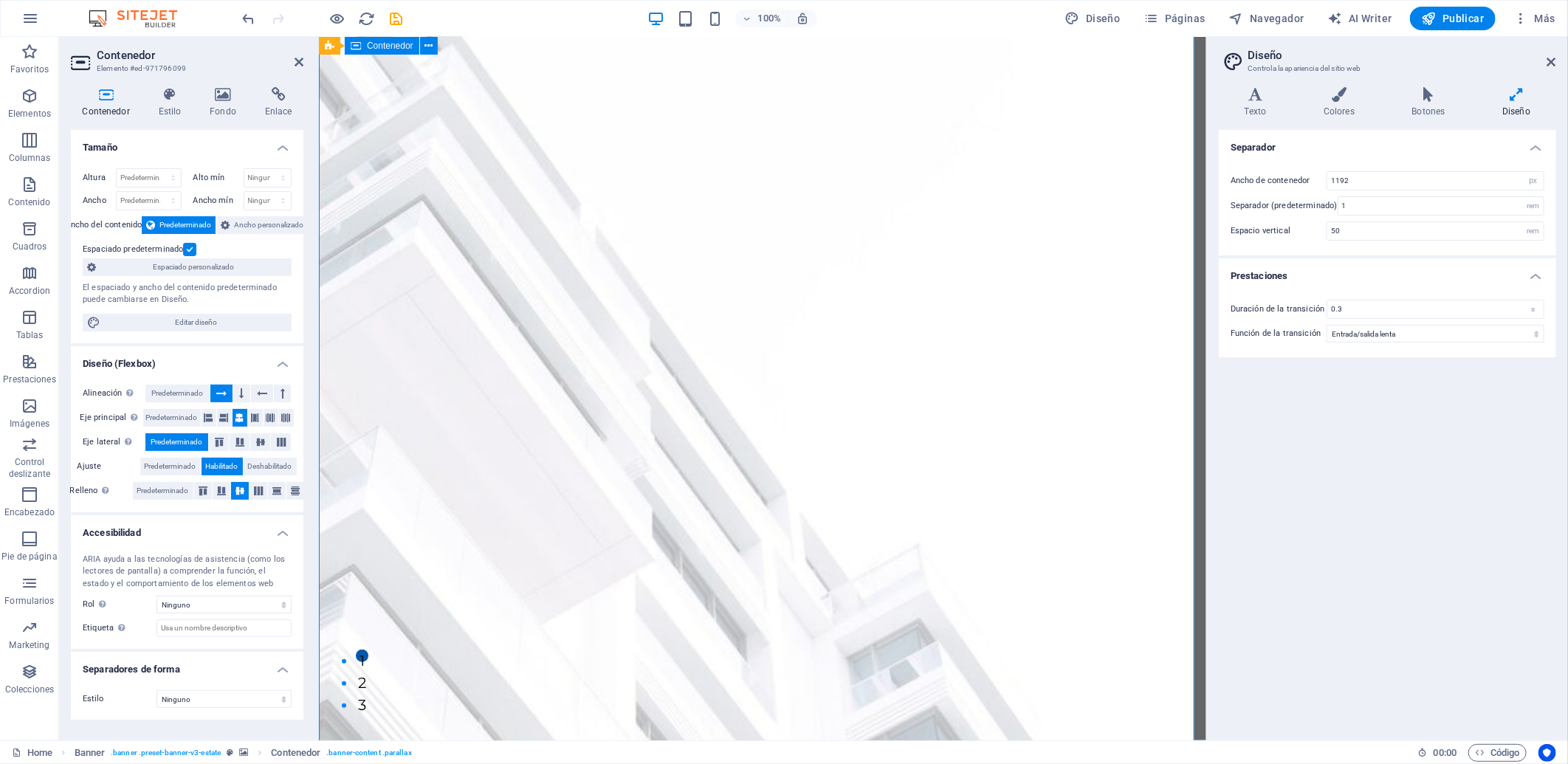
scroll to position [0, 0]
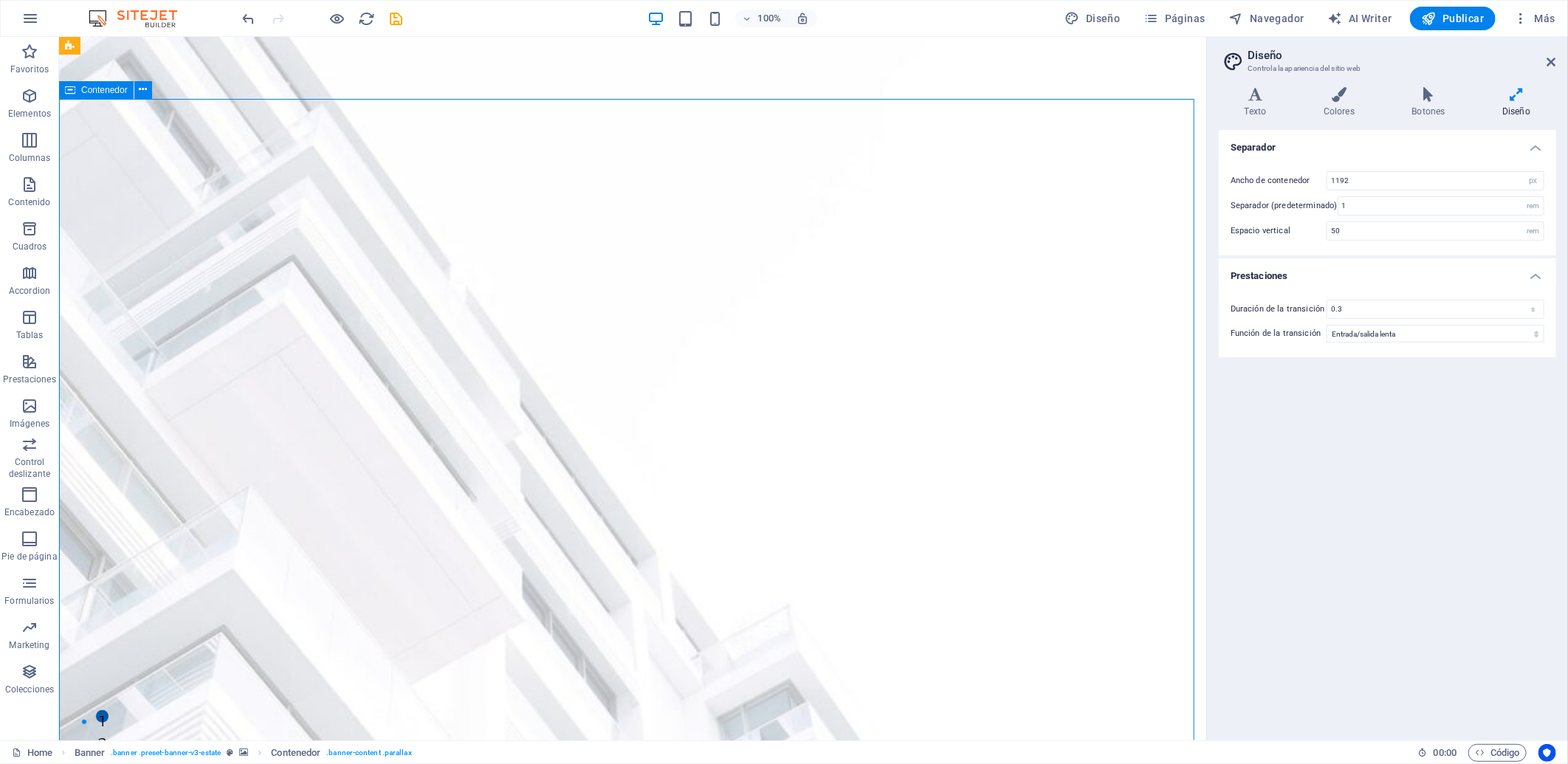
drag, startPoint x: 59, startPoint y: 104, endPoint x: 350, endPoint y: 110, distance: 291.1
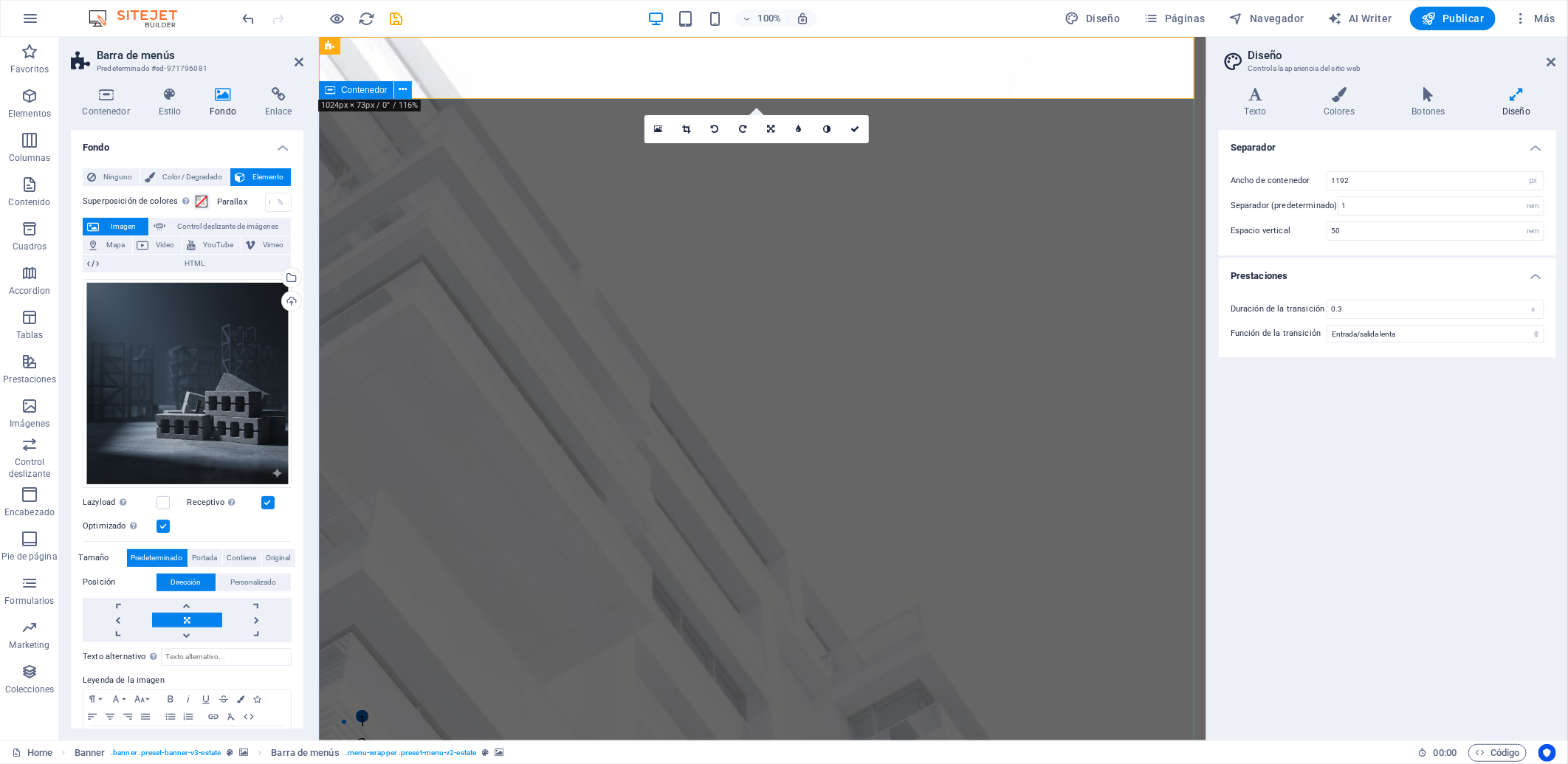
click at [404, 91] on icon at bounding box center [403, 89] width 8 height 16
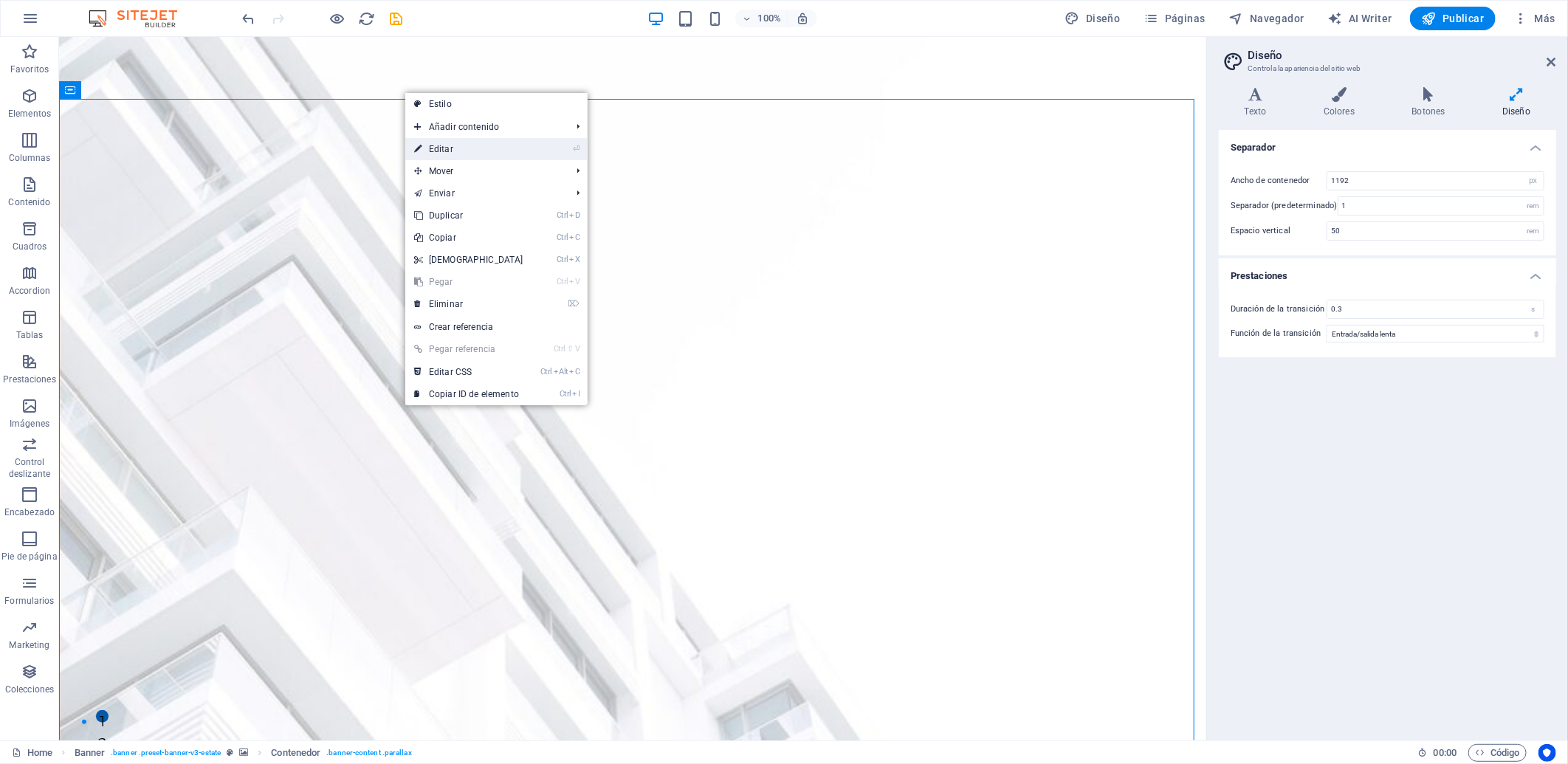
click at [437, 146] on link "⏎ Editar" at bounding box center [469, 149] width 127 height 22
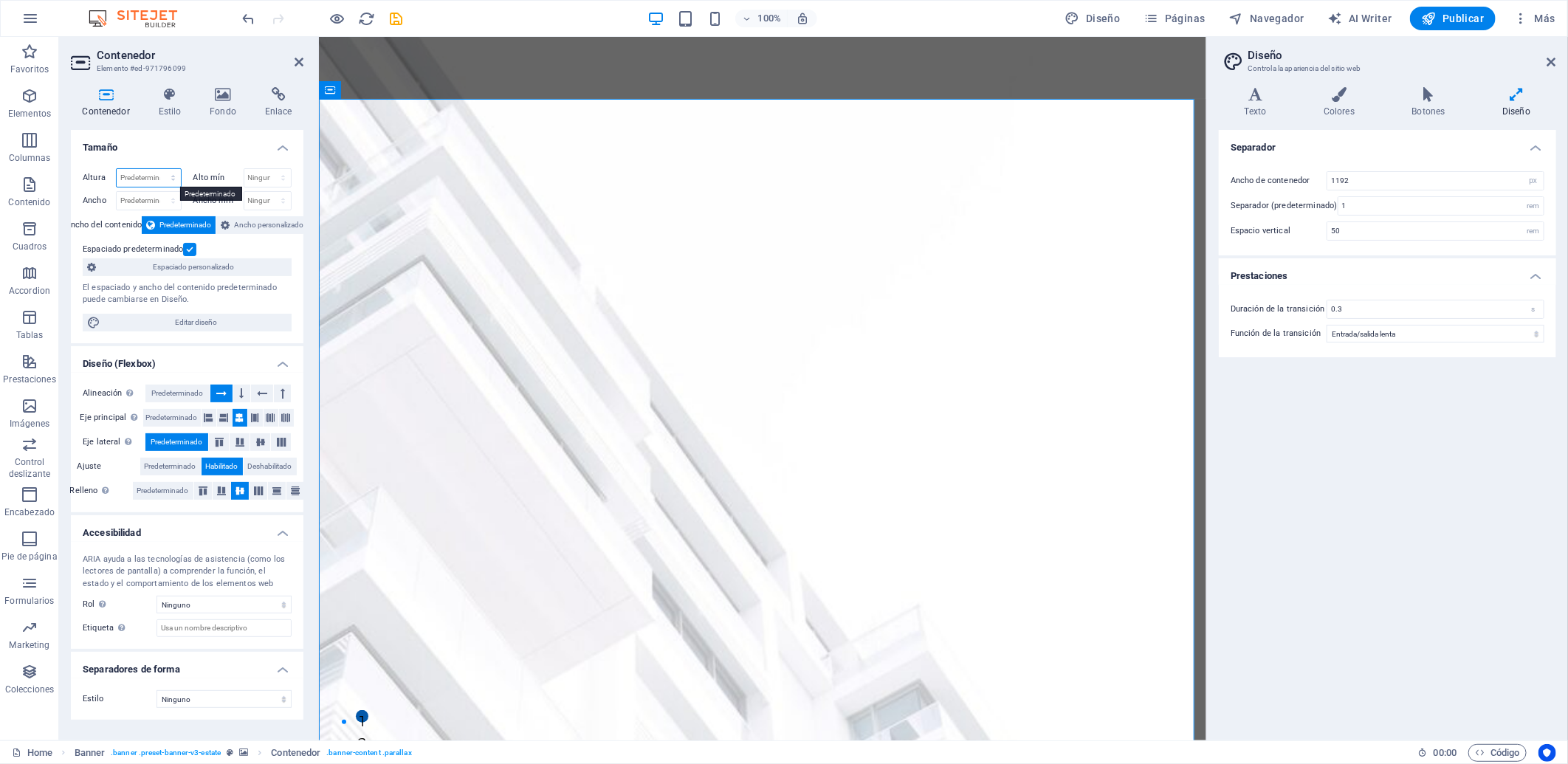
click at [161, 181] on select "Predeterminado px rem % vh vw" at bounding box center [148, 177] width 64 height 18
click at [160, 169] on select "Predeterminado px rem % vh vw" at bounding box center [148, 177] width 64 height 18
click at [154, 197] on select "Predeterminado px rem % em vh vw" at bounding box center [148, 201] width 64 height 18
click at [160, 192] on select "Predeterminado px rem % em vh vw" at bounding box center [148, 201] width 64 height 18
click at [217, 145] on h4 "Tamaño" at bounding box center [187, 143] width 232 height 27
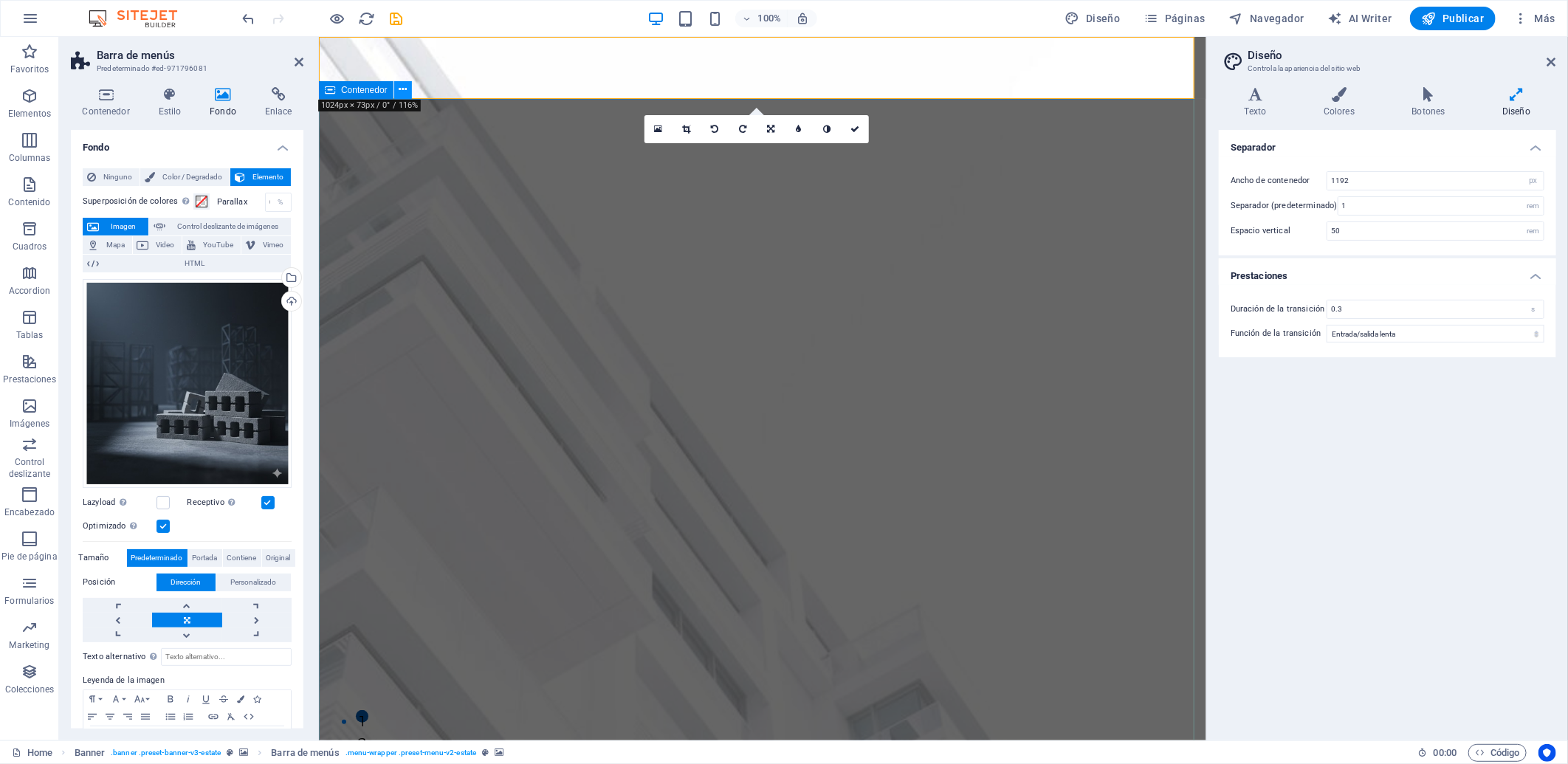
click at [401, 85] on icon at bounding box center [403, 89] width 8 height 16
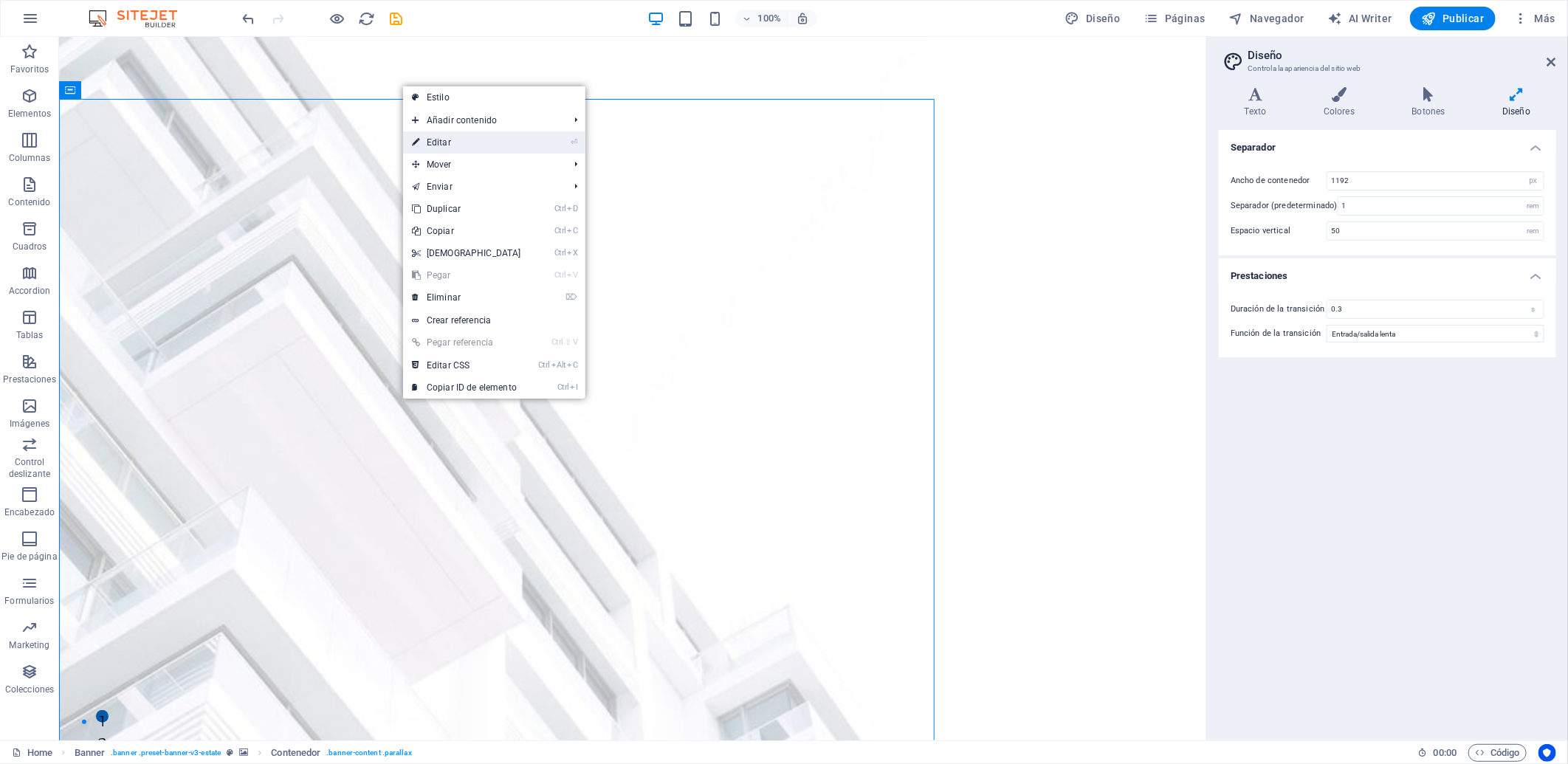
click at [474, 141] on link "⏎ Editar" at bounding box center [467, 142] width 127 height 22
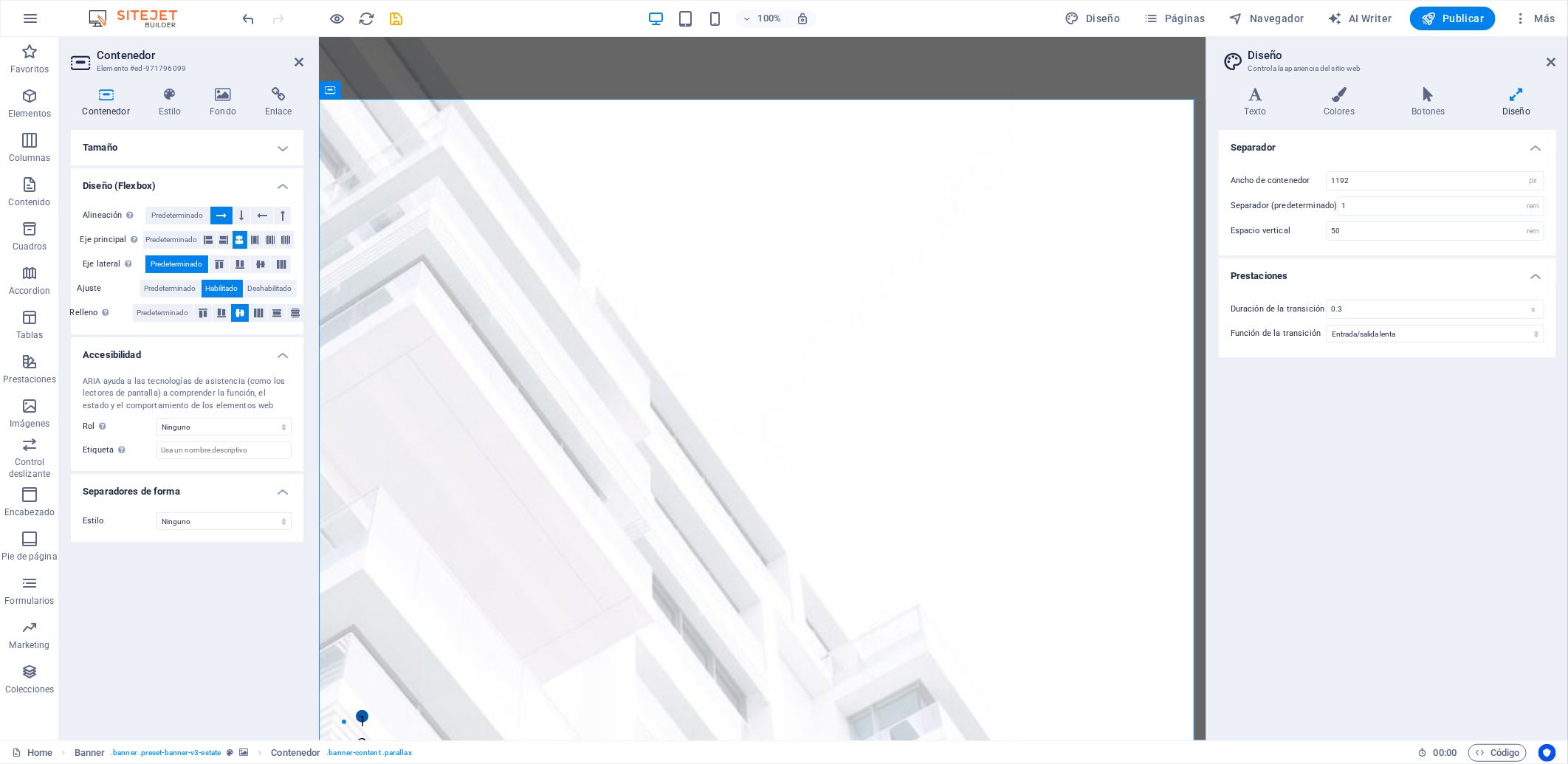
click at [248, 148] on h4 "Tamaño" at bounding box center [187, 147] width 232 height 35
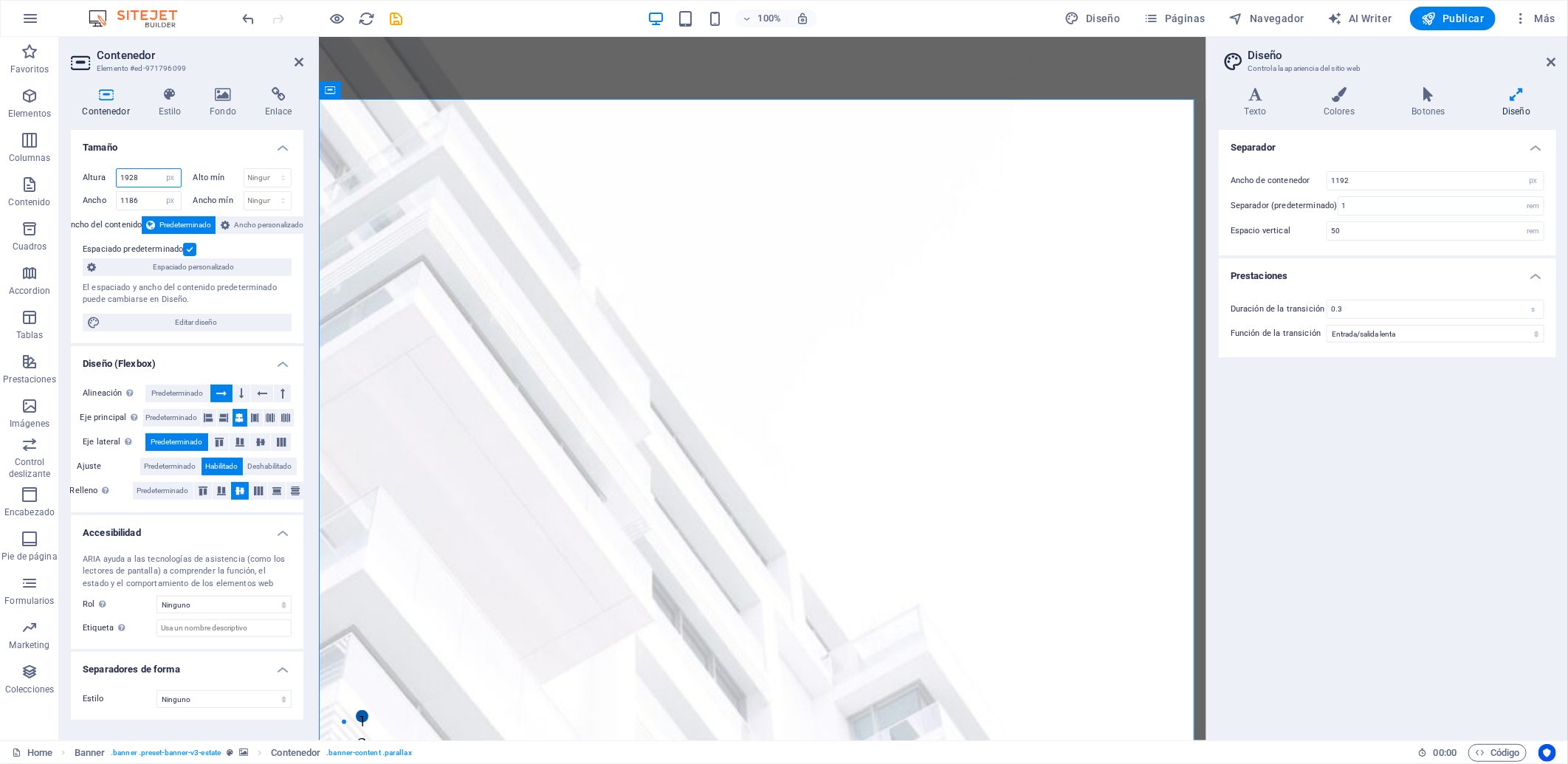
drag, startPoint x: 151, startPoint y: 176, endPoint x: 134, endPoint y: 168, distance: 18.8
click at [134, 169] on input "1928" at bounding box center [148, 177] width 64 height 18
click at [127, 177] on input "1928" at bounding box center [148, 177] width 64 height 18
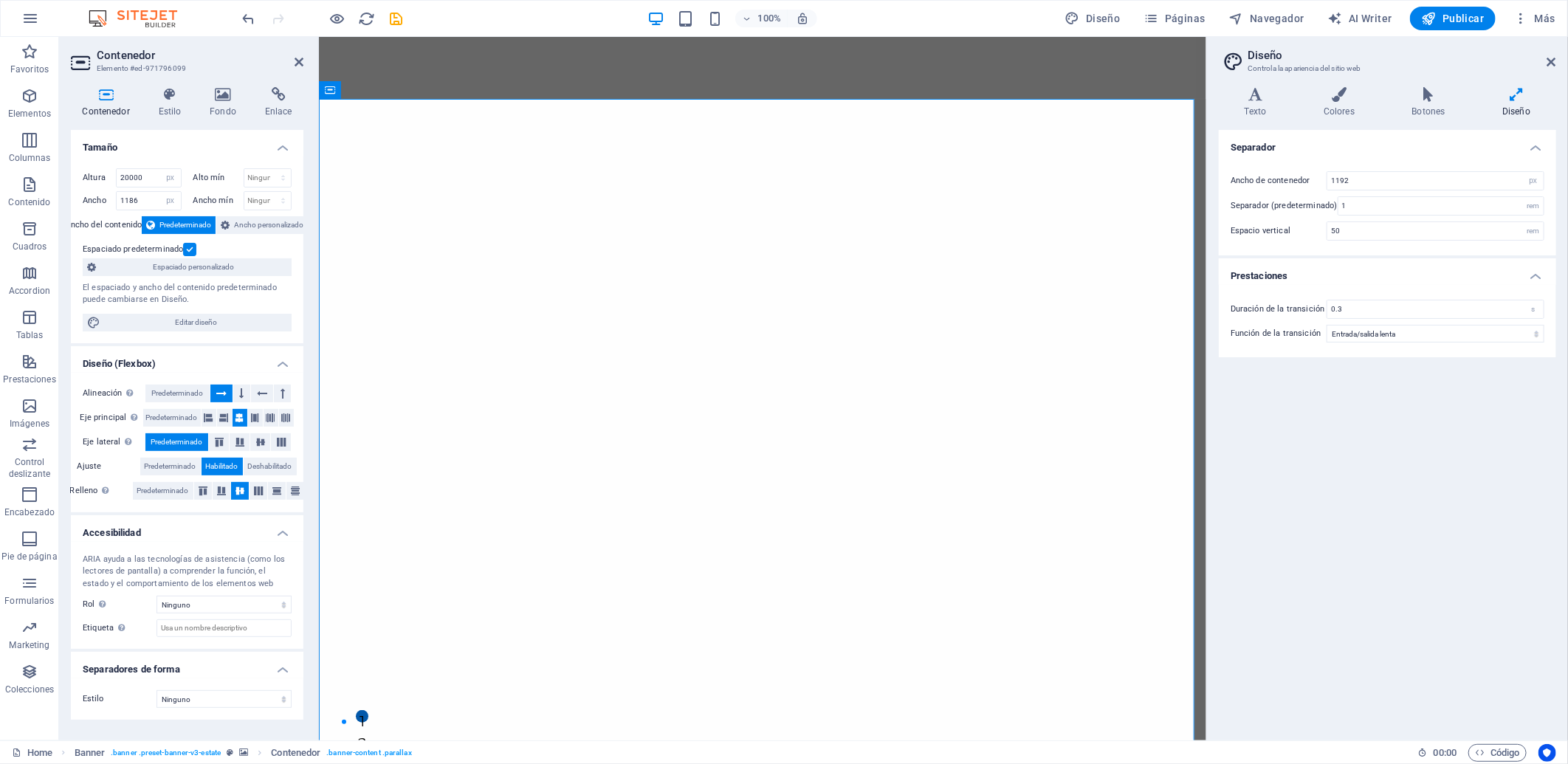
click at [156, 149] on h4 "Tamaño" at bounding box center [187, 143] width 232 height 27
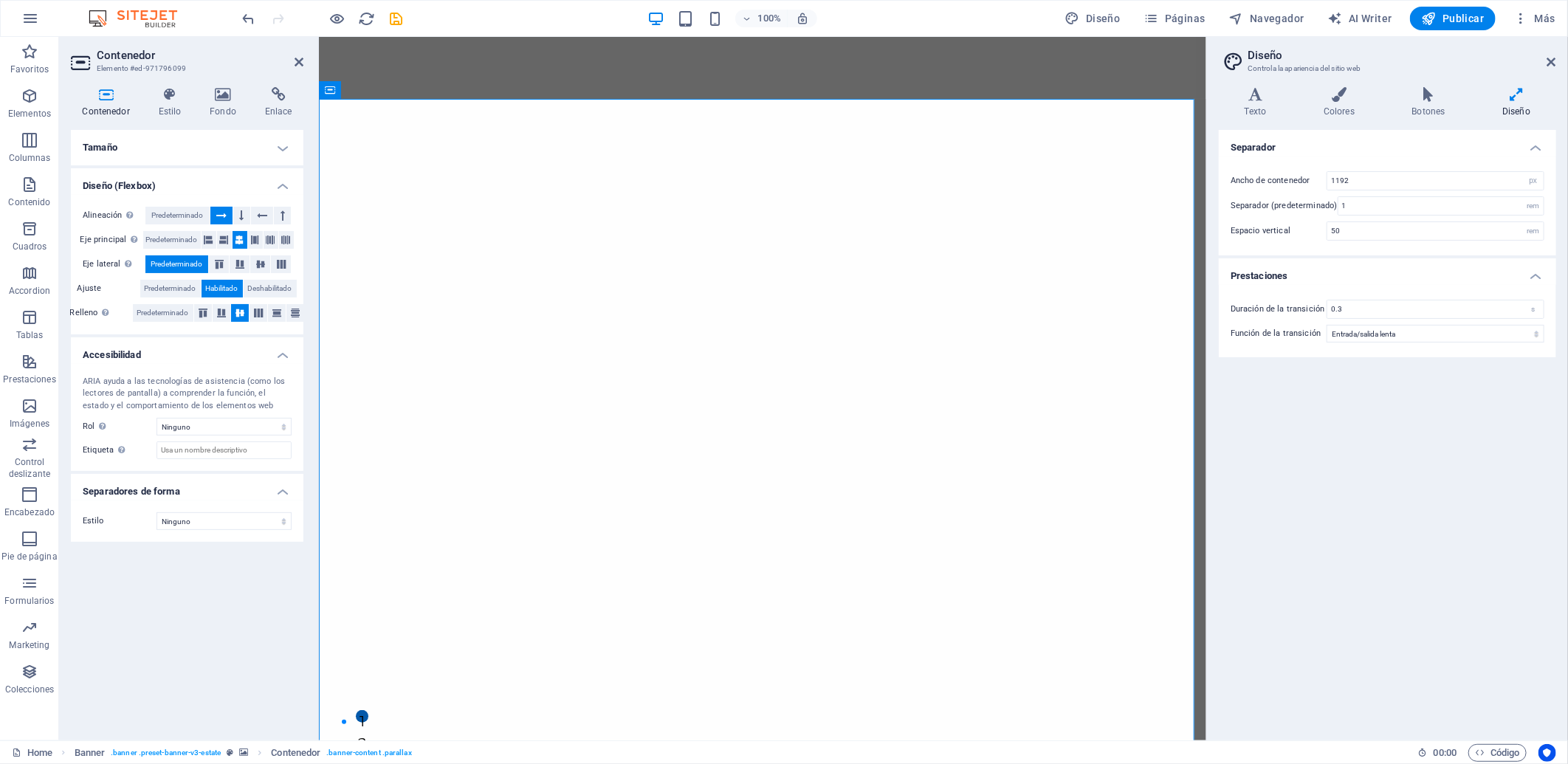
click at [156, 149] on h4 "Tamaño" at bounding box center [187, 147] width 232 height 35
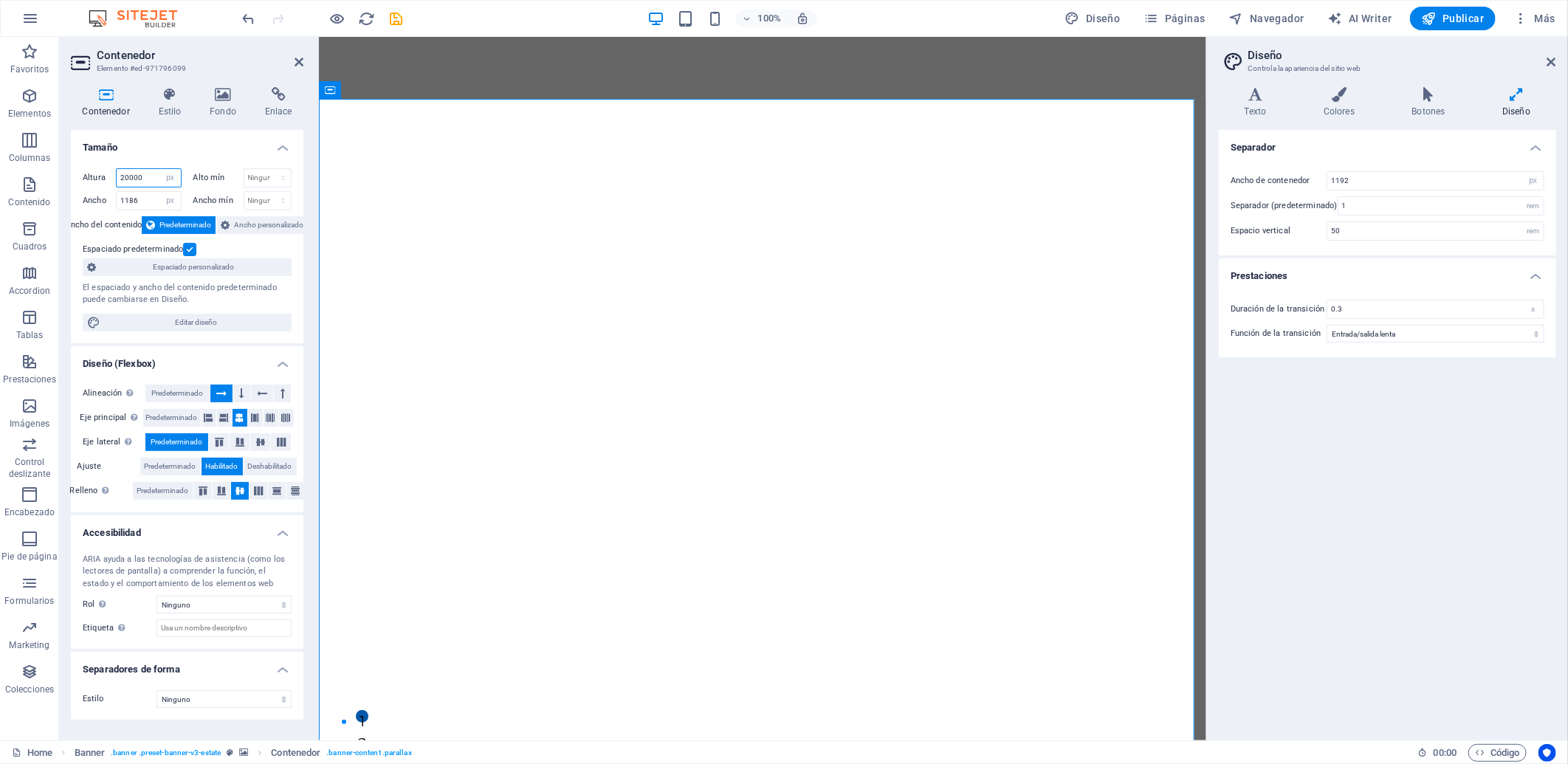
click at [150, 174] on input "20000" at bounding box center [148, 177] width 64 height 18
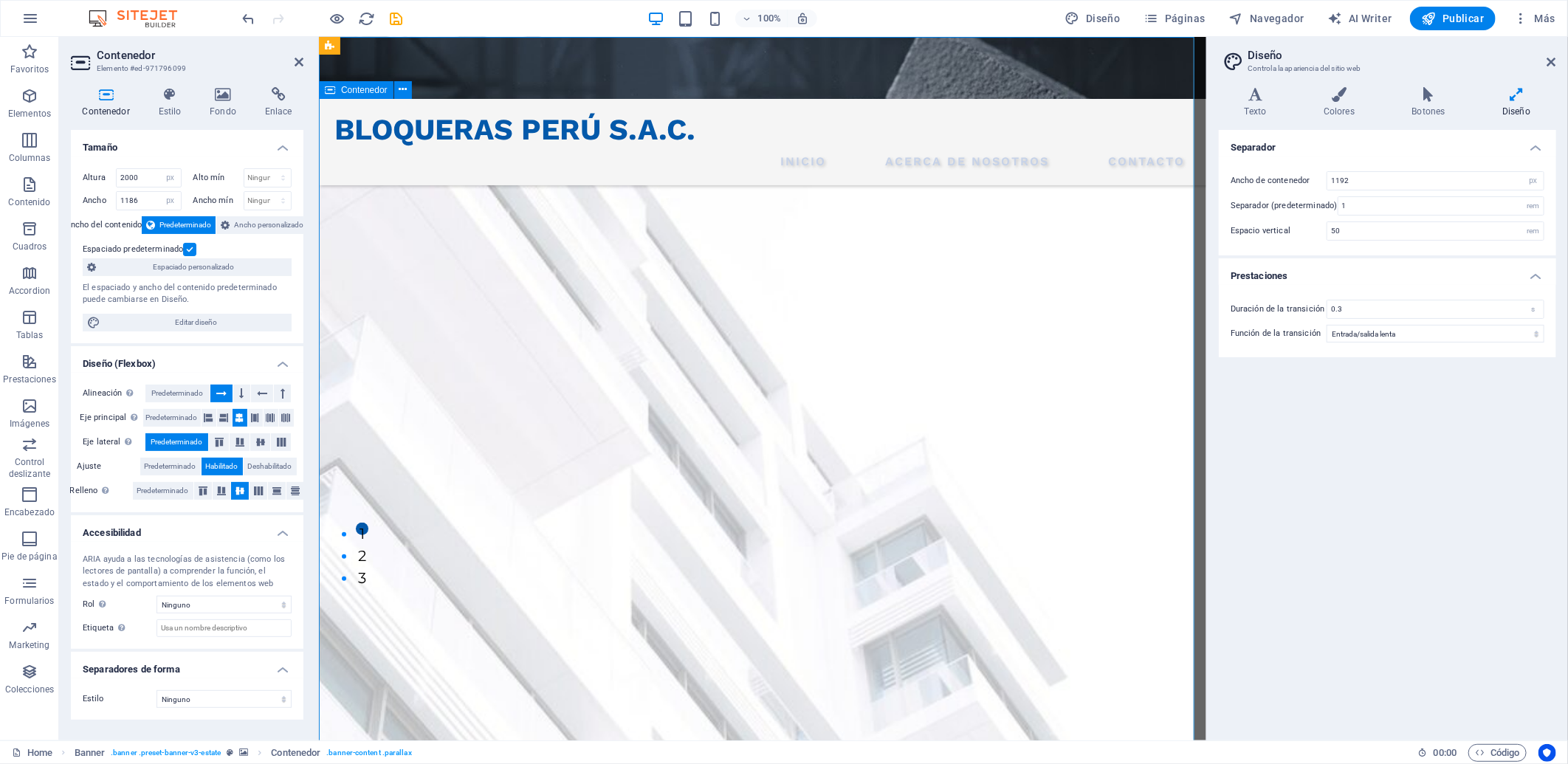
scroll to position [328, 0]
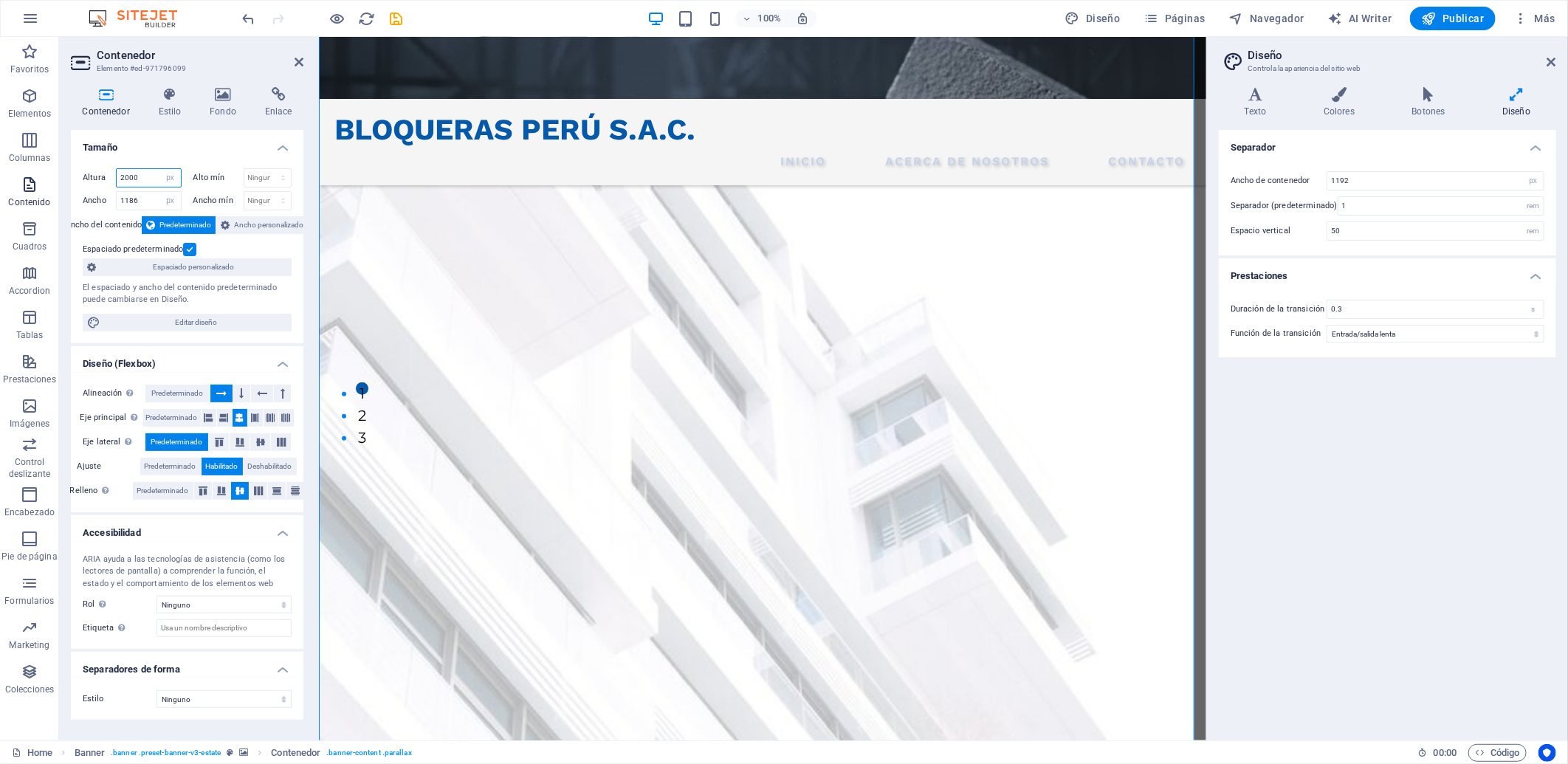
drag, startPoint x: 142, startPoint y: 179, endPoint x: 20, endPoint y: 174, distance: 122.1
click at [20, 174] on section "Favoritos Elementos Columnas Contenido Cuadros Accordion Tablas Prestaciones Im…" at bounding box center [603, 388] width 1206 height 703
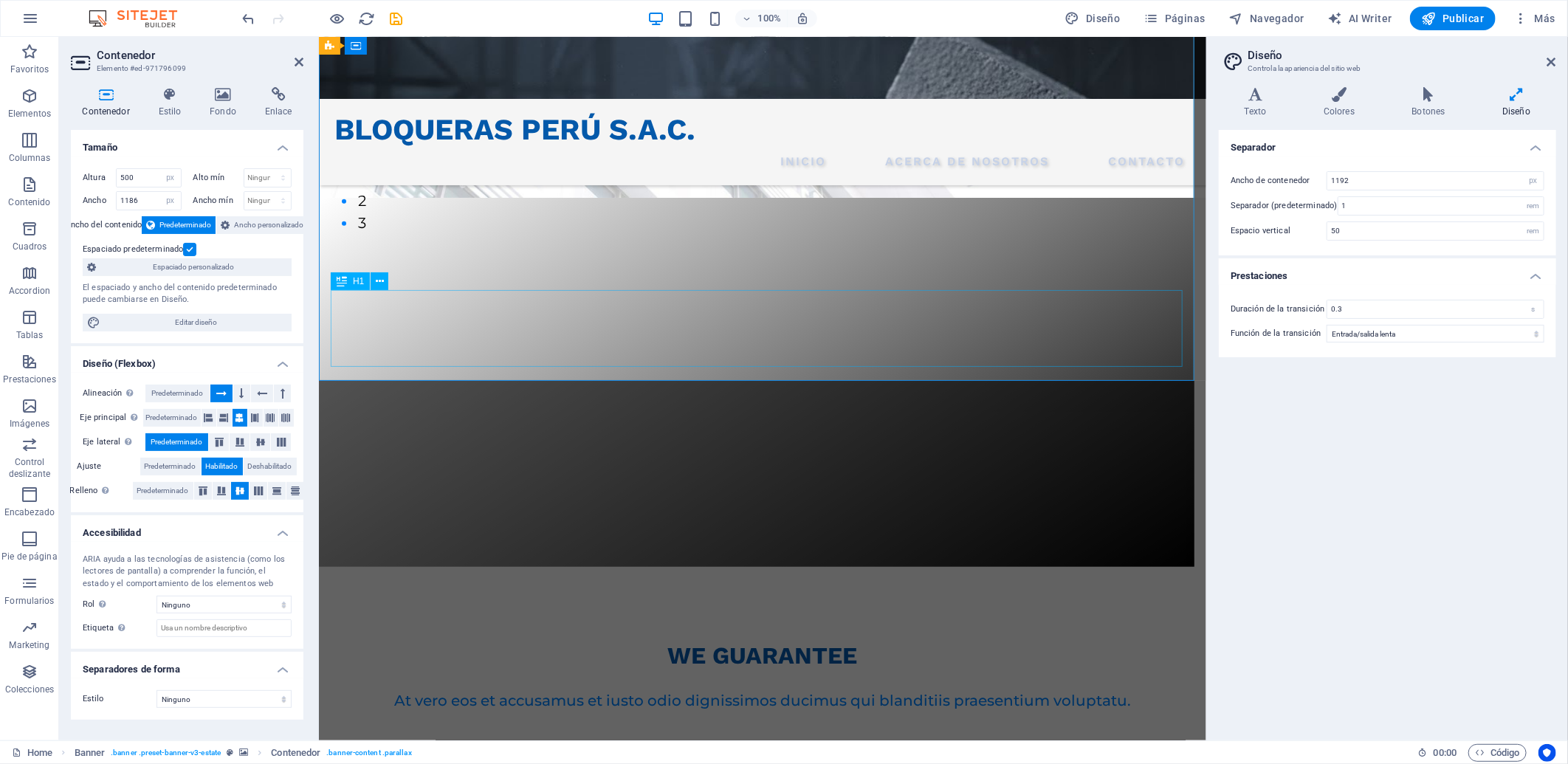
scroll to position [0, 0]
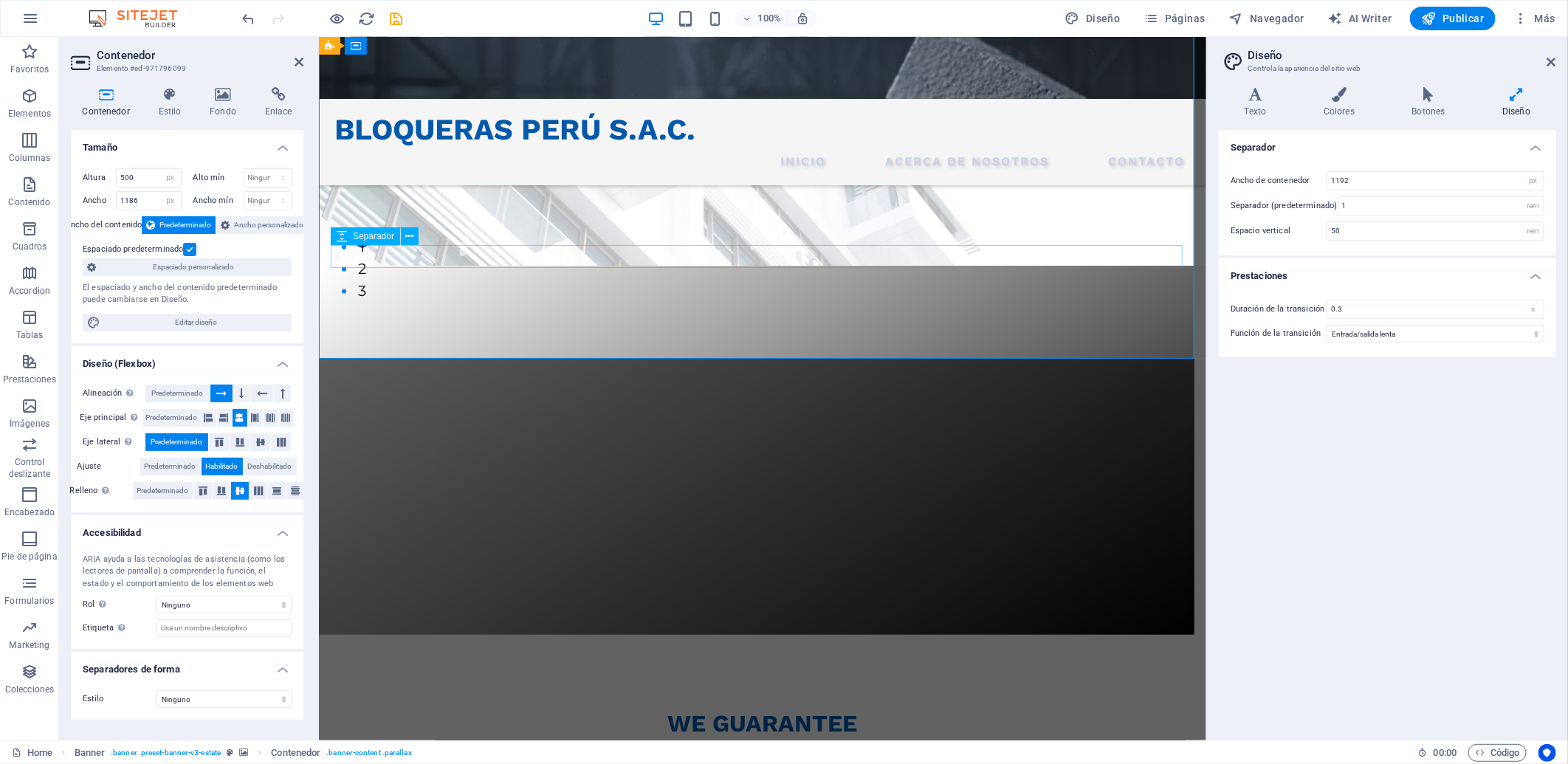
scroll to position [492, 0]
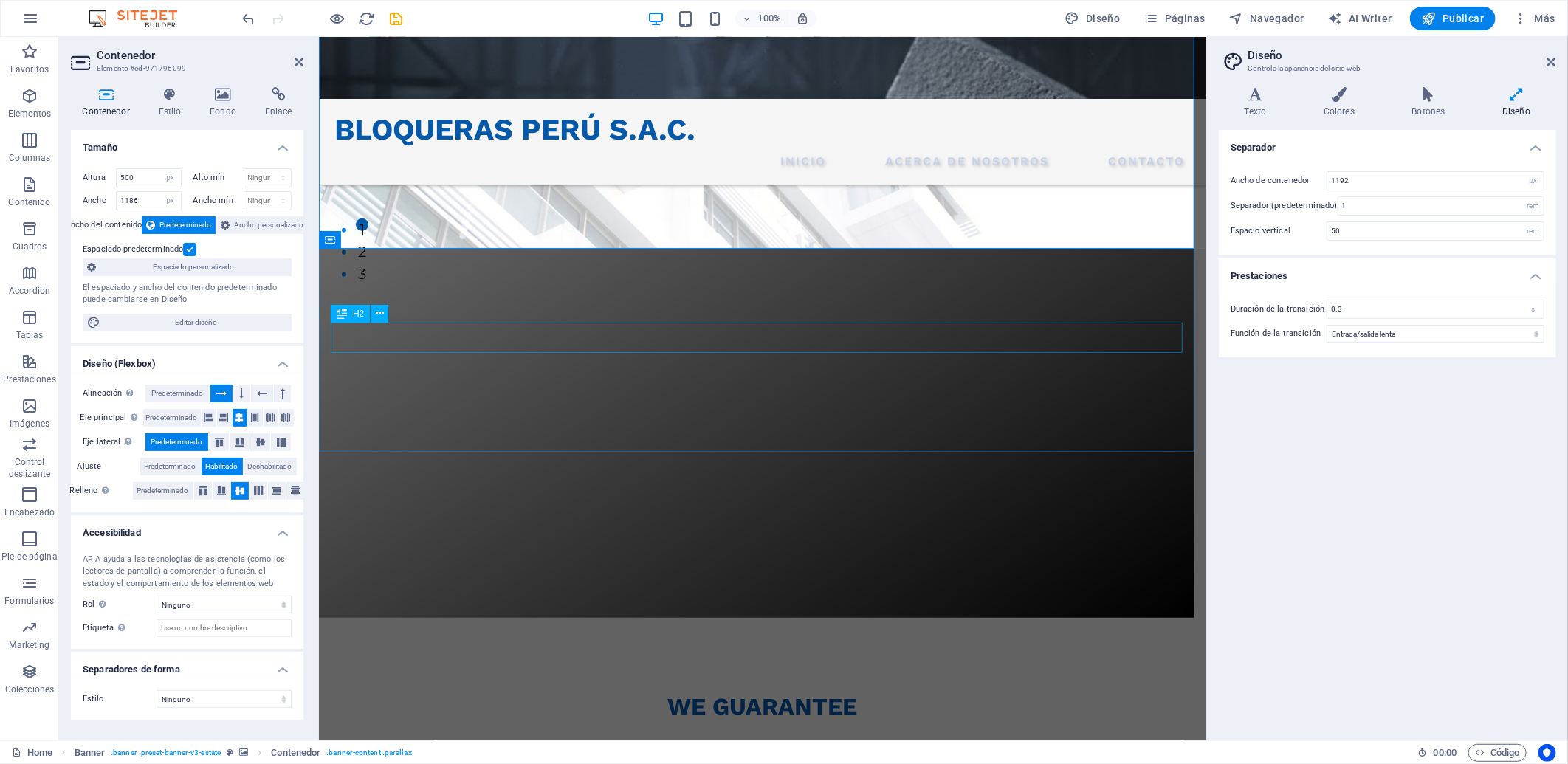
click at [455, 687] on div "we guarantee" at bounding box center [762, 705] width 856 height 31
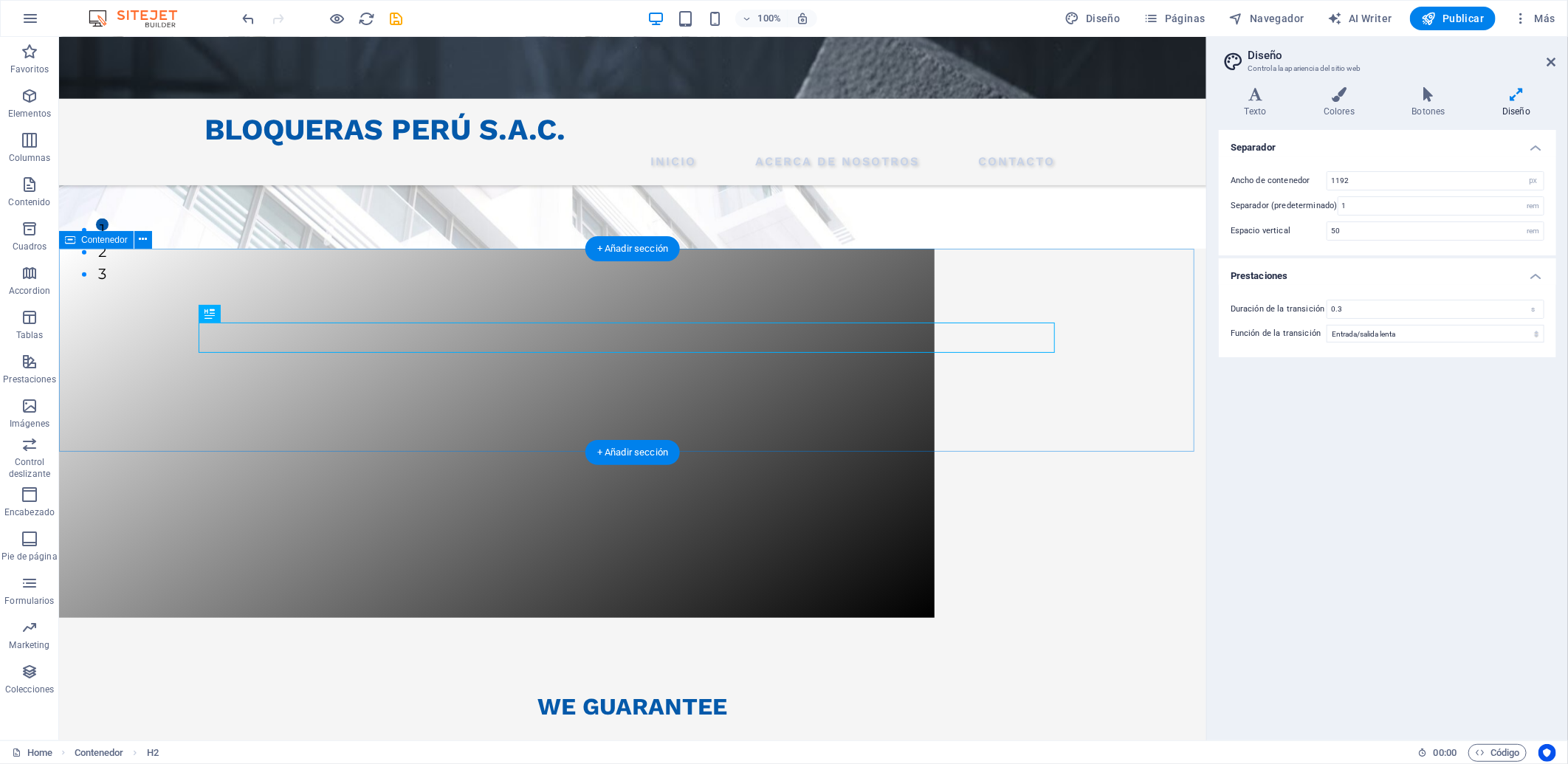
click at [448, 617] on div "we guarantee At vero eos et accusamus et iusto odio dignissimos ducimus qui bla…" at bounding box center [632, 696] width 1147 height 160
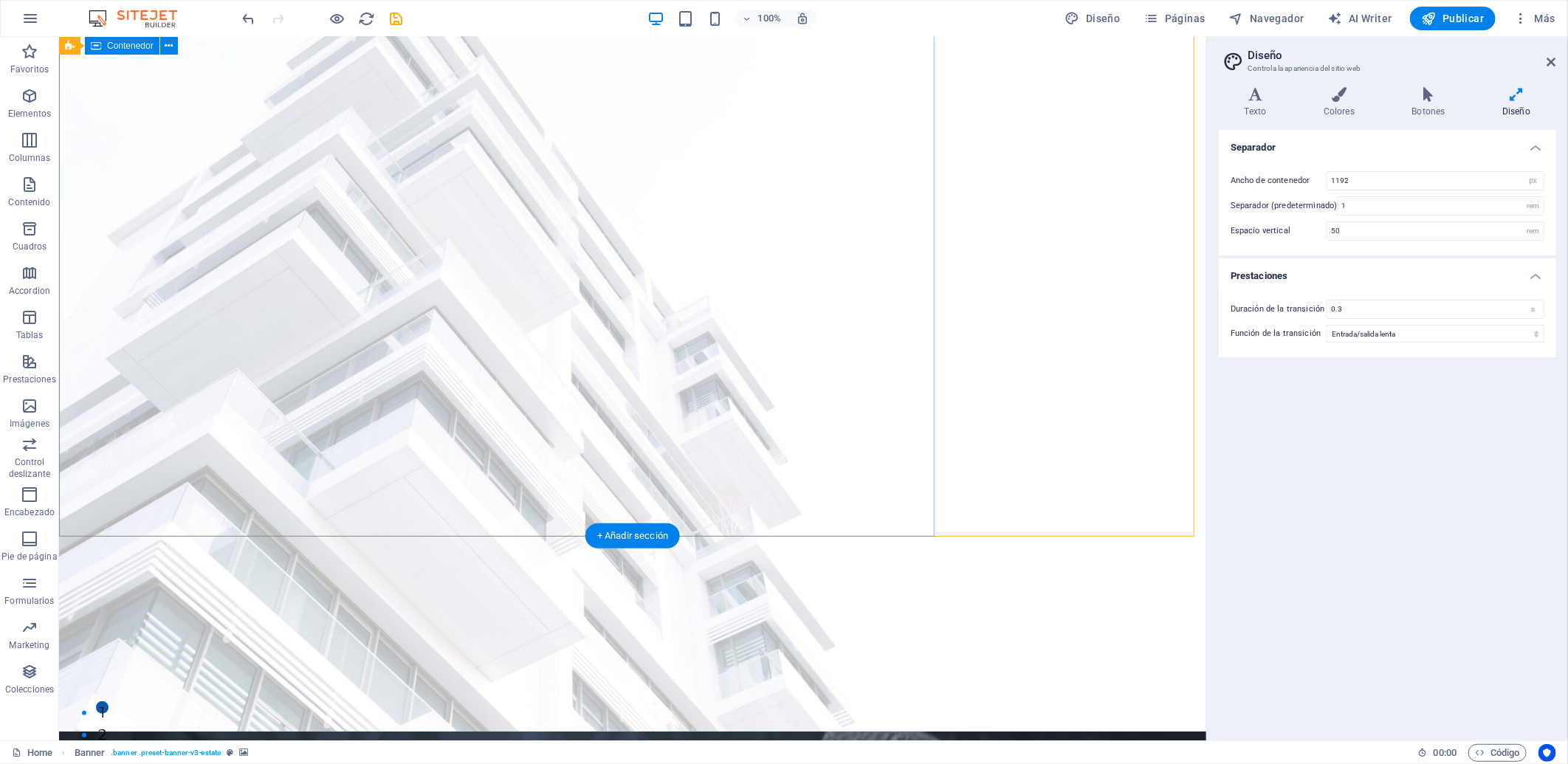
scroll to position [0, 0]
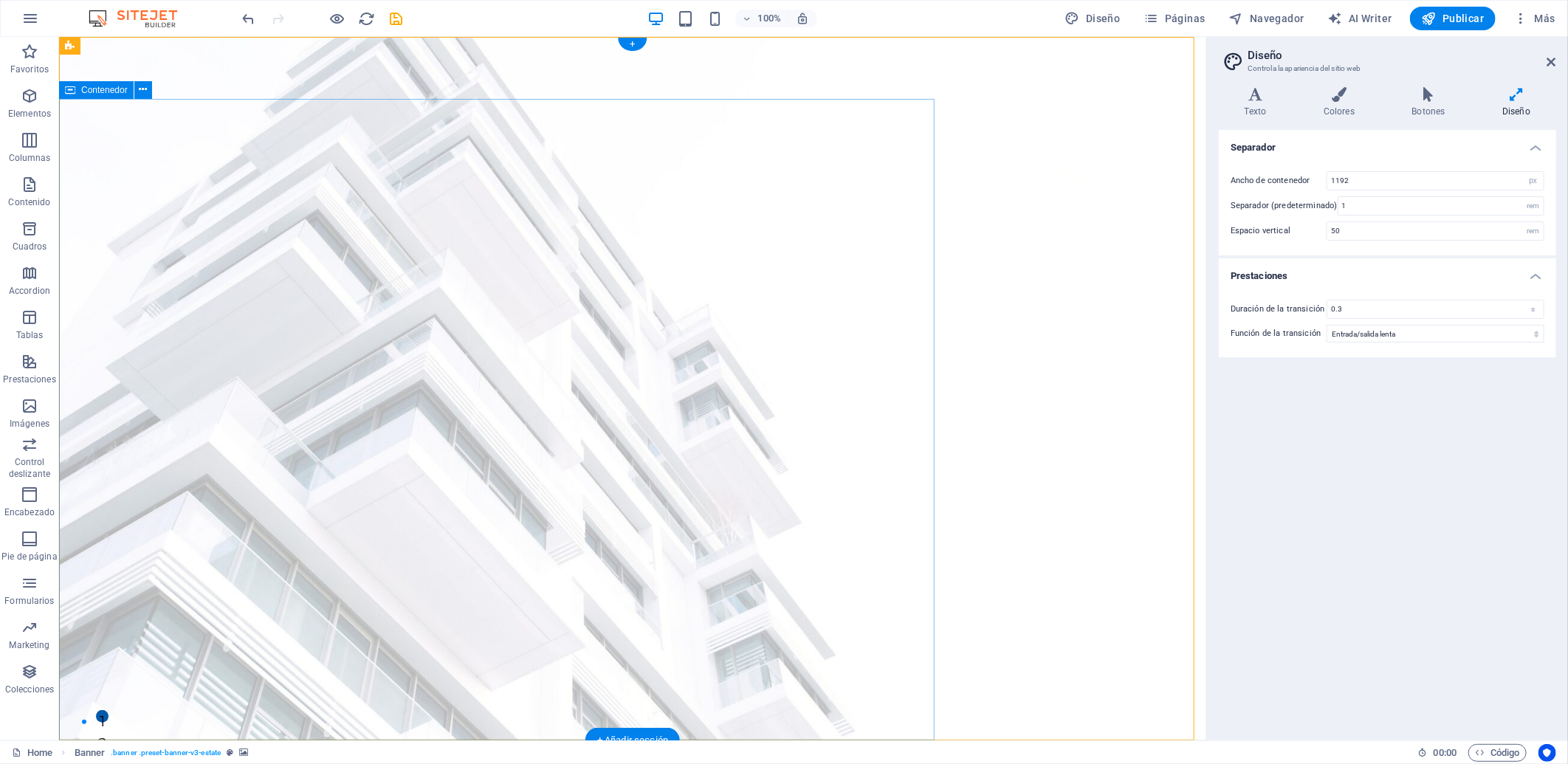
click at [553, 687] on figure at bounding box center [632, 770] width 1147 height 62
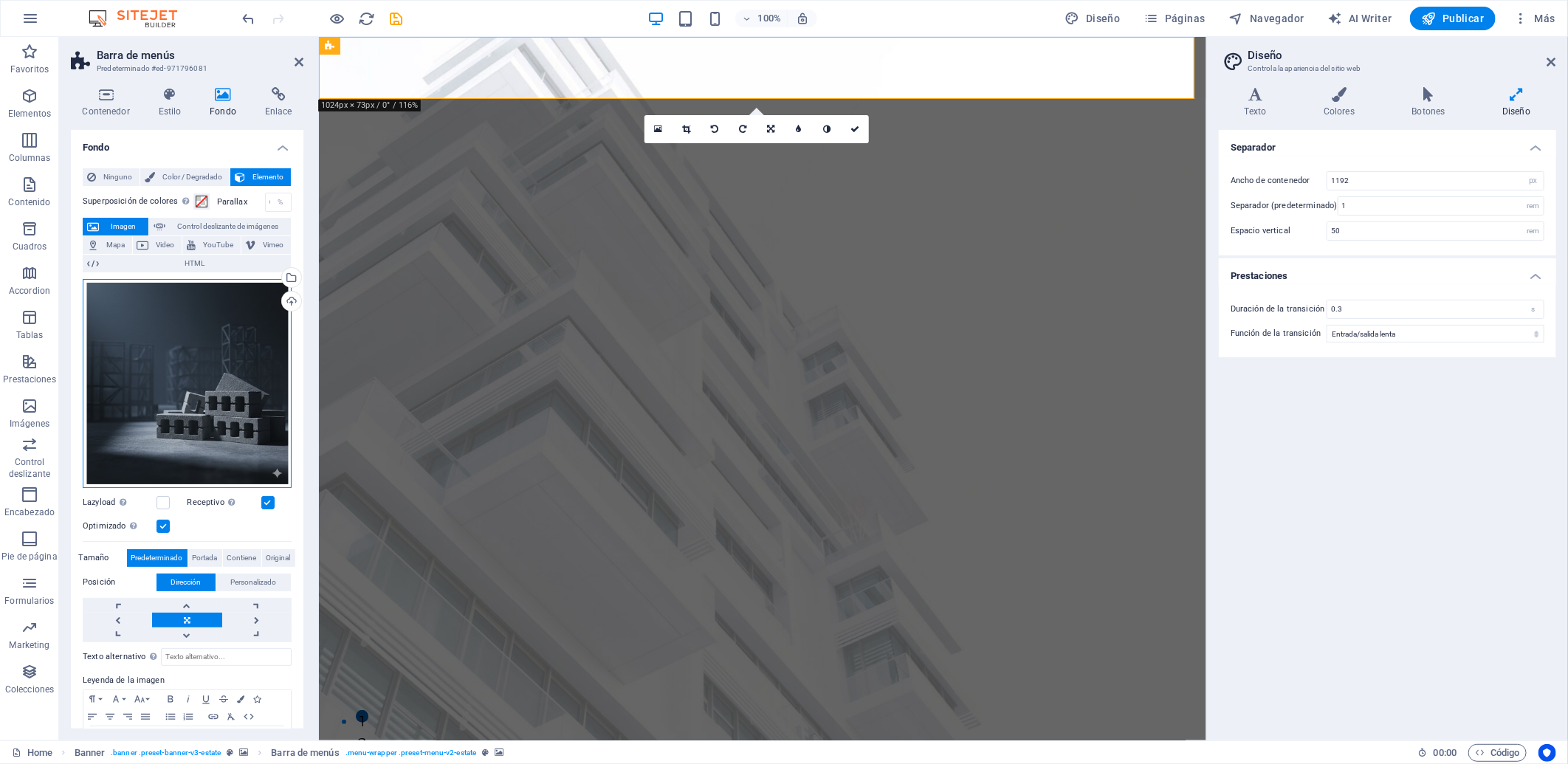
click at [211, 325] on div "Arrastra archivos aquí, haz clic para escoger archivos o selecciona archivos de…" at bounding box center [187, 384] width 209 height 209
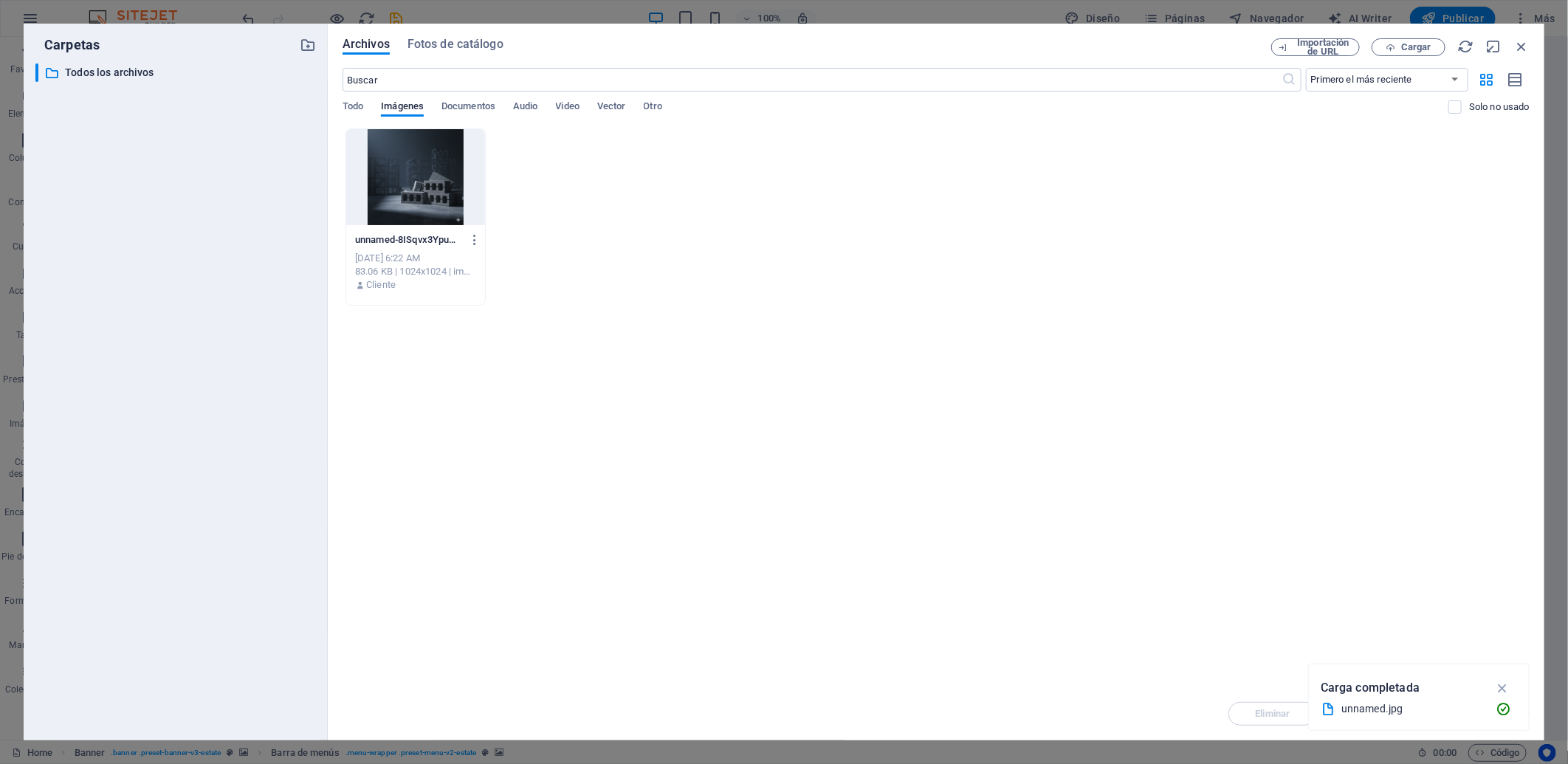
click at [211, 325] on div "​ Todos los archivos Todos los archivos" at bounding box center [175, 395] width 280 height 665
click at [806, 178] on div "unnamed-8ISqvx3YpuUVEv0UrUQQcA.jpg unnamed-8ISqvx3YpuUVEv0UrUQQcA.jpg [DATE] 6:…" at bounding box center [936, 217] width 1187 height 177
click at [799, 16] on div "Carpetas ​ Todos los archivos Todos los archivos Archivos Fotos de catálogo Imp…" at bounding box center [784, 382] width 1568 height 764
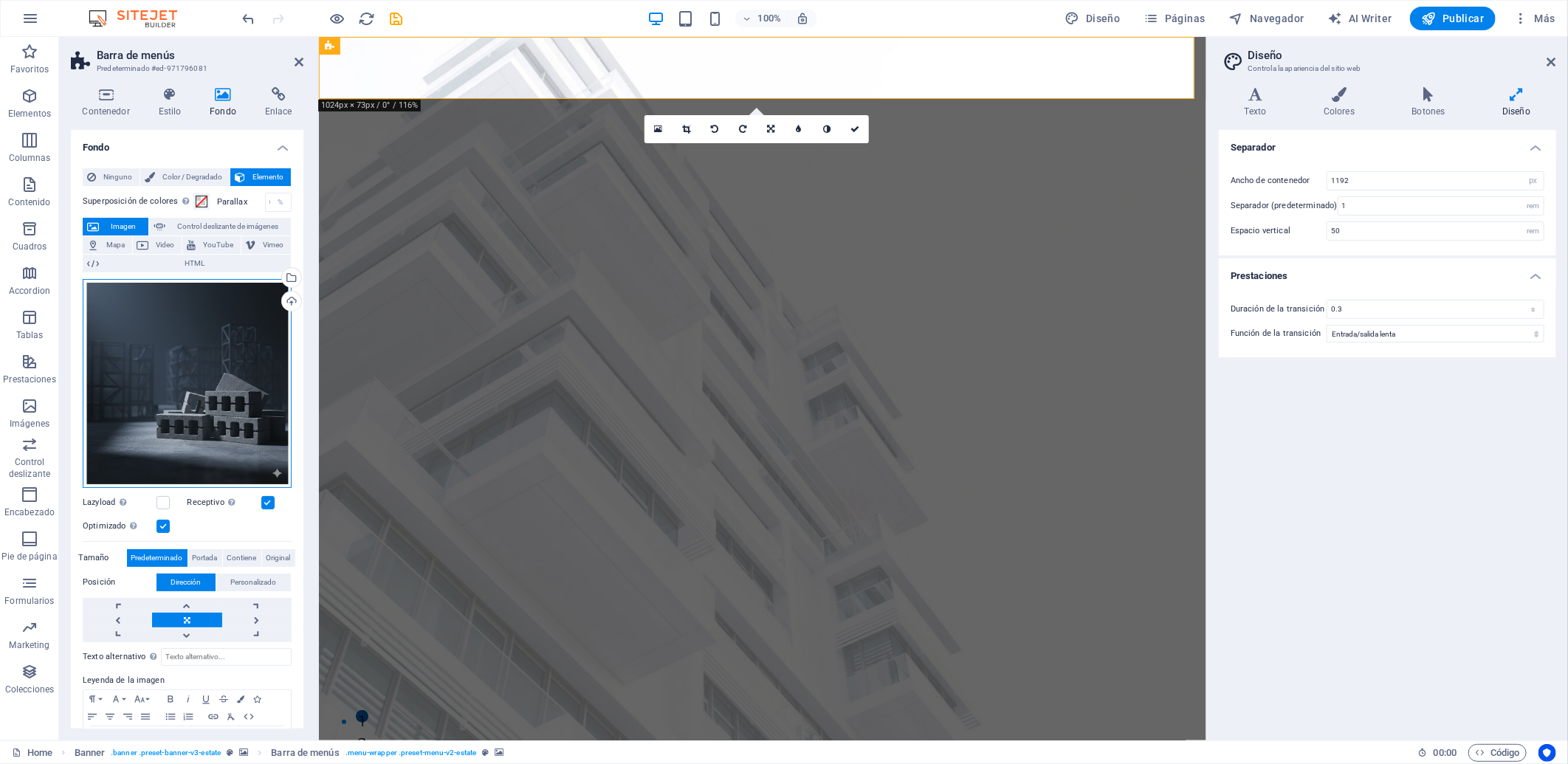
click at [151, 391] on div "Arrastra archivos aquí, haz clic para escoger archivos o selecciona archivos de…" at bounding box center [187, 384] width 209 height 209
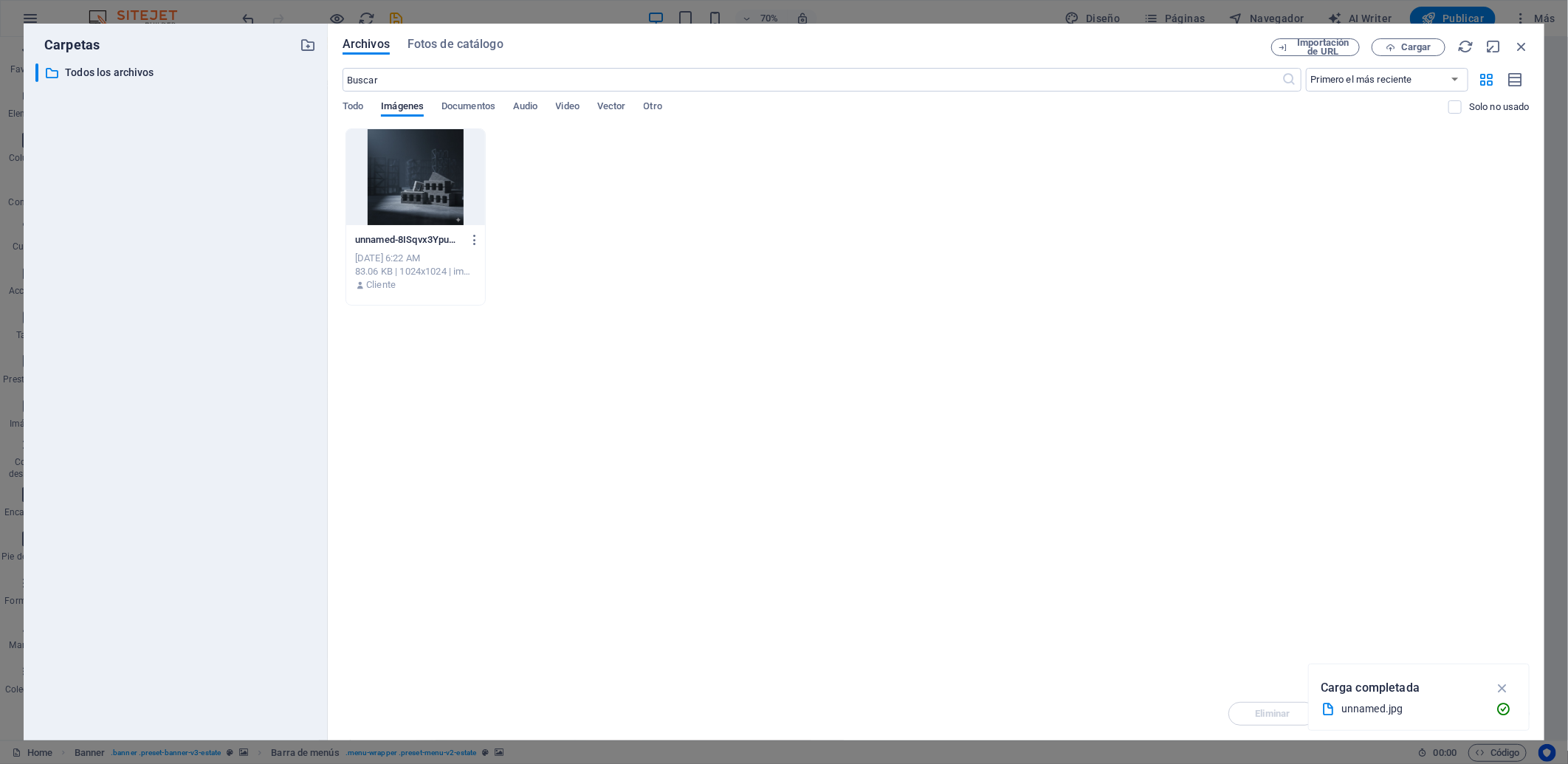
click at [761, 17] on div "Carpetas ​ Todos los archivos Todos los archivos Archivos Fotos de catálogo Imp…" at bounding box center [784, 382] width 1568 height 764
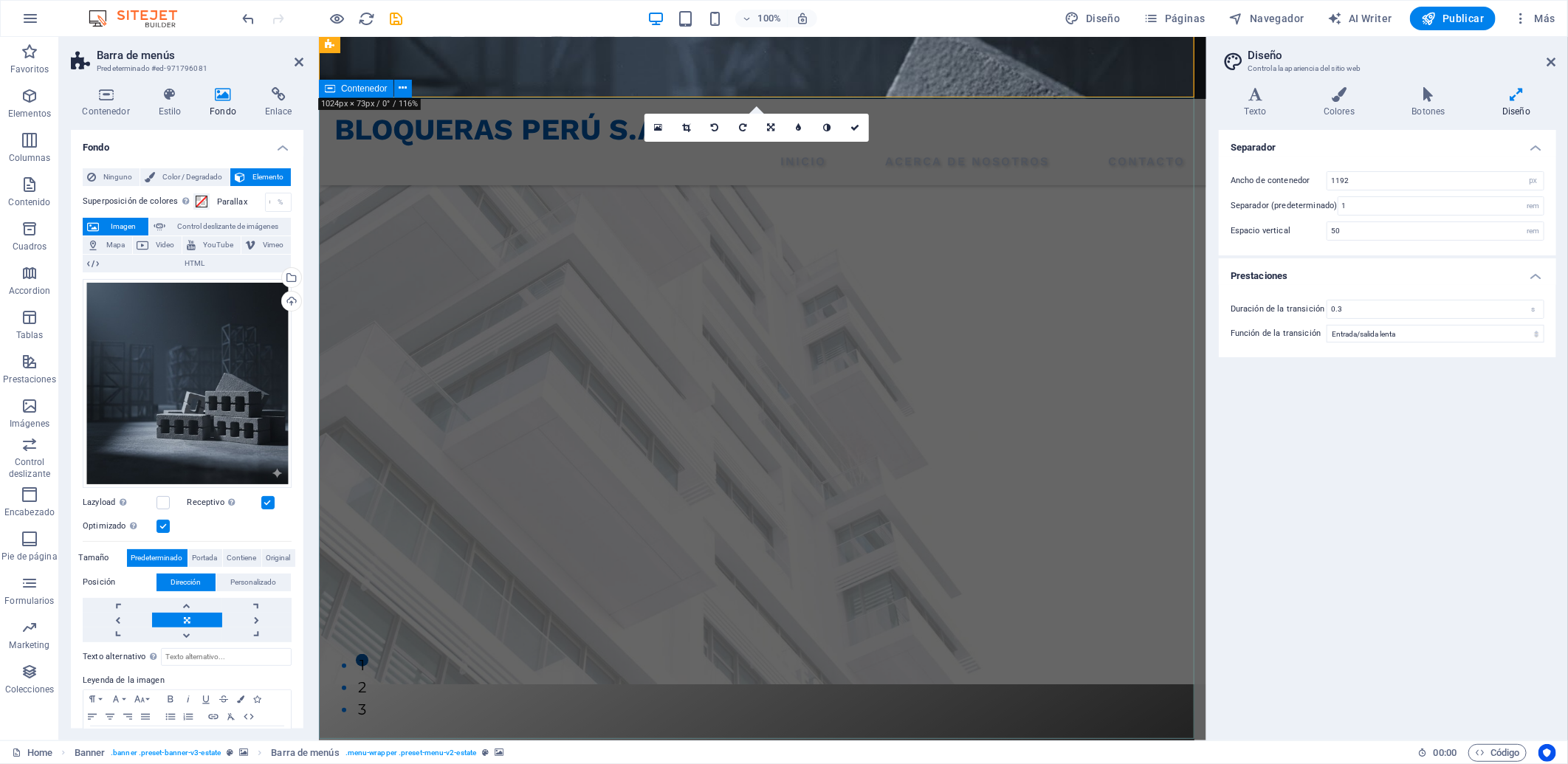
scroll to position [82, 0]
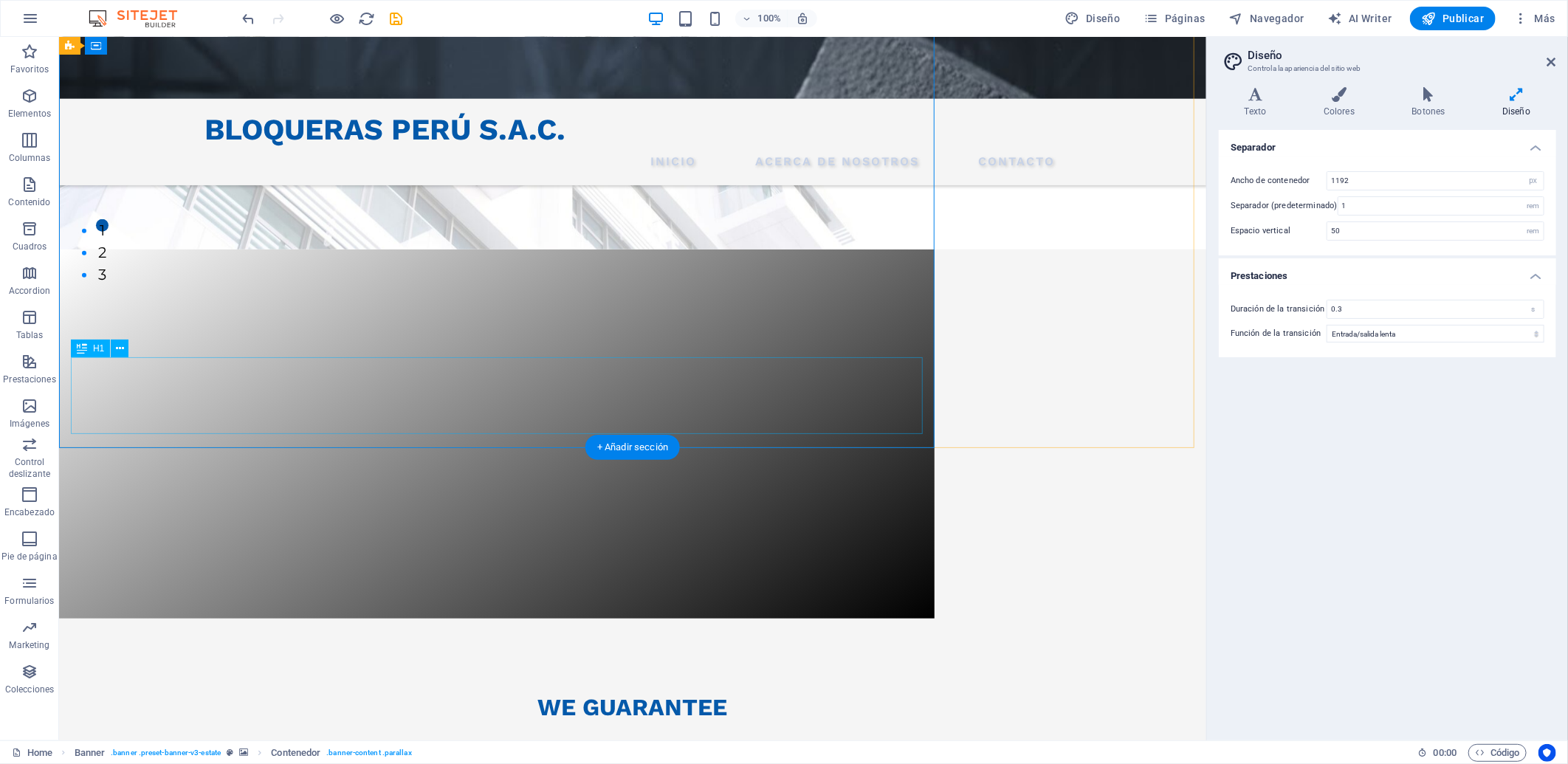
scroll to position [492, 0]
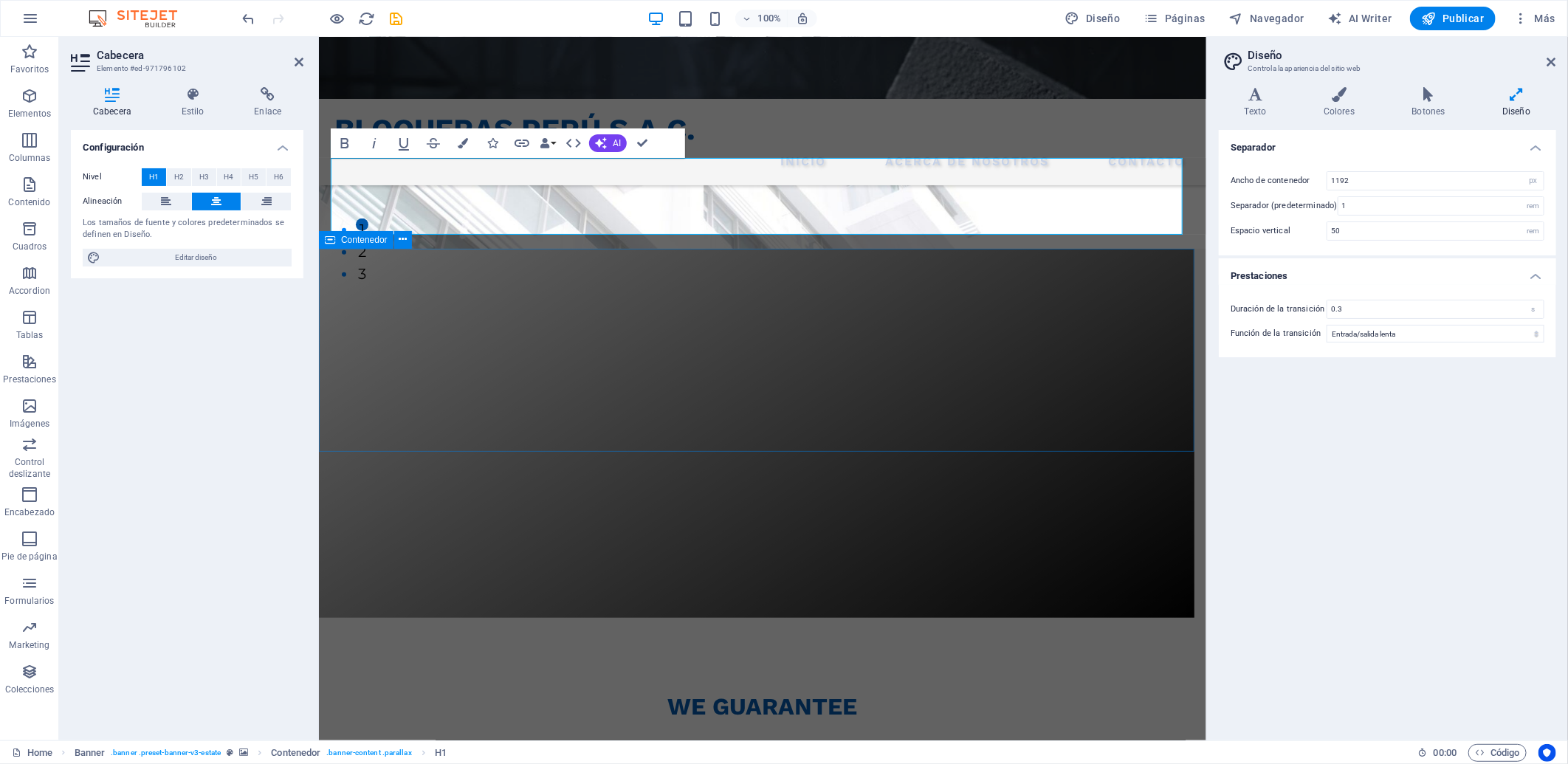
click at [985, 617] on div "we guarantee At vero eos et accusamus et iusto odio dignissimos ducimus qui bla…" at bounding box center [761, 696] width 887 height 160
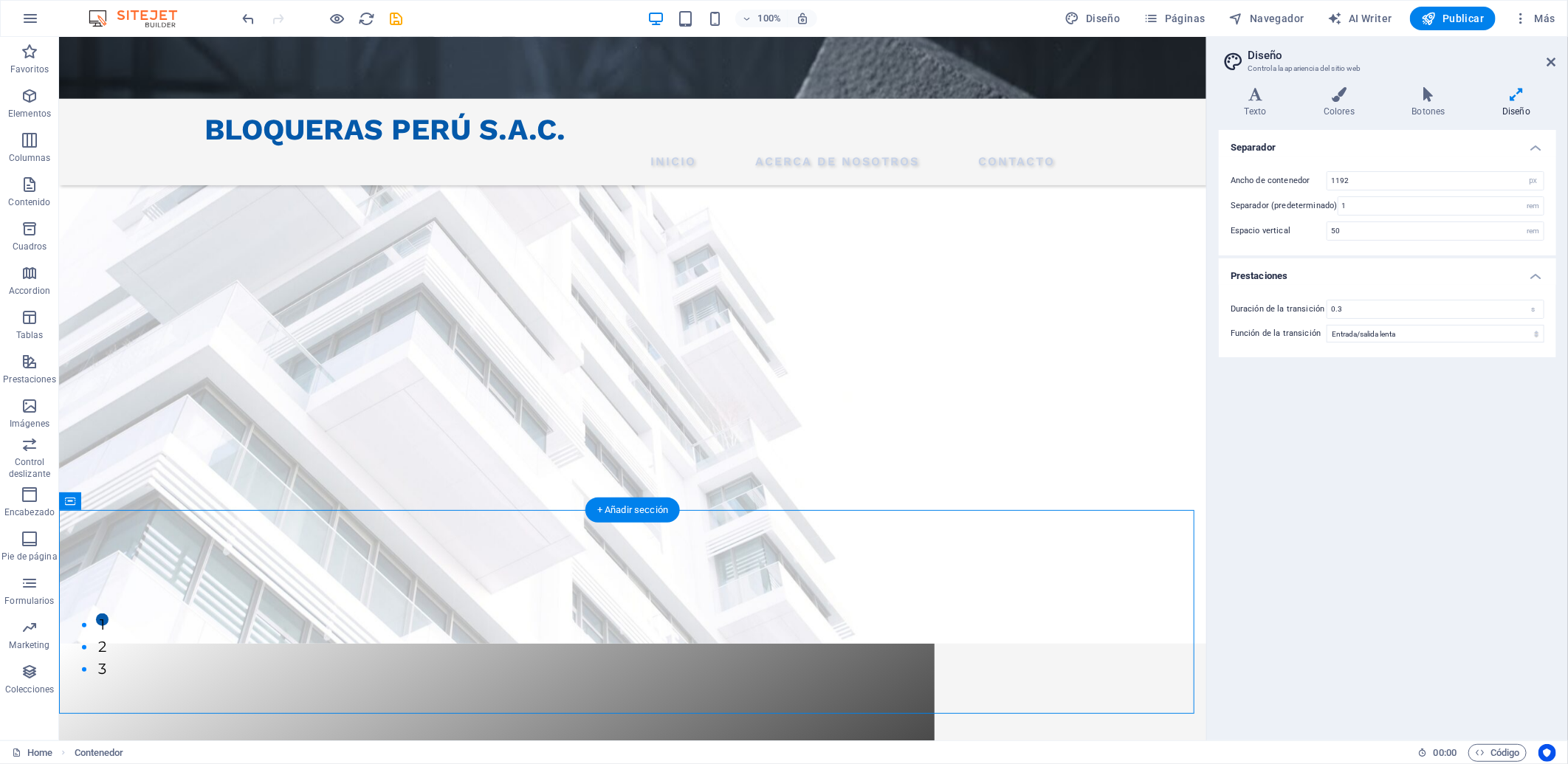
scroll to position [82, 0]
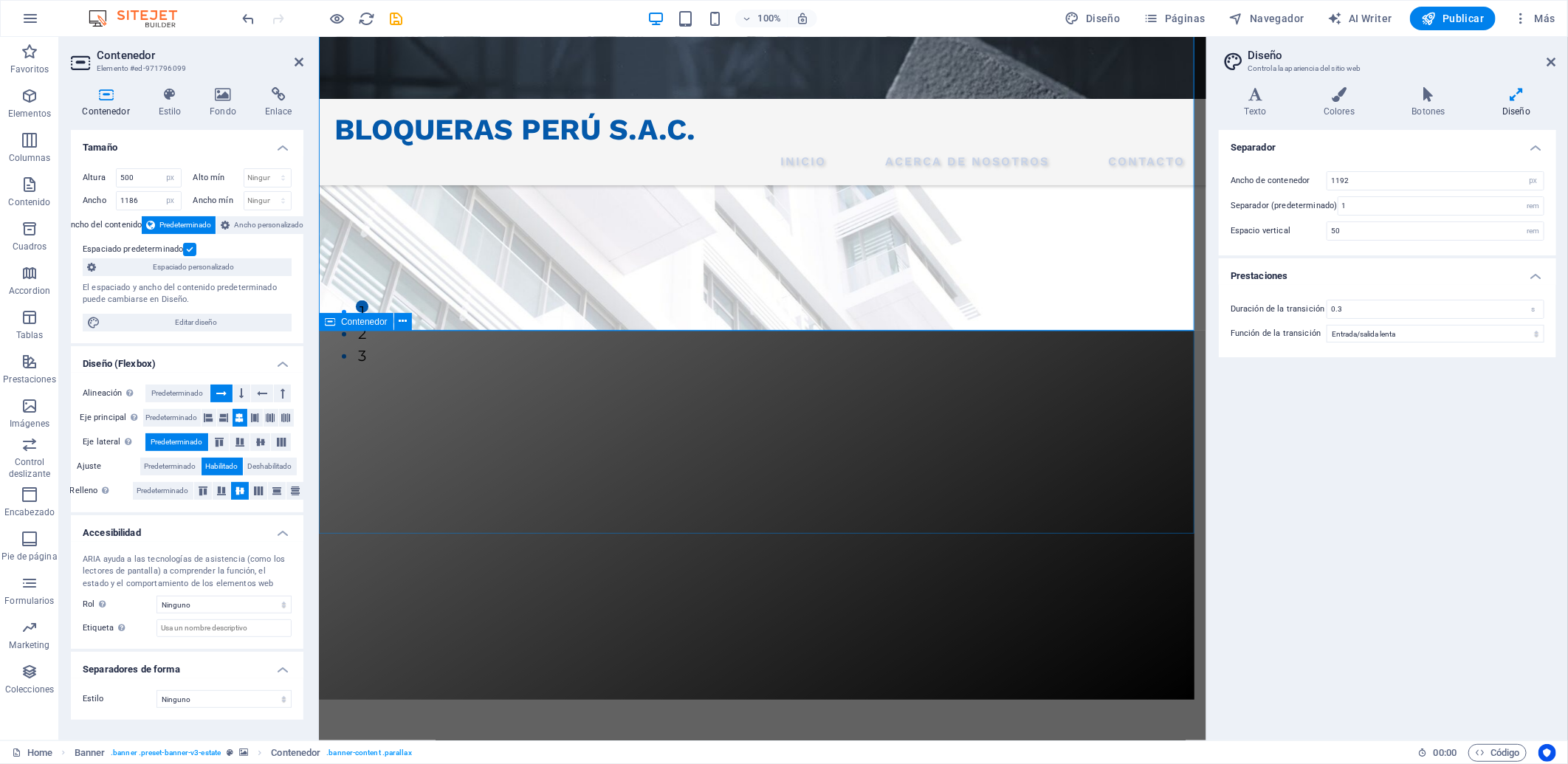
click at [869, 687] on div "we guarantee At vero eos et accusamus et iusto odio dignissimos ducimus qui bla…" at bounding box center [761, 778] width 887 height 160
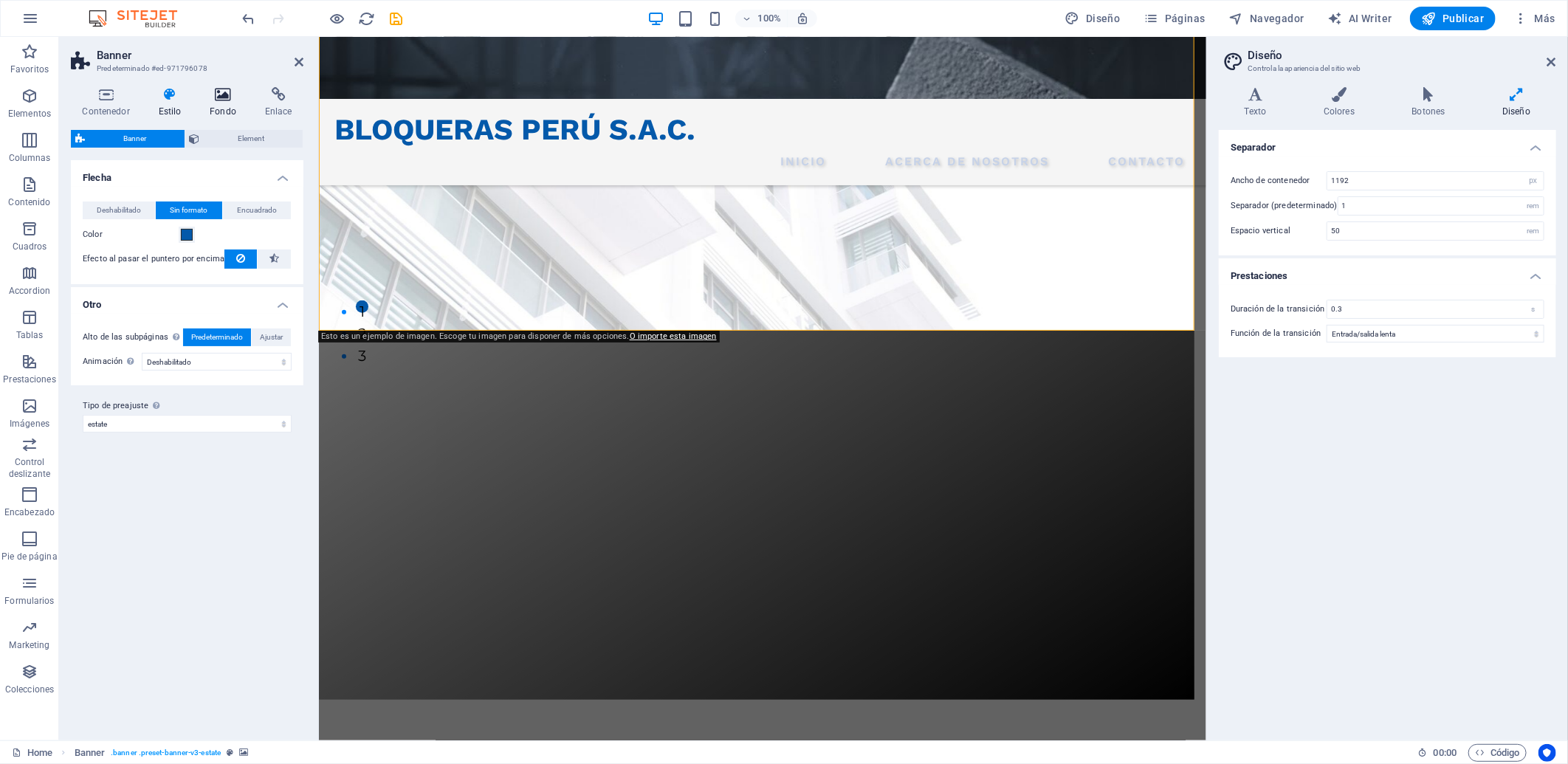
click at [219, 102] on h4 "Fondo" at bounding box center [226, 102] width 55 height 31
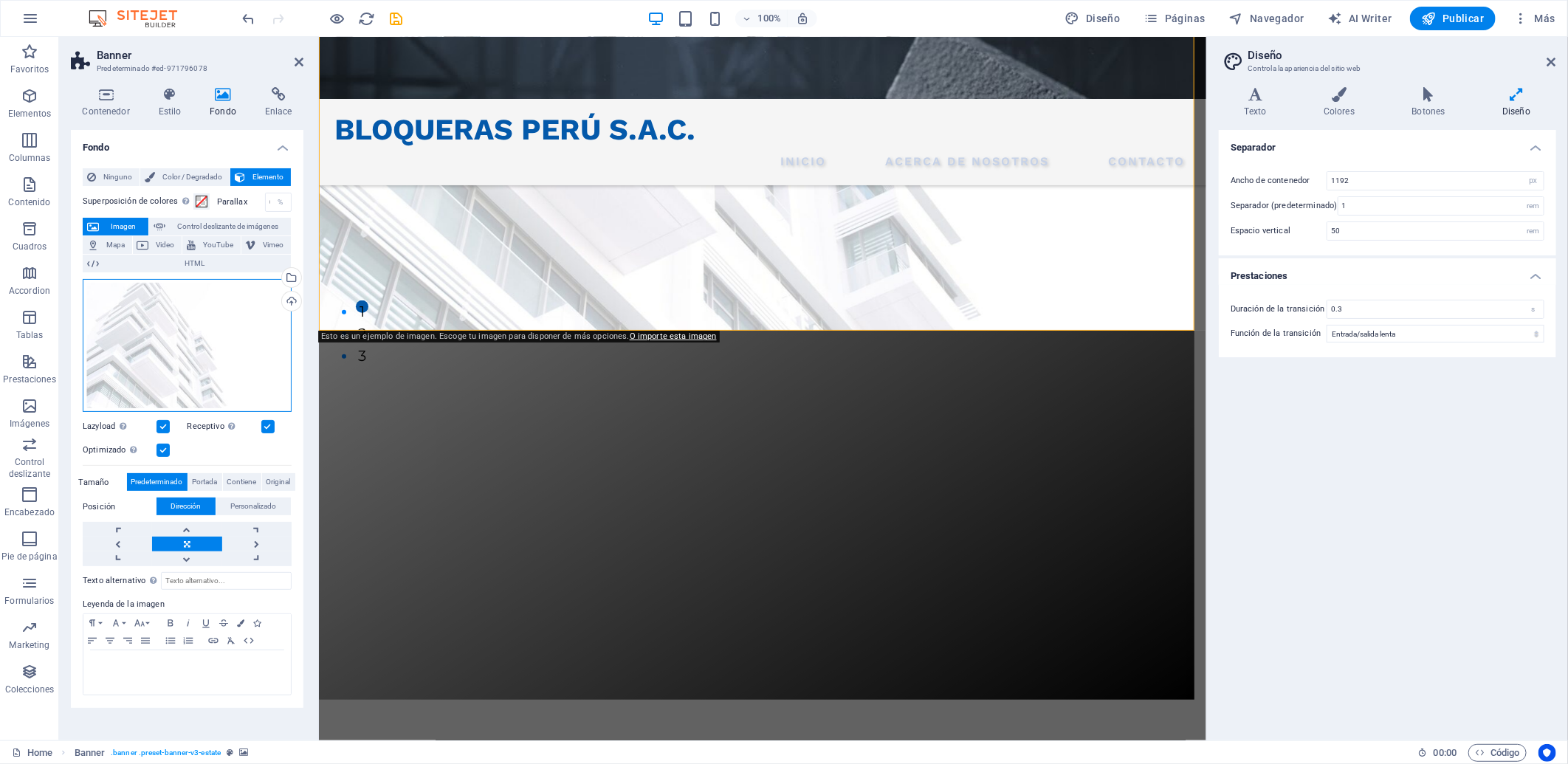
click at [172, 344] on div "Arrastra archivos aquí, haz clic para escoger archivos o selecciona archivos de…" at bounding box center [187, 346] width 209 height 134
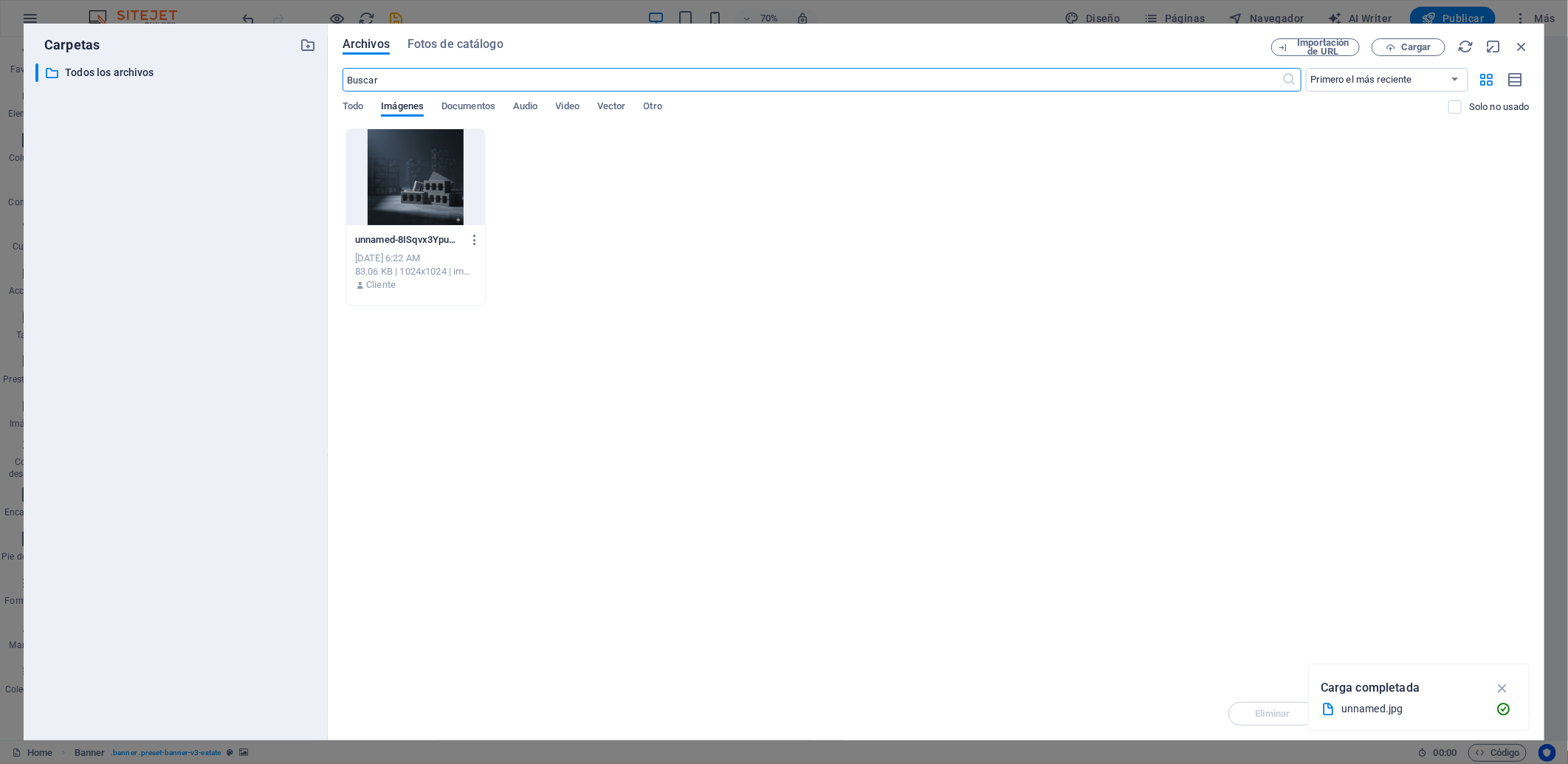
click at [430, 166] on div at bounding box center [416, 176] width 139 height 96
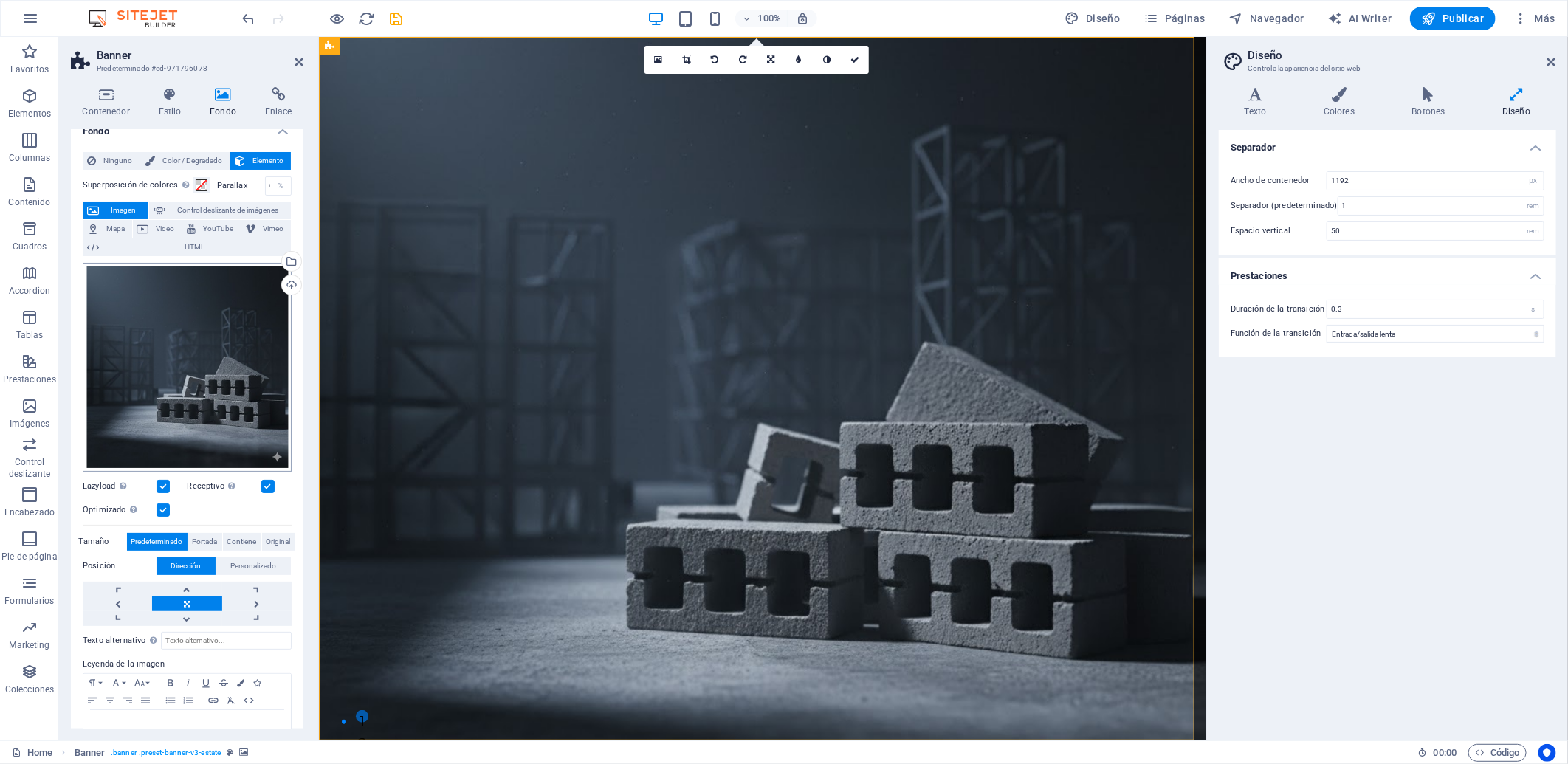
scroll to position [0, 0]
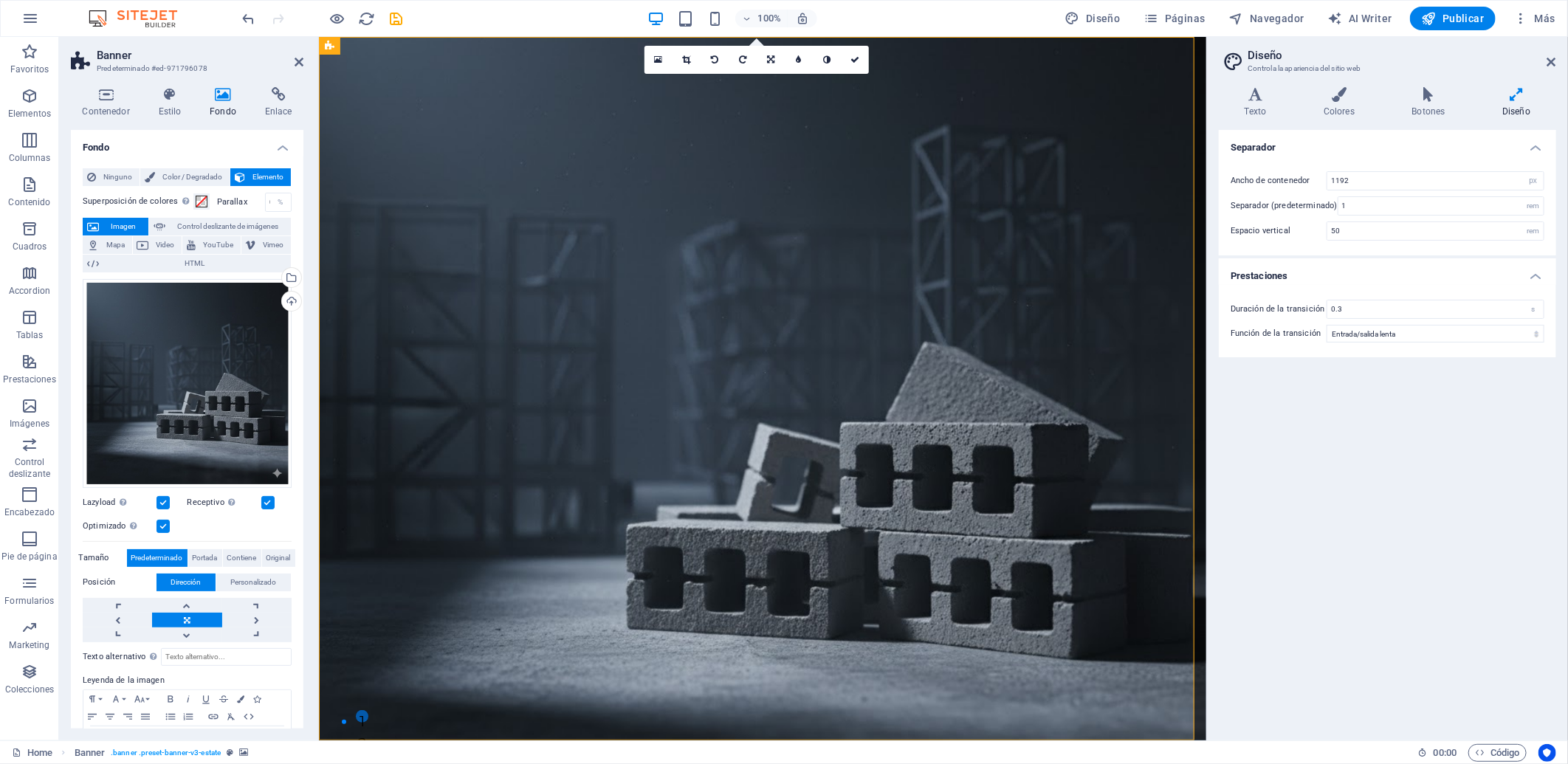
click at [193, 140] on h4 "Fondo" at bounding box center [187, 143] width 232 height 27
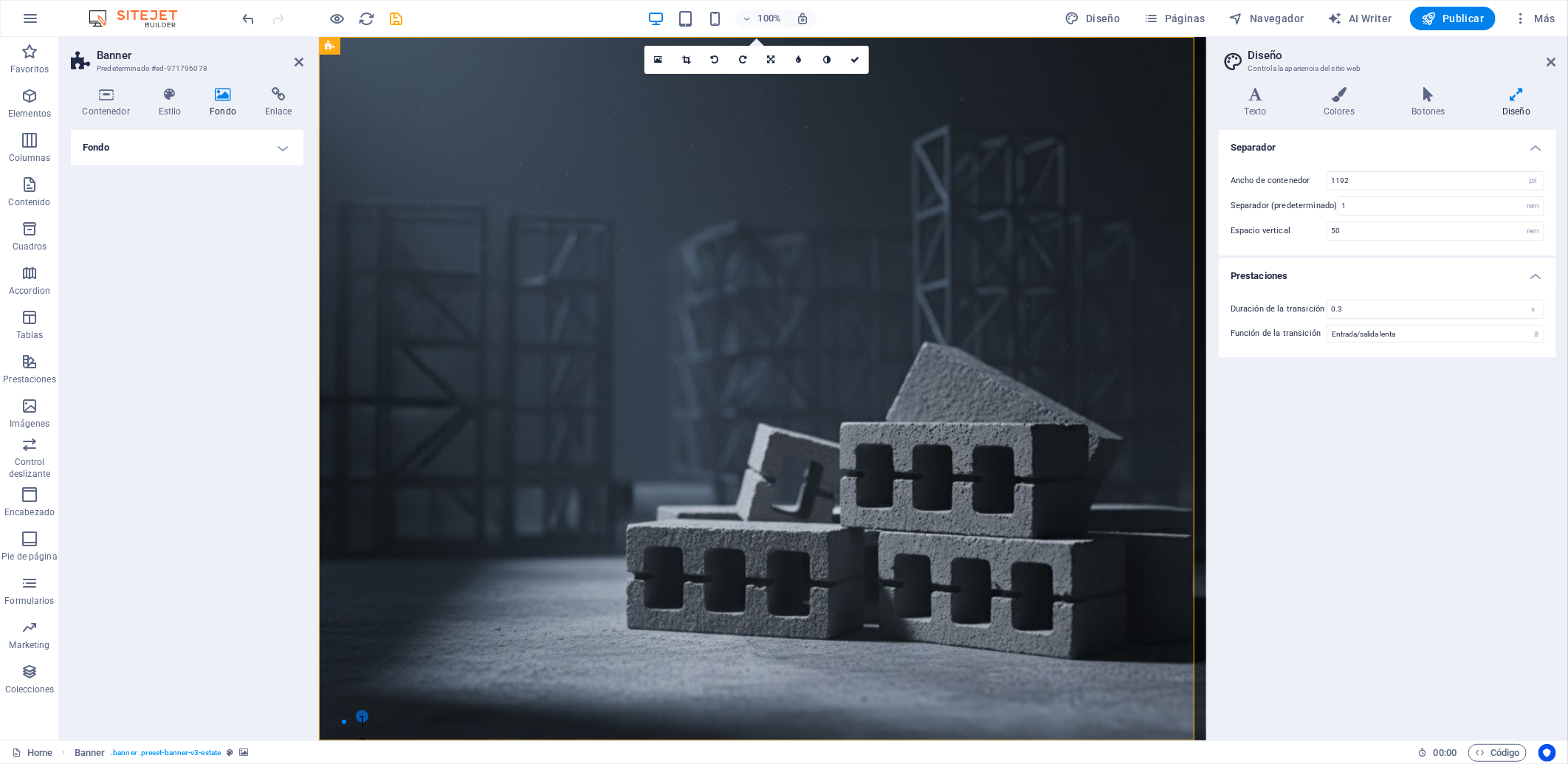
click at [193, 140] on h4 "Fondo" at bounding box center [187, 147] width 232 height 35
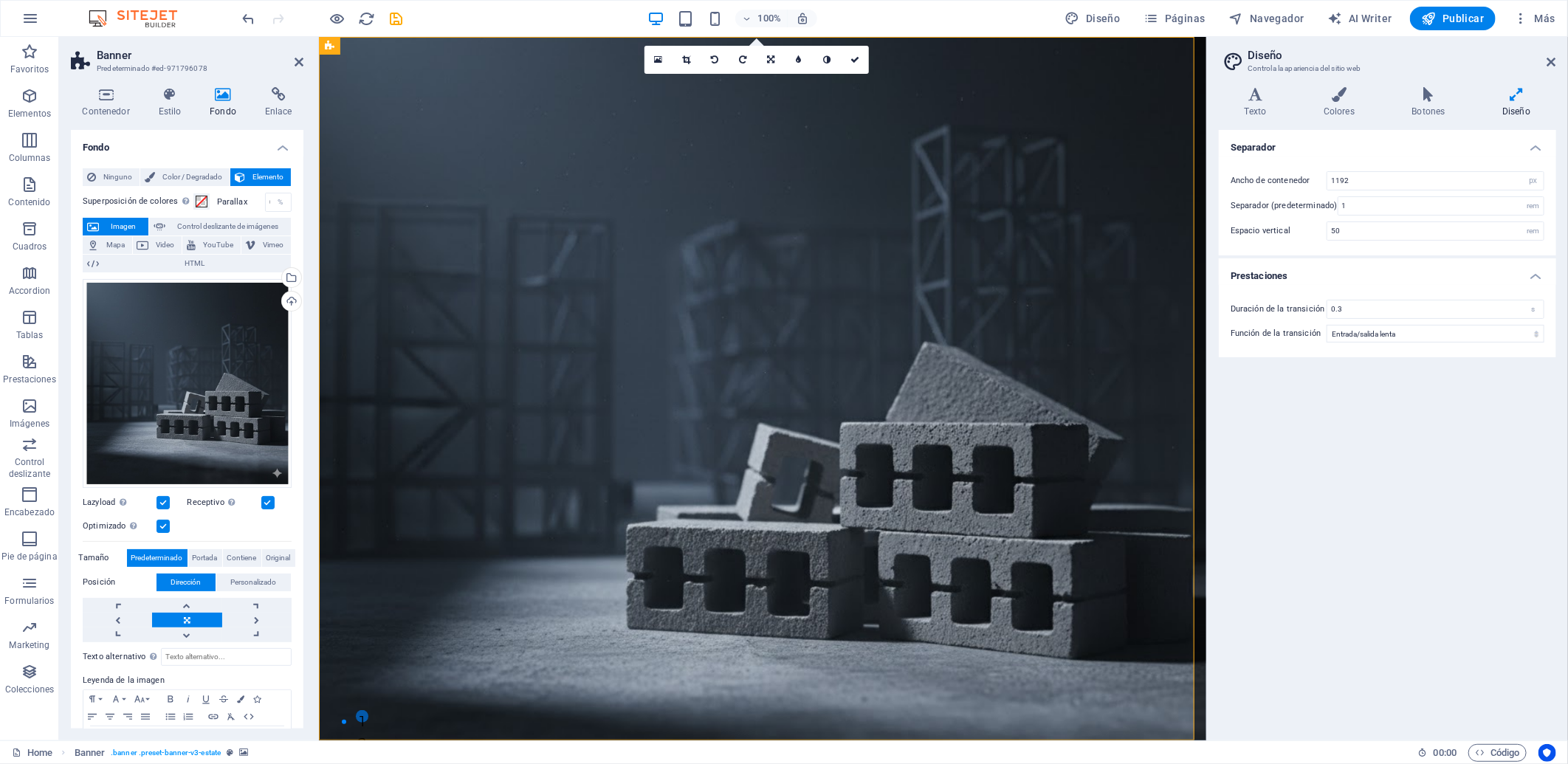
click at [243, 512] on div "Arrastra archivos aquí, haz clic para escoger archivos o selecciona archivos de…" at bounding box center [187, 457] width 209 height 369
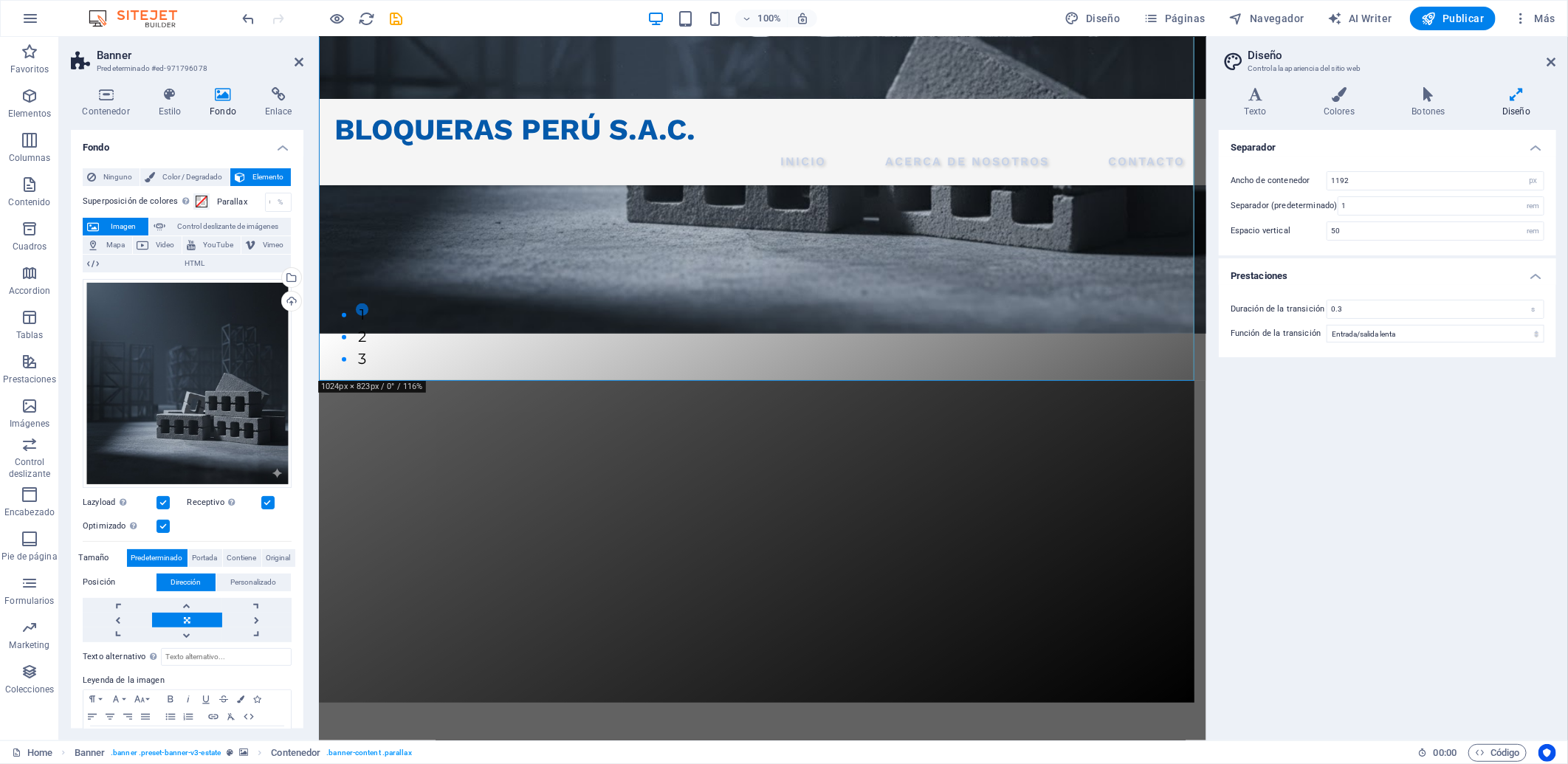
scroll to position [328, 0]
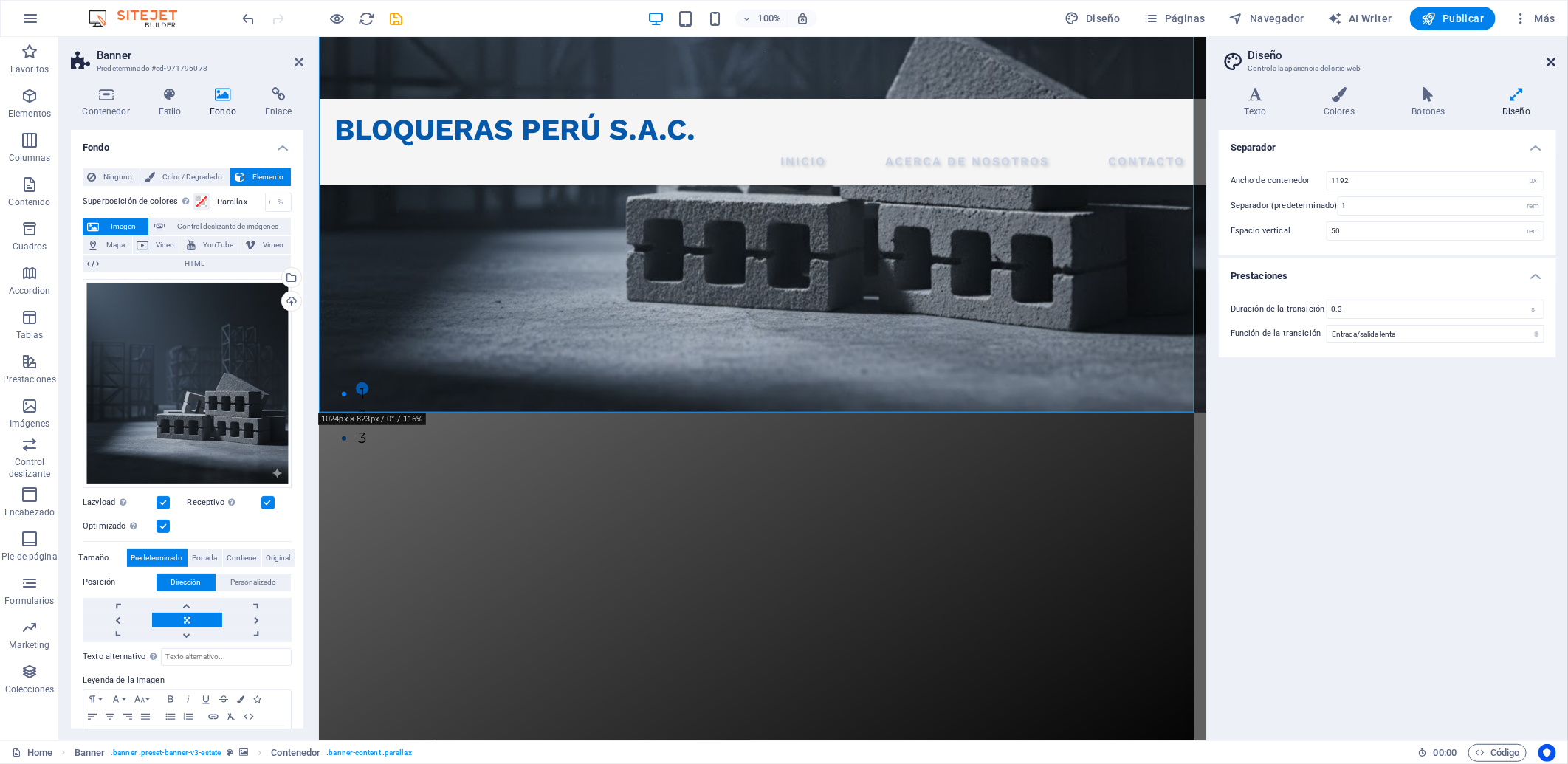
click at [1411, 60] on icon at bounding box center [1551, 62] width 9 height 12
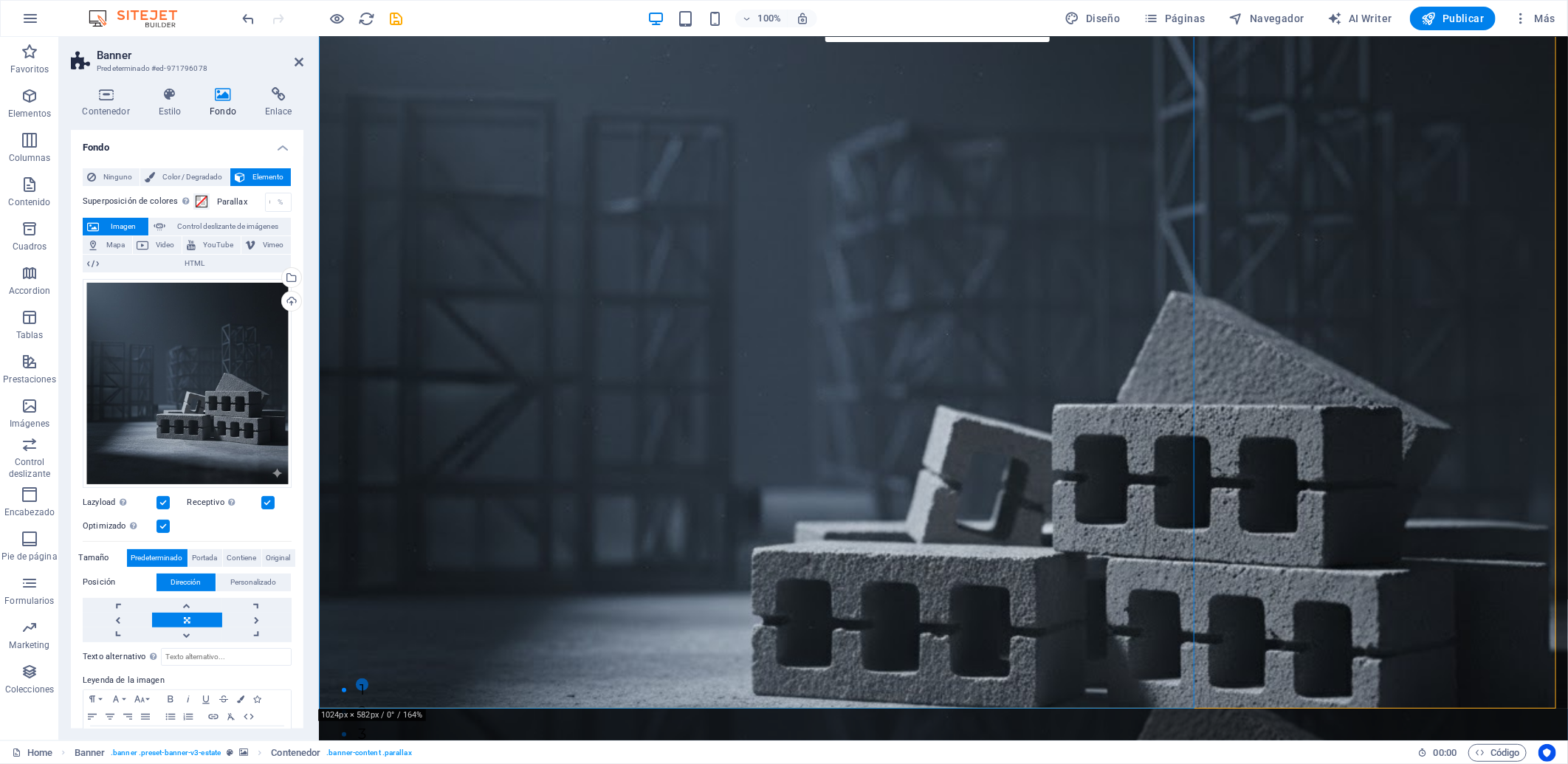
scroll to position [0, 0]
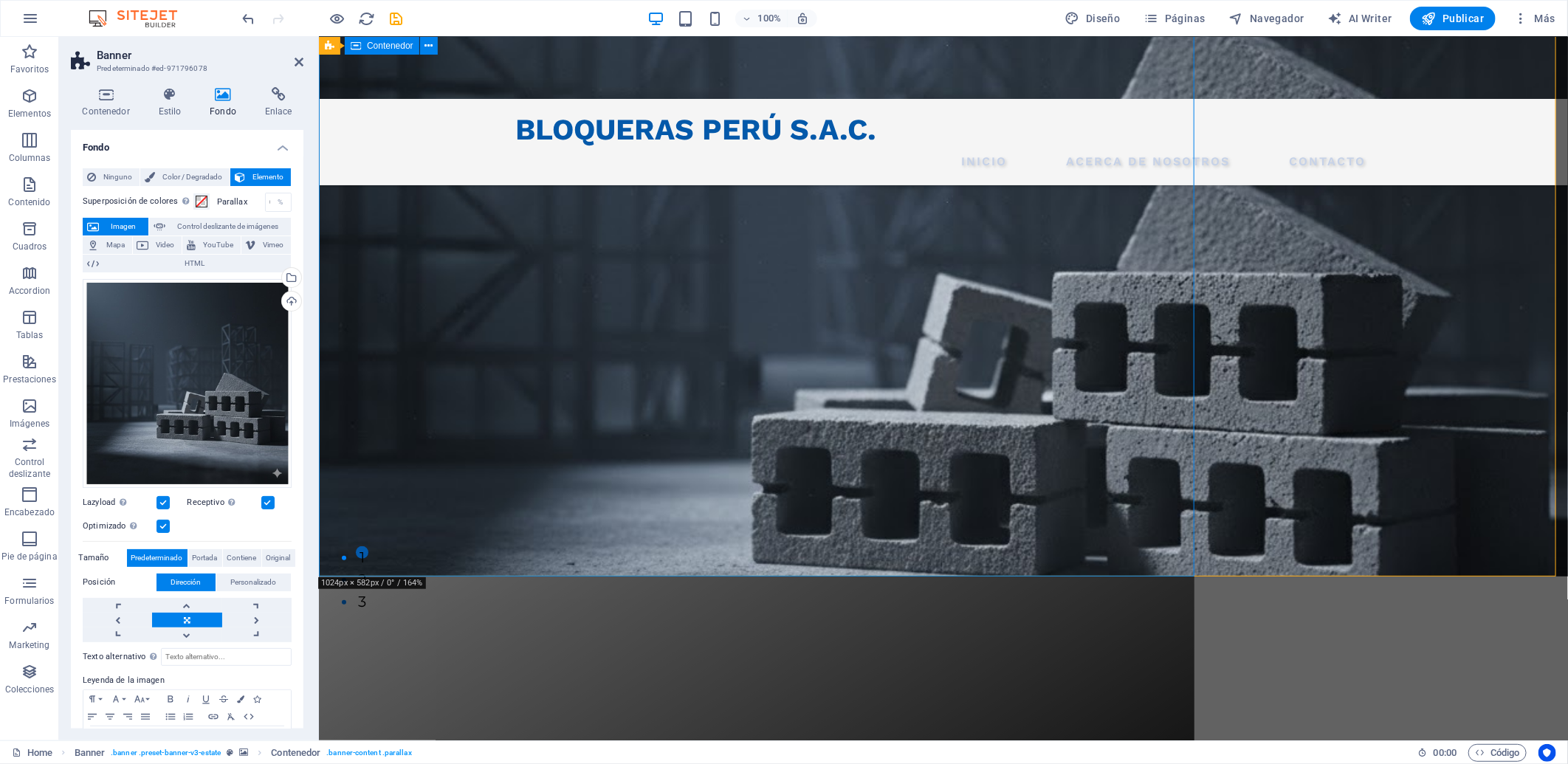
click at [1180, 576] on div "bienvenidos a: bloqueras peru. Página en desarrollo AVISO ESTAMOS TRABAJANDO EN…" at bounding box center [755, 760] width 876 height 369
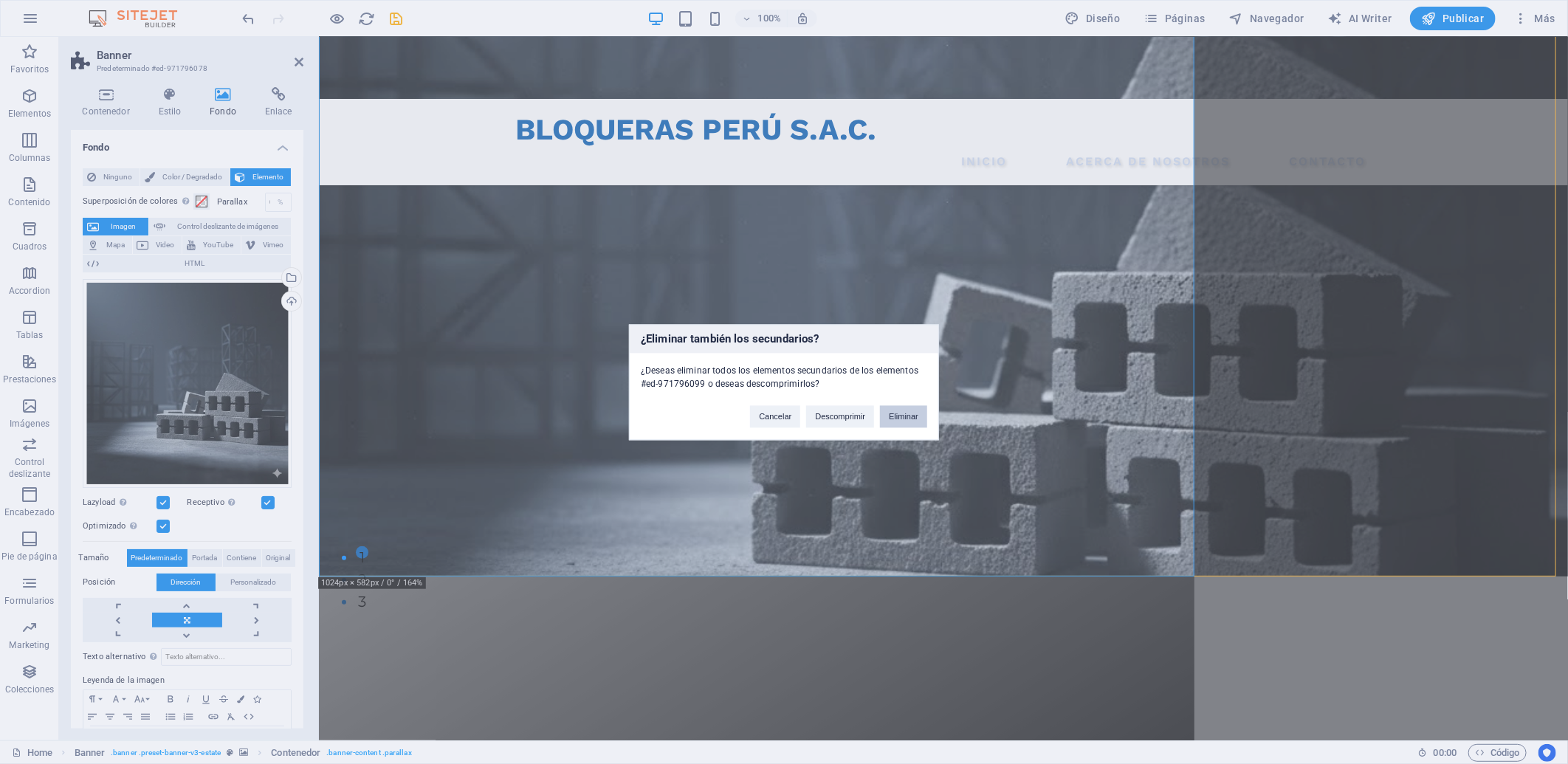
click at [901, 410] on button "Eliminar" at bounding box center [903, 416] width 47 height 22
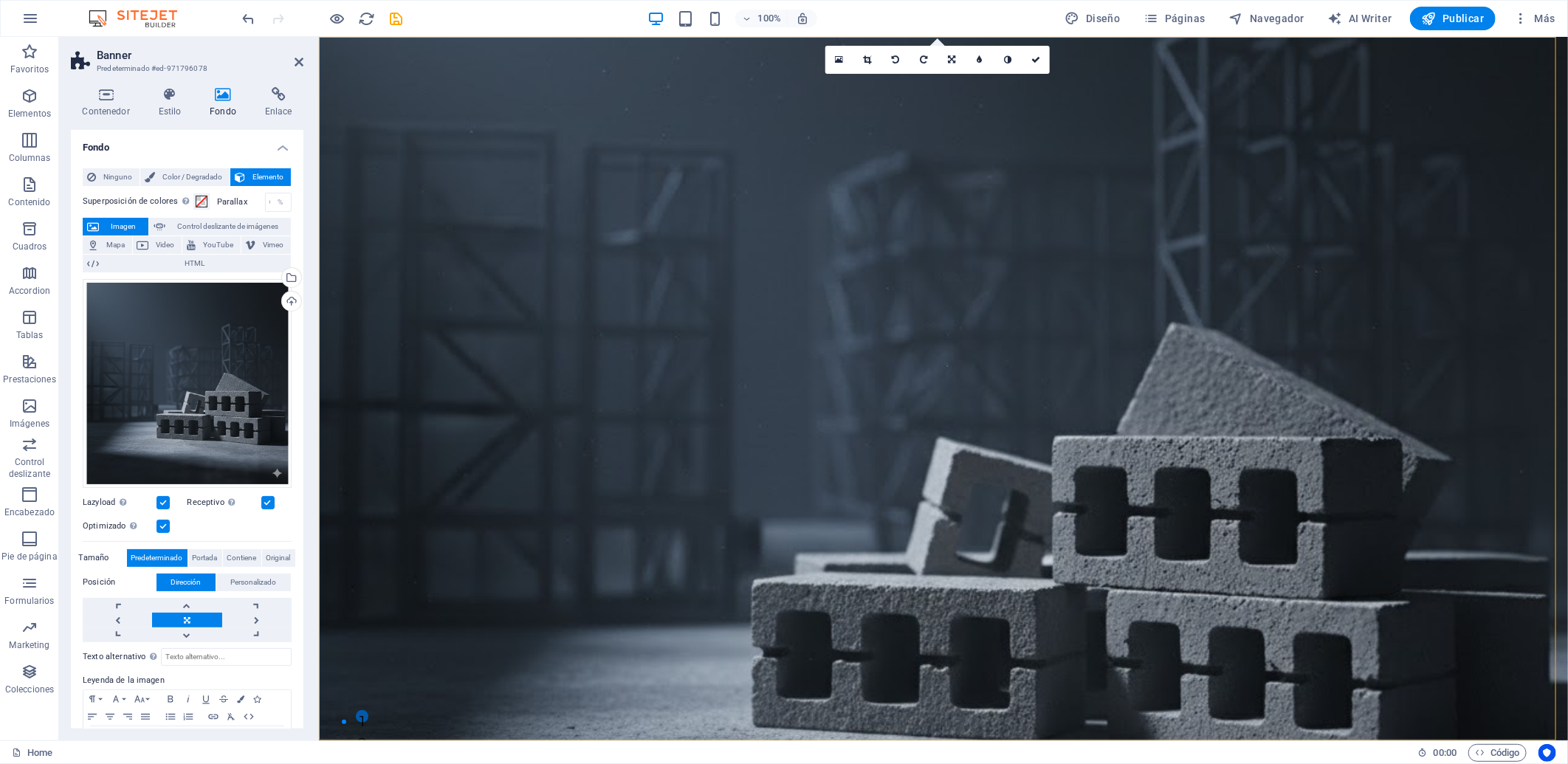
scroll to position [328, 0]
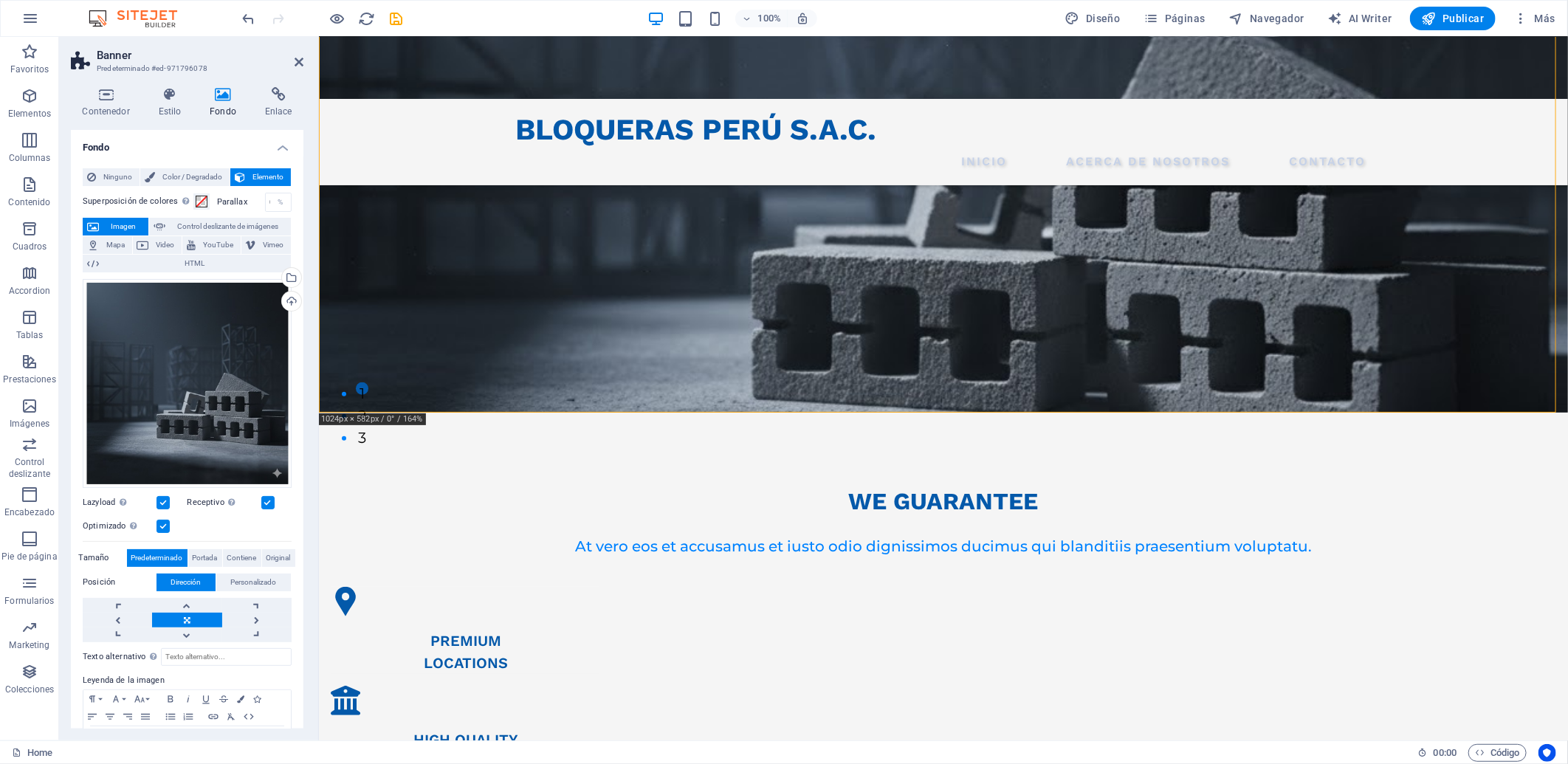
click at [1070, 325] on figure at bounding box center [942, 59] width 1249 height 703
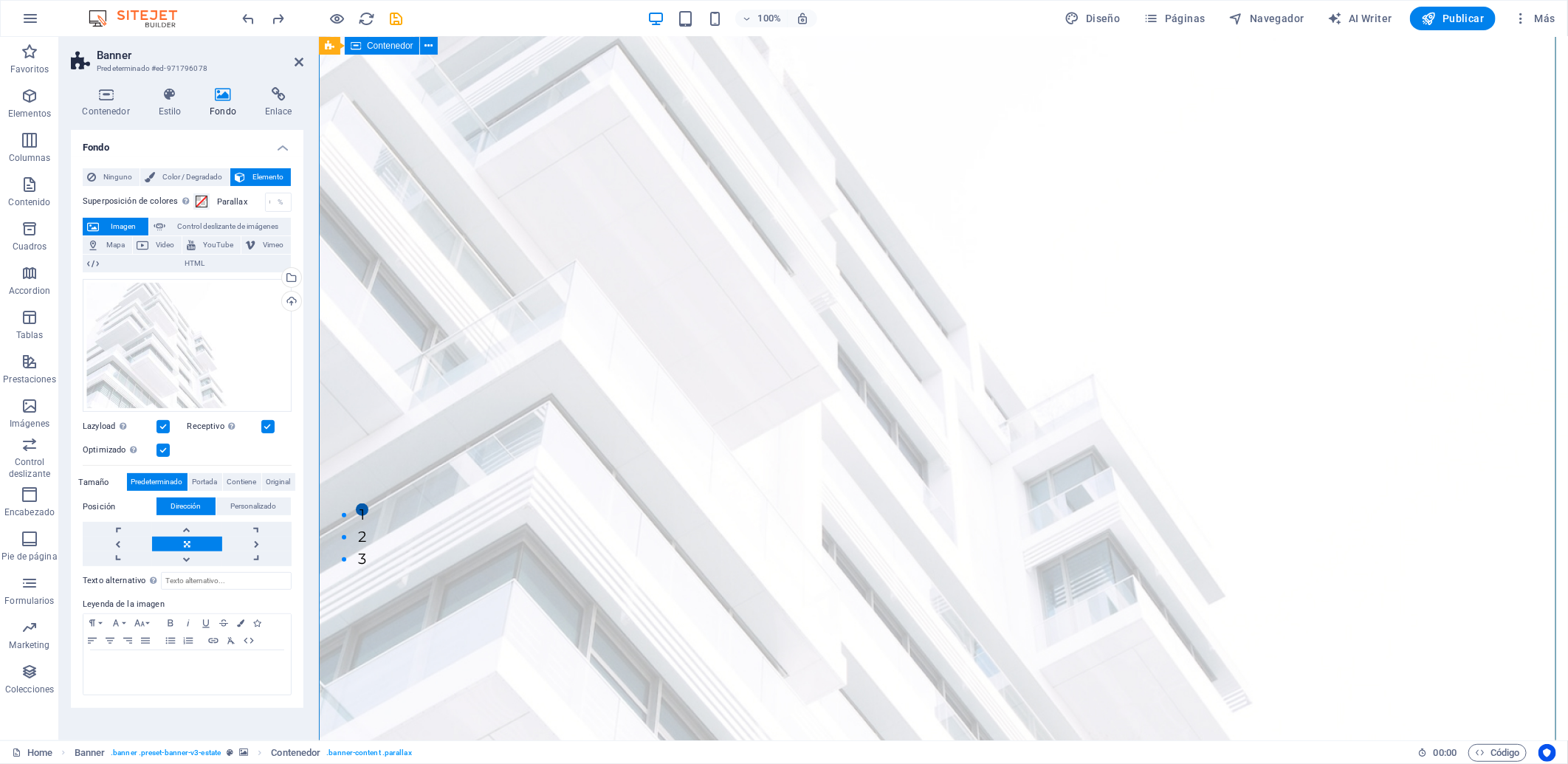
scroll to position [0, 0]
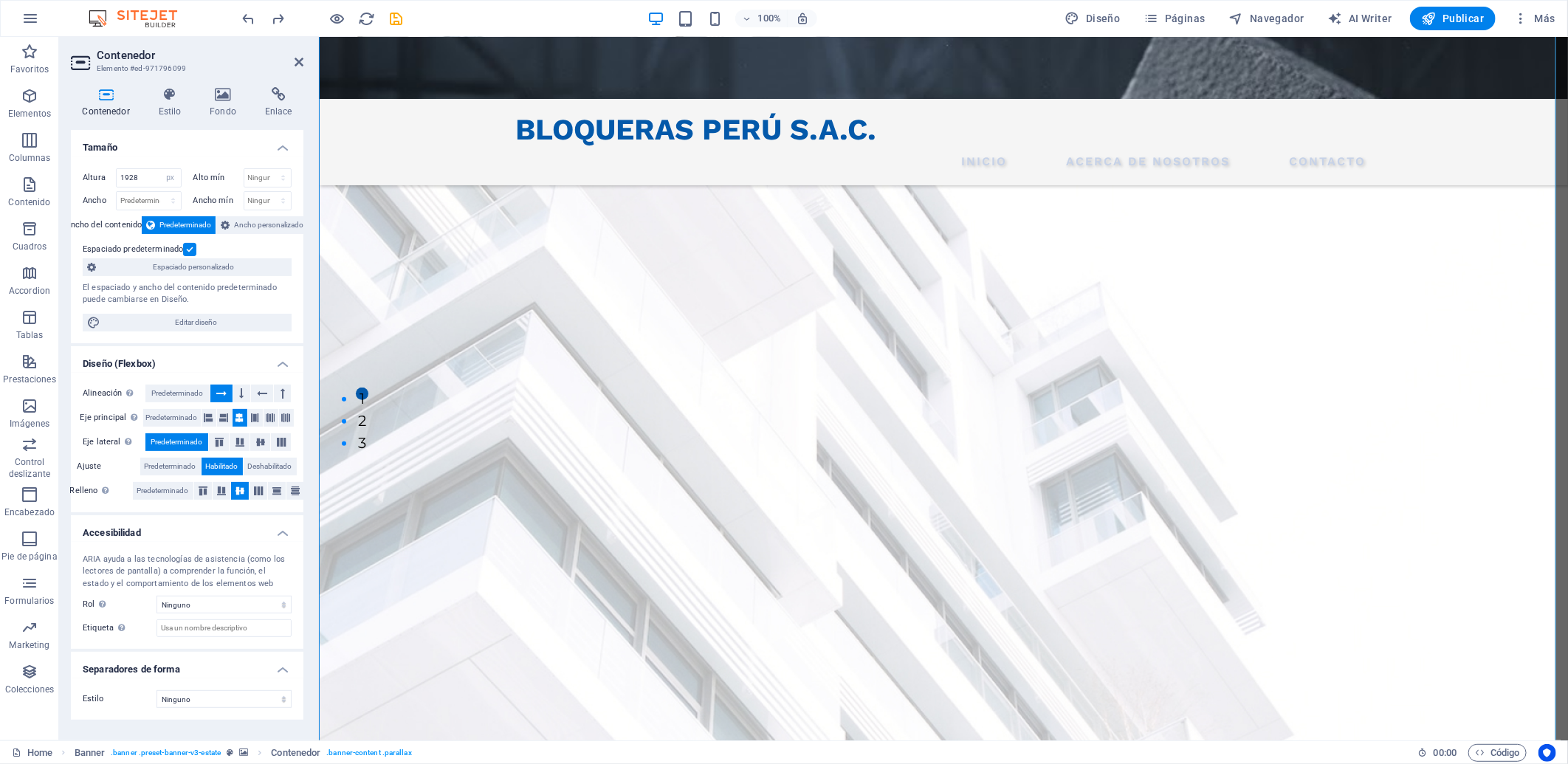
scroll to position [328, 0]
click at [223, 107] on h4 "Fondo" at bounding box center [226, 102] width 55 height 31
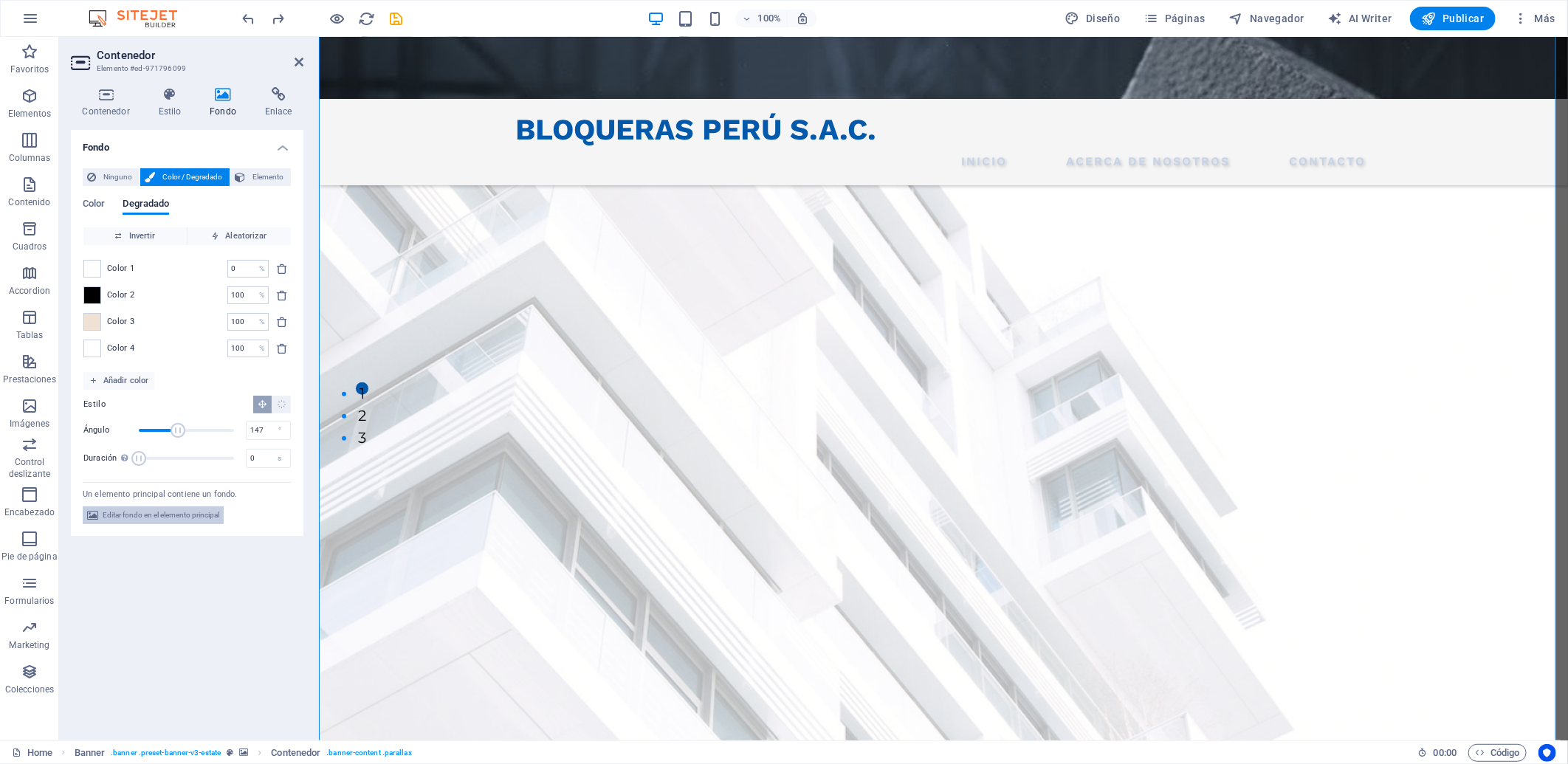
click at [181, 509] on span "Editar fondo en el elemento principal" at bounding box center [161, 515] width 116 height 18
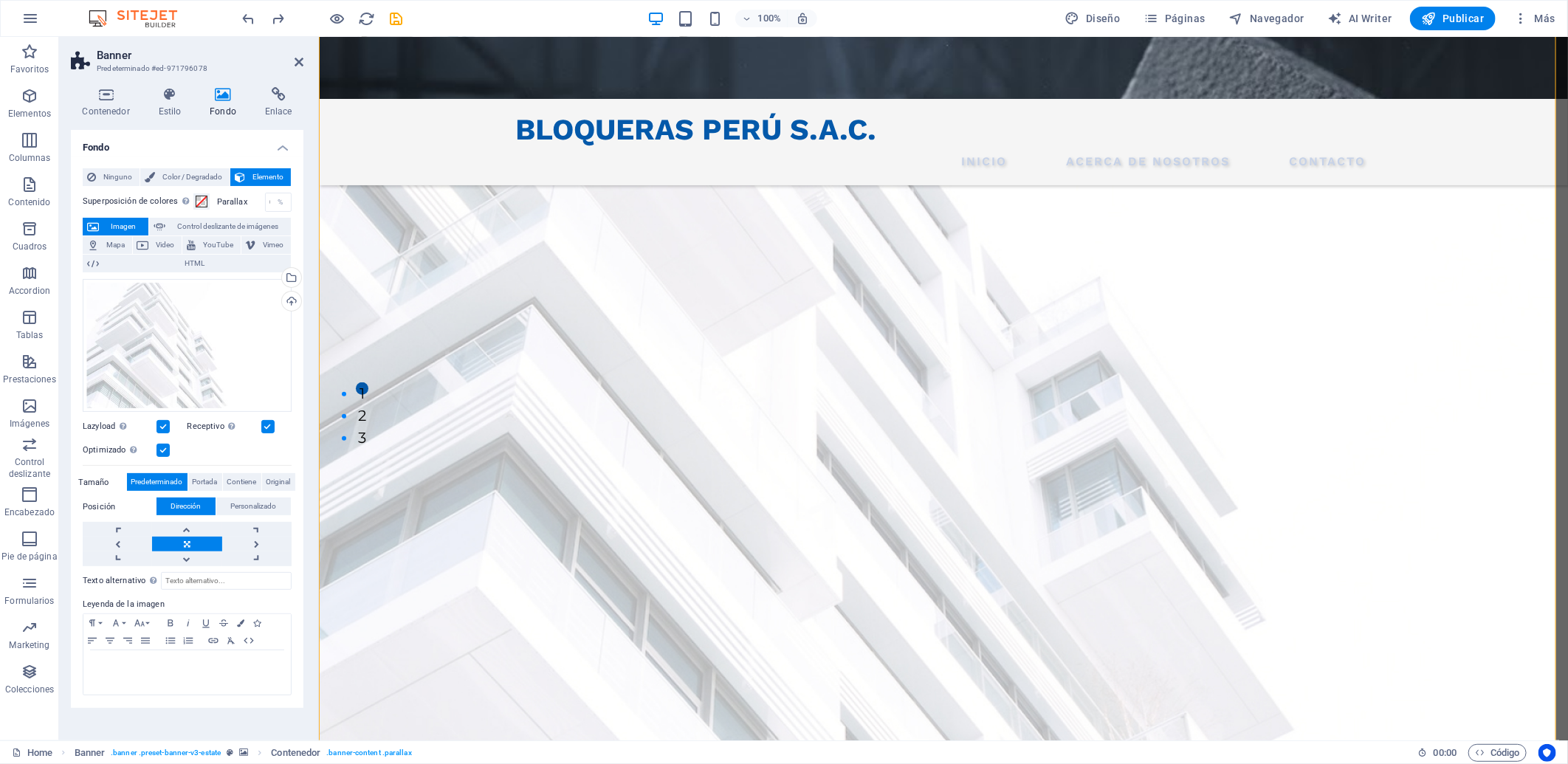
scroll to position [359, 0]
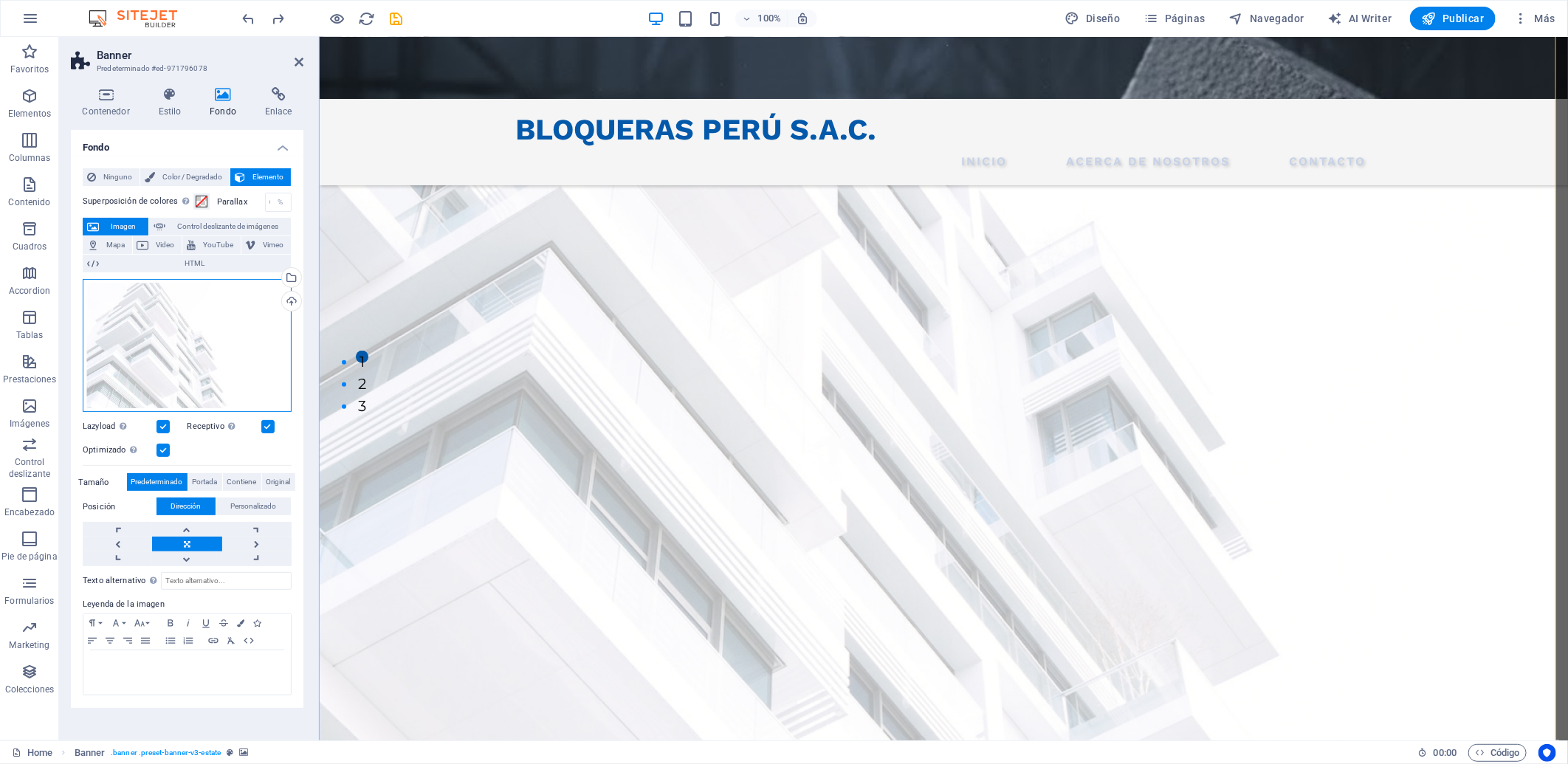
click at [223, 339] on div "Arrastra archivos aquí, haz clic para escoger archivos o selecciona archivos de…" at bounding box center [187, 346] width 209 height 134
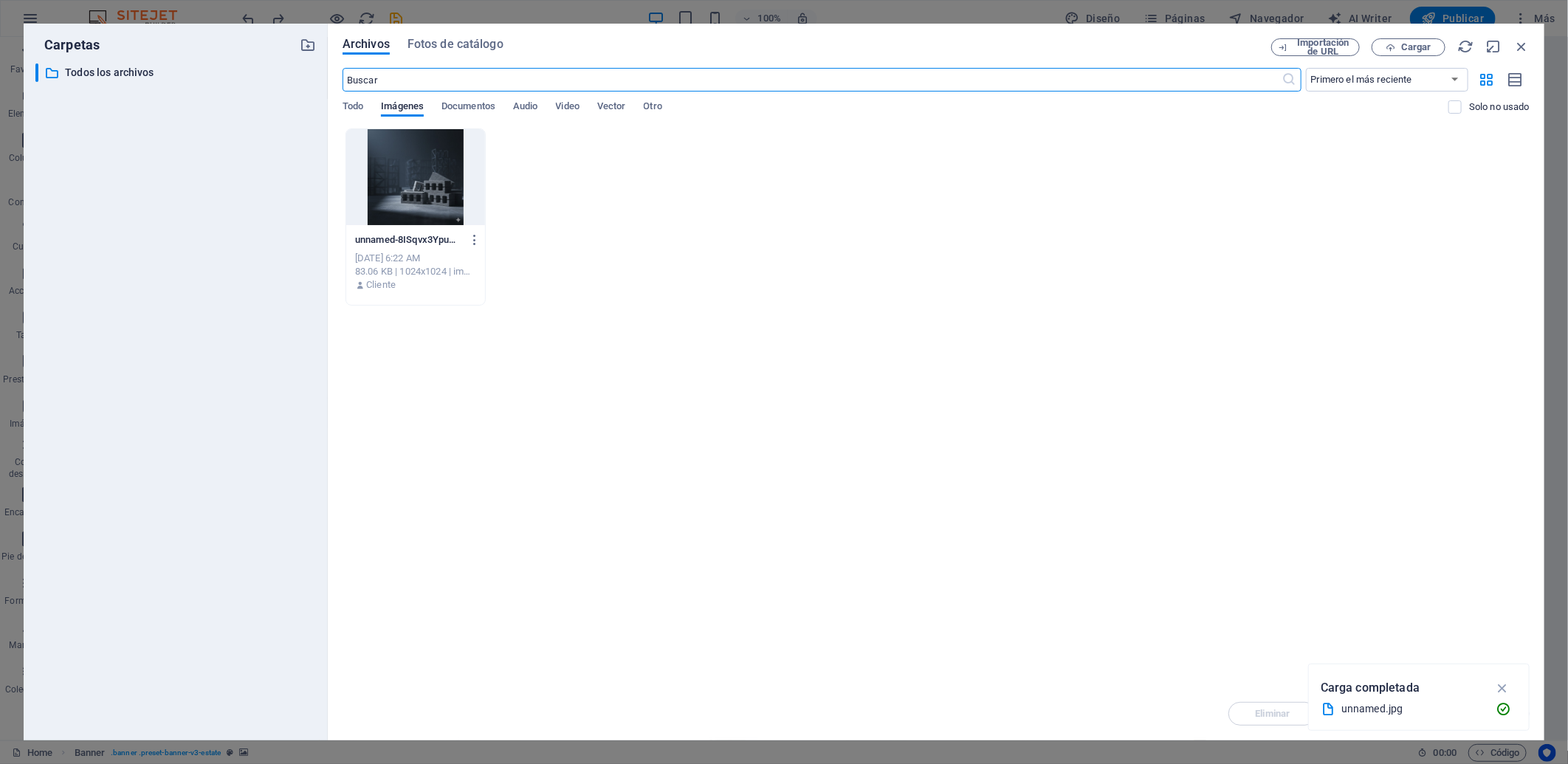
click at [390, 181] on div at bounding box center [416, 176] width 139 height 96
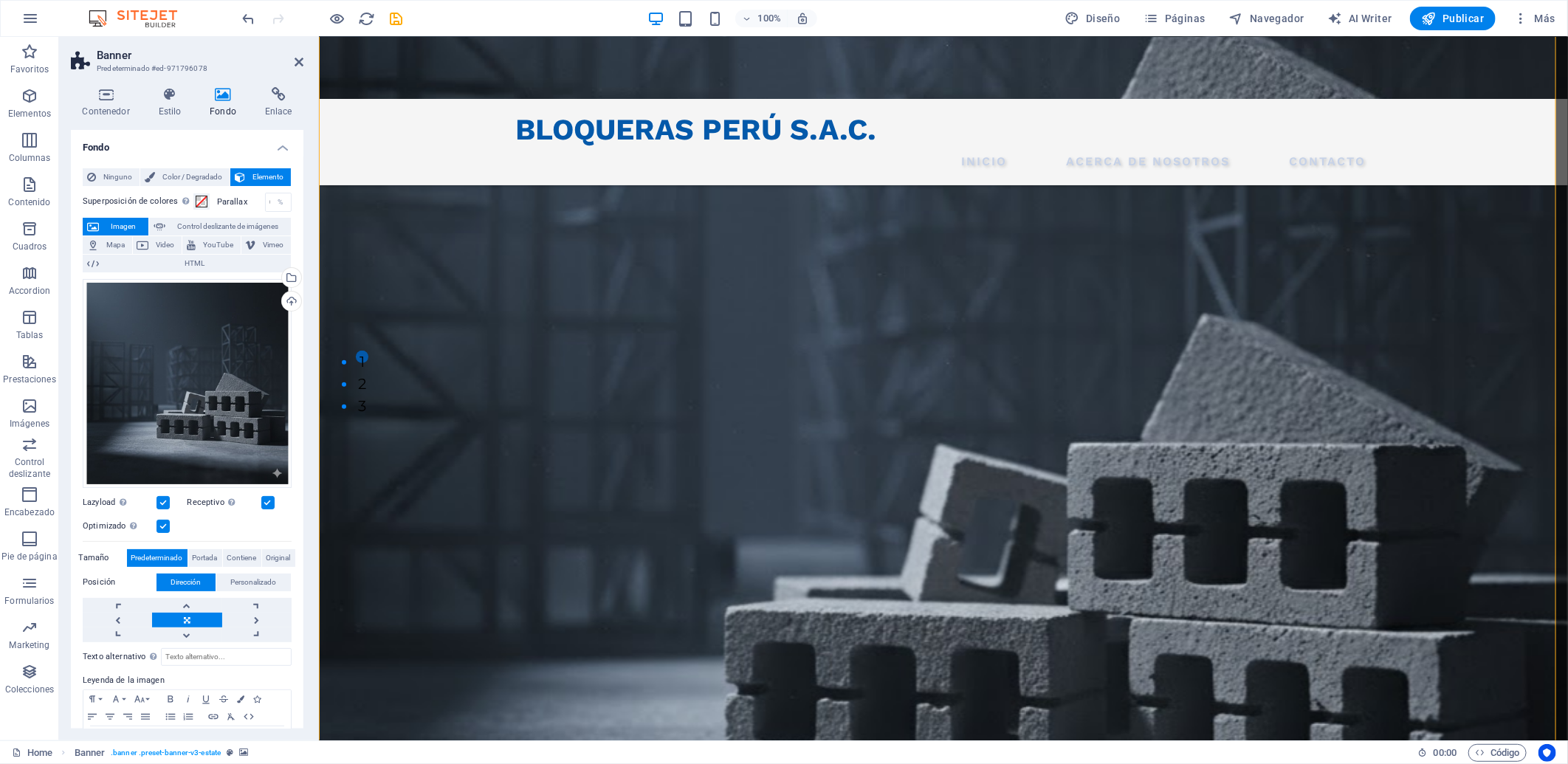
click at [274, 666] on div "Texto alternativo El texto alternativo es usado por aquellos dispositivos que n…" at bounding box center [187, 706] width 209 height 130
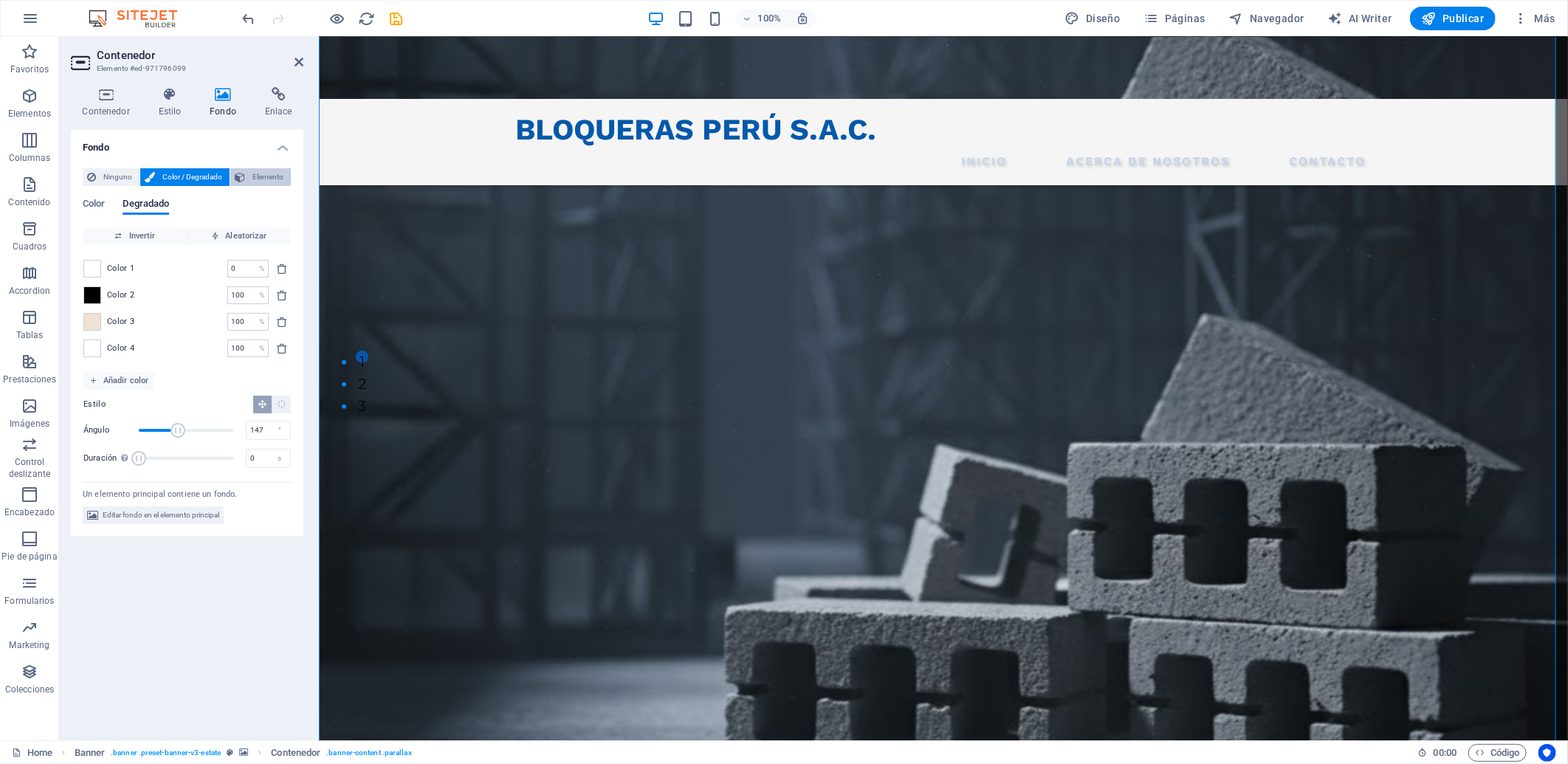
click at [260, 180] on span "Elemento" at bounding box center [268, 176] width 37 height 18
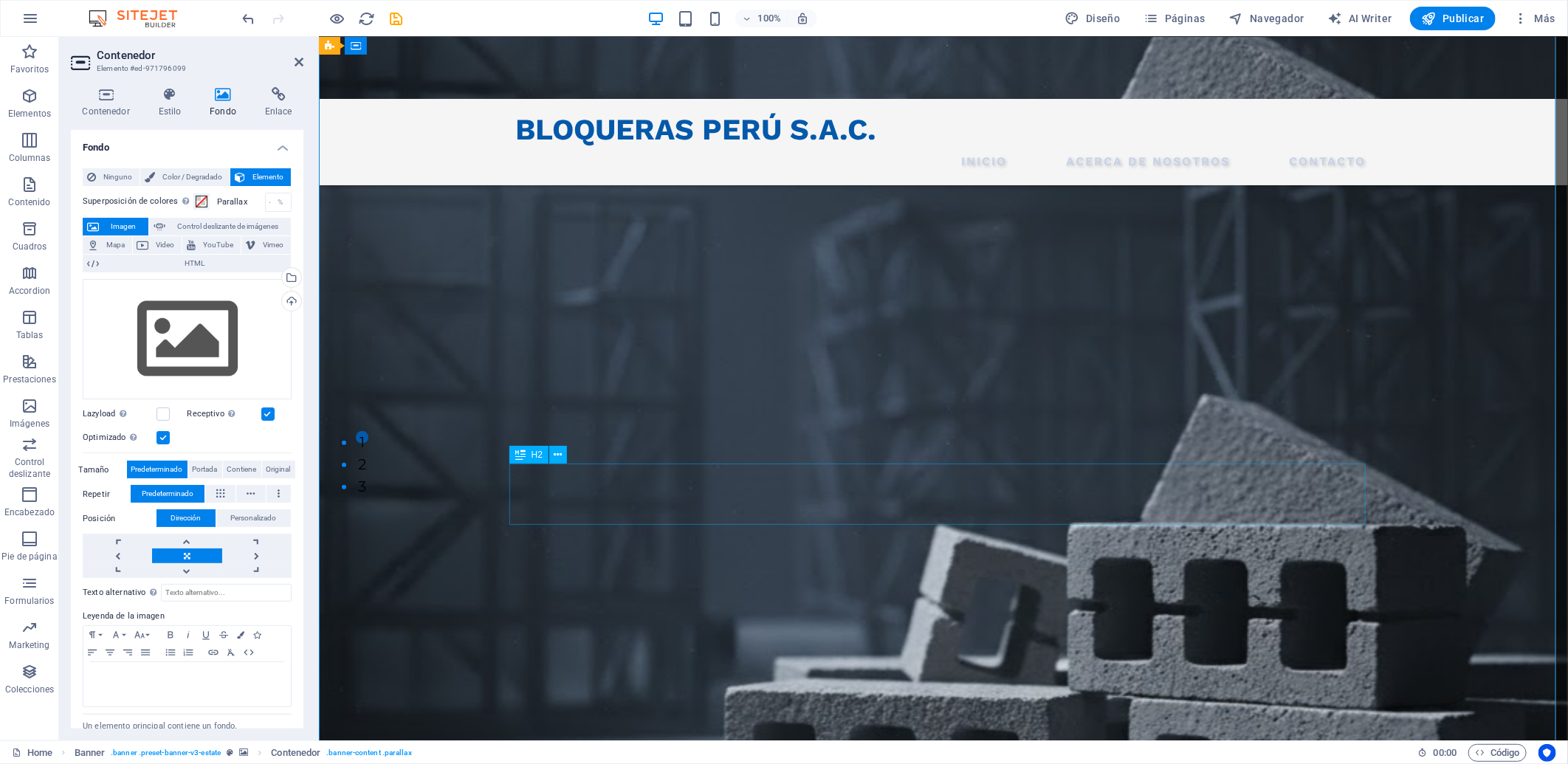
scroll to position [278, 0]
click at [167, 434] on label at bounding box center [163, 438] width 13 height 13
click at [0, 0] on input "Optimizado Las imágenes se comprimen para así mejorar la velocidad de las págin…" at bounding box center [0, 0] width 0 height 0
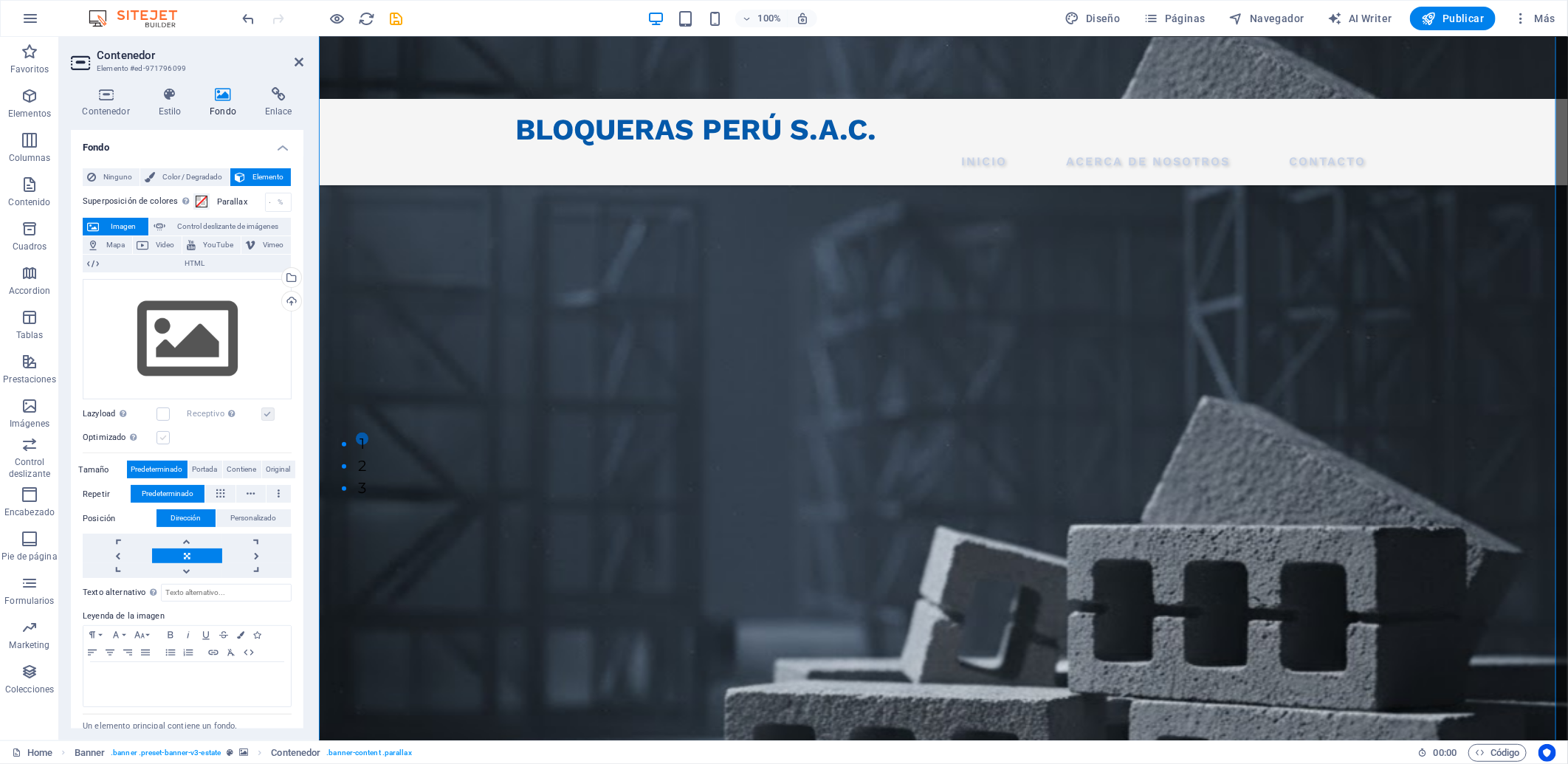
click at [167, 434] on label at bounding box center [163, 438] width 13 height 13
click at [0, 0] on input "Optimizado Las imágenes se comprimen para así mejorar la velocidad de las págin…" at bounding box center [0, 0] width 0 height 0
click at [225, 506] on div "Arrastra archivos aquí, haz clic para escoger archivos o selecciona archivos de…" at bounding box center [187, 425] width 209 height 305
click at [226, 512] on button "Personalizado" at bounding box center [253, 517] width 74 height 18
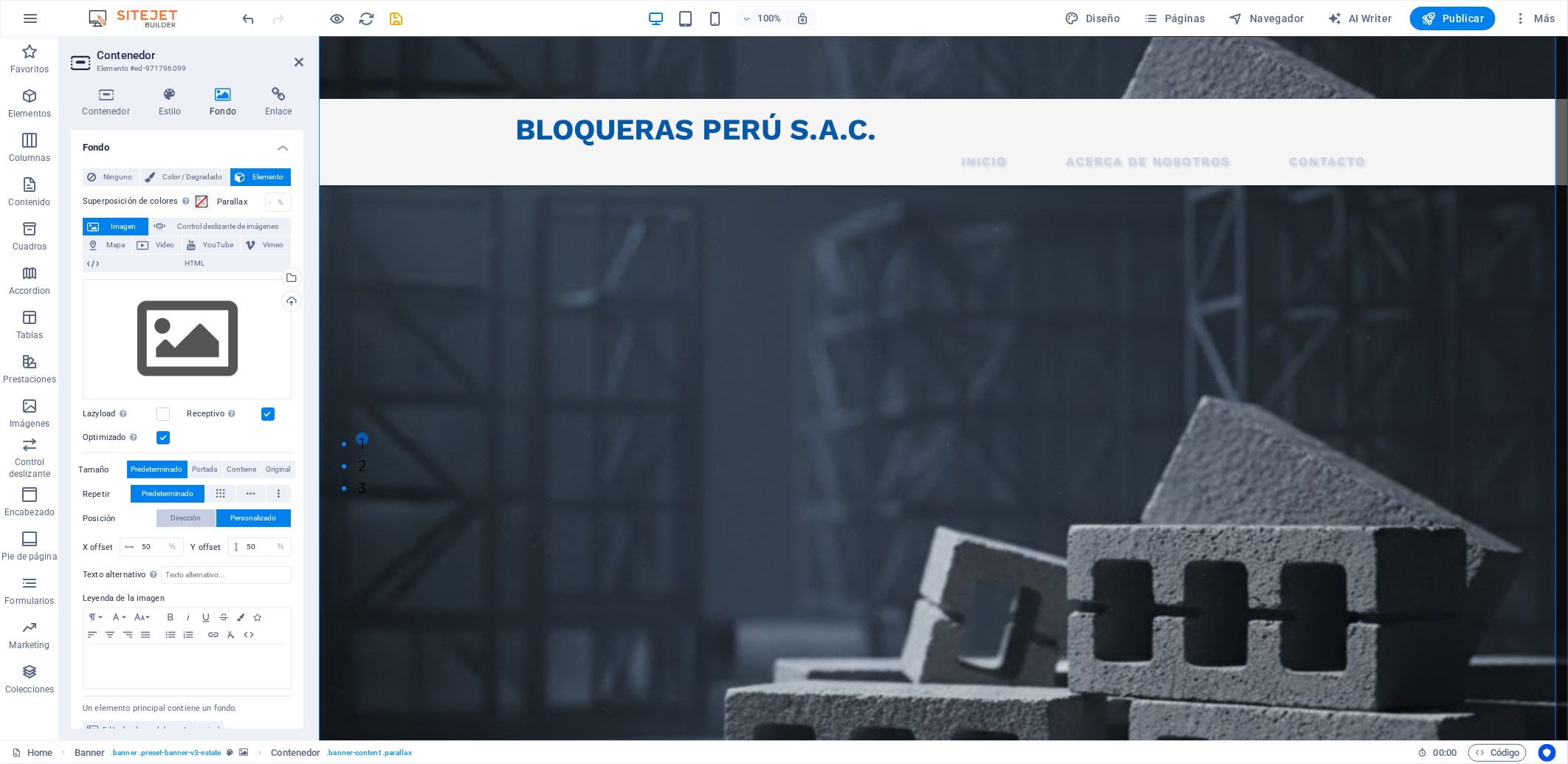
click at [194, 513] on span "Dirección" at bounding box center [186, 517] width 30 height 18
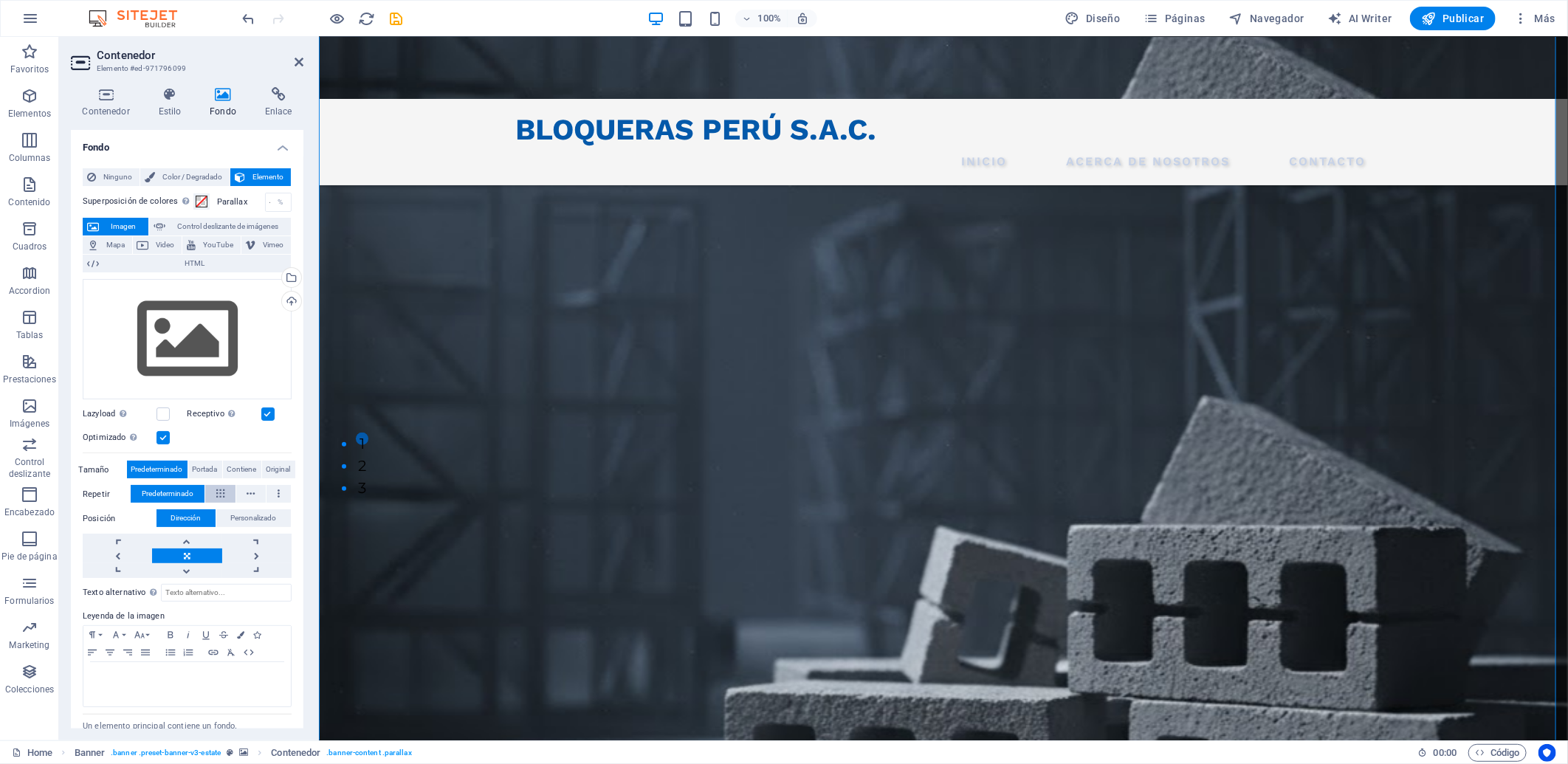
click at [210, 492] on button at bounding box center [220, 493] width 30 height 18
click at [202, 492] on button "Predeterminado" at bounding box center [167, 493] width 74 height 18
click at [201, 468] on span "Portada" at bounding box center [205, 469] width 25 height 18
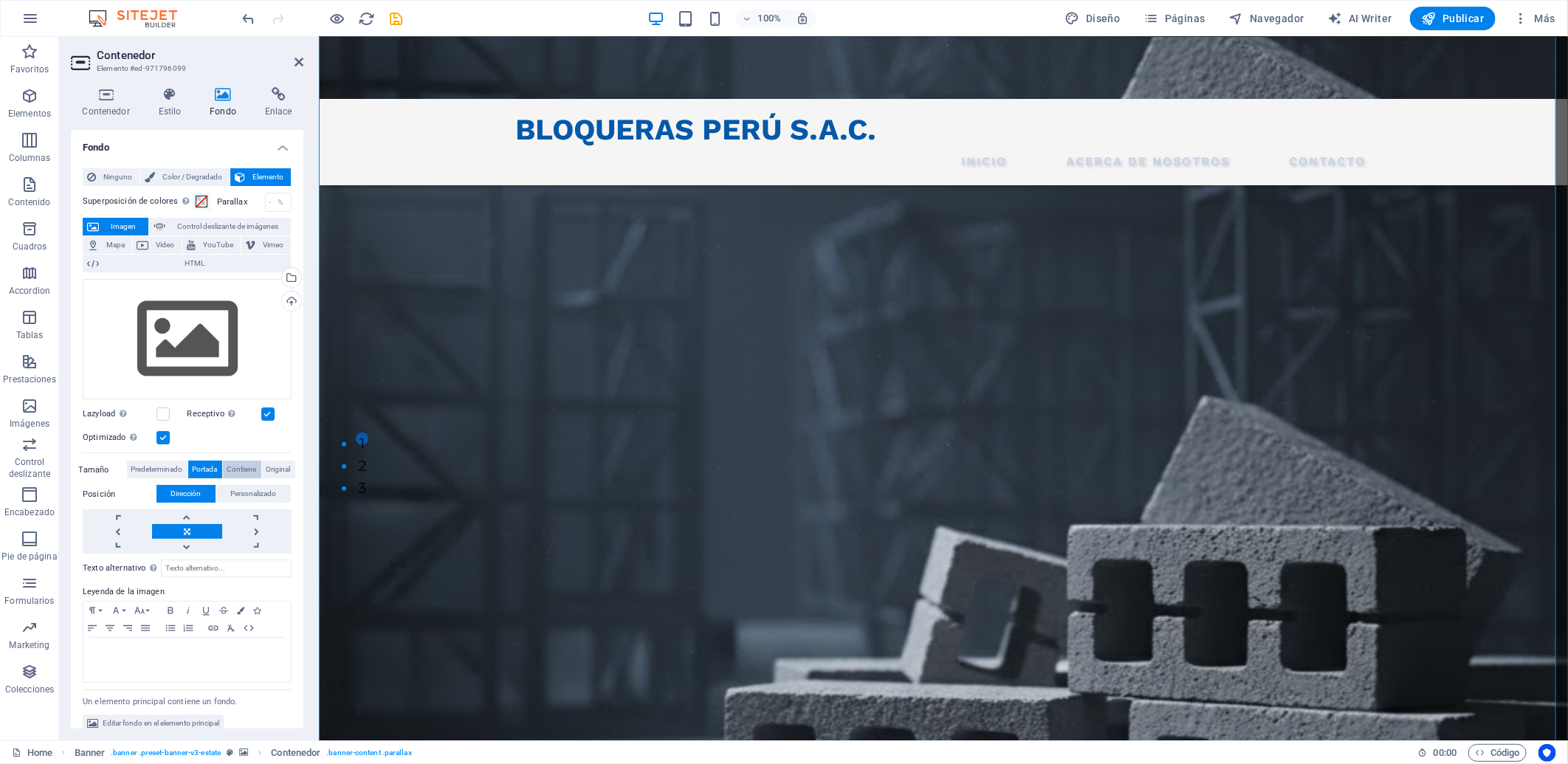
click at [230, 466] on span "Contiene" at bounding box center [242, 469] width 29 height 18
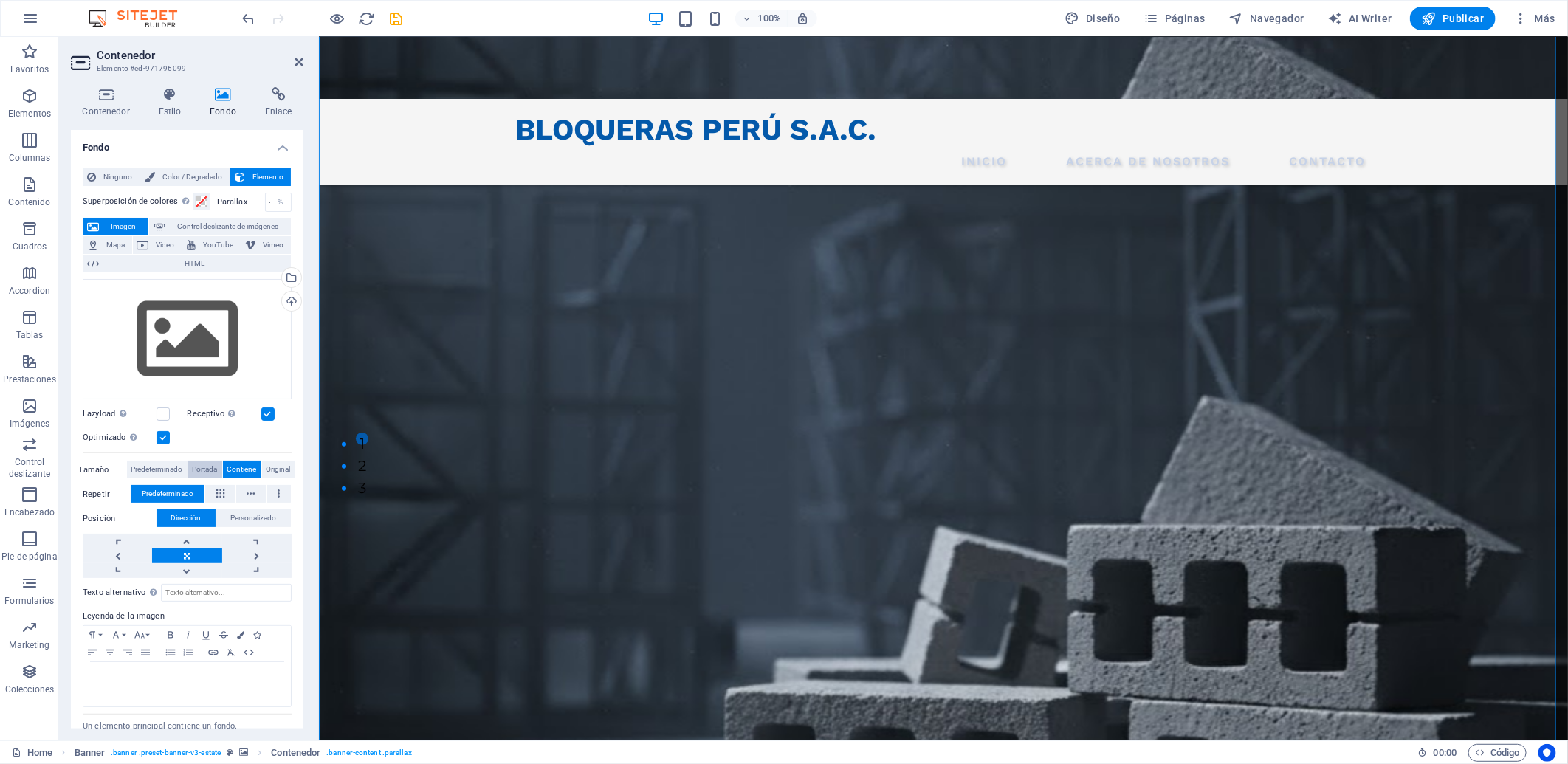
click at [211, 466] on span "Portada" at bounding box center [205, 469] width 25 height 18
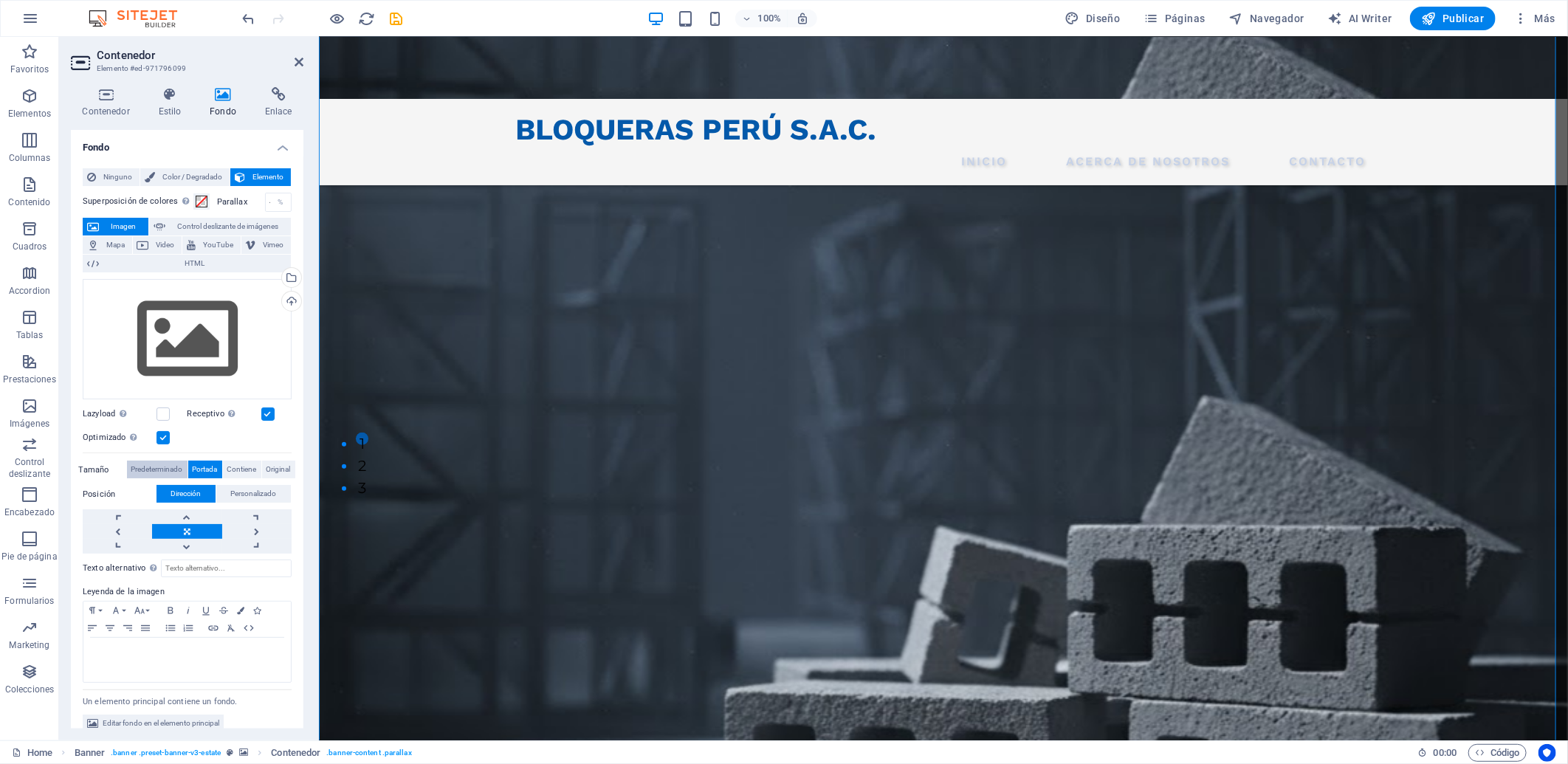
click at [175, 469] on span "Predeterminado" at bounding box center [157, 469] width 52 height 18
click at [297, 467] on div "Ninguno Color / Degradado Elemento Estirar fondo a ancho completo Superposición…" at bounding box center [187, 450] width 232 height 588
click at [294, 467] on button "Original" at bounding box center [278, 469] width 33 height 18
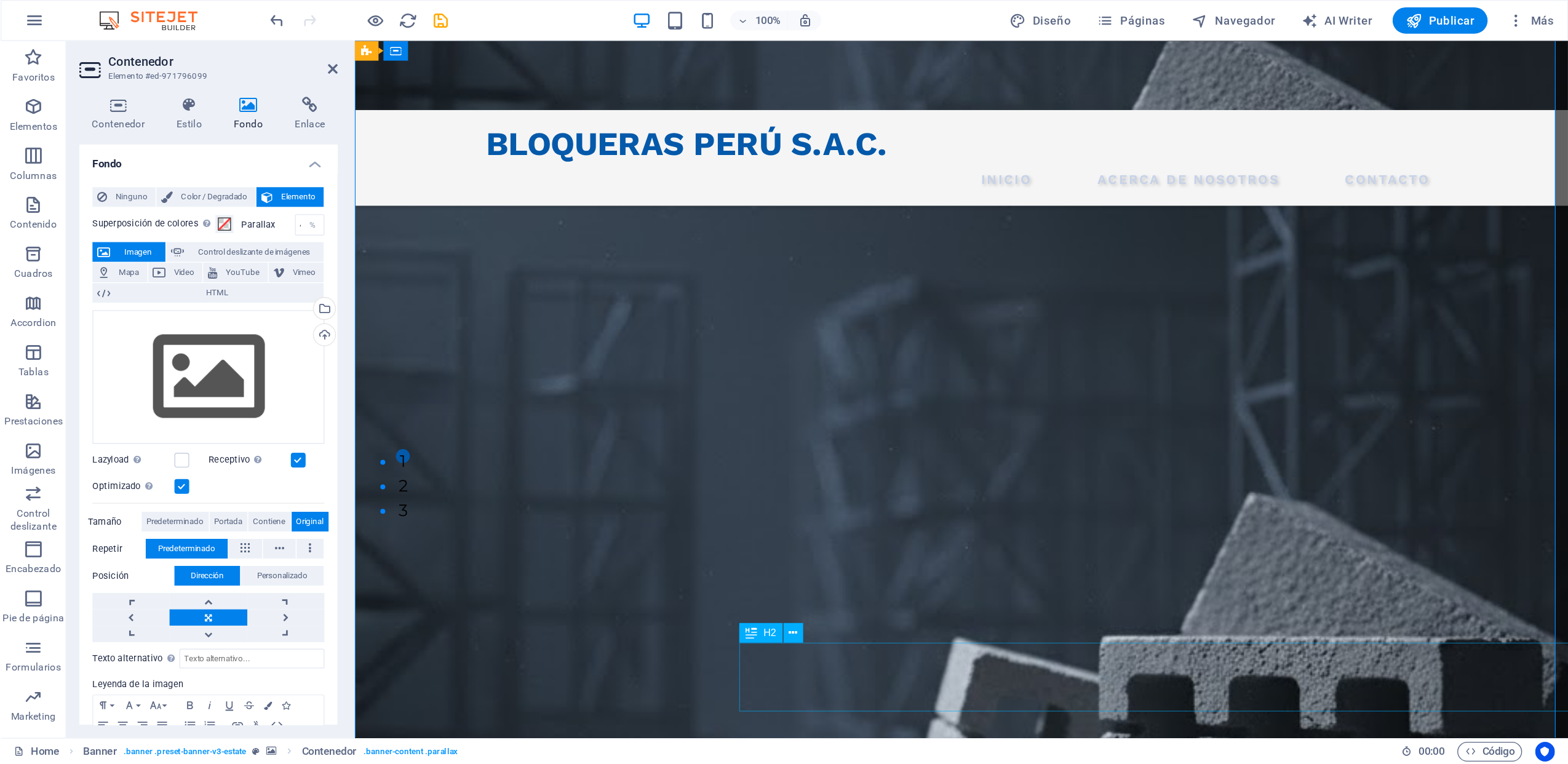
scroll to position [191, 0]
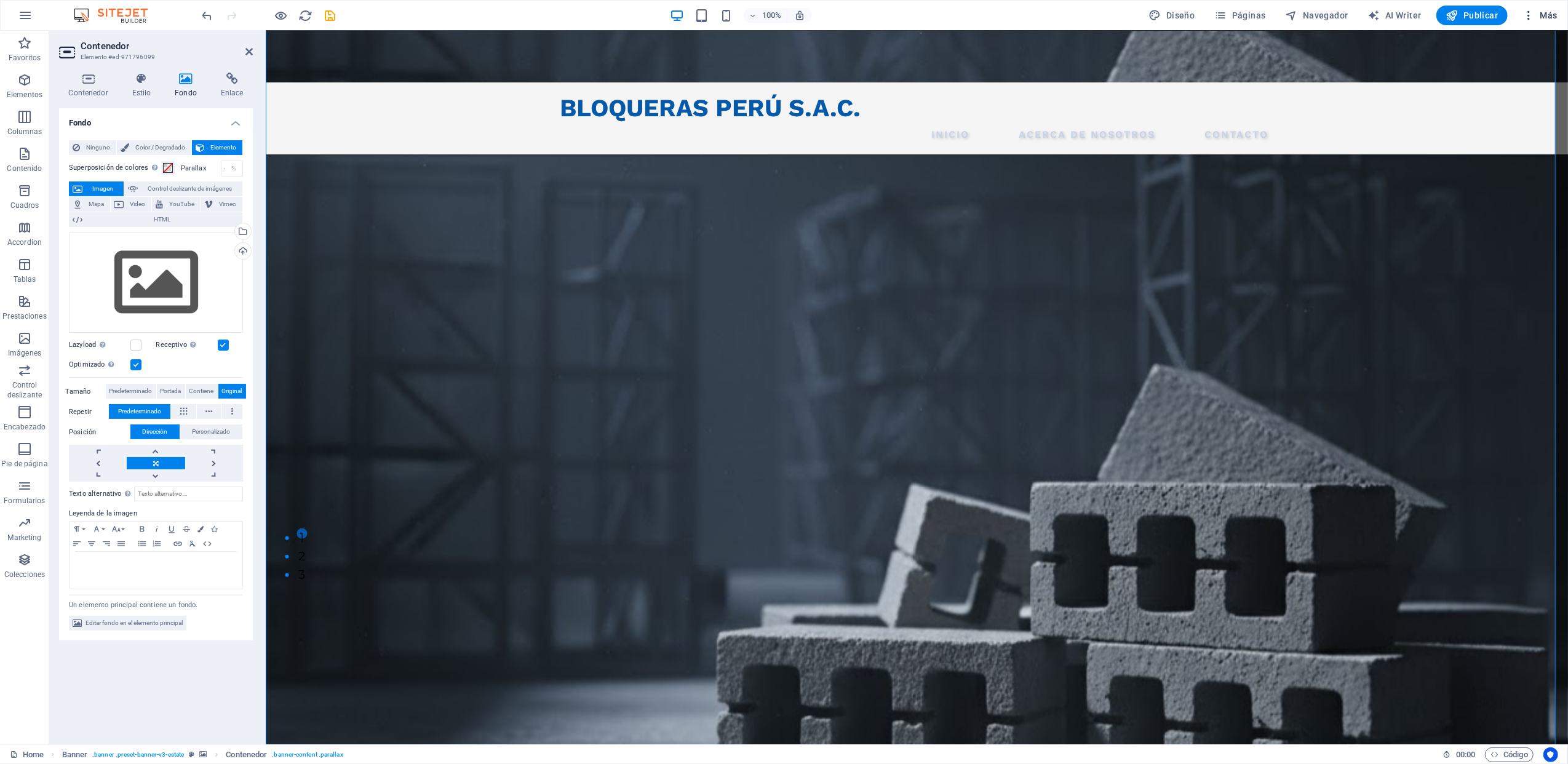
click at [1176, 18] on icon "button" at bounding box center [1529, 15] width 13 height 13
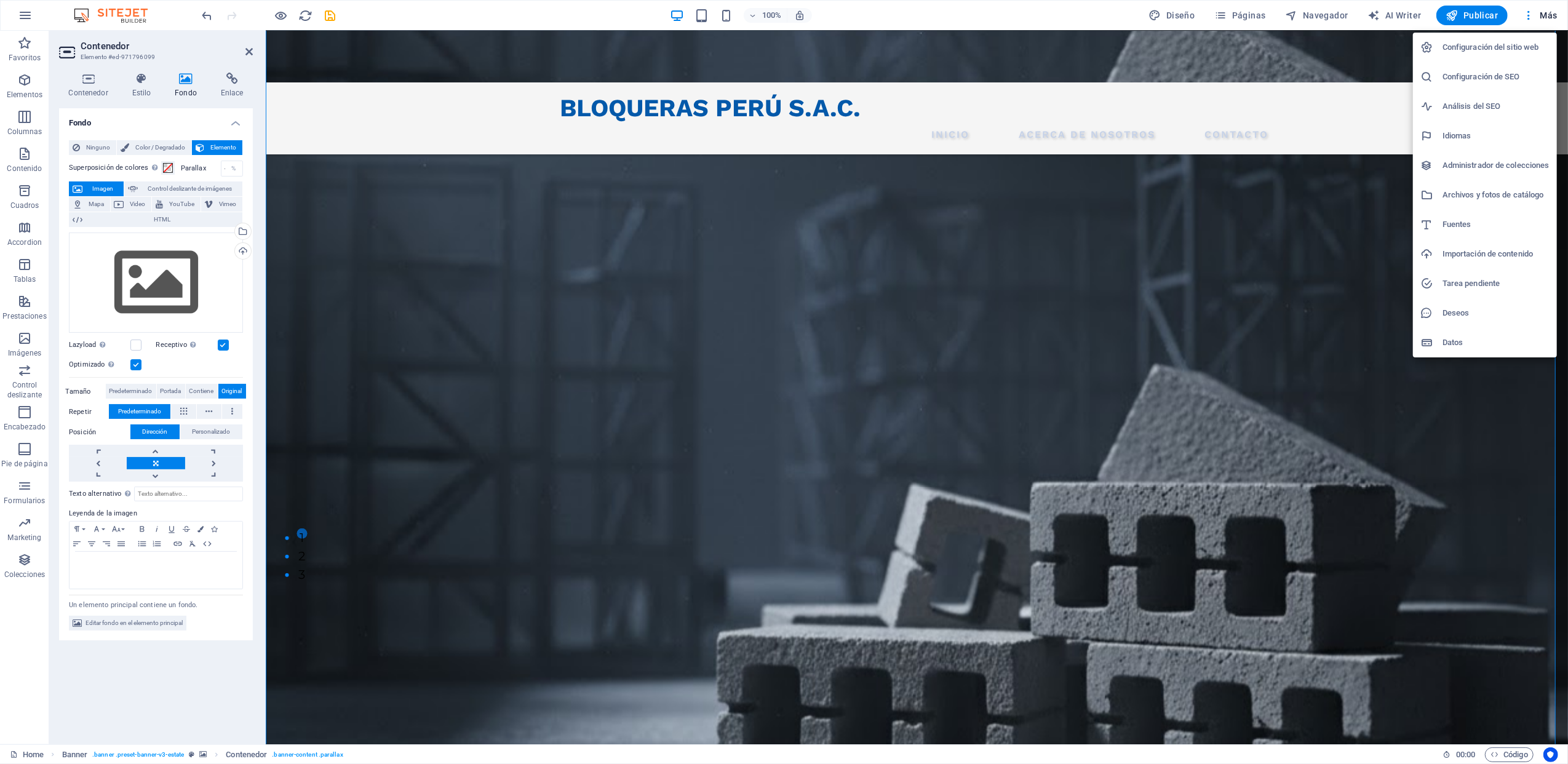
click at [1176, 243] on div at bounding box center [784, 382] width 1568 height 764
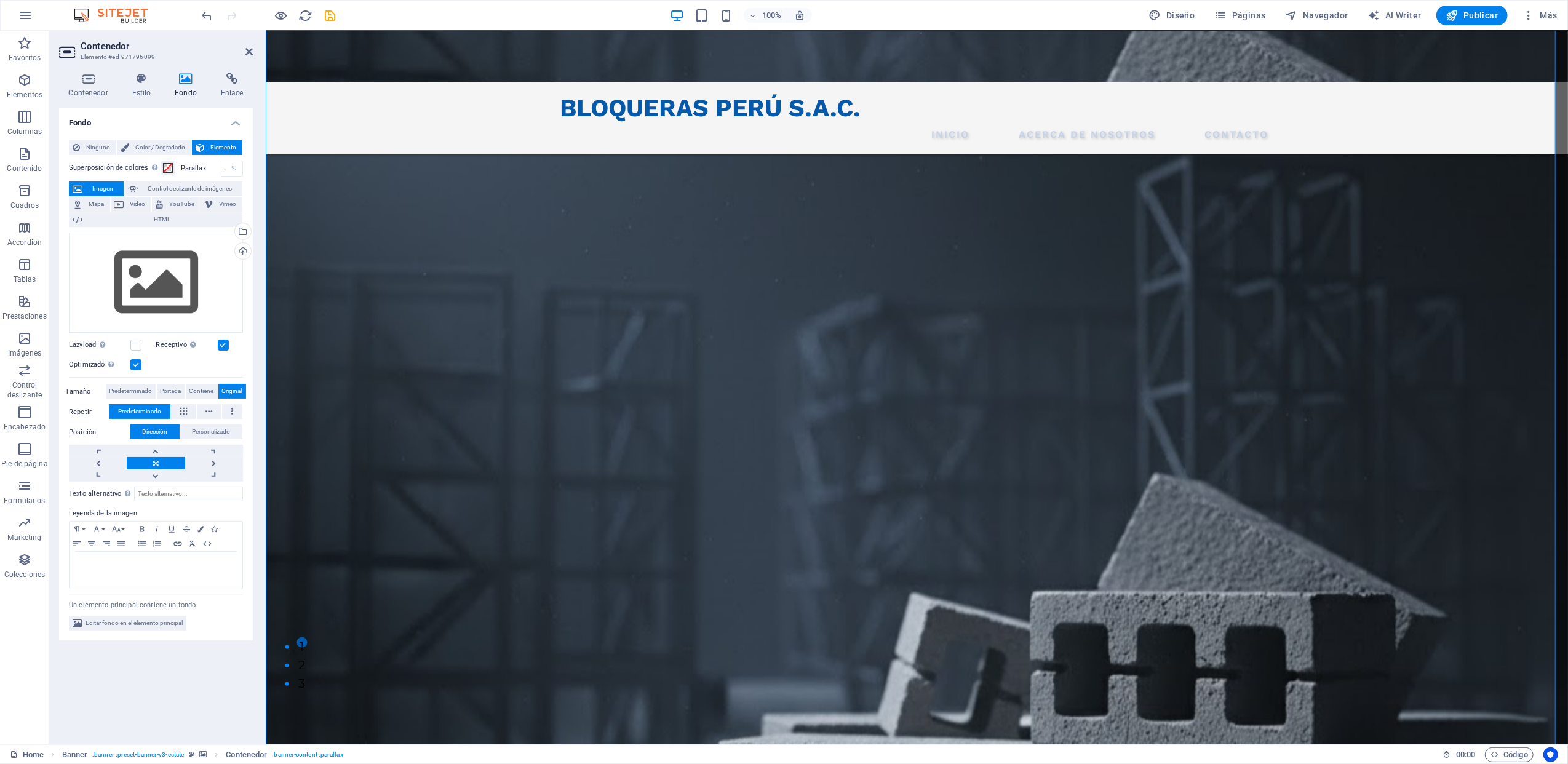
scroll to position [0, 0]
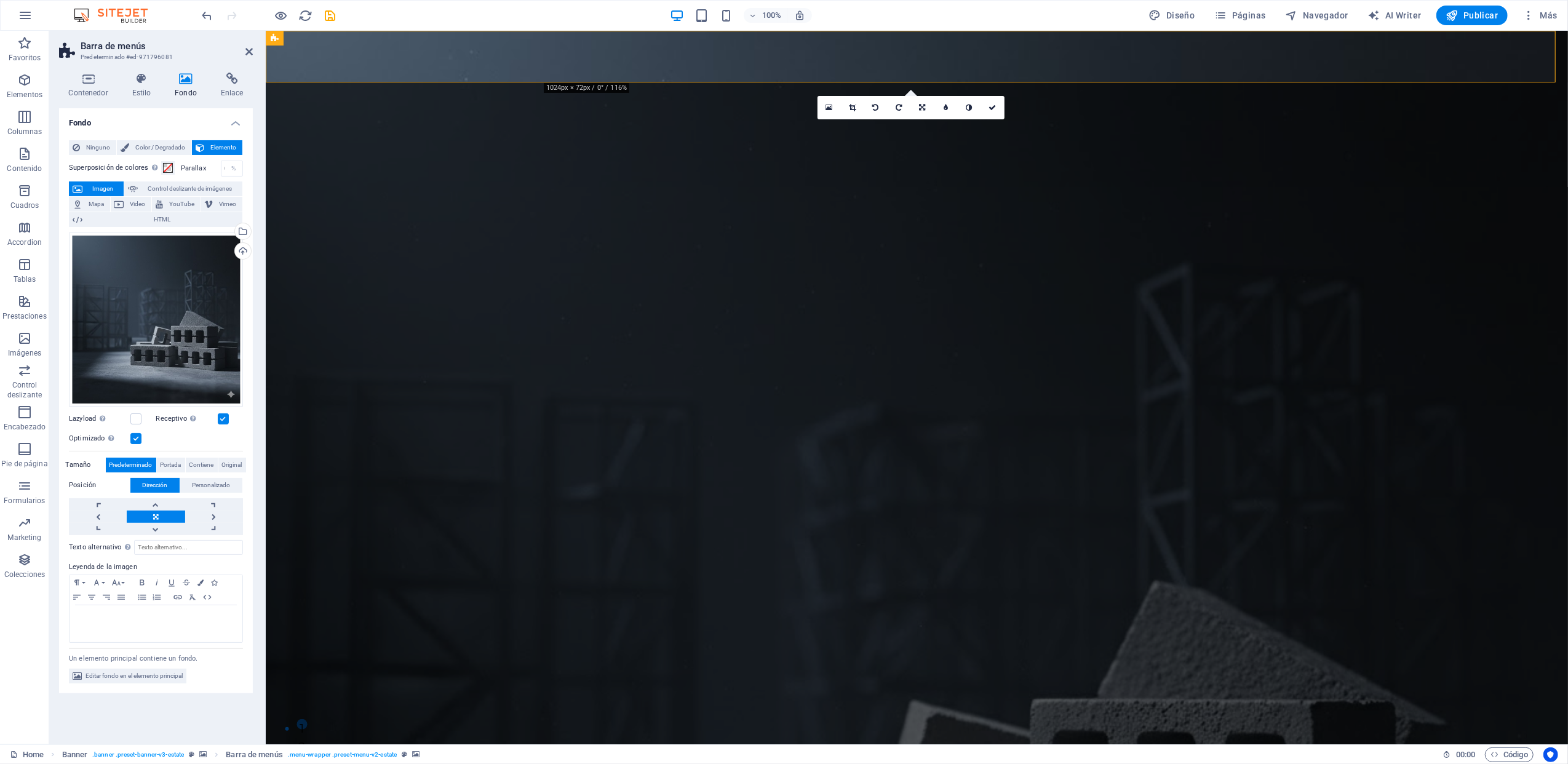
drag, startPoint x: 544, startPoint y: 90, endPoint x: 568, endPoint y: 99, distance: 25.6
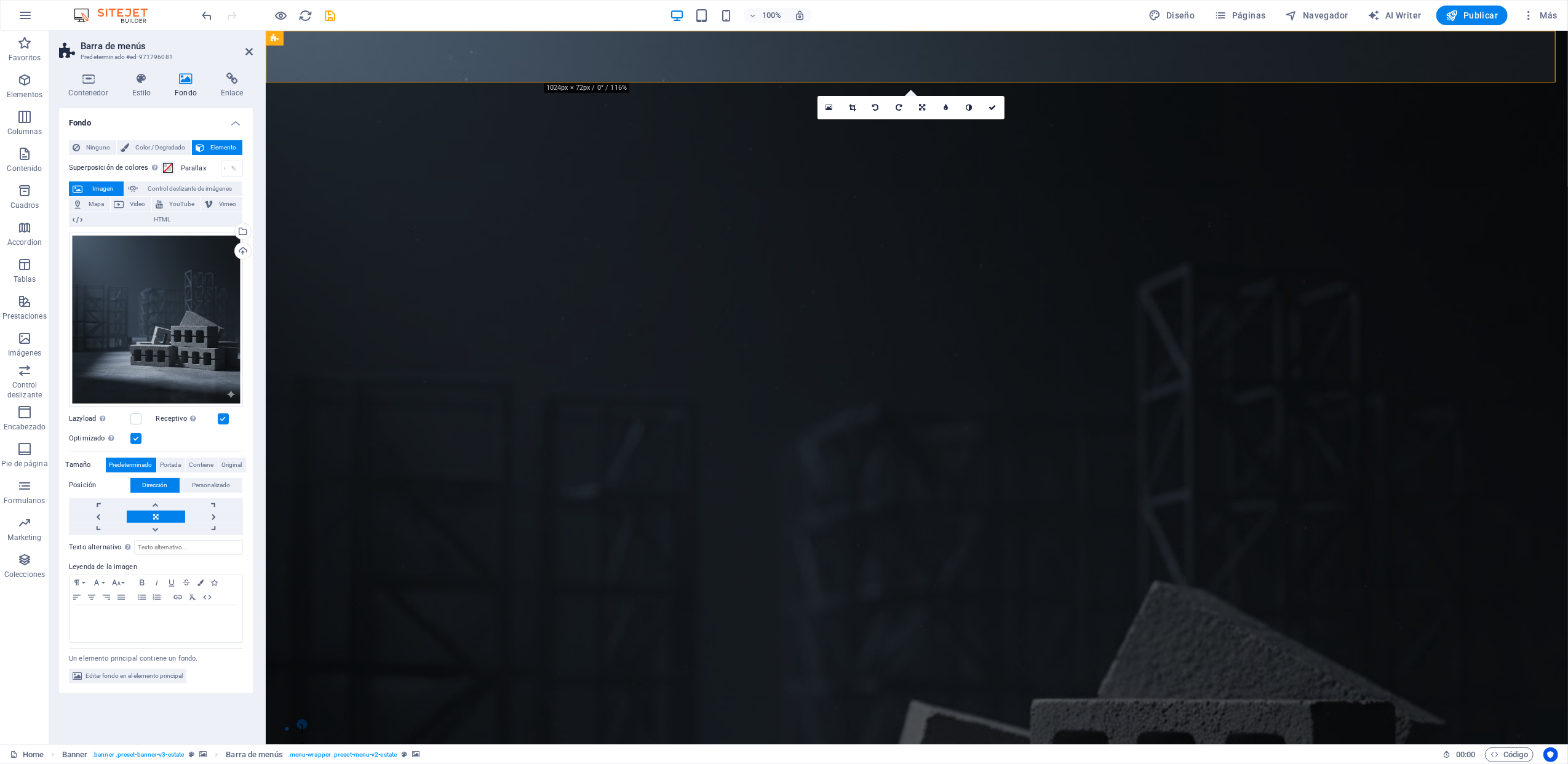
click at [145, 323] on div "Arrastra archivos aquí, haz clic para escoger archivos o selecciona archivos de…" at bounding box center [156, 320] width 174 height 174
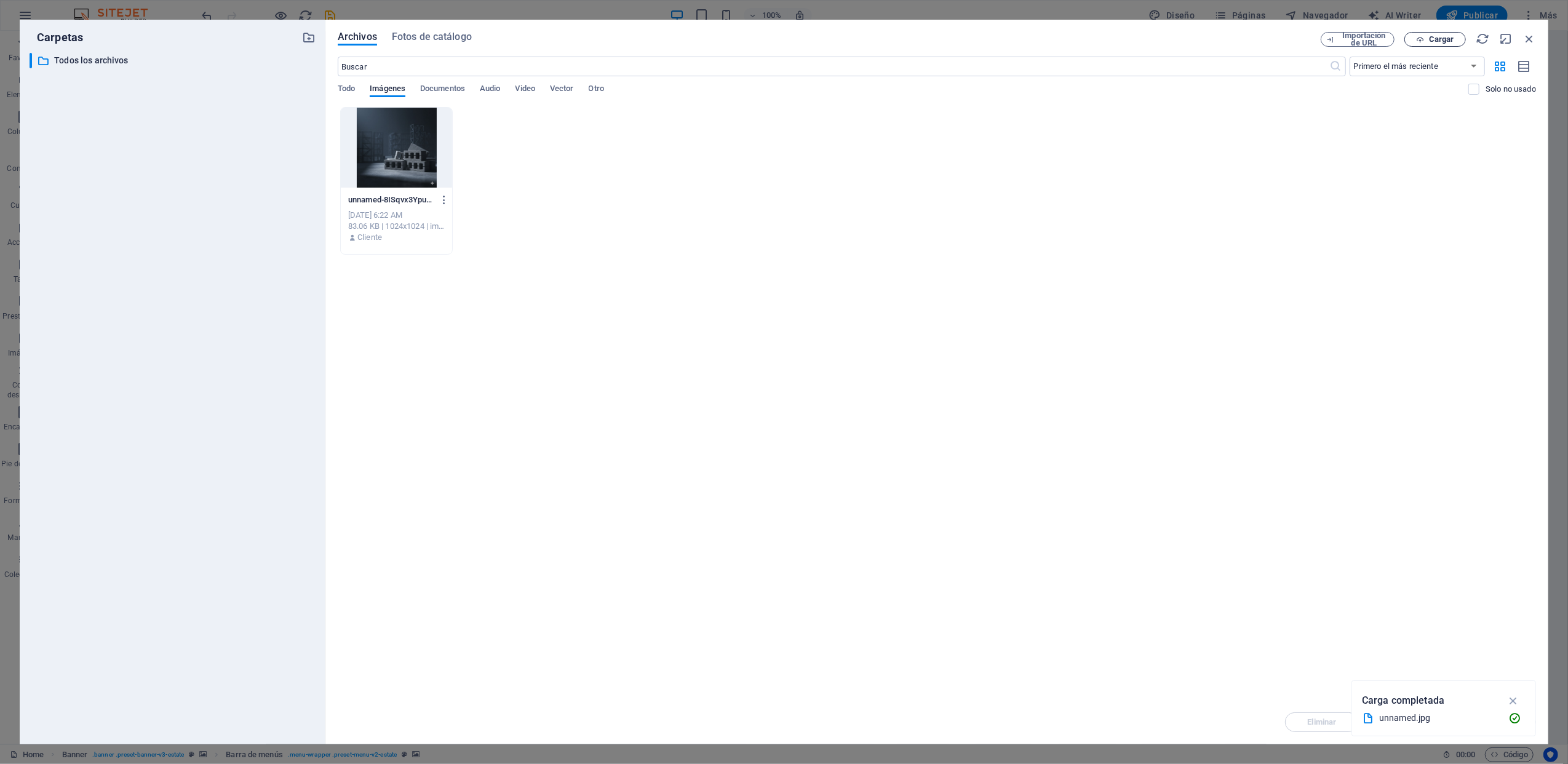
click at [1176, 40] on span "Cargar" at bounding box center [1442, 39] width 25 height 8
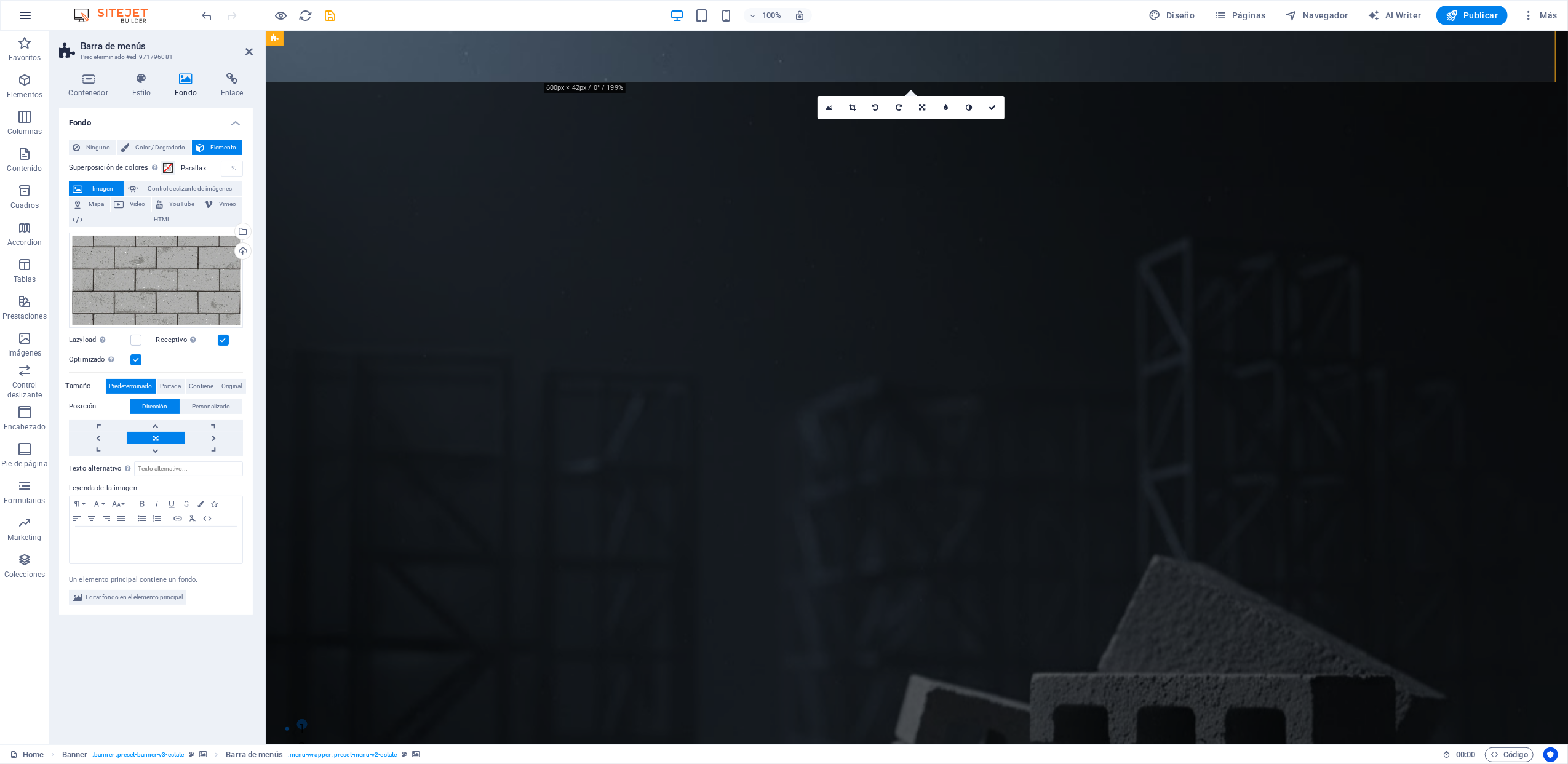
click at [22, 20] on icon "button" at bounding box center [25, 15] width 15 height 15
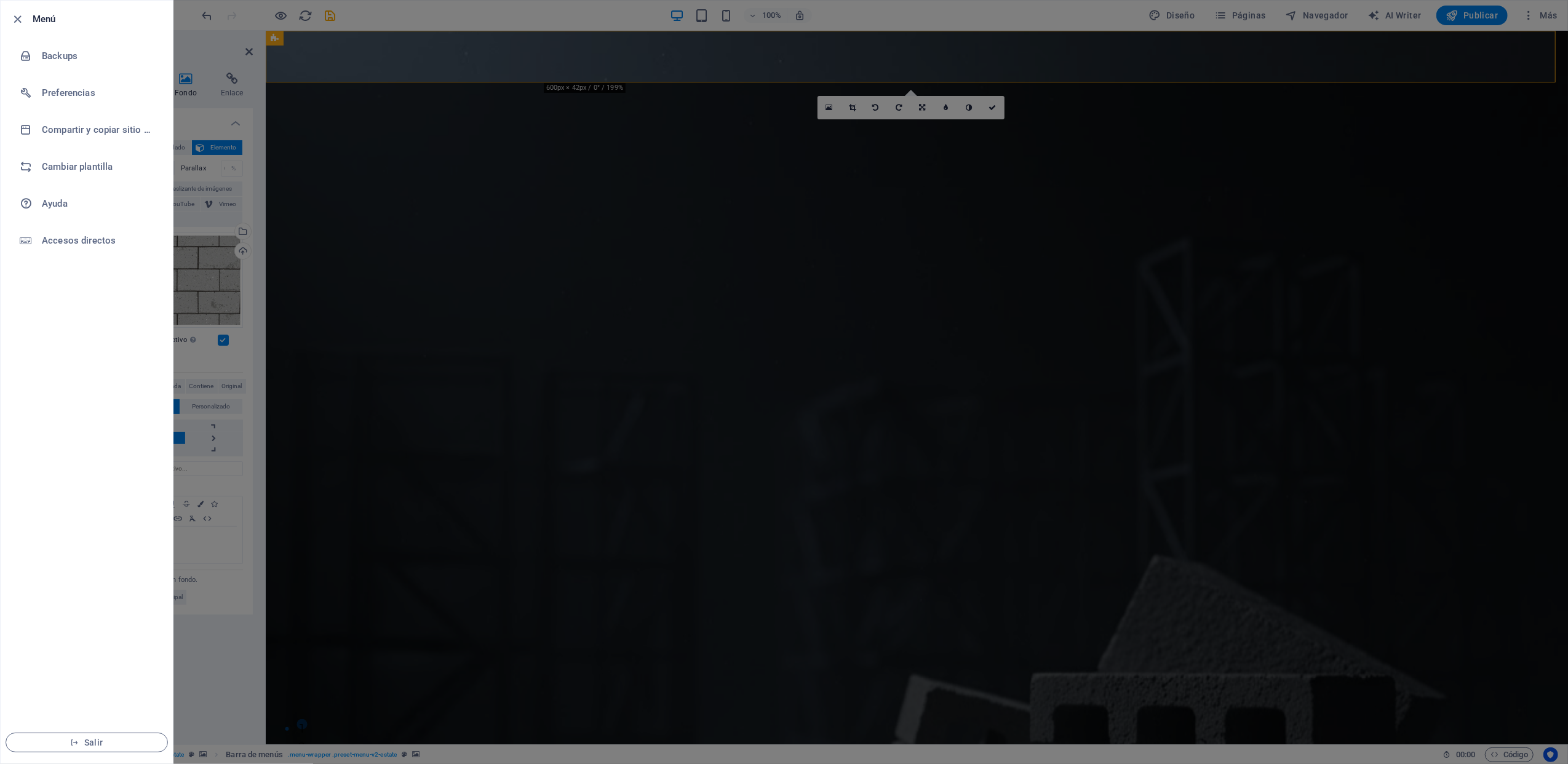
click at [22, 20] on icon "button" at bounding box center [18, 20] width 14 height 14
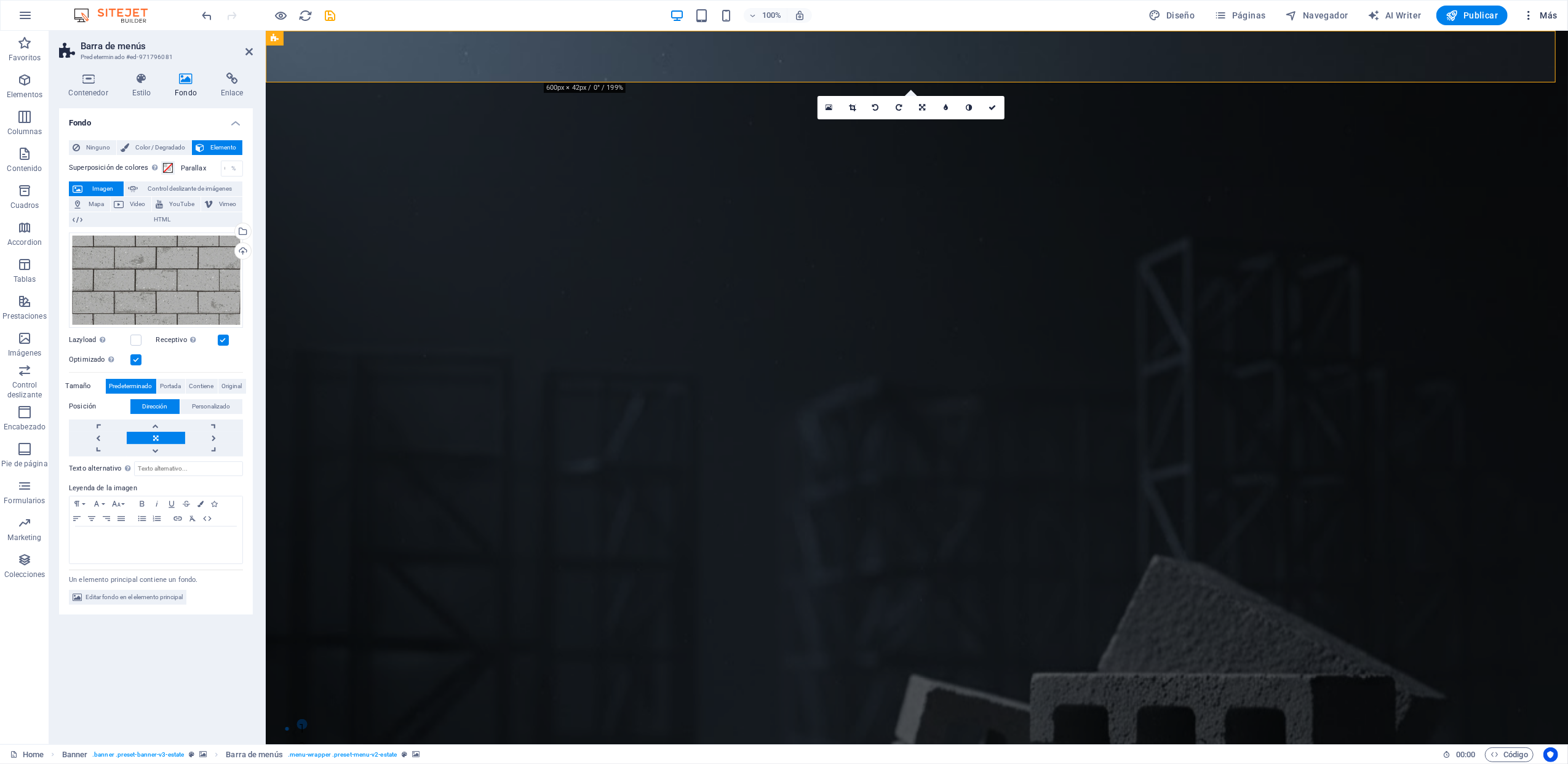
click at [1176, 23] on button "Más" at bounding box center [1540, 15] width 45 height 20
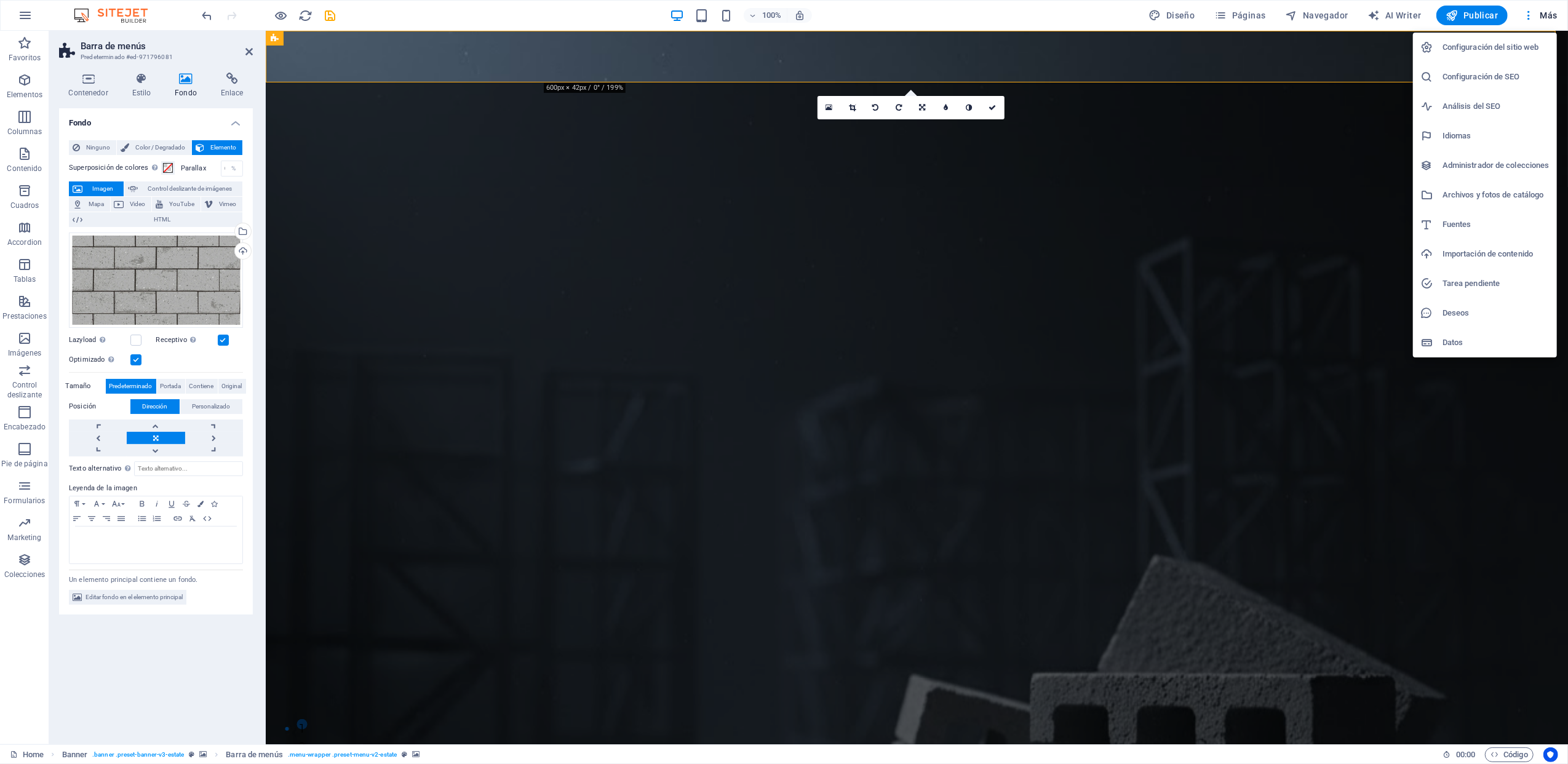
click at [1176, 15] on div at bounding box center [784, 382] width 1568 height 764
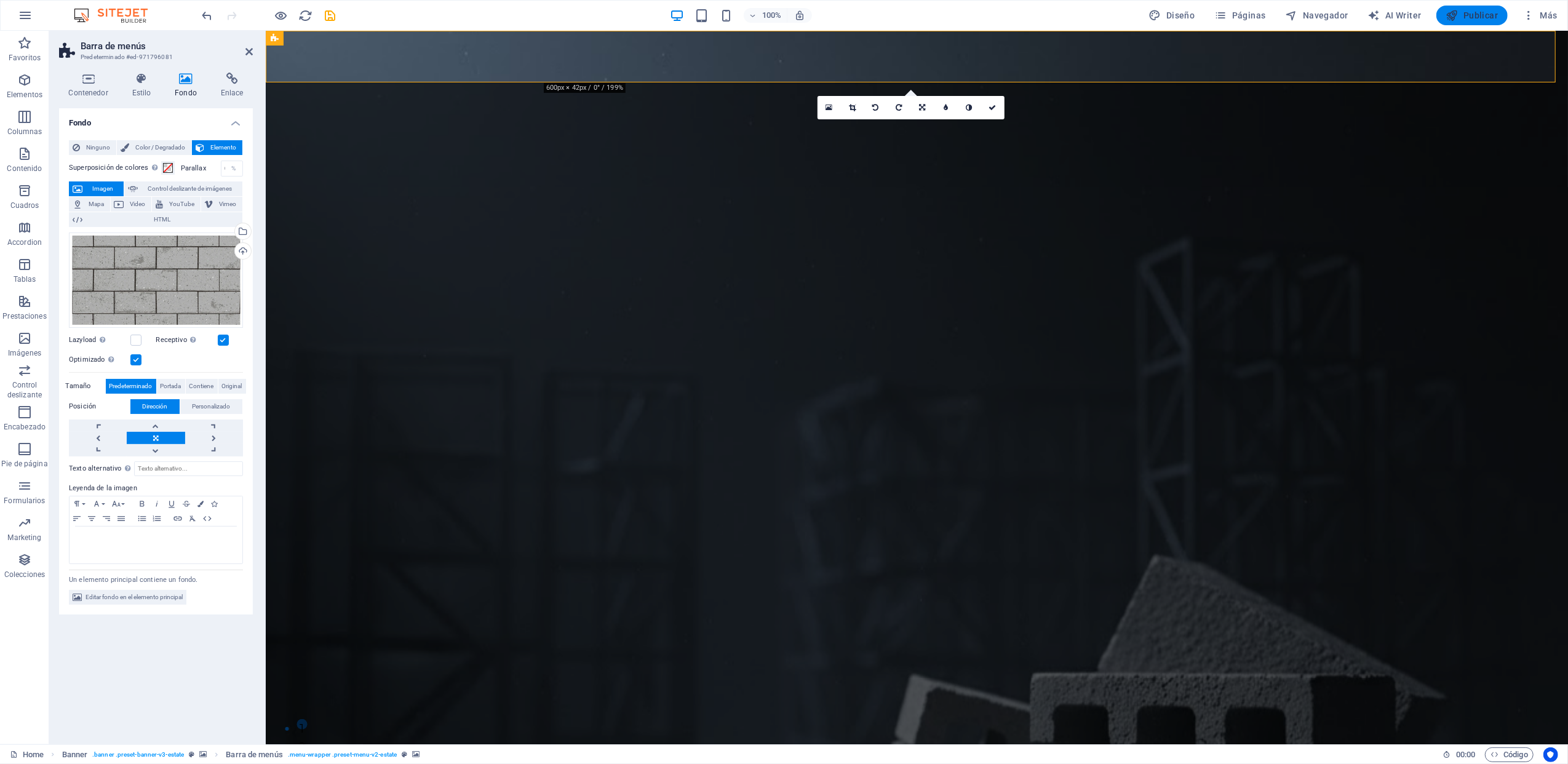
click at [1176, 16] on span "Publicar" at bounding box center [1472, 15] width 52 height 13
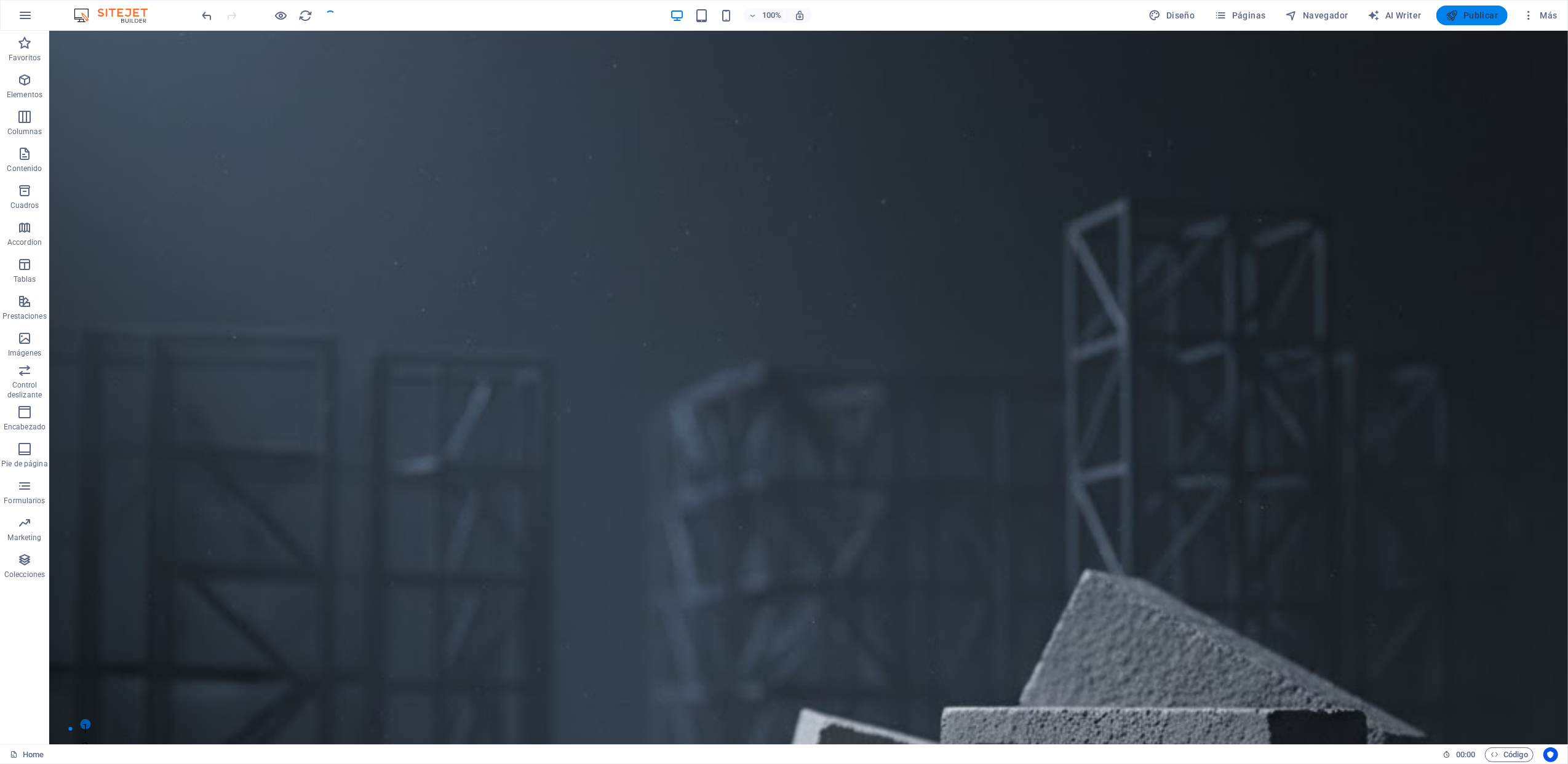
click at [1176, 18] on icon "button" at bounding box center [1452, 15] width 13 height 13
